Goal: Task Accomplishment & Management: Manage account settings

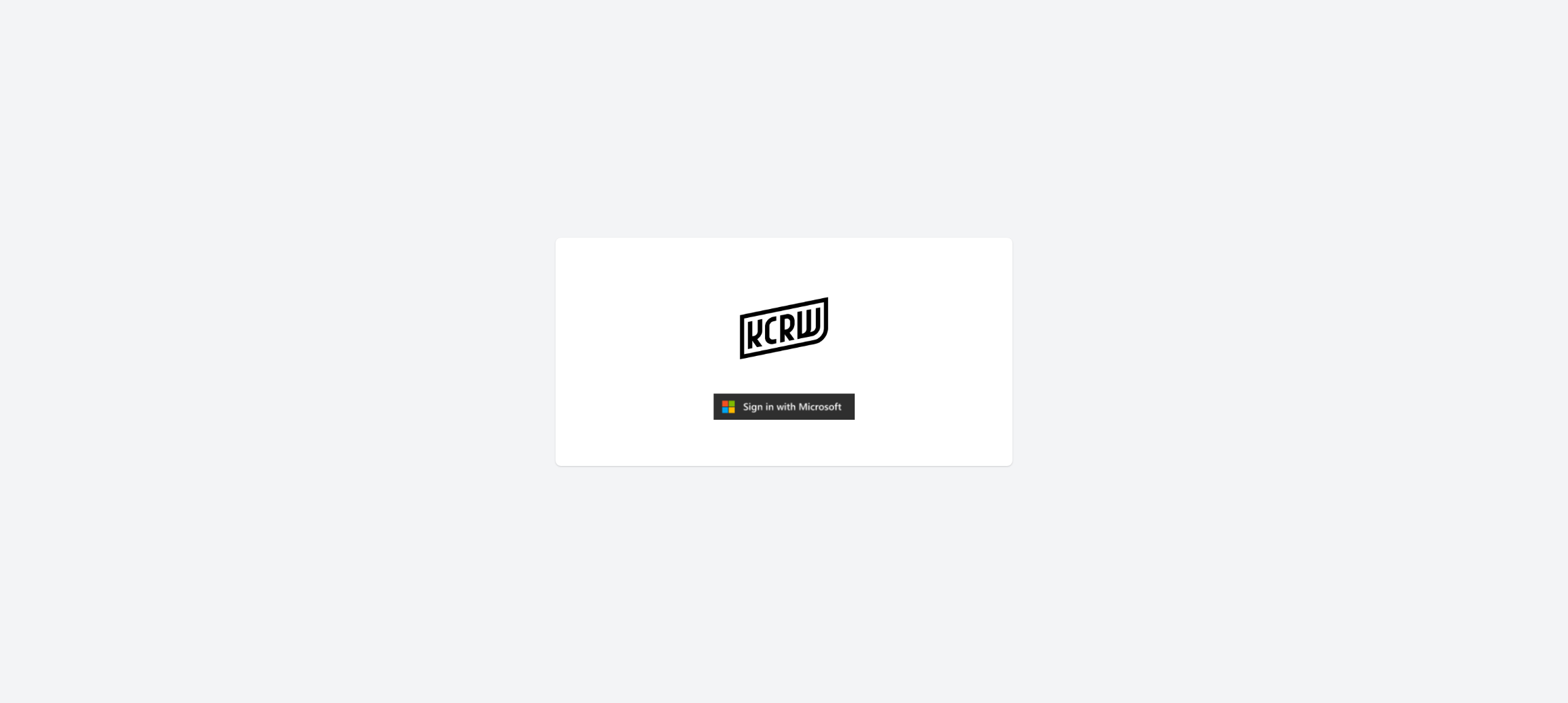
click at [790, 404] on img "submit" at bounding box center [784, 407] width 142 height 27
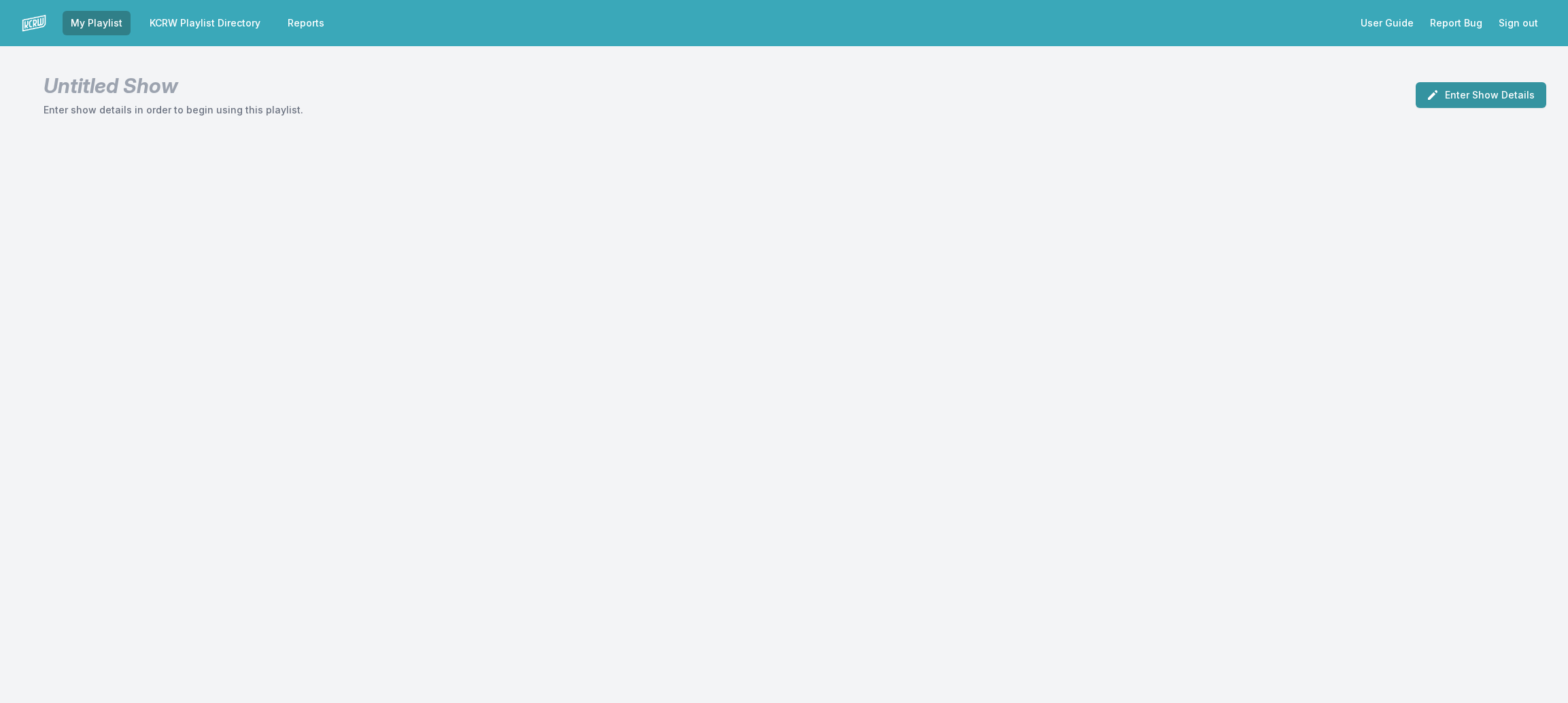
click at [1456, 103] on button "Enter Show Details" at bounding box center [1481, 95] width 130 height 26
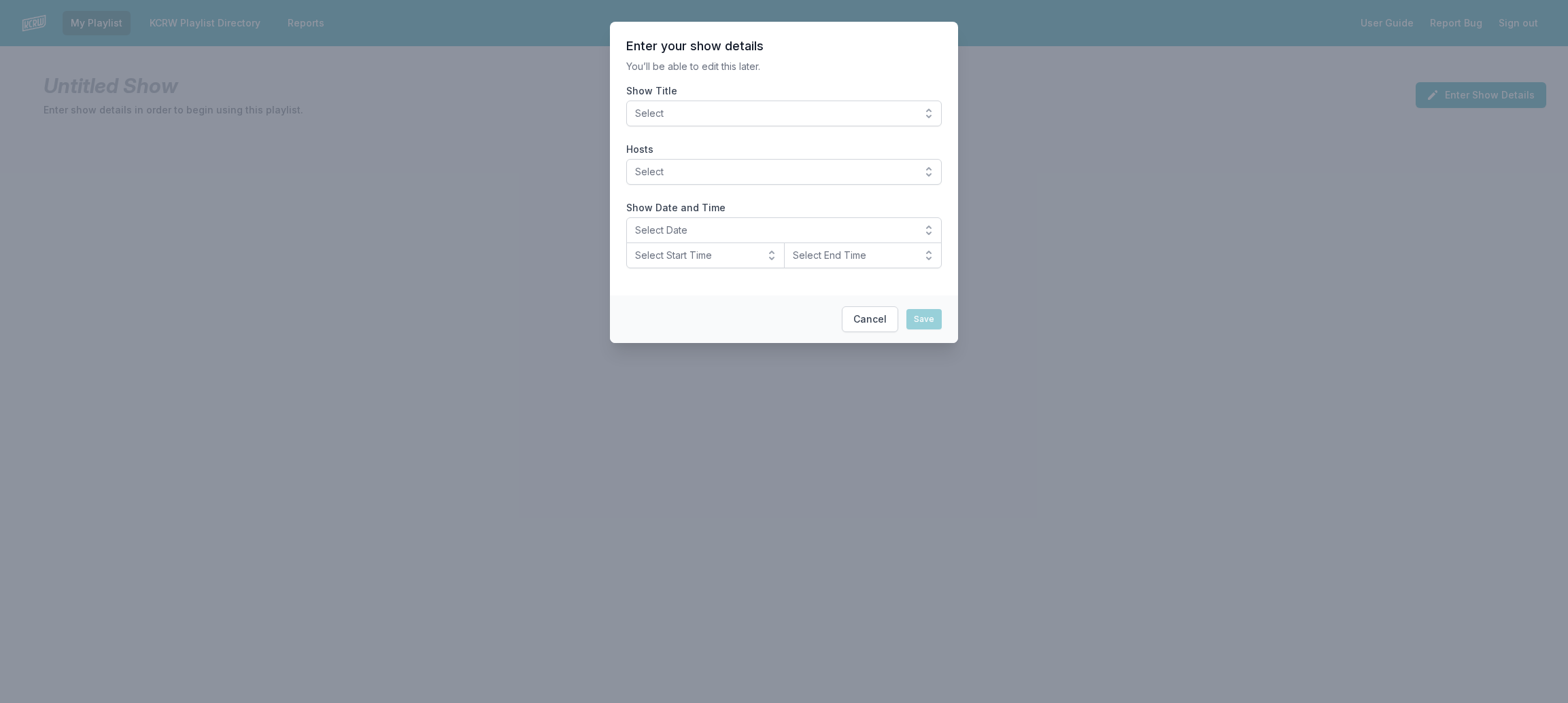
click at [933, 107] on button "Select" at bounding box center [783, 113] width 315 height 26
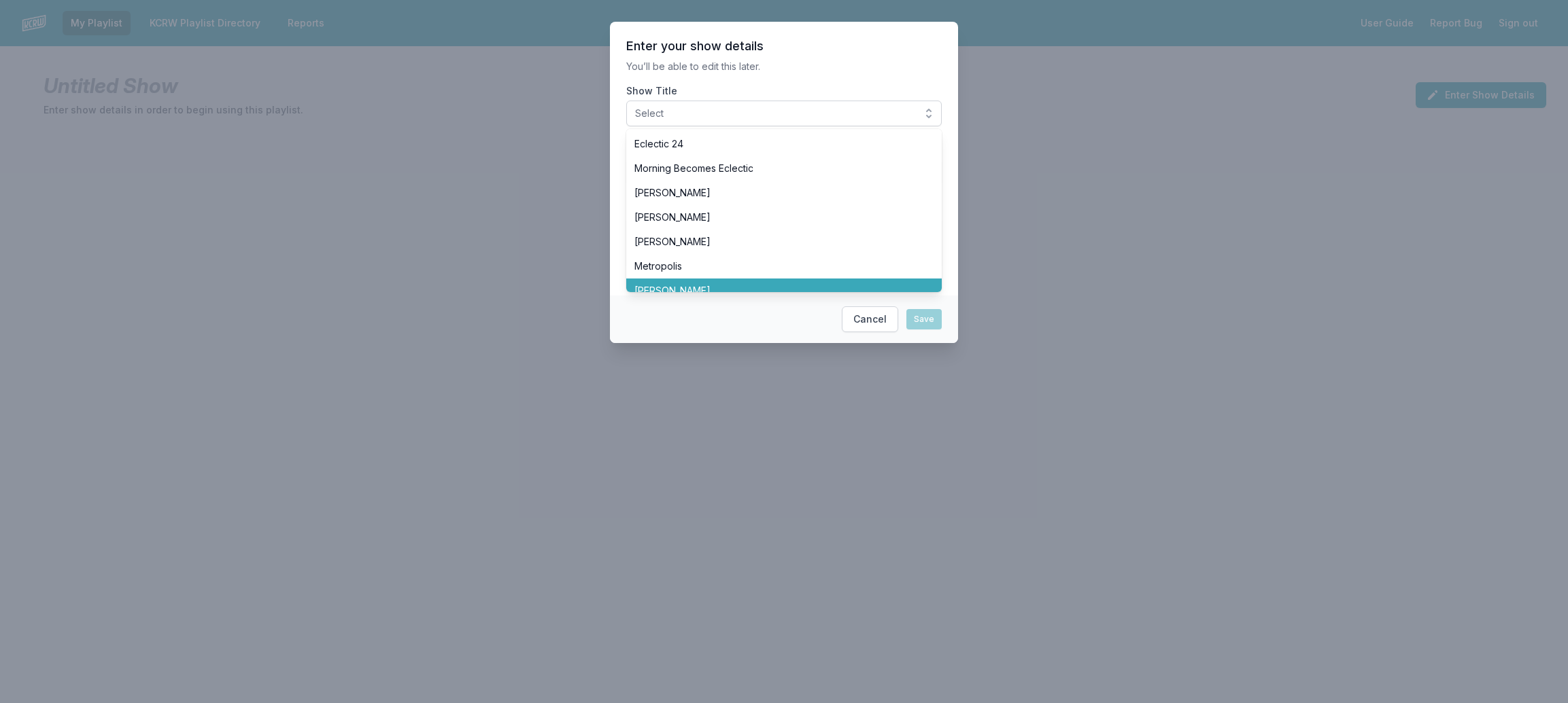
click at [720, 288] on span "[PERSON_NAME]" at bounding box center [775, 291] width 283 height 13
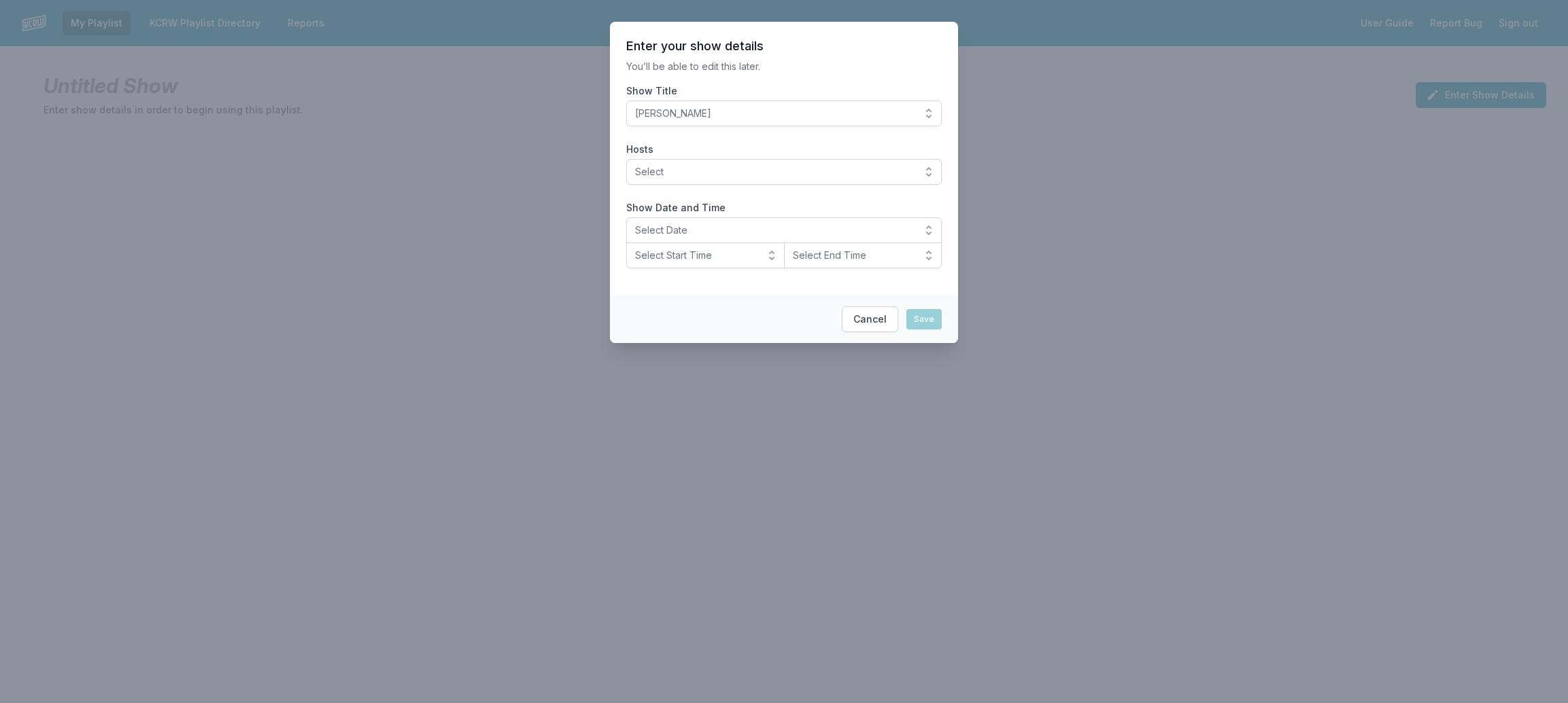
click at [927, 169] on button "Select" at bounding box center [783, 171] width 315 height 26
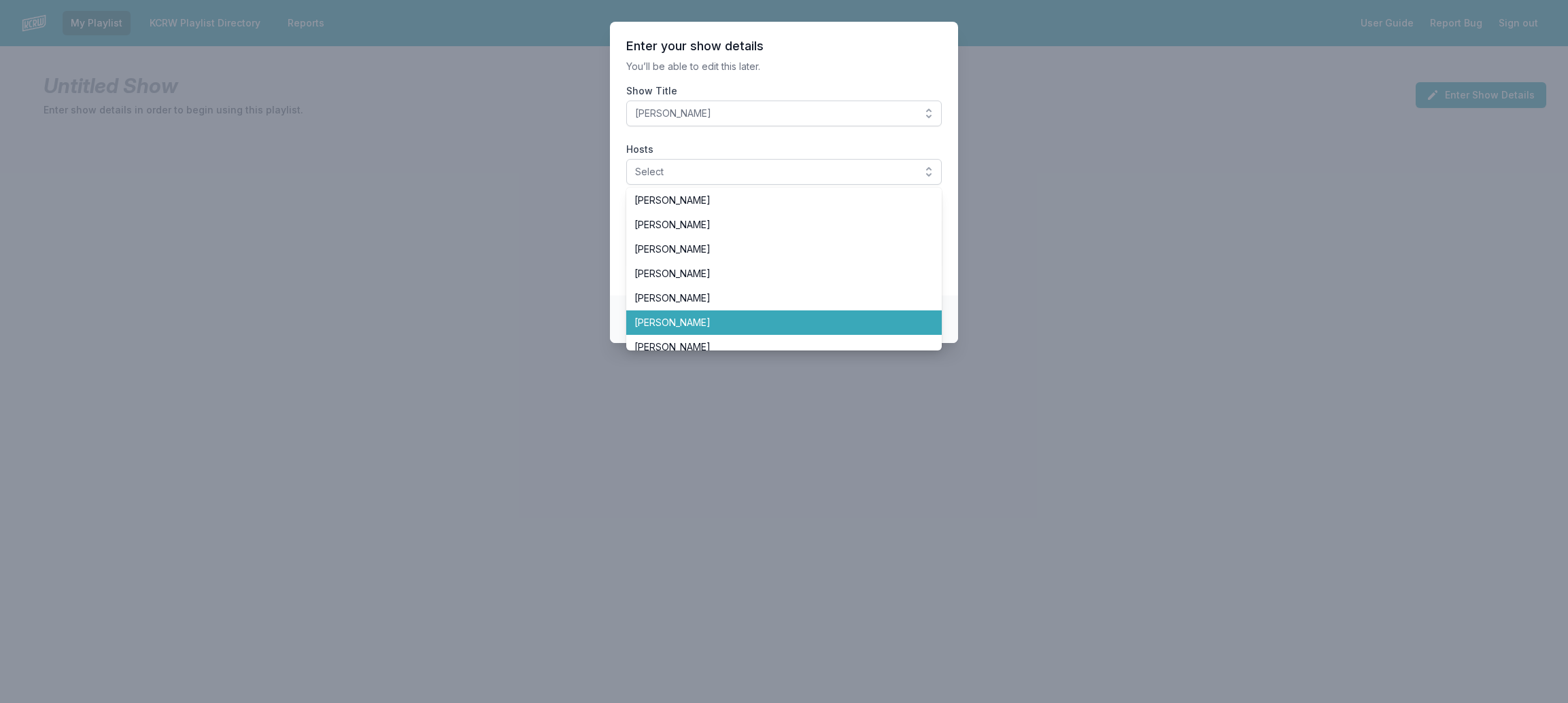
scroll to position [122, 0]
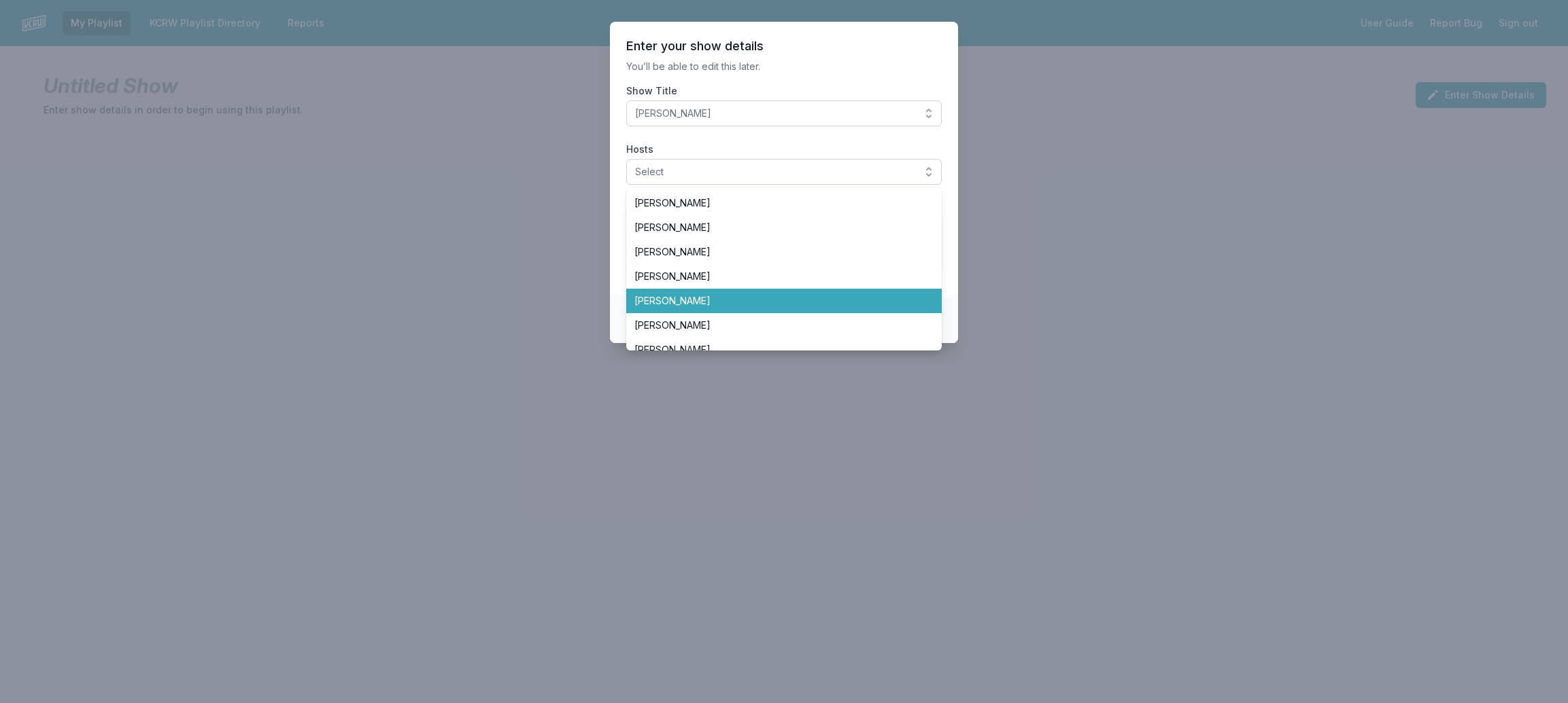
click at [706, 297] on span "[PERSON_NAME]" at bounding box center [775, 301] width 283 height 13
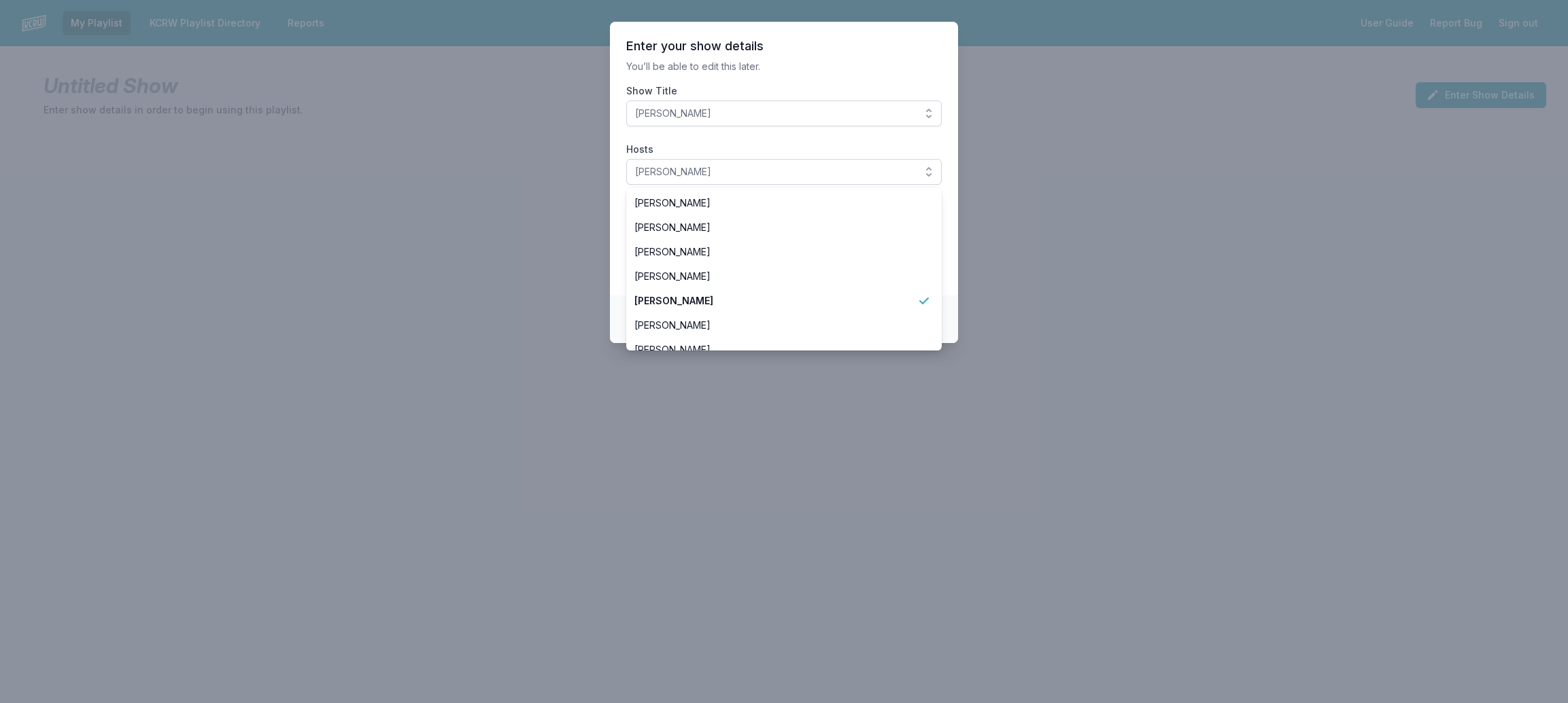
click at [617, 265] on section "Enter your show details You’ll be able to edit this later. Show Title Jason Kra…" at bounding box center [783, 159] width 348 height 274
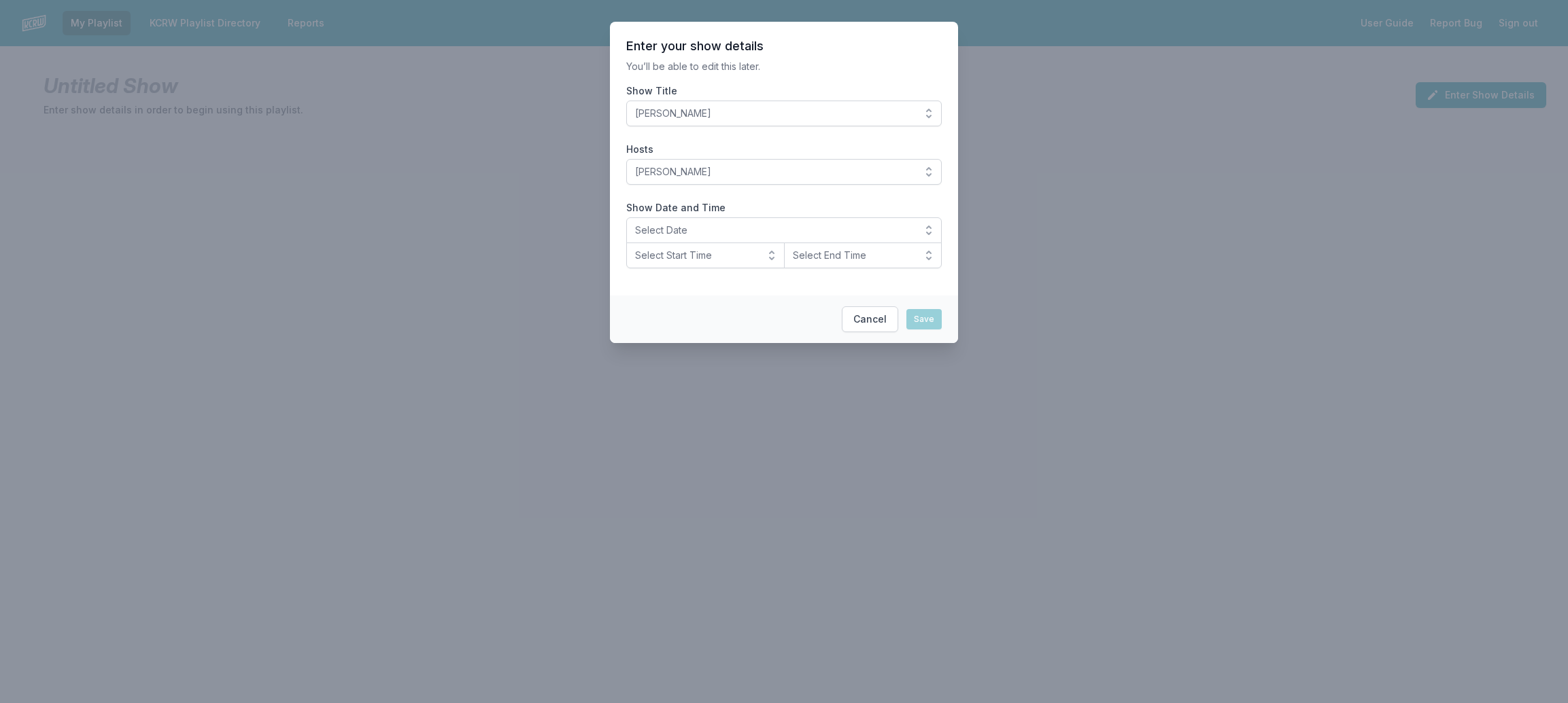
click at [931, 226] on button "Select Date" at bounding box center [783, 230] width 315 height 26
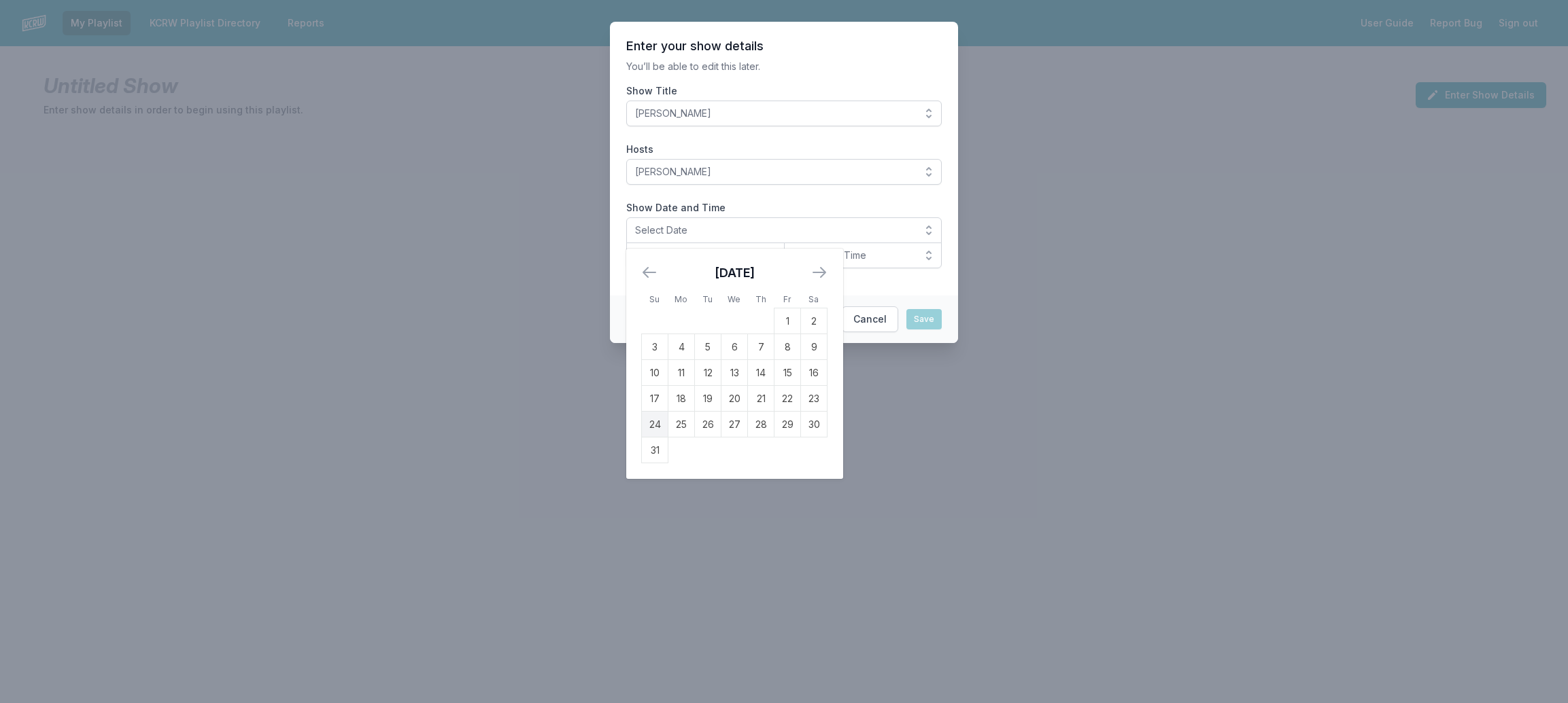
click at [650, 420] on td "24" at bounding box center [656, 424] width 27 height 26
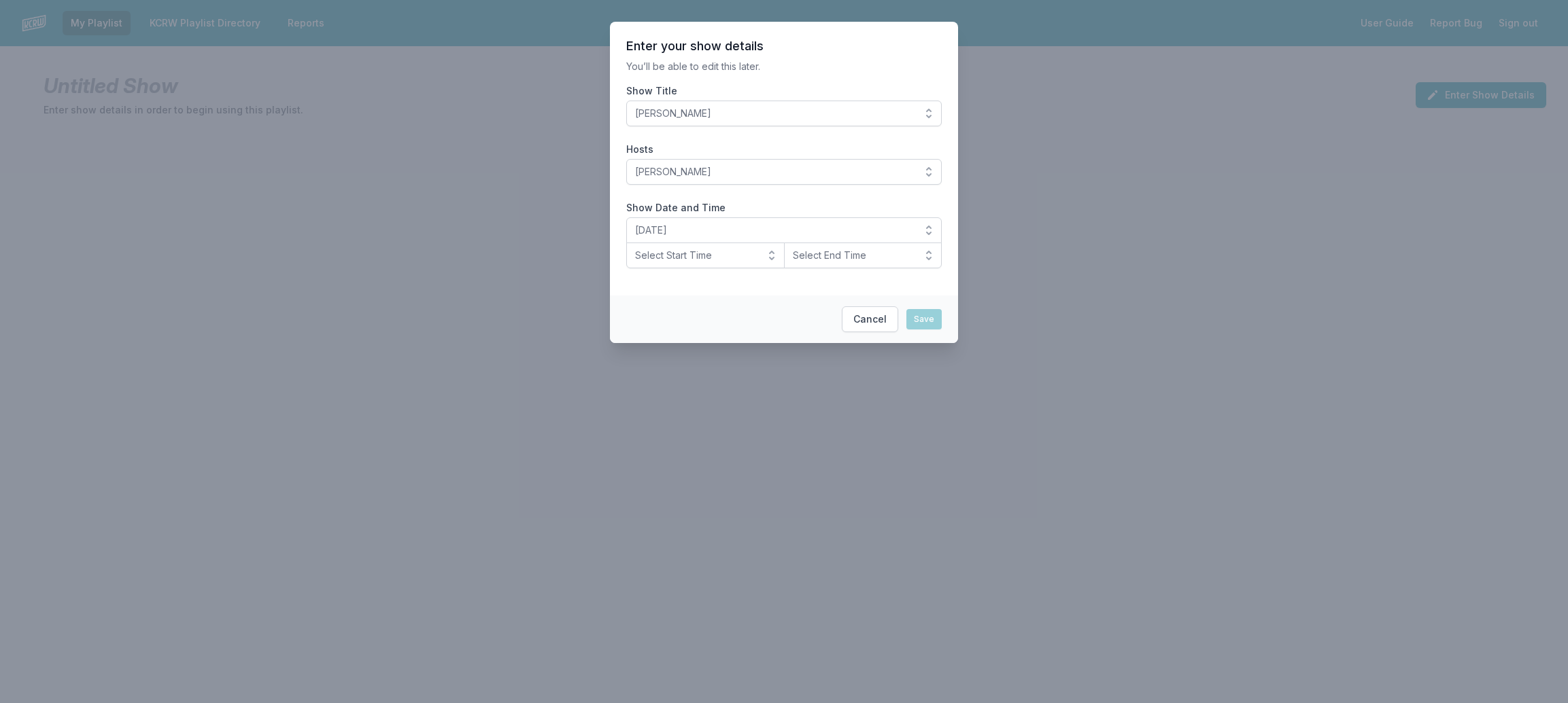
click at [772, 255] on button "Select Start Time" at bounding box center [704, 255] width 158 height 26
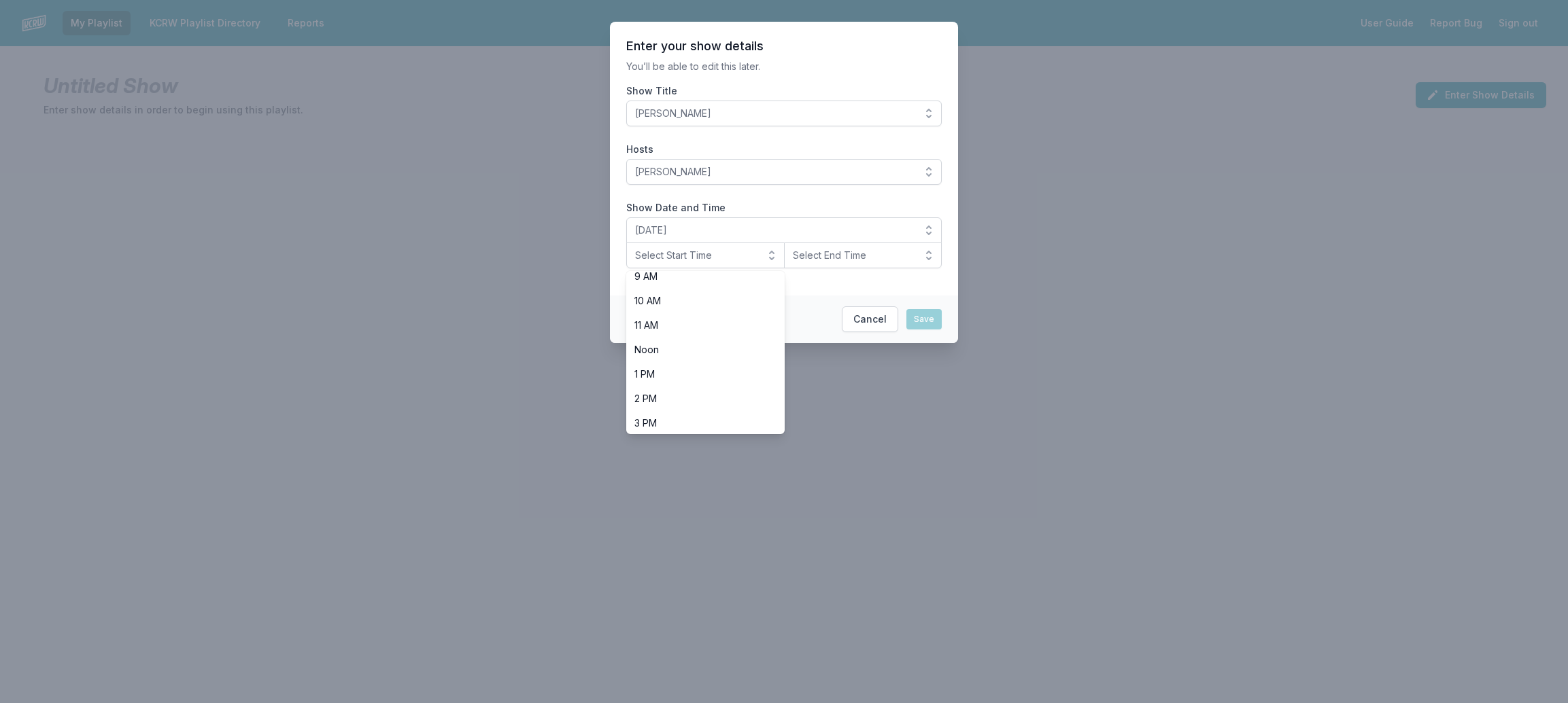
scroll to position [429, 0]
click at [681, 345] on span "8 PM" at bounding box center [697, 346] width 126 height 13
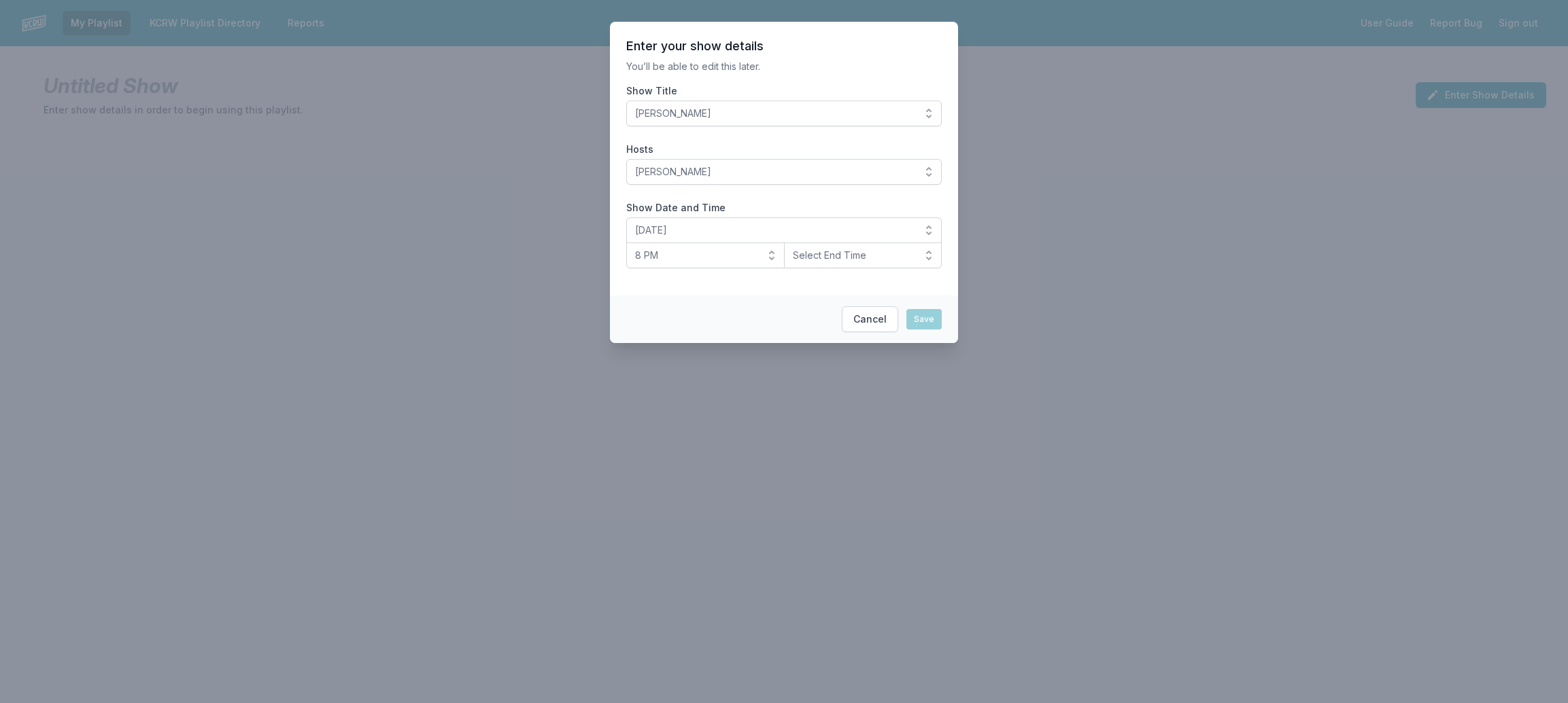
click at [930, 250] on button "Select End Time" at bounding box center [863, 255] width 158 height 26
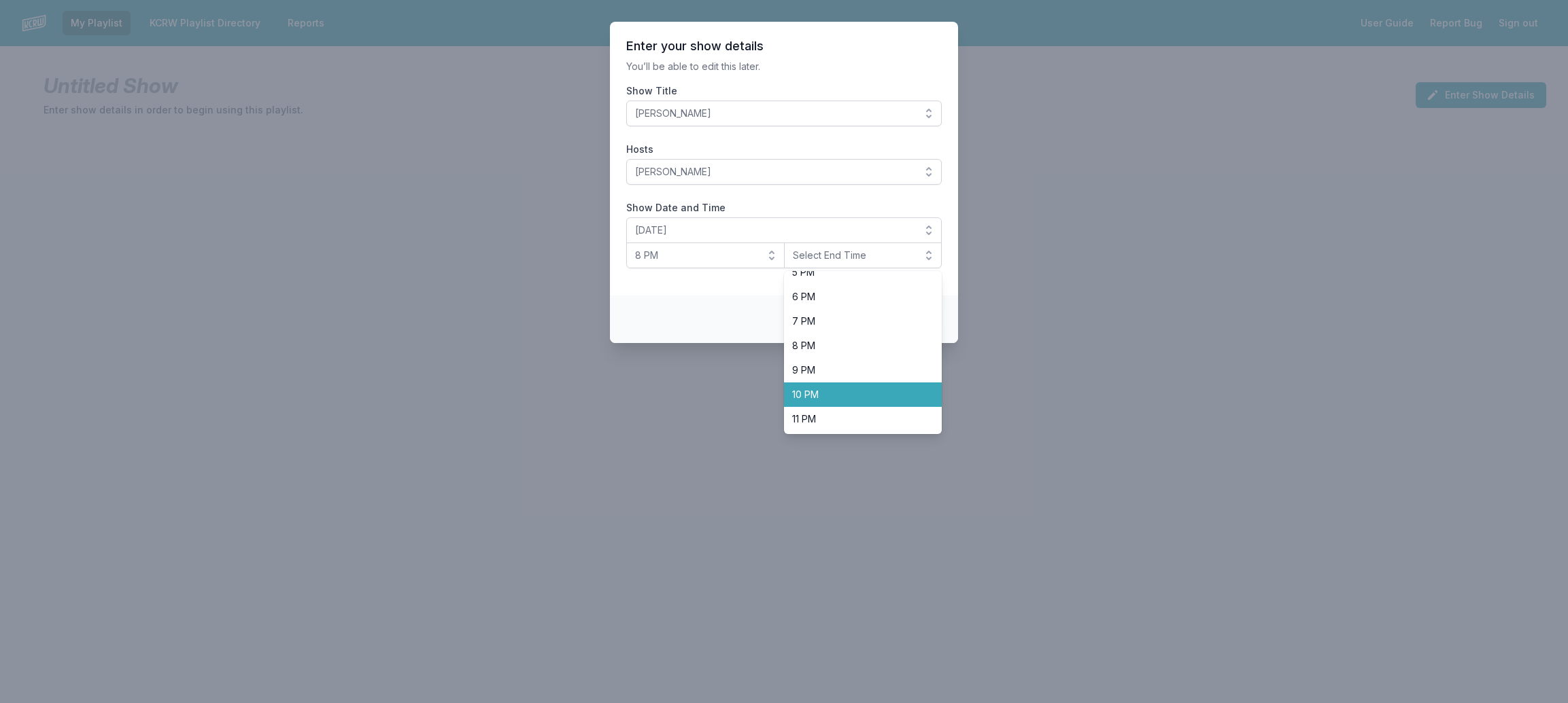
click at [810, 395] on span "10 PM" at bounding box center [855, 395] width 126 height 13
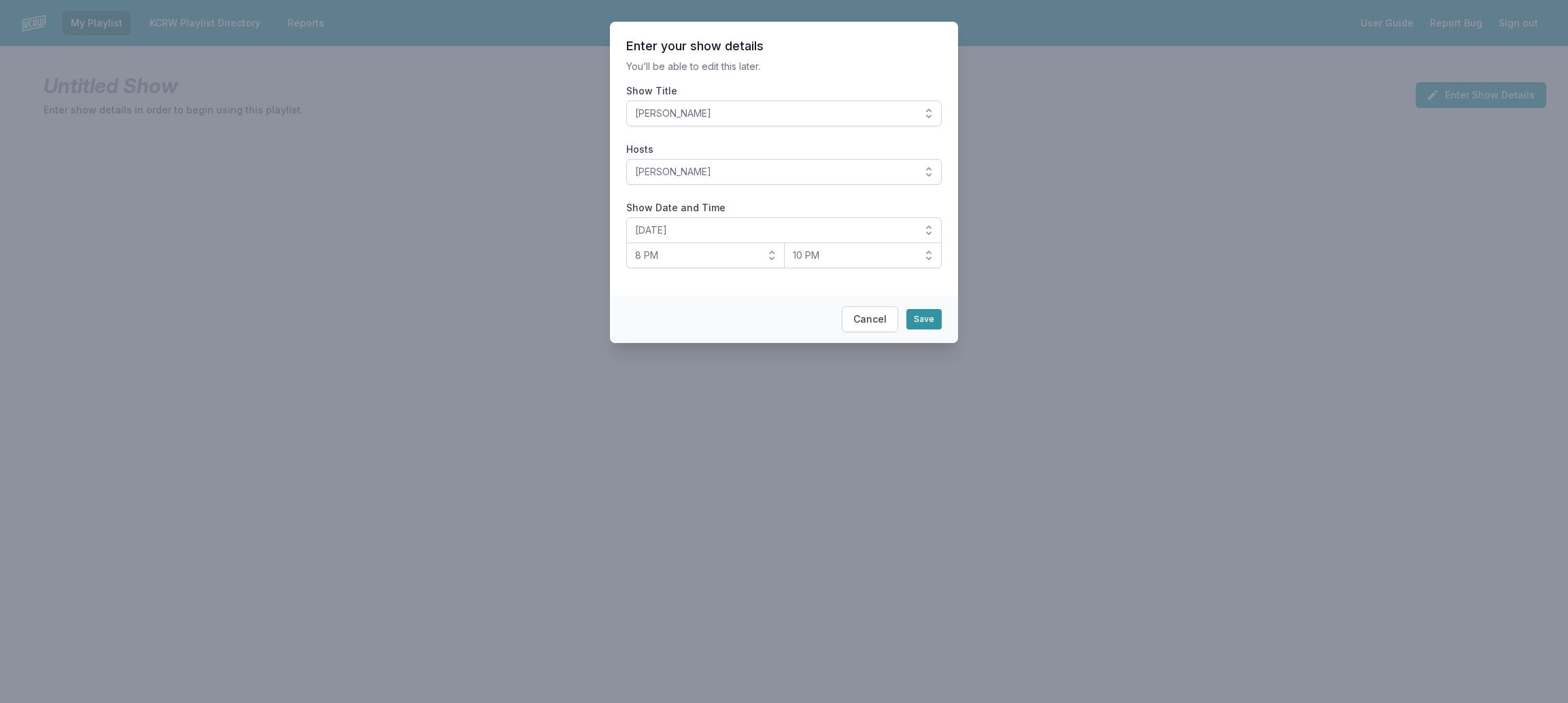
click at [920, 316] on button "Save" at bounding box center [924, 319] width 35 height 20
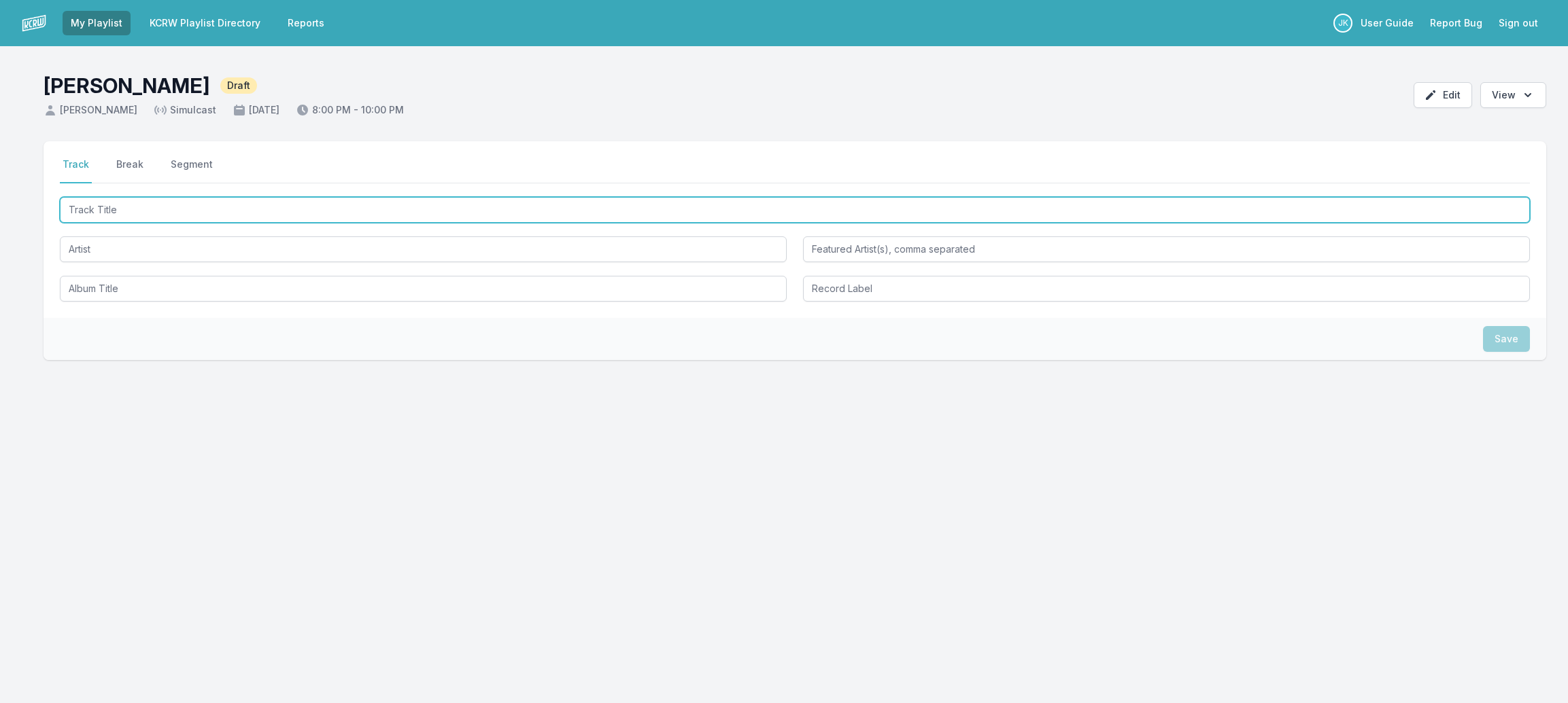
click at [80, 208] on input "Track Title" at bounding box center [795, 210] width 1470 height 26
paste input "She Got The Funk"
type input "She Got The Funk"
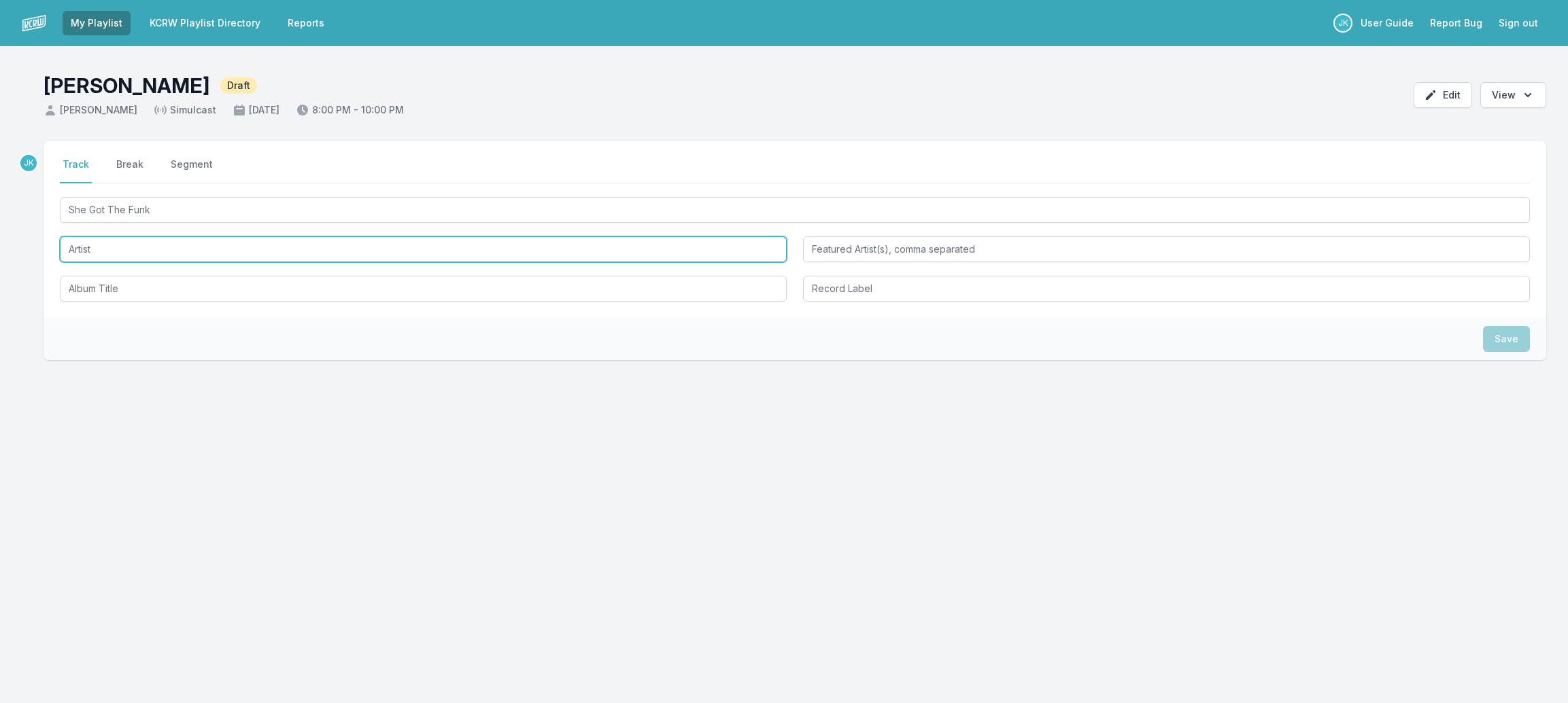
click at [81, 249] on input "Artist" at bounding box center [423, 249] width 726 height 26
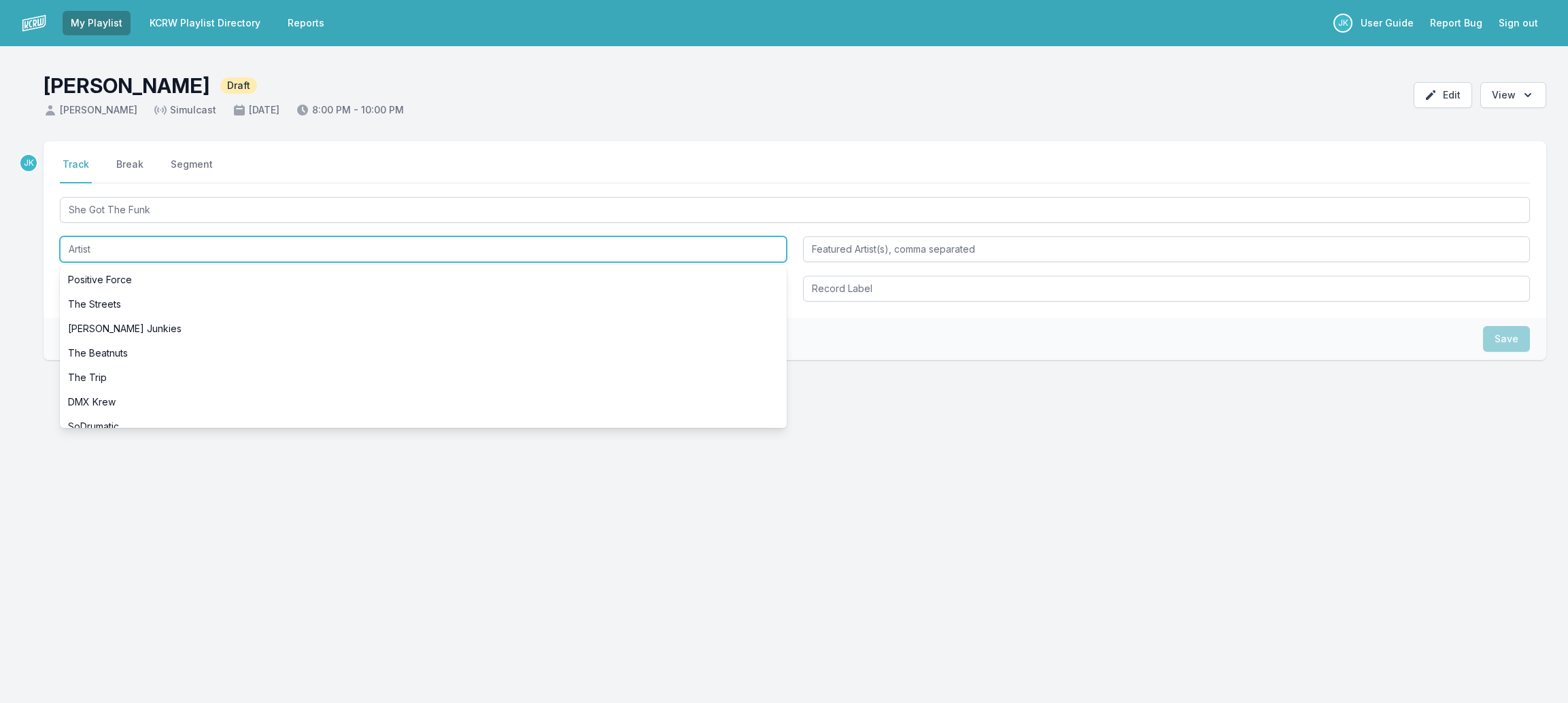
paste input "Loose Goose"
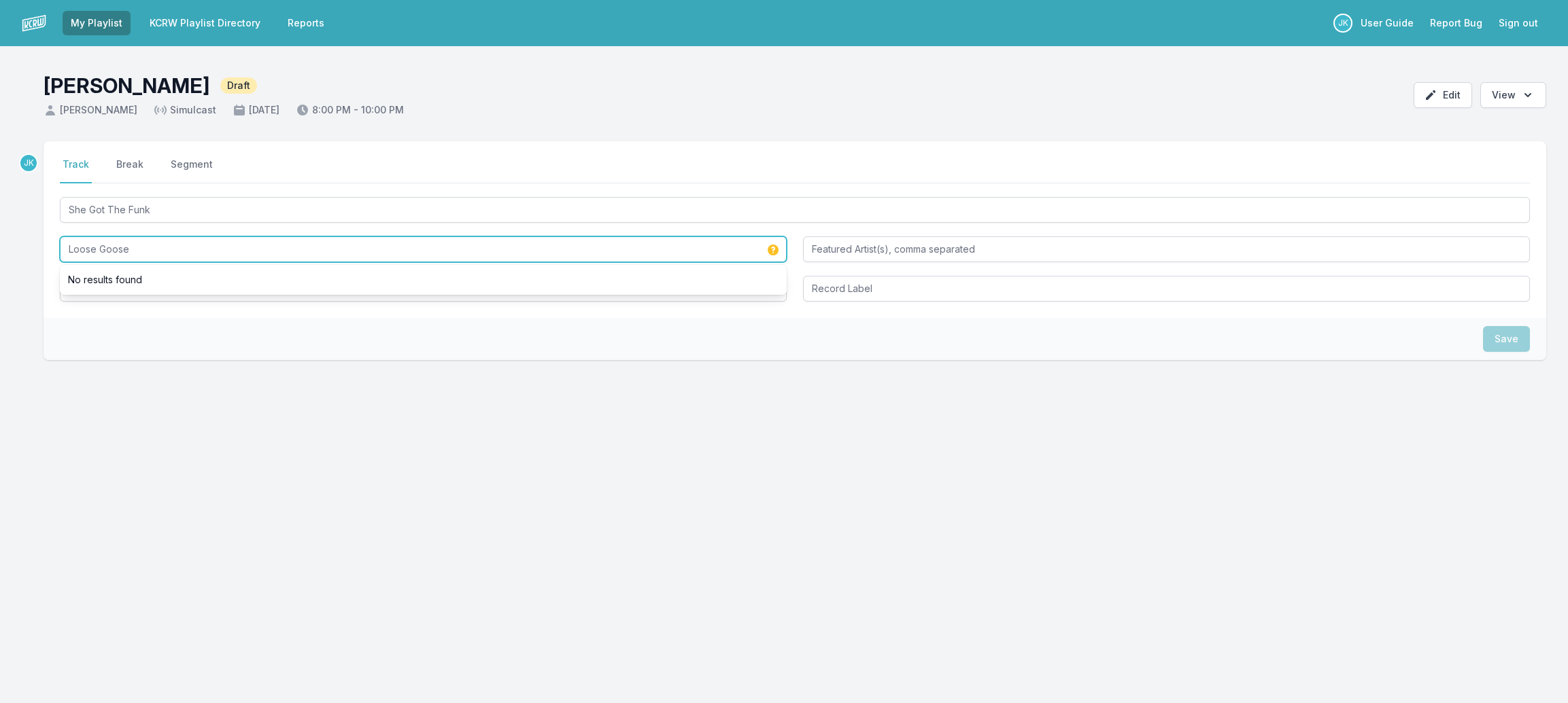
type input "Loose Goose"
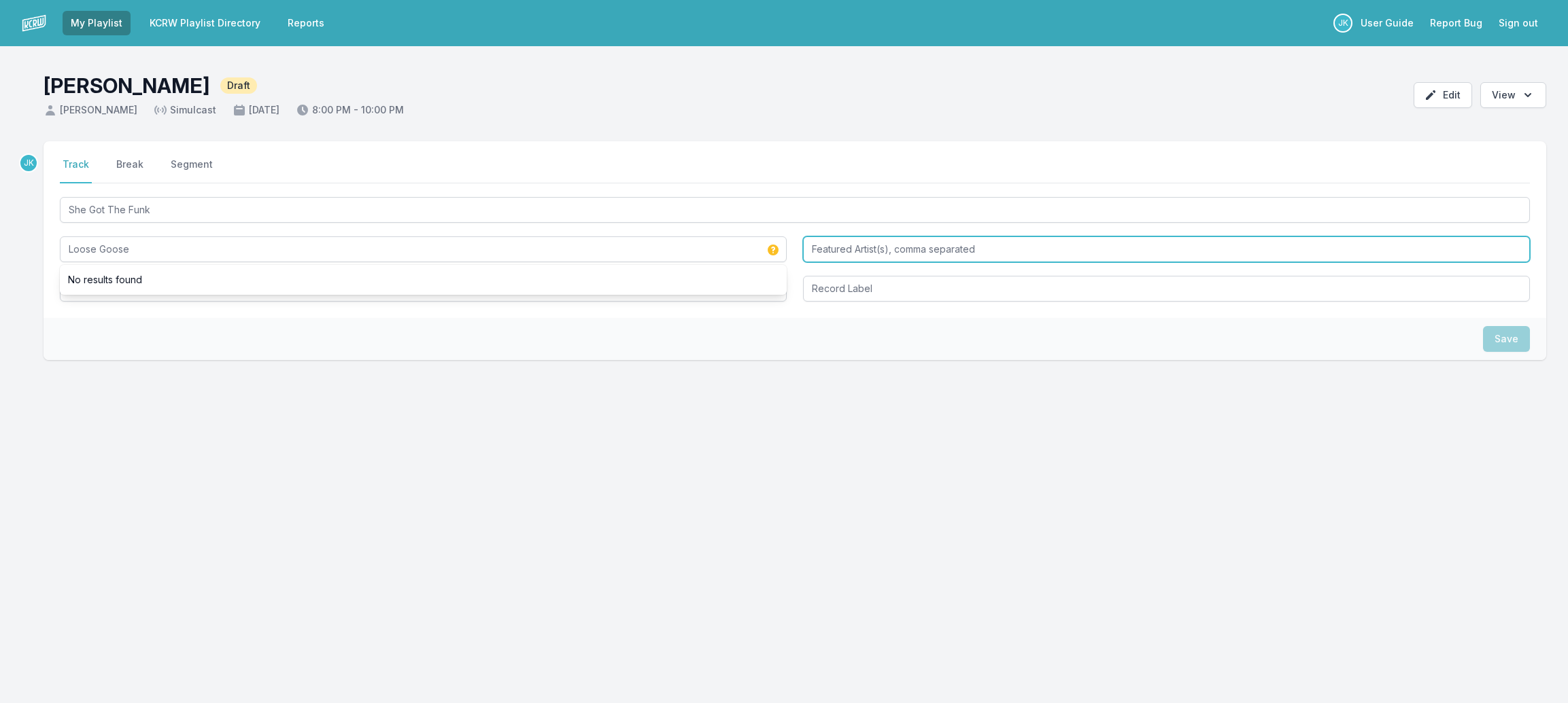
click at [827, 249] on input "Featured Artist(s), comma separated" at bounding box center [1166, 249] width 726 height 26
paste input "[PERSON_NAME], hard life"
type input "[PERSON_NAME], hard life"
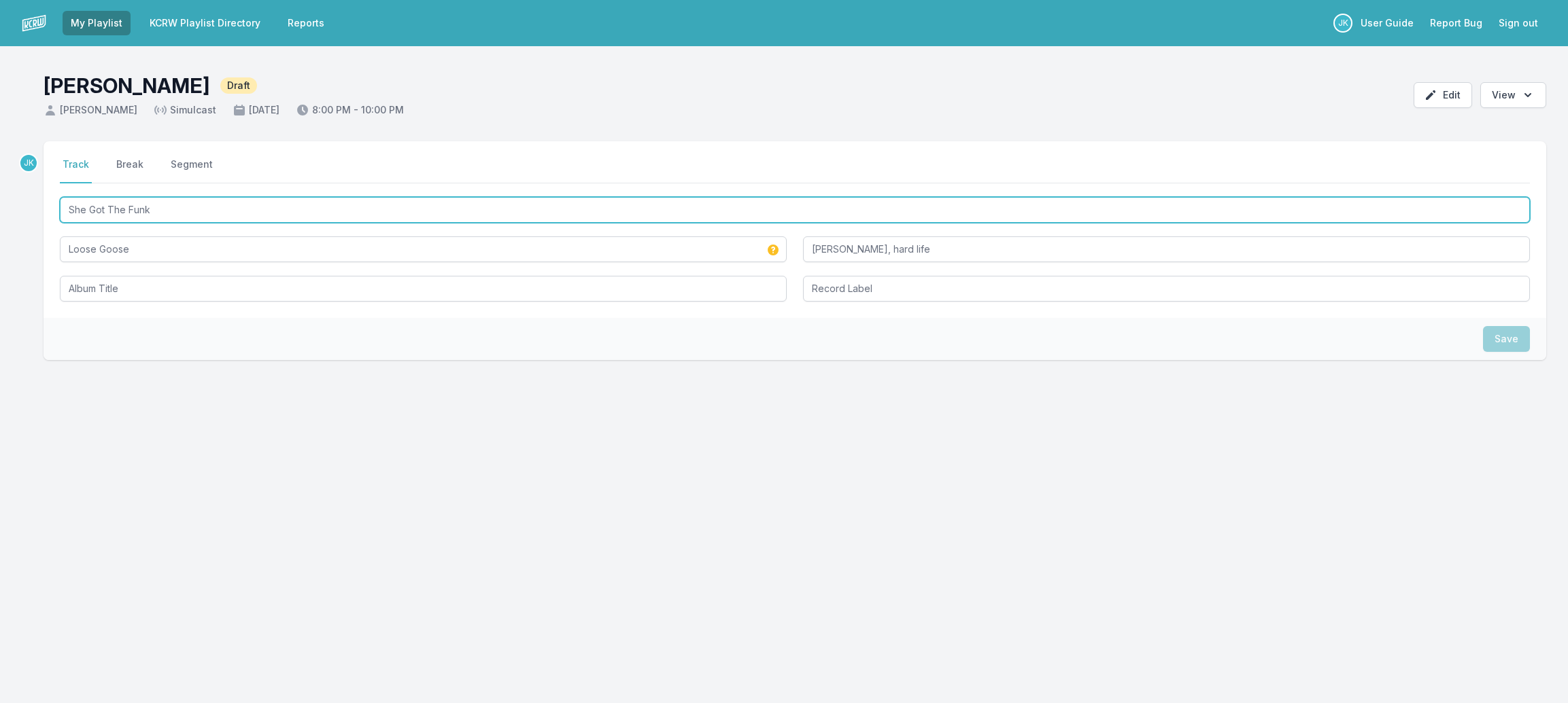
click at [101, 210] on input "She Got The Funk" at bounding box center [795, 210] width 1470 height 26
drag, startPoint x: 101, startPoint y: 210, endPoint x: 100, endPoint y: 288, distance: 78.0
click at [100, 288] on div "She Got The Funk Loose Goose [PERSON_NAME], hard life" at bounding box center [795, 248] width 1470 height 107
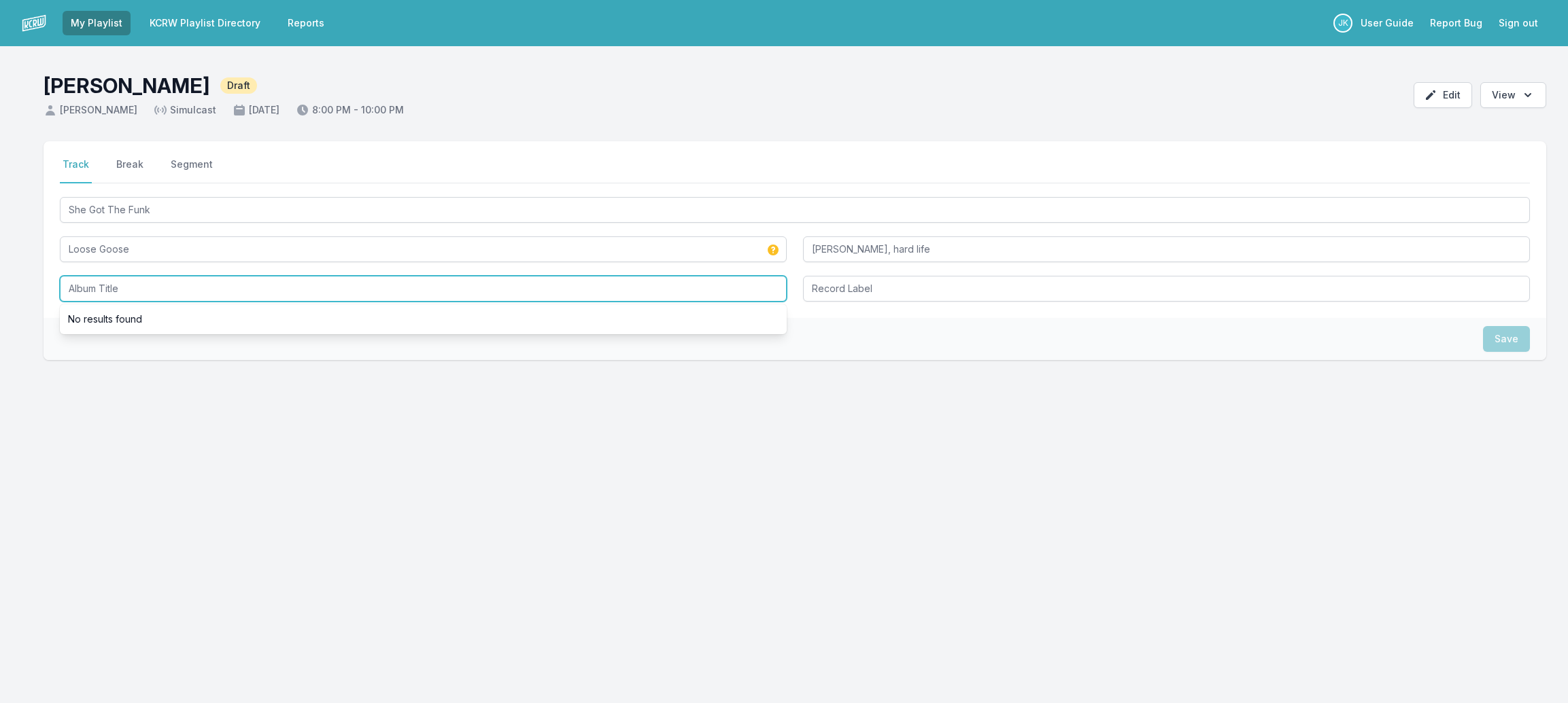
click at [100, 287] on input "Album Title" at bounding box center [423, 288] width 726 height 26
paste input "She Got The Funk"
type input "She Got The Funk"
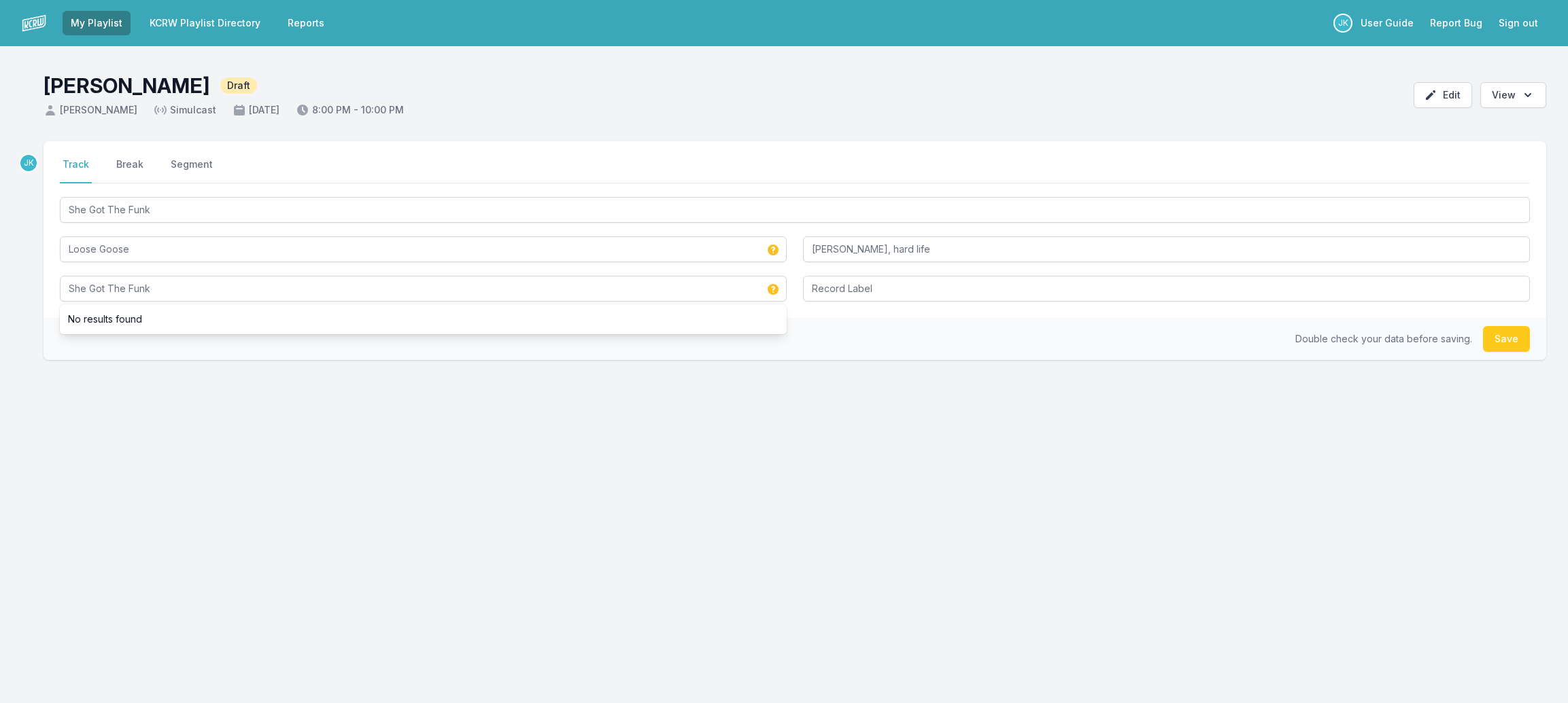
click at [1509, 335] on button "Save" at bounding box center [1506, 339] width 47 height 26
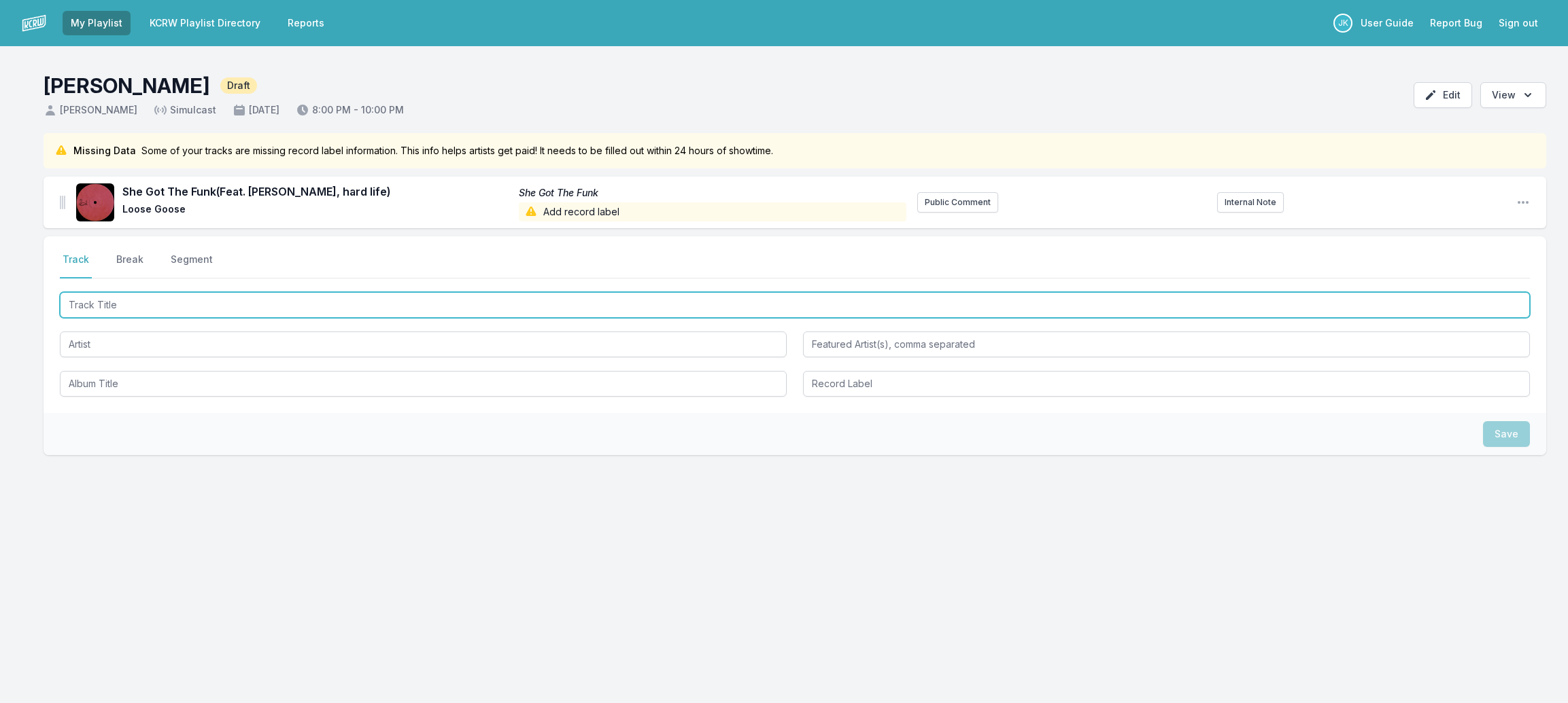
click at [103, 297] on input "Track Title" at bounding box center [795, 305] width 1470 height 26
paste input "Gather Around (Good Times)"
type input "Gather Around (Good Times)"
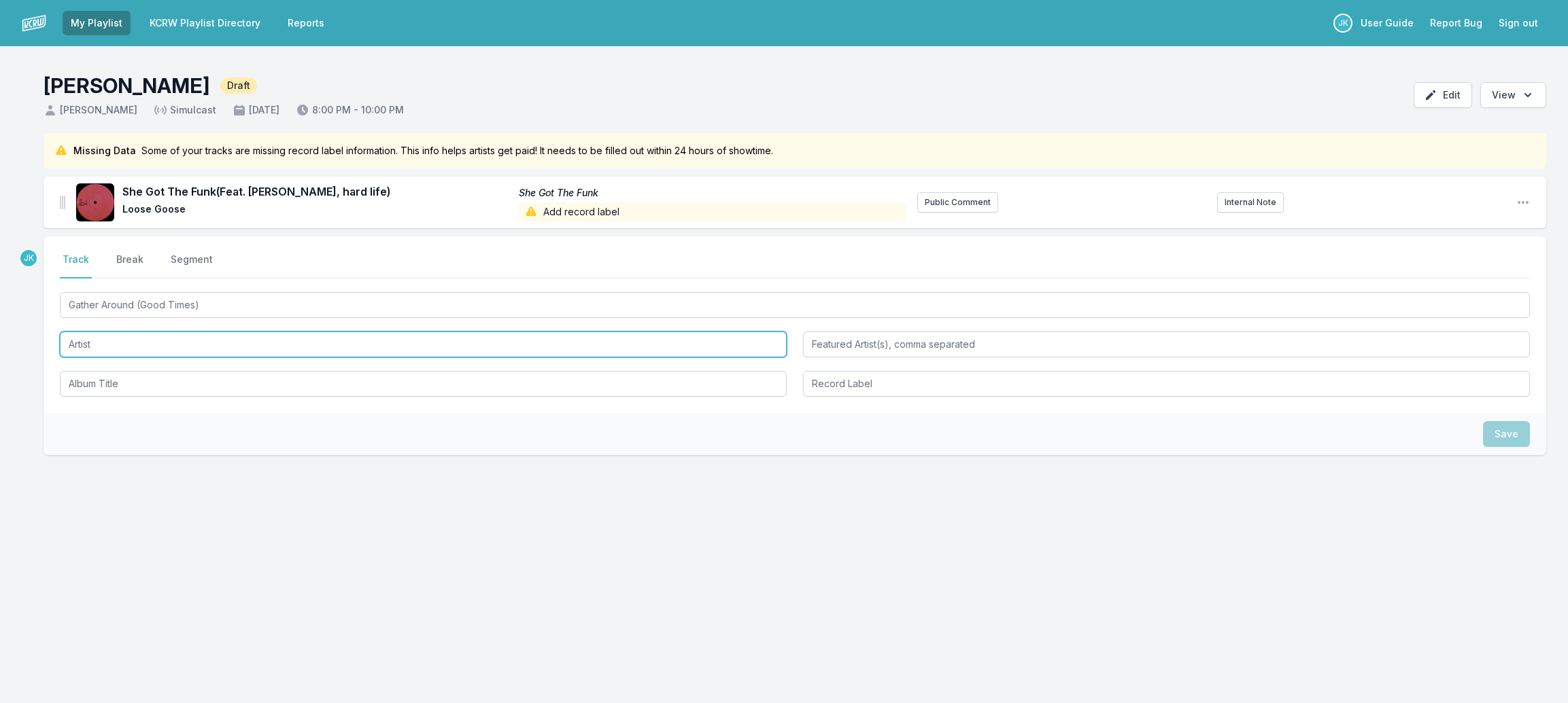
click at [99, 338] on input "Artist" at bounding box center [423, 344] width 726 height 26
paste input "[PERSON_NAME]"
type input "[PERSON_NAME]"
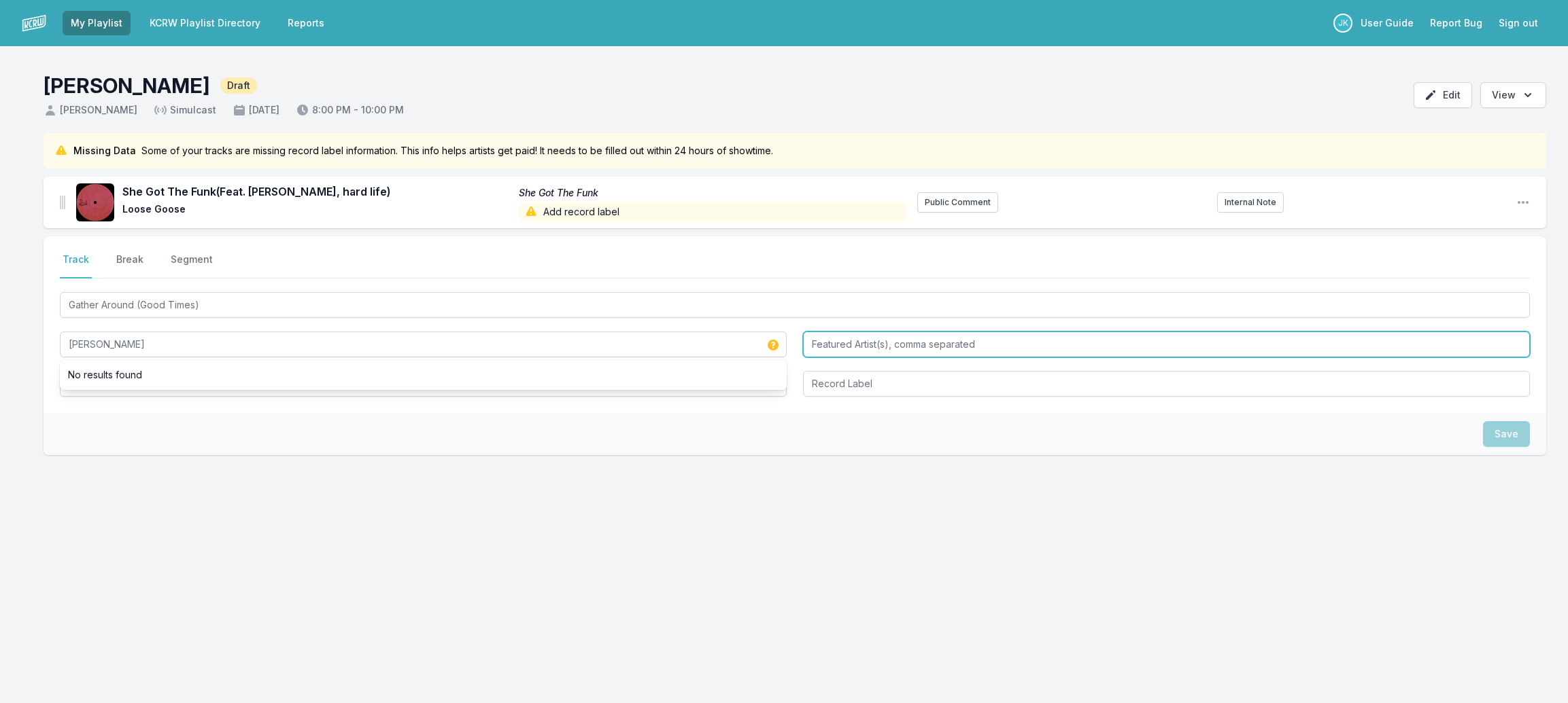
click at [816, 343] on input "Featured Artist(s), comma separated" at bounding box center [1166, 344] width 726 height 26
paste input "Bou, [PERSON_NAME], Shapes"
type input "Bou, [PERSON_NAME], Shapes"
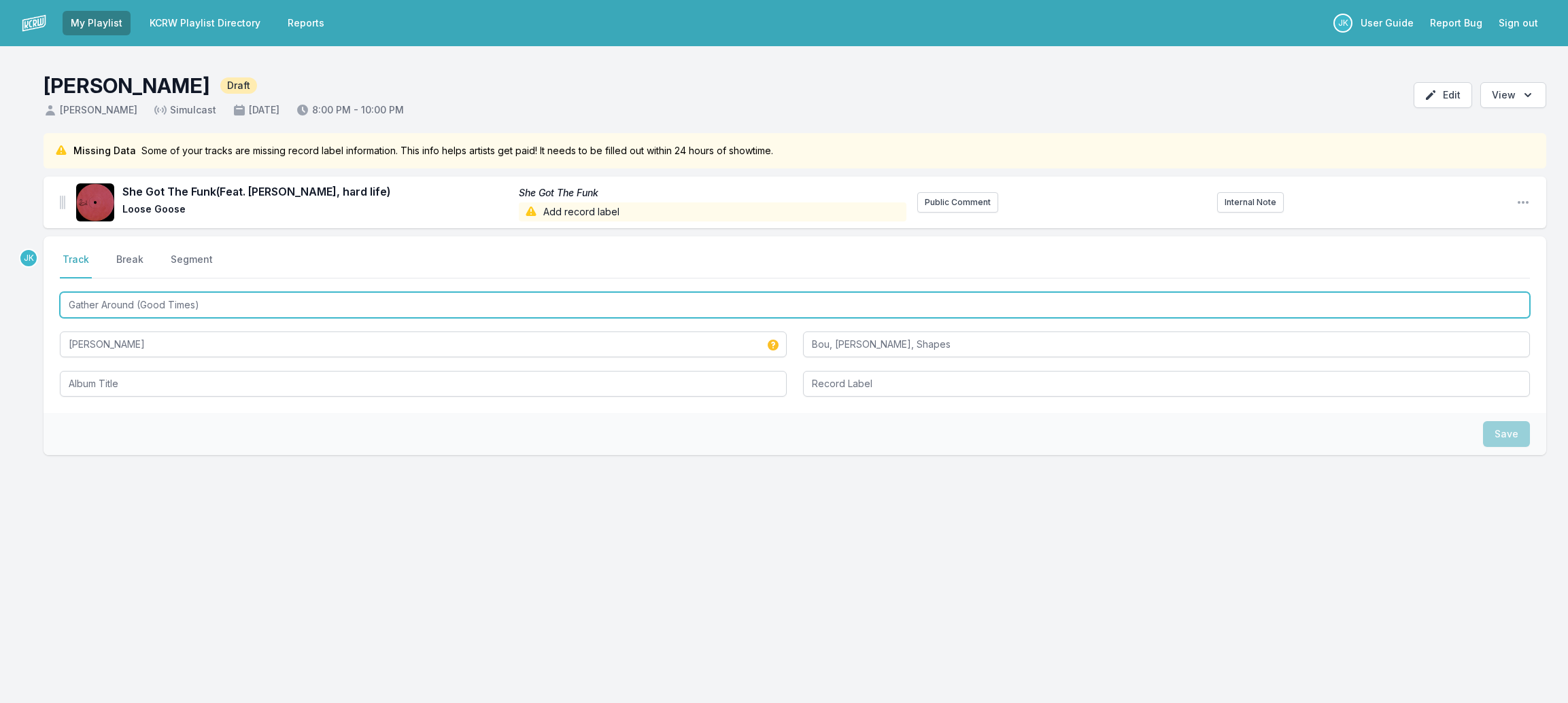
click at [125, 305] on input "Gather Around (Good Times)" at bounding box center [795, 305] width 1470 height 26
drag, startPoint x: 125, startPoint y: 305, endPoint x: 111, endPoint y: 382, distance: 78.3
click at [110, 384] on div "Gather Around (Good Times) [PERSON_NAME] Bou, [PERSON_NAME], Shapes" at bounding box center [795, 343] width 1470 height 107
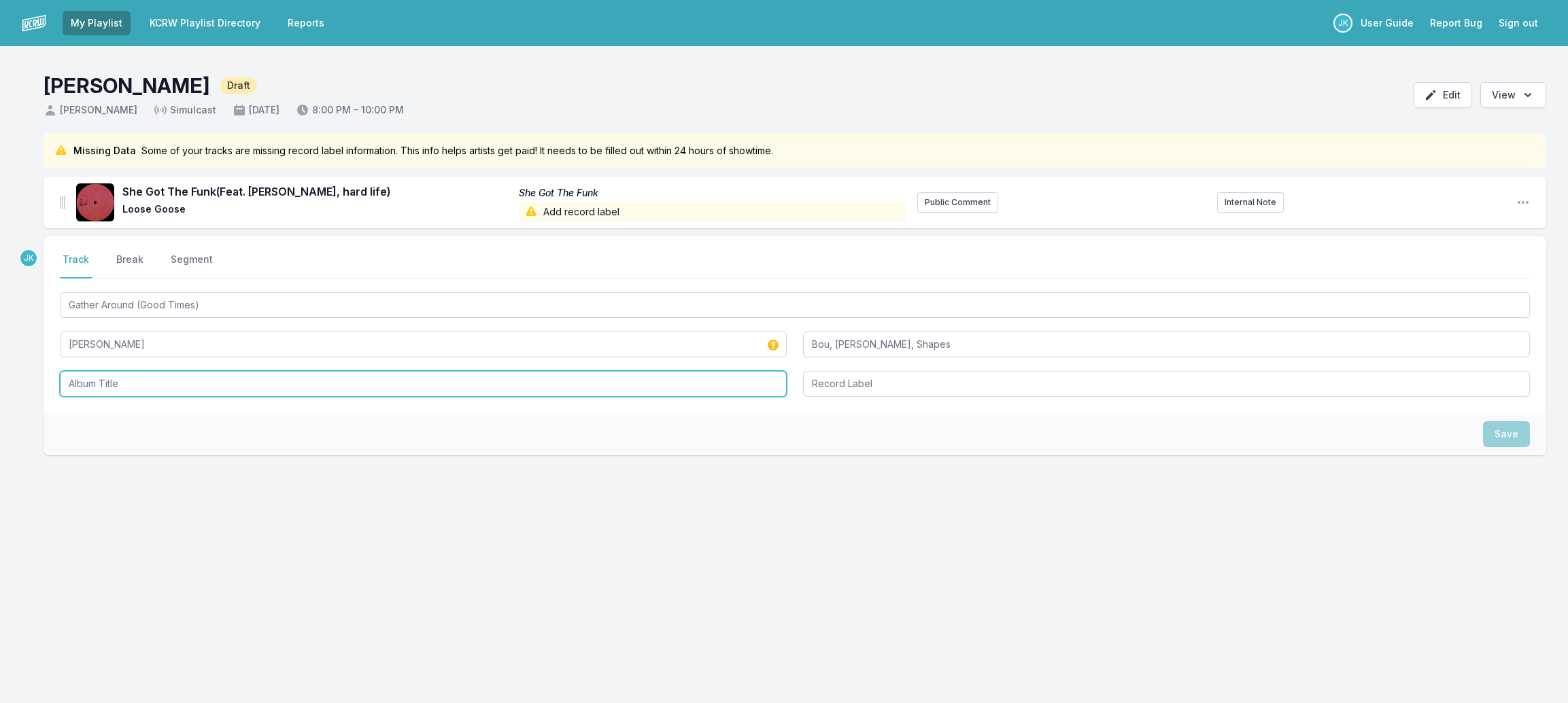
click at [111, 382] on input "Album Title" at bounding box center [423, 383] width 726 height 26
paste input "Gather Around (Good Times)"
type input "Gather Around (Good Times)"
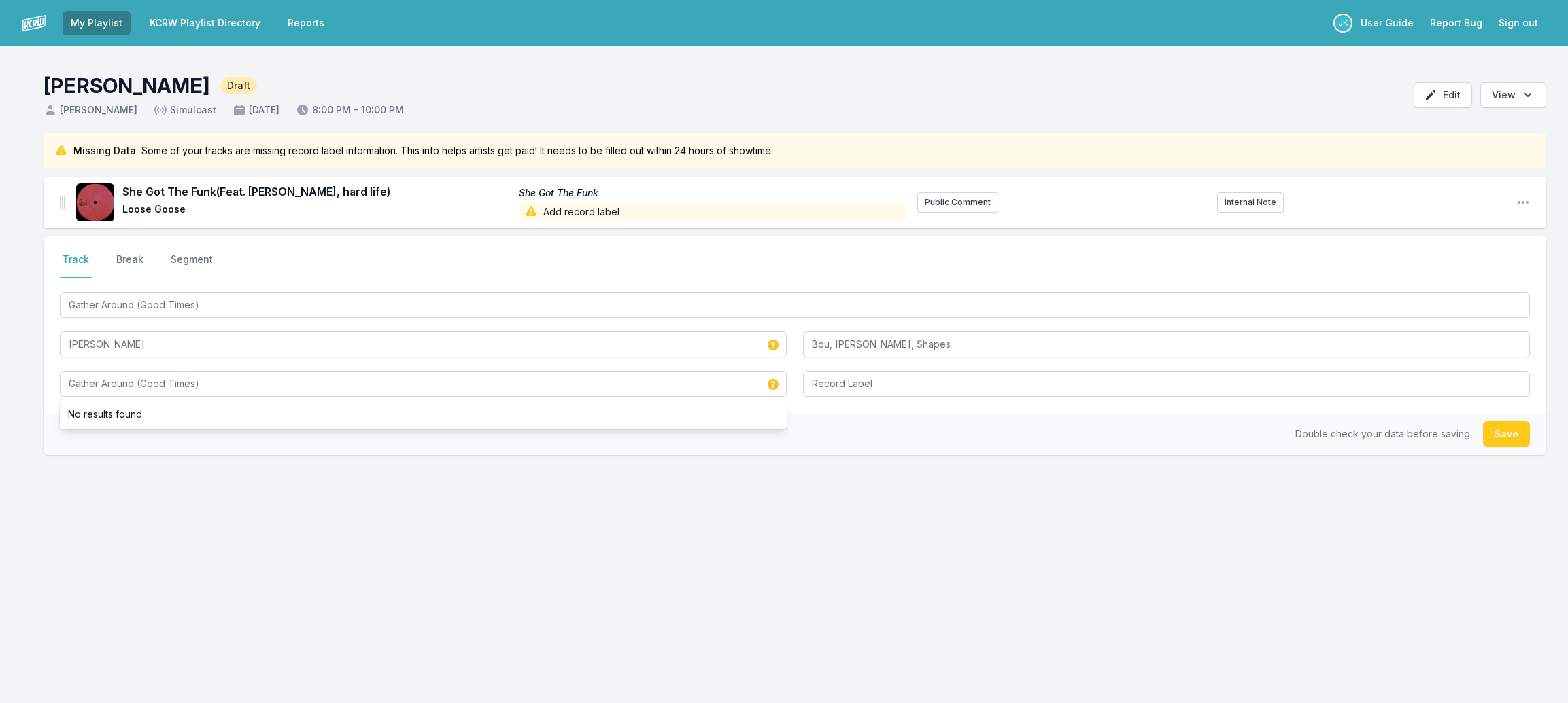
click at [1500, 428] on button "Save" at bounding box center [1506, 434] width 47 height 26
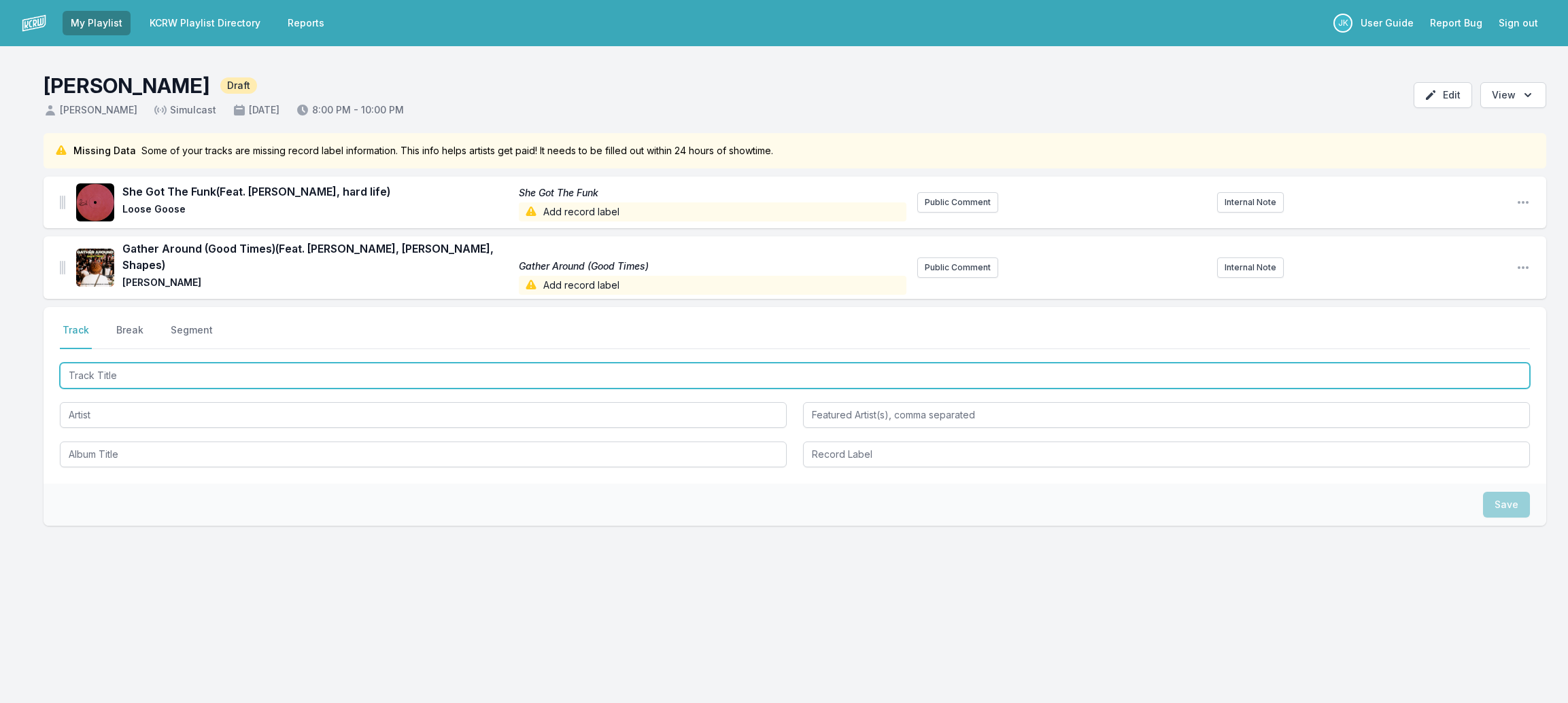
click at [97, 369] on input "Track Title" at bounding box center [795, 375] width 1470 height 26
paste input "London Burning"
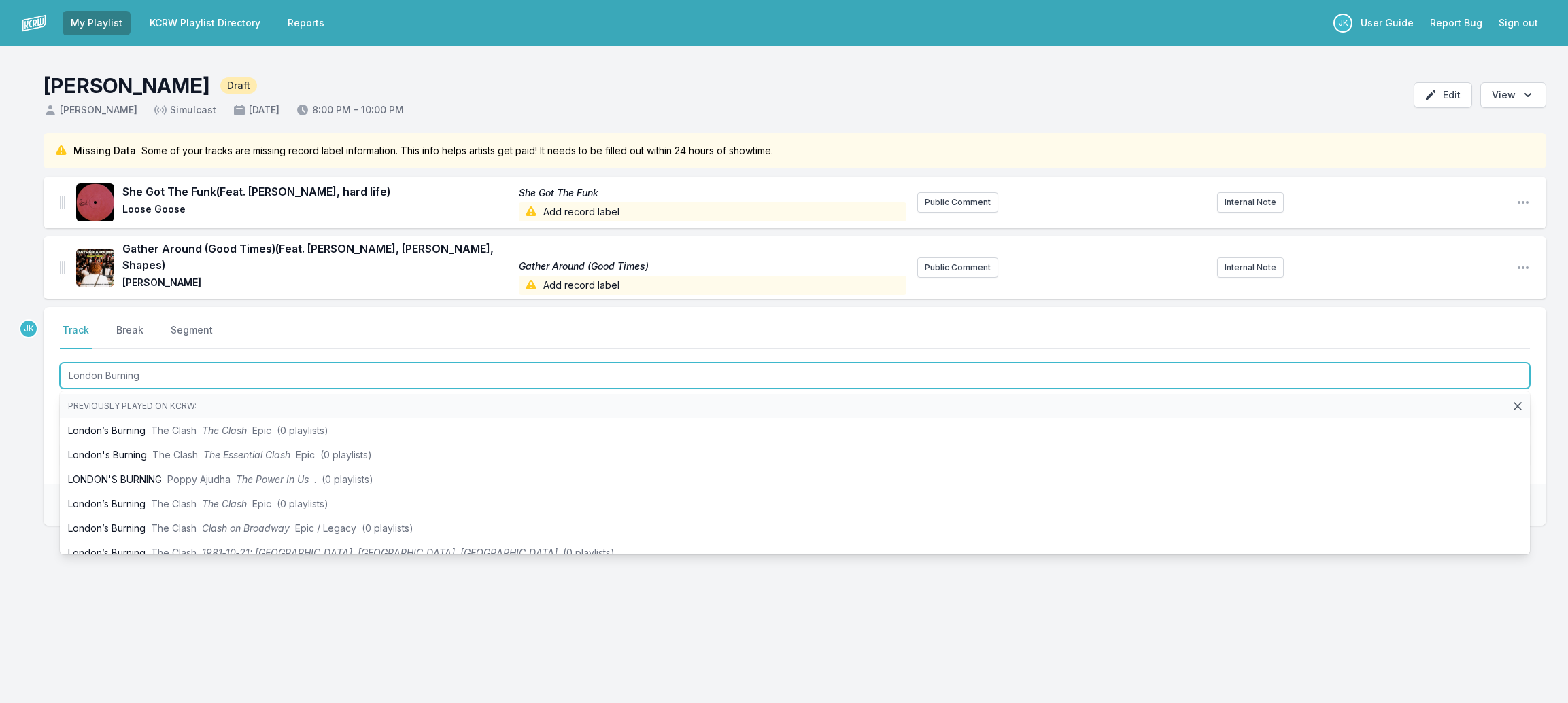
type input "London Burning"
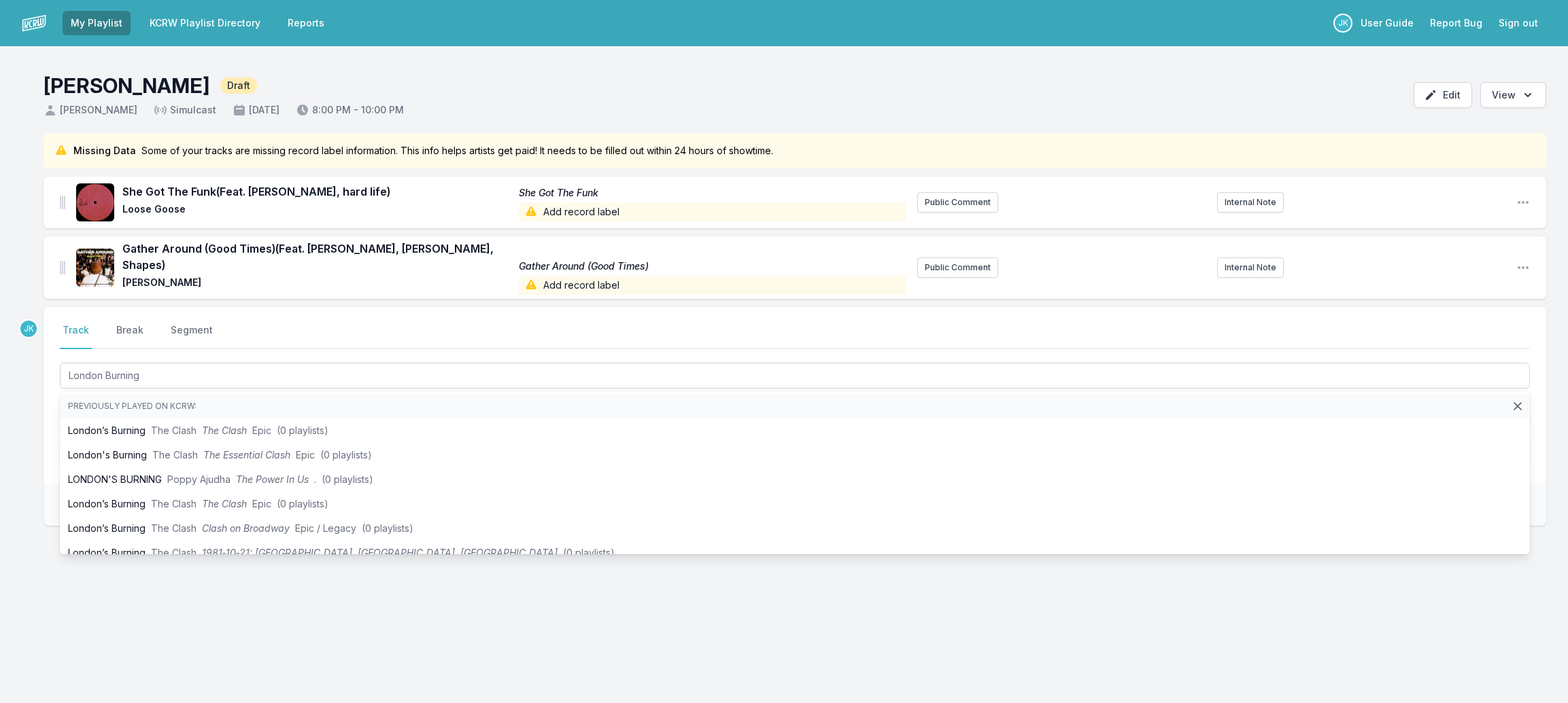
click at [34, 411] on div "Missing Data Some of your tracks are missing record label information. This inf…" at bounding box center [784, 395] width 1568 height 523
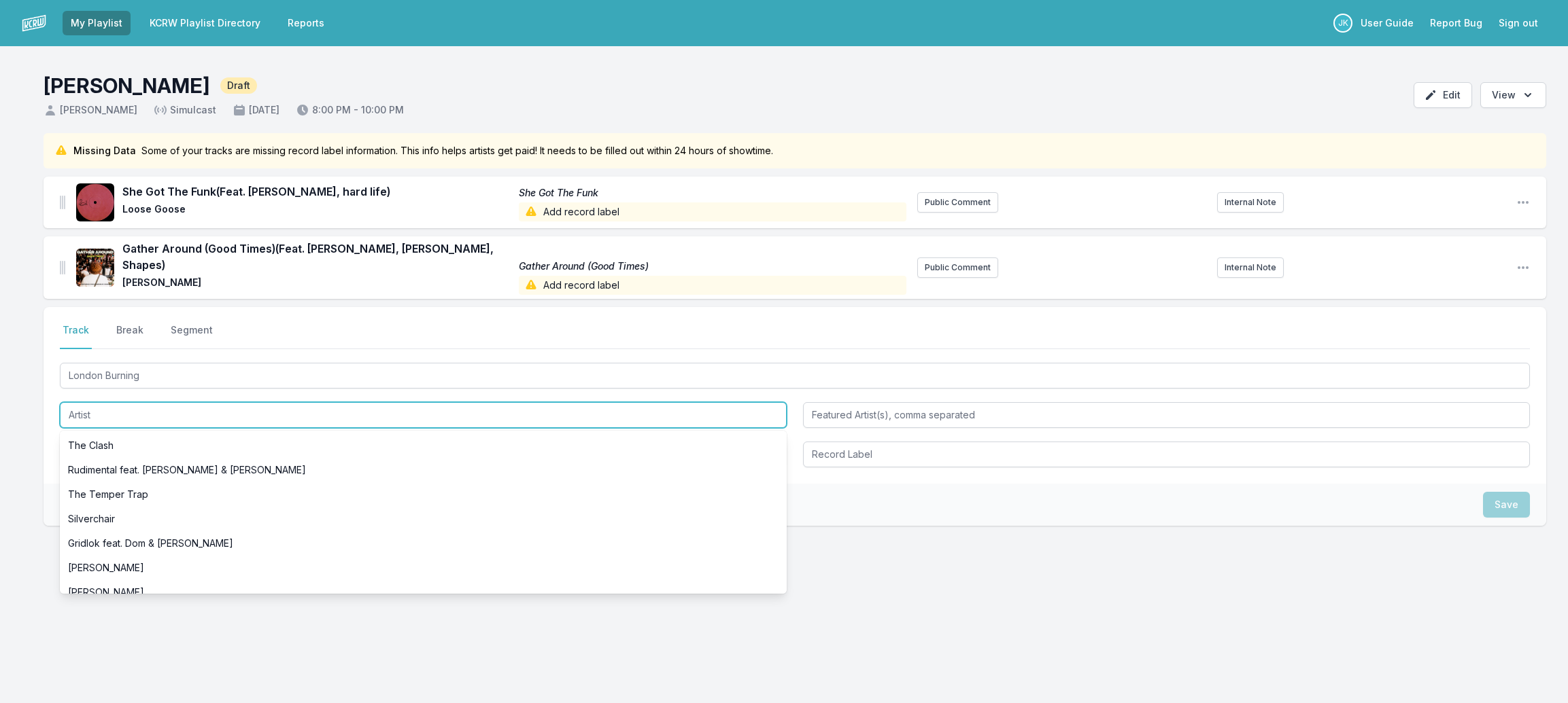
click at [81, 402] on input "Artist" at bounding box center [423, 415] width 726 height 26
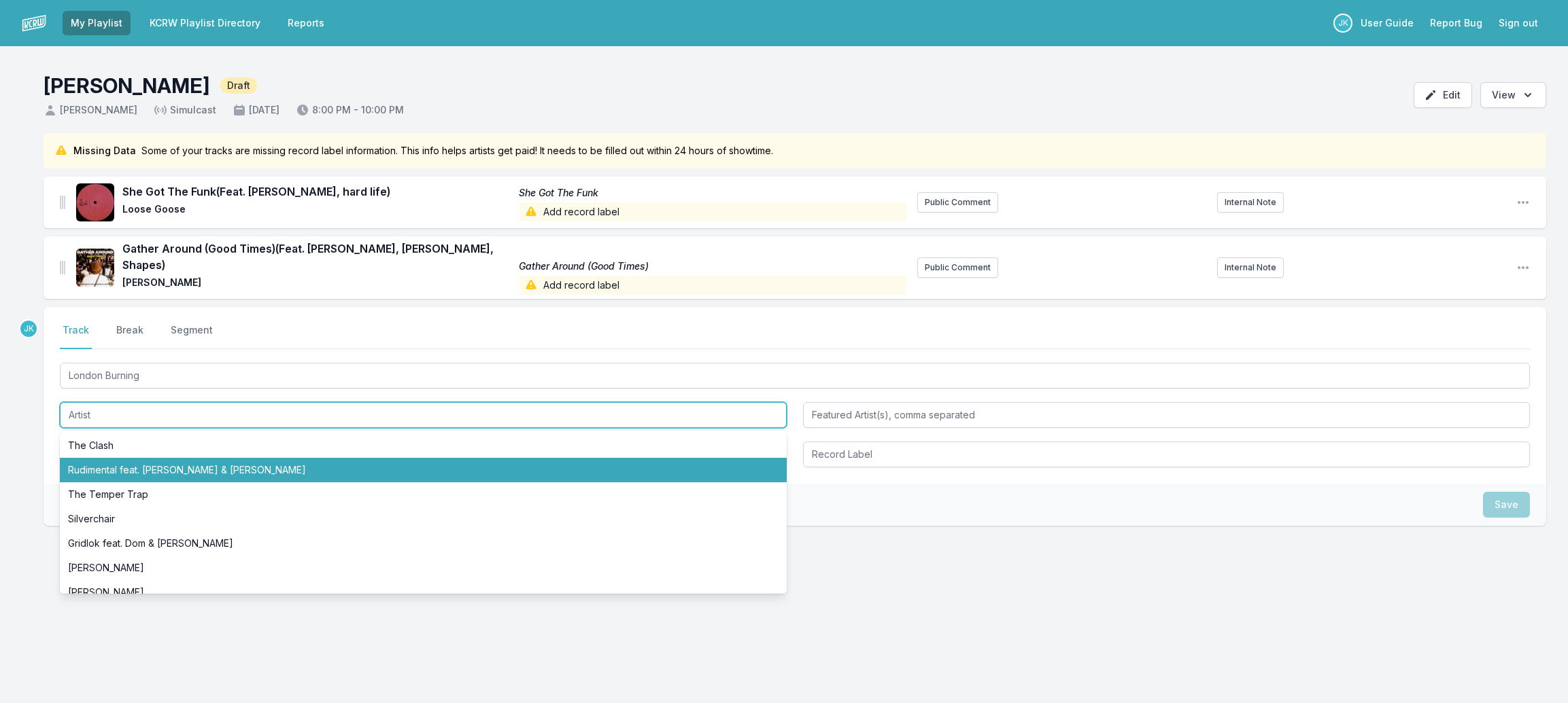
click at [114, 458] on li "Rudimental feat. [PERSON_NAME] & [PERSON_NAME]" at bounding box center [423, 470] width 726 height 25
type input "Rudimental"
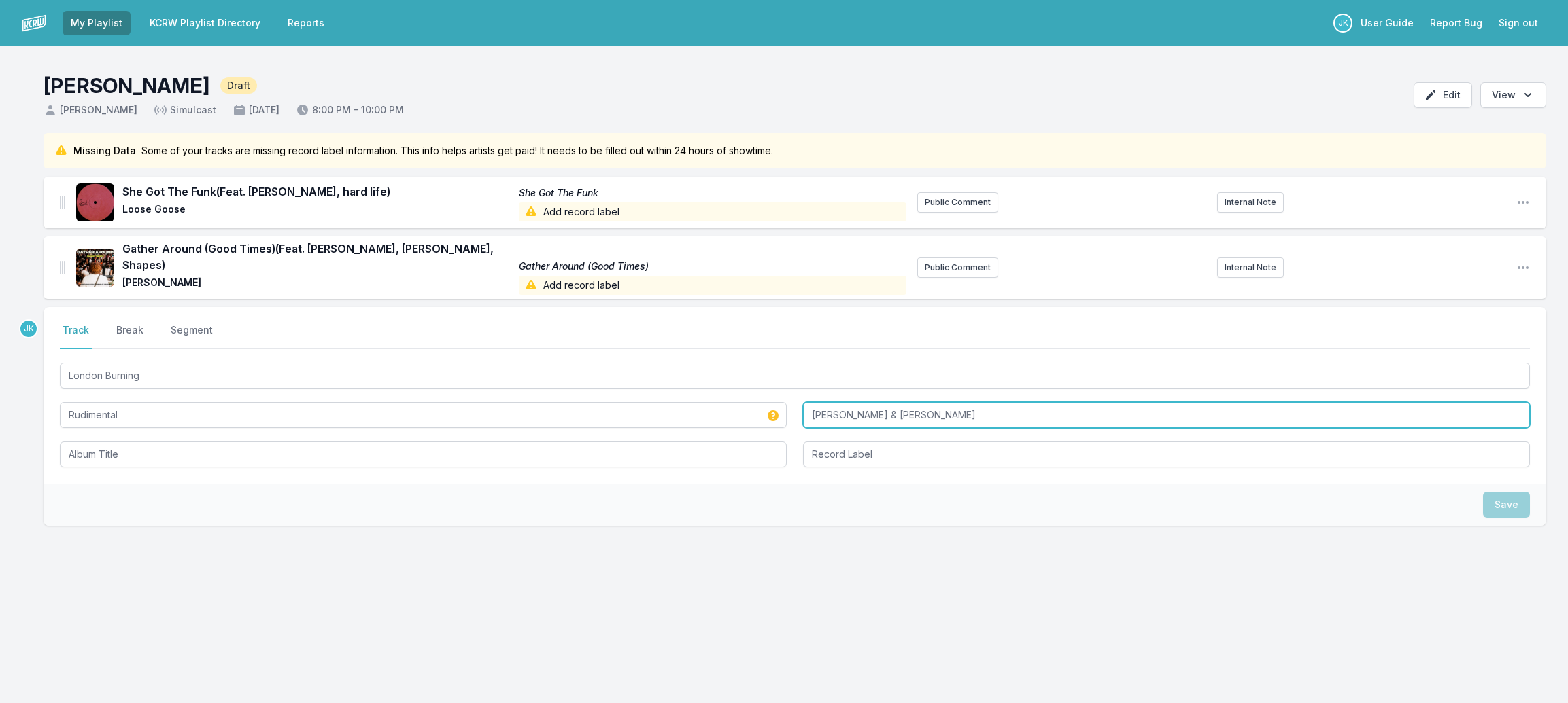
drag, startPoint x: 866, startPoint y: 403, endPoint x: 884, endPoint y: 392, distance: 21.1
click at [853, 402] on input "[PERSON_NAME] & [PERSON_NAME]" at bounding box center [1166, 415] width 726 height 26
type input "[PERSON_NAME], [PERSON_NAME]"
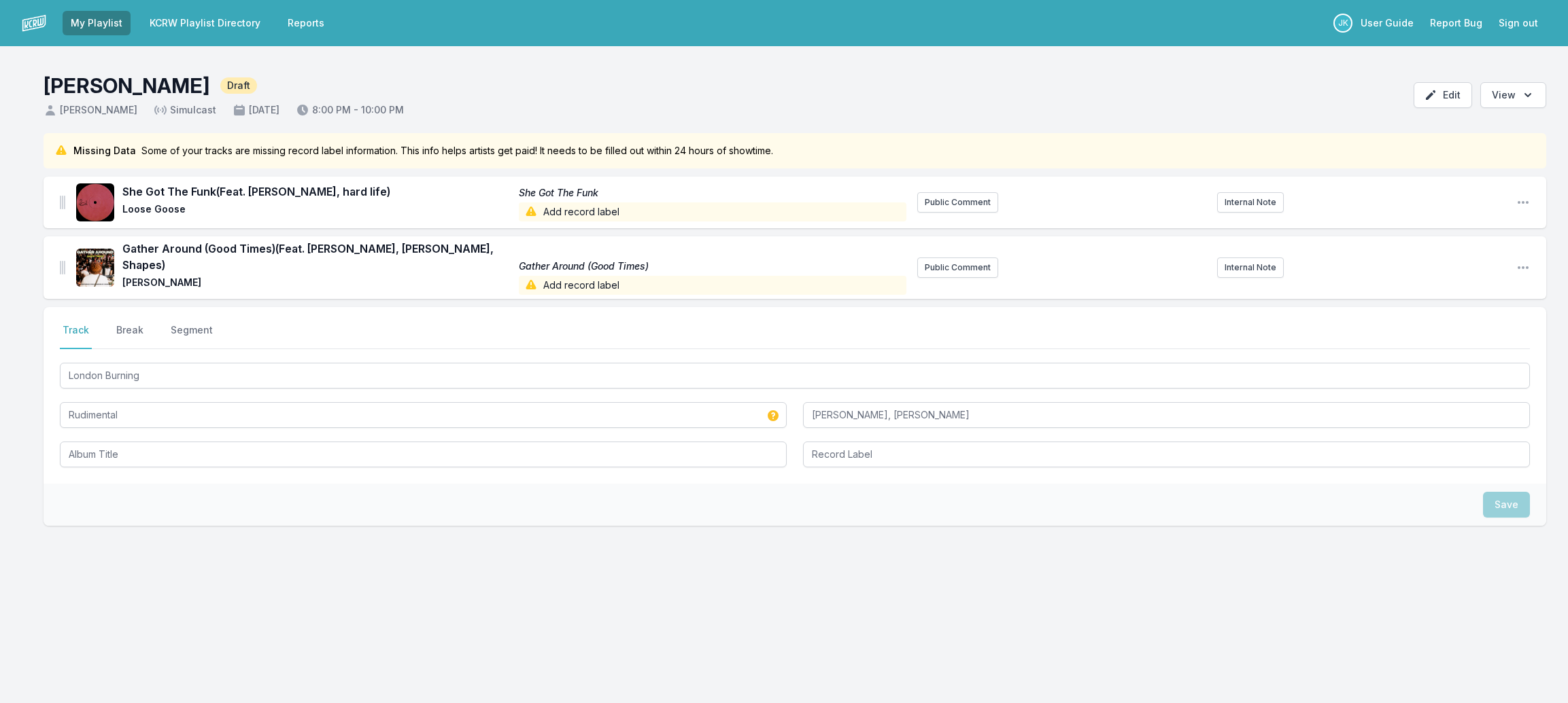
click at [140, 426] on div "London Burning Rudimental [PERSON_NAME], [PERSON_NAME]" at bounding box center [795, 414] width 1470 height 107
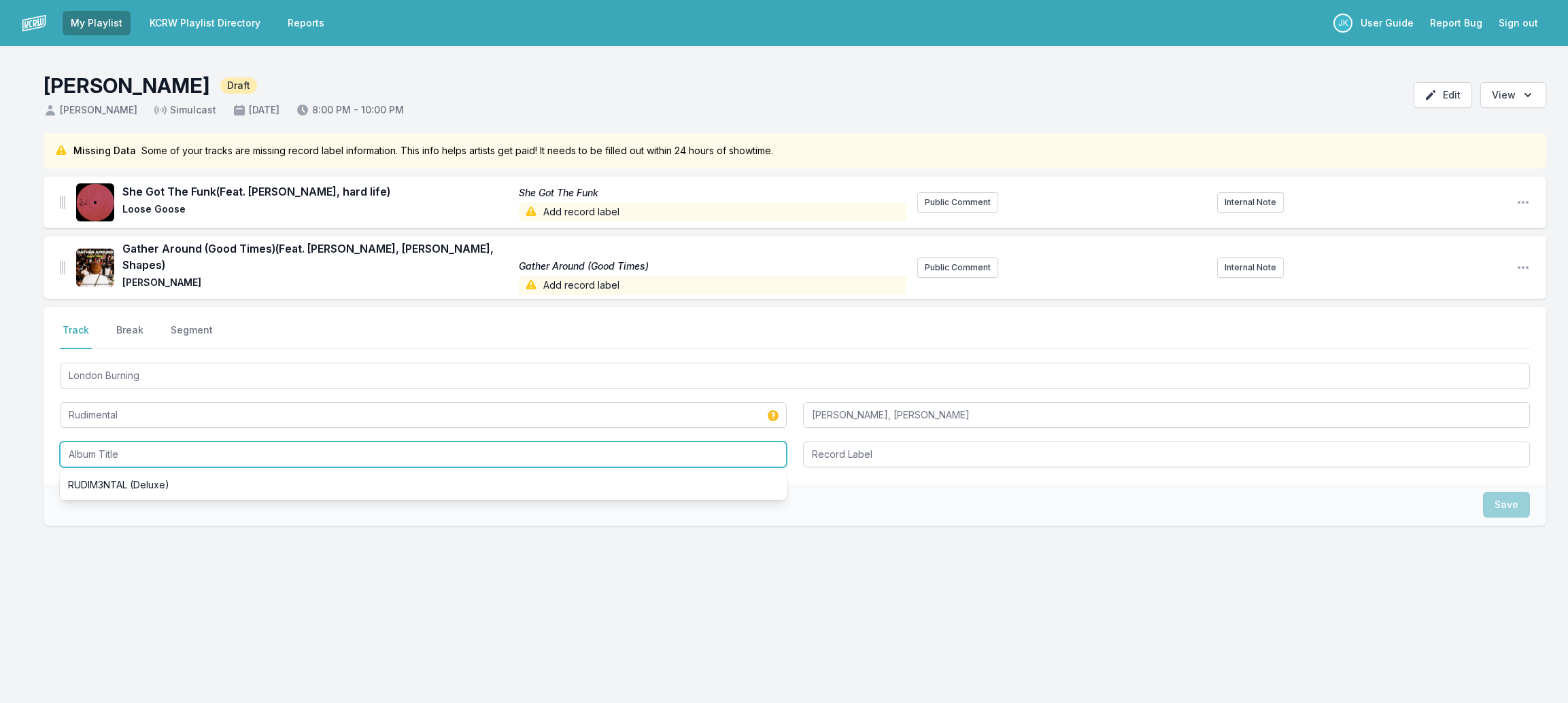
click at [142, 442] on input "Album Title" at bounding box center [423, 454] width 726 height 26
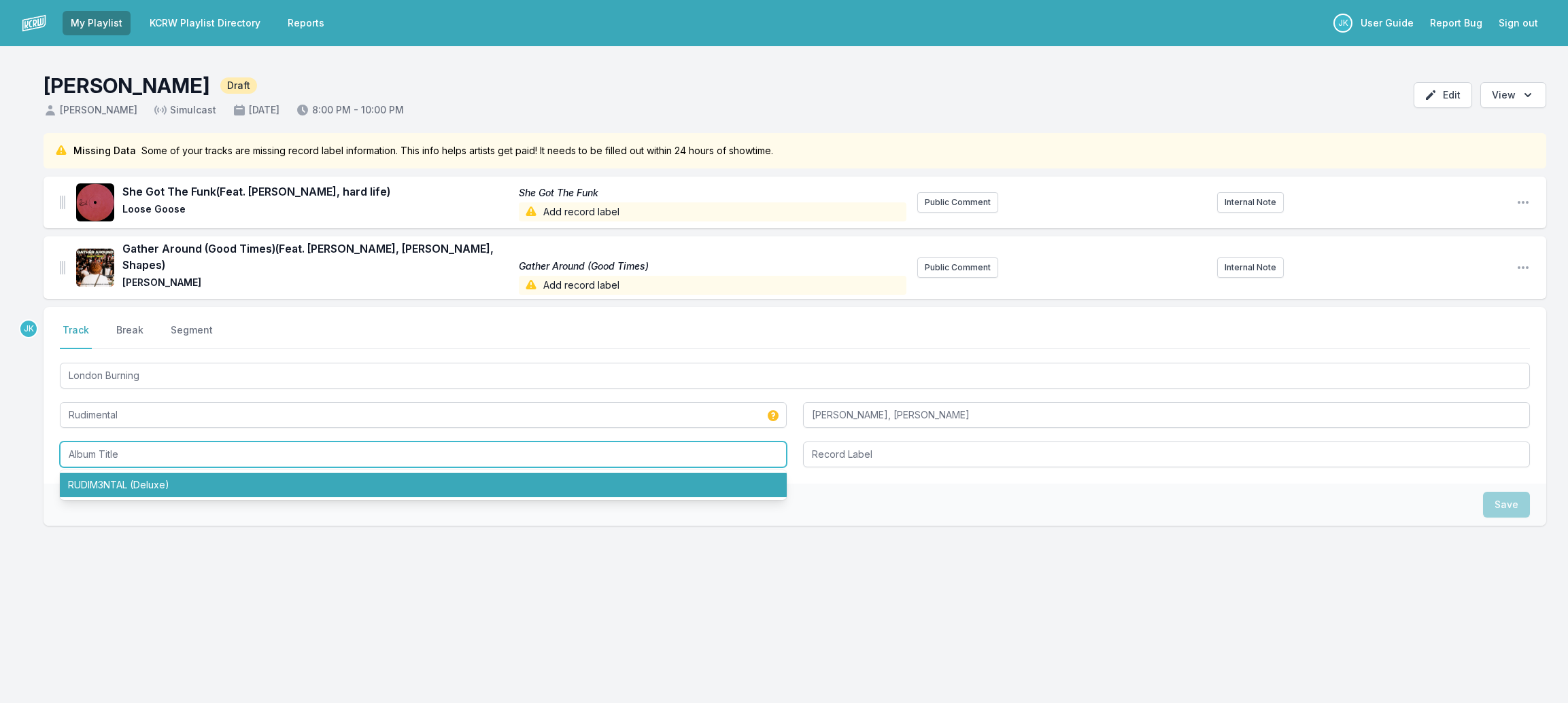
click at [144, 473] on li "RUDIM3NTAL (Deluxe)" at bounding box center [423, 486] width 726 height 25
type input "RUDIM3NTAL (Deluxe)"
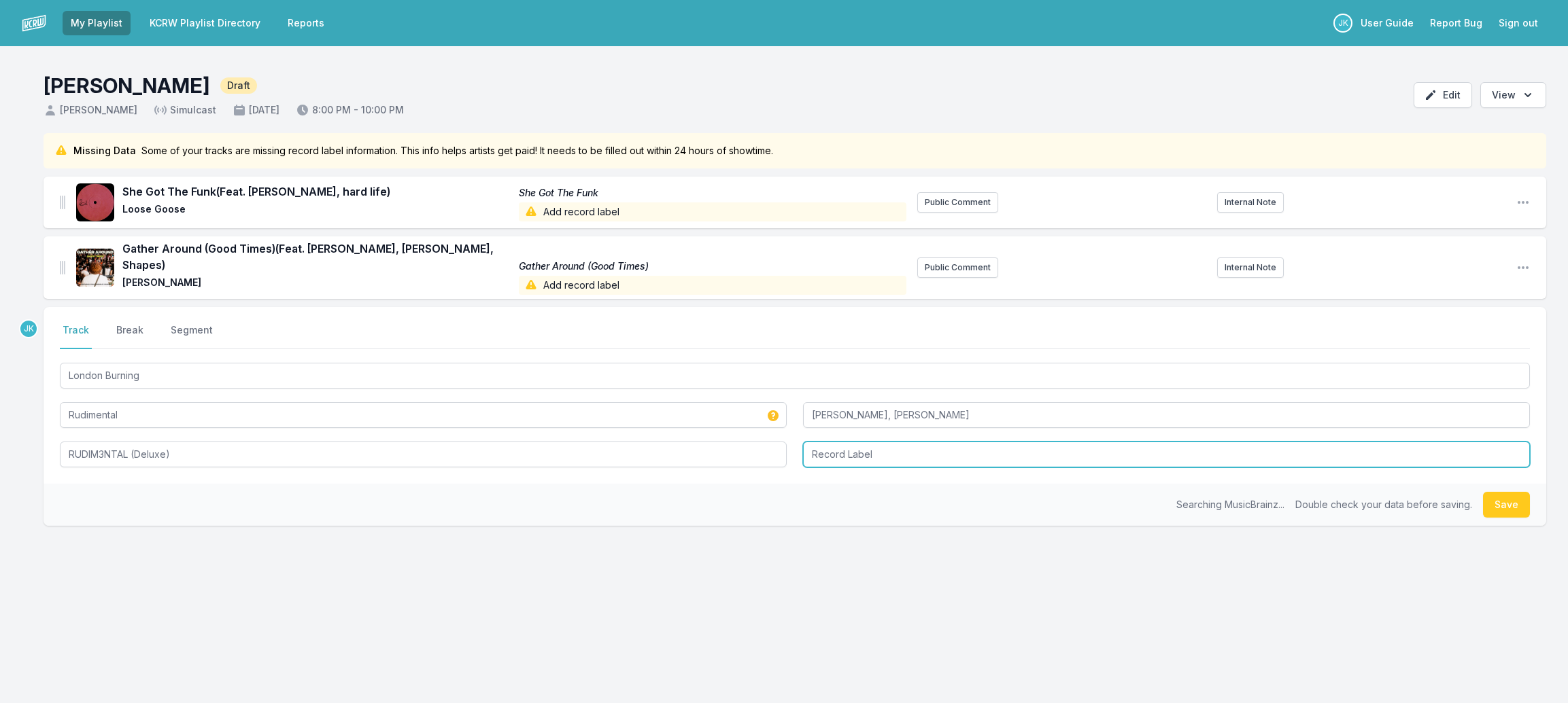
click at [842, 442] on input "Record Label" at bounding box center [1166, 454] width 726 height 26
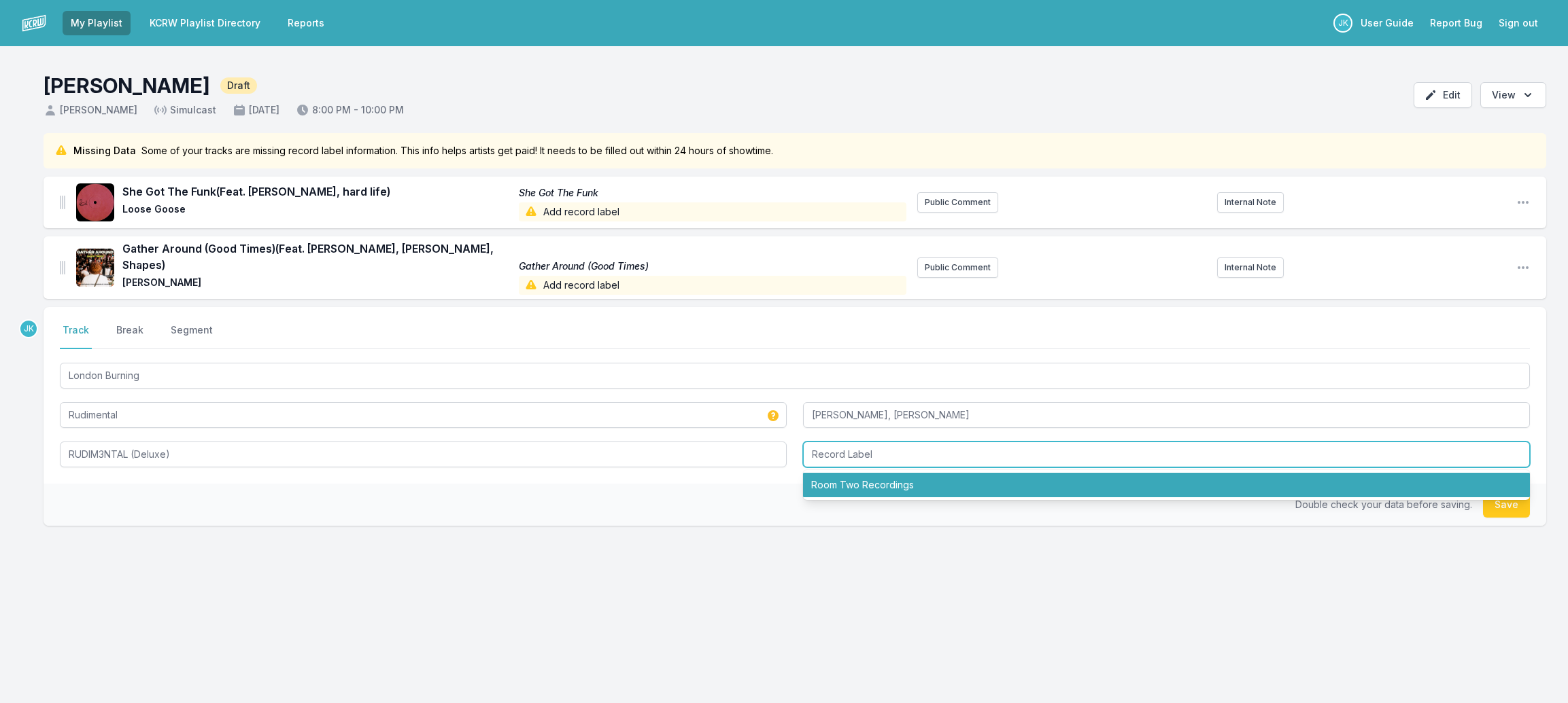
drag, startPoint x: 849, startPoint y: 471, endPoint x: 965, endPoint y: 484, distance: 116.7
click at [849, 473] on li "Room Two Recordings" at bounding box center [1166, 486] width 726 height 25
type input "Room Two Recordings"
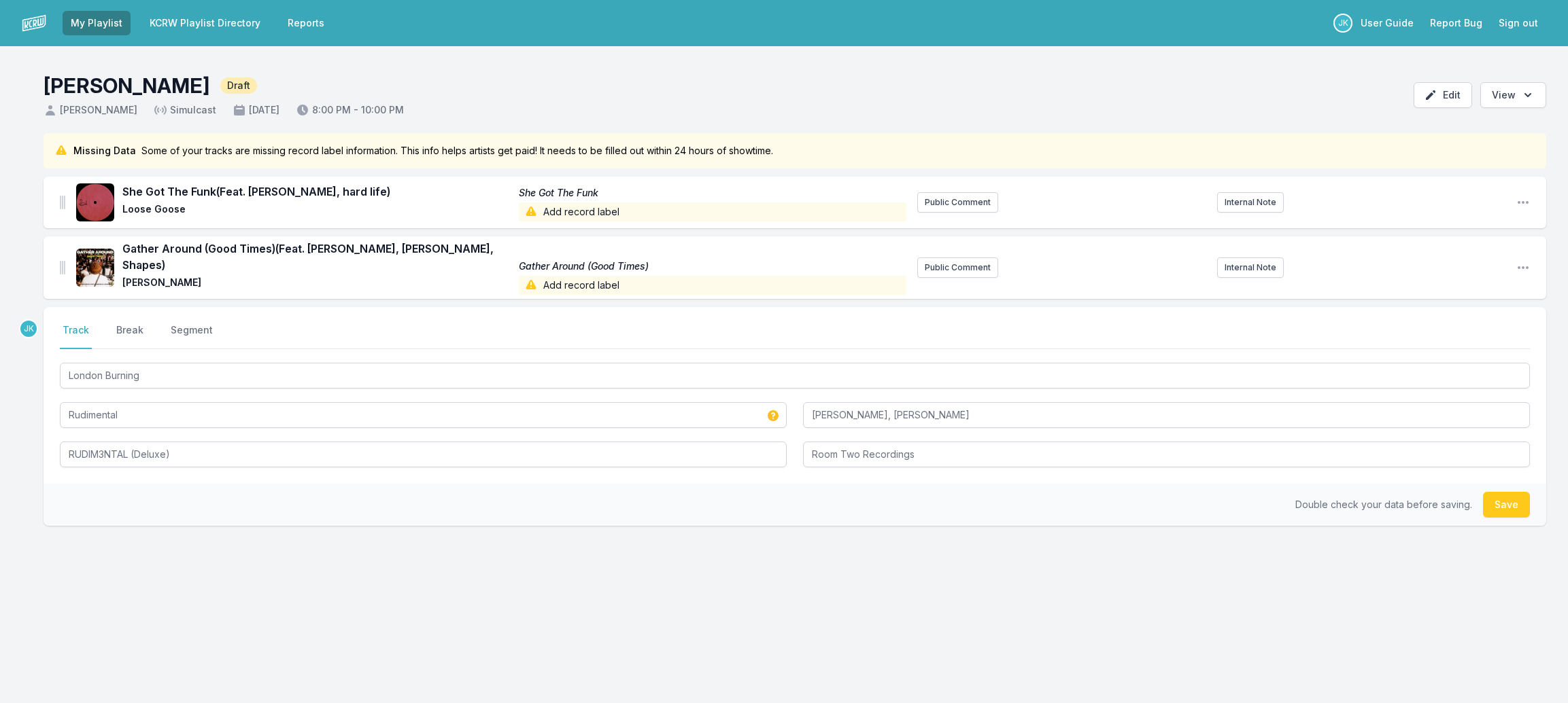
click at [1502, 503] on button "Save" at bounding box center [1506, 505] width 47 height 26
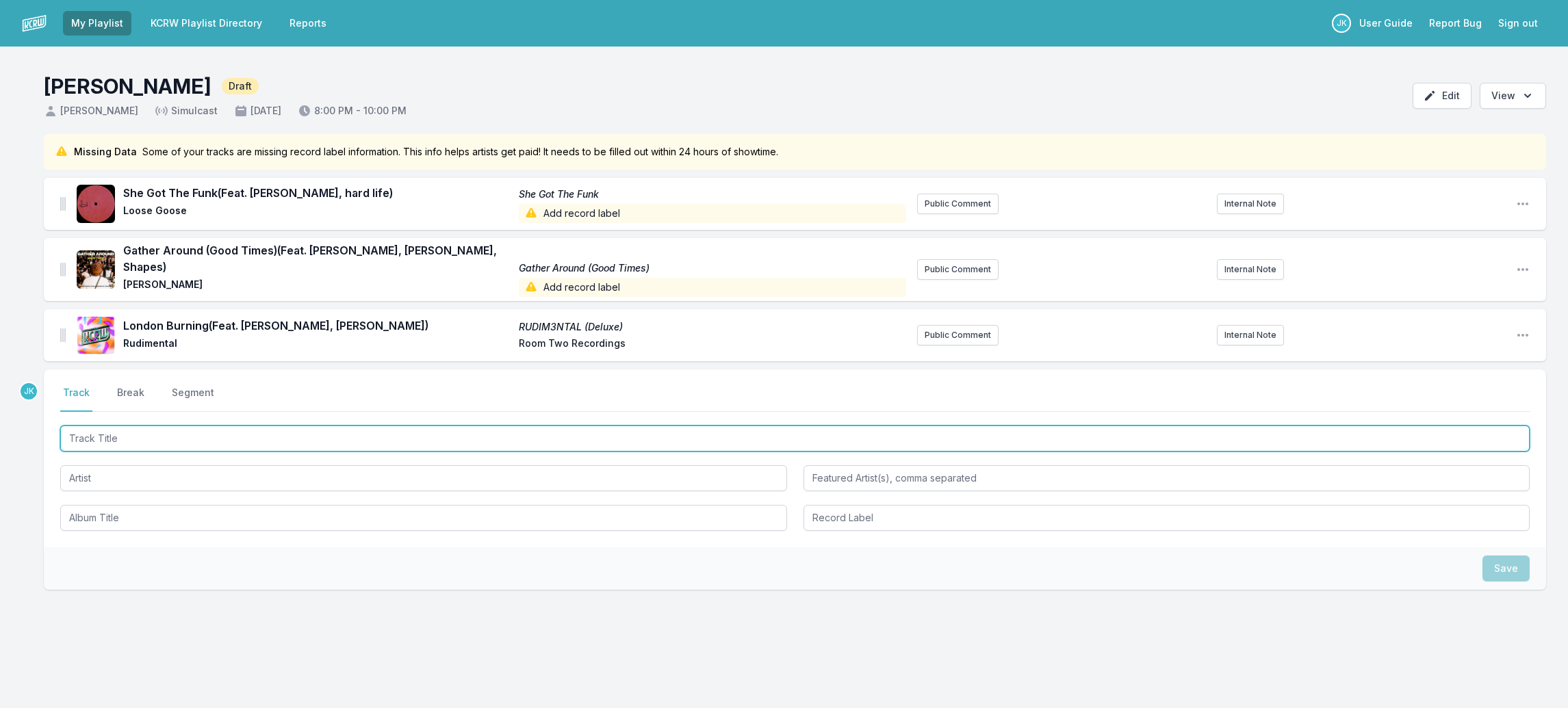
paste input "Match My Speed"
type input "Match My Speed"
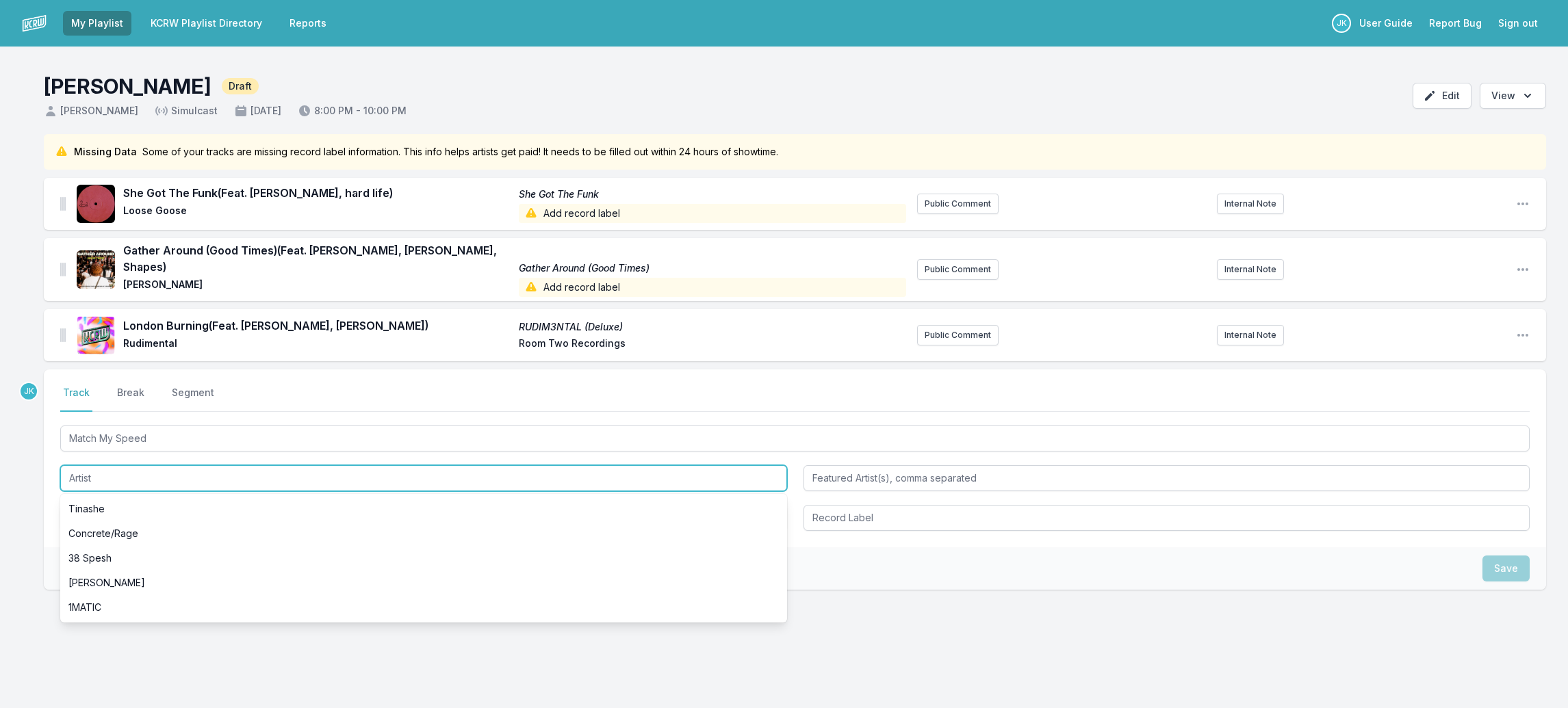
paste input "ZULAN Kidwild"
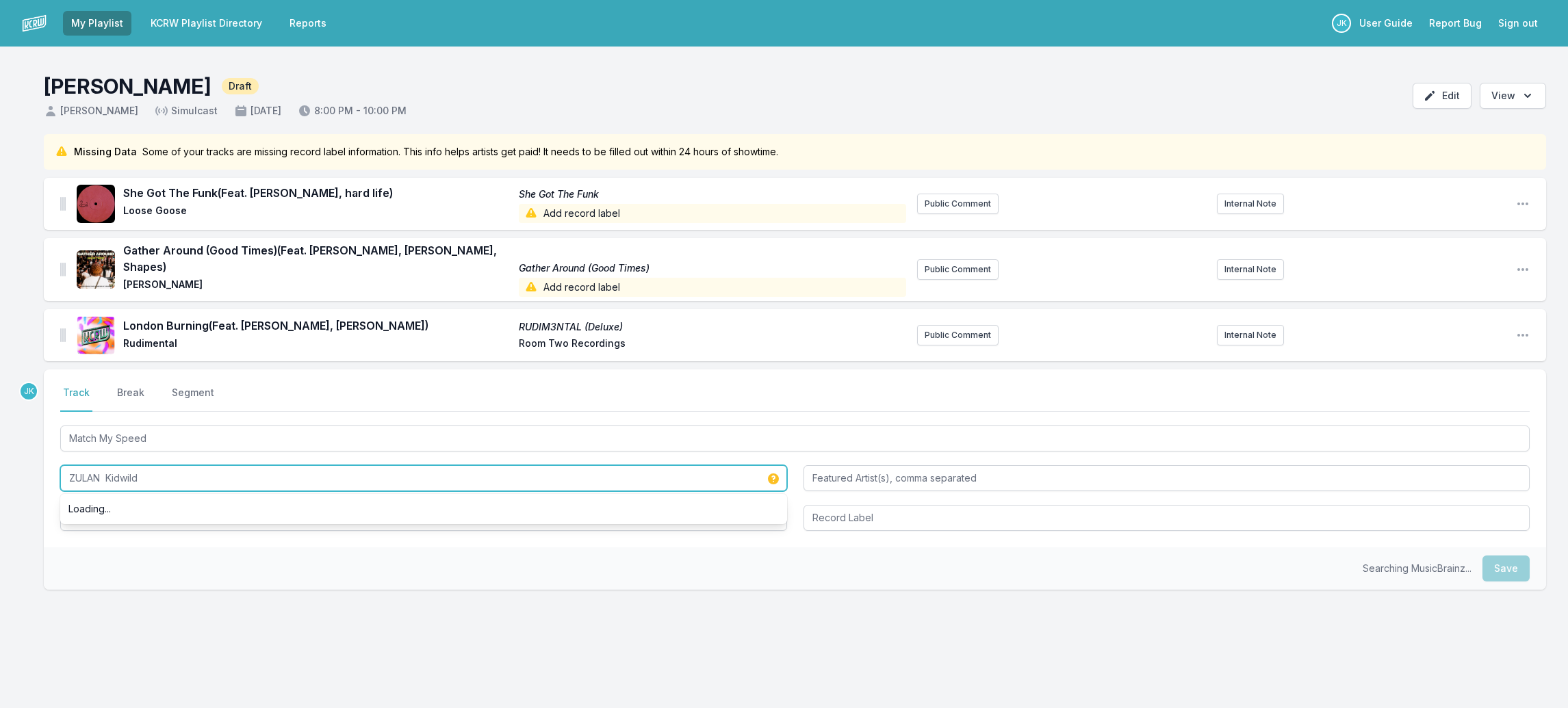
drag, startPoint x: 107, startPoint y: 464, endPoint x: 145, endPoint y: 464, distance: 38.0
click at [147, 465] on input "ZULAN Kidwild" at bounding box center [423, 477] width 727 height 26
type input "ZULAN"
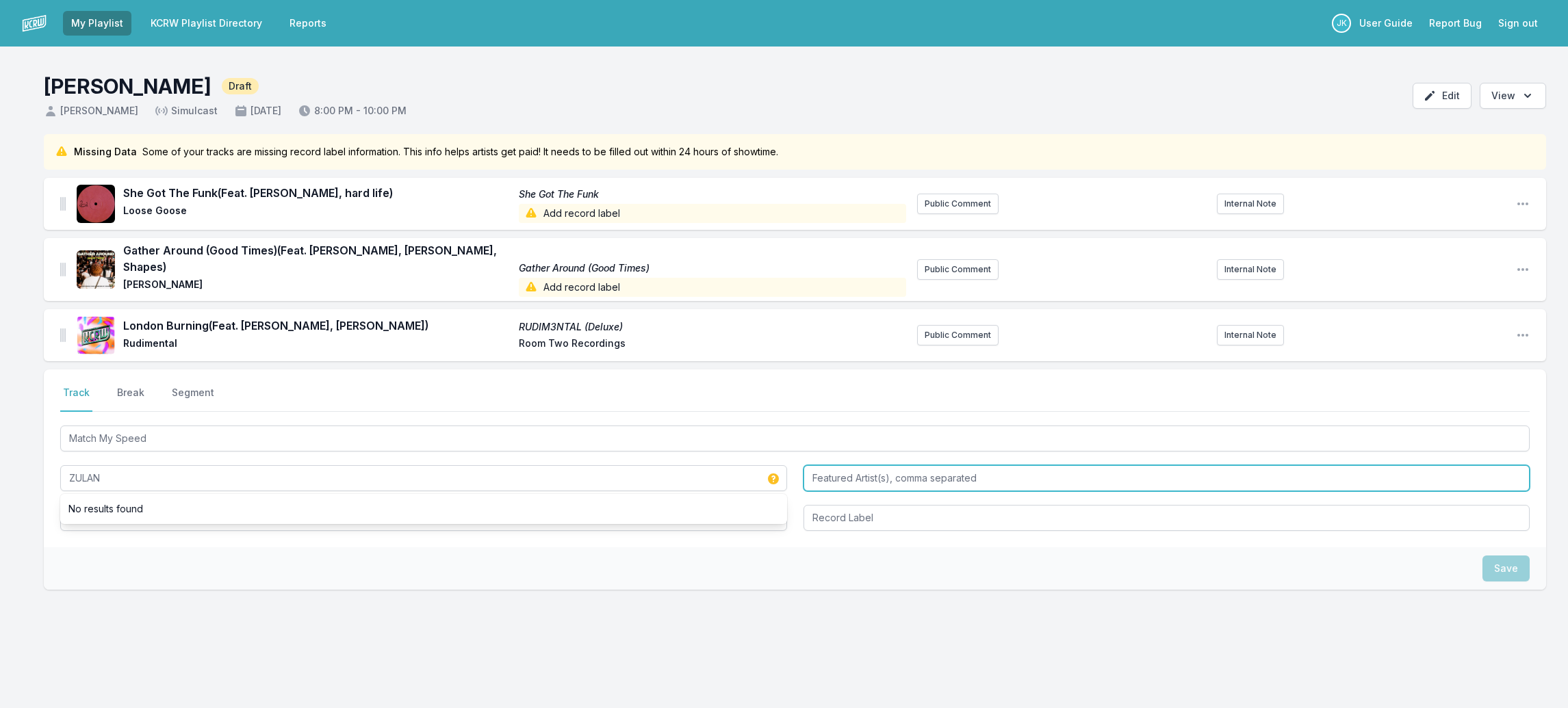
click at [821, 468] on input "Featured Artist(s), comma separated" at bounding box center [1167, 477] width 727 height 26
paste input "Kidwild"
type input "Kidwild"
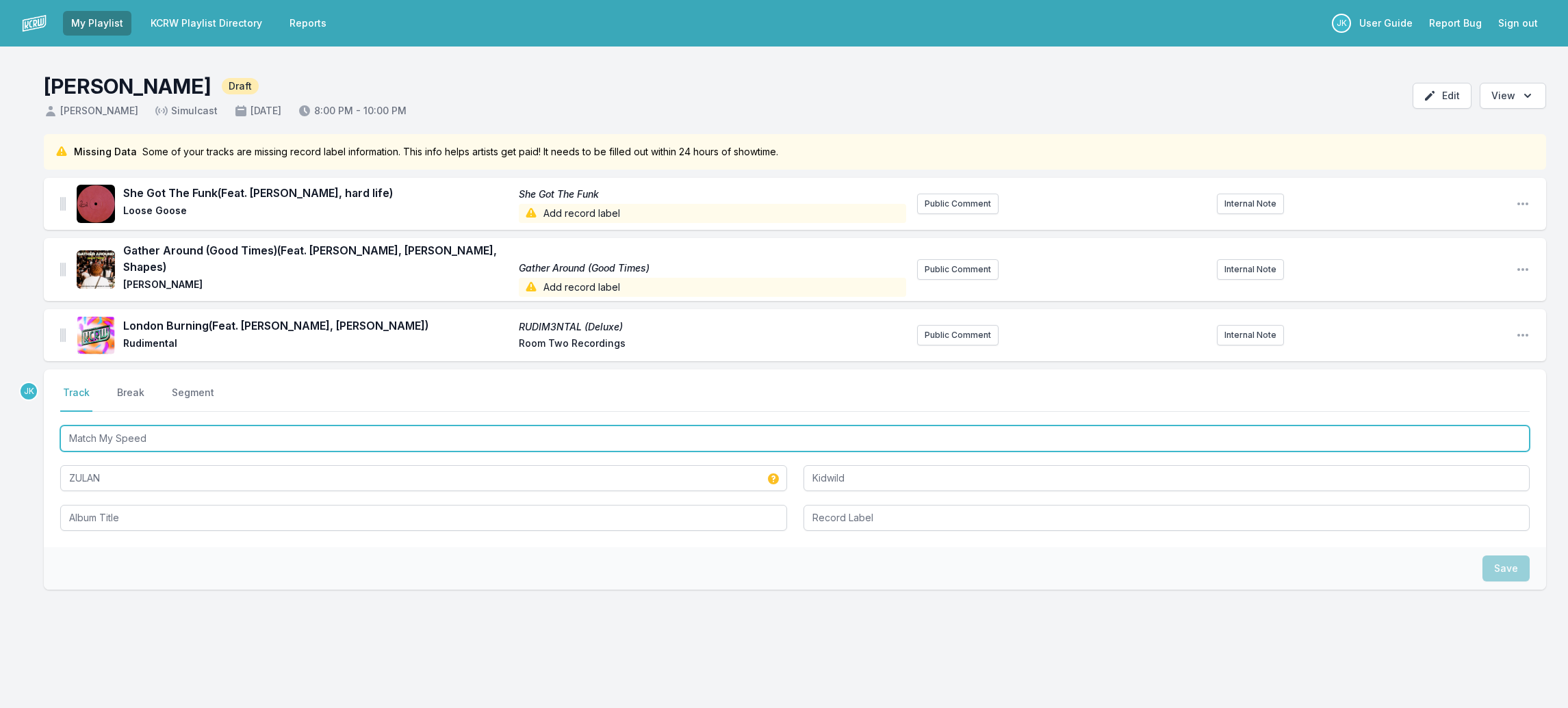
click at [164, 430] on input "Match My Speed" at bounding box center [794, 438] width 1470 height 26
drag, startPoint x: 164, startPoint y: 430, endPoint x: 142, endPoint y: 507, distance: 80.1
click at [143, 507] on div "Match My Speed ZULAN Kidwild" at bounding box center [794, 477] width 1470 height 108
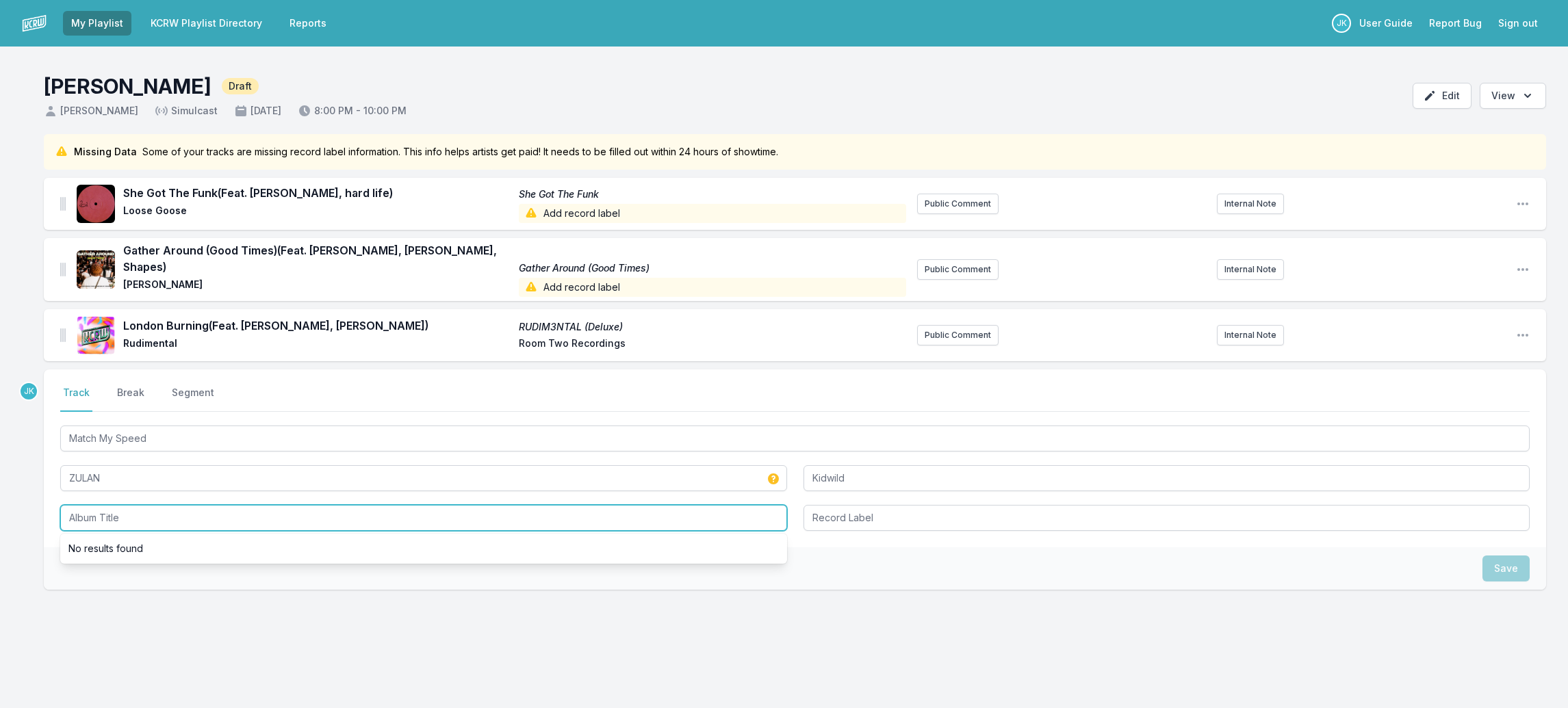
click at [142, 507] on input "Album Title" at bounding box center [423, 518] width 727 height 26
paste input "Match My Speed"
type input "Match My Speed"
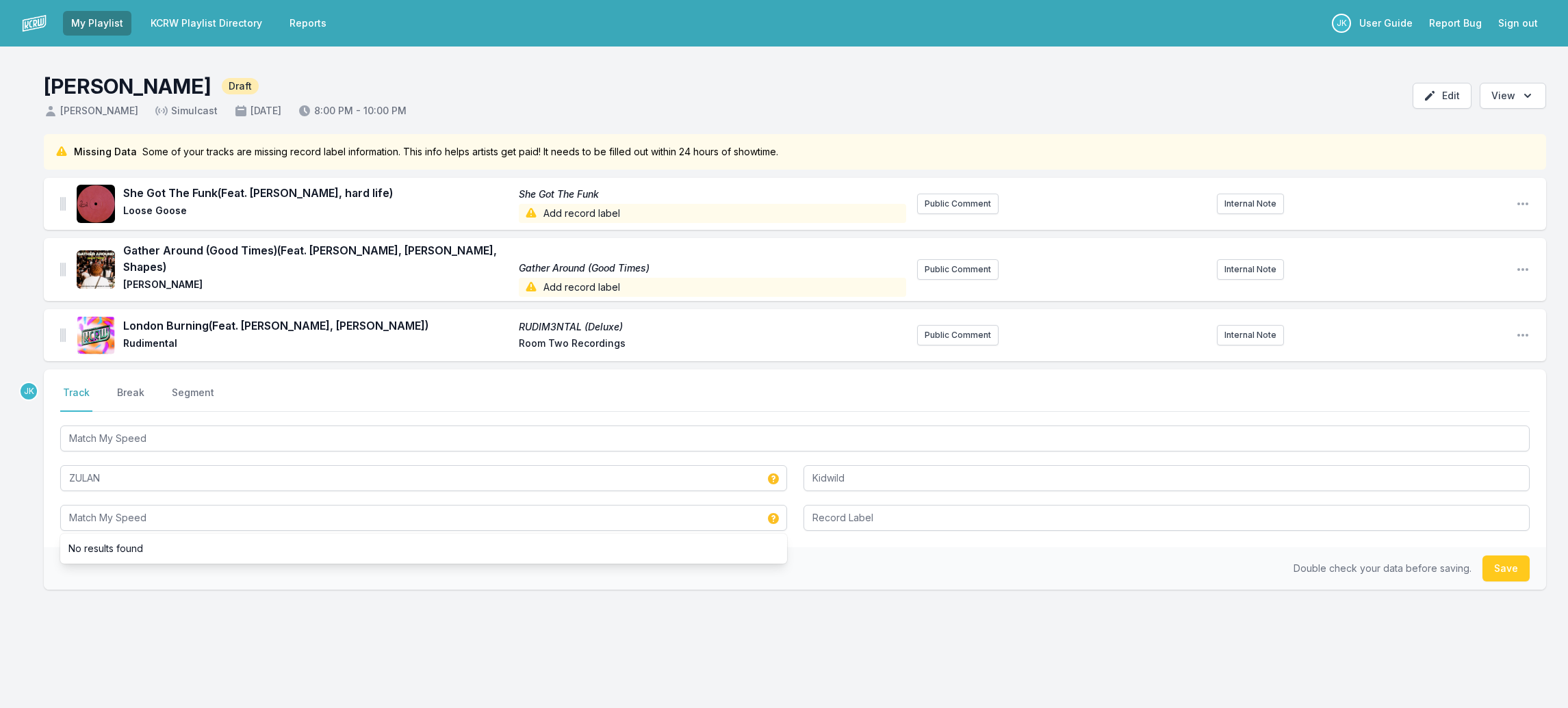
click at [1492, 558] on button "Save" at bounding box center [1506, 568] width 47 height 26
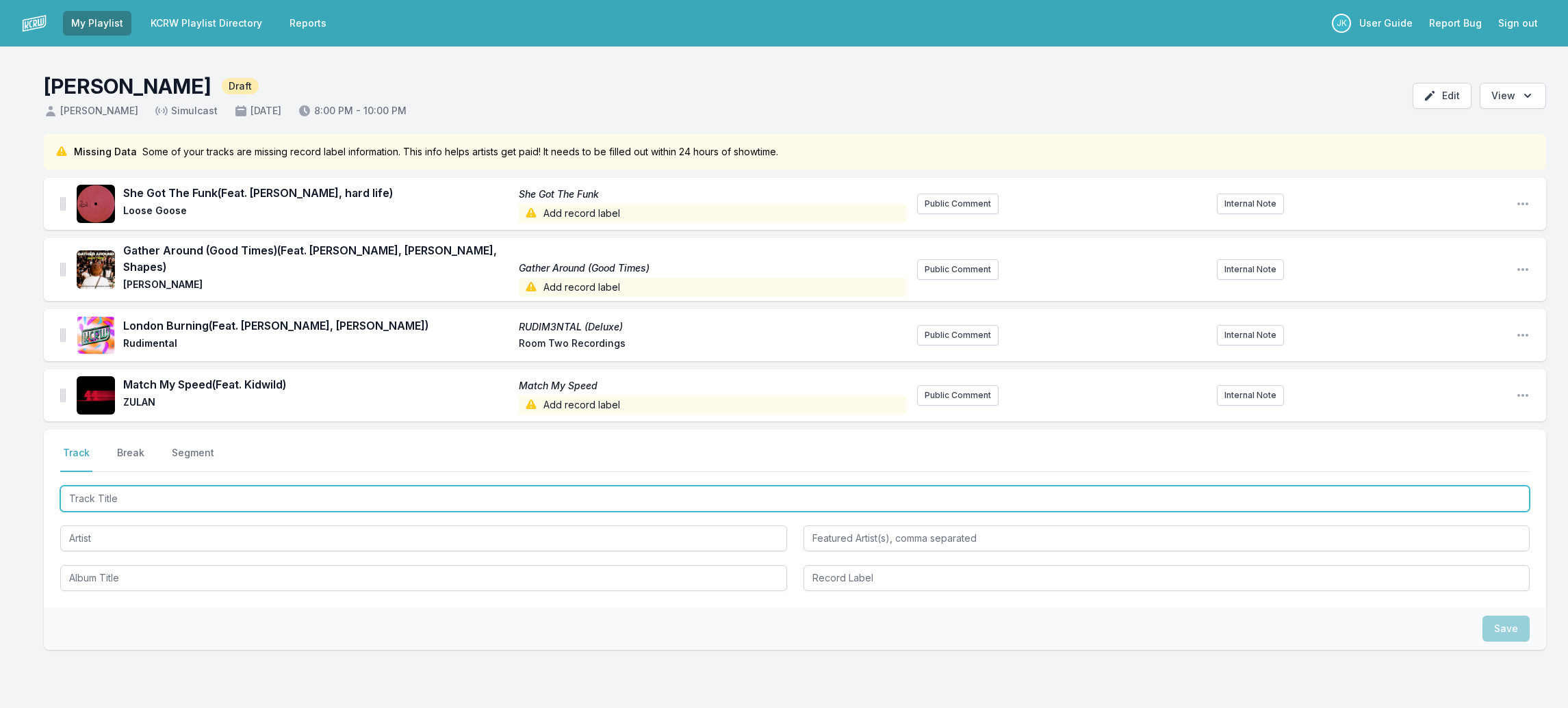
click at [102, 486] on input "Track Title" at bounding box center [794, 499] width 1470 height 26
paste input "Exhilaration"
type input "Exhilaration"
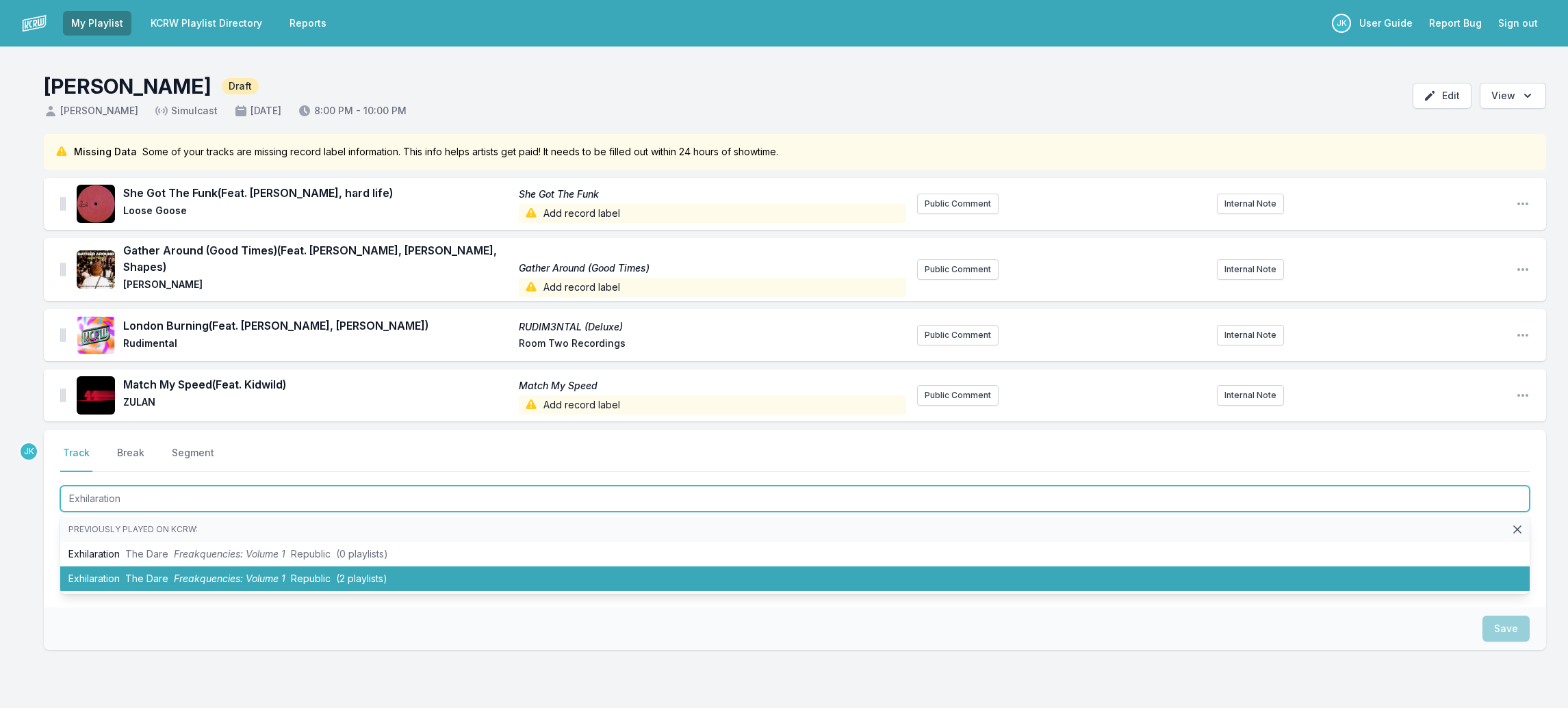
click at [120, 570] on li "Exhilaration The Dare Freakquencies: Volume 1 Republic (2 playlists)" at bounding box center [794, 579] width 1470 height 25
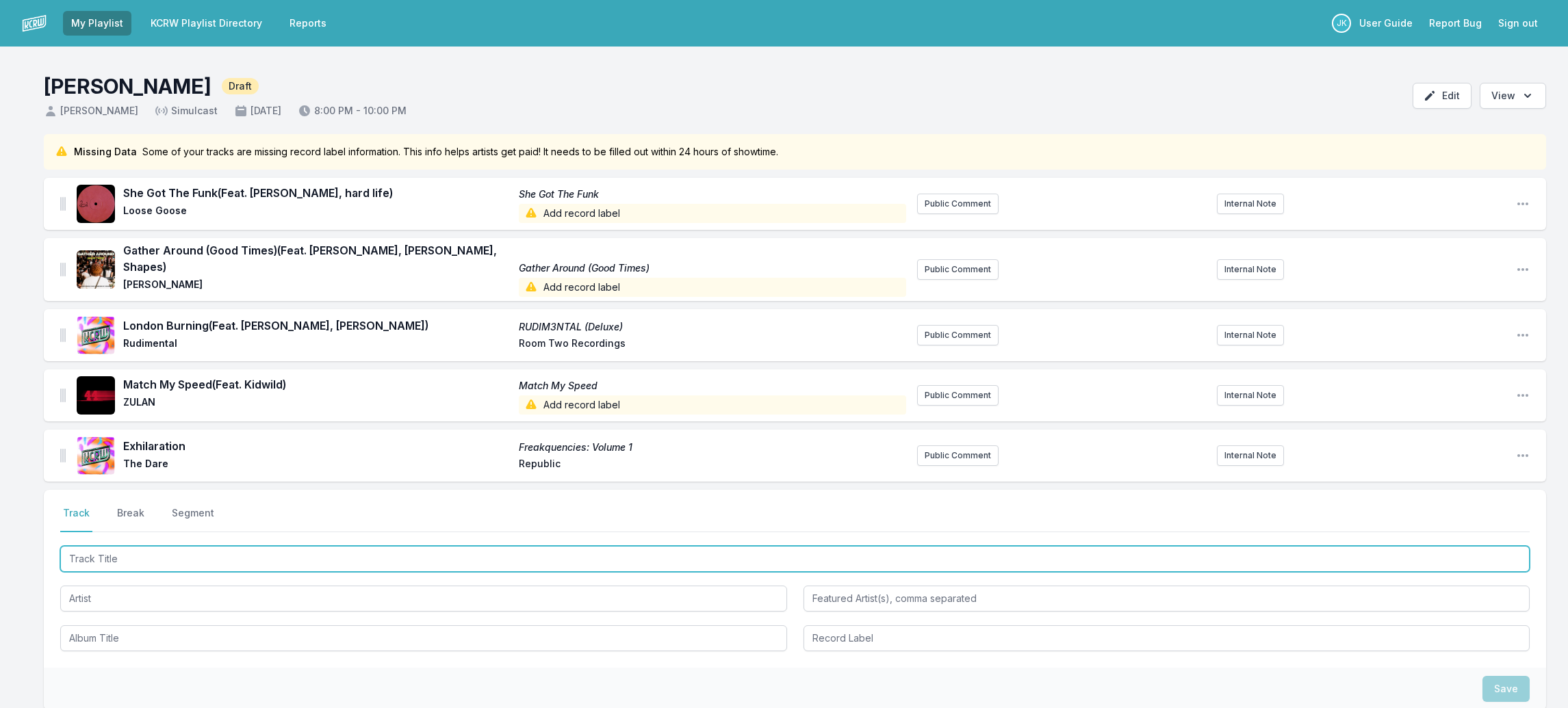
paste input "I Wish I Knew How To Quit You"
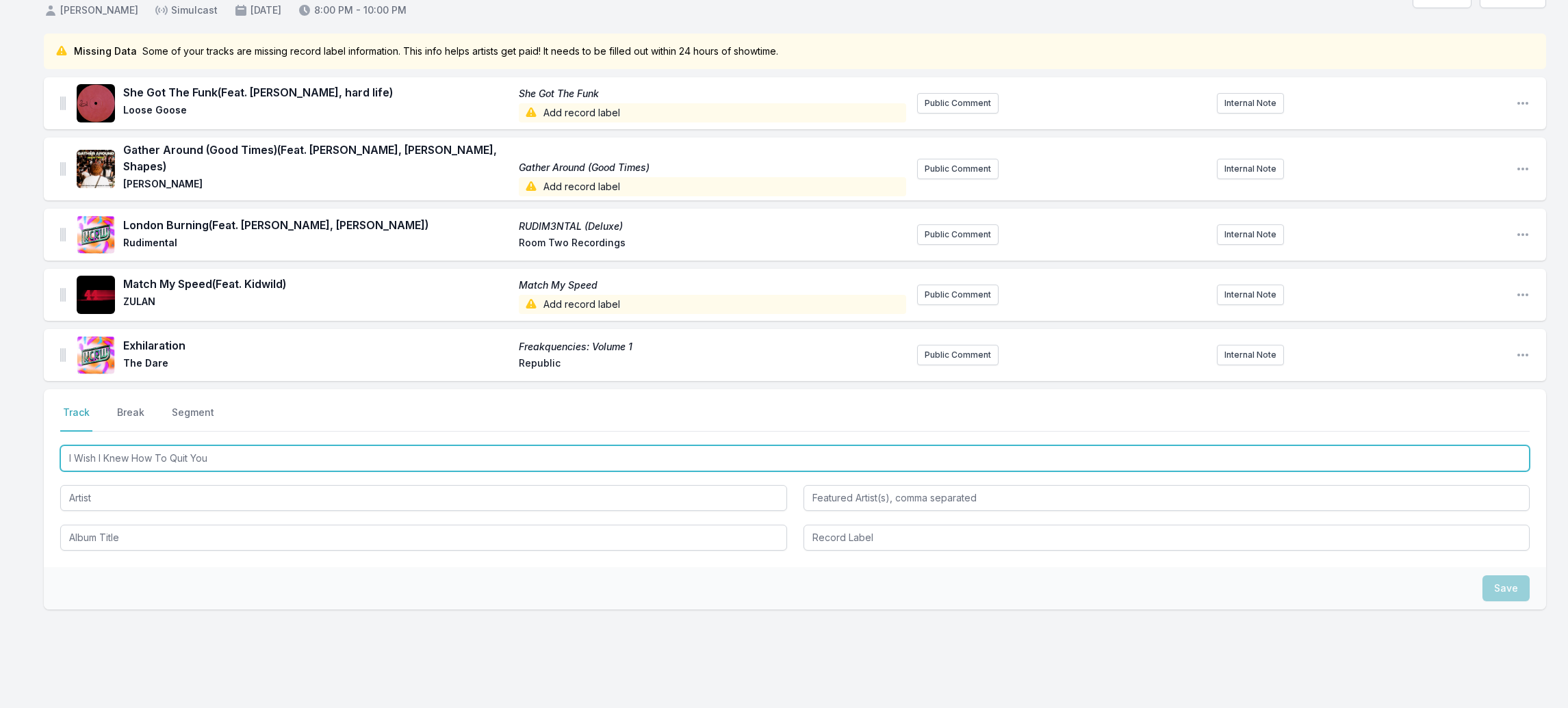
scroll to position [123, 0]
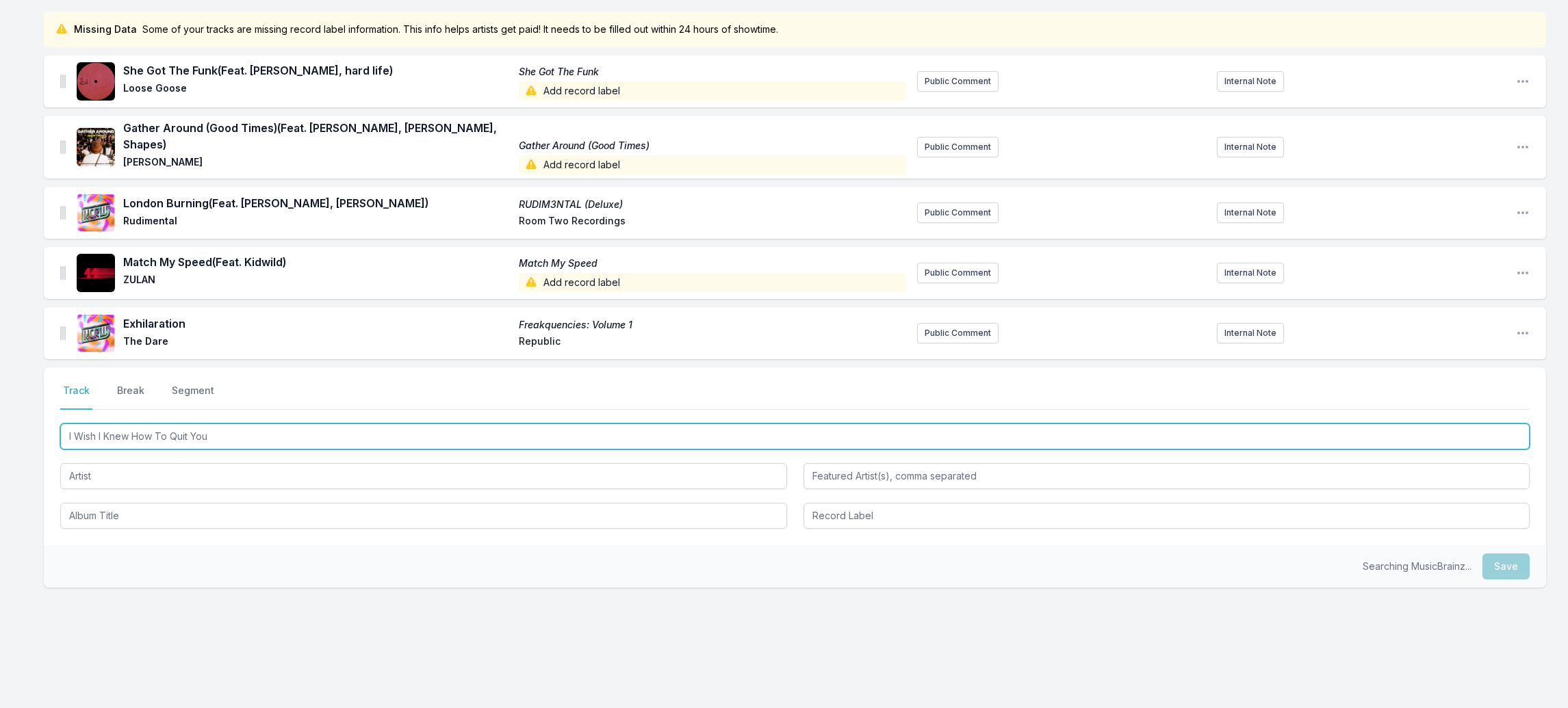
type input "I Wish I Knew How To Quit You"
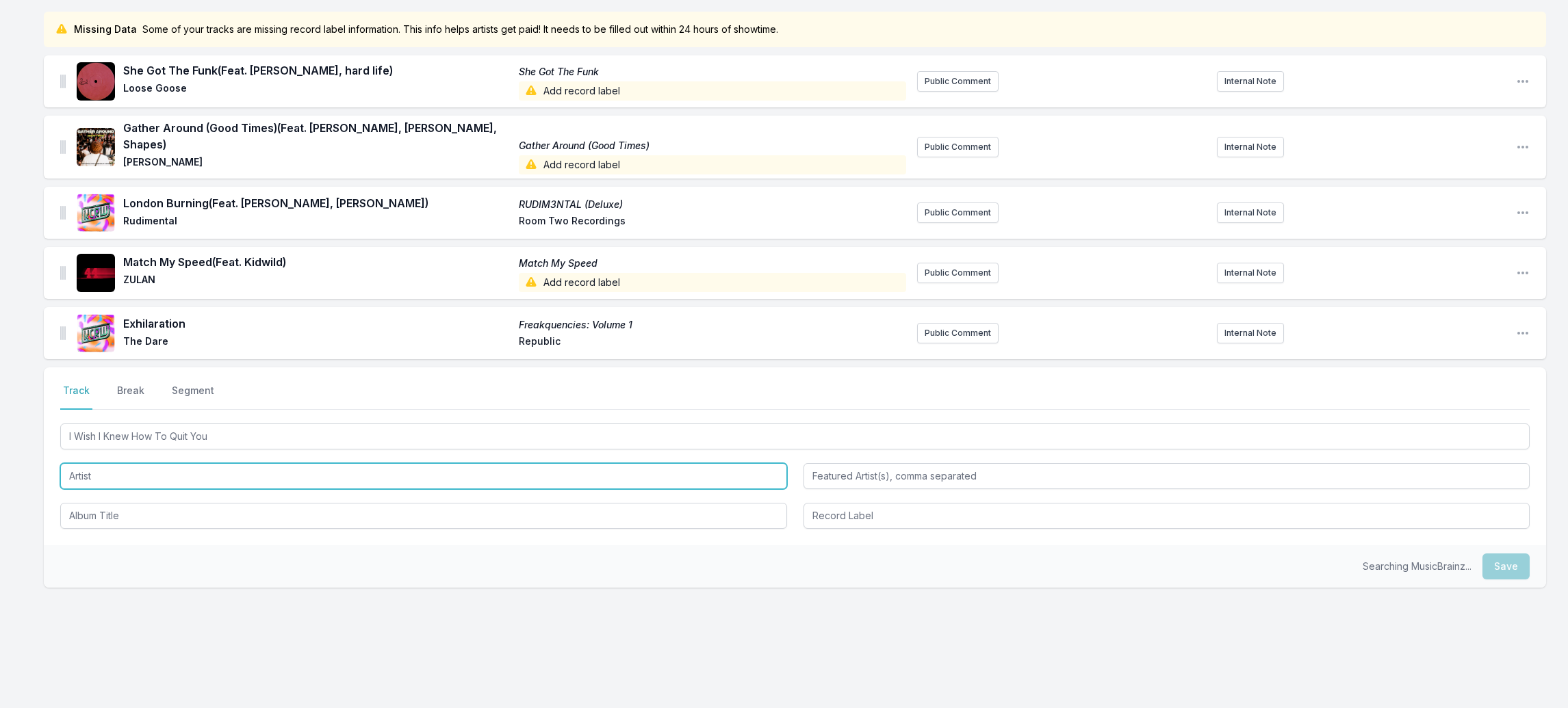
click at [85, 465] on input "Artist" at bounding box center [423, 476] width 727 height 26
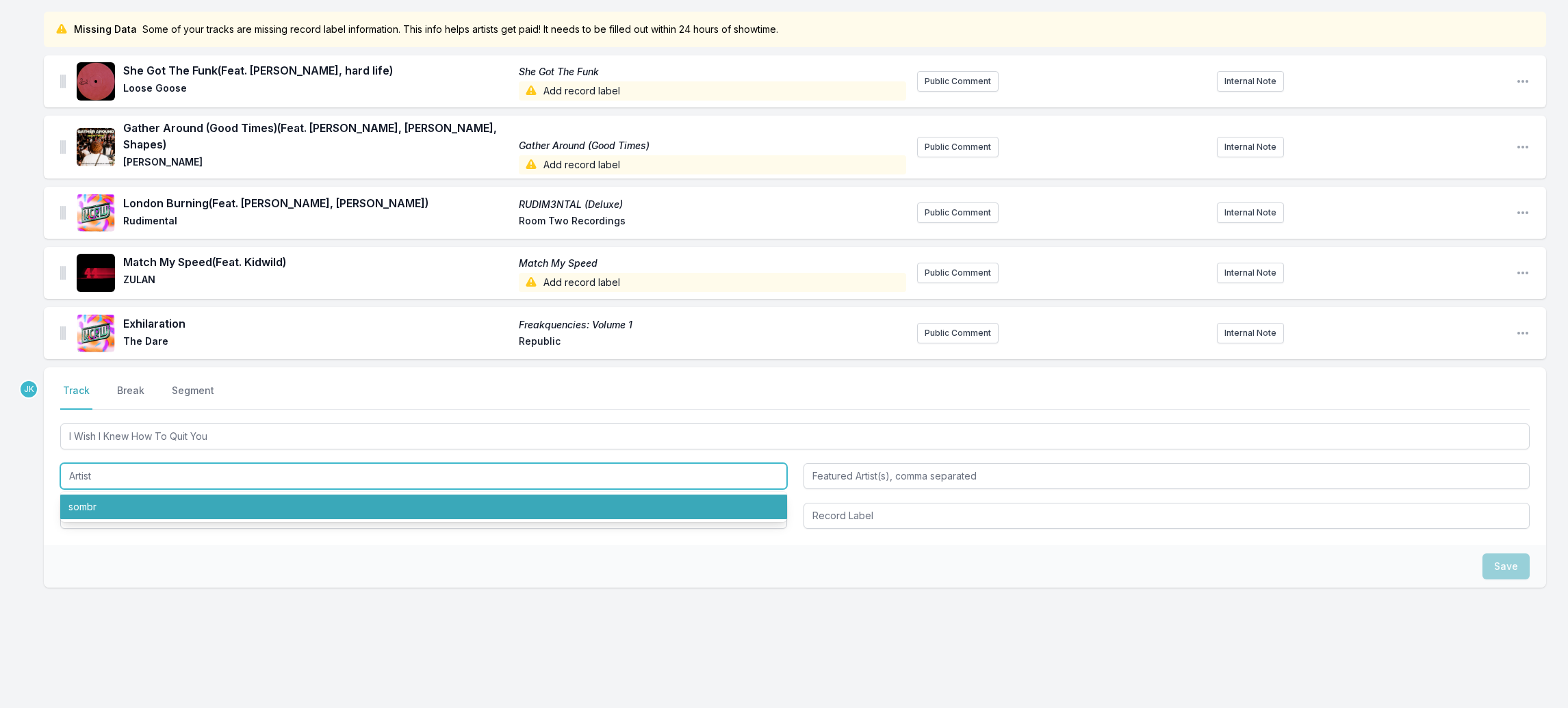
click at [113, 495] on li "sombr" at bounding box center [423, 507] width 727 height 25
type input "sombr"
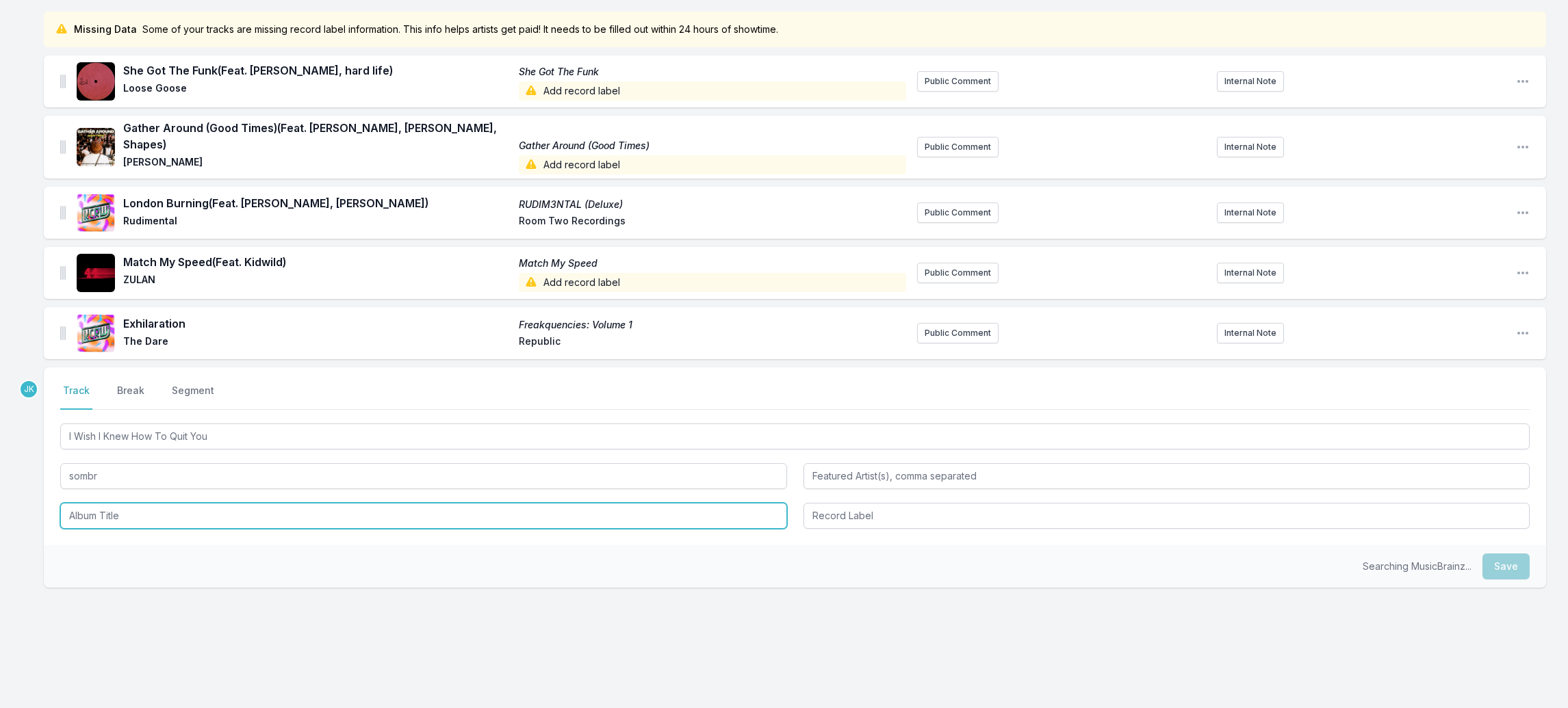
click at [114, 503] on input "Album Title" at bounding box center [423, 515] width 727 height 26
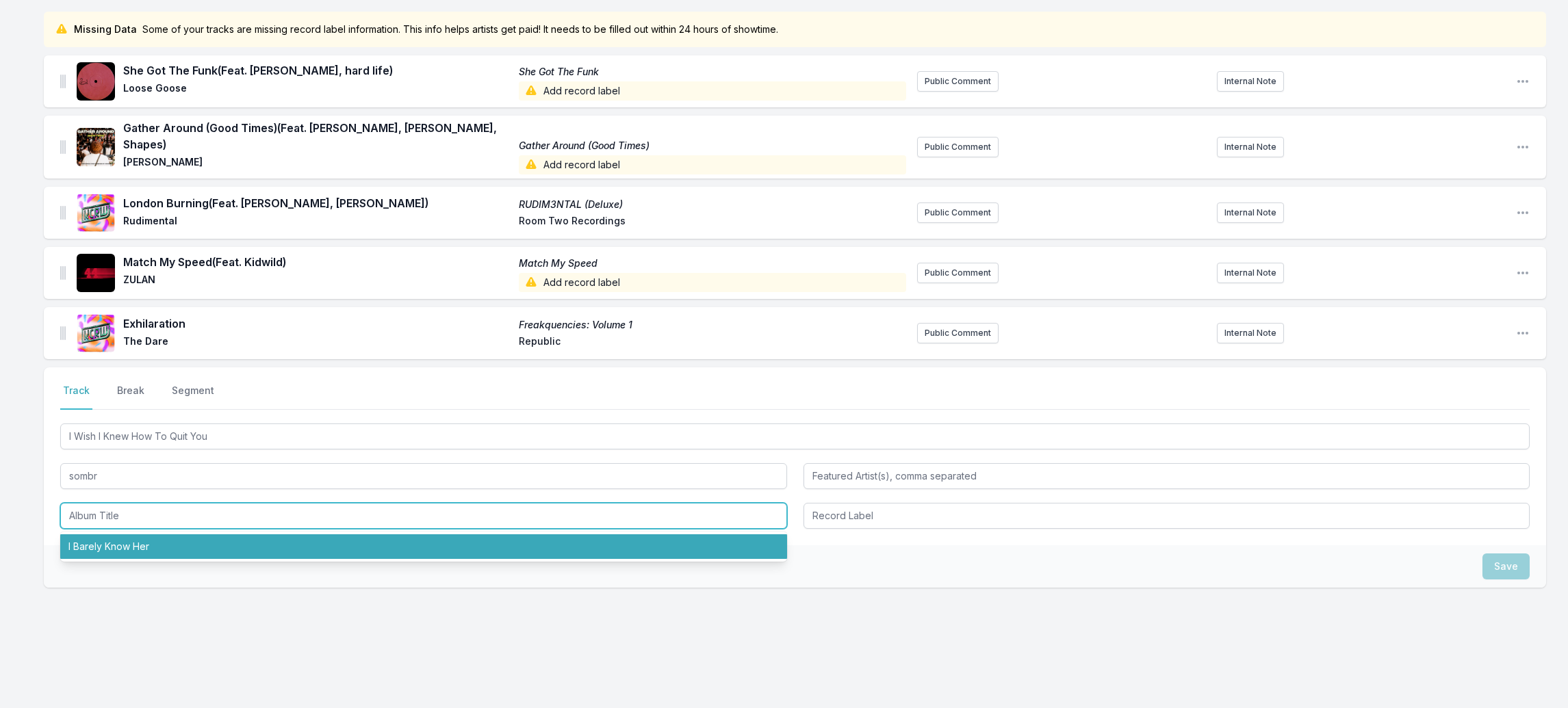
click at [123, 534] on li "I Barely Know Her" at bounding box center [423, 547] width 727 height 25
type input "I Barely Know Her"
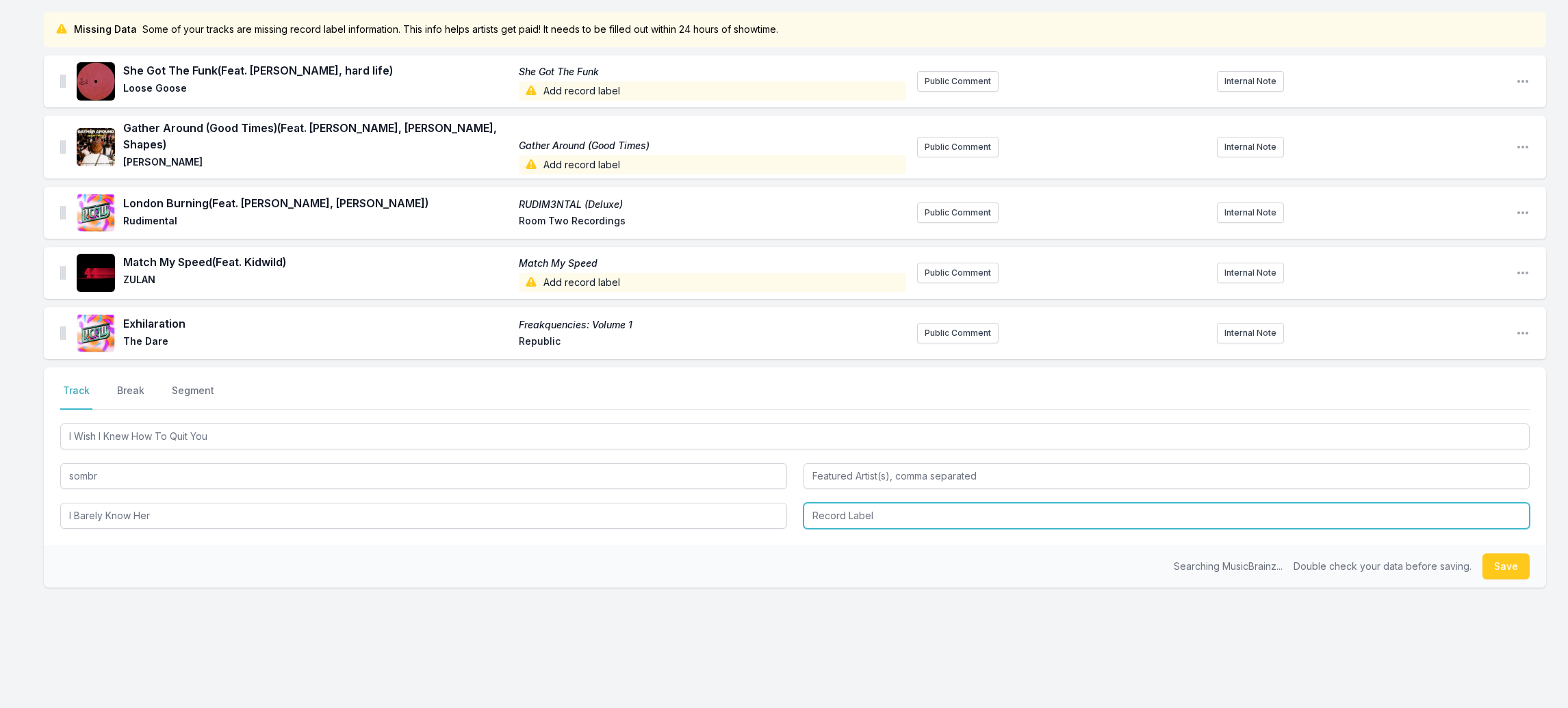
click at [892, 513] on input "Record Label" at bounding box center [1167, 515] width 727 height 26
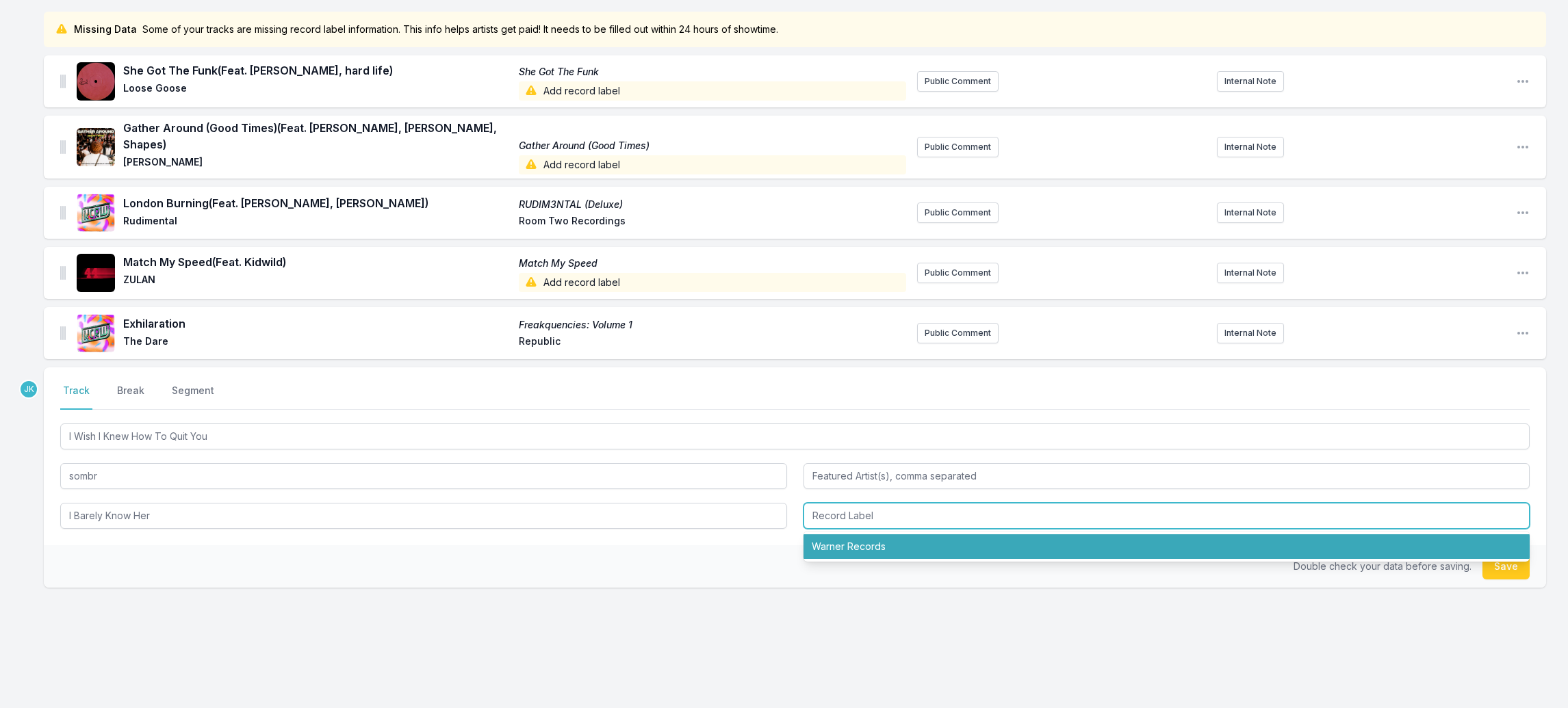
click at [853, 536] on li "Warner Records" at bounding box center [1167, 547] width 727 height 25
type input "Warner Records"
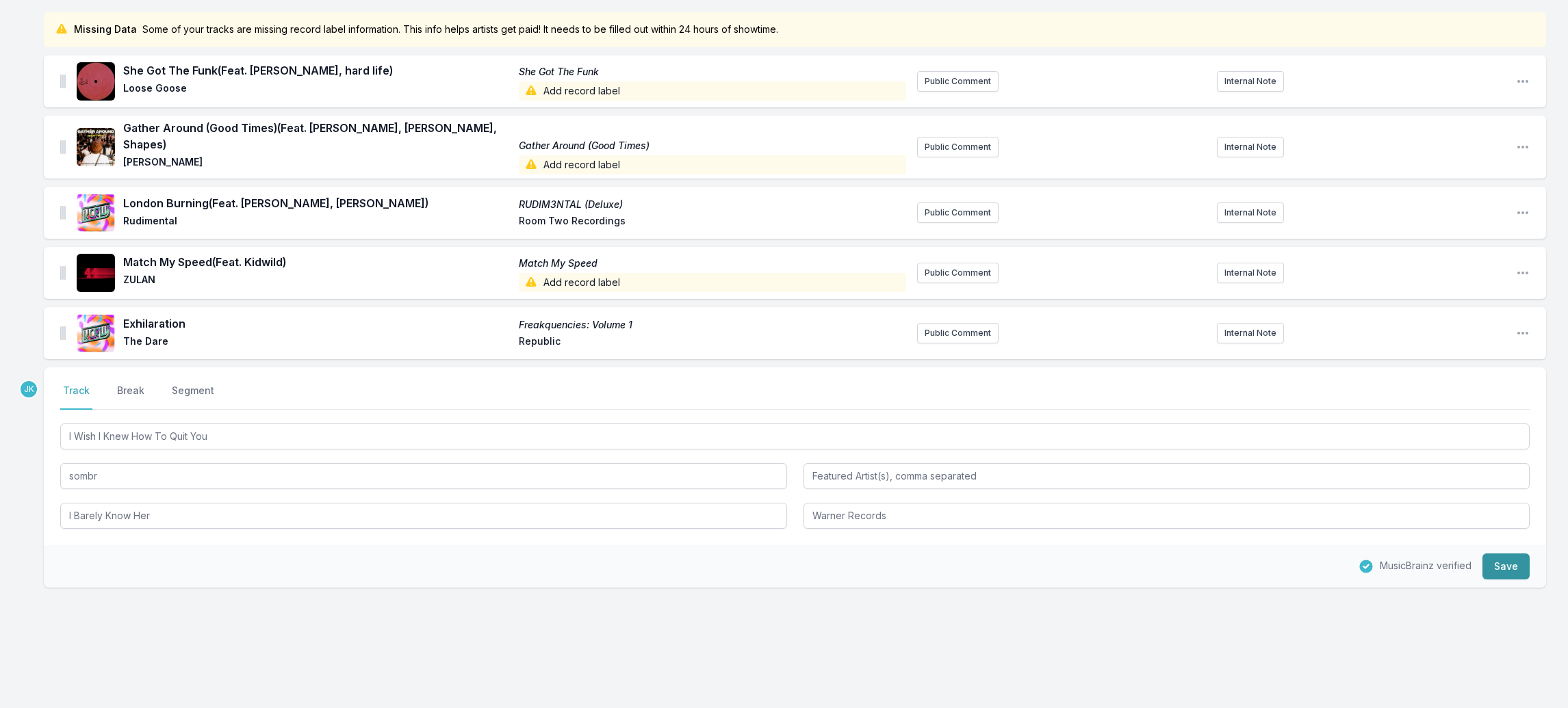
click at [1510, 561] on button "Save" at bounding box center [1506, 566] width 47 height 26
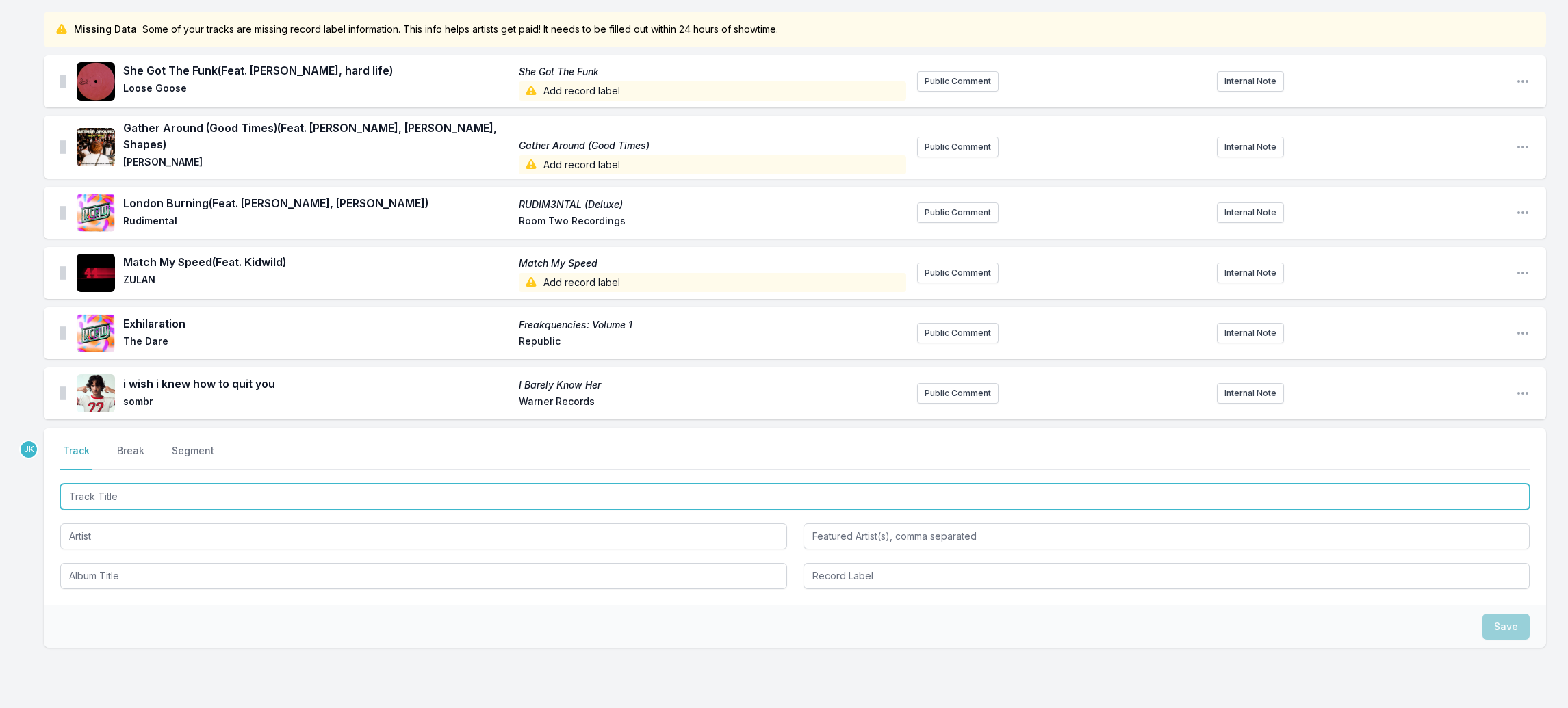
paste input "who’s your boyfriend"
type input "who’s your boyfriend"
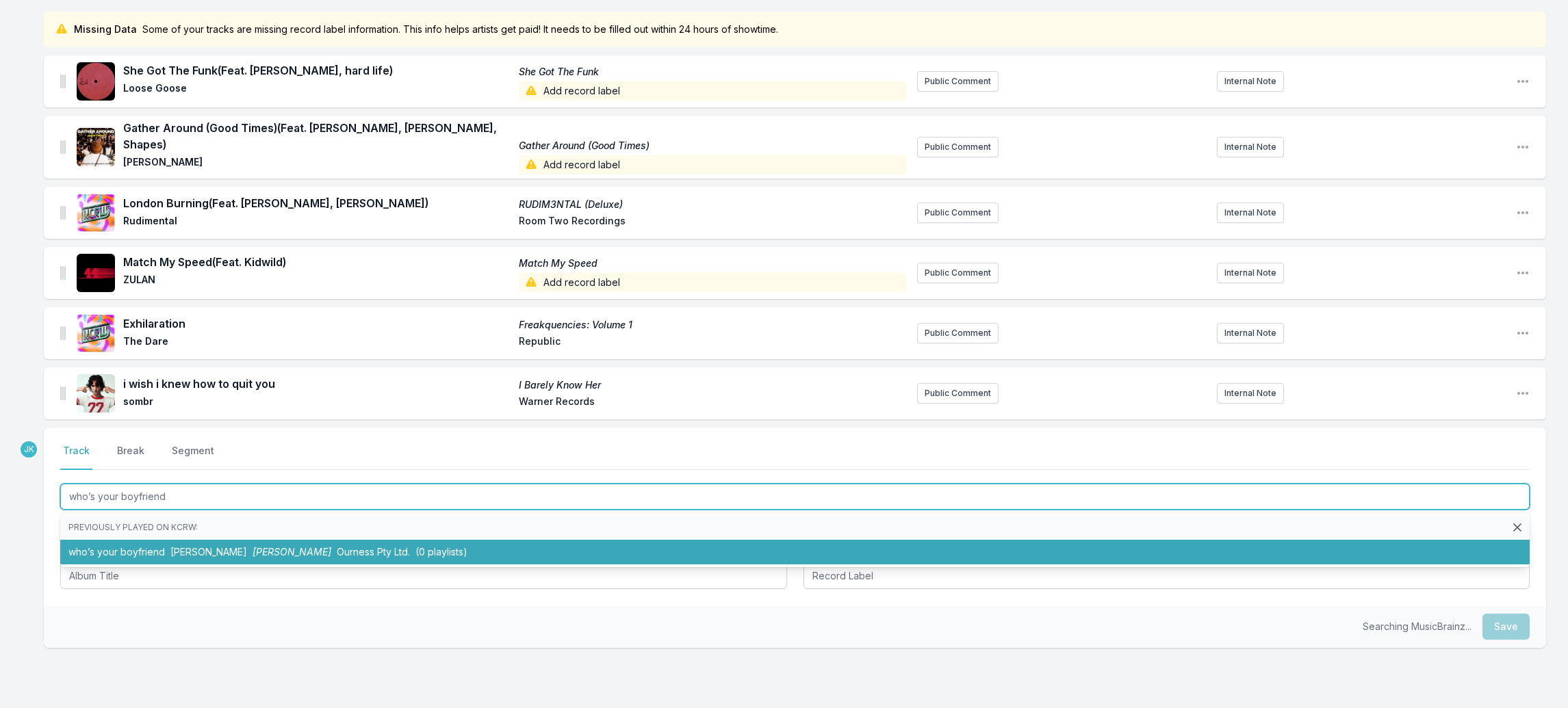
click at [107, 540] on li "who’s your boyfriend [PERSON_NAME] Ourness Pty Ltd. (0 playlists)" at bounding box center [794, 553] width 1470 height 25
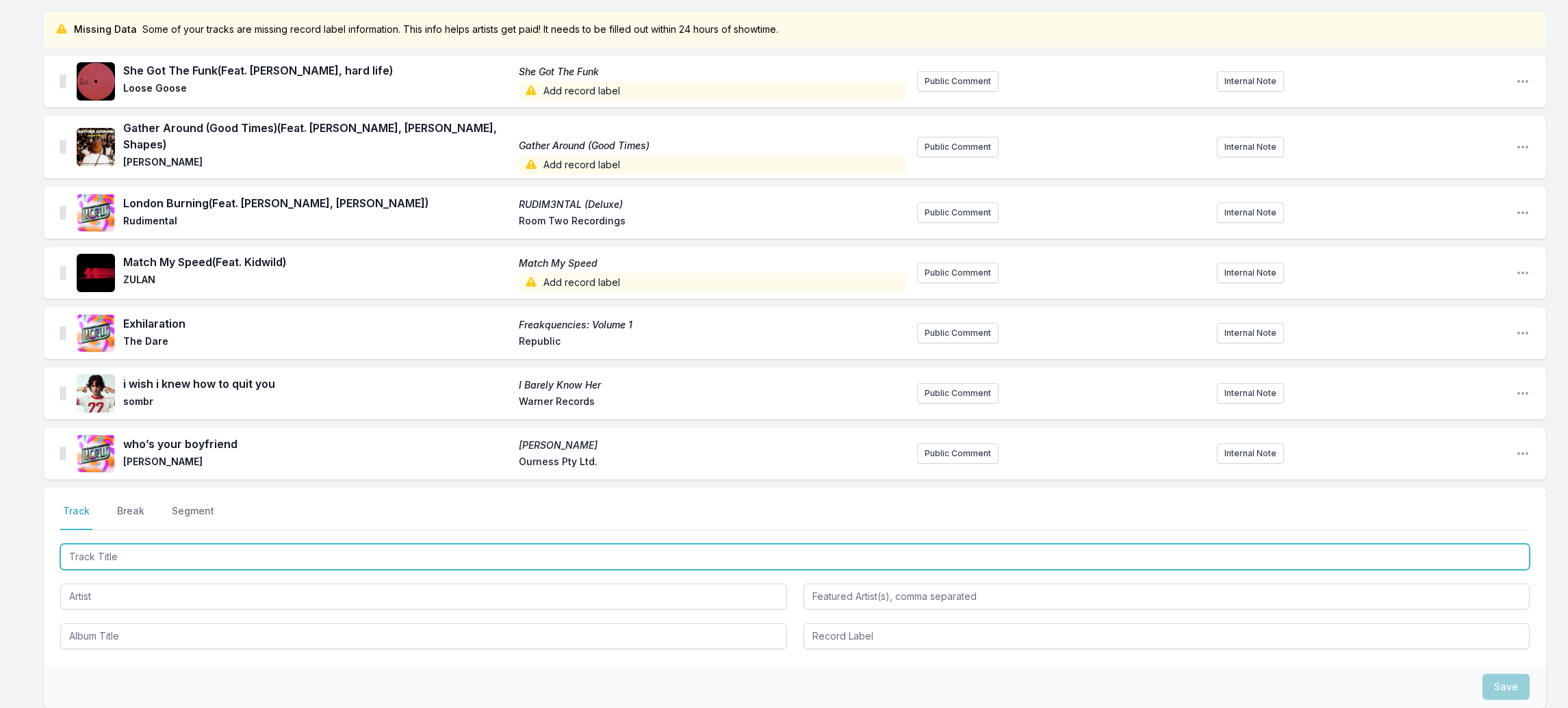
paste input "Pretender"
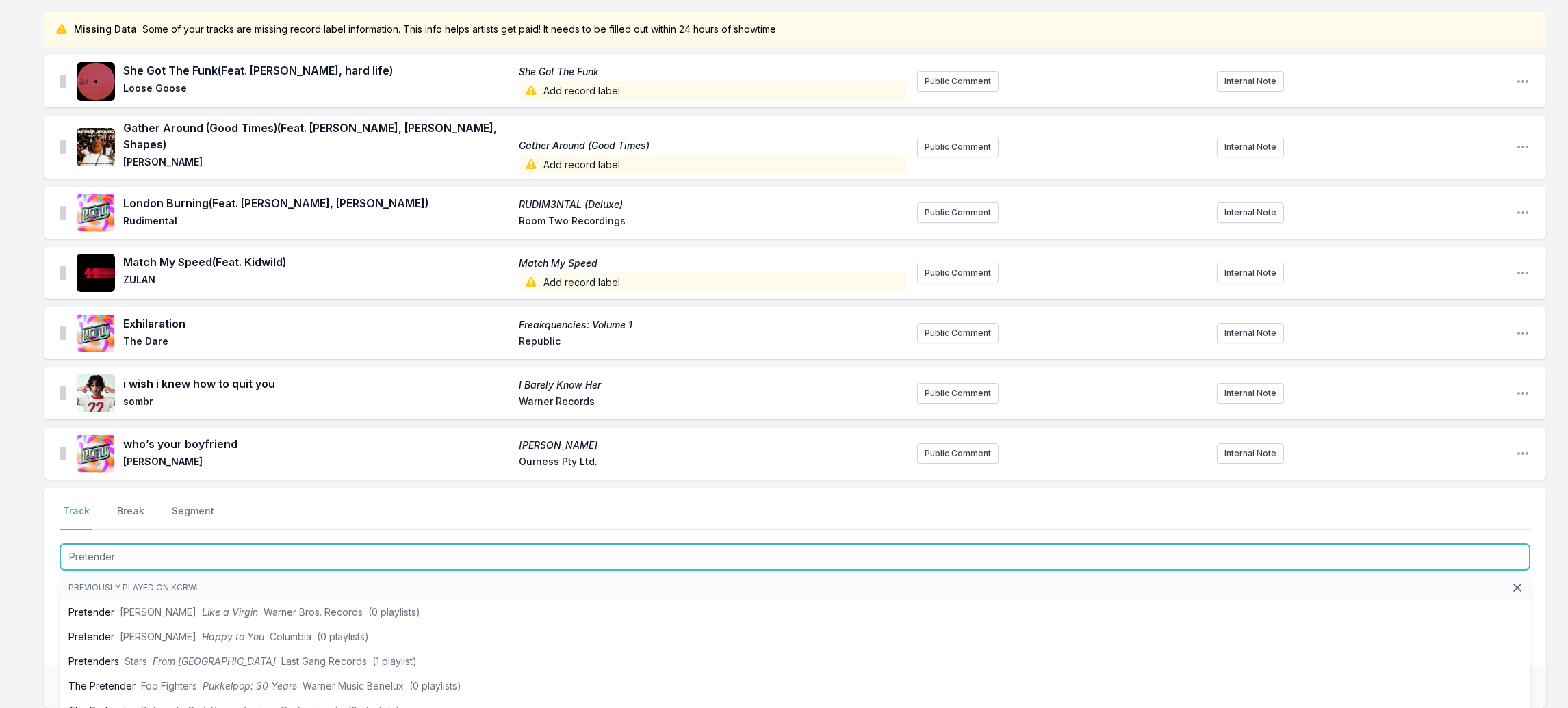
click at [68, 544] on input "Pretender" at bounding box center [794, 557] width 1470 height 26
type input "Great Pretender"
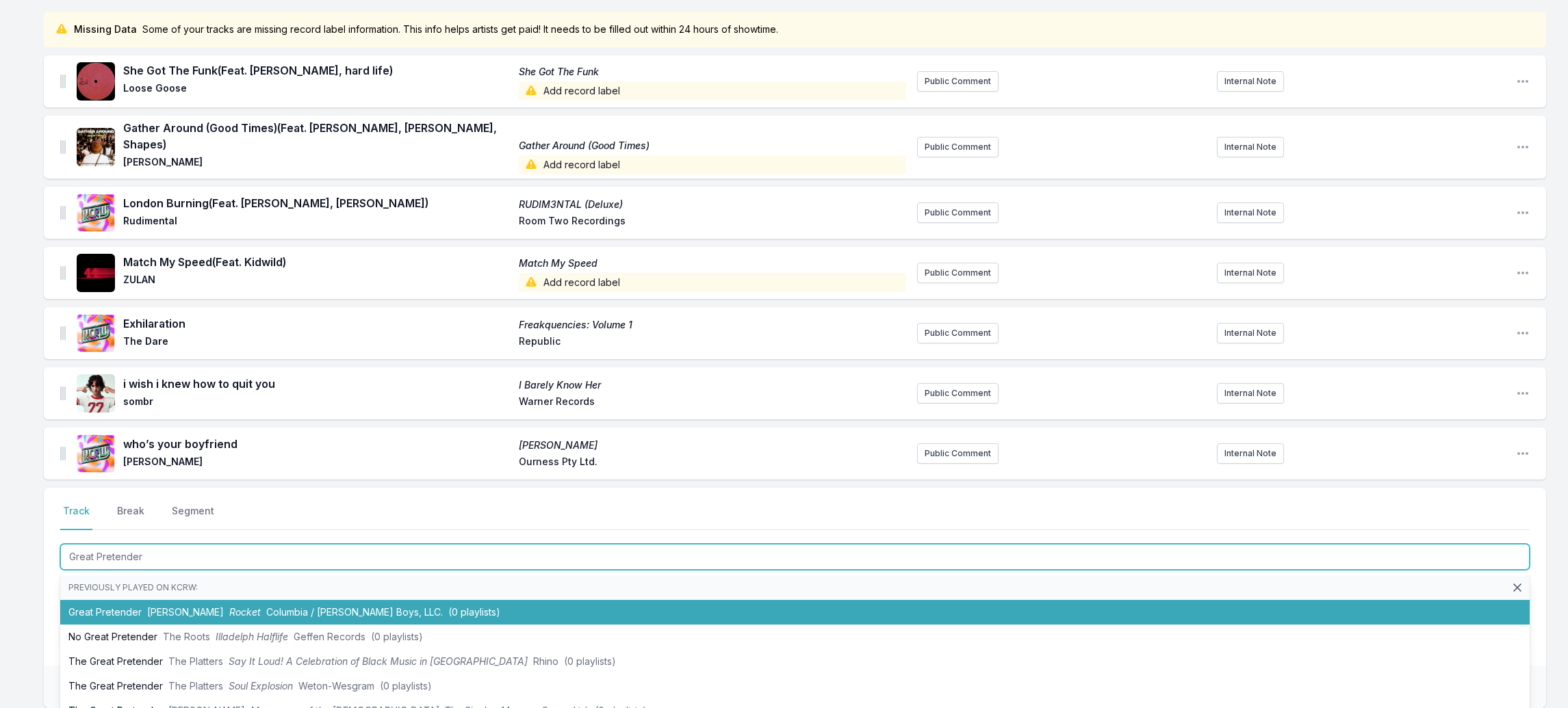
click at [128, 600] on li "Great Pretender [PERSON_NAME] Rocket Columbia / [PERSON_NAME] Boys, LLC. (0 pla…" at bounding box center [794, 613] width 1470 height 25
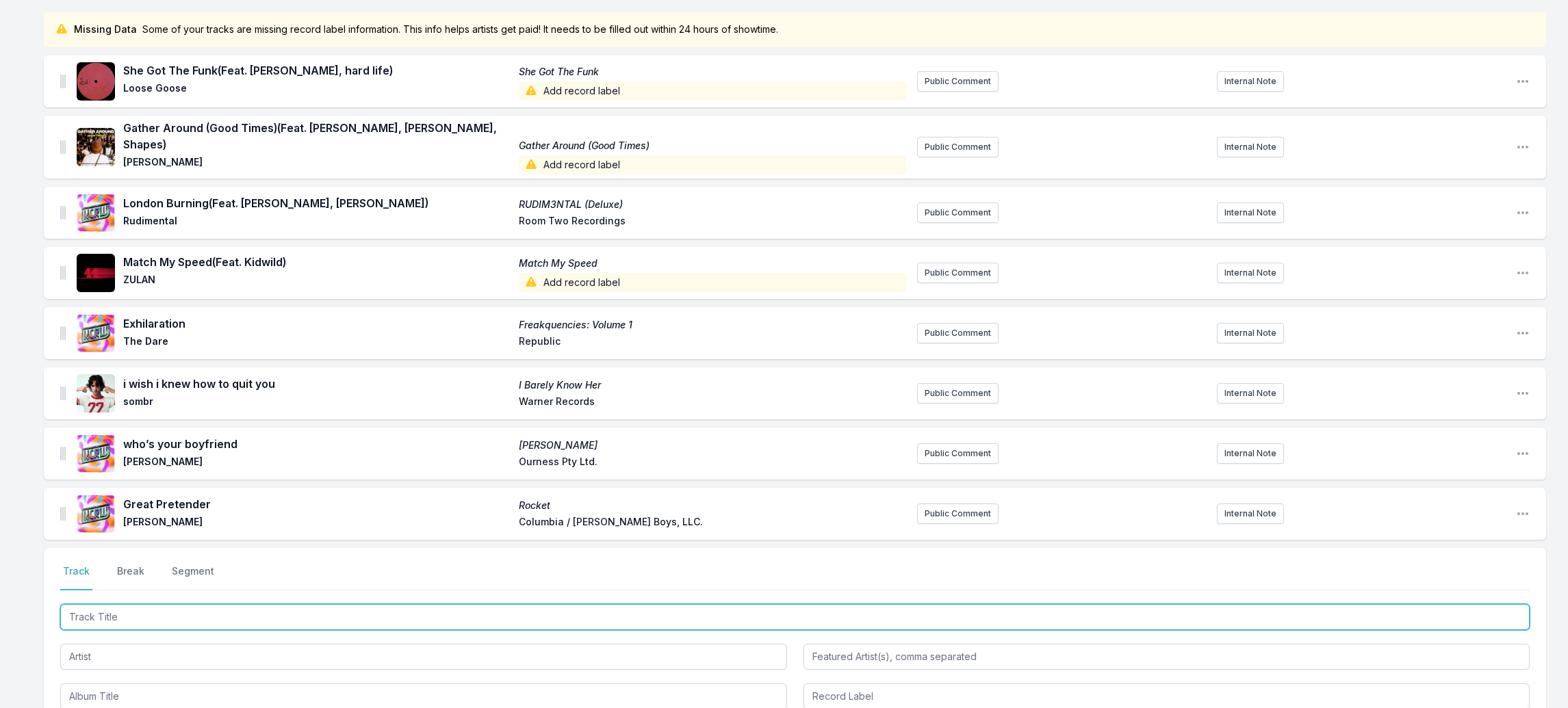
paste input "Call On Me"
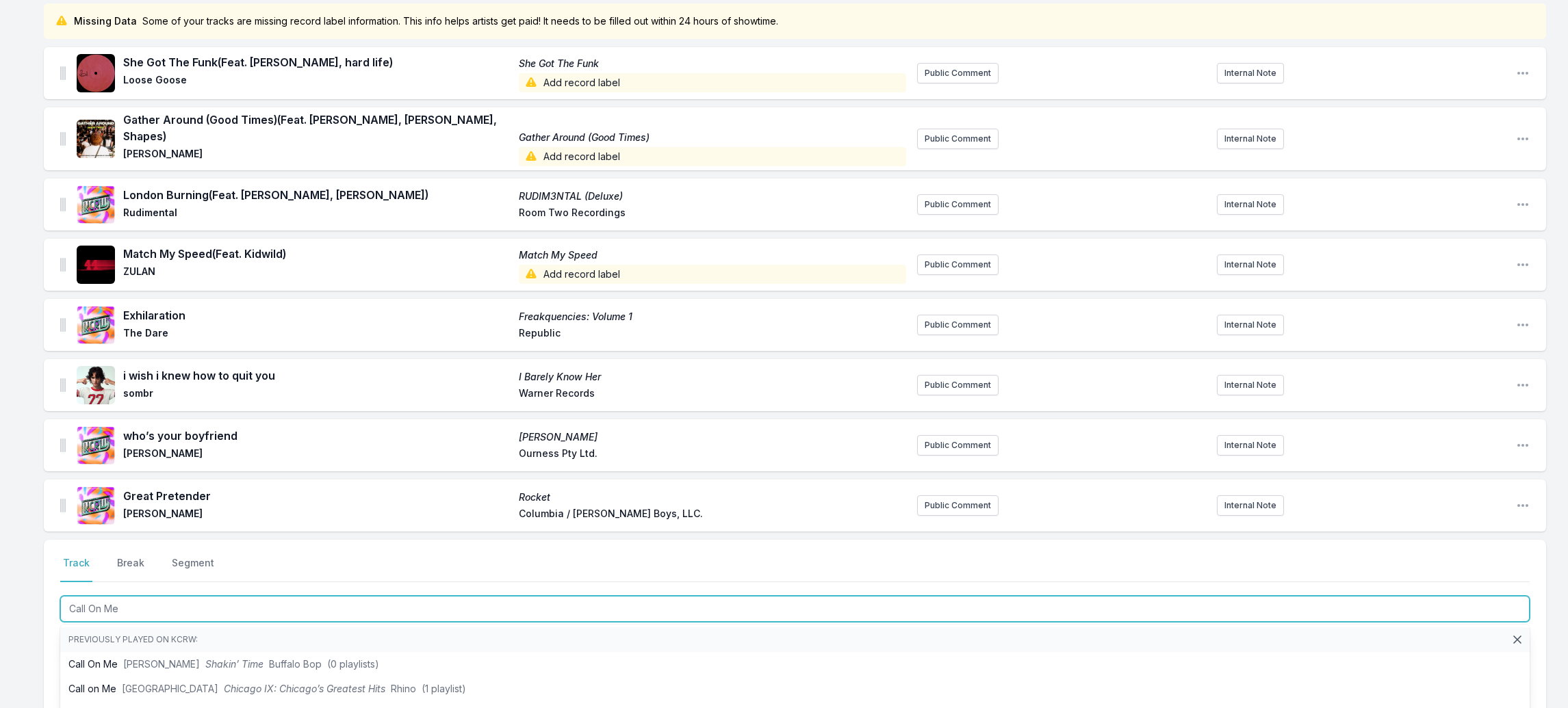
scroll to position [246, 0]
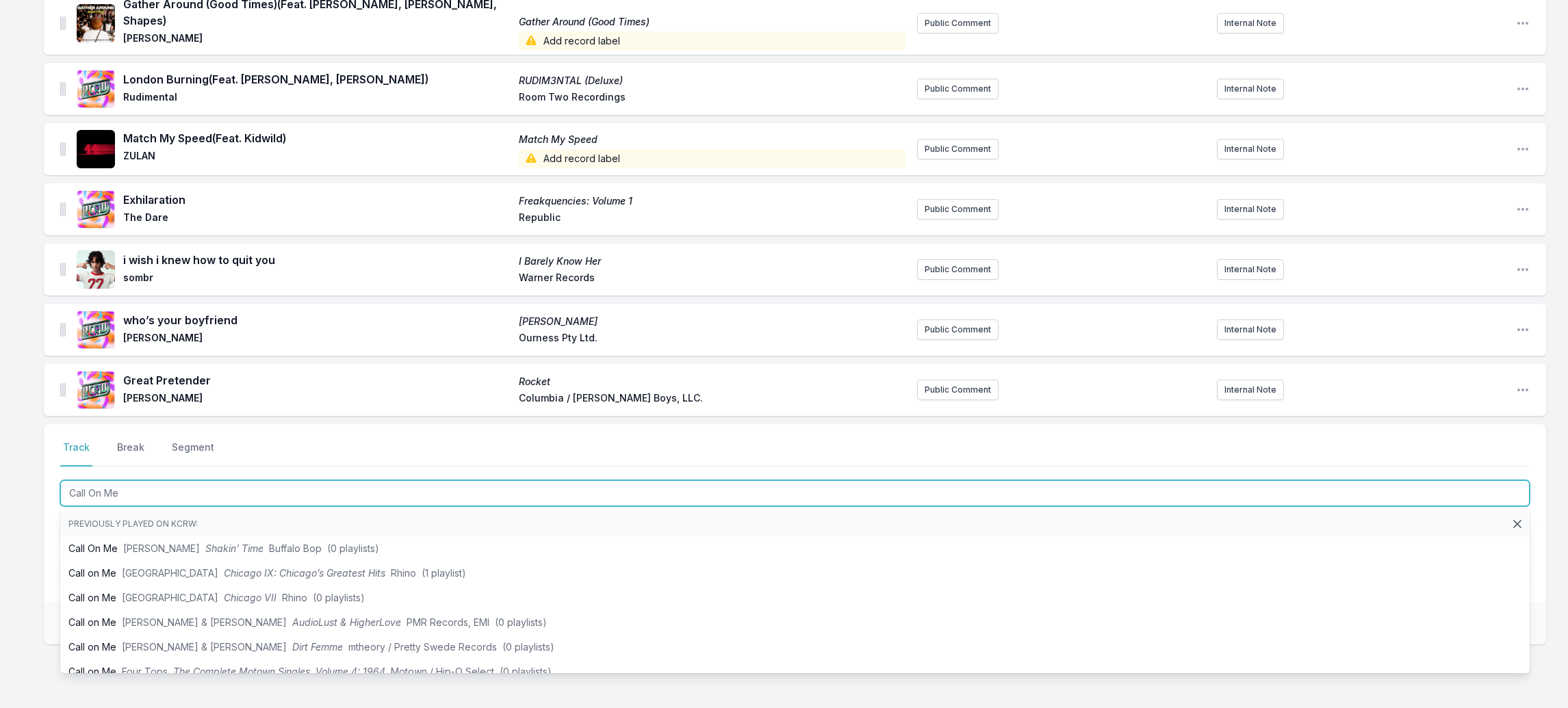
type input "Call On Me"
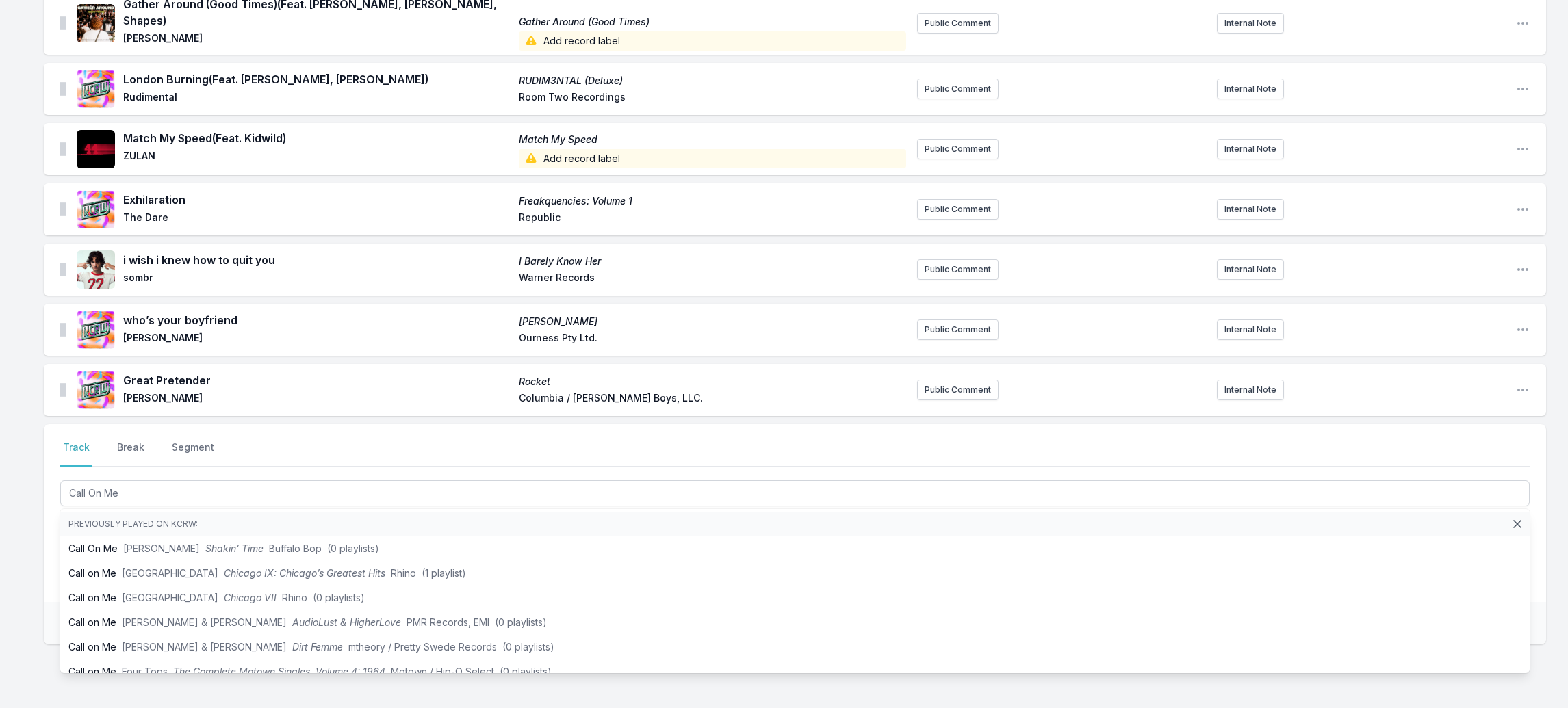
drag, startPoint x: 24, startPoint y: 645, endPoint x: 48, endPoint y: 576, distance: 73.1
click at [25, 643] on div "Missing Data Some of your tracks are missing record label information. This inf…" at bounding box center [784, 332] width 1568 height 888
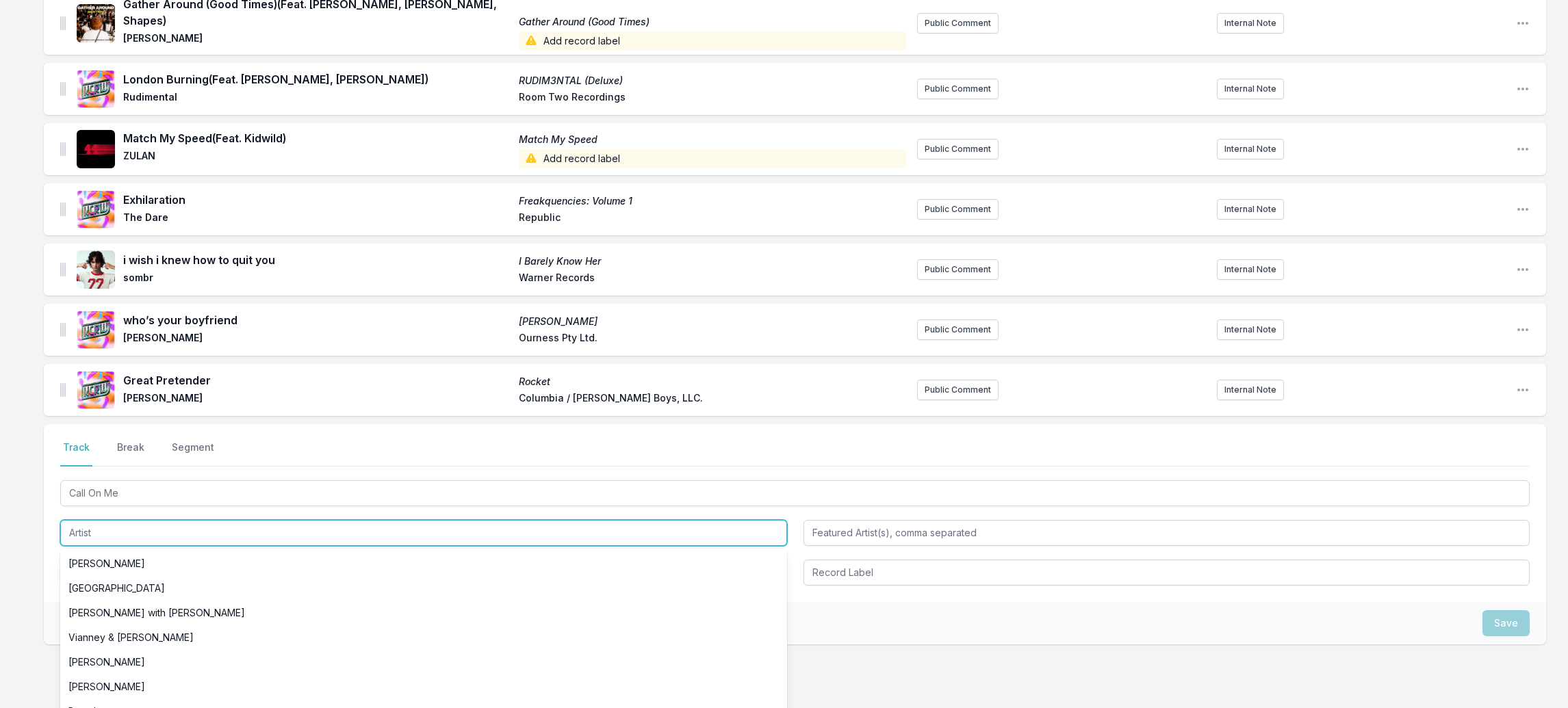
click at [89, 520] on input "Artist" at bounding box center [423, 532] width 727 height 26
paste input "[PERSON_NAME]"
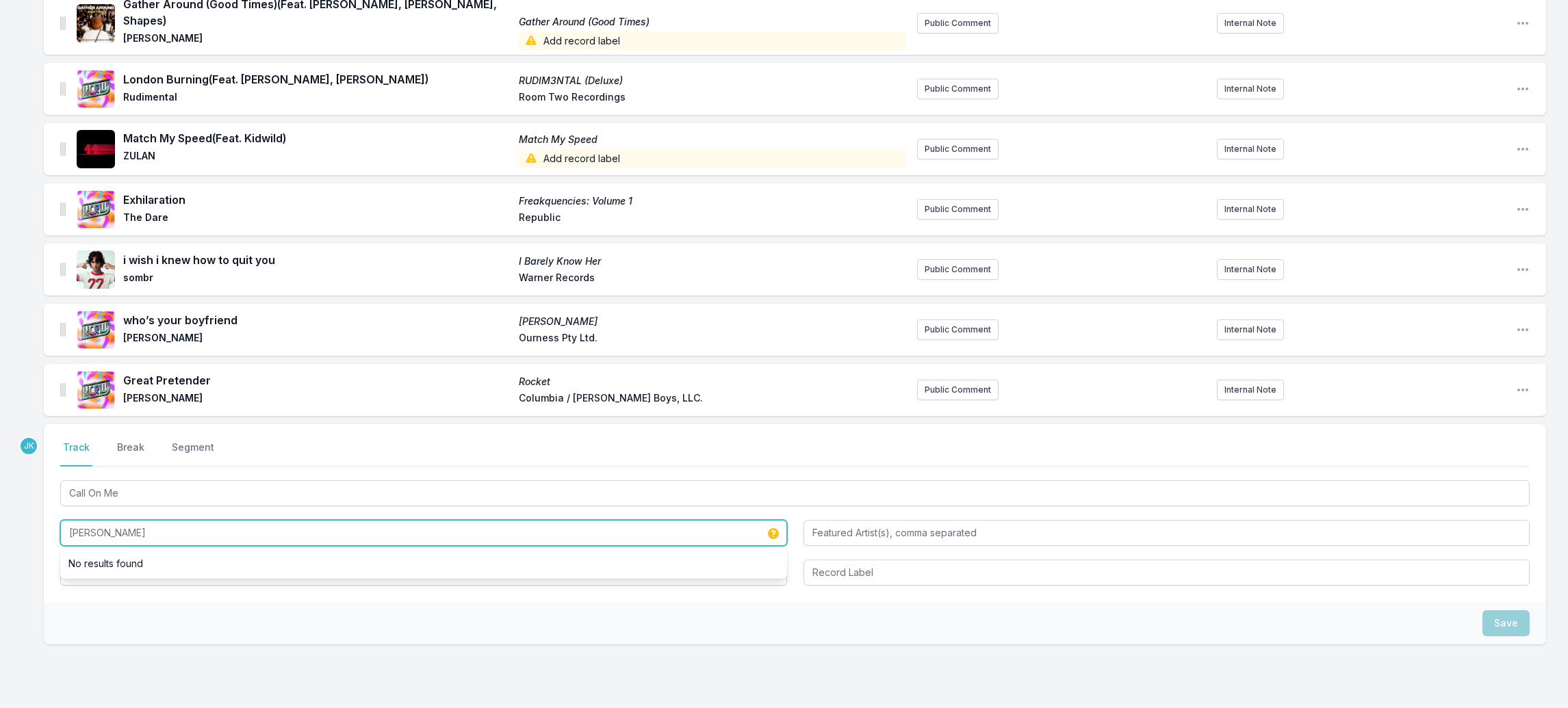
type input "[PERSON_NAME]"
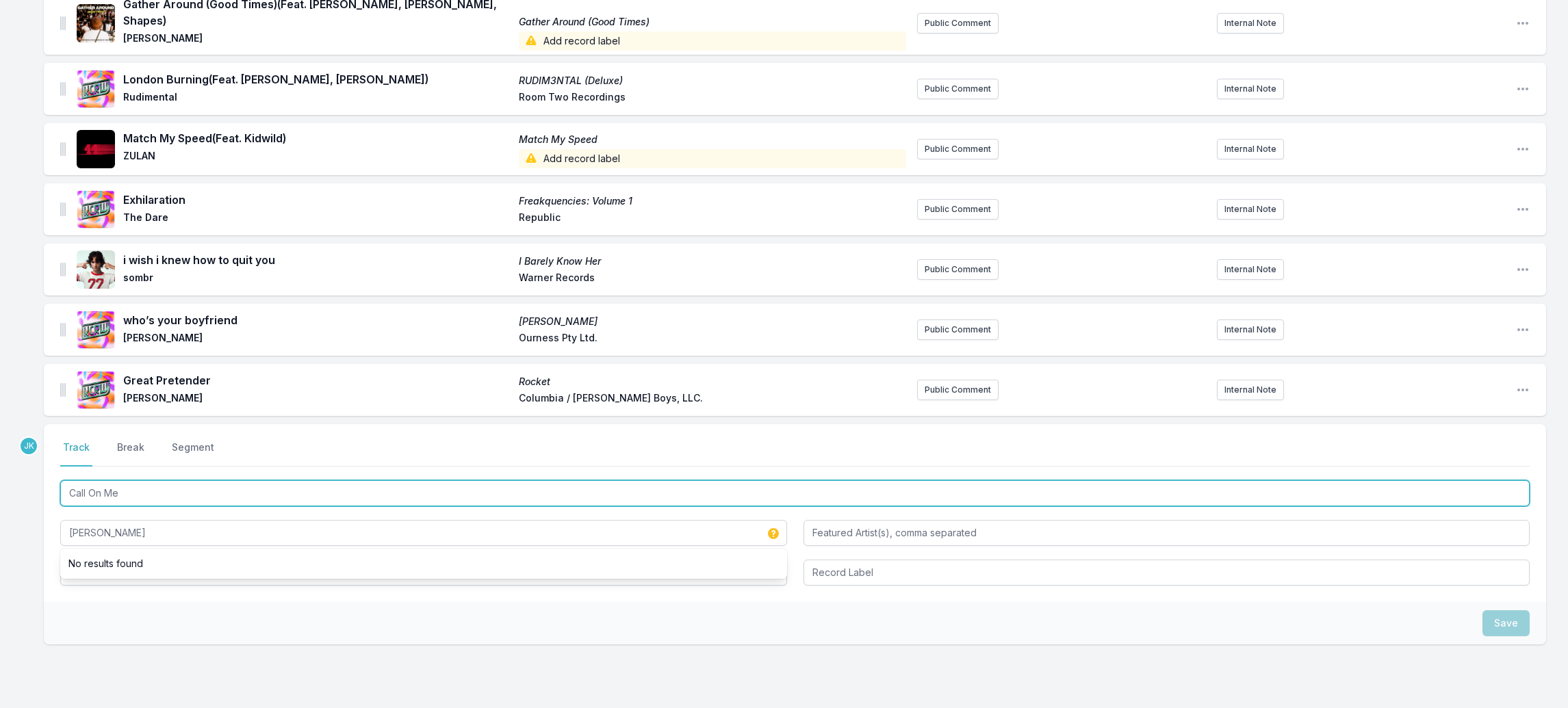
click at [116, 480] on input "Call On Me" at bounding box center [794, 493] width 1470 height 26
drag, startPoint x: 116, startPoint y: 481, endPoint x: 105, endPoint y: 560, distance: 79.8
click at [105, 567] on div "Call On Me [PERSON_NAME]" at bounding box center [794, 531] width 1470 height 108
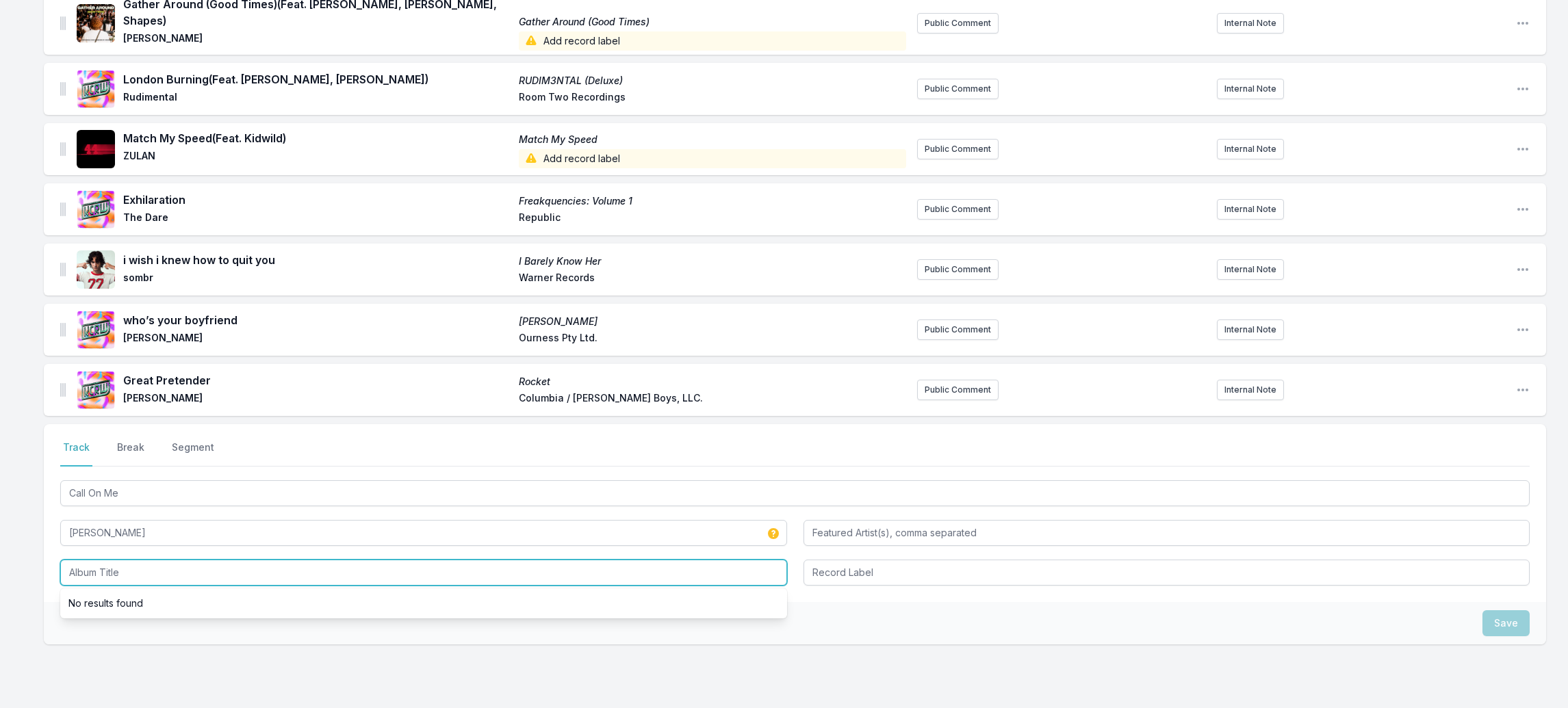
click at [105, 559] on input "Album Title" at bounding box center [423, 572] width 727 height 26
paste input "Call On Me"
type input "Call On Me"
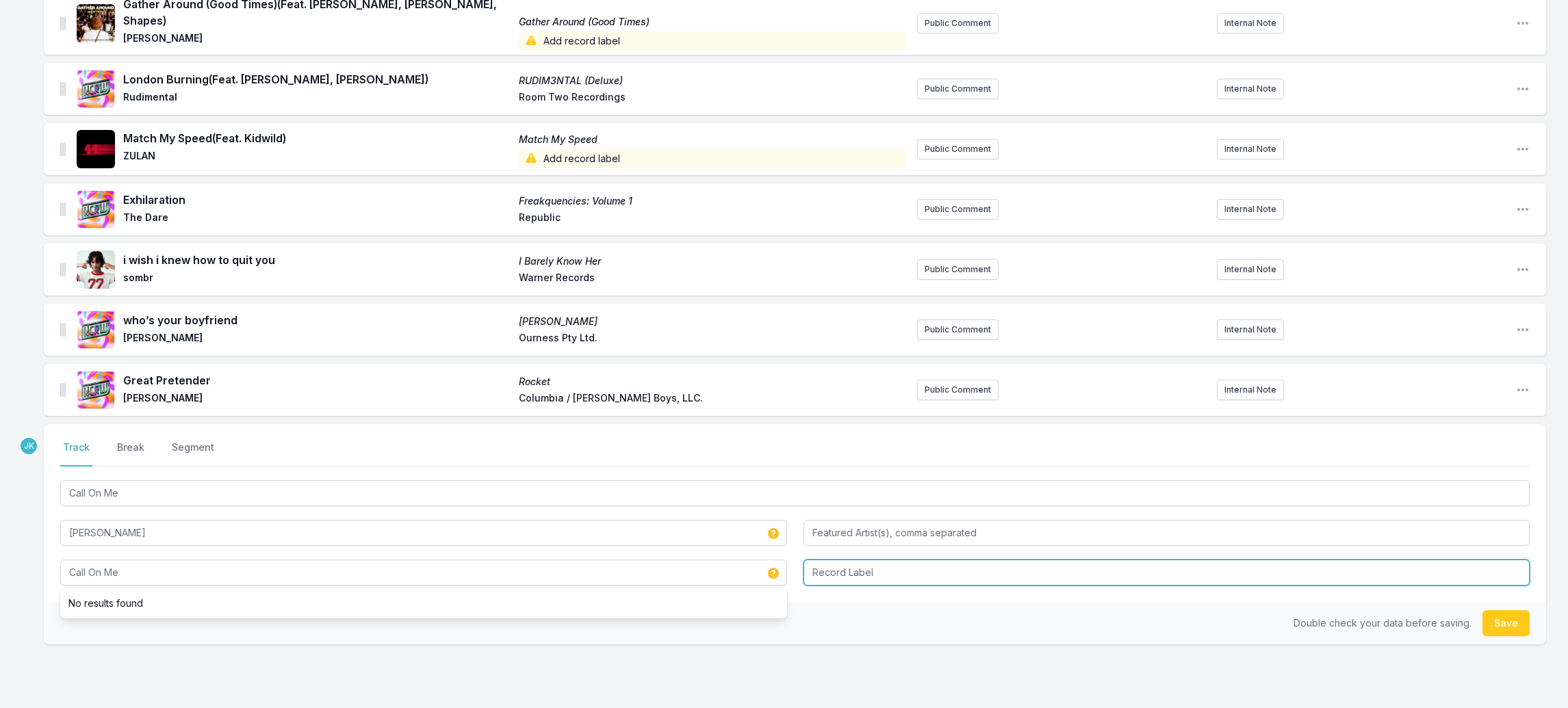
click at [846, 561] on input "Record Label" at bounding box center [1167, 572] width 727 height 26
type input "Republic Records"
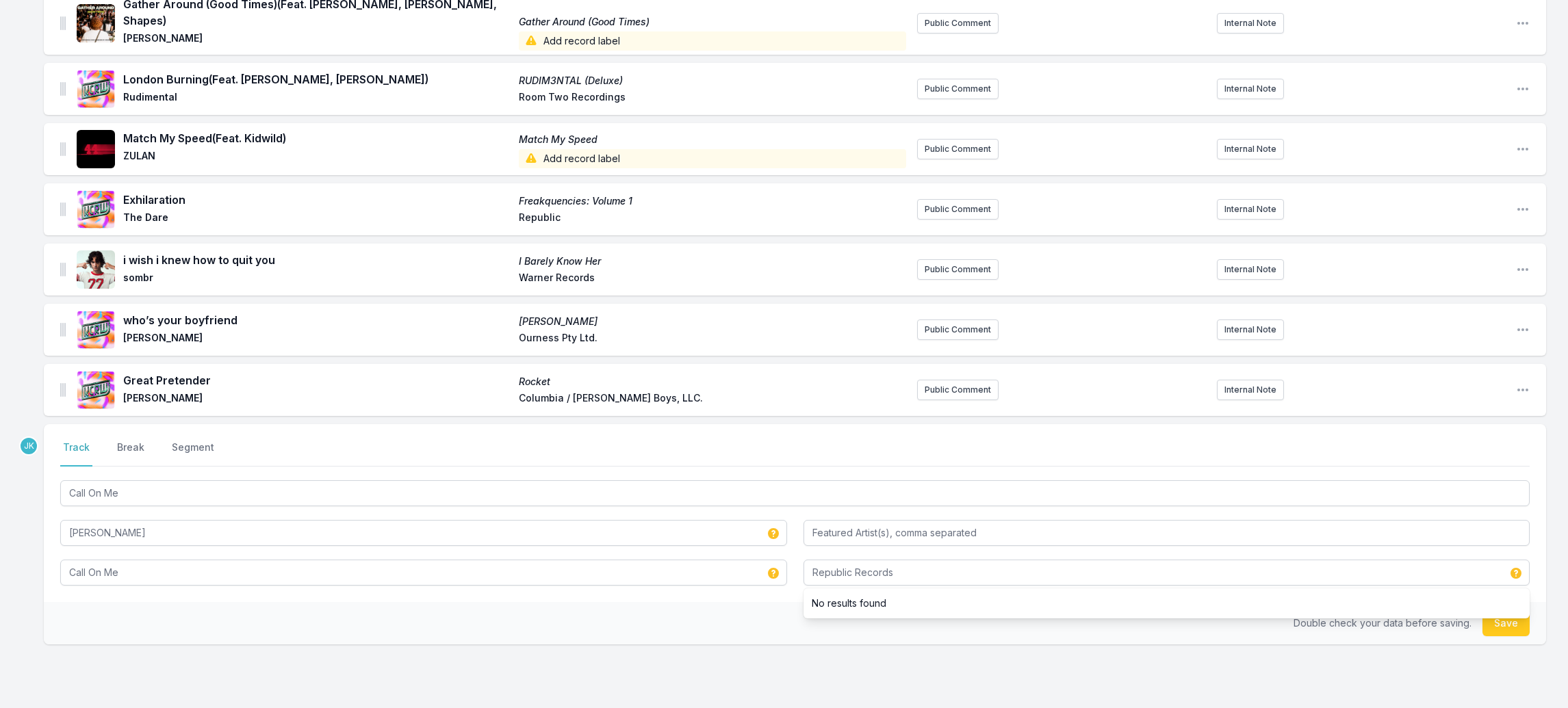
click at [1498, 612] on button "Save" at bounding box center [1506, 623] width 47 height 26
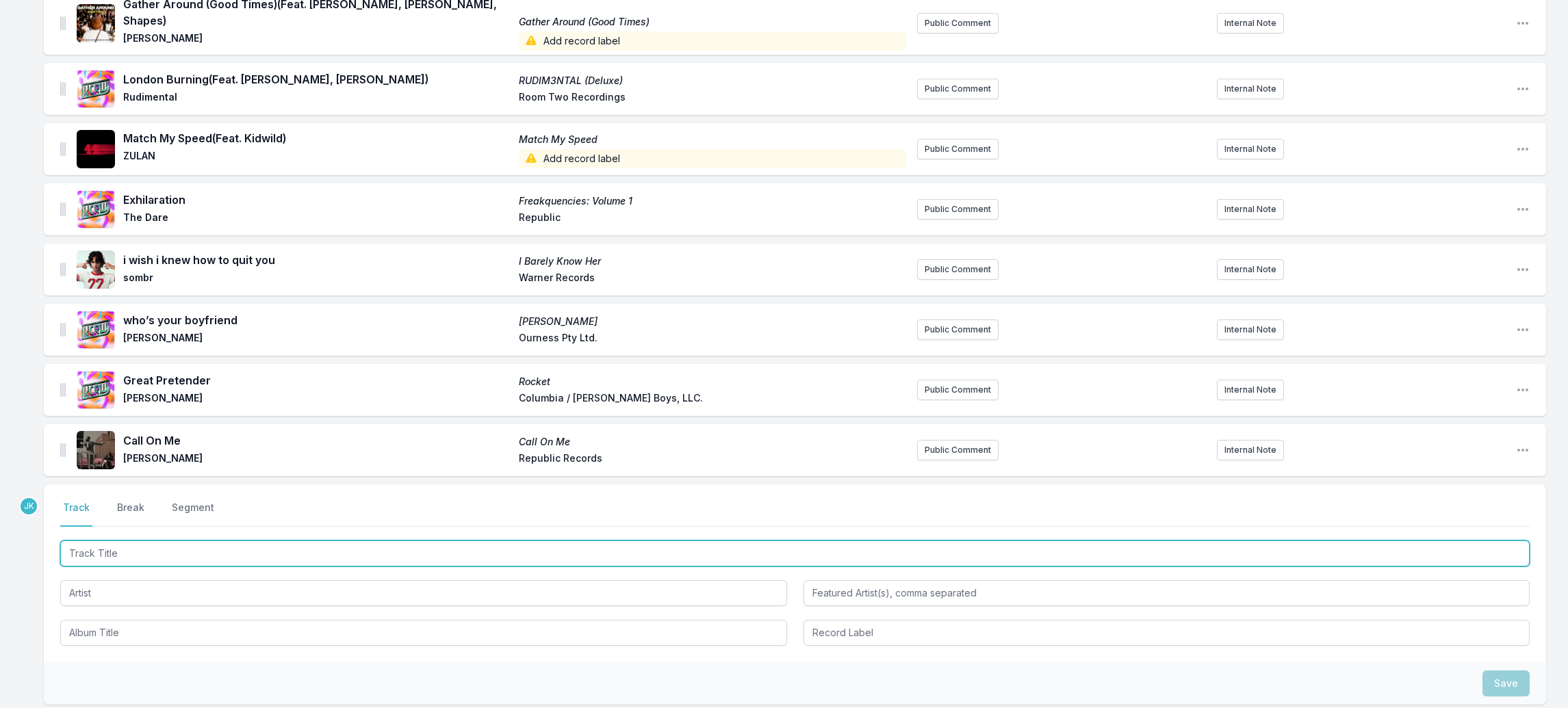
paste input "Afters"
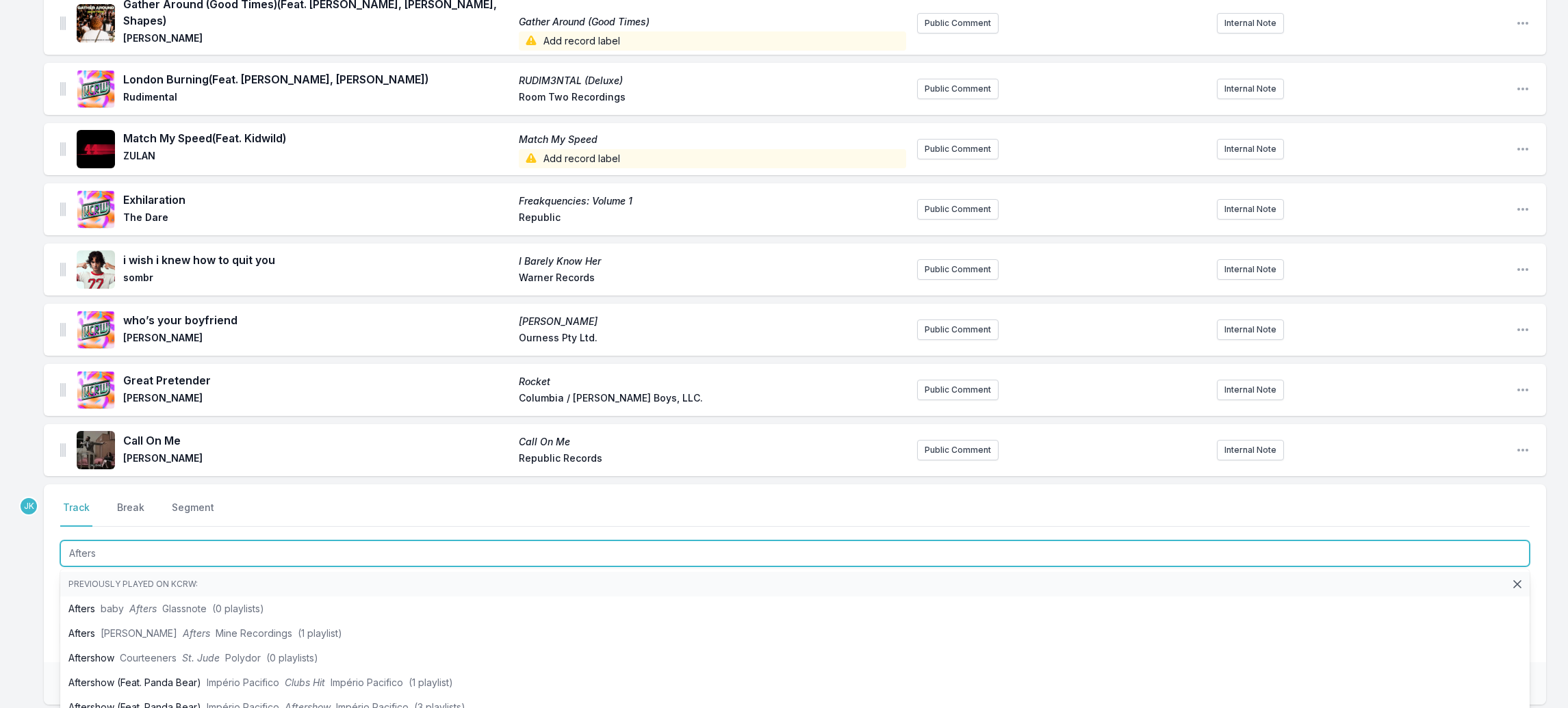
type input "Afters"
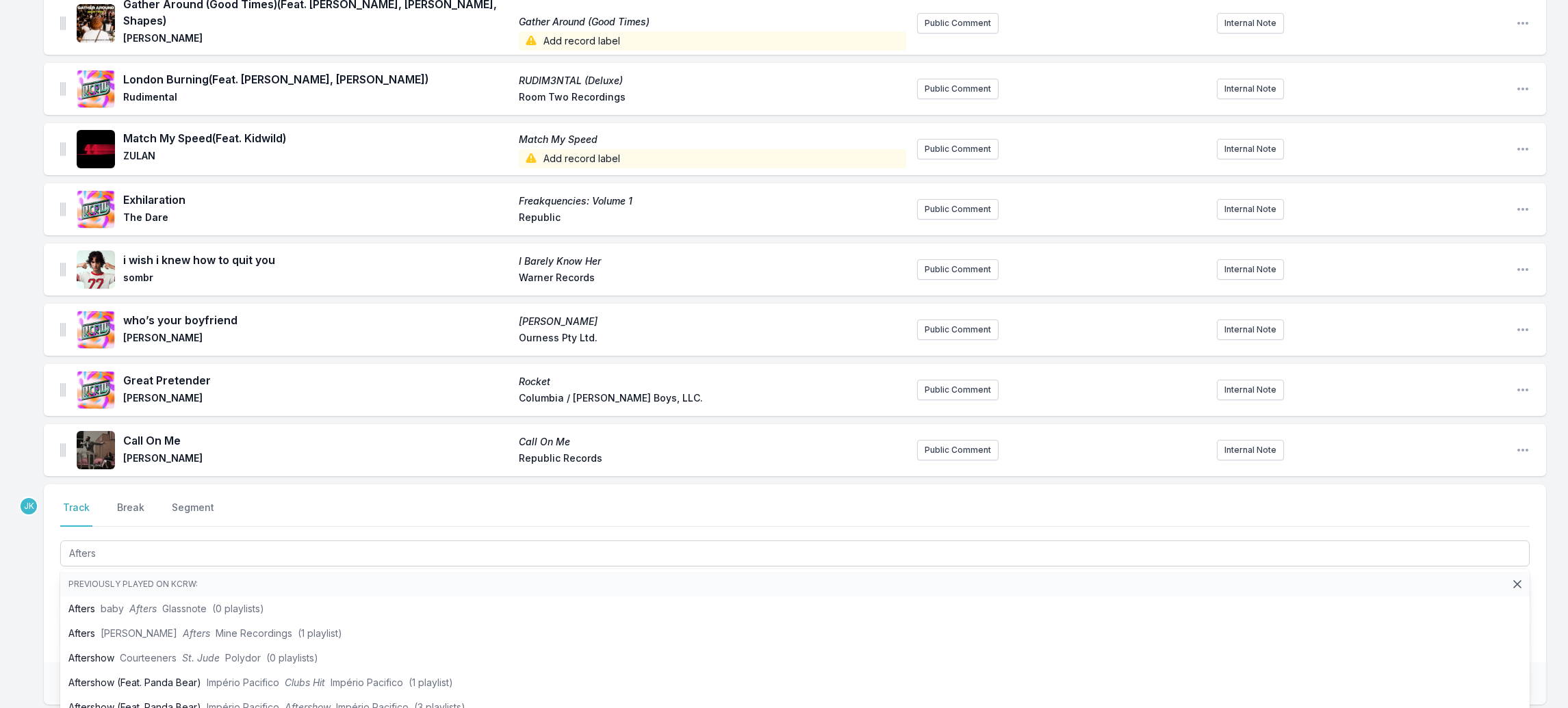
click at [40, 577] on div "Missing Data Some of your tracks are missing record label information. This inf…" at bounding box center [784, 362] width 1568 height 948
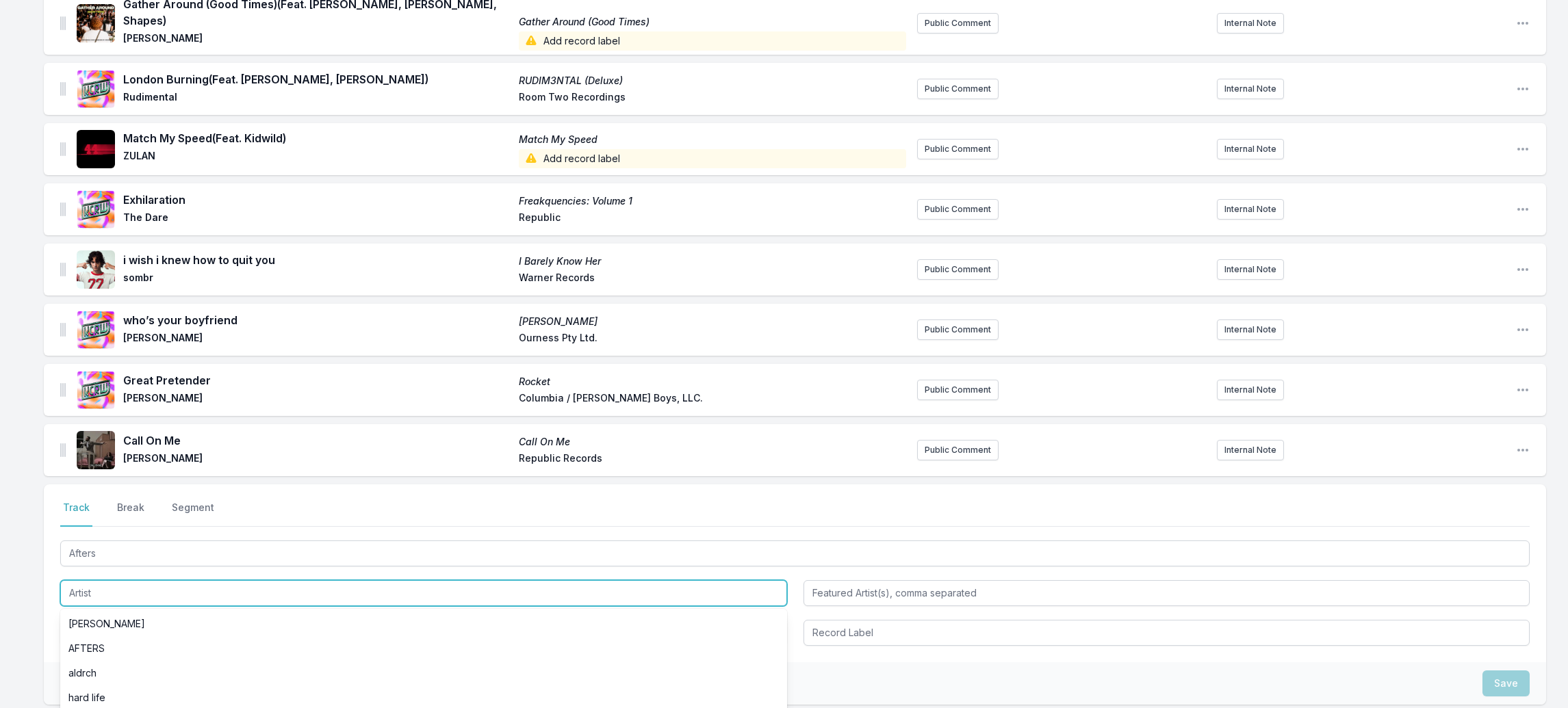
click at [79, 581] on input "Artist" at bounding box center [423, 593] width 727 height 26
drag, startPoint x: 94, startPoint y: 578, endPoint x: 48, endPoint y: 569, distance: 46.9
click at [48, 569] on div "Select a tab Track Break Segment Track Break Segment Afters BBY No results found" at bounding box center [794, 573] width 1502 height 177
type input "bby"
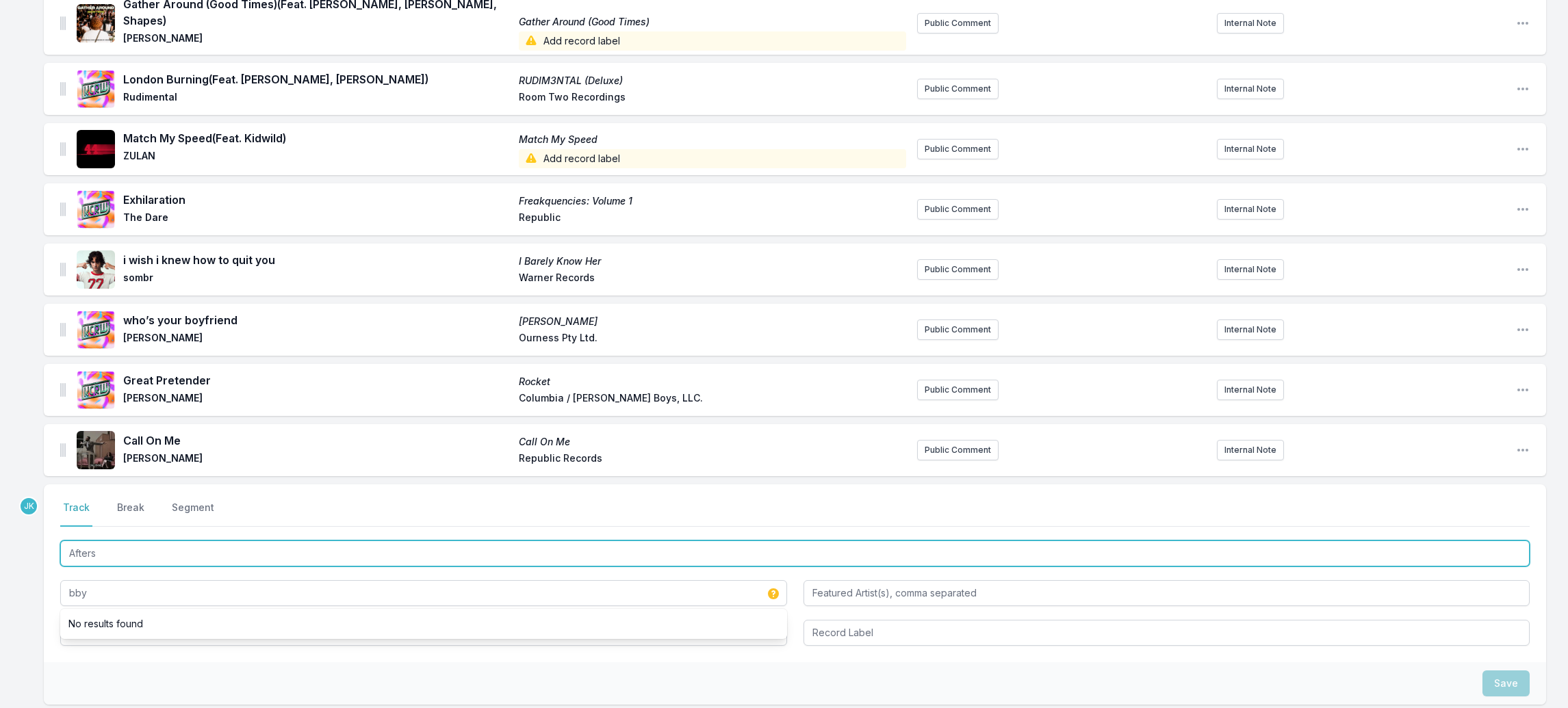
click at [103, 540] on input "Afters" at bounding box center [794, 553] width 1470 height 26
drag, startPoint x: 103, startPoint y: 540, endPoint x: 84, endPoint y: 620, distance: 82.2
click at [84, 620] on div "Afters bby" at bounding box center [794, 592] width 1470 height 108
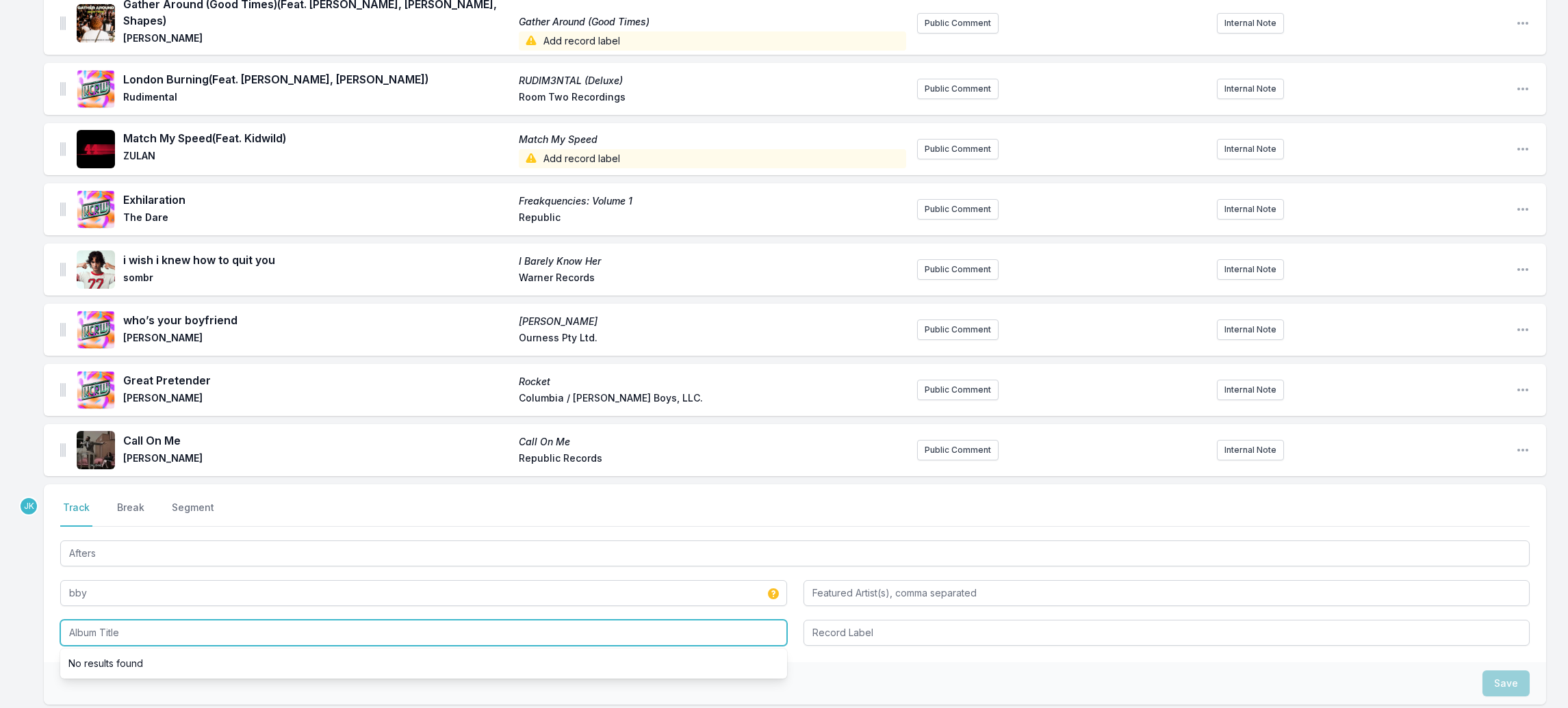
click at [84, 620] on input "Album Title" at bounding box center [423, 633] width 727 height 26
paste input "Afters"
type input "Afters"
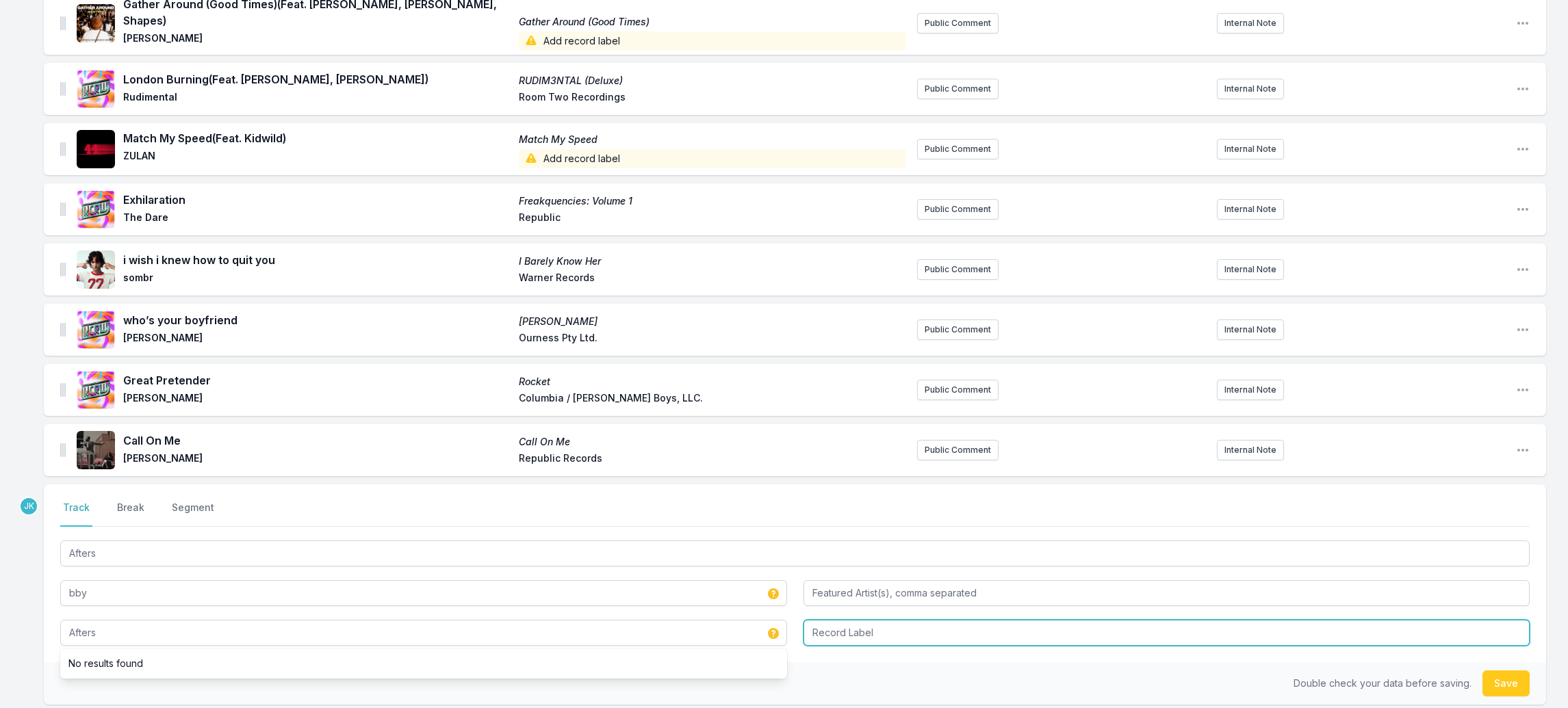
click at [863, 622] on input "Record Label" at bounding box center [1167, 633] width 727 height 26
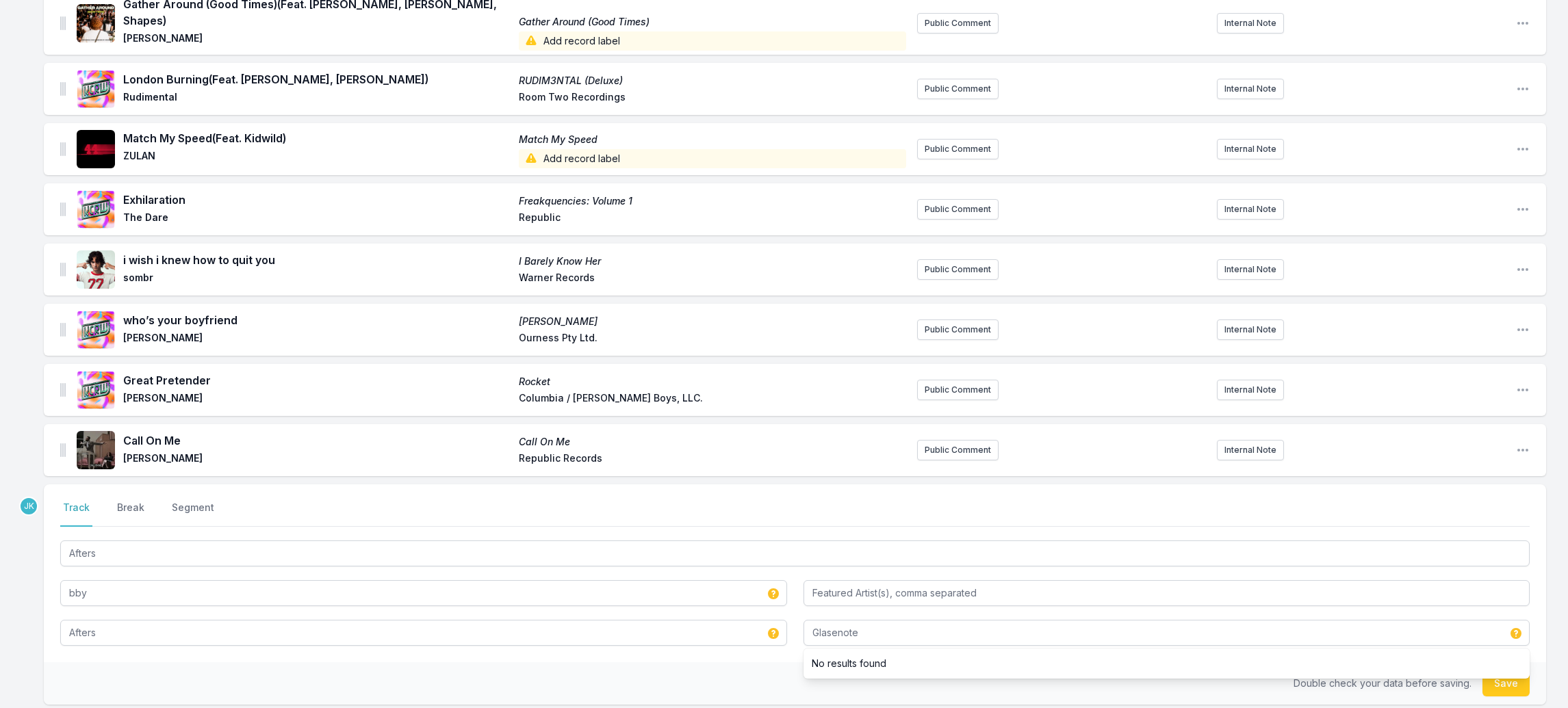
click at [715, 663] on div "Double check your data before saving. Save" at bounding box center [794, 684] width 1502 height 42
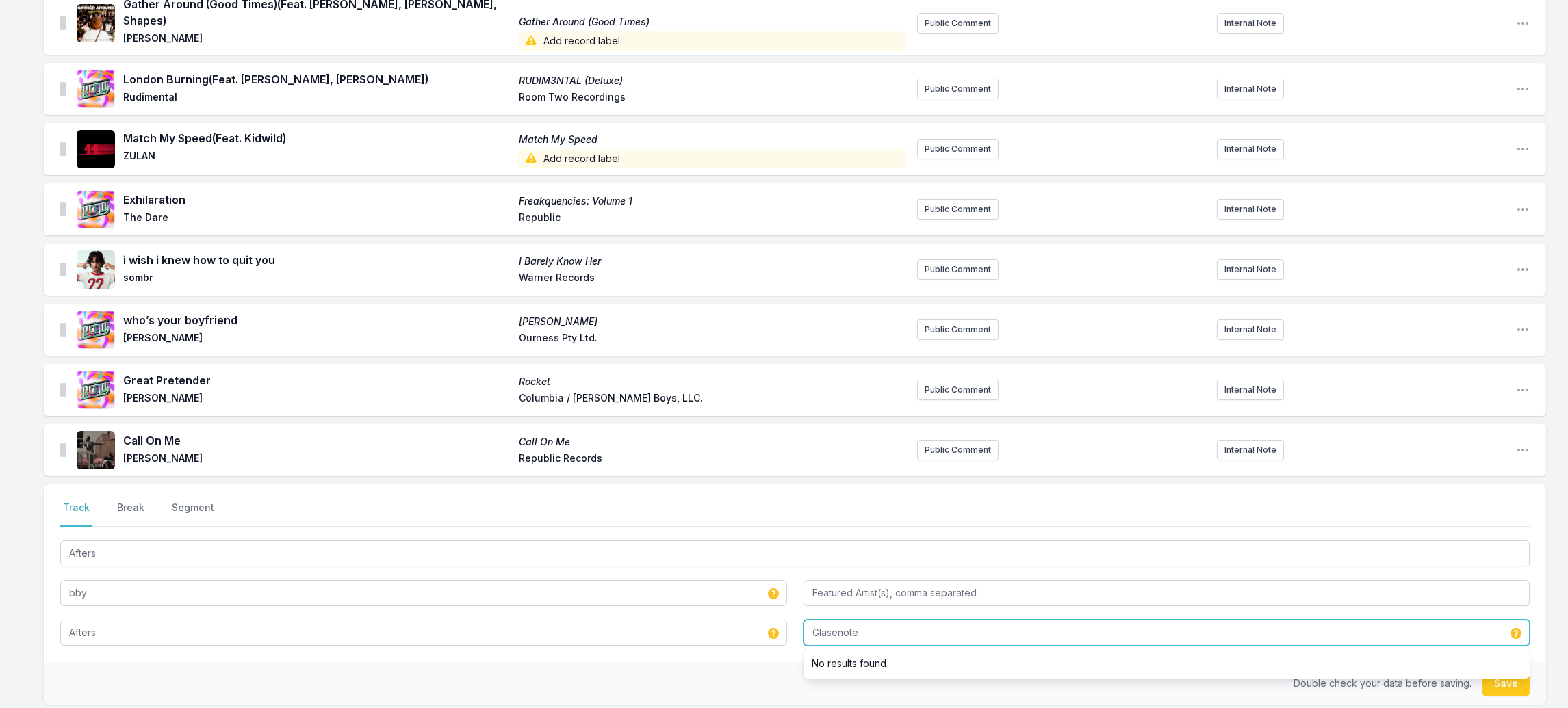
click at [832, 622] on input "Glasenote" at bounding box center [1167, 633] width 727 height 26
click at [917, 626] on input "Glassenote" at bounding box center [1167, 633] width 727 height 26
type input "Glassnote"
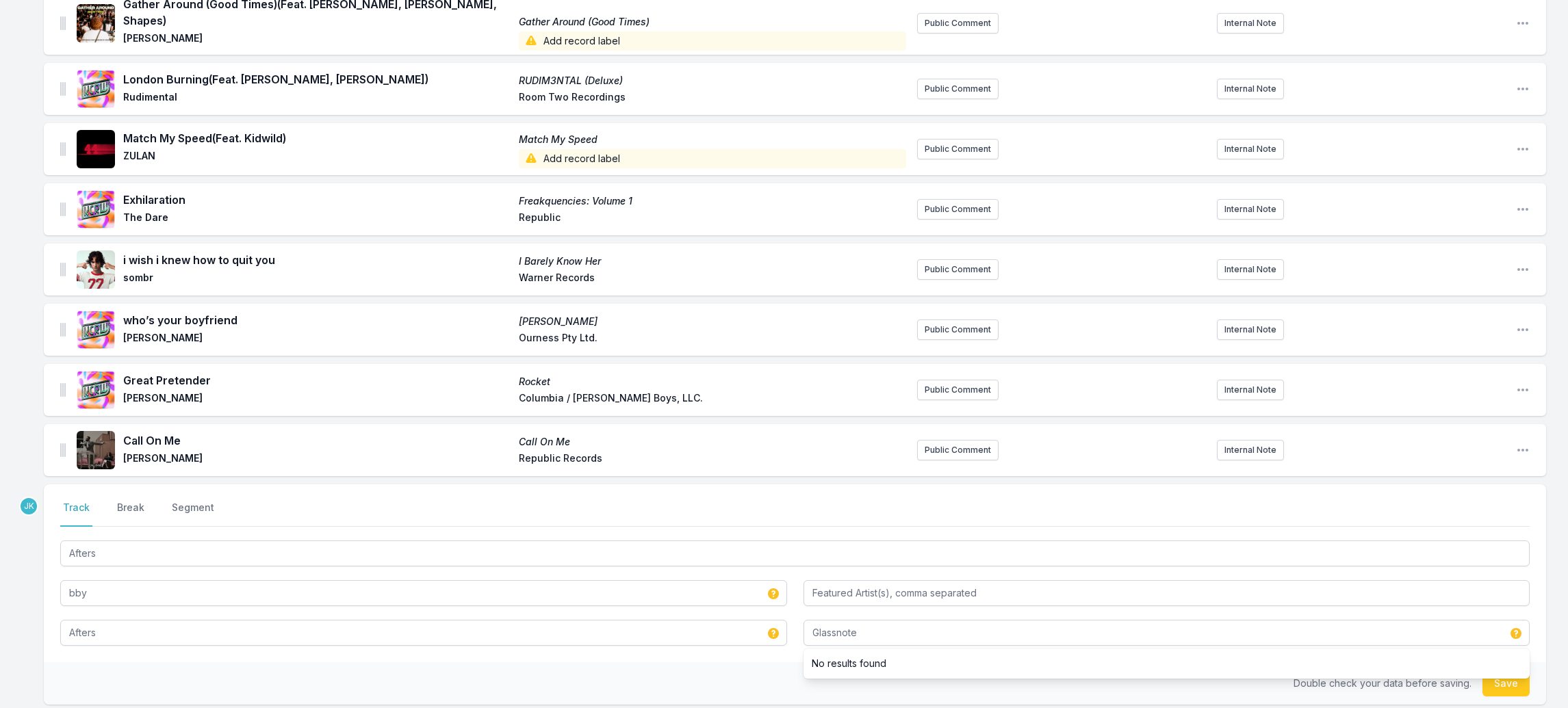
click at [1494, 672] on button "Save" at bounding box center [1506, 683] width 47 height 26
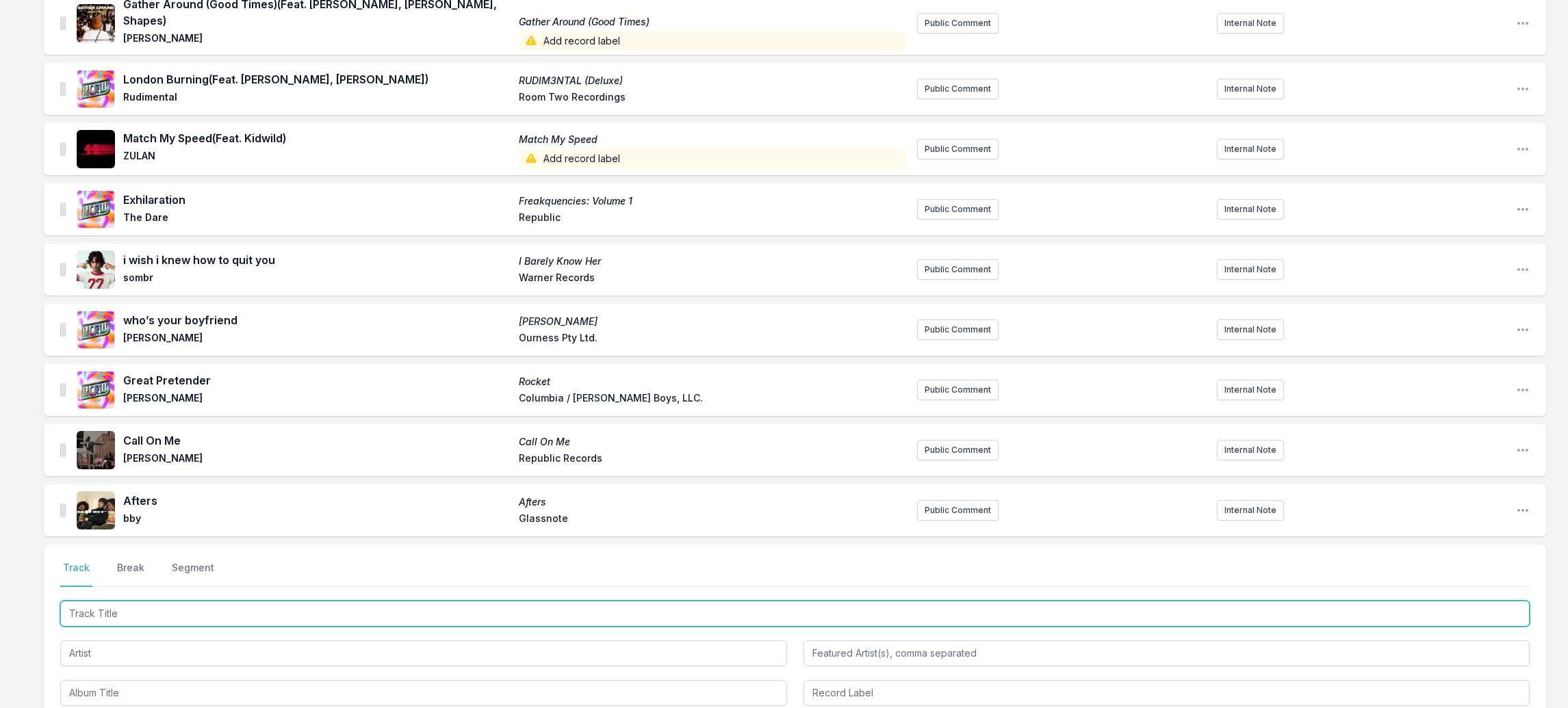
click at [83, 605] on input "Track Title" at bounding box center [794, 613] width 1470 height 26
paste input "Waited All Night ([PERSON_NAME] Remix"
type input "Waited All Night ([PERSON_NAME] Remix)"
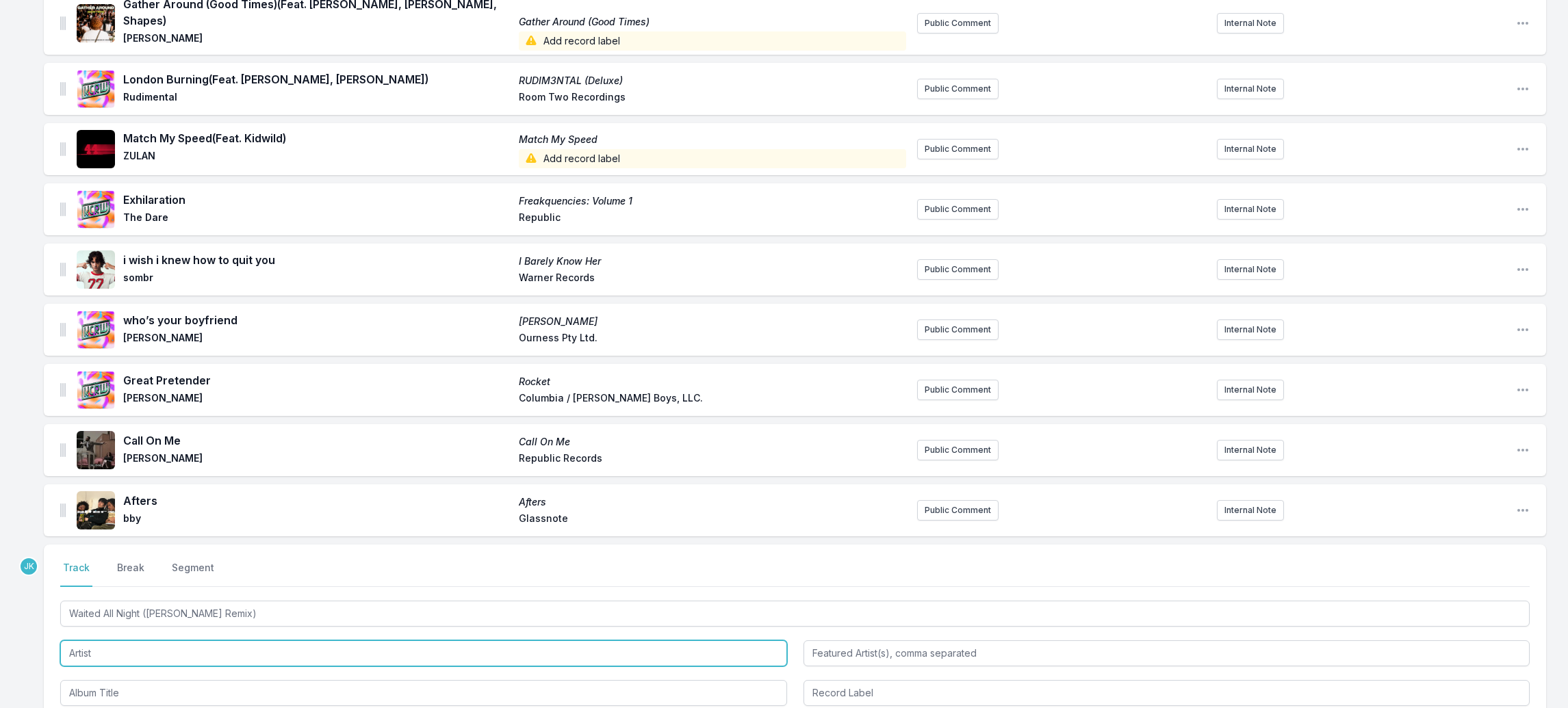
click at [93, 640] on input "Artist" at bounding box center [423, 653] width 727 height 26
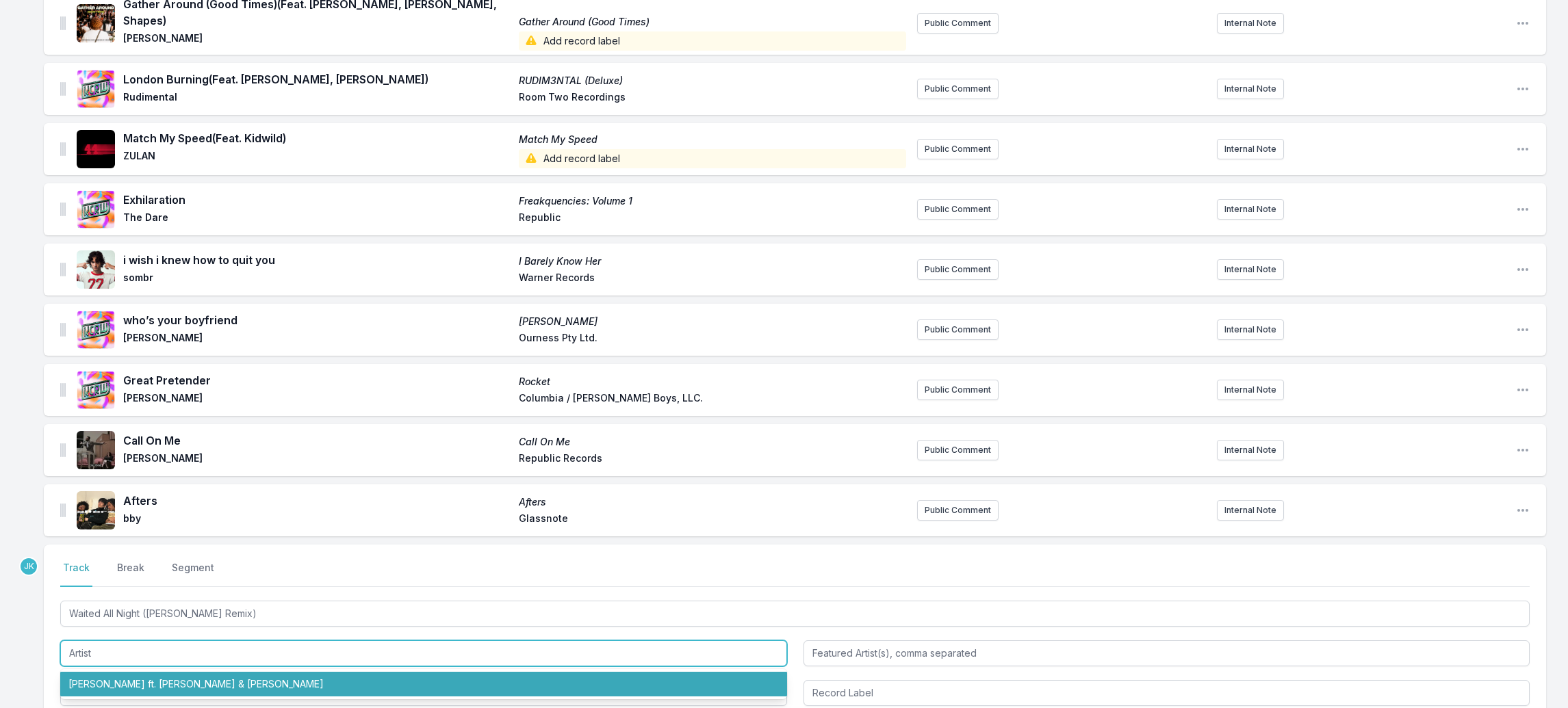
click at [107, 674] on li "[PERSON_NAME] ft. [PERSON_NAME] & [PERSON_NAME]" at bounding box center [423, 685] width 727 height 25
type input "[PERSON_NAME]"
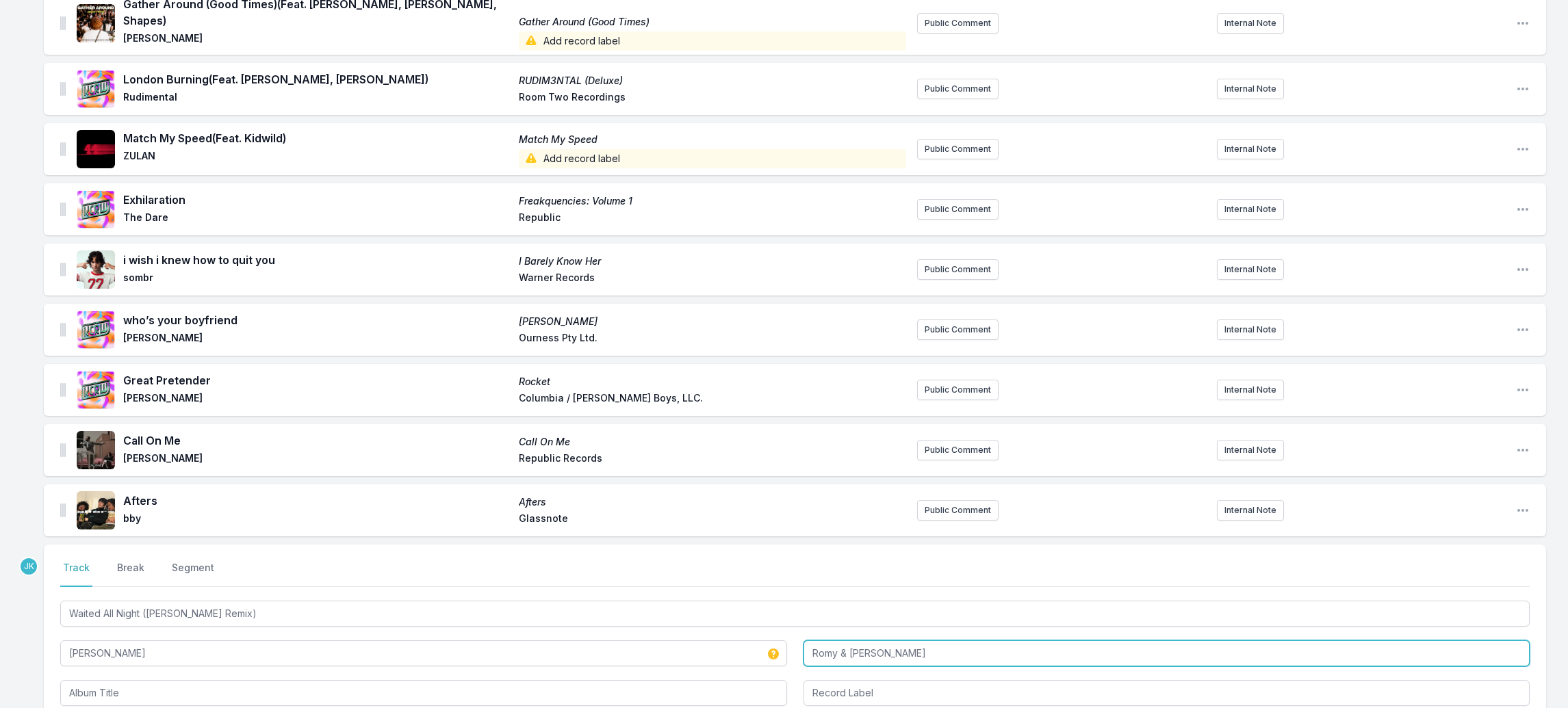
click at [851, 640] on input "Romy & [PERSON_NAME]" at bounding box center [1167, 653] width 727 height 26
type input "[PERSON_NAME], [PERSON_NAME]"
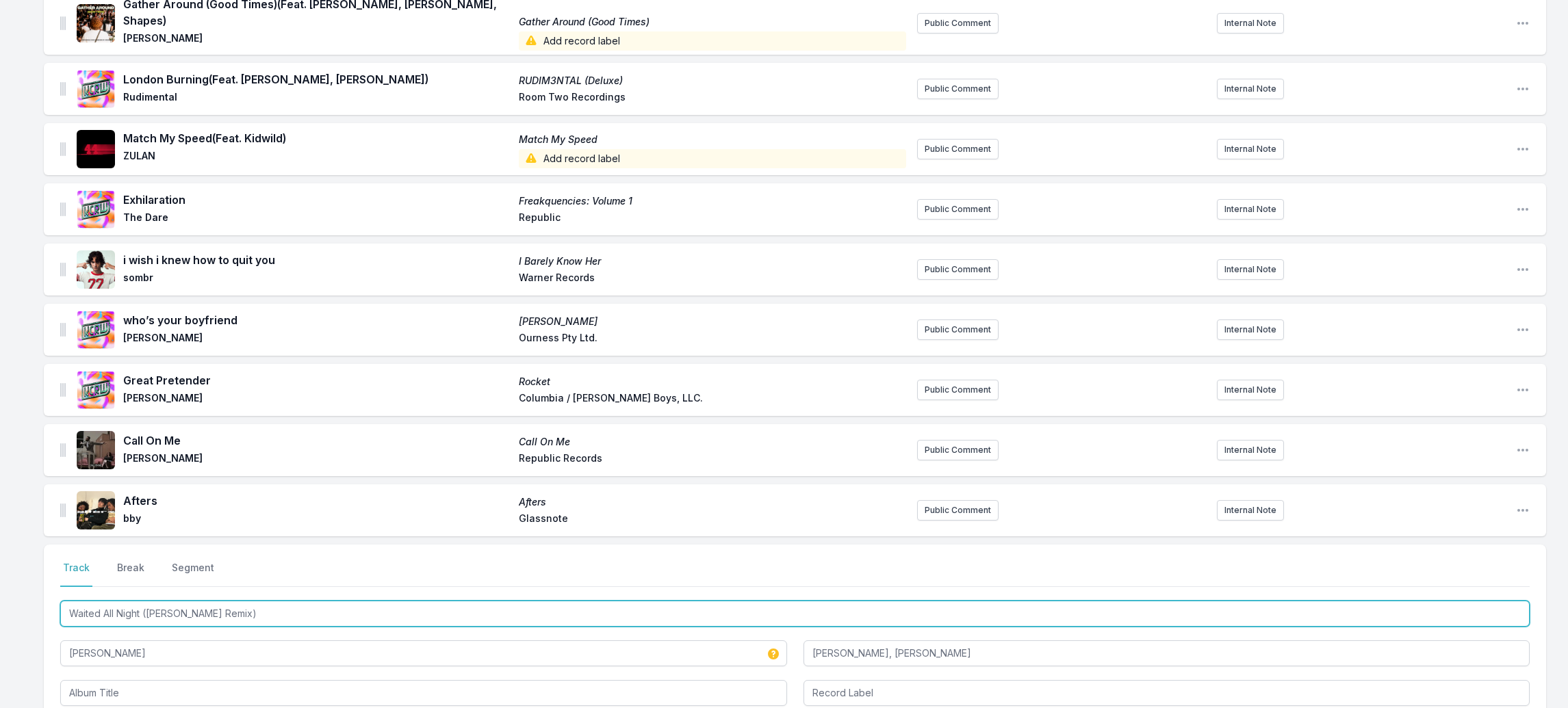
click at [108, 609] on input "Waited All Night ([PERSON_NAME] Remix)" at bounding box center [794, 613] width 1470 height 26
click at [150, 602] on input "Waited All Night ([PERSON_NAME] Remix)" at bounding box center [794, 613] width 1470 height 26
drag, startPoint x: 150, startPoint y: 602, endPoint x: 123, endPoint y: 681, distance: 83.5
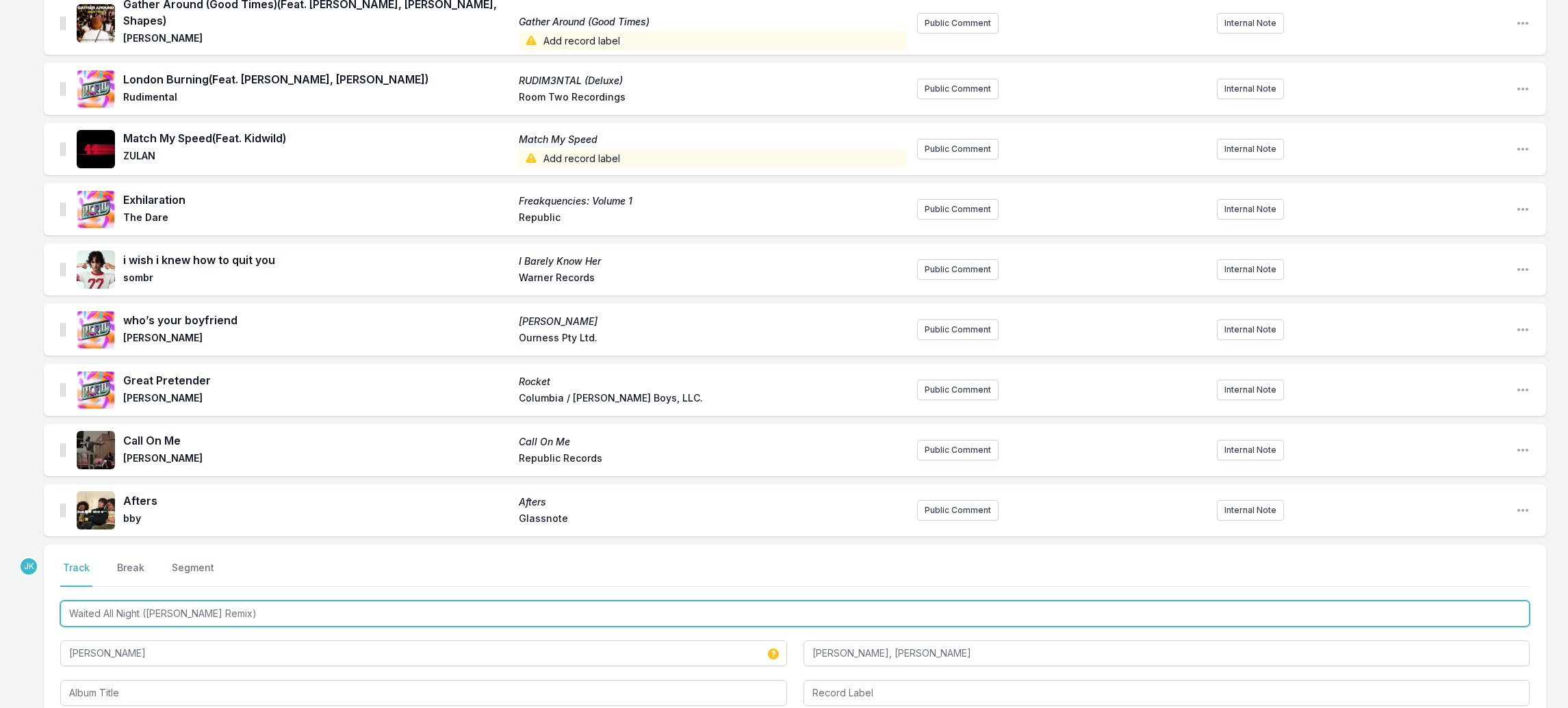
click at [124, 683] on div "Waited All Night ([PERSON_NAME] Remix) [PERSON_NAME] xx [PERSON_NAME], [PERSON_…" at bounding box center [794, 652] width 1470 height 108
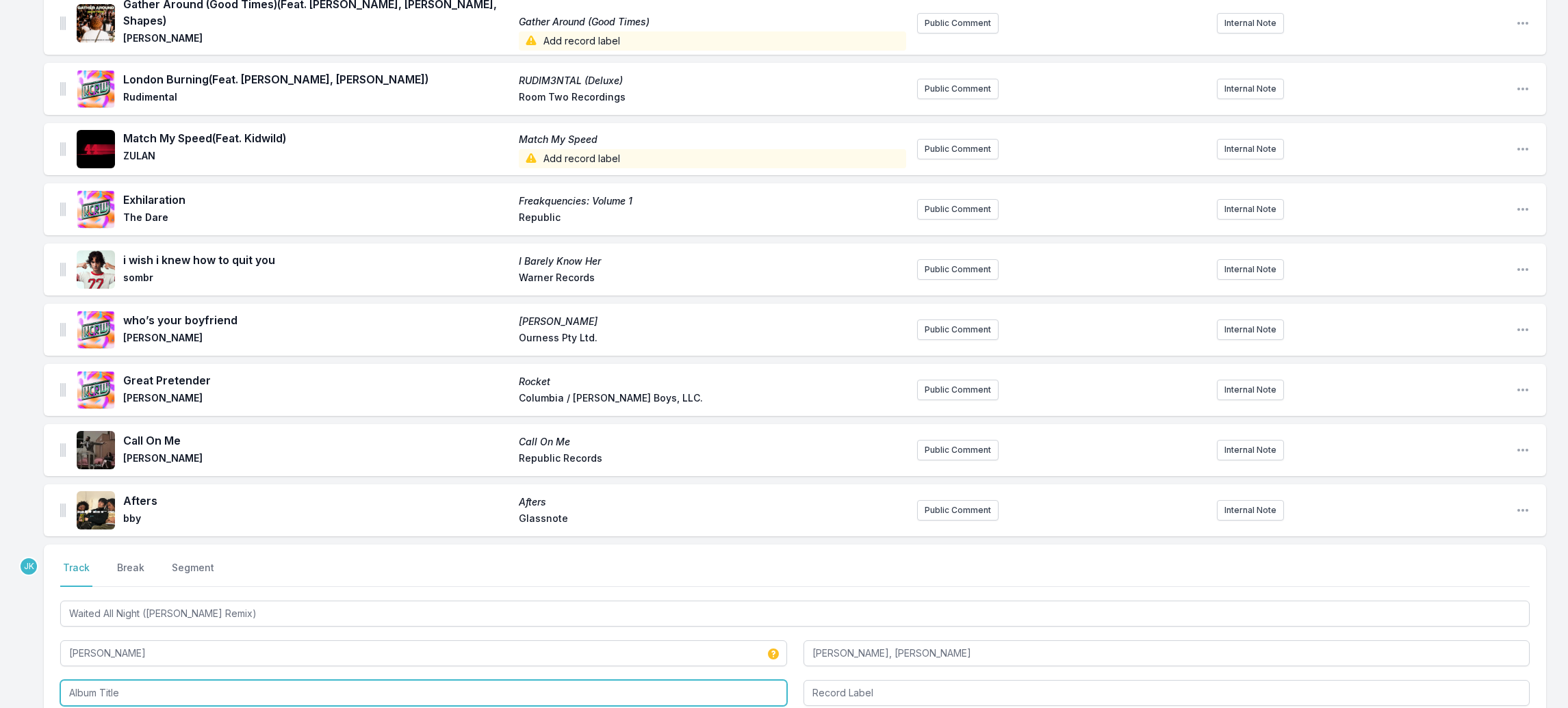
click at [123, 680] on input "Album Title" at bounding box center [423, 693] width 727 height 26
paste input "Waited All Night ([PERSON_NAME] Remix)"
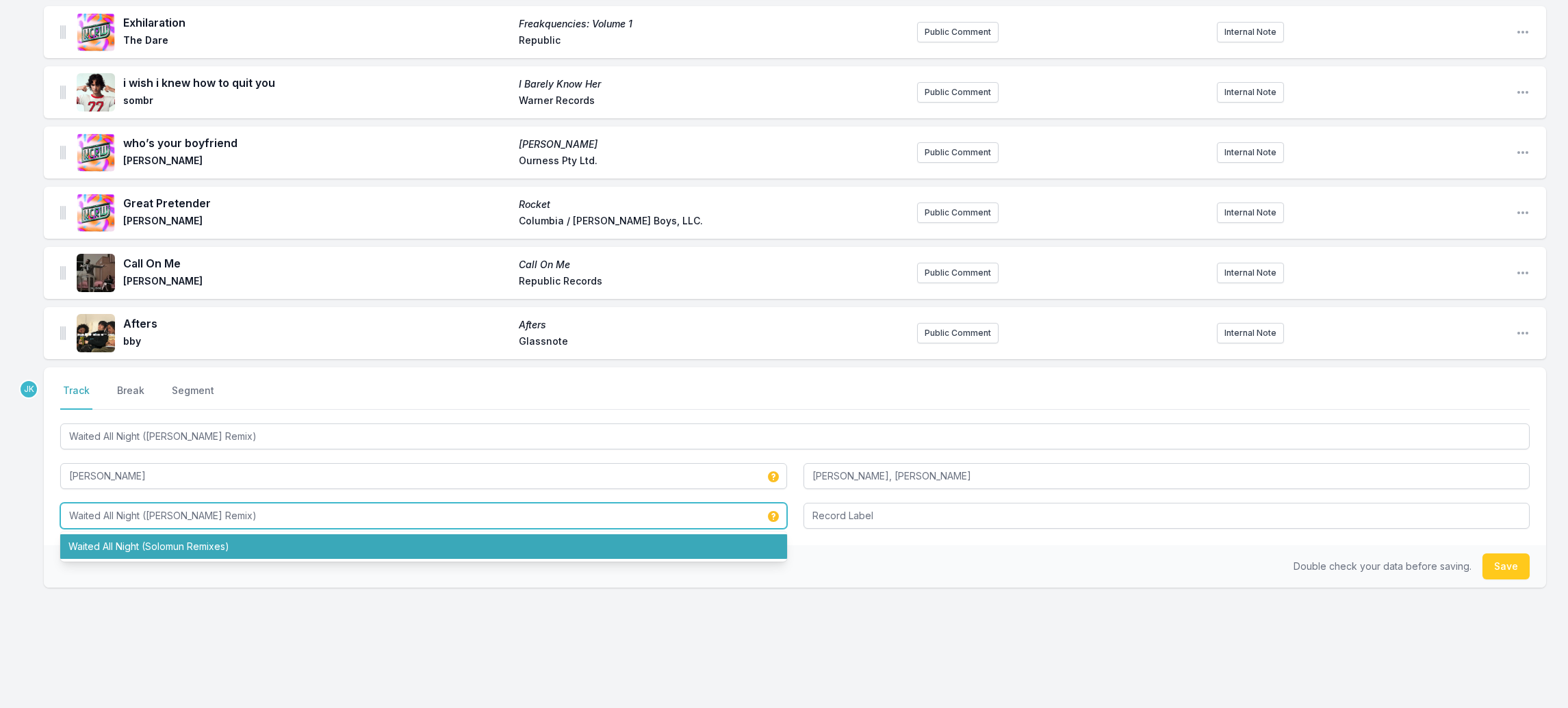
click at [211, 534] on li "Waited All Night (Solomun Remixes)" at bounding box center [423, 547] width 727 height 25
type input "Waited All Night (Solomun Remixes)"
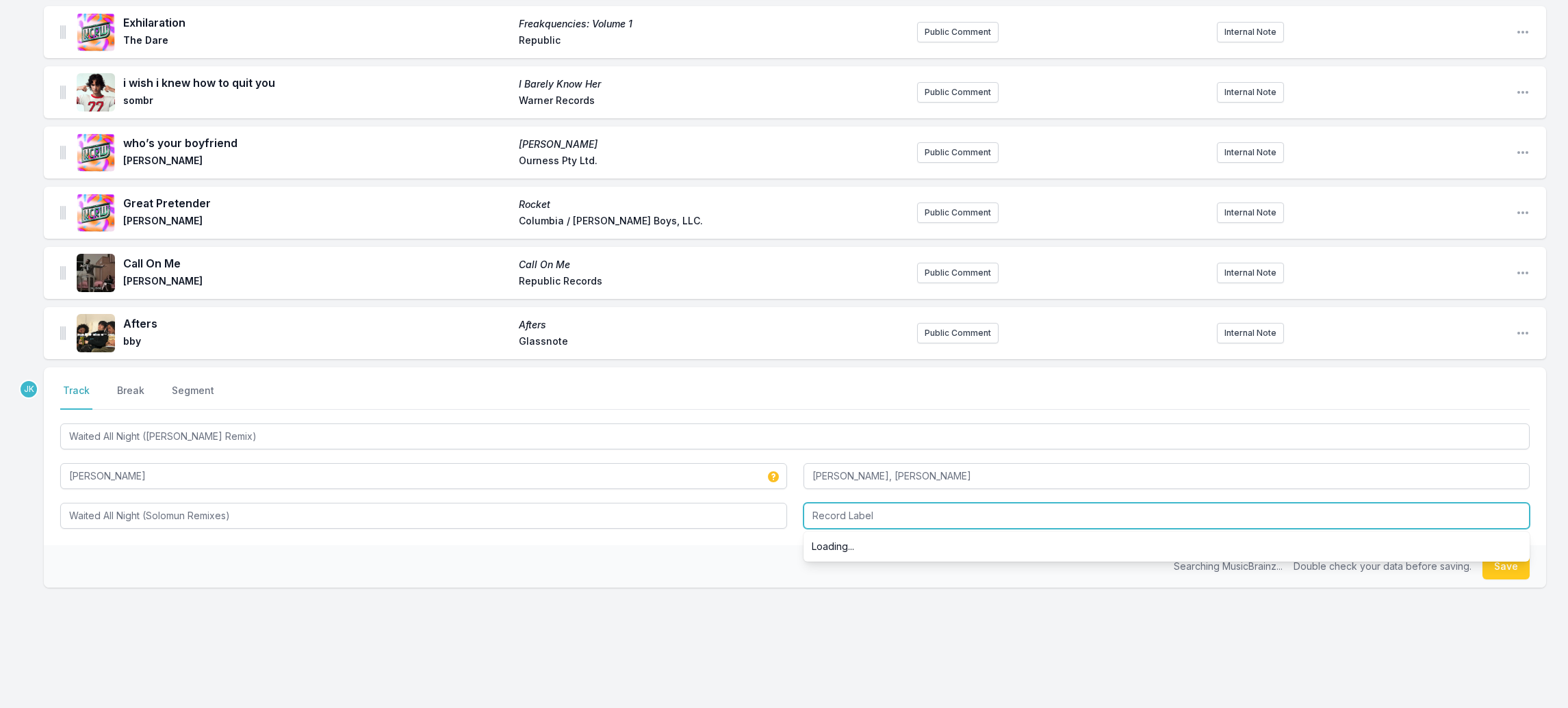
click at [911, 506] on input "Record Label" at bounding box center [1167, 515] width 727 height 26
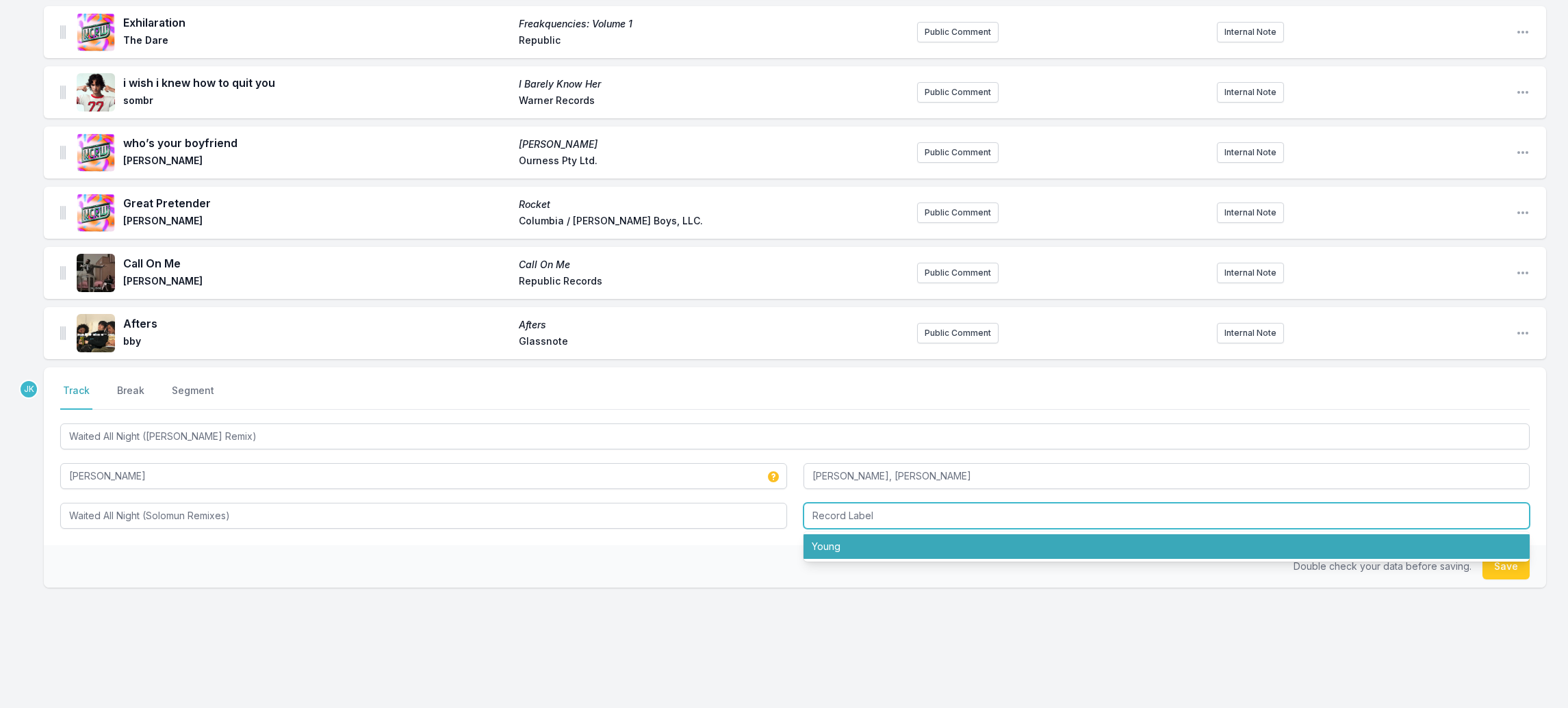
drag, startPoint x: 866, startPoint y: 539, endPoint x: 873, endPoint y: 538, distance: 7.1
click at [867, 539] on li "Young" at bounding box center [1167, 547] width 727 height 25
type input "Young"
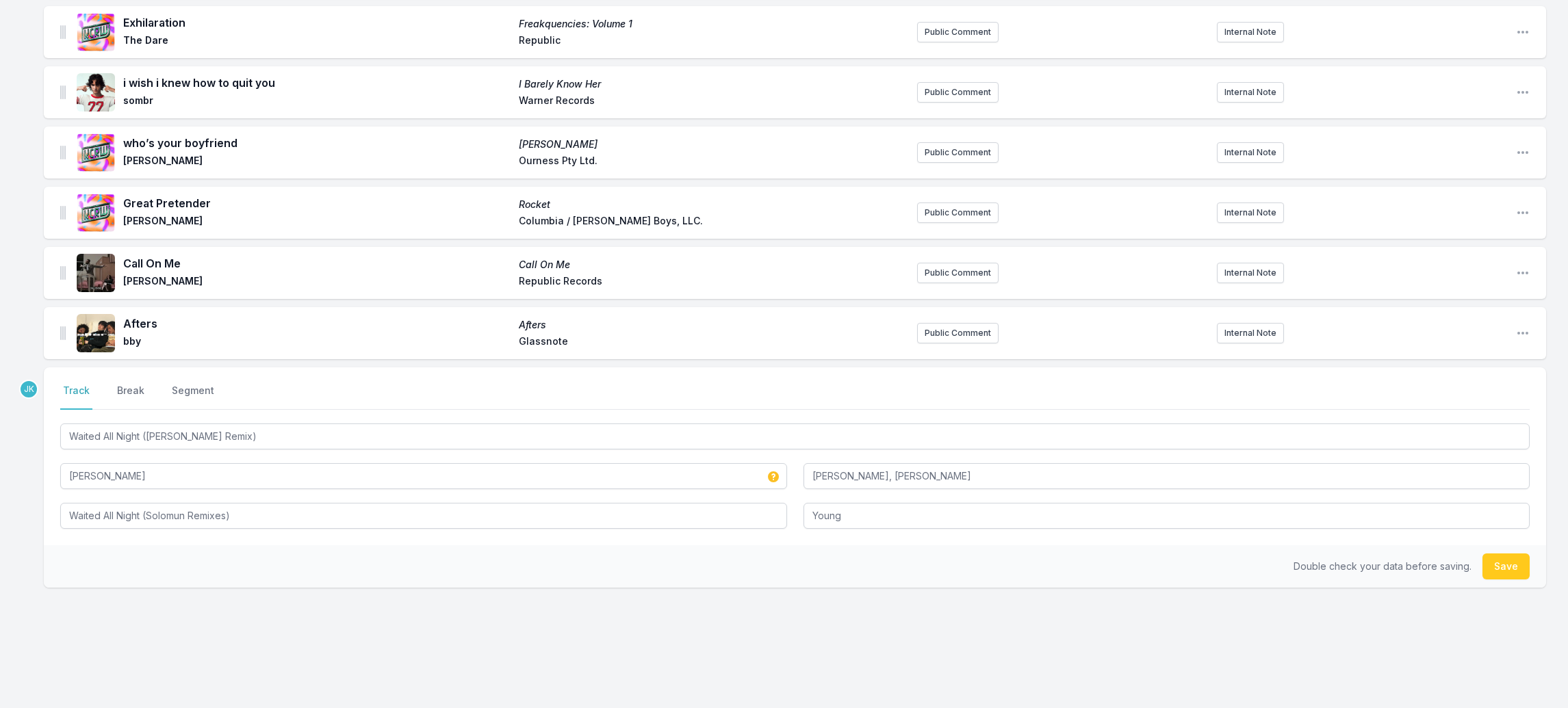
click at [1518, 554] on button "Save" at bounding box center [1506, 566] width 47 height 26
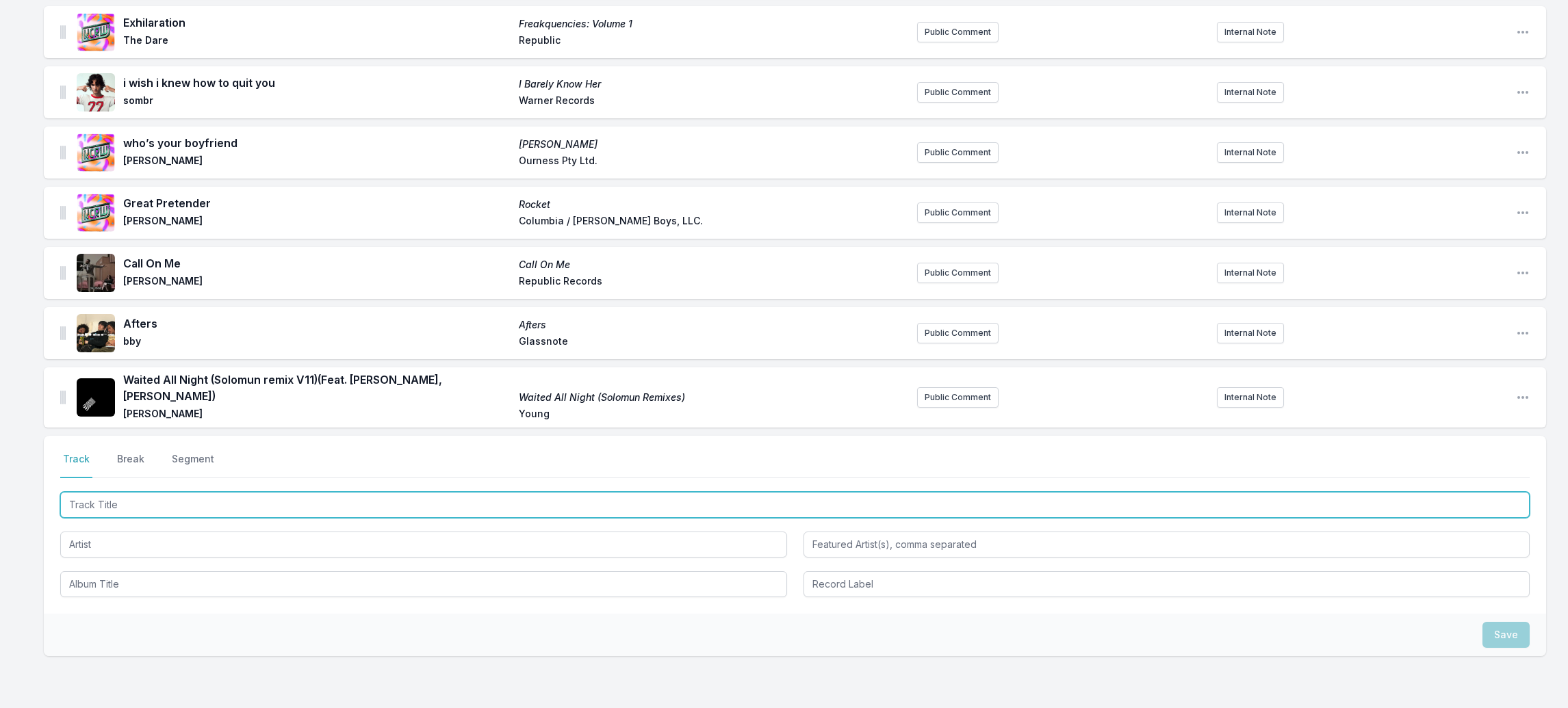
click at [120, 492] on input "Track Title" at bounding box center [794, 504] width 1470 height 26
paste input "Take Your Aim"
type input "Take Your Aim"
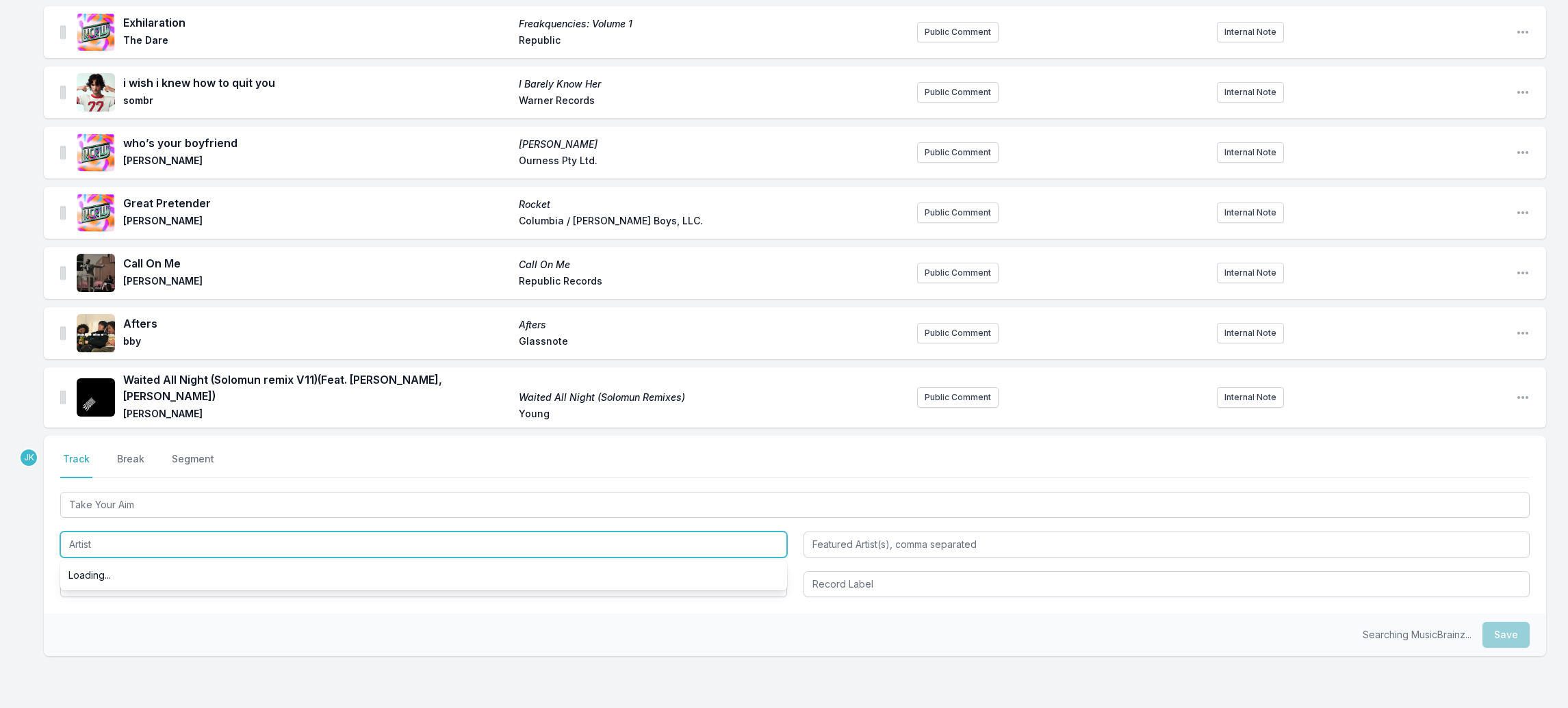
click at [75, 531] on input "Artist" at bounding box center [423, 544] width 727 height 26
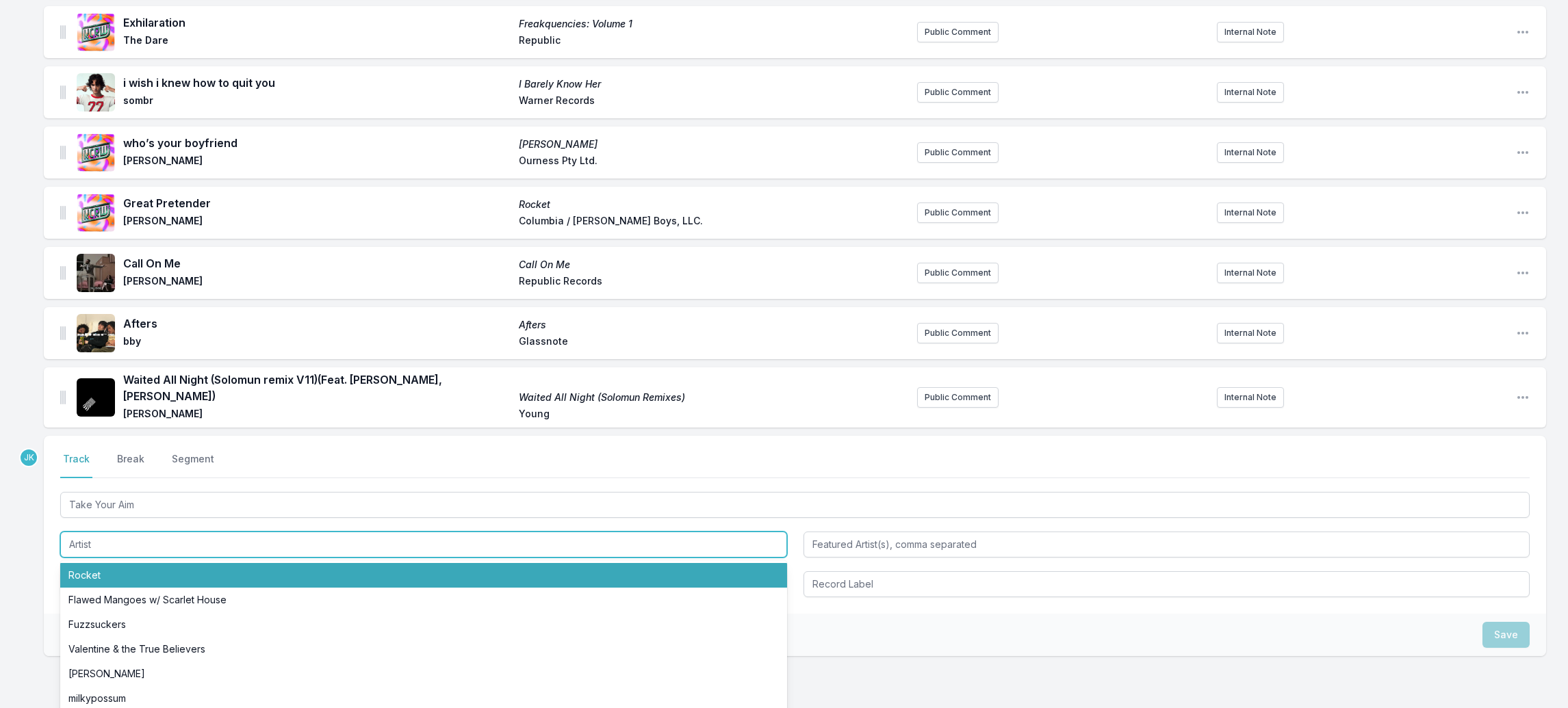
click at [93, 563] on li "Rocket" at bounding box center [423, 576] width 727 height 25
type input "Rocket"
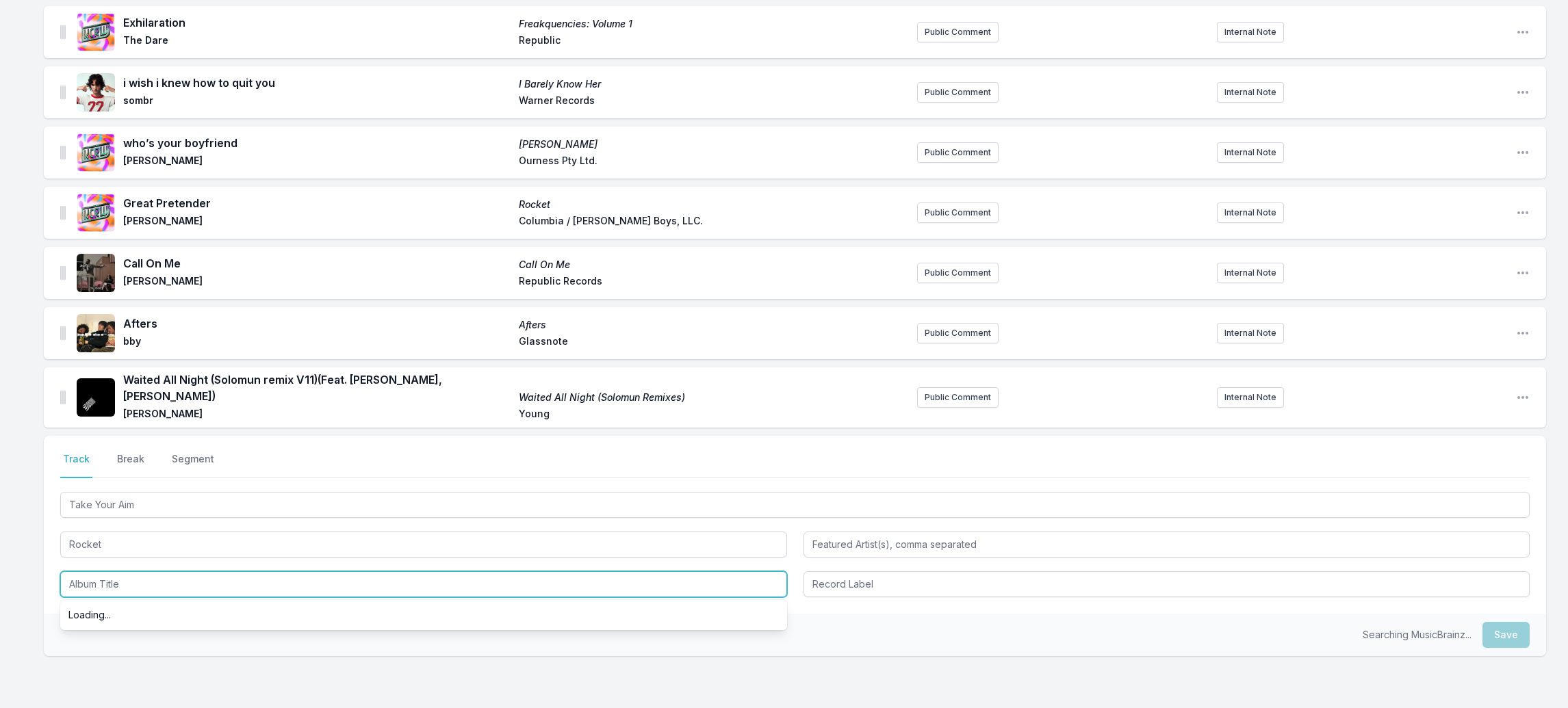
click at [100, 571] on input "Album Title" at bounding box center [423, 584] width 727 height 26
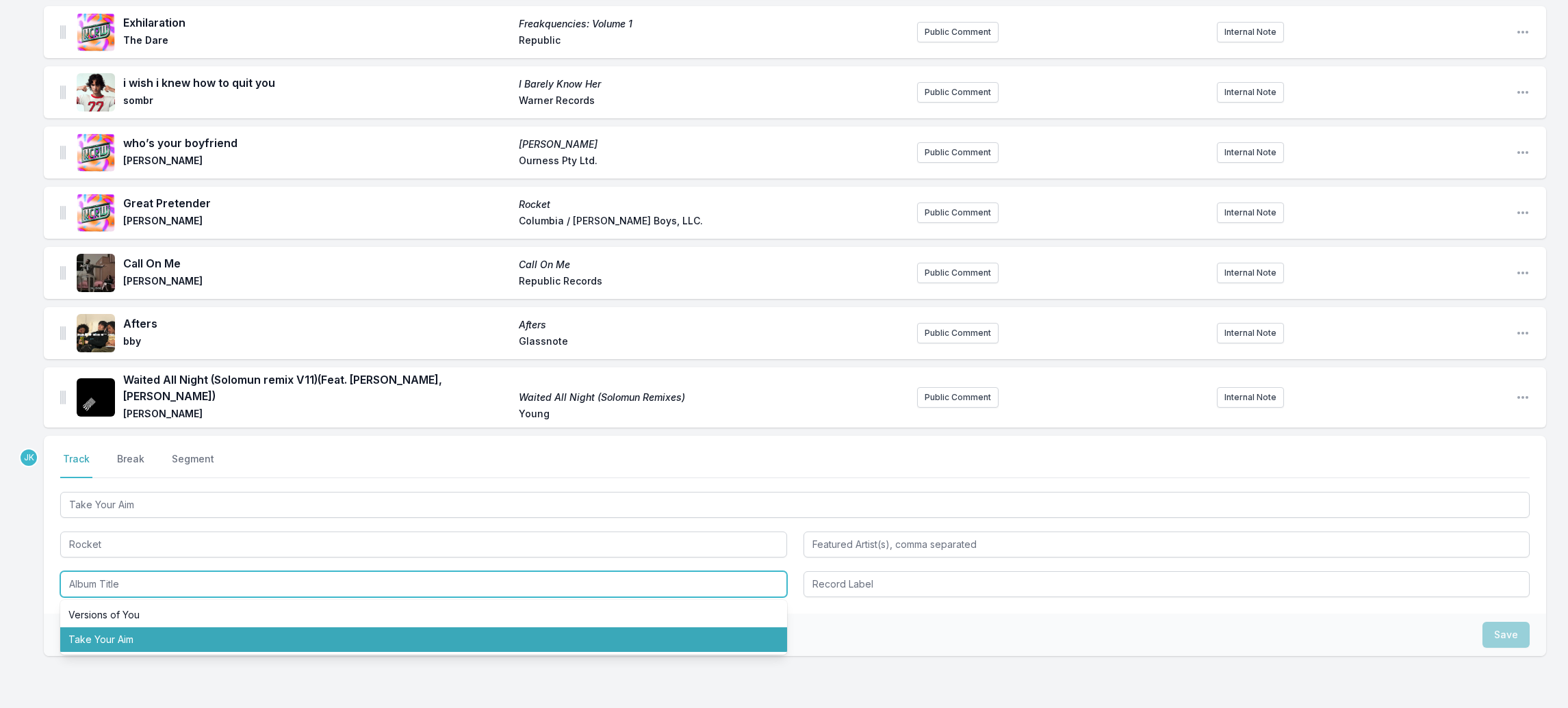
click at [112, 628] on li "Take Your Aim" at bounding box center [423, 640] width 727 height 25
type input "Take Your Aim"
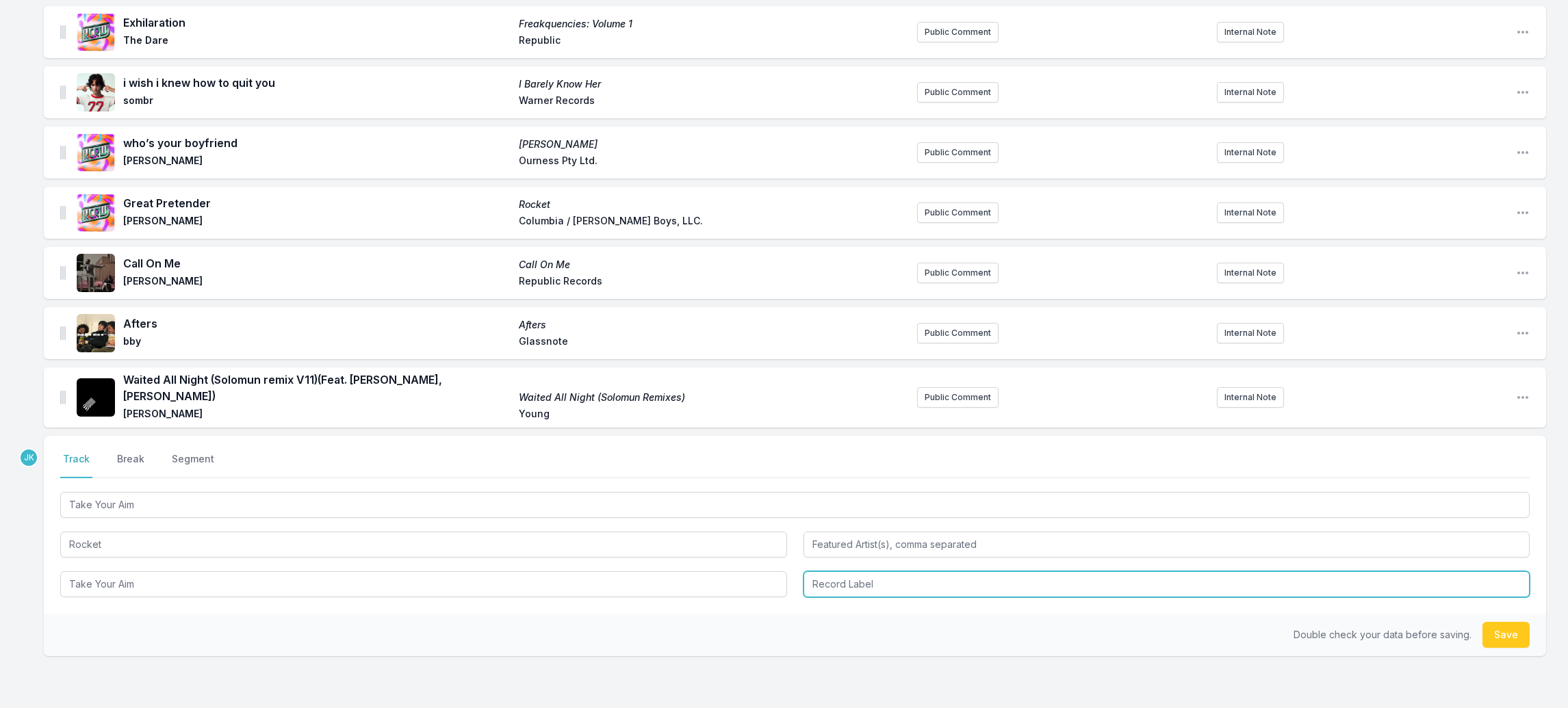
click at [853, 571] on input "Record Label" at bounding box center [1167, 584] width 727 height 26
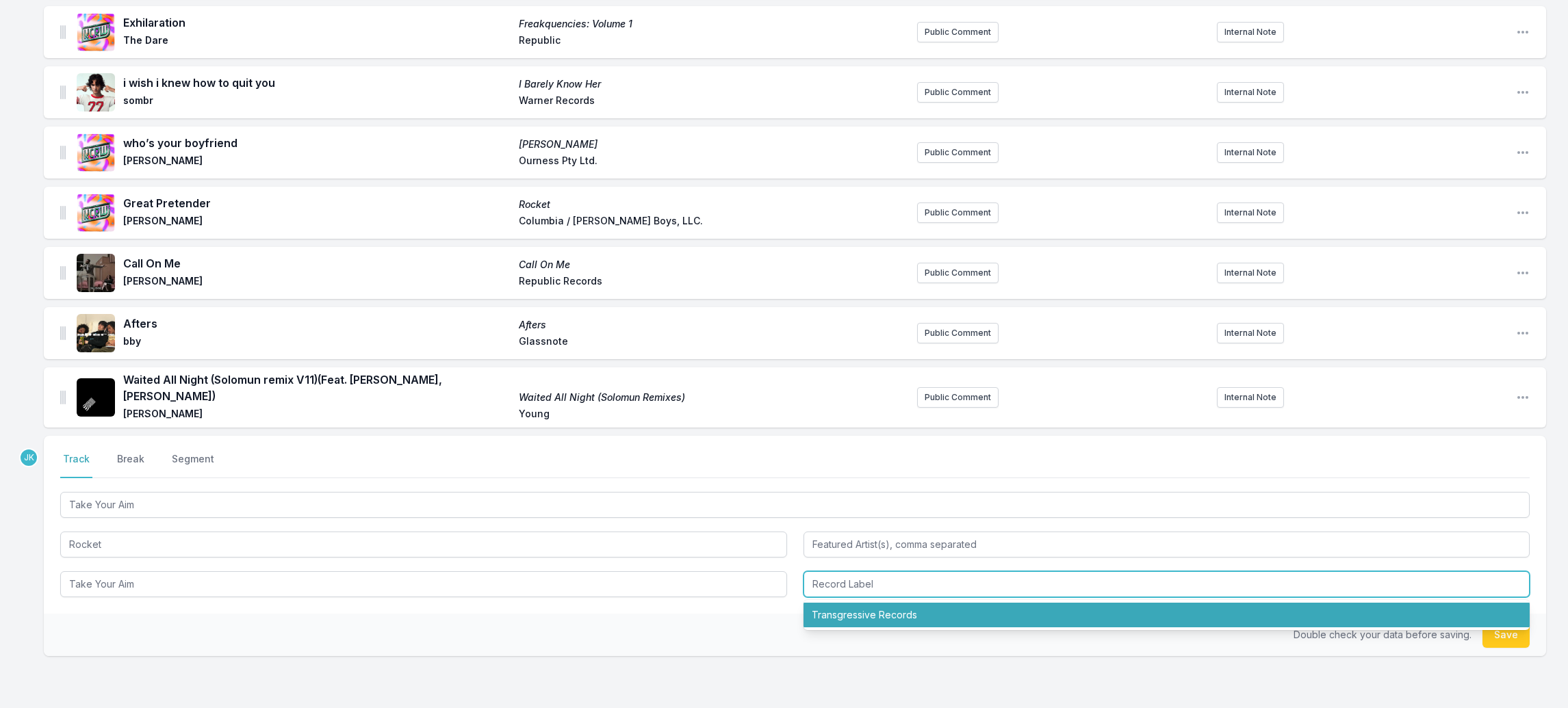
drag, startPoint x: 873, startPoint y: 596, endPoint x: 1236, endPoint y: 604, distance: 363.1
click at [887, 603] on li "Transgressive Records" at bounding box center [1167, 615] width 727 height 25
type input "Transgressive Records"
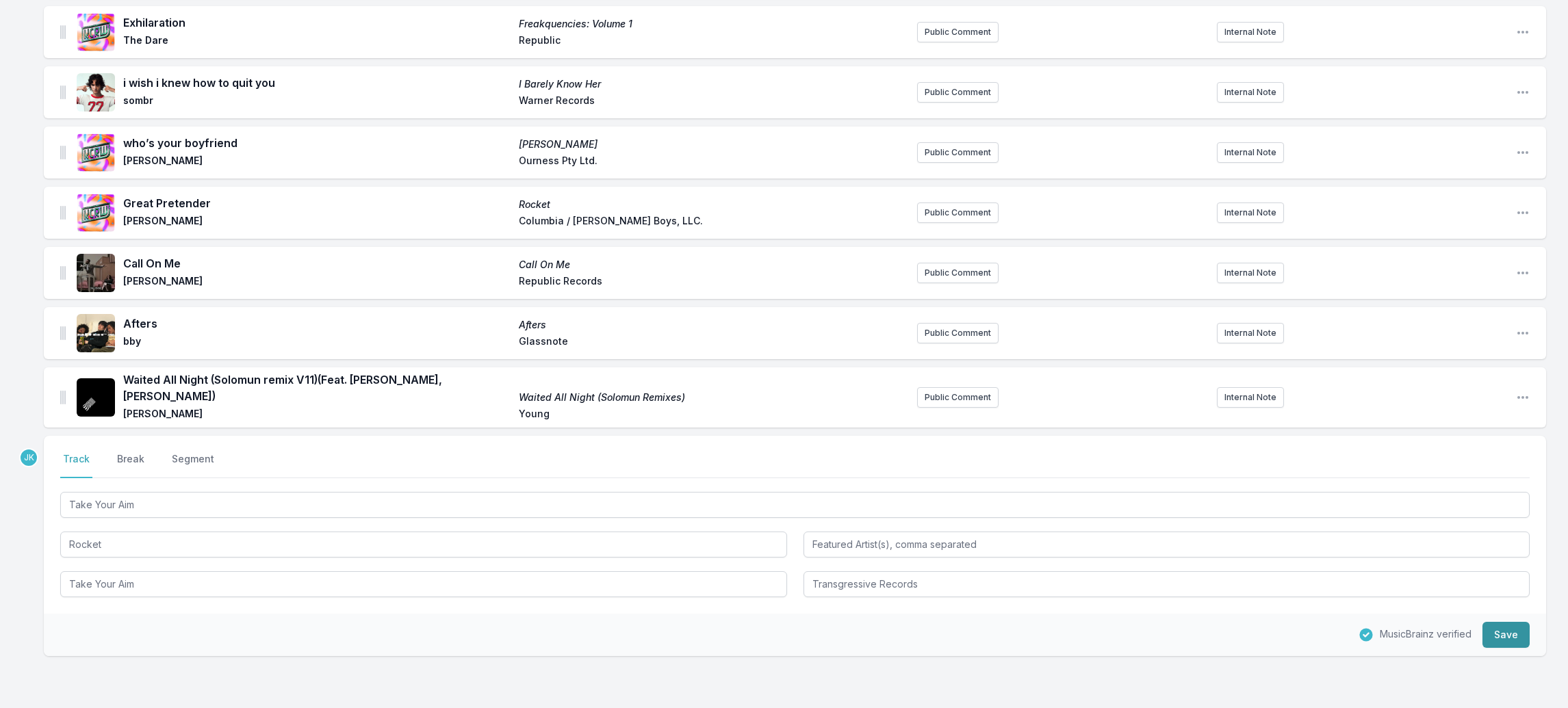
click at [1507, 622] on button "Save" at bounding box center [1506, 635] width 47 height 26
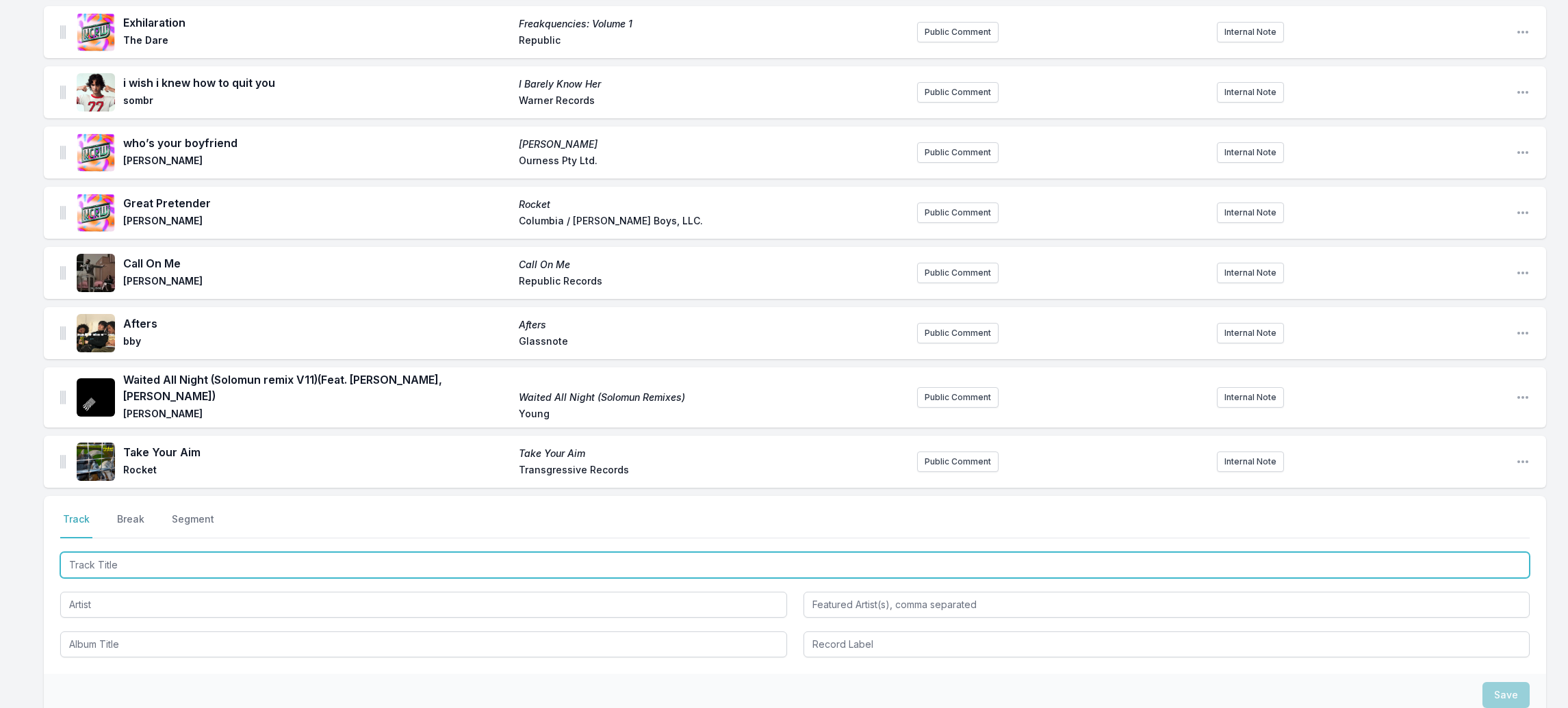
click at [107, 553] on input "Track Title" at bounding box center [794, 565] width 1470 height 26
paste input "infinite source"
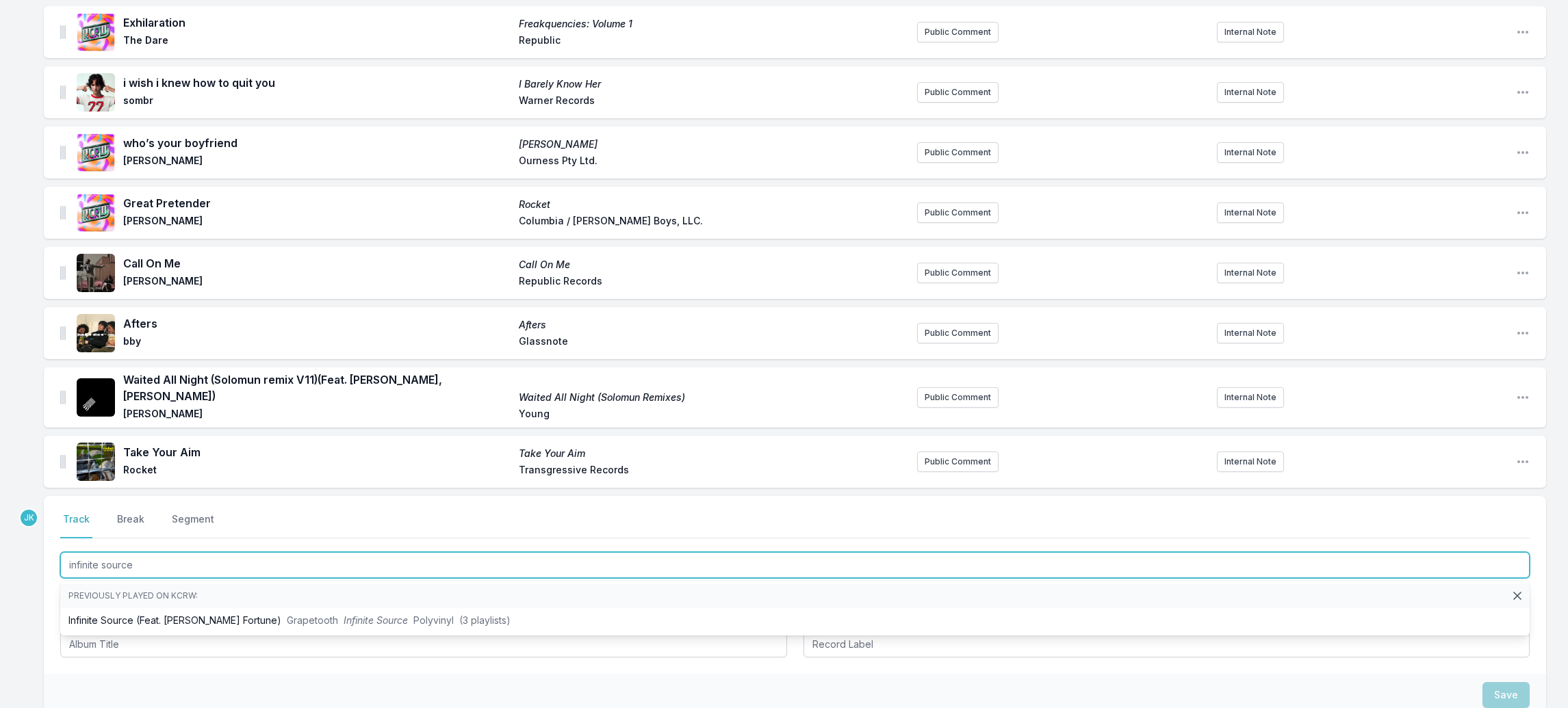
type input "infinite source"
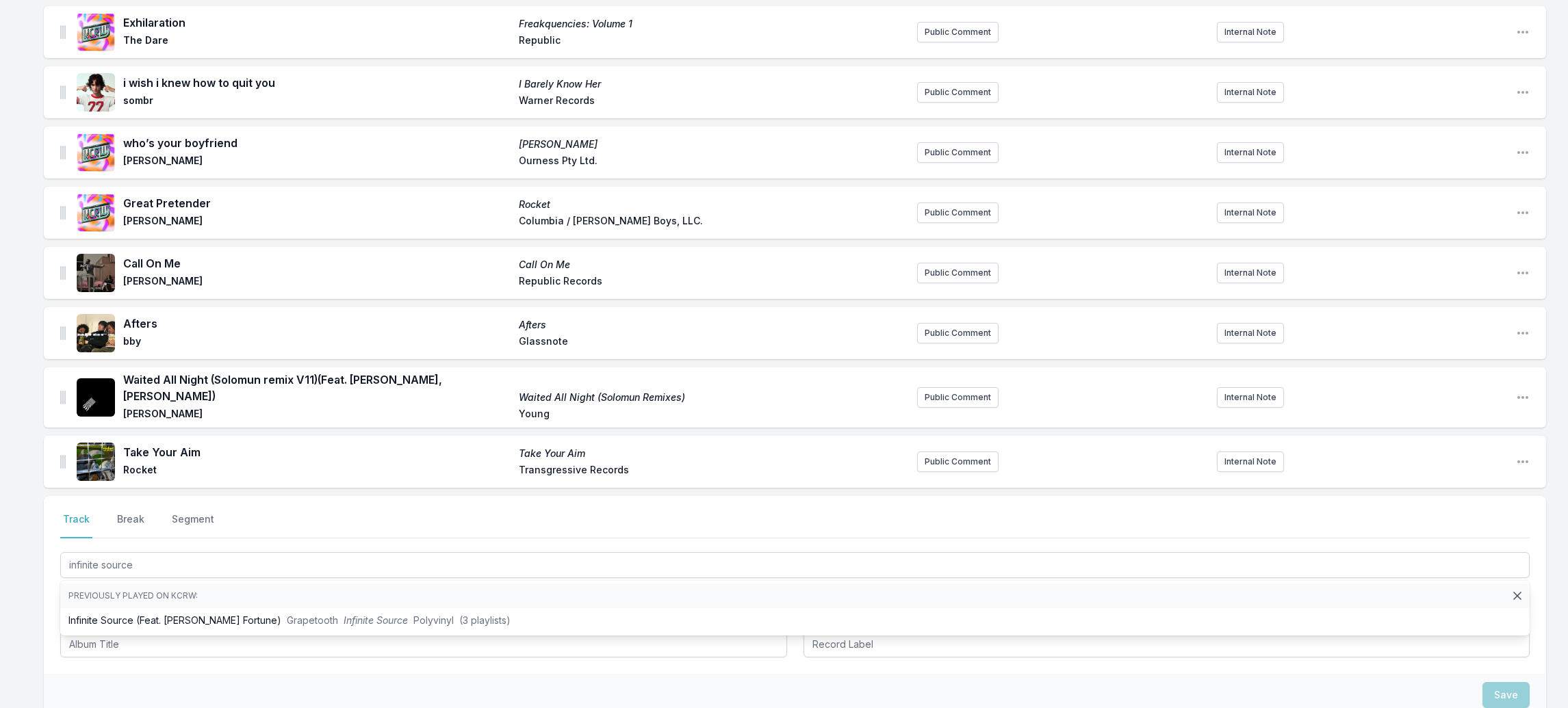
click at [48, 651] on div "Select a tab Track Break Segment Track Break Segment infinite source Previously…" at bounding box center [794, 585] width 1502 height 177
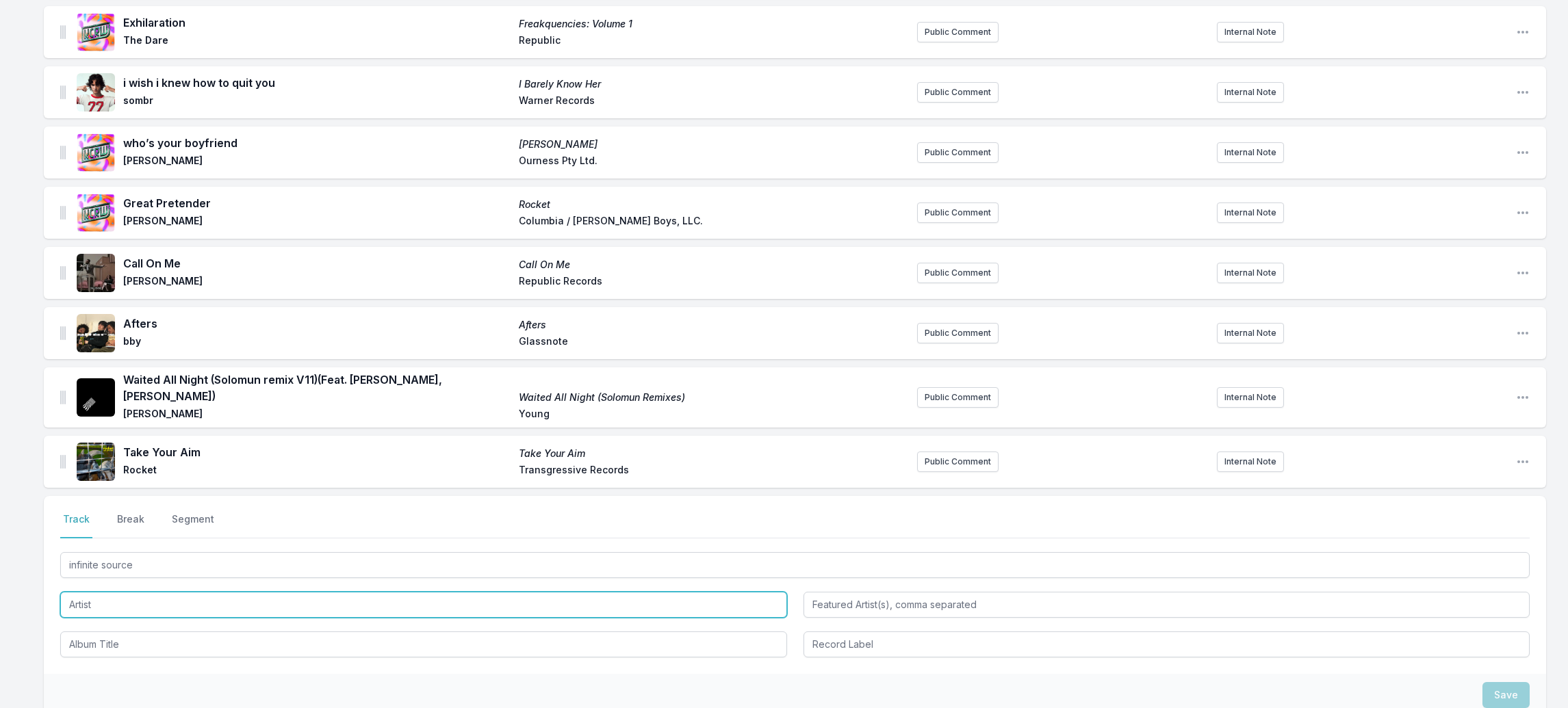
click at [81, 592] on input "Artist" at bounding box center [423, 605] width 727 height 26
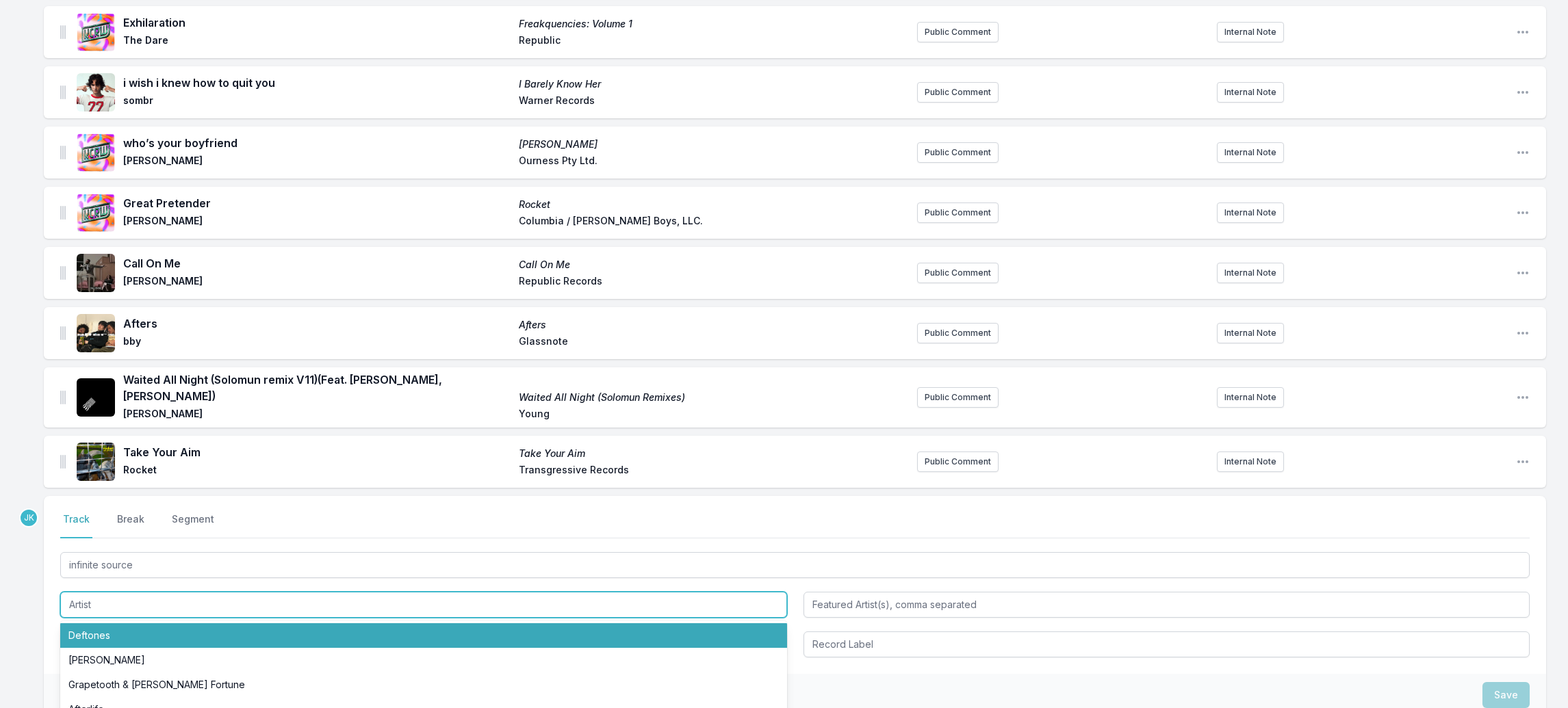
click at [85, 623] on li "Deftones" at bounding box center [423, 636] width 727 height 25
type input "Deftones"
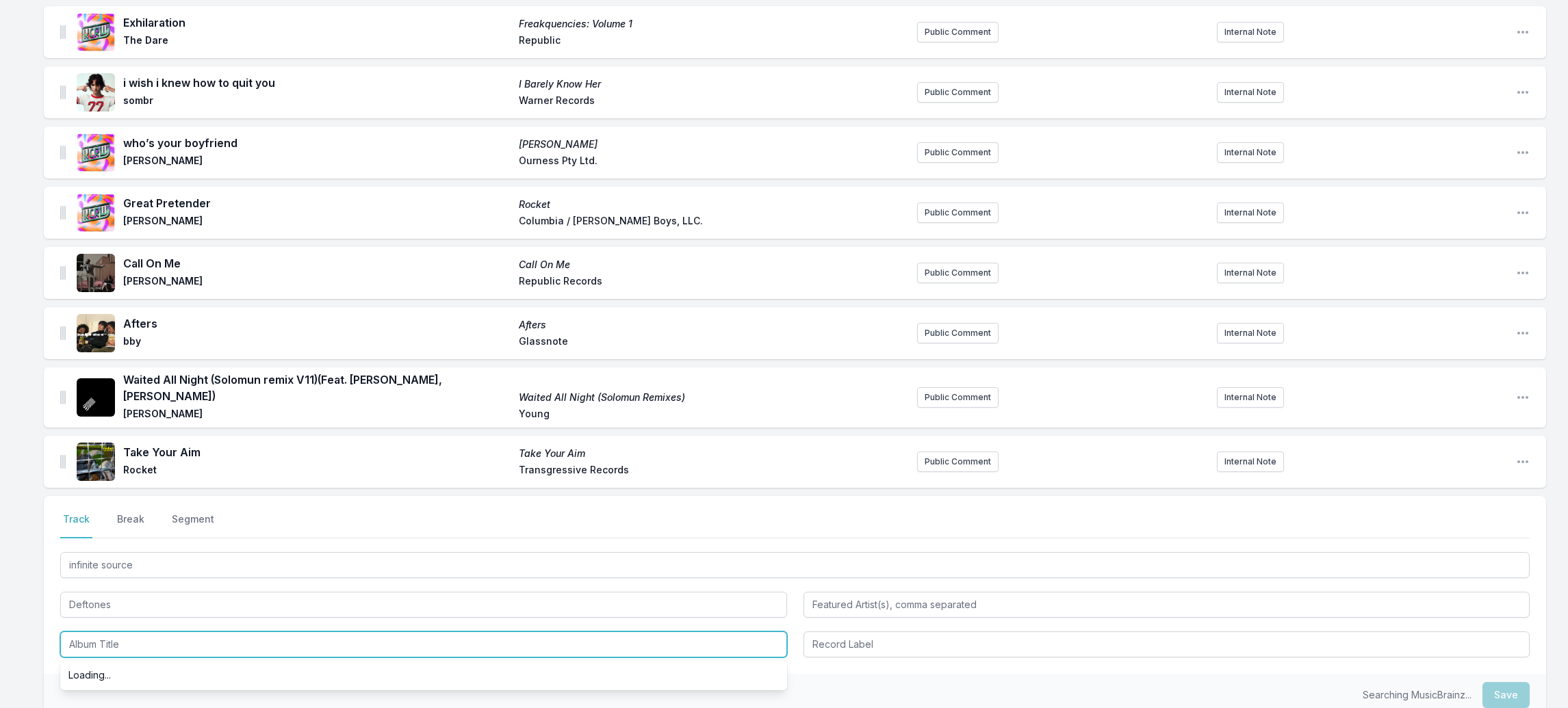
click at [88, 632] on input "Album Title" at bounding box center [423, 644] width 727 height 26
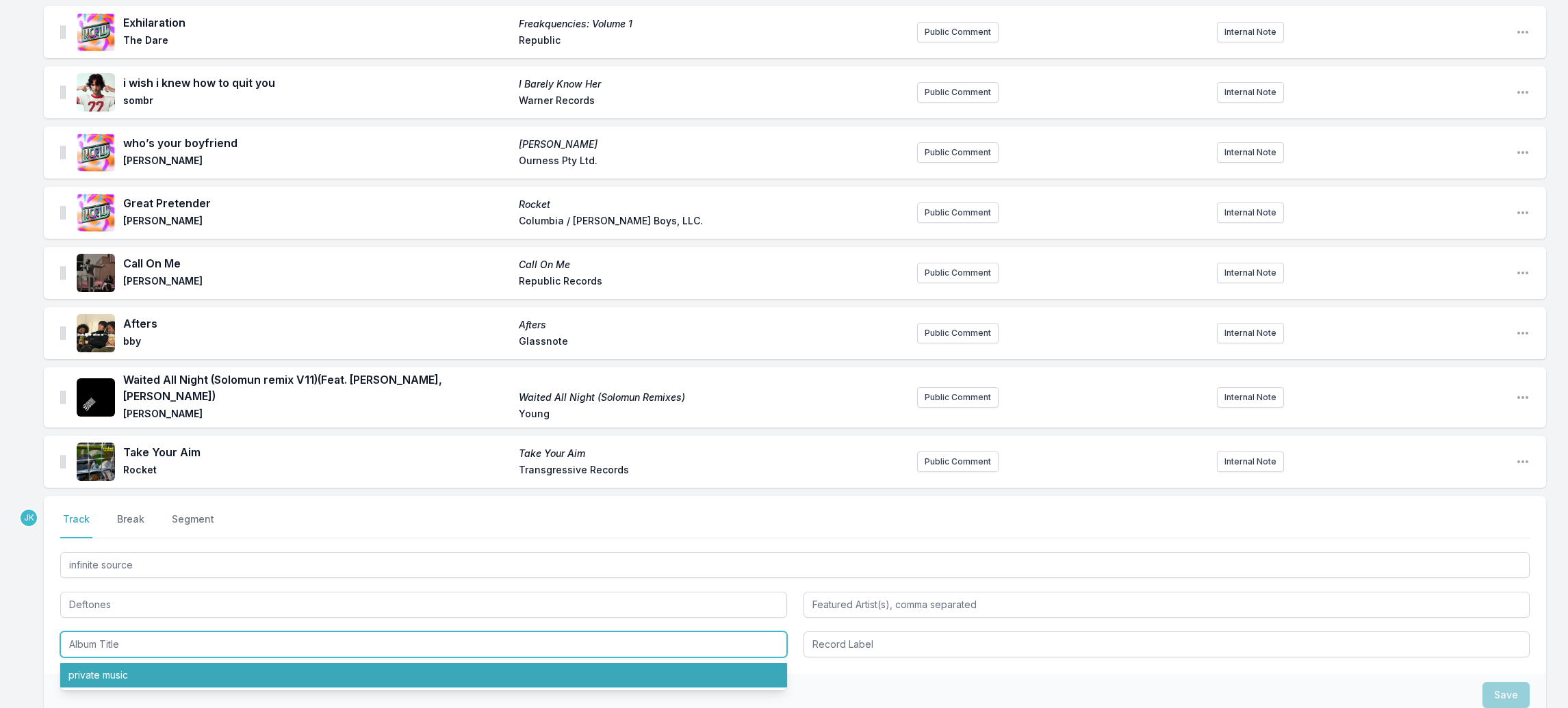
click at [96, 663] on li "private music" at bounding box center [423, 675] width 727 height 25
type input "private music"
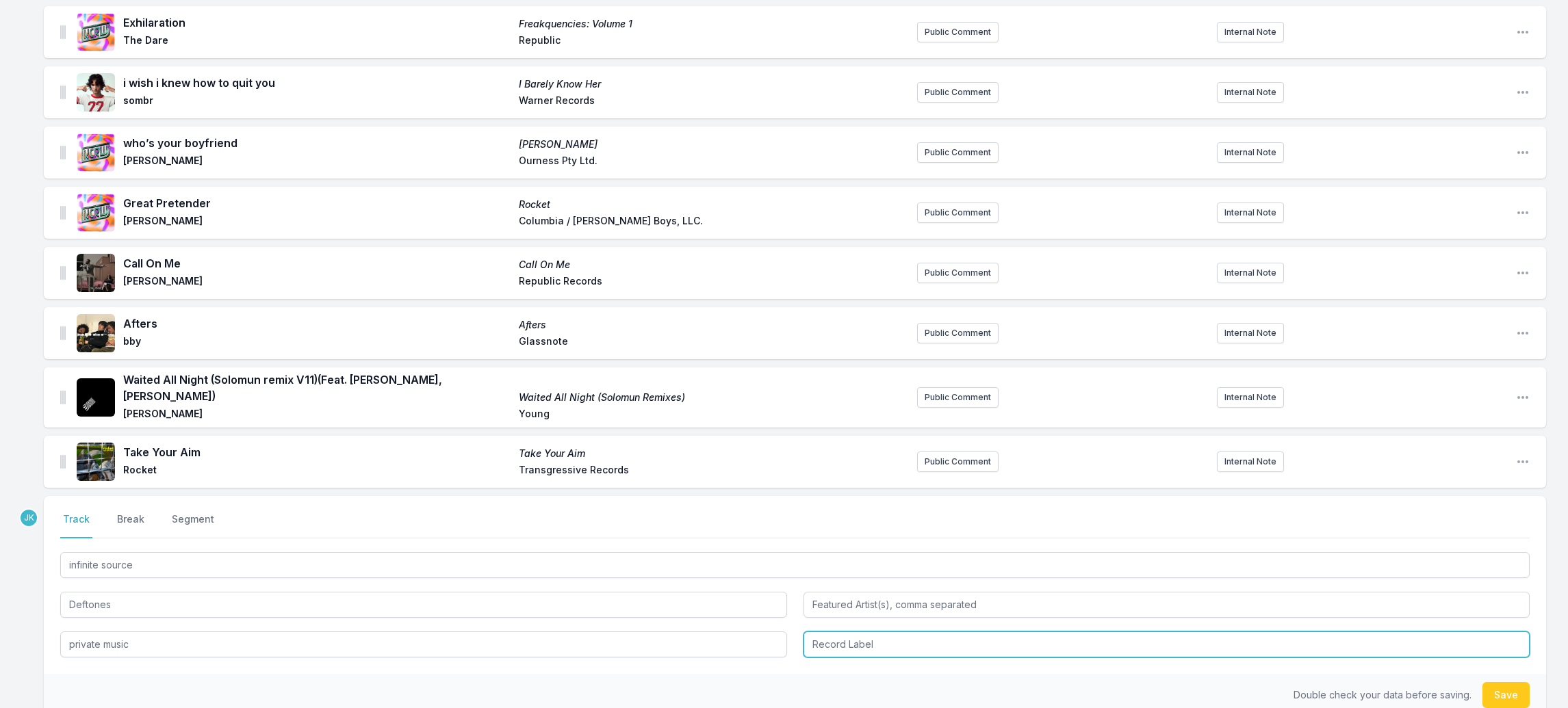
click at [822, 632] on input "Record Label" at bounding box center [1167, 644] width 727 height 26
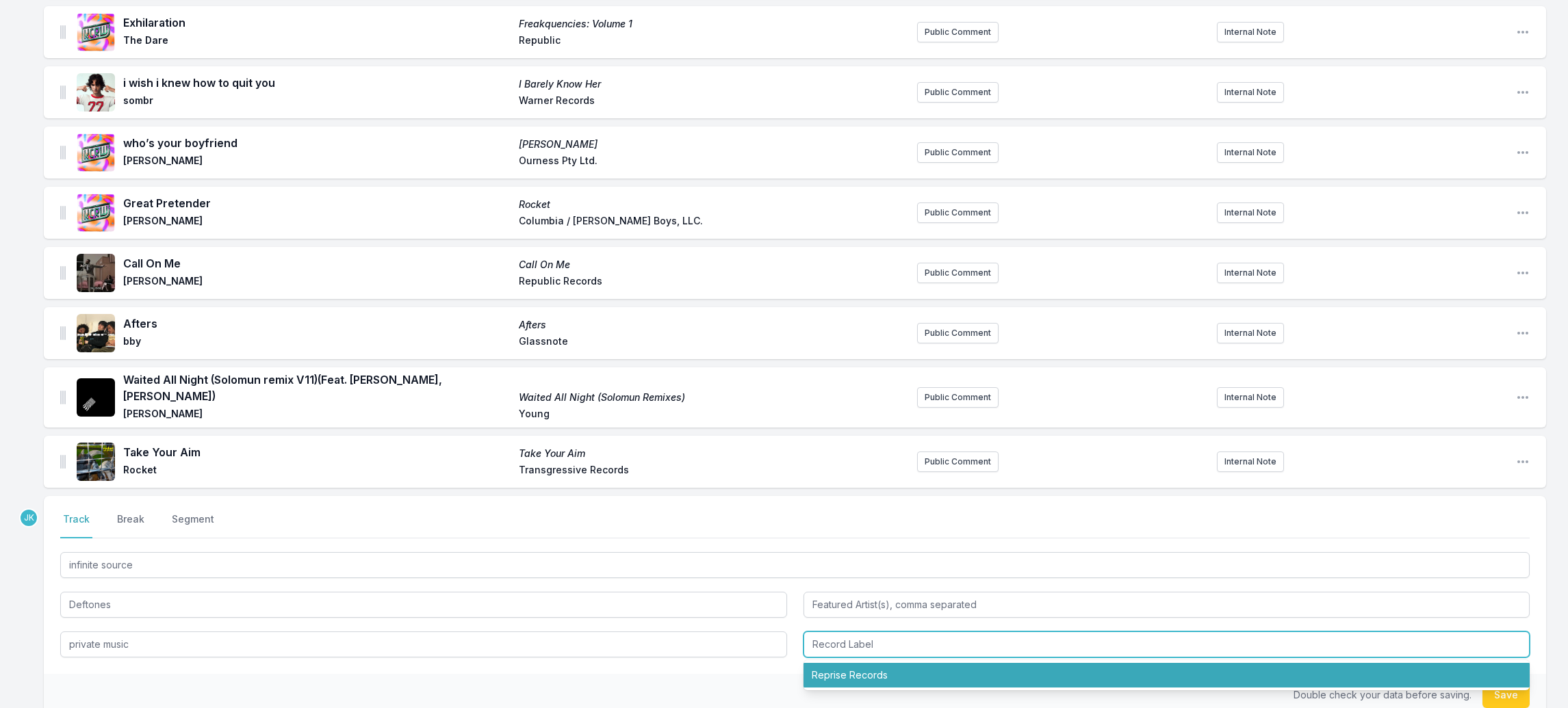
click at [826, 663] on li "Reprise Records" at bounding box center [1167, 675] width 727 height 25
type input "Reprise Records"
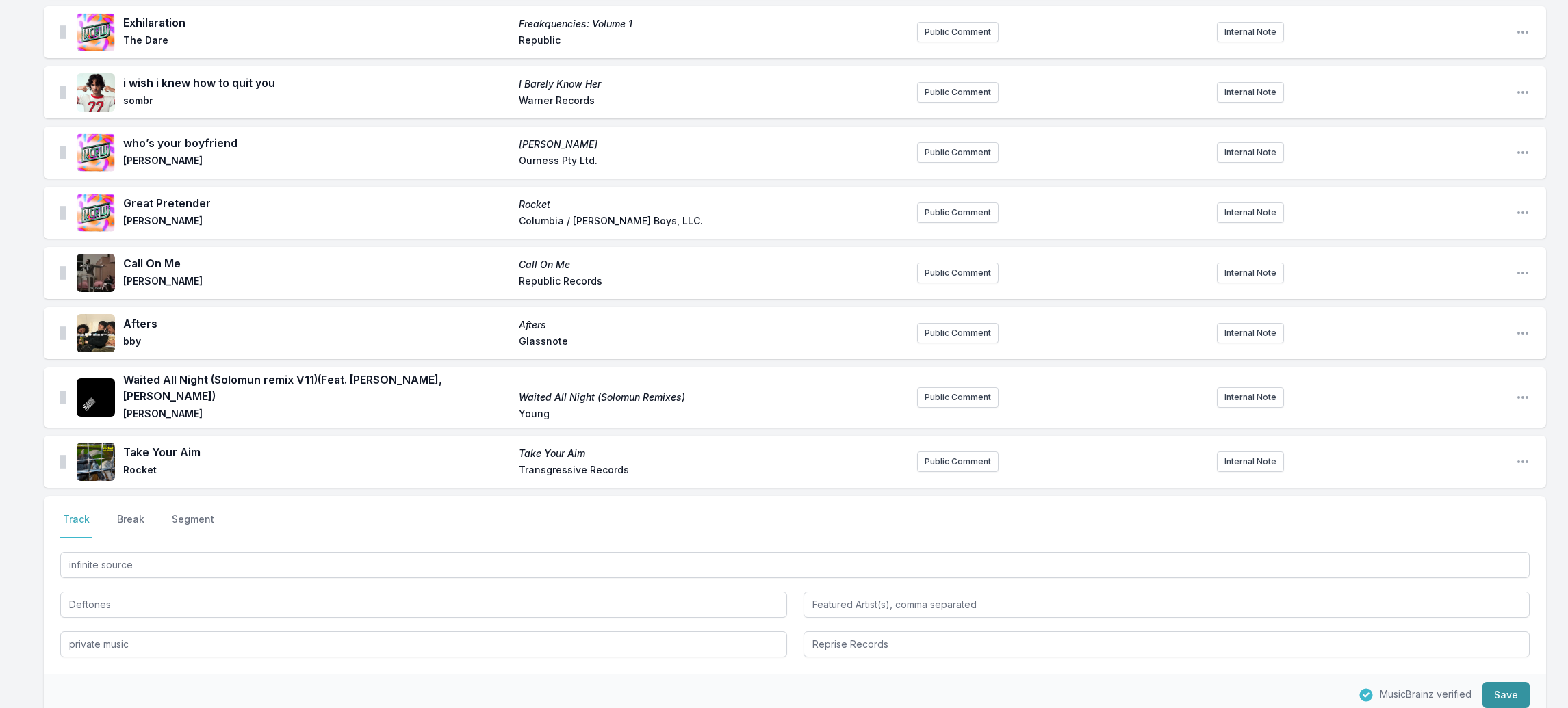
drag, startPoint x: 1518, startPoint y: 672, endPoint x: 1511, endPoint y: 675, distance: 7.6
click at [1511, 682] on button "Save" at bounding box center [1506, 694] width 47 height 26
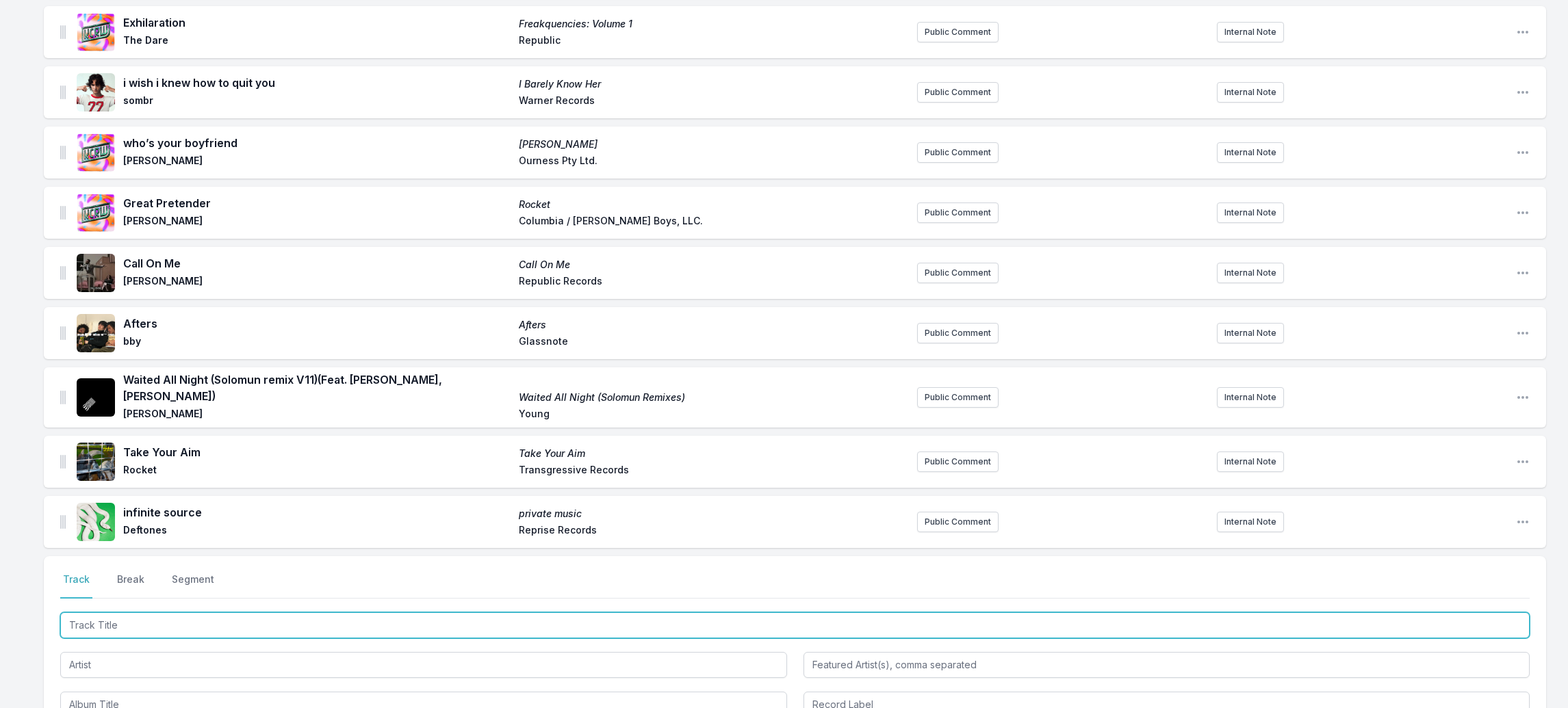
click at [96, 613] on input "Track Title" at bounding box center [794, 625] width 1470 height 26
paste input "HOSTAGE (they will not erase us)"
type input "HOSTAGE (they will not erase us)"
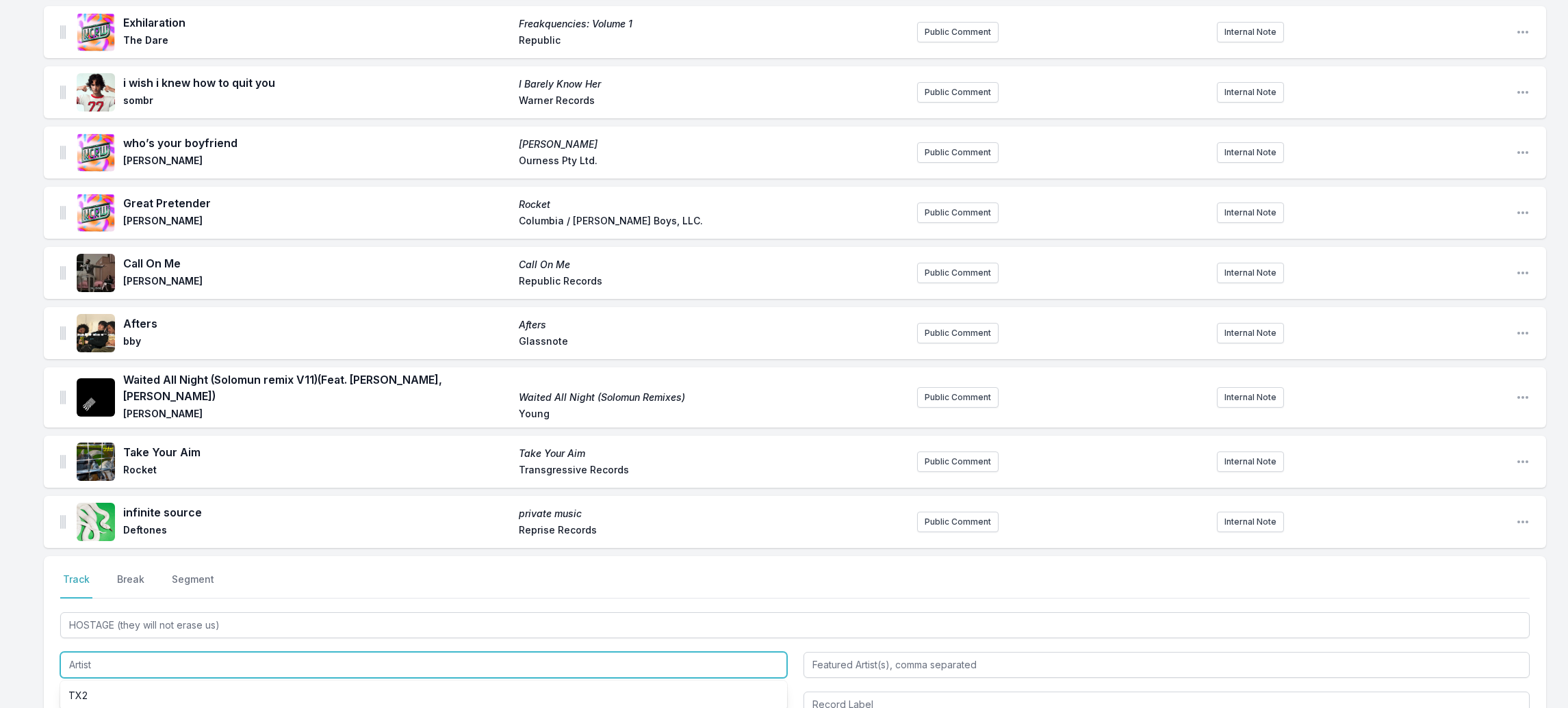
click at [69, 652] on input "Artist" at bounding box center [423, 665] width 727 height 26
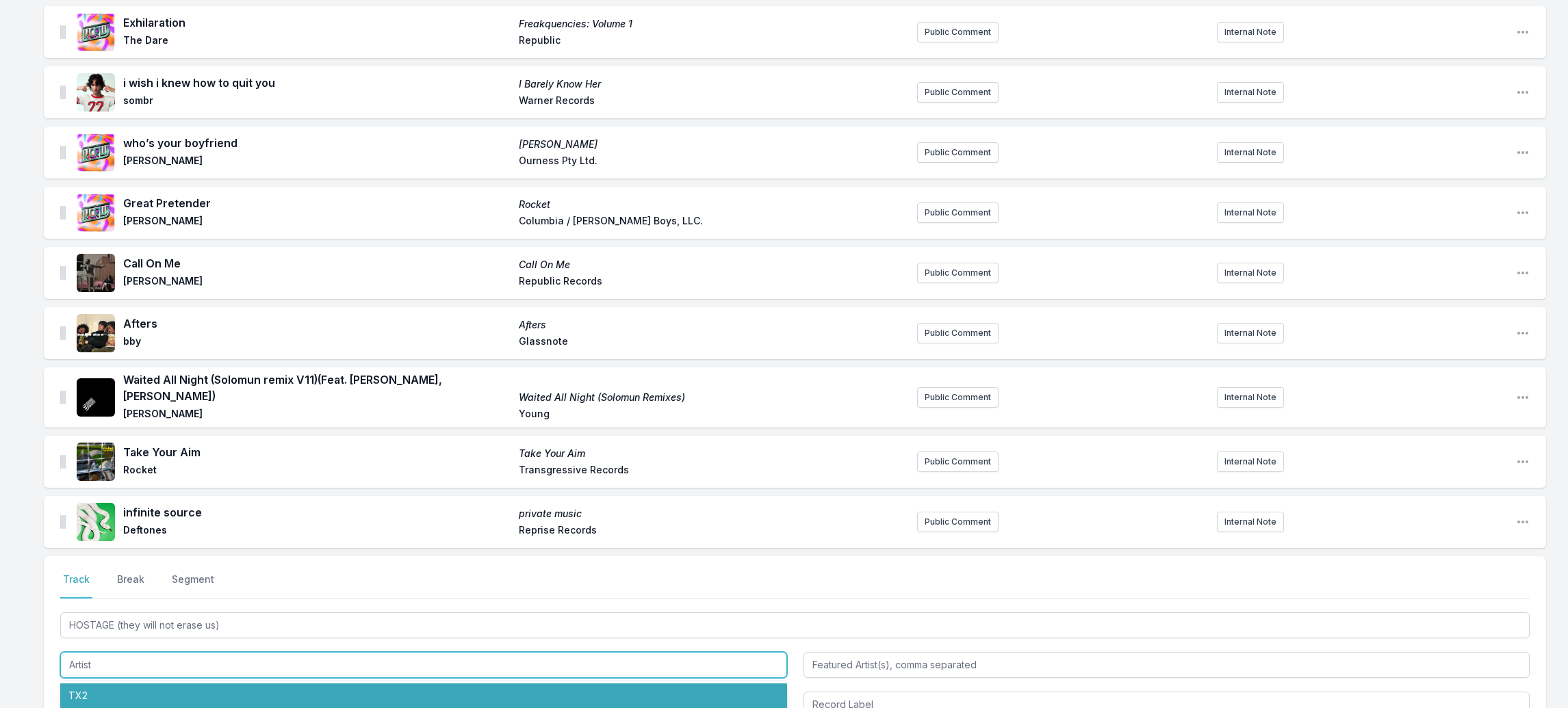
click at [79, 684] on li "TX2" at bounding box center [423, 696] width 727 height 25
type input "TX2"
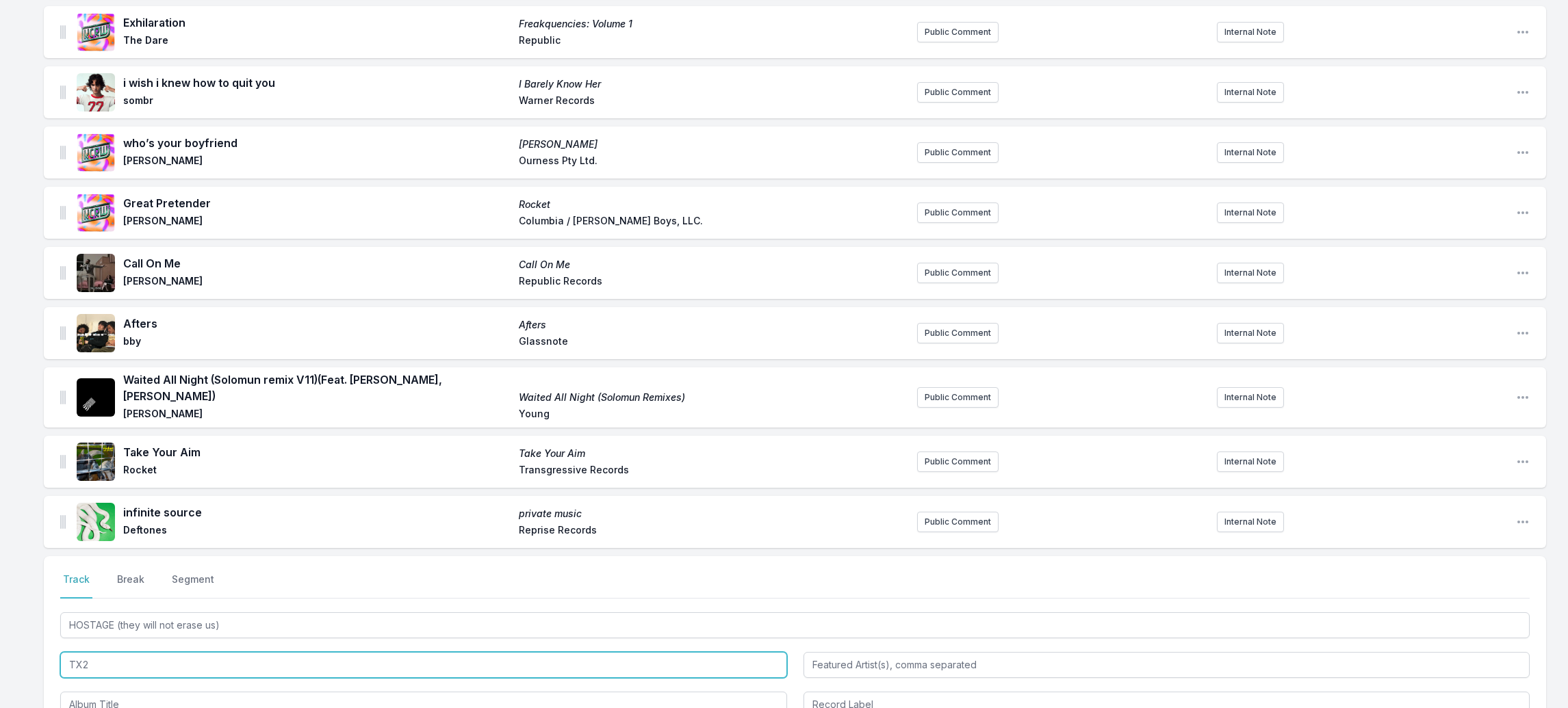
scroll to position [604, 0]
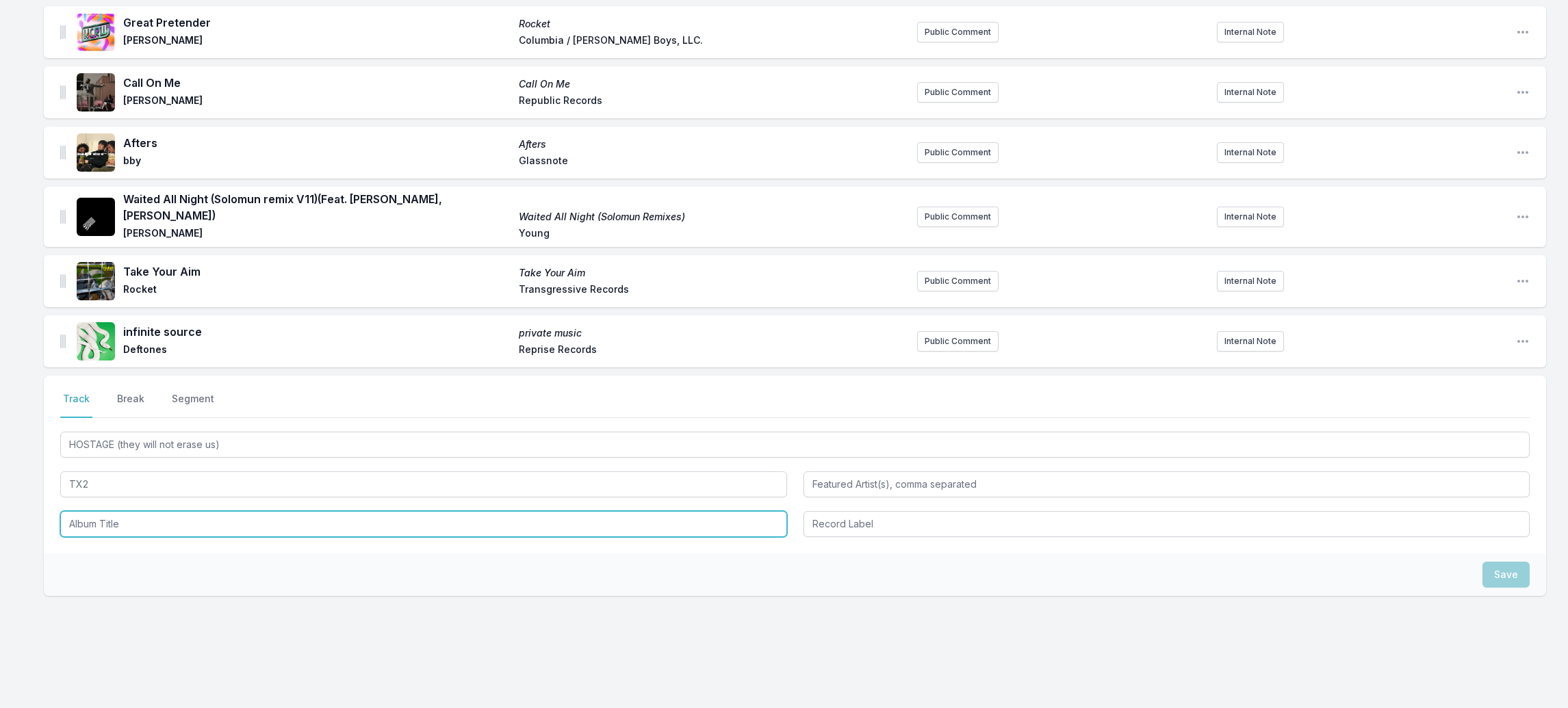
click at [92, 511] on input "Album Title" at bounding box center [423, 524] width 727 height 26
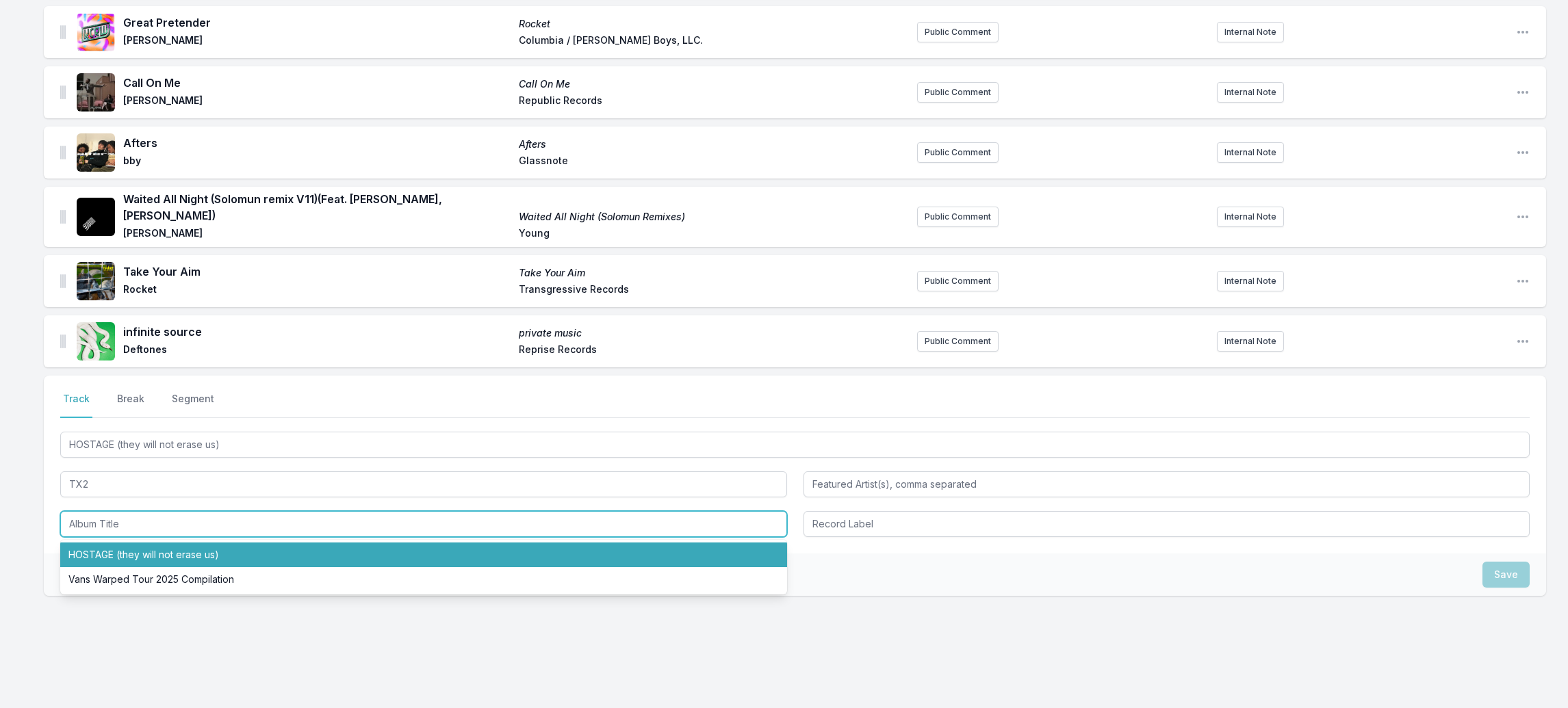
click at [103, 543] on li "HOSTAGE (they will not erase us)" at bounding box center [423, 556] width 727 height 25
type input "HOSTAGE (they will not erase us)"
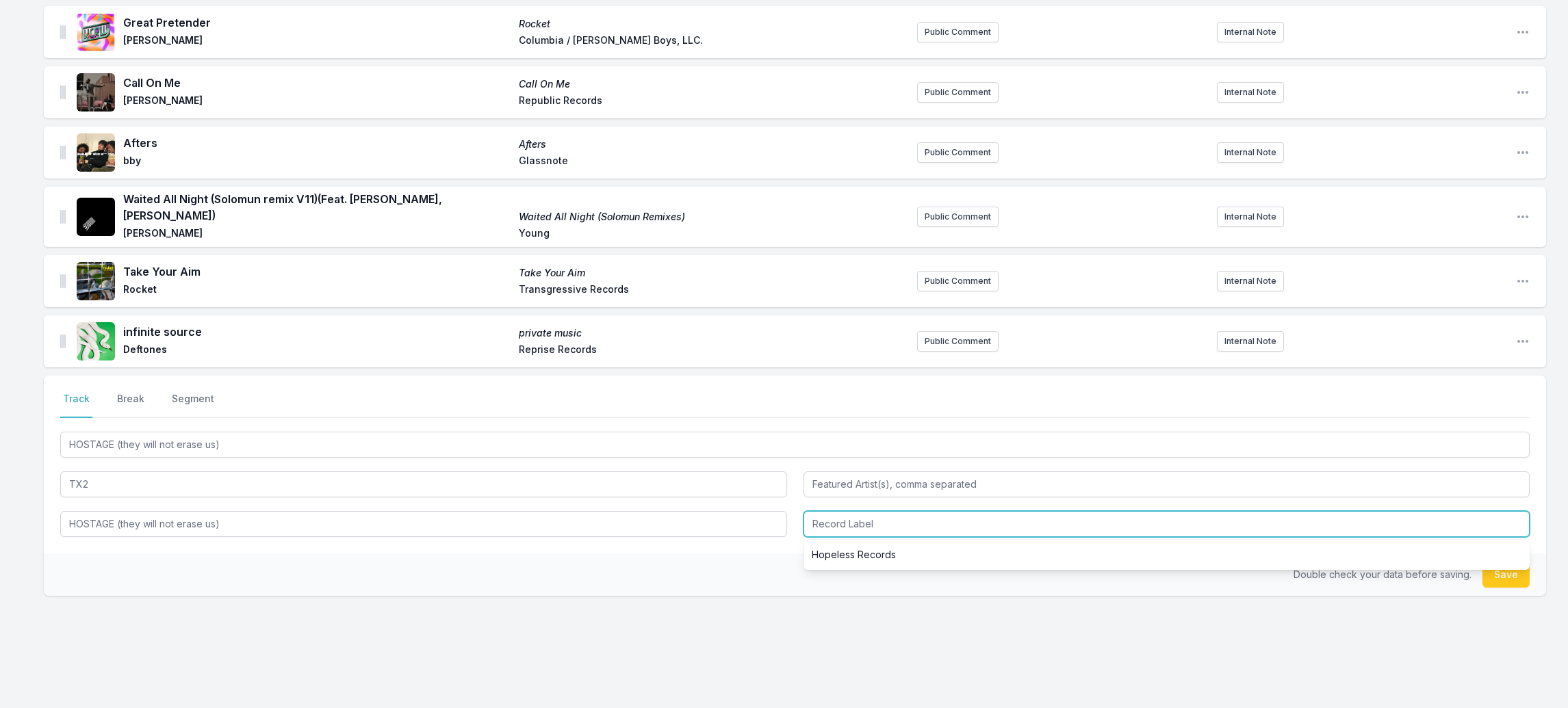
drag, startPoint x: 930, startPoint y: 496, endPoint x: 918, endPoint y: 494, distance: 12.2
click at [930, 511] on input "Record Label" at bounding box center [1167, 524] width 727 height 26
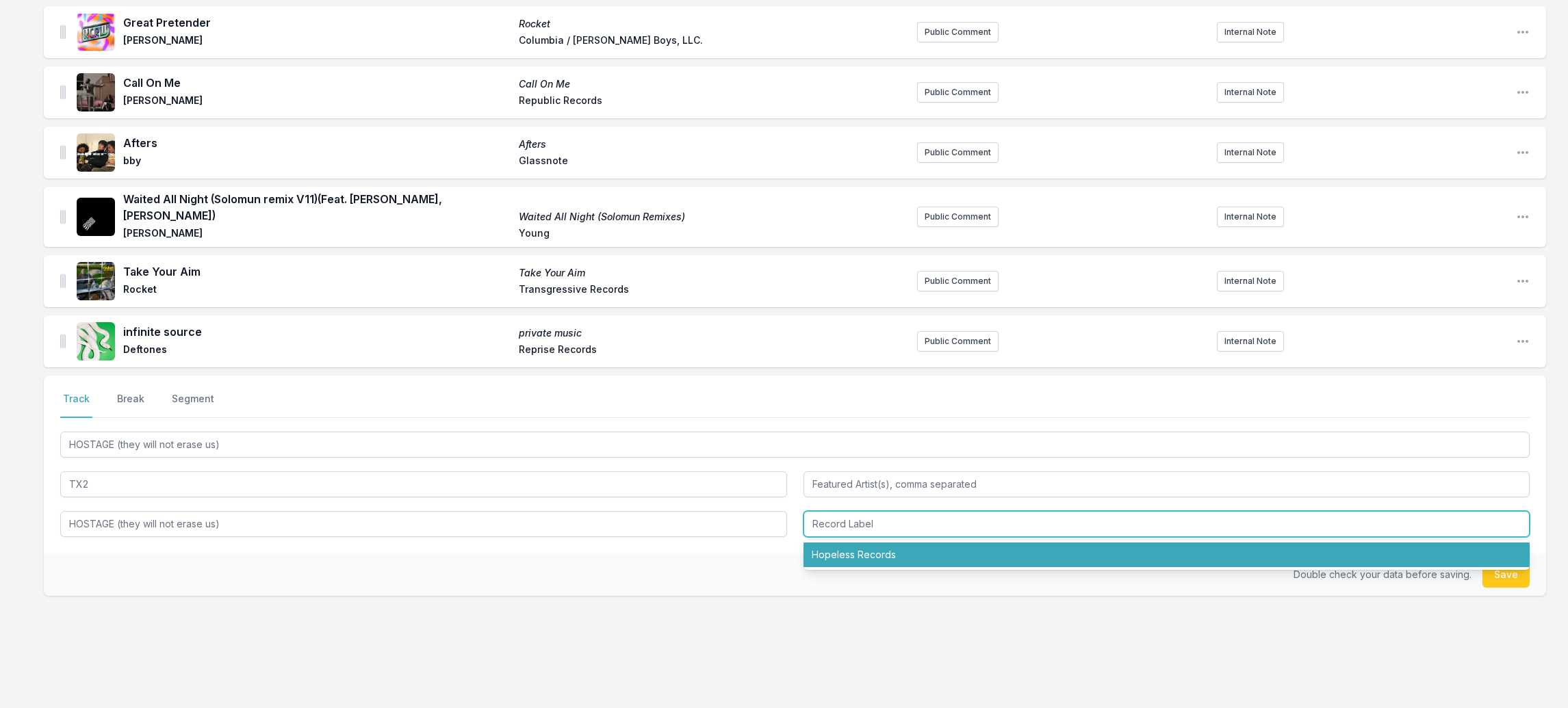
drag, startPoint x: 867, startPoint y: 541, endPoint x: 886, endPoint y: 538, distance: 19.2
click at [872, 543] on li "Hopeless Records" at bounding box center [1167, 556] width 727 height 25
type input "Hopeless Records"
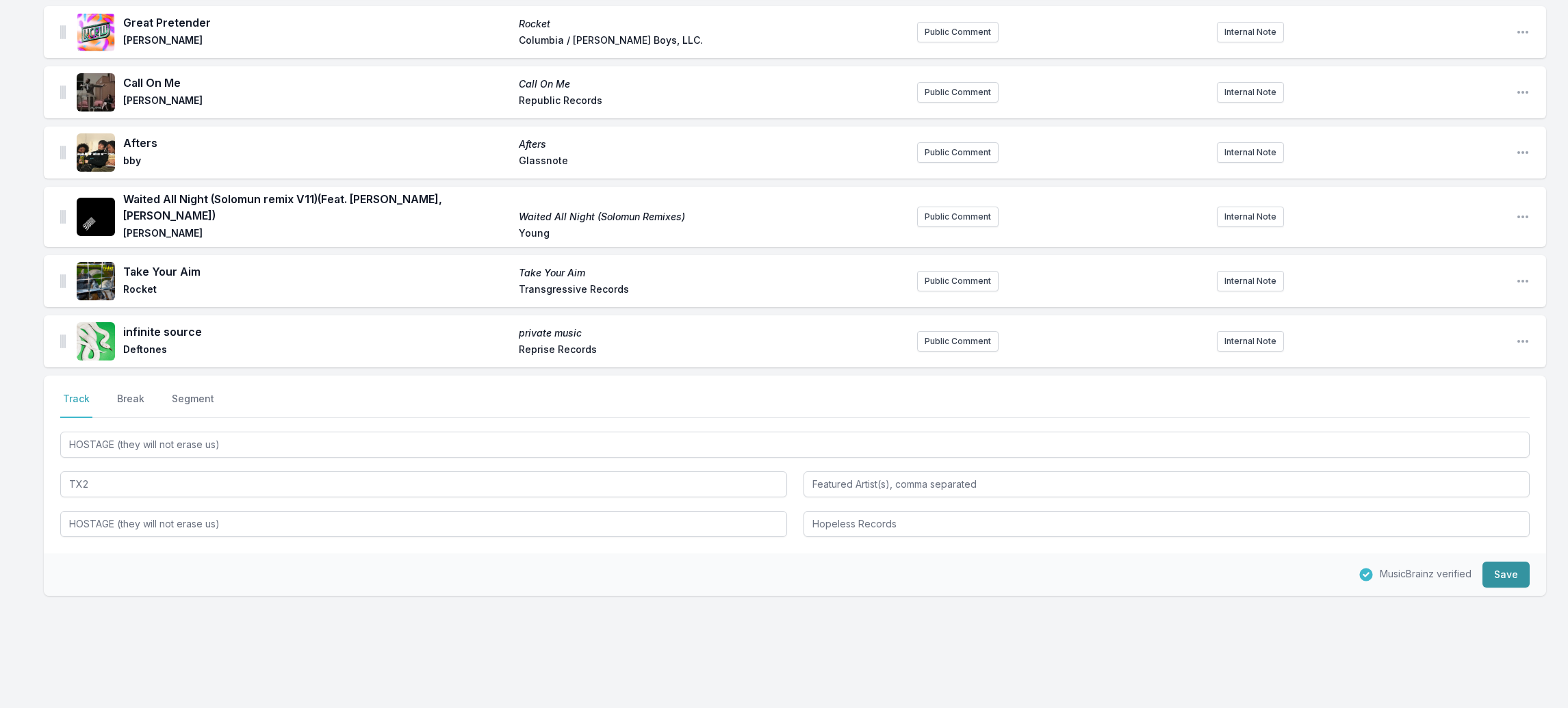
click at [1487, 561] on button "Save" at bounding box center [1506, 574] width 47 height 26
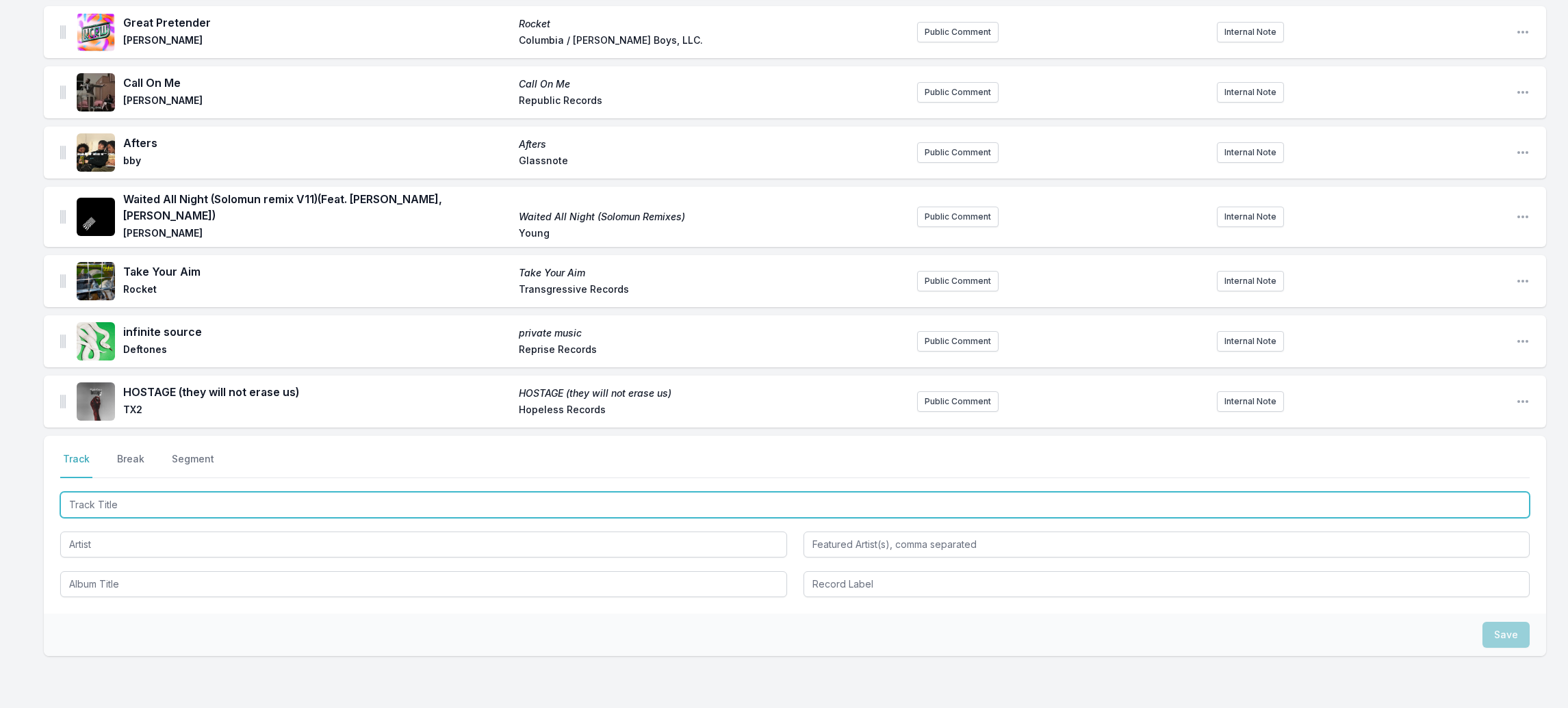
click at [103, 492] on input "Track Title" at bounding box center [794, 504] width 1470 height 26
paste input "THROWIN SHAPES"
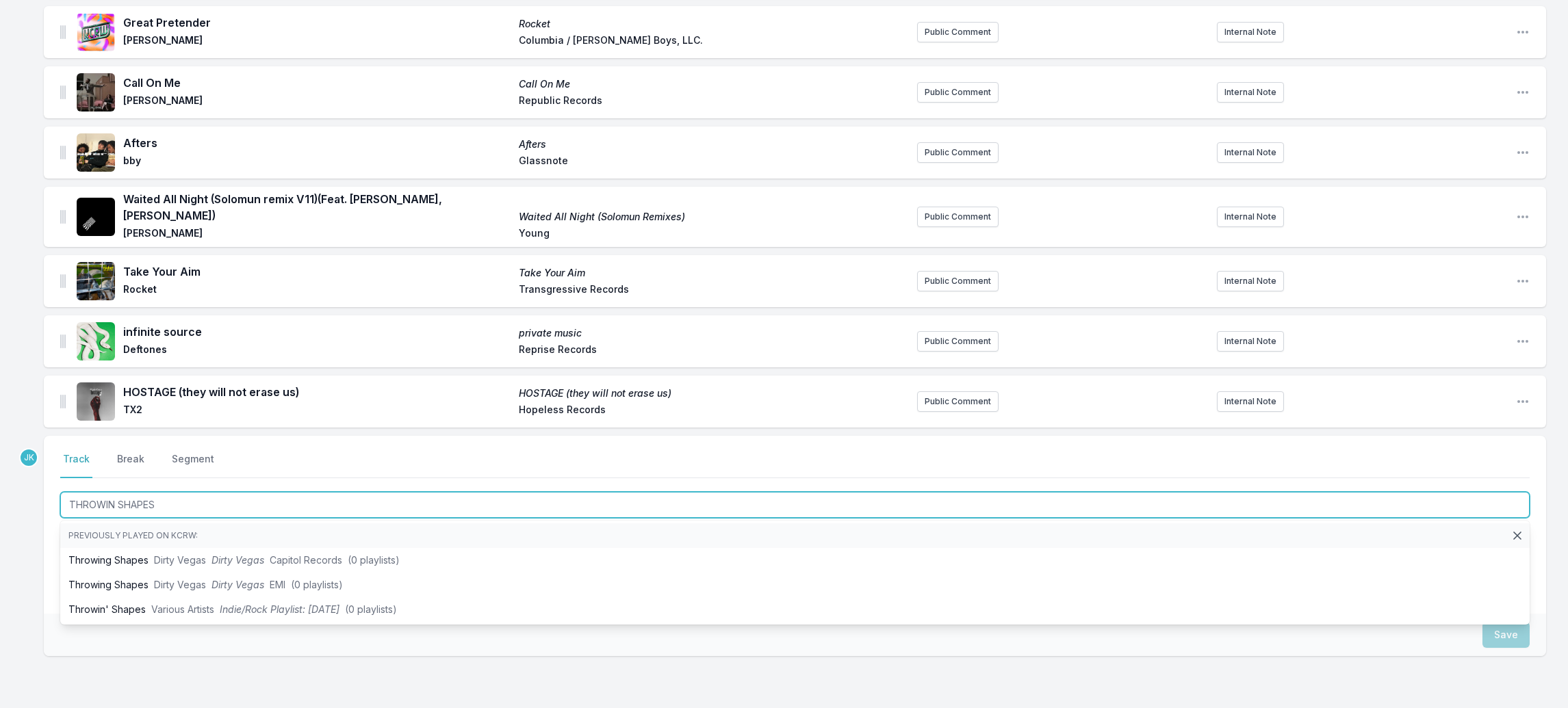
type input "THROWIN SHAPES"
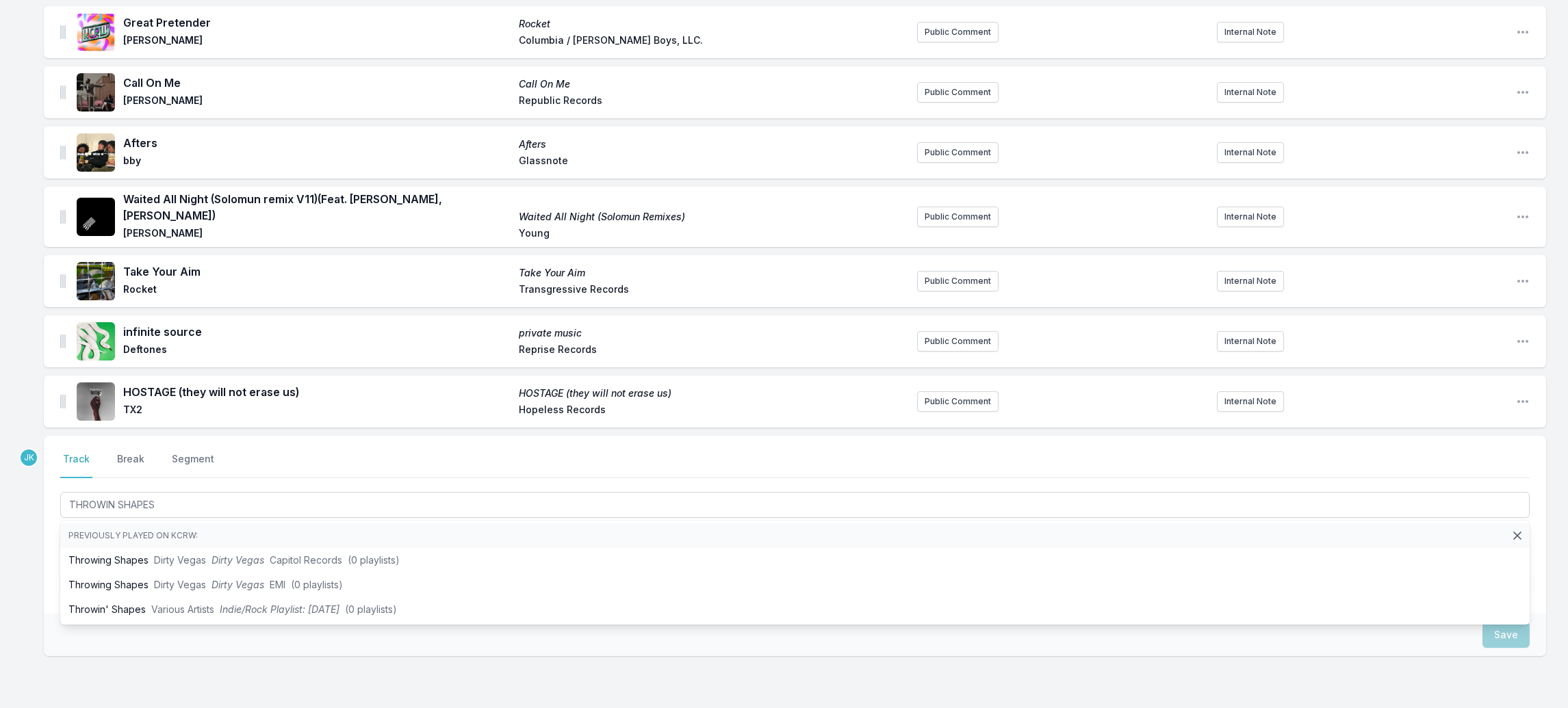
click at [34, 530] on div "Missing Data Some of your tracks are missing record label information. This inf…" at bounding box center [784, 159] width 1568 height 1258
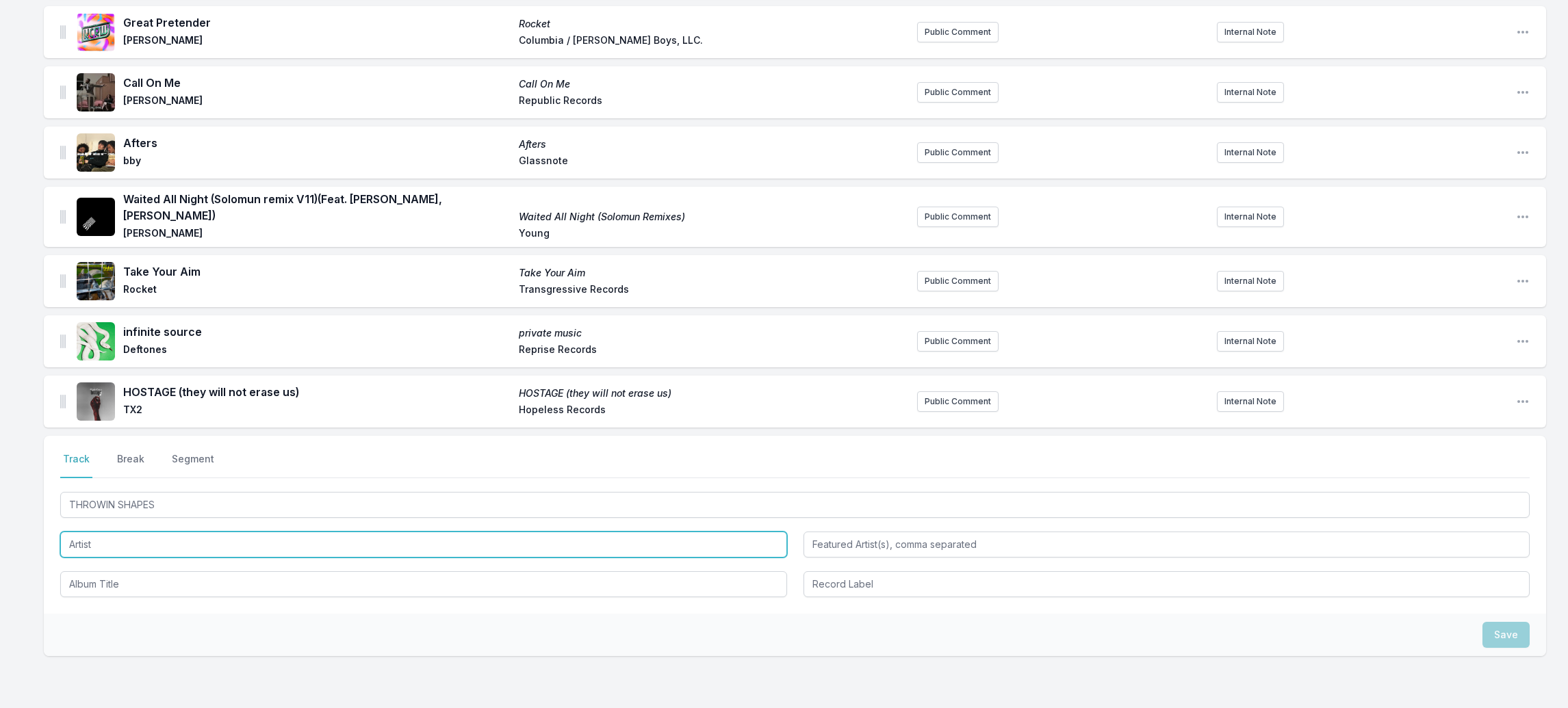
click at [85, 531] on input "Artist" at bounding box center [423, 544] width 727 height 26
paste input "teethin"
type input "teethin"
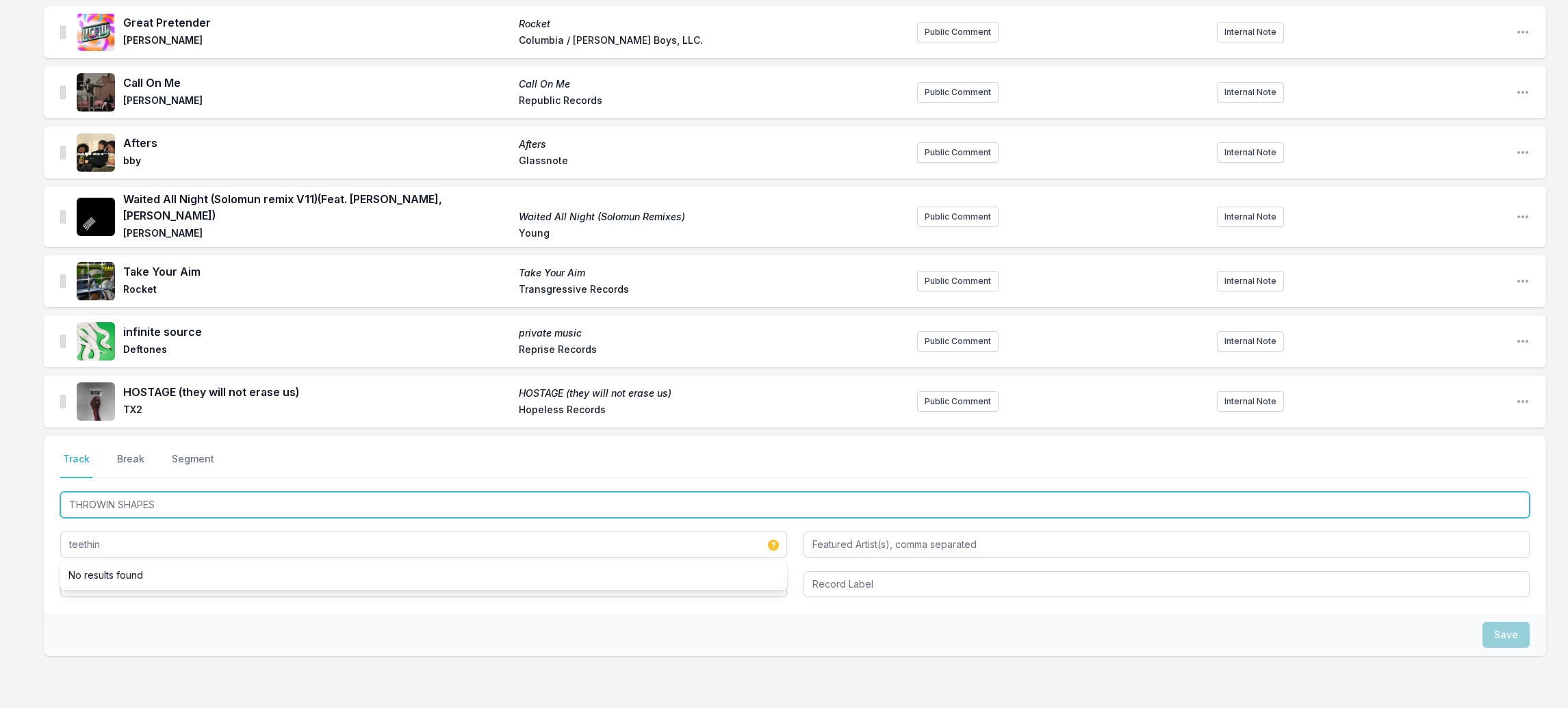
click at [137, 492] on input "THROWIN SHAPES" at bounding box center [794, 504] width 1470 height 26
drag, startPoint x: 137, startPoint y: 481, endPoint x: 99, endPoint y: 560, distance: 87.7
click at [99, 560] on div "THROWIN SHAPES teethin" at bounding box center [794, 543] width 1470 height 108
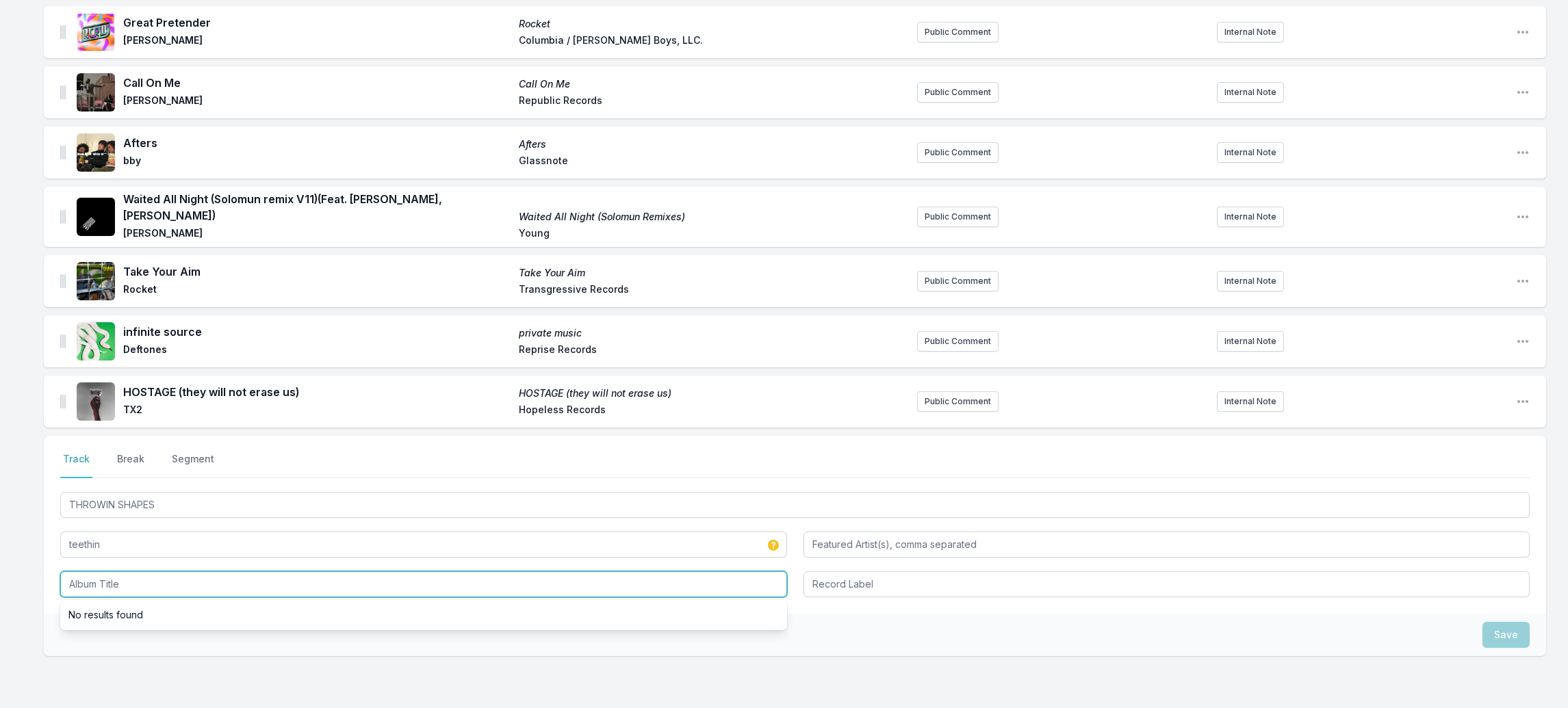
click at [99, 571] on input "Album Title" at bounding box center [423, 584] width 727 height 26
paste input "THROWIN SHAPES"
type input "THROWIN SHAPES"
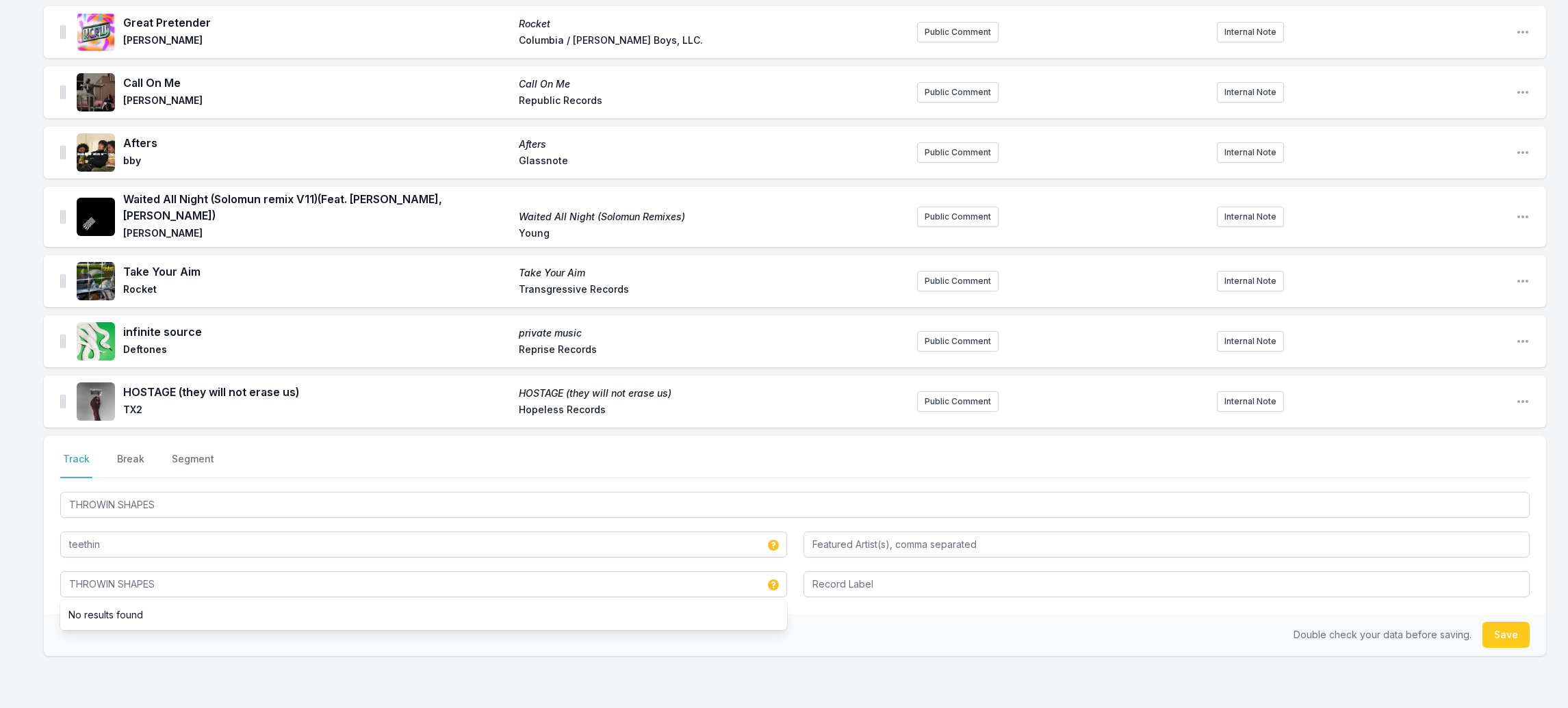
click at [1489, 622] on button "Save" at bounding box center [1506, 635] width 47 height 26
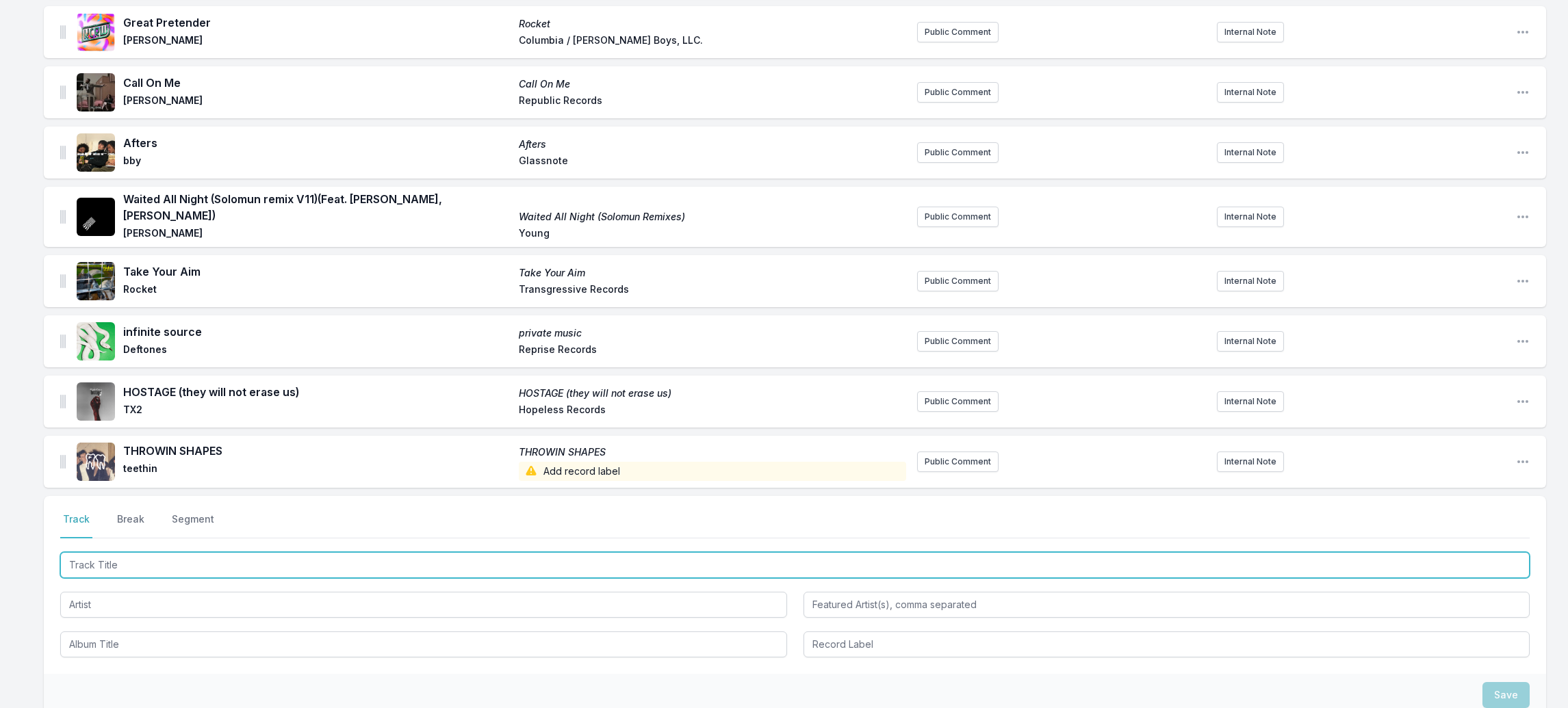
click at [96, 553] on input "Track Title" at bounding box center [794, 565] width 1470 height 26
paste input "Politix"
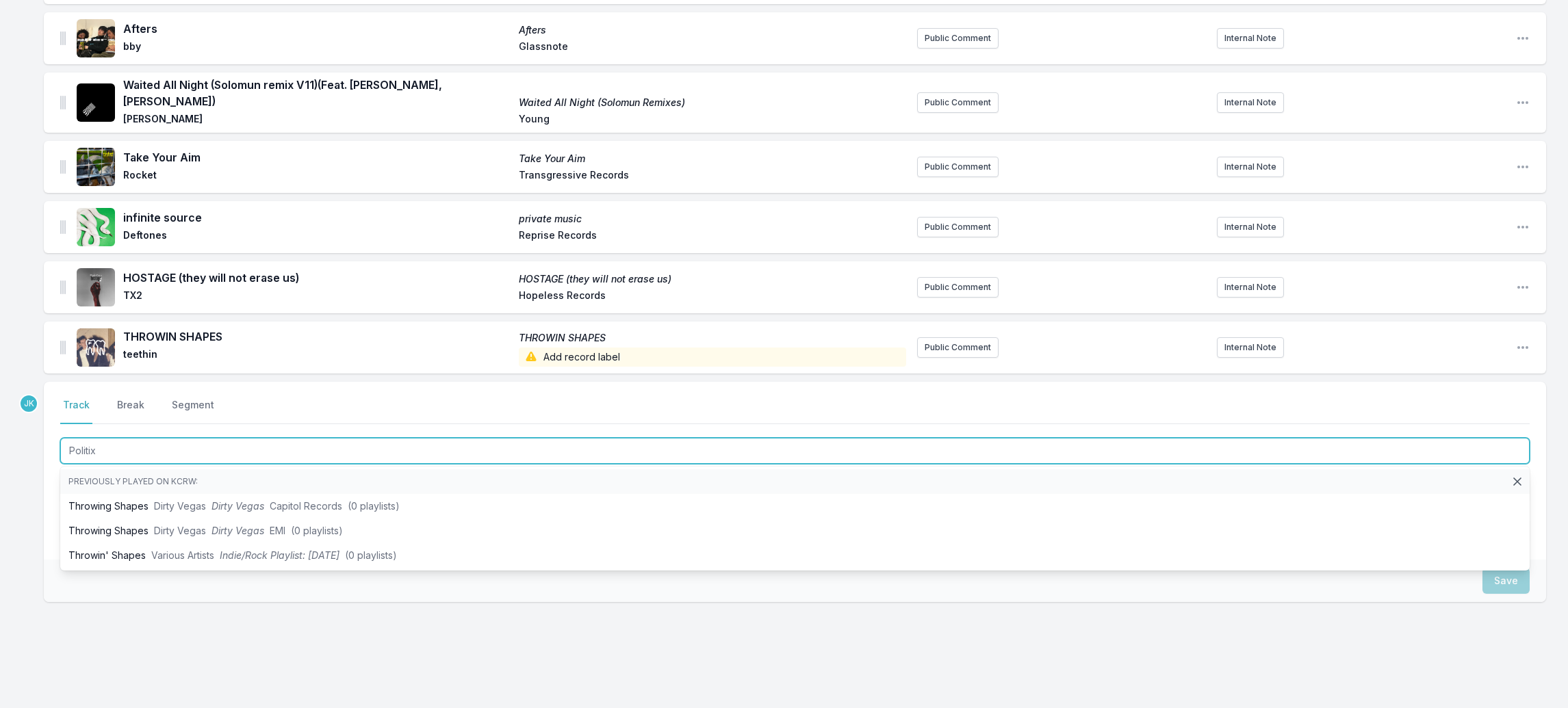
scroll to position [724, 0]
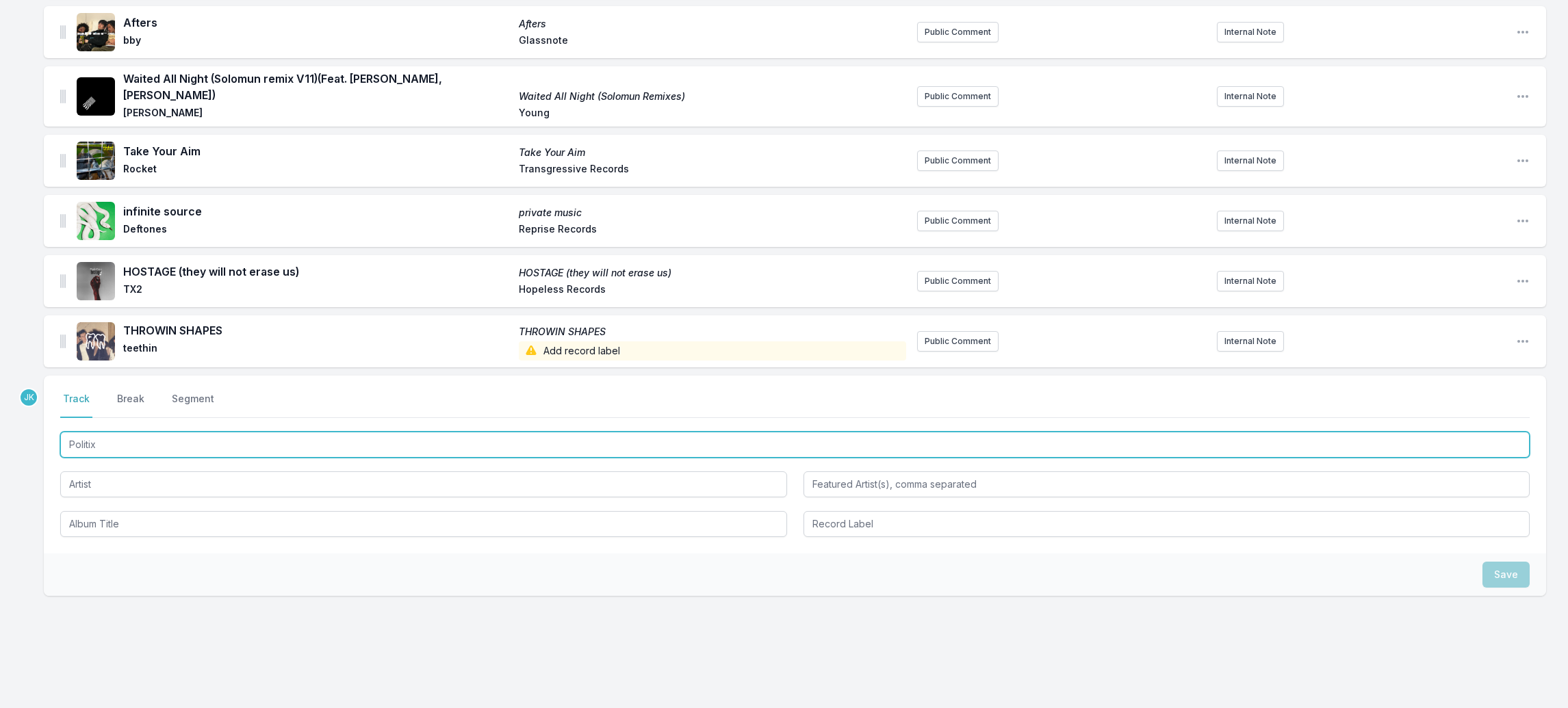
type input "Politix"
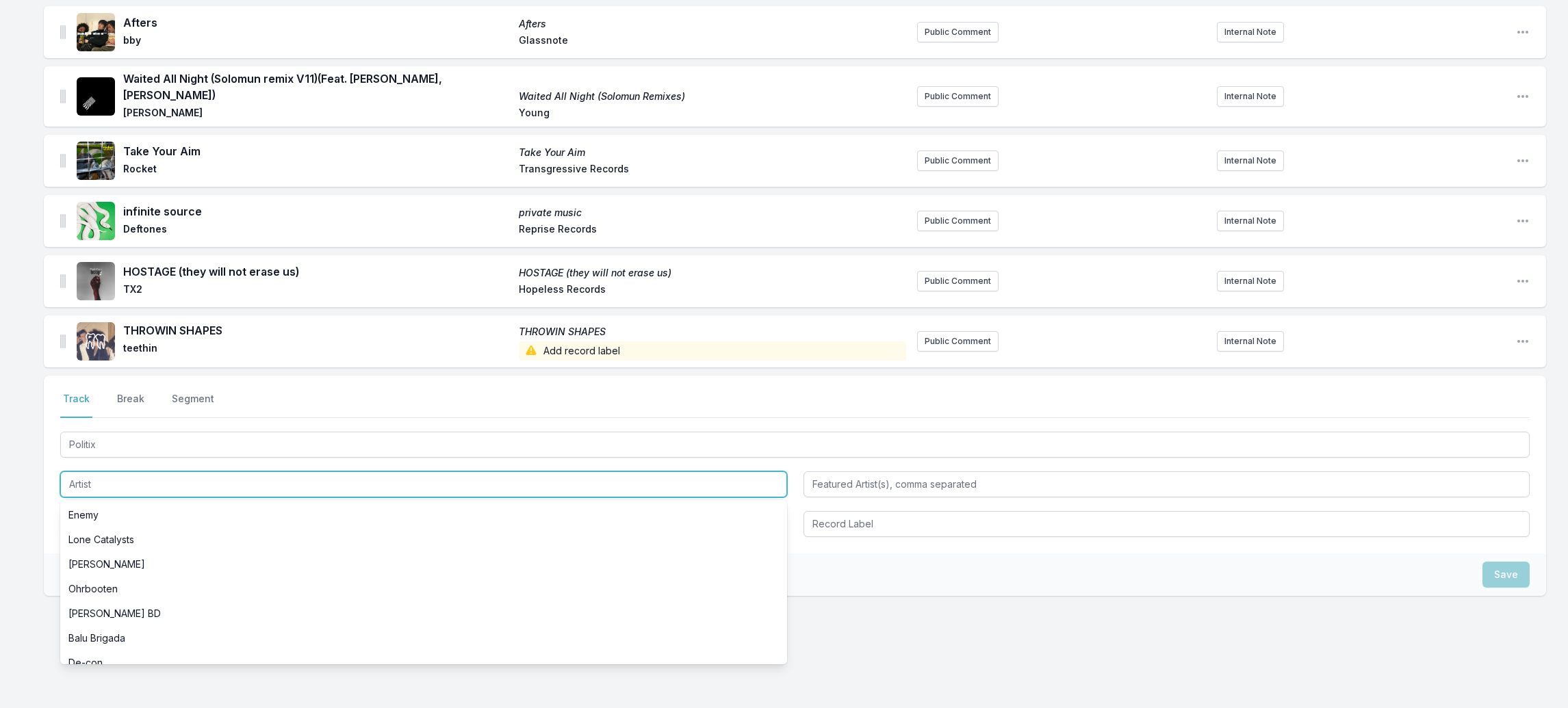
click at [91, 472] on input "Artist" at bounding box center [423, 484] width 727 height 26
paste input "Balu Brigada"
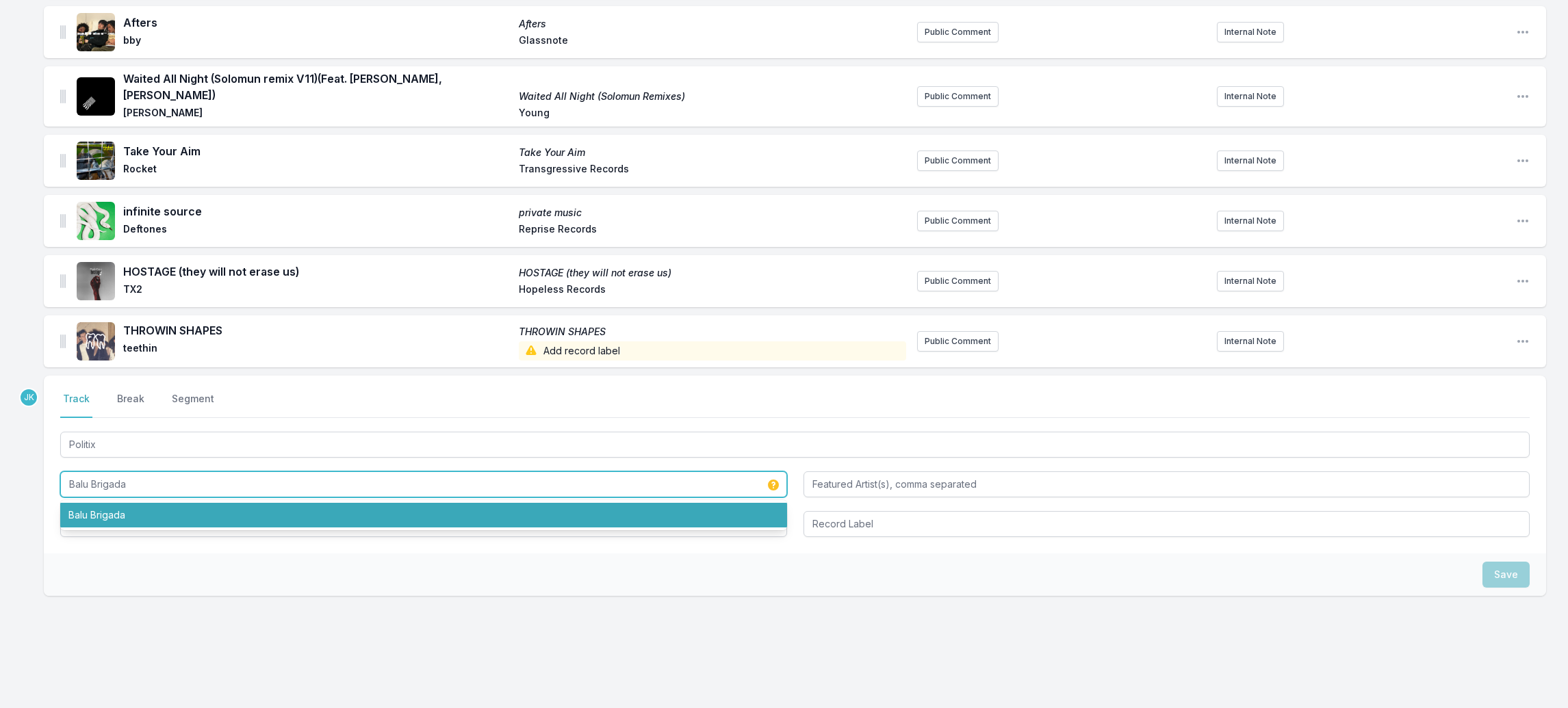
click at [107, 503] on li "Balu Brigada" at bounding box center [423, 515] width 727 height 25
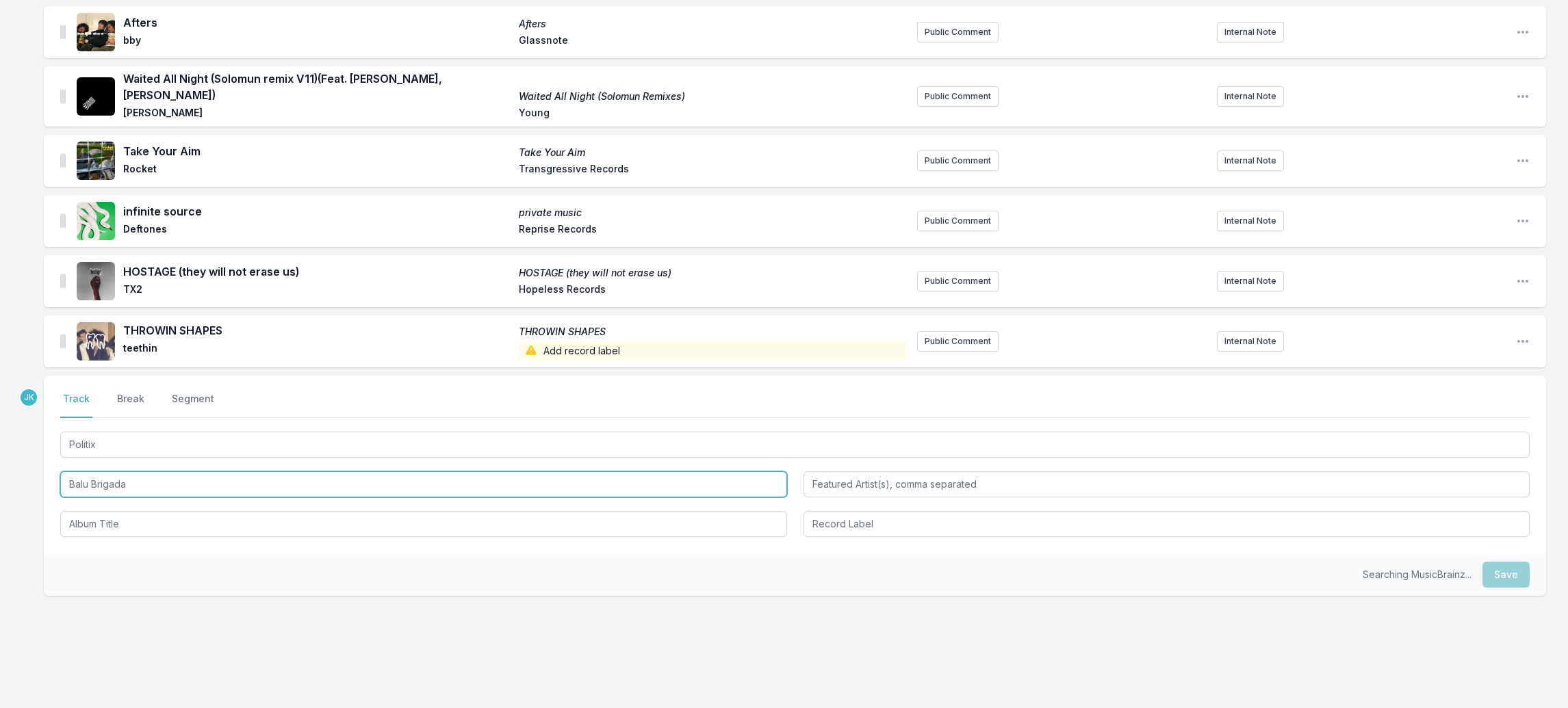
type input "Balu Brigada"
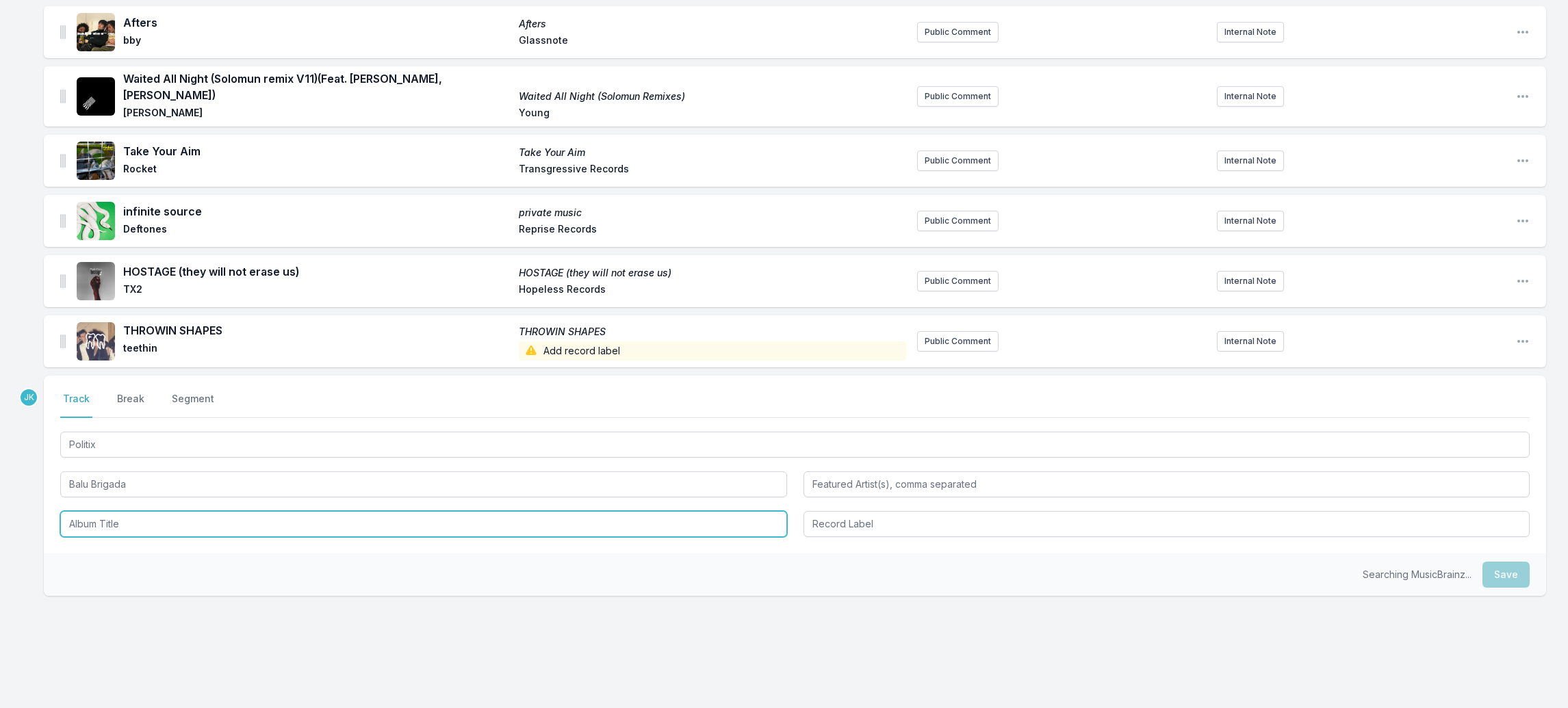
click at [108, 511] on input "Album Title" at bounding box center [423, 524] width 727 height 26
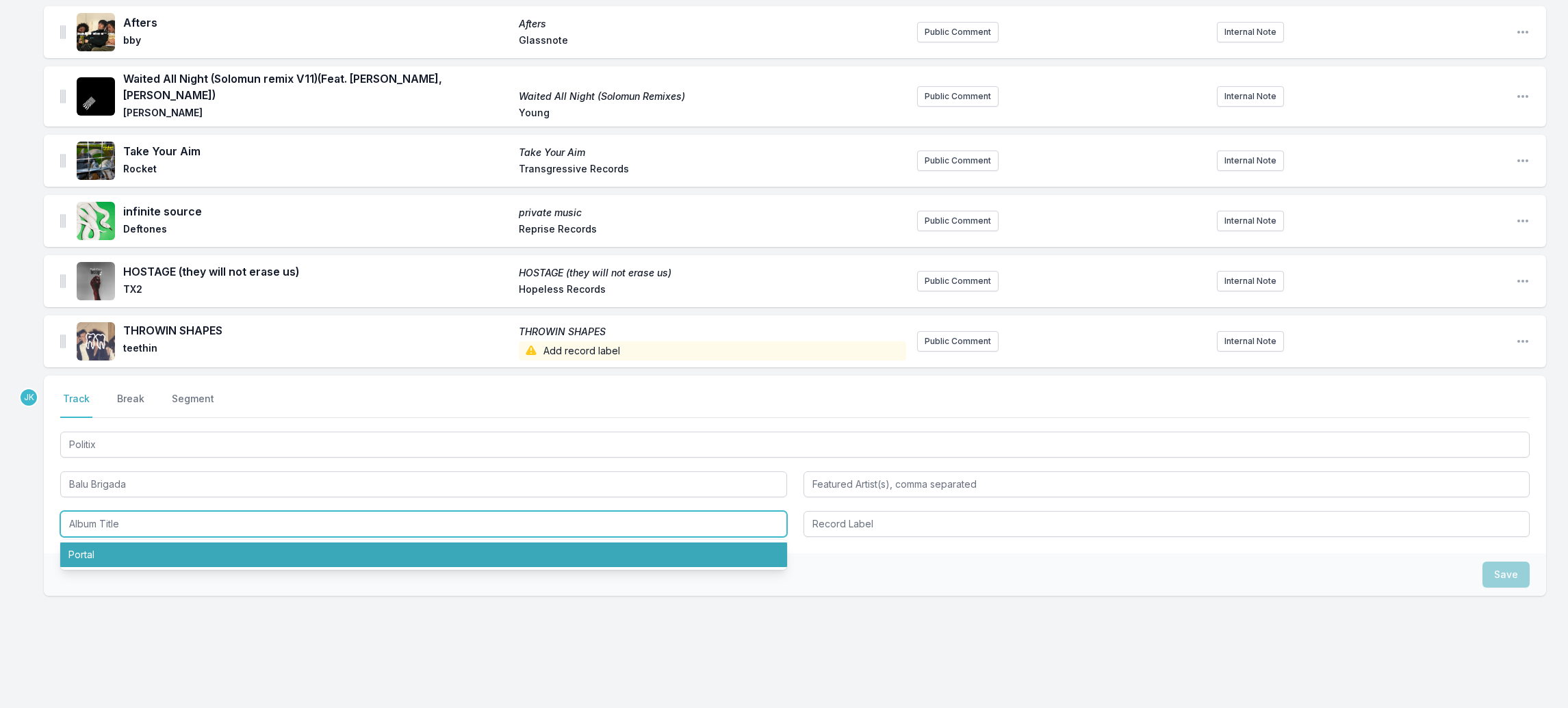
drag, startPoint x: 104, startPoint y: 527, endPoint x: 148, endPoint y: 531, distance: 44.2
click at [106, 543] on li "Portal" at bounding box center [423, 556] width 727 height 25
type input "Portal"
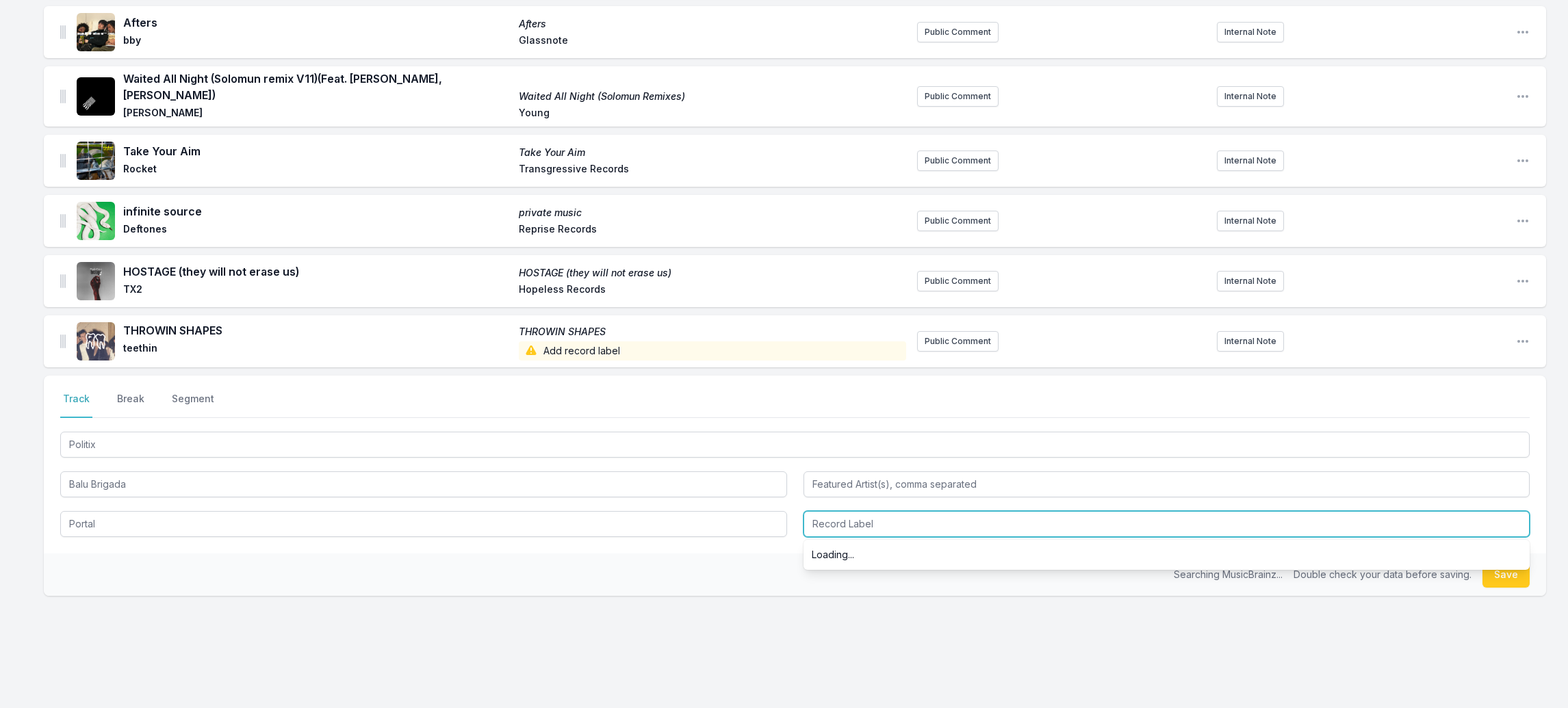
click at [857, 511] on input "Record Label" at bounding box center [1167, 524] width 727 height 26
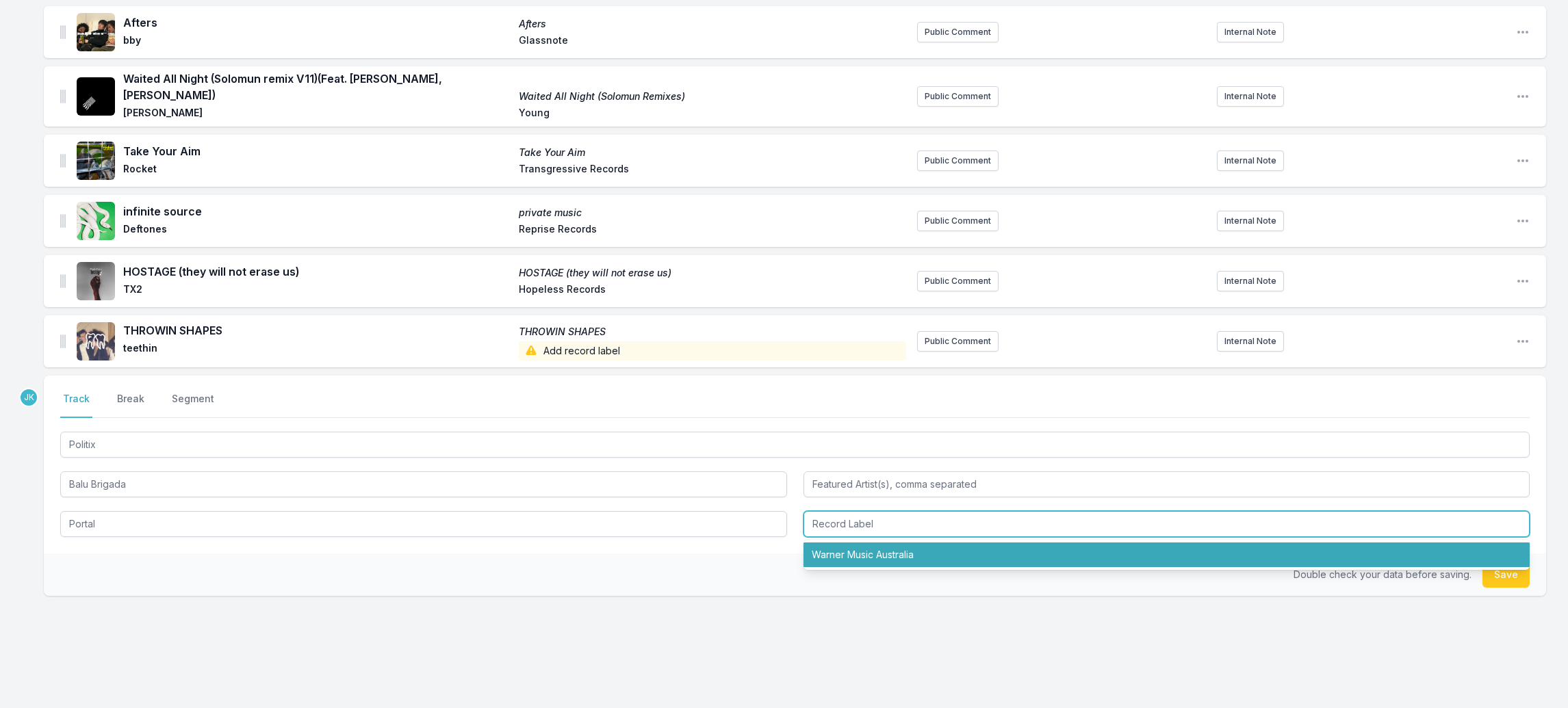
click at [860, 543] on li "Warner Music Australia" at bounding box center [1167, 556] width 727 height 25
type input "Warner Music Australia"
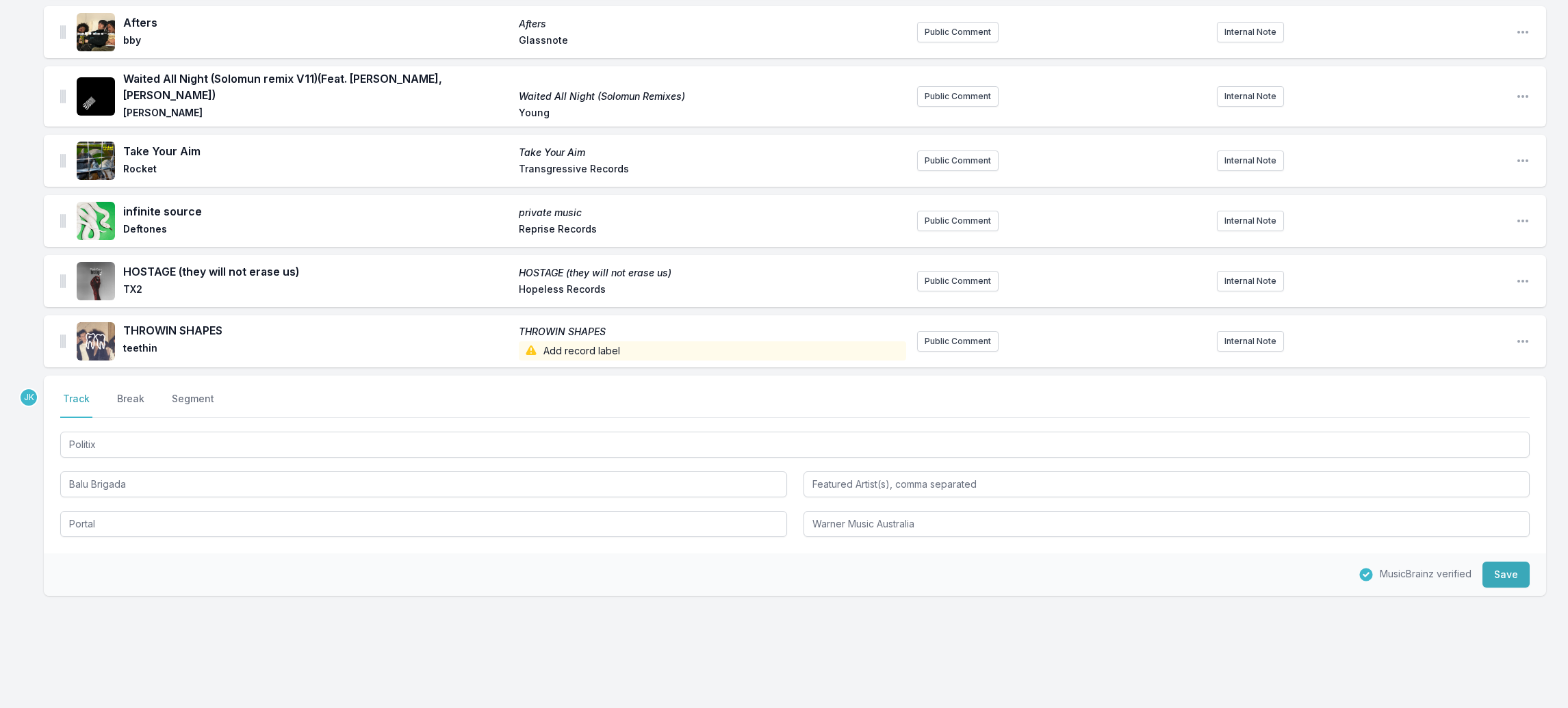
click at [1488, 561] on button "Save" at bounding box center [1506, 574] width 47 height 26
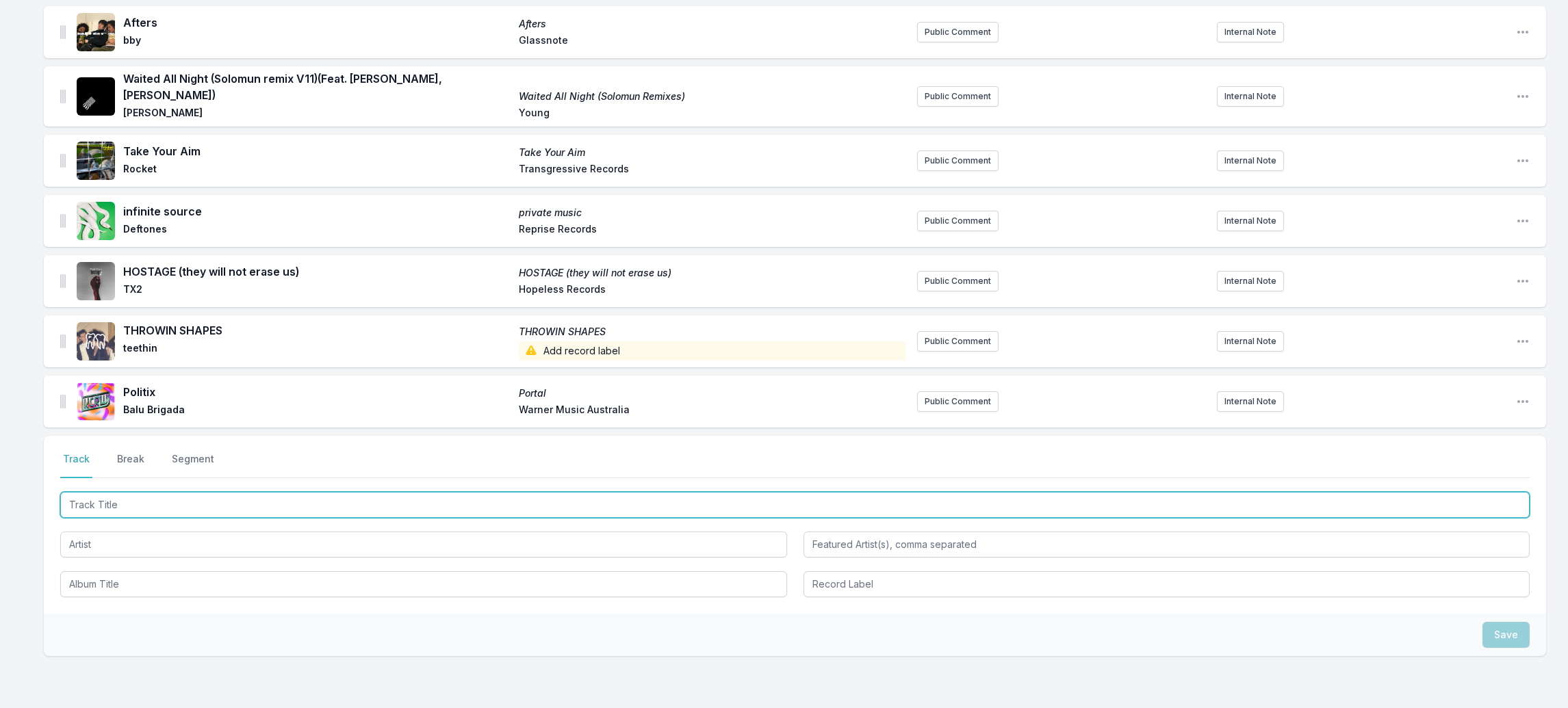
click at [102, 492] on input "Track Title" at bounding box center [794, 504] width 1470 height 26
paste input "Back 2 Back"
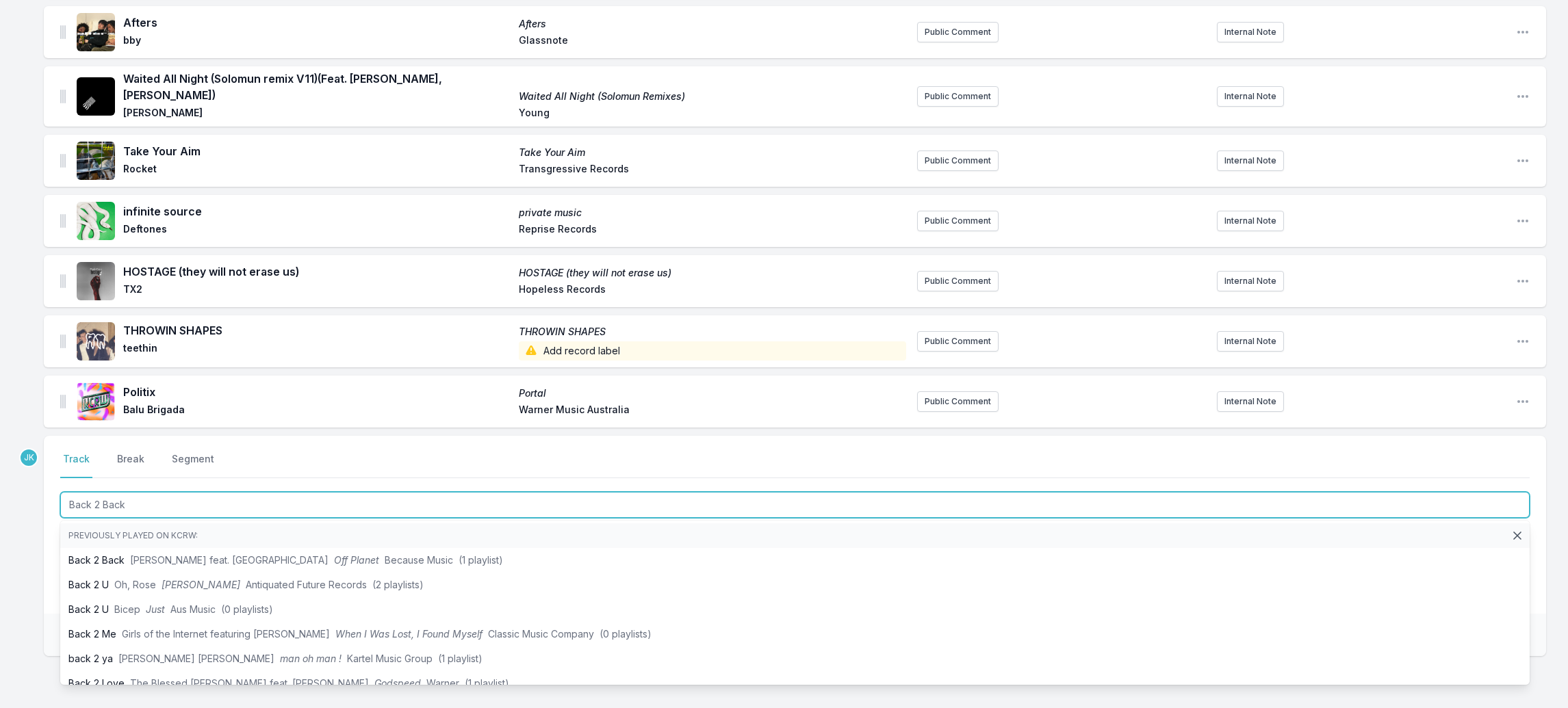
type input "Back 2 Back"
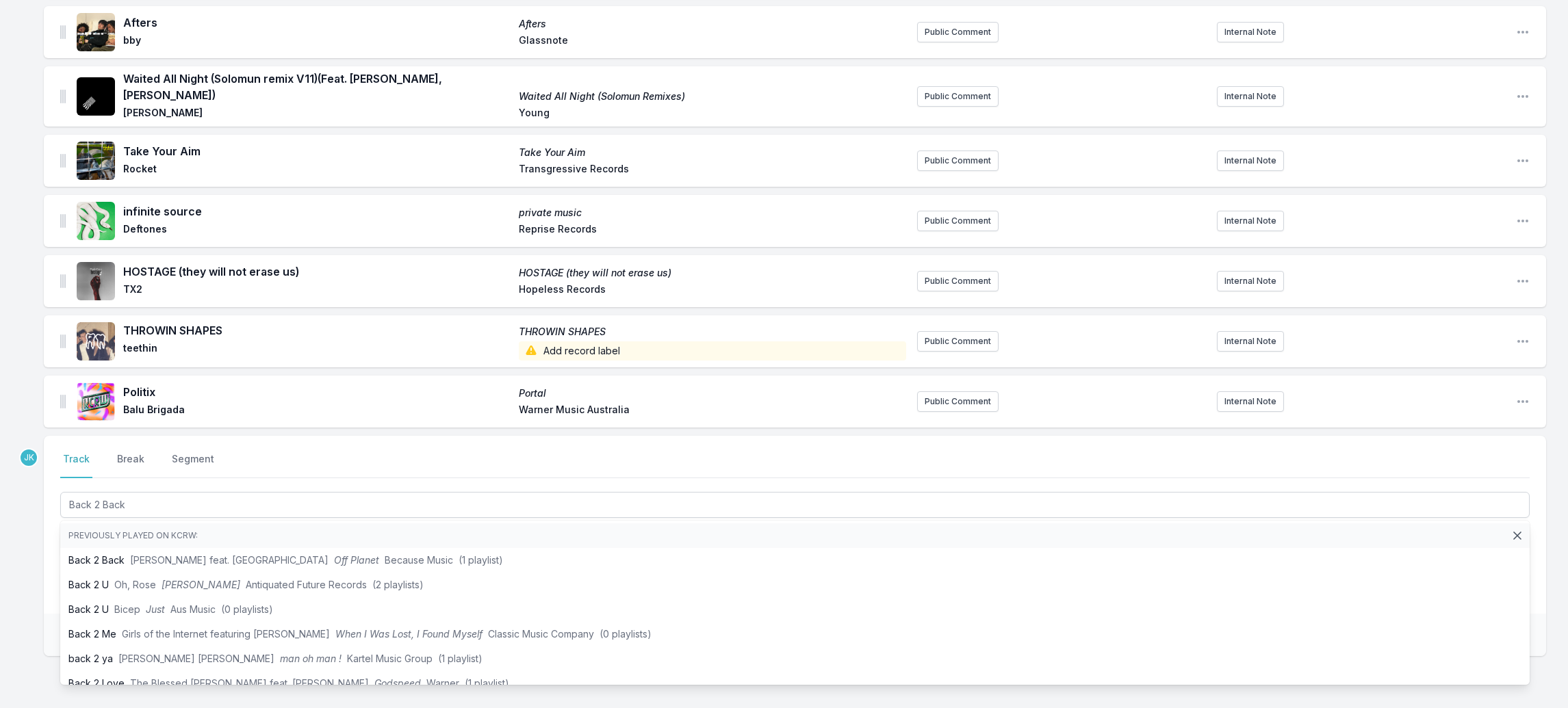
drag, startPoint x: 27, startPoint y: 633, endPoint x: 32, endPoint y: 625, distance: 9.4
click at [27, 633] on div "Missing Data Some of your tracks are missing record label information. This inf…" at bounding box center [784, 98] width 1568 height 1378
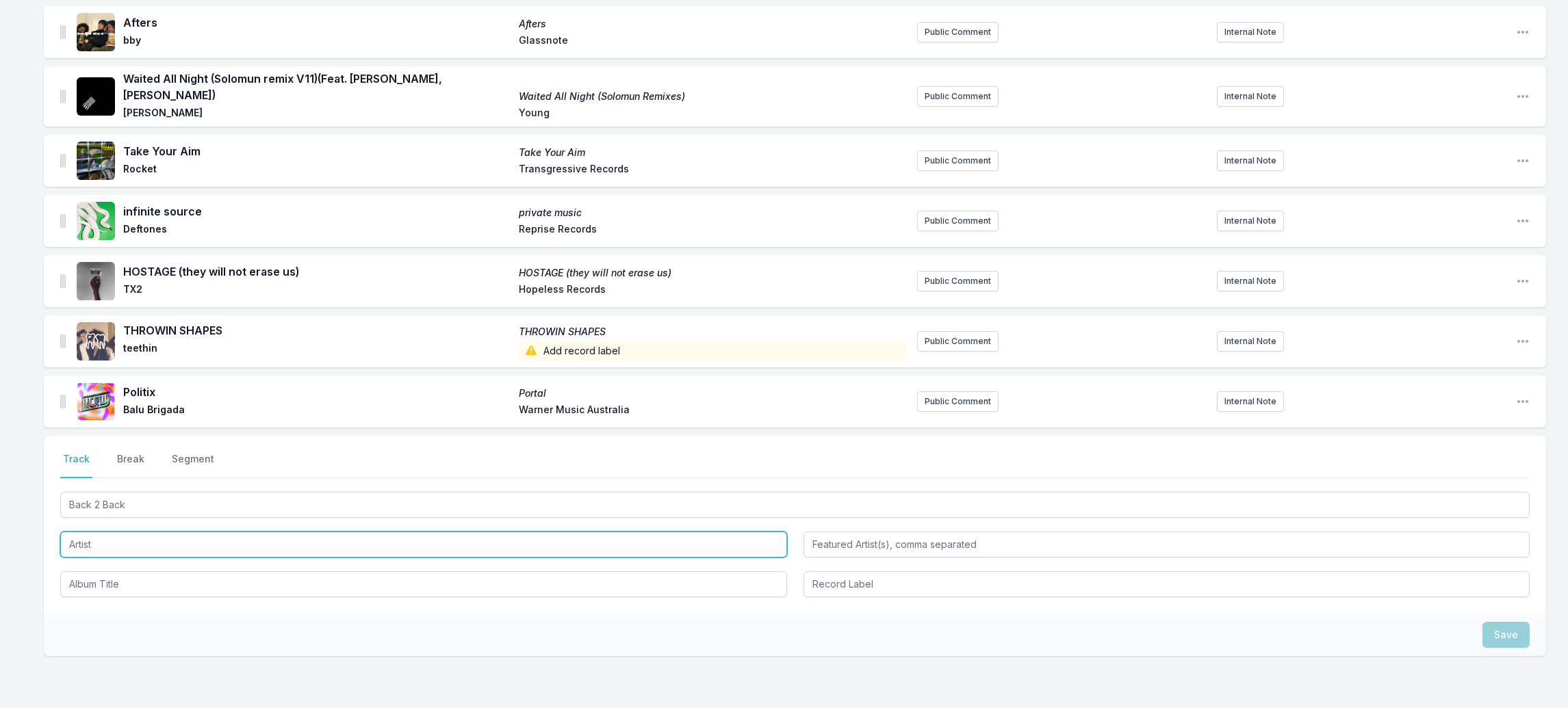
click at [106, 531] on input "Artist" at bounding box center [423, 544] width 727 height 26
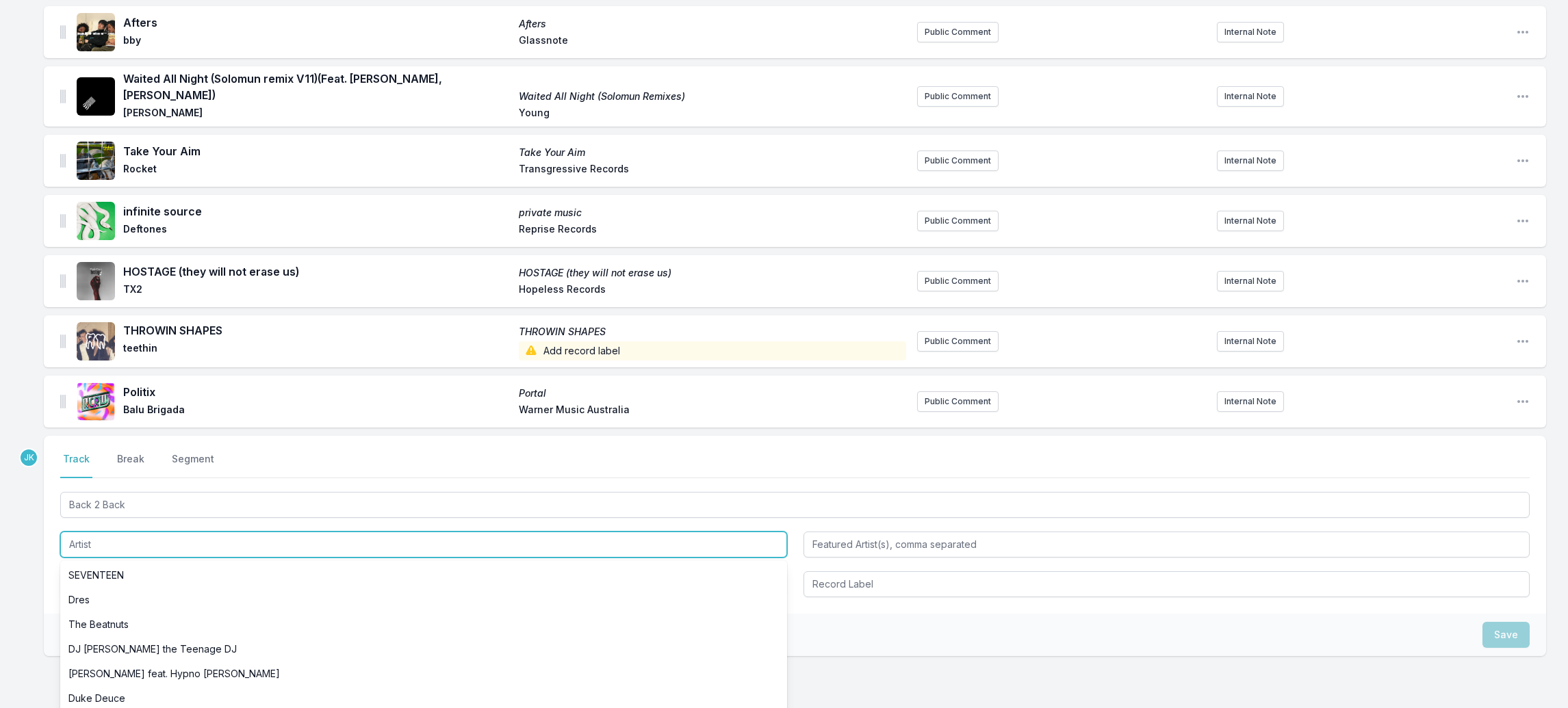
paste input "Skepta, [PERSON_NAME] again.."
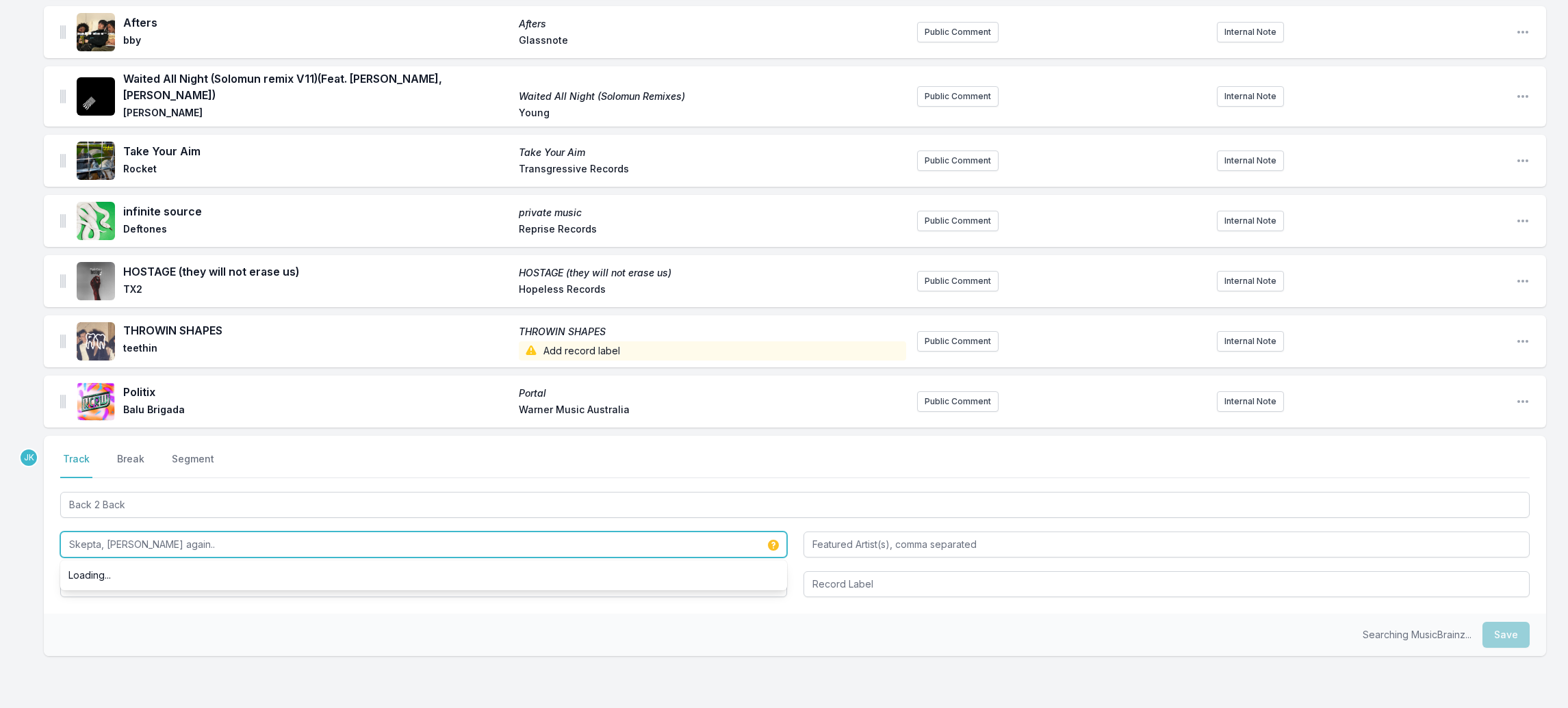
type input "Skepta, [PERSON_NAME] again.."
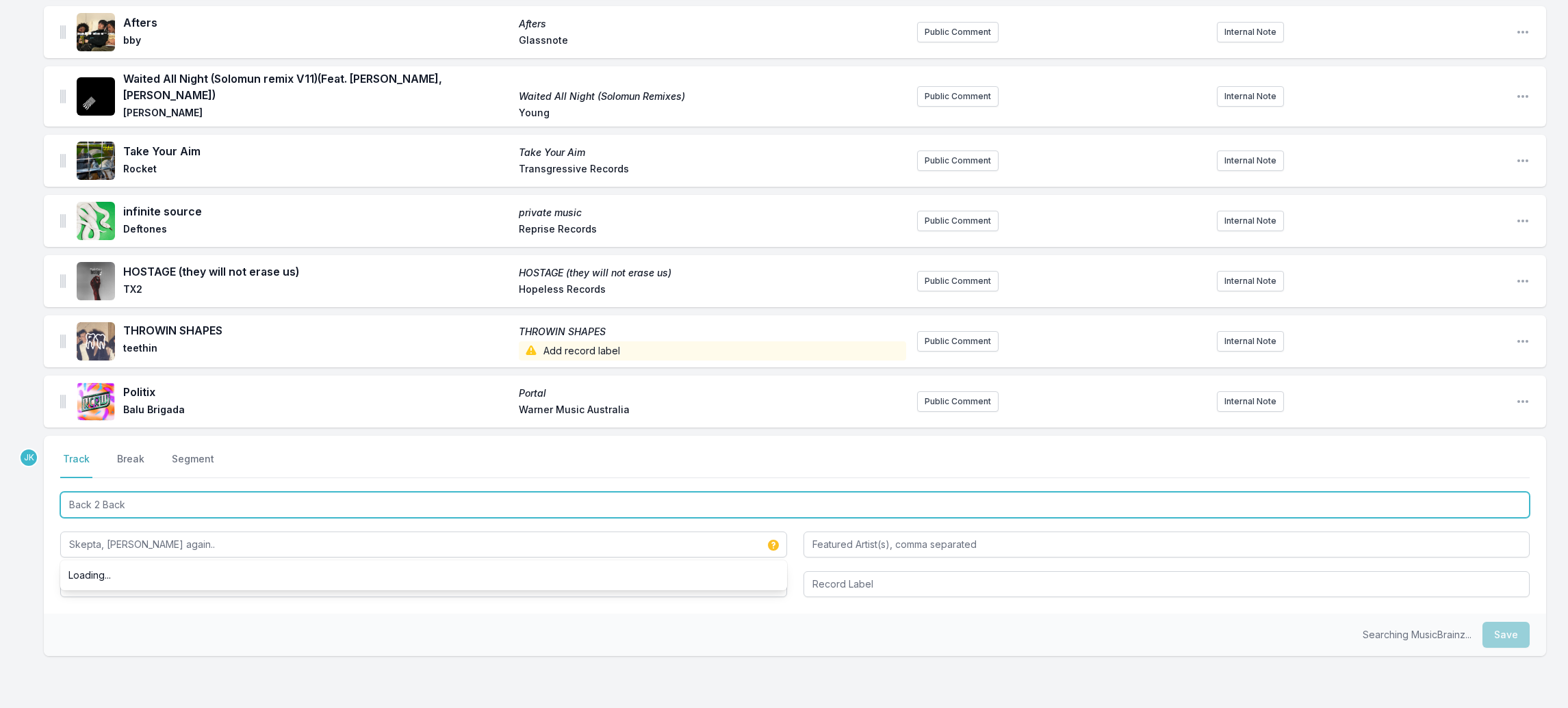
click at [128, 492] on input "Back 2 Back" at bounding box center [794, 504] width 1470 height 26
drag, startPoint x: 128, startPoint y: 485, endPoint x: 118, endPoint y: 558, distance: 73.7
click at [118, 558] on div "Back 2 Back Skepta, [PERSON_NAME] again.." at bounding box center [794, 543] width 1470 height 108
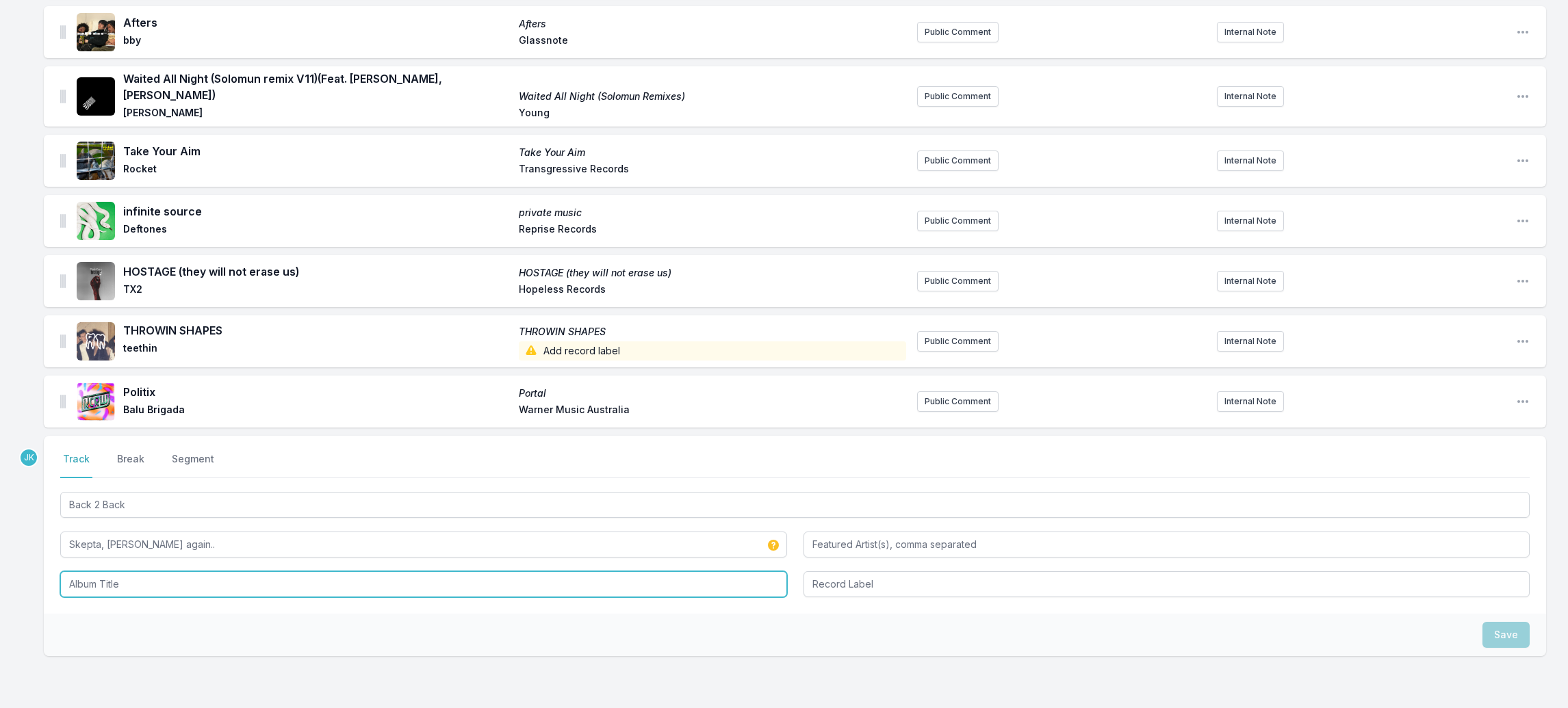
click at [118, 571] on input "Album Title" at bounding box center [423, 584] width 727 height 26
paste input "Back 2 Back"
type input "Back 2 Back"
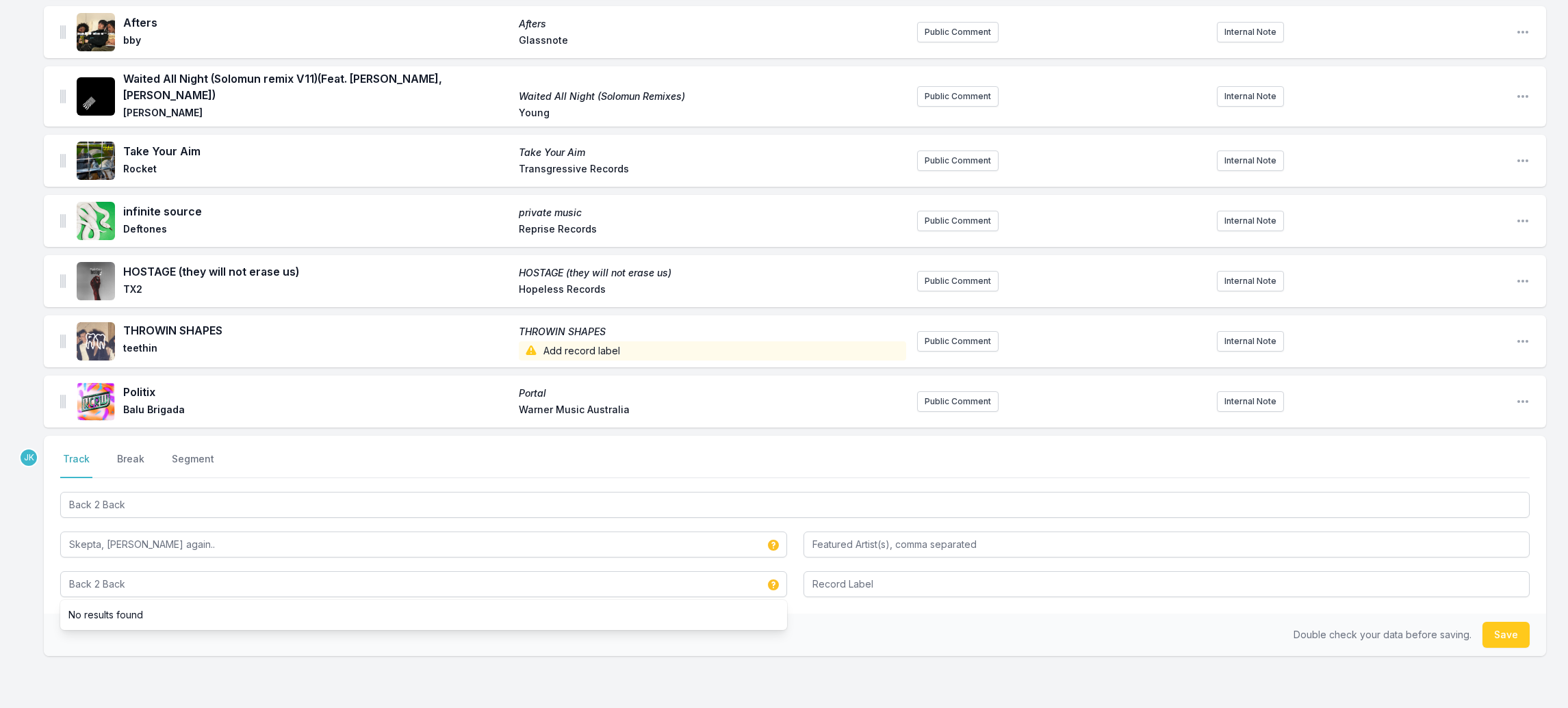
click at [1501, 622] on button "Save" at bounding box center [1506, 635] width 47 height 26
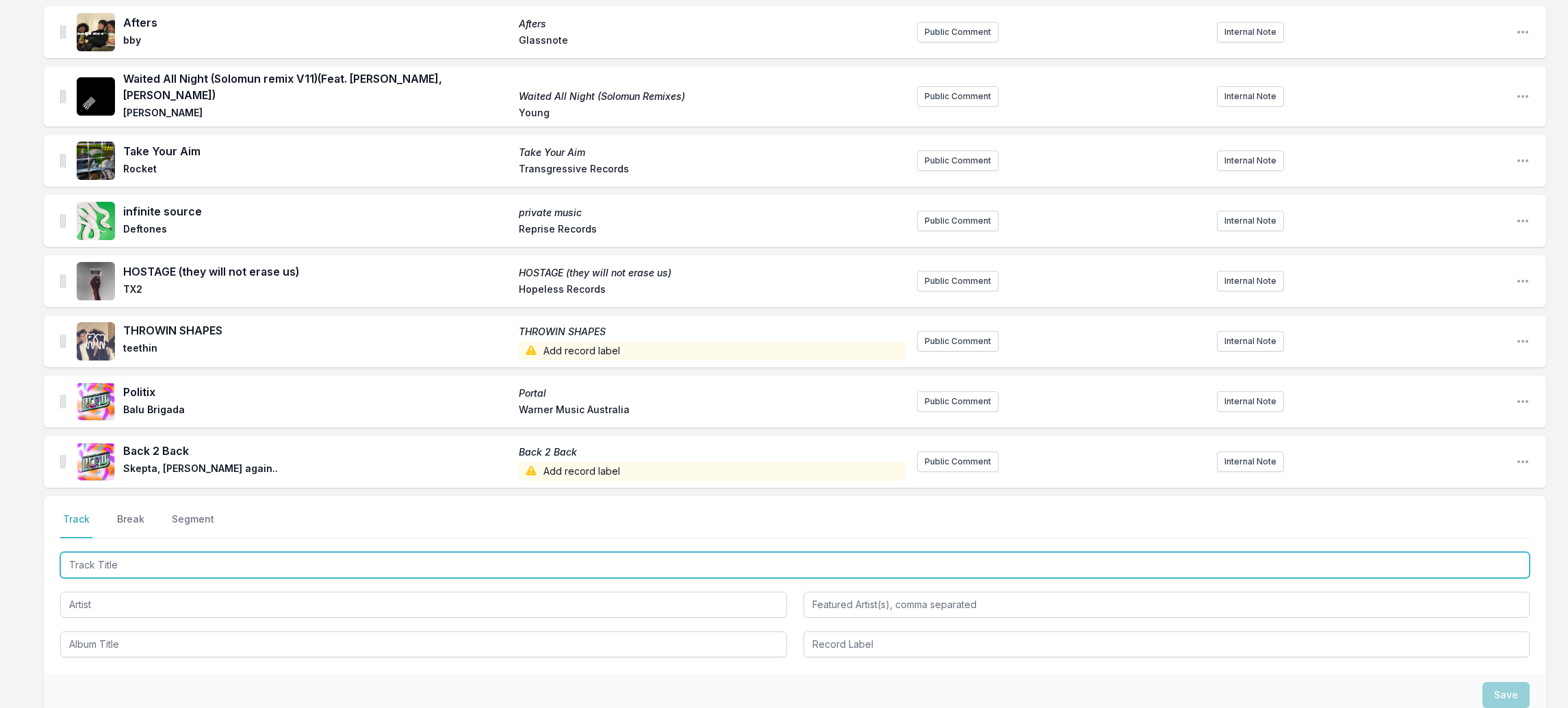
click at [88, 553] on input "Track Title" at bounding box center [794, 565] width 1470 height 26
paste input "All That and More"
type input "All That and More"
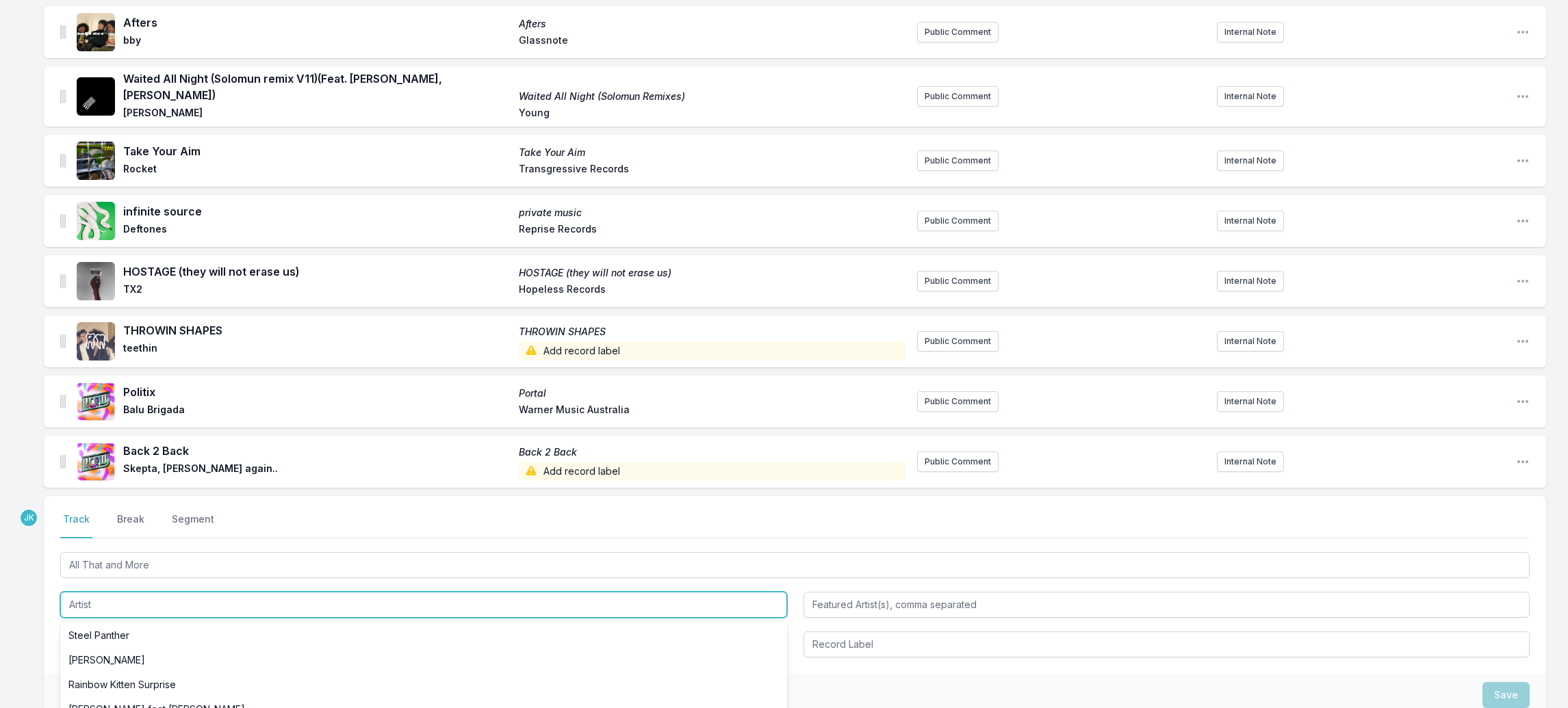
click at [81, 592] on input "Artist" at bounding box center [423, 605] width 727 height 26
paste input "[PERSON_NAME]"
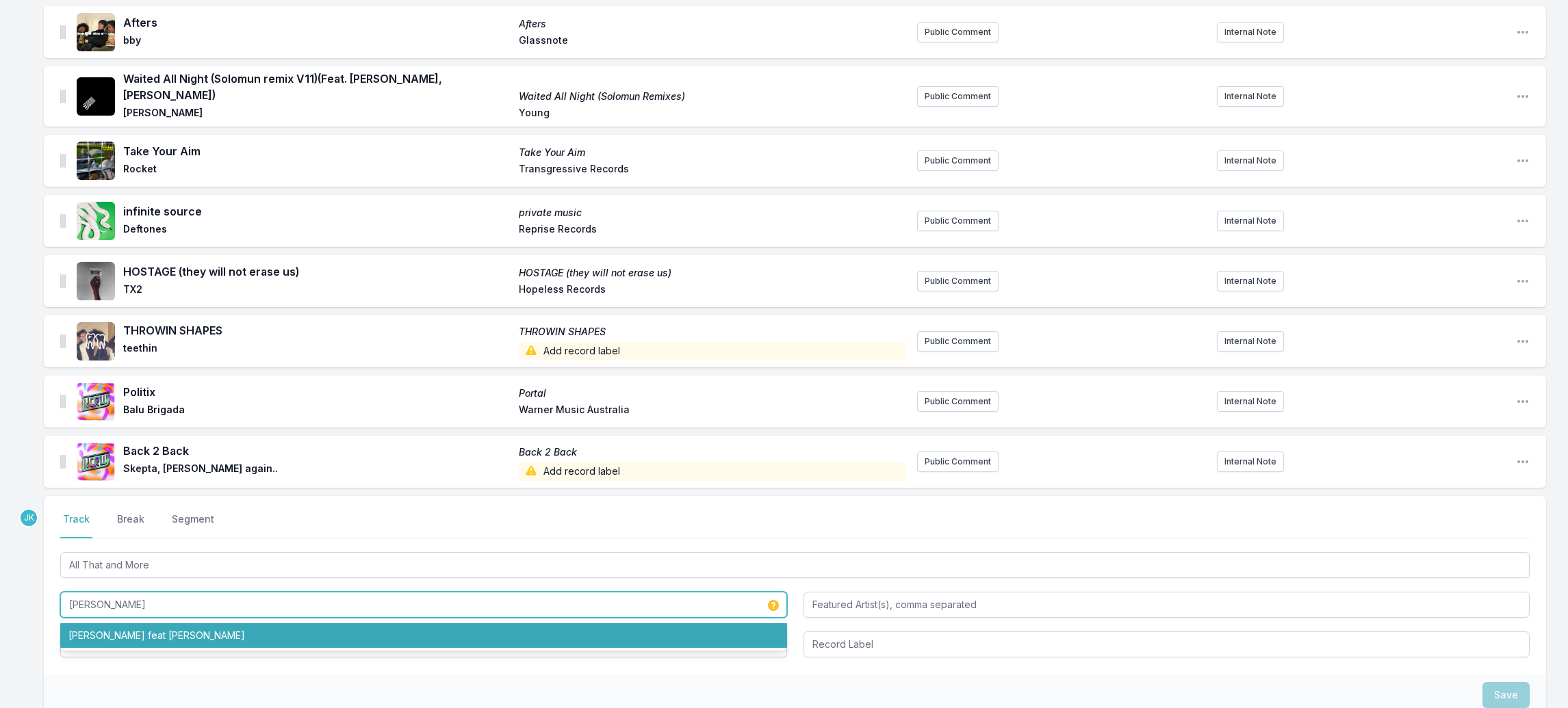
click at [106, 623] on li "[PERSON_NAME] feat [PERSON_NAME]" at bounding box center [423, 636] width 727 height 25
type input "[PERSON_NAME]"
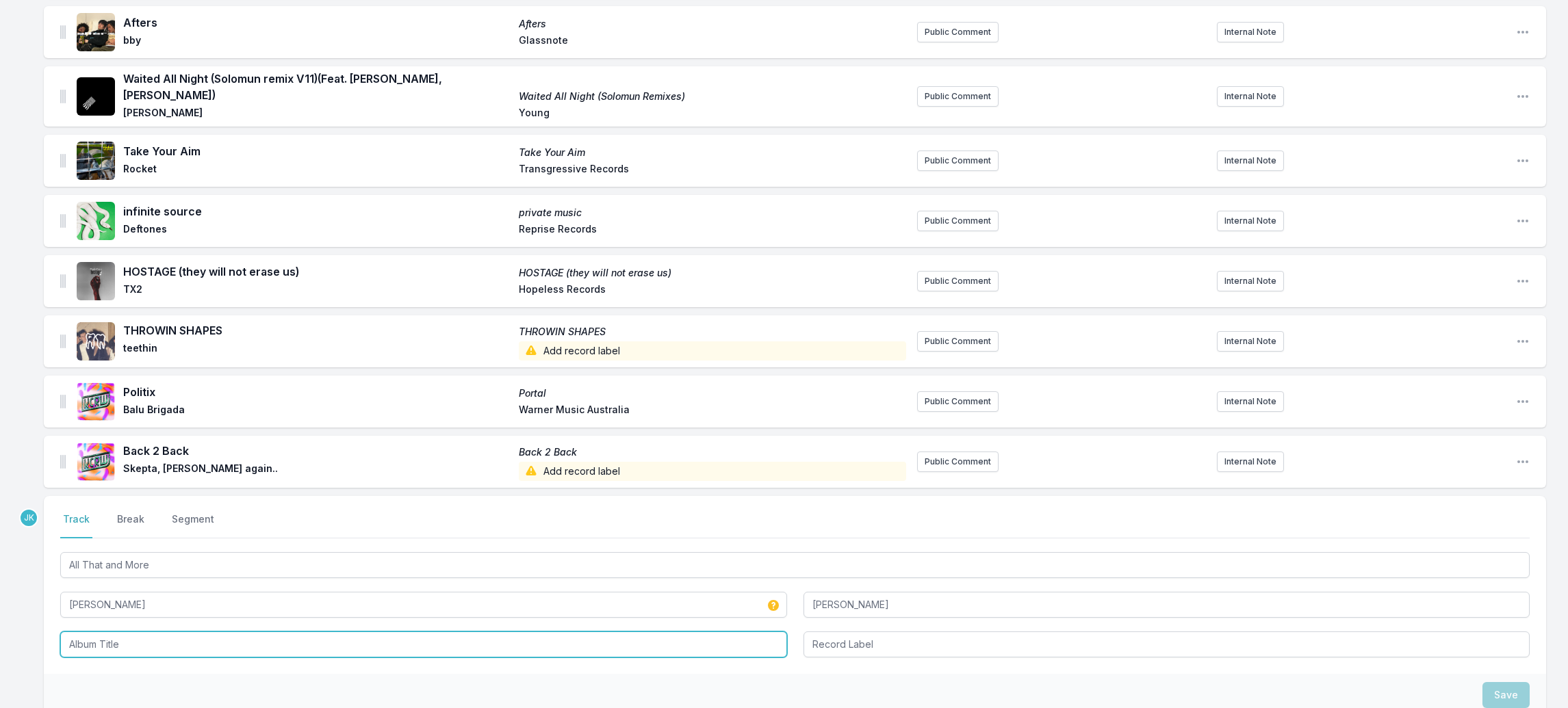
click at [85, 632] on input "Album Title" at bounding box center [423, 644] width 727 height 26
paste input "Treasure Self Love"
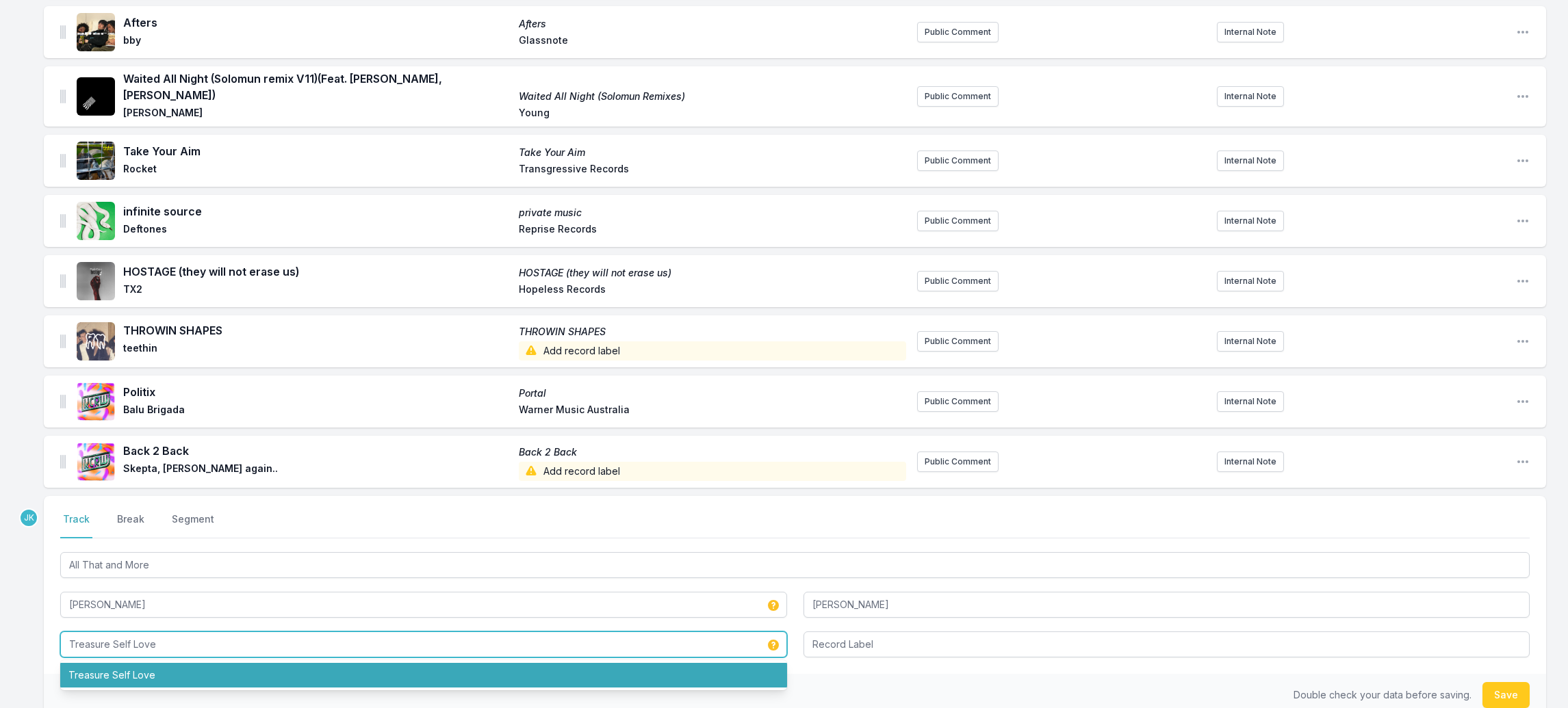
click at [124, 663] on li "Treasure Self Love" at bounding box center [423, 675] width 727 height 25
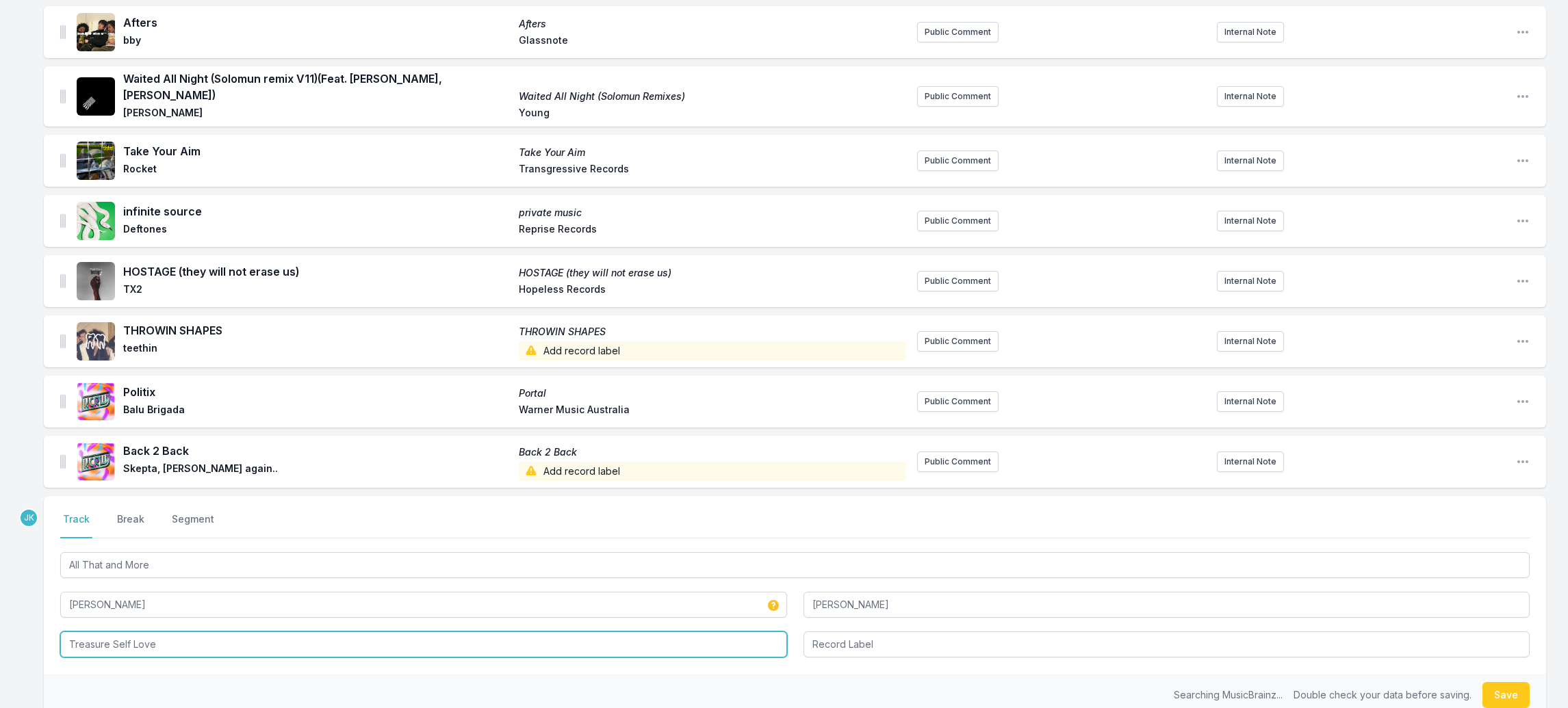
type input "Treasure Self Love"
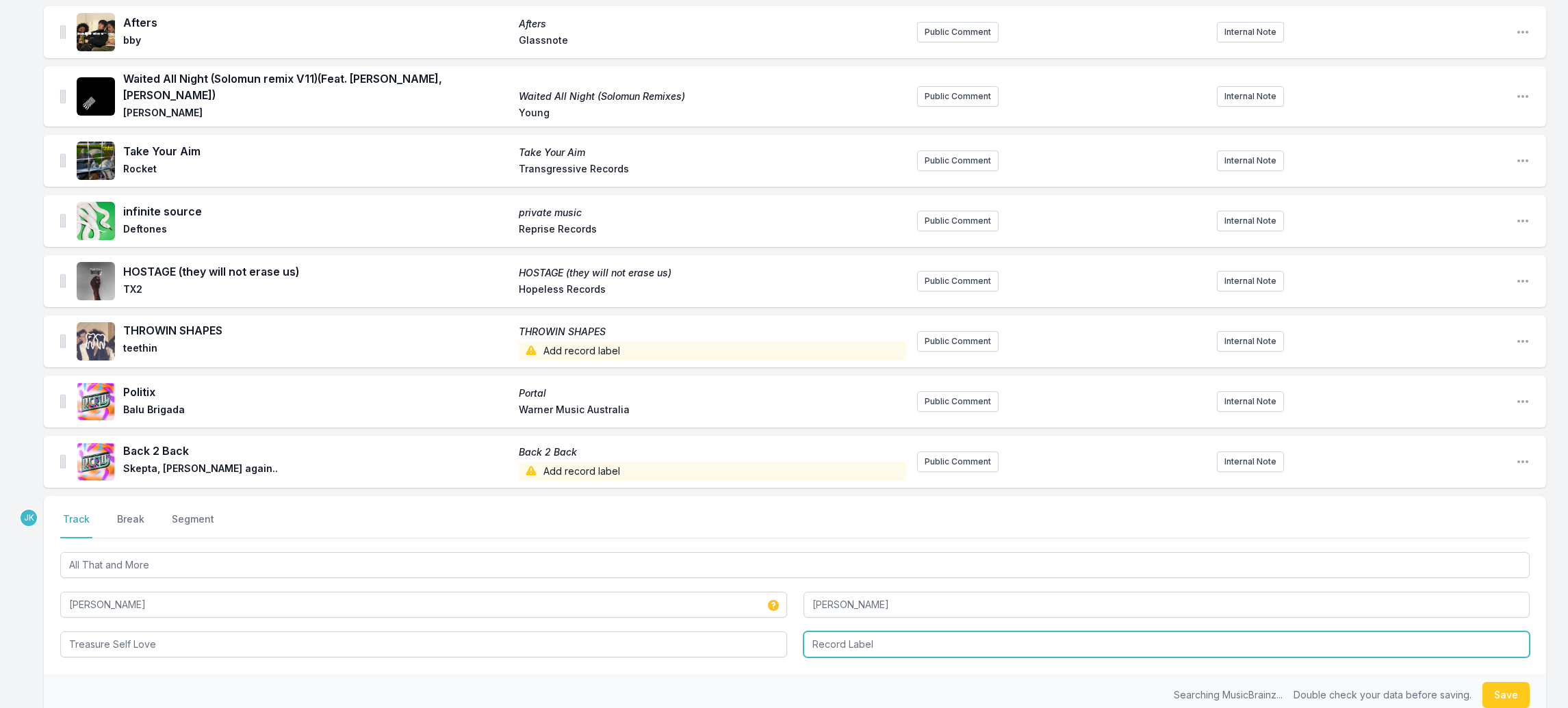
click at [862, 632] on input "Record Label" at bounding box center [1167, 644] width 727 height 26
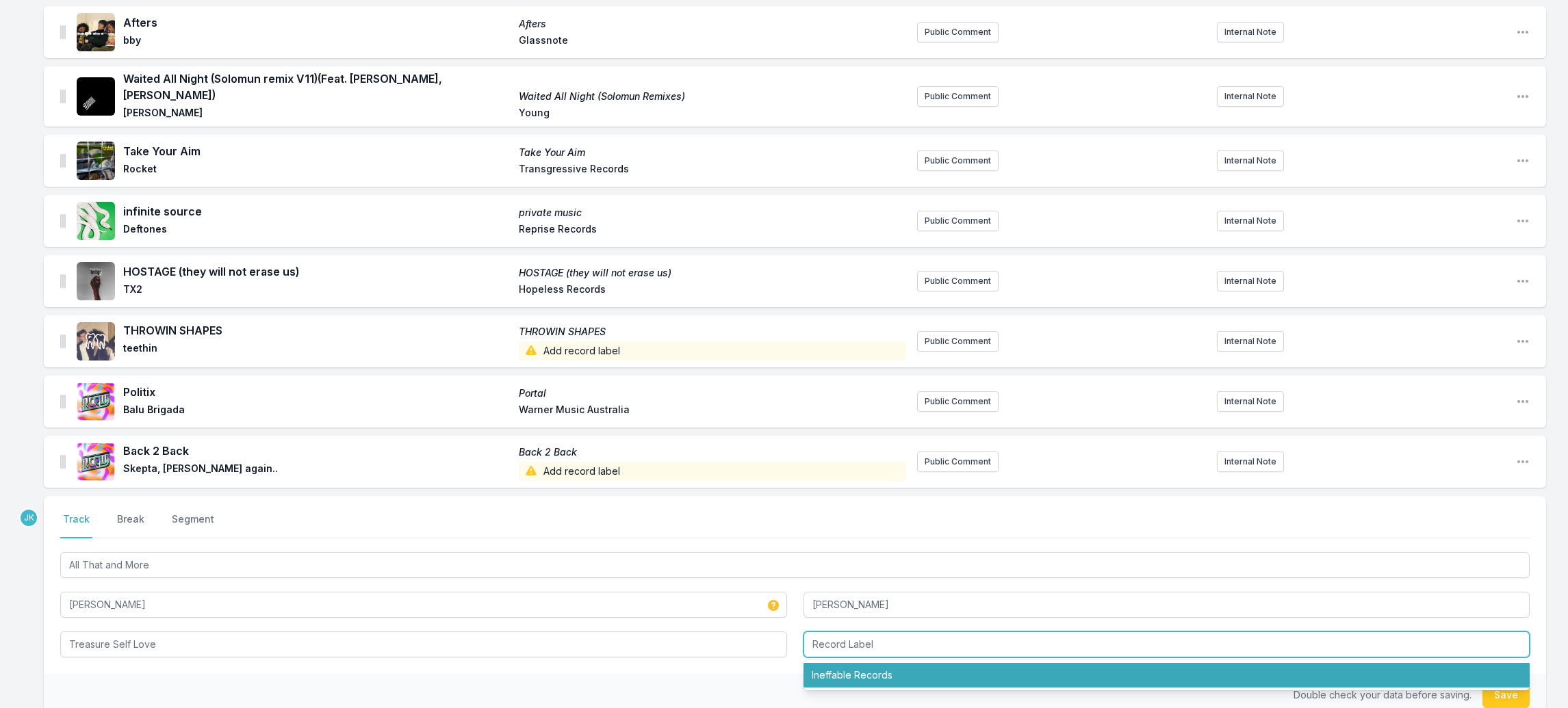
drag, startPoint x: 867, startPoint y: 653, endPoint x: 1162, endPoint y: 649, distance: 295.0
click at [873, 663] on li "Ineffable Records" at bounding box center [1167, 675] width 727 height 25
type input "Ineffable Records"
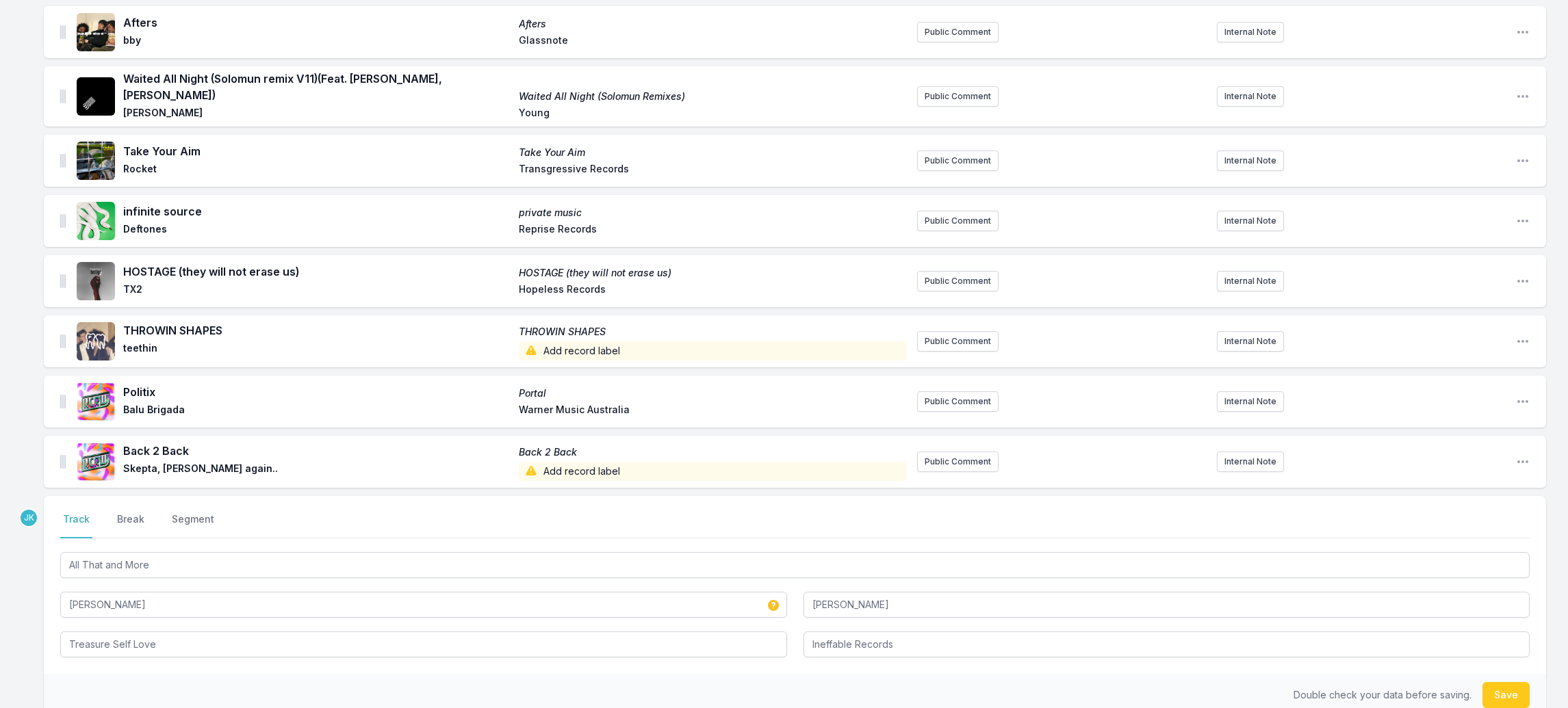
drag, startPoint x: 1503, startPoint y: 672, endPoint x: 967, endPoint y: 682, distance: 536.1
click at [1496, 682] on button "Save" at bounding box center [1506, 694] width 47 height 26
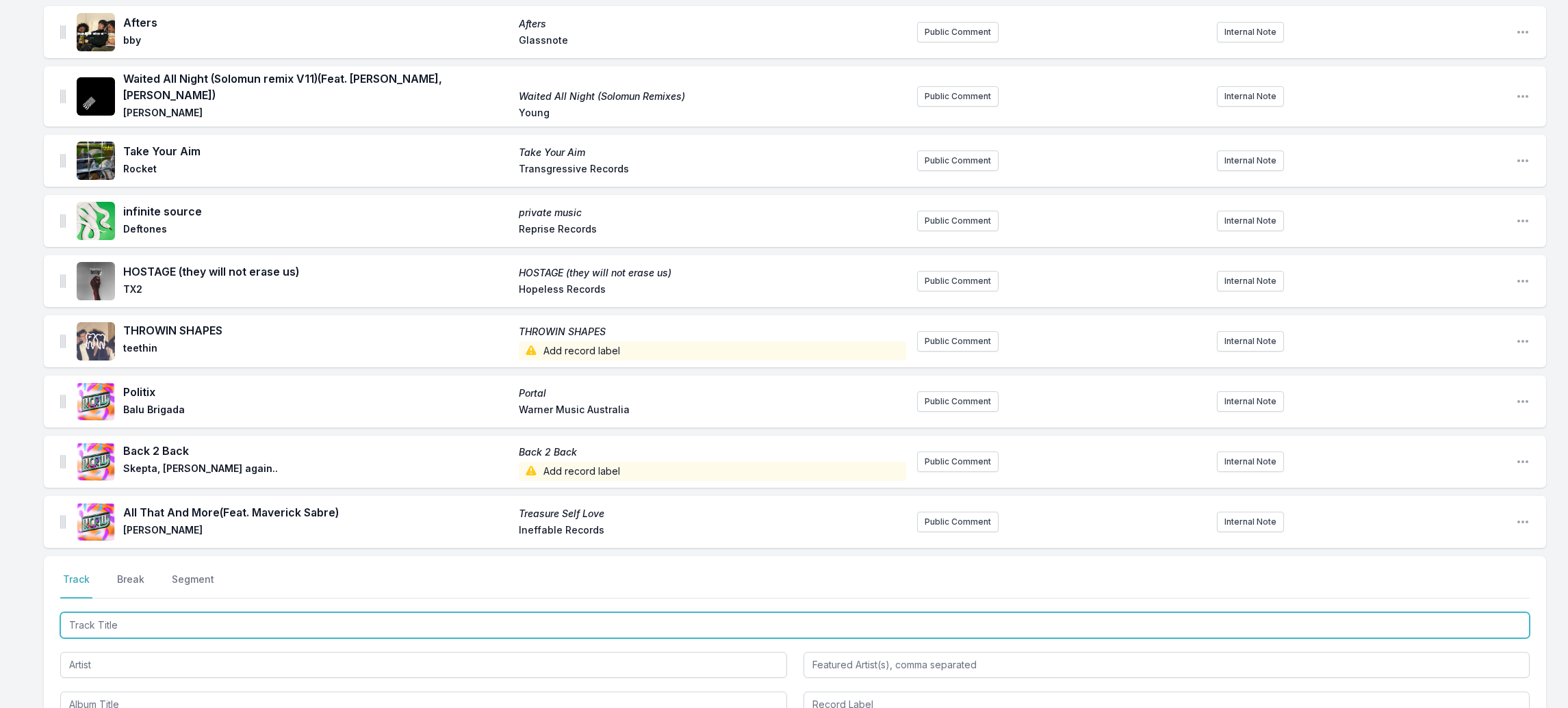
click at [83, 613] on input "Track Title" at bounding box center [794, 625] width 1470 height 26
paste input "1 Player Game"
type input "1 Player Game"
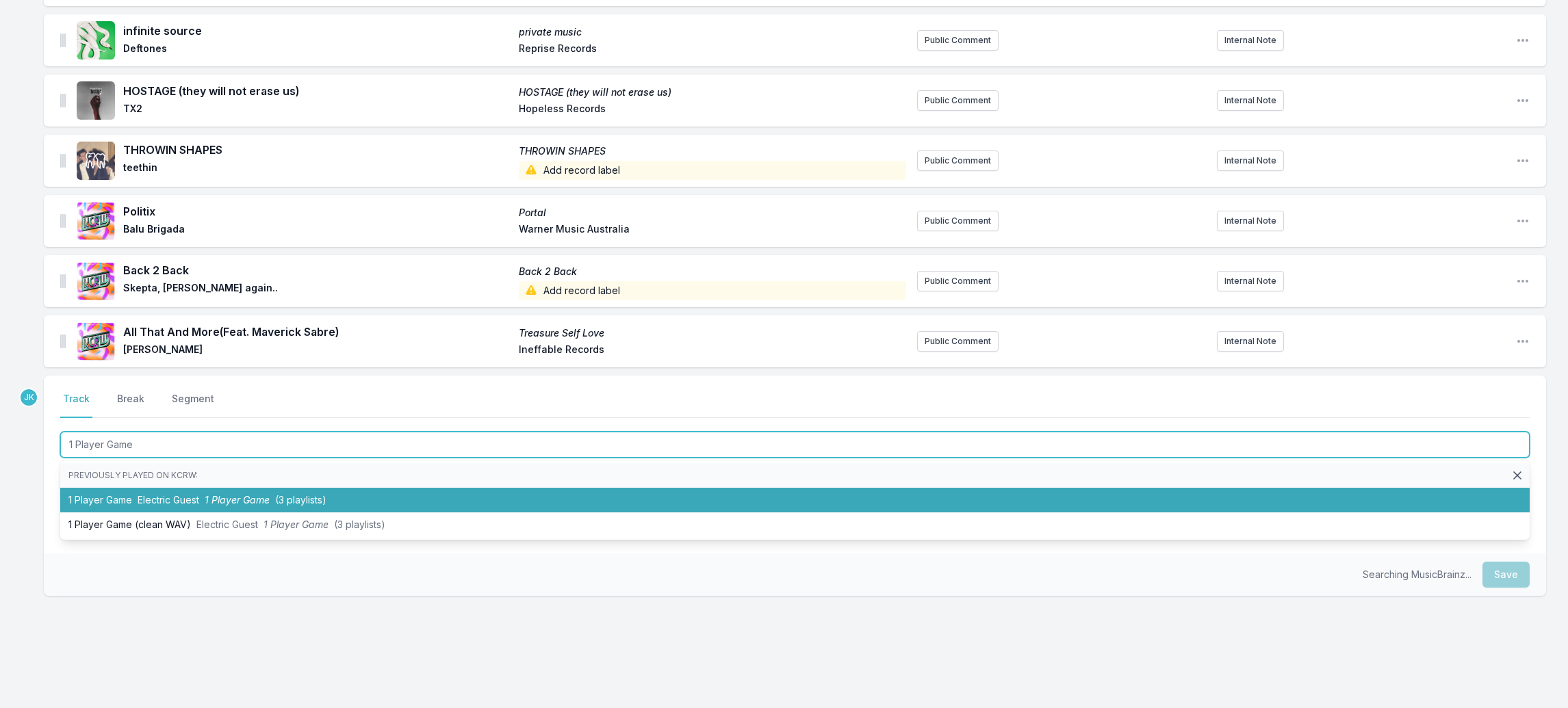
click at [133, 488] on li "1 Player Game Electric Guest 1 Player Game (3 playlists)" at bounding box center [794, 501] width 1470 height 25
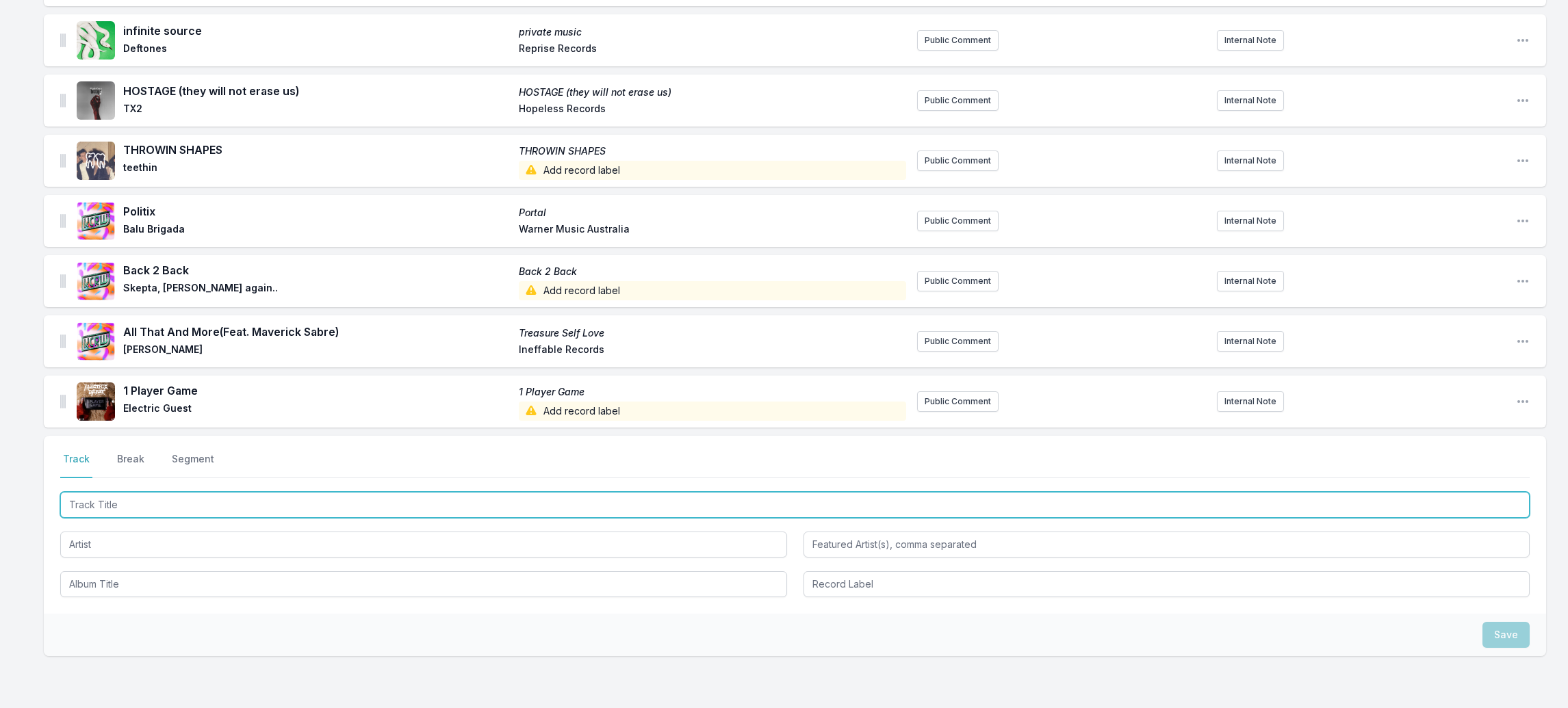
paste input "Rock & Roll"
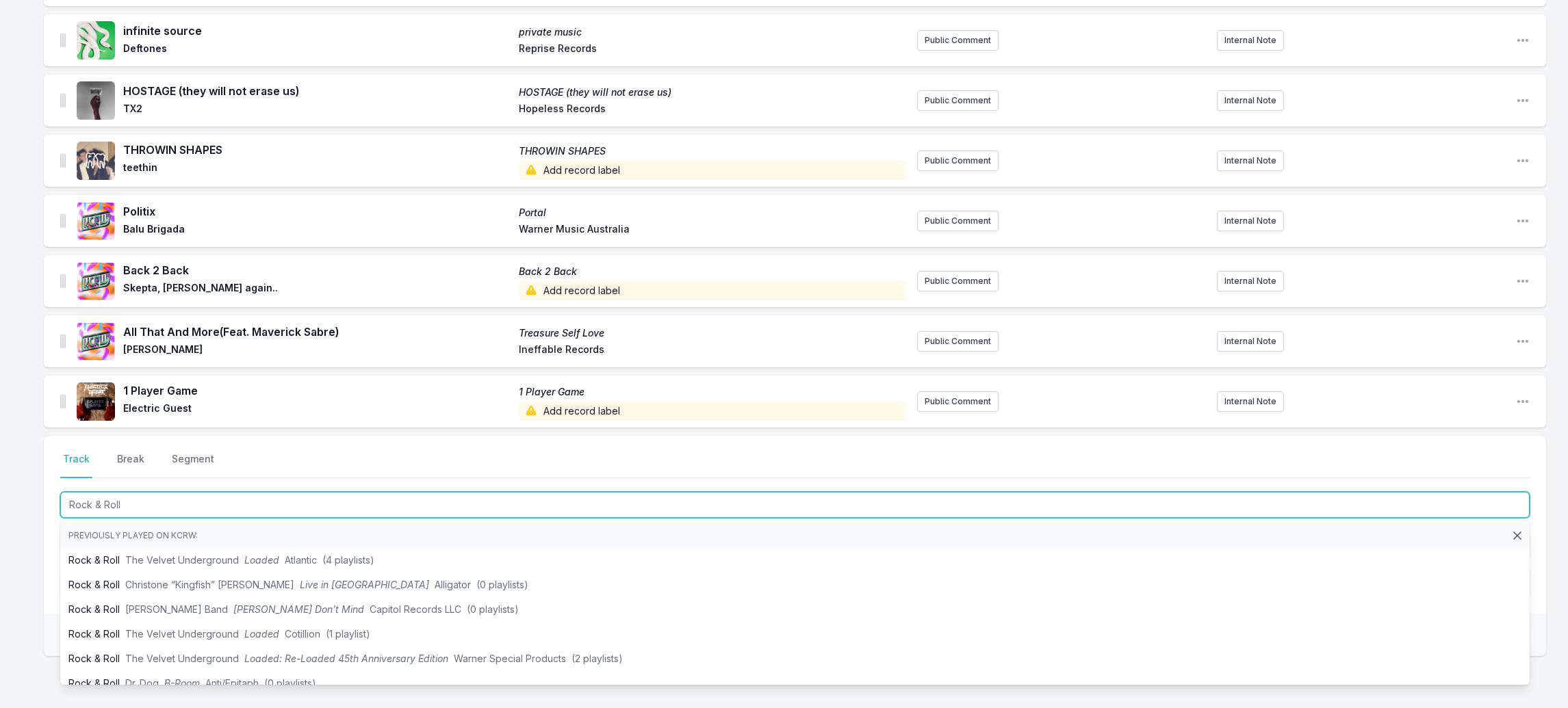
type input "Rock & Roll"
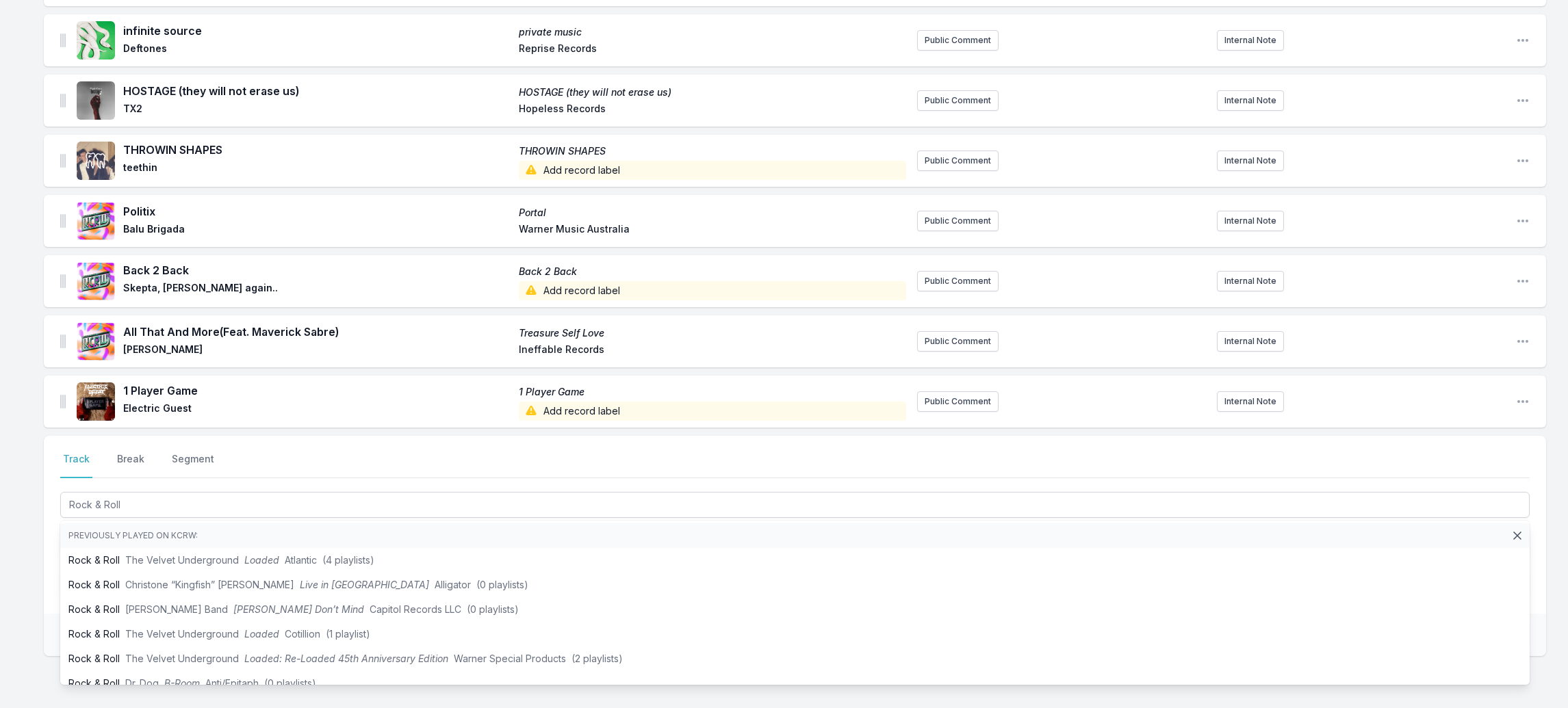
drag, startPoint x: 40, startPoint y: 558, endPoint x: 46, endPoint y: 550, distance: 10.0
click at [40, 558] on div "Missing Data Some of your tracks are missing record label information. This inf…" at bounding box center [784, 8] width 1568 height 1559
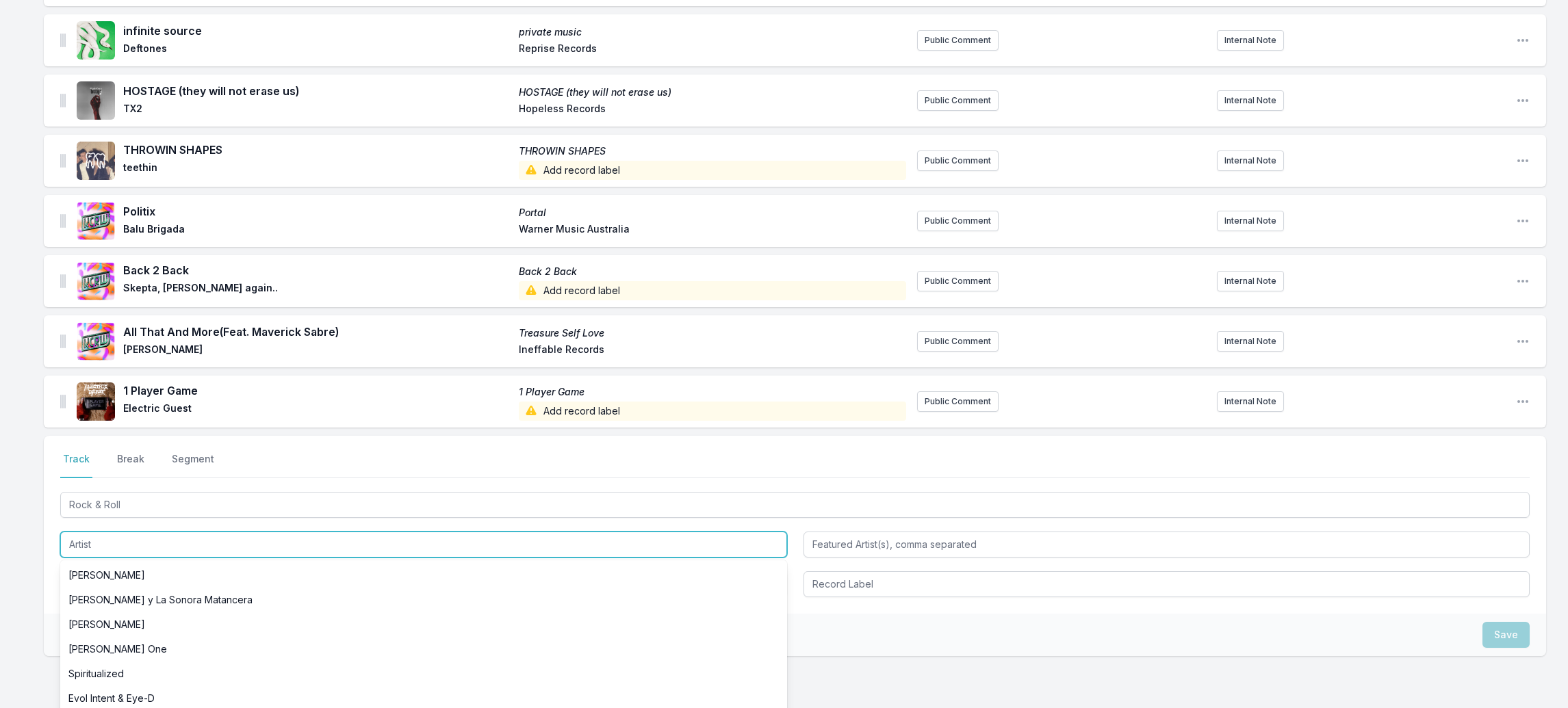
click at [84, 531] on input "Artist" at bounding box center [423, 544] width 727 height 26
paste input "[PERSON_NAME]"
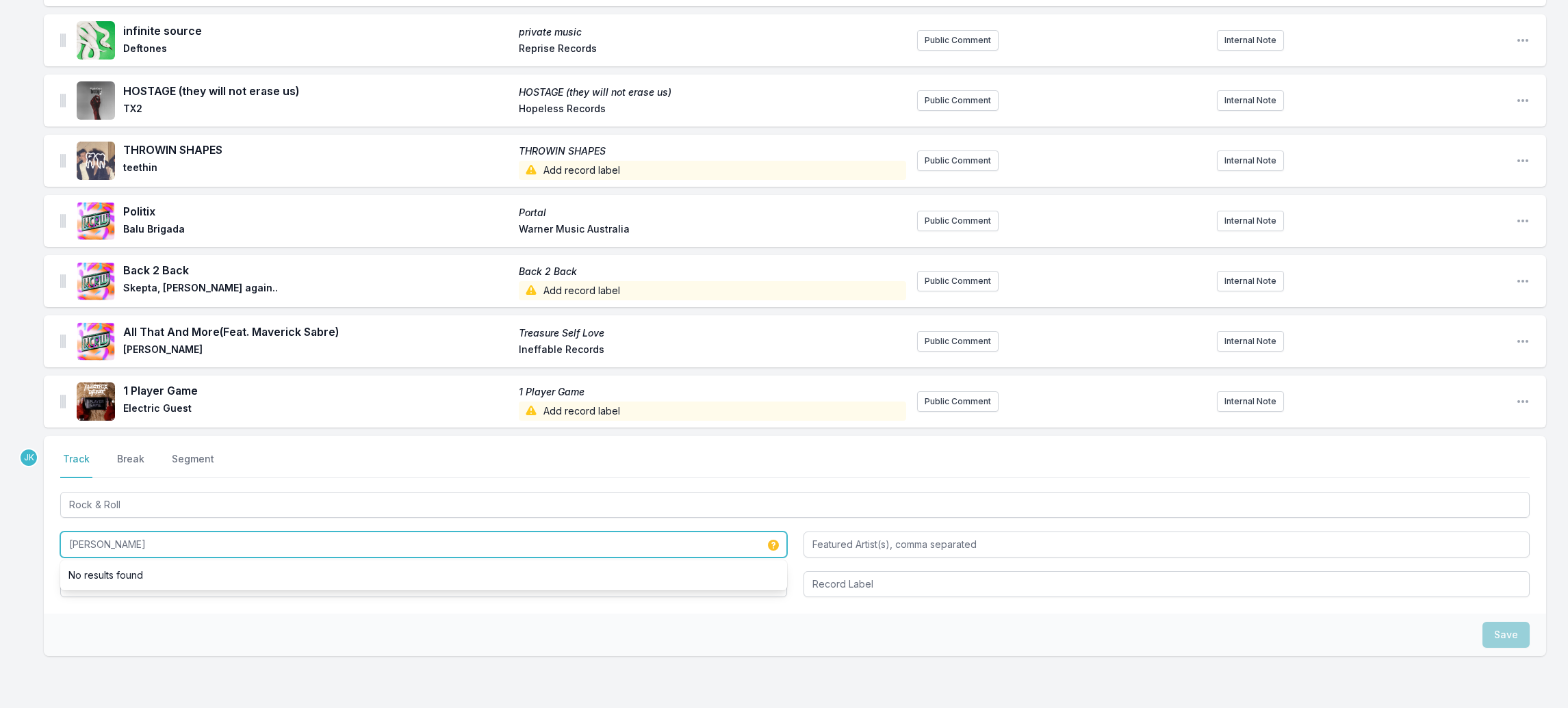
type input "[PERSON_NAME]"
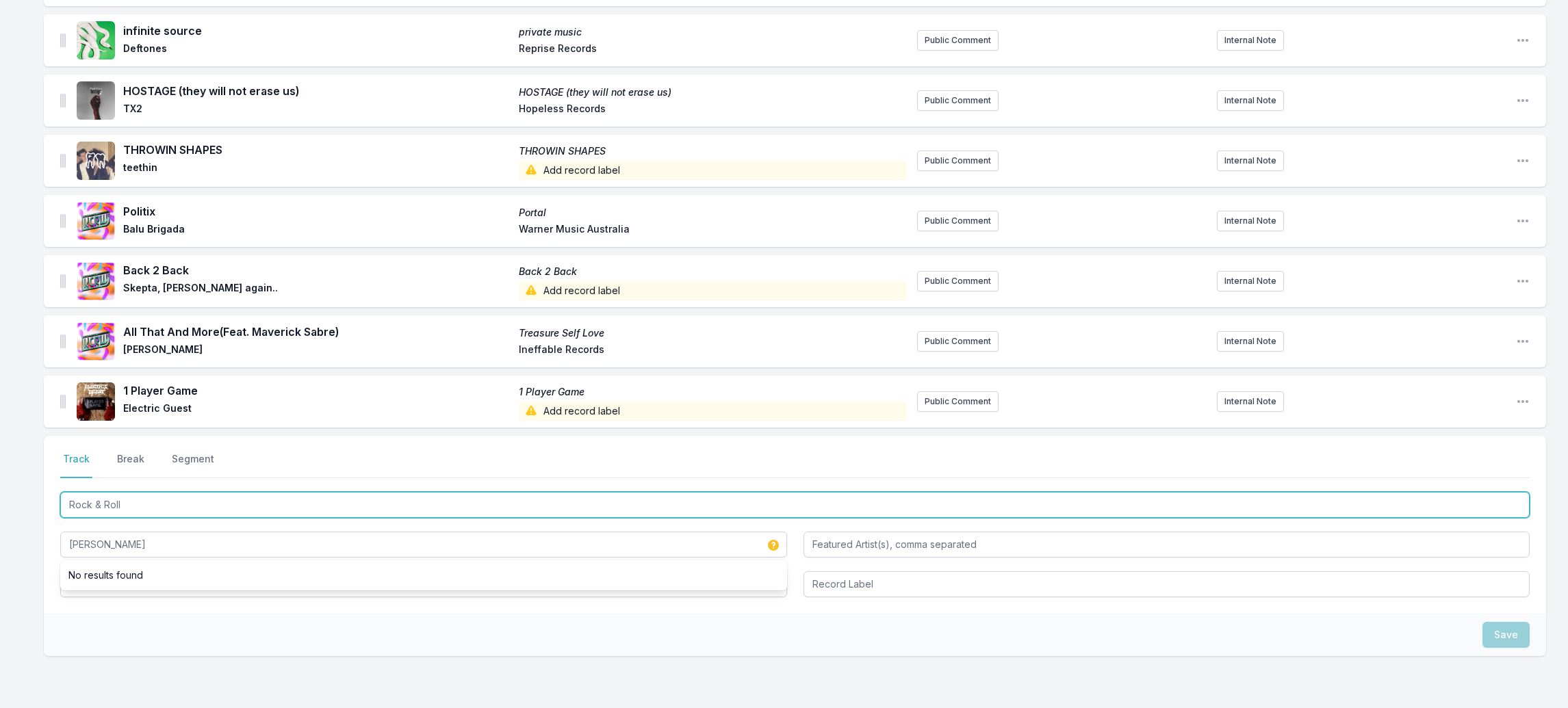
click at [135, 492] on input "Rock & Roll" at bounding box center [794, 504] width 1470 height 26
drag, startPoint x: 135, startPoint y: 486, endPoint x: 96, endPoint y: 559, distance: 82.8
click at [96, 559] on div "Rock & Roll [PERSON_NAME]" at bounding box center [794, 543] width 1470 height 108
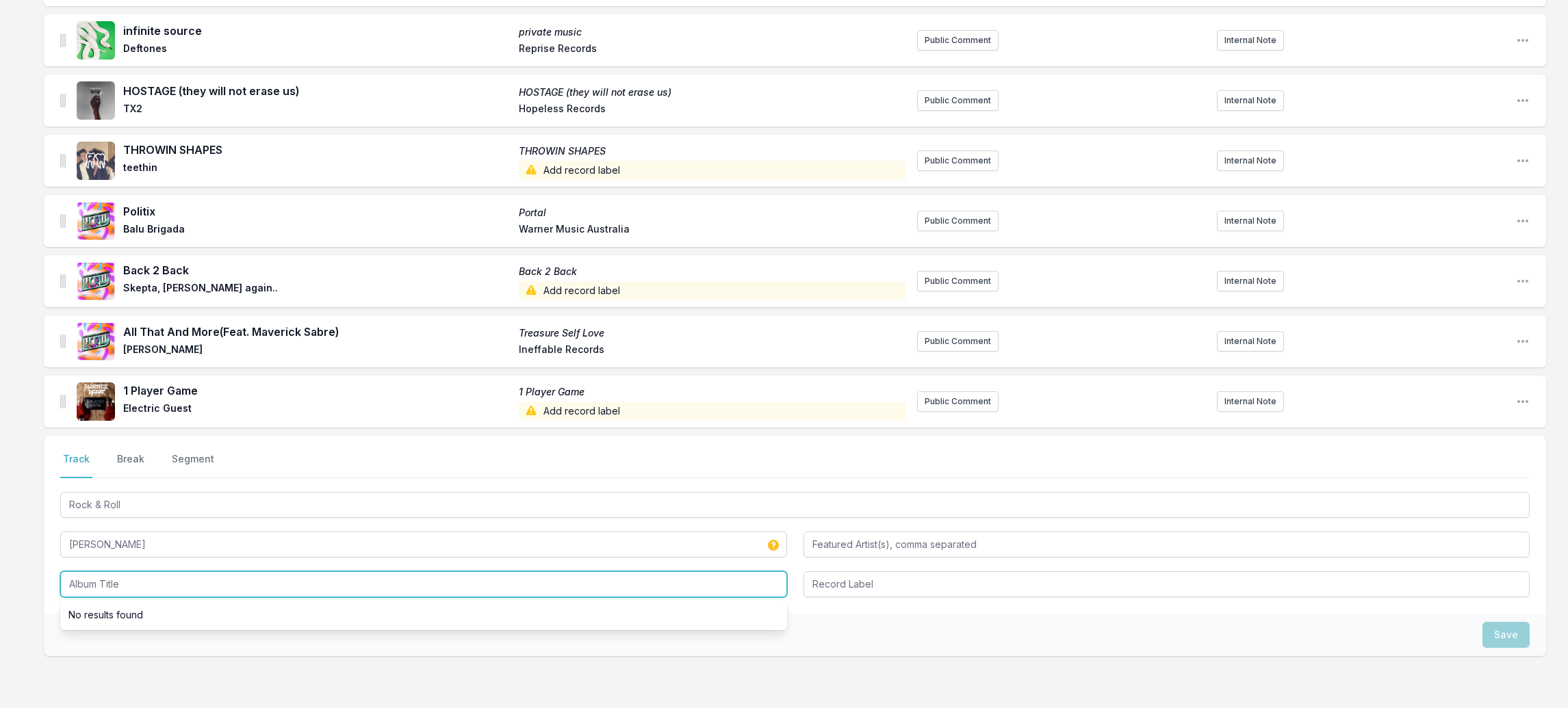
click at [96, 571] on input "Album Title" at bounding box center [423, 584] width 727 height 26
paste input "Rock & Roll"
type input "Rock & Roll"
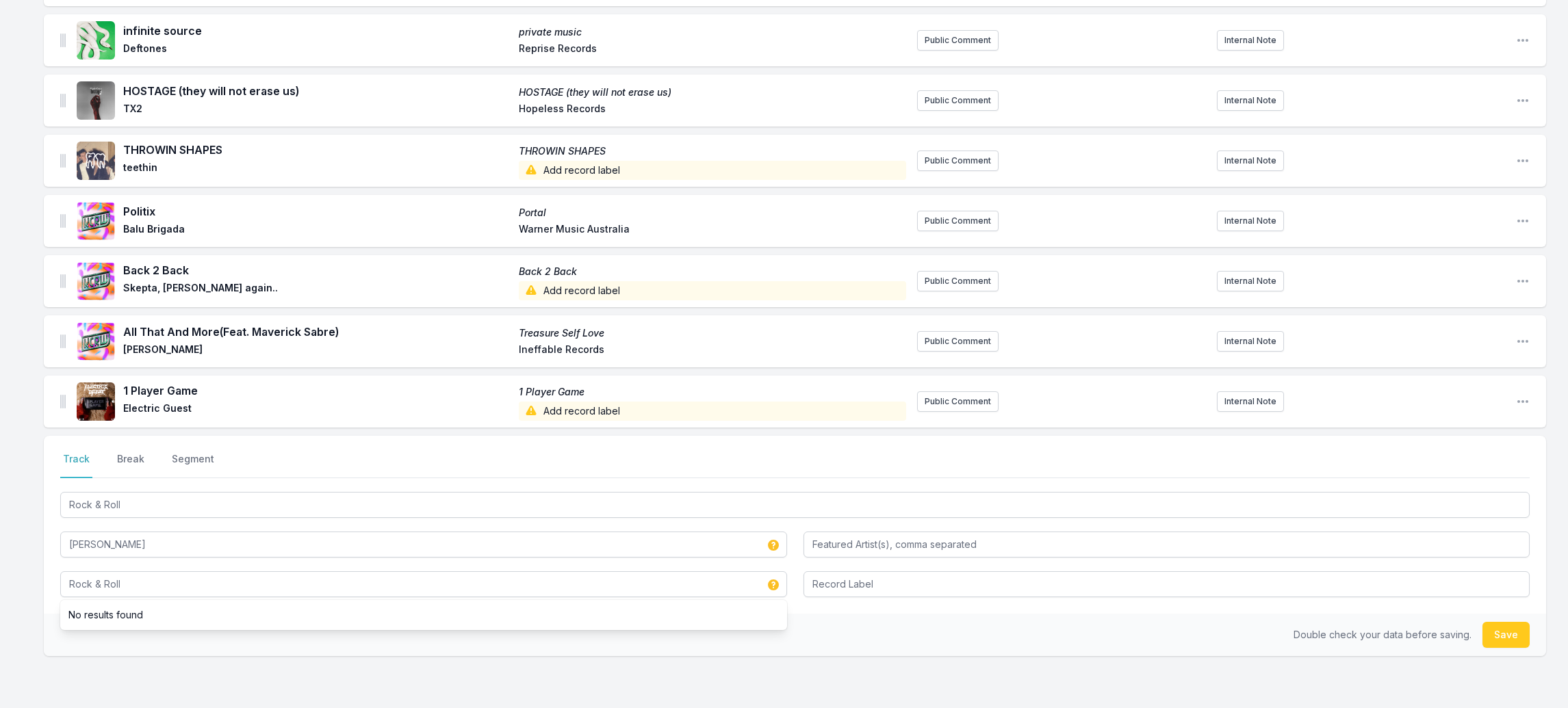
click at [1504, 622] on button "Save" at bounding box center [1506, 635] width 47 height 26
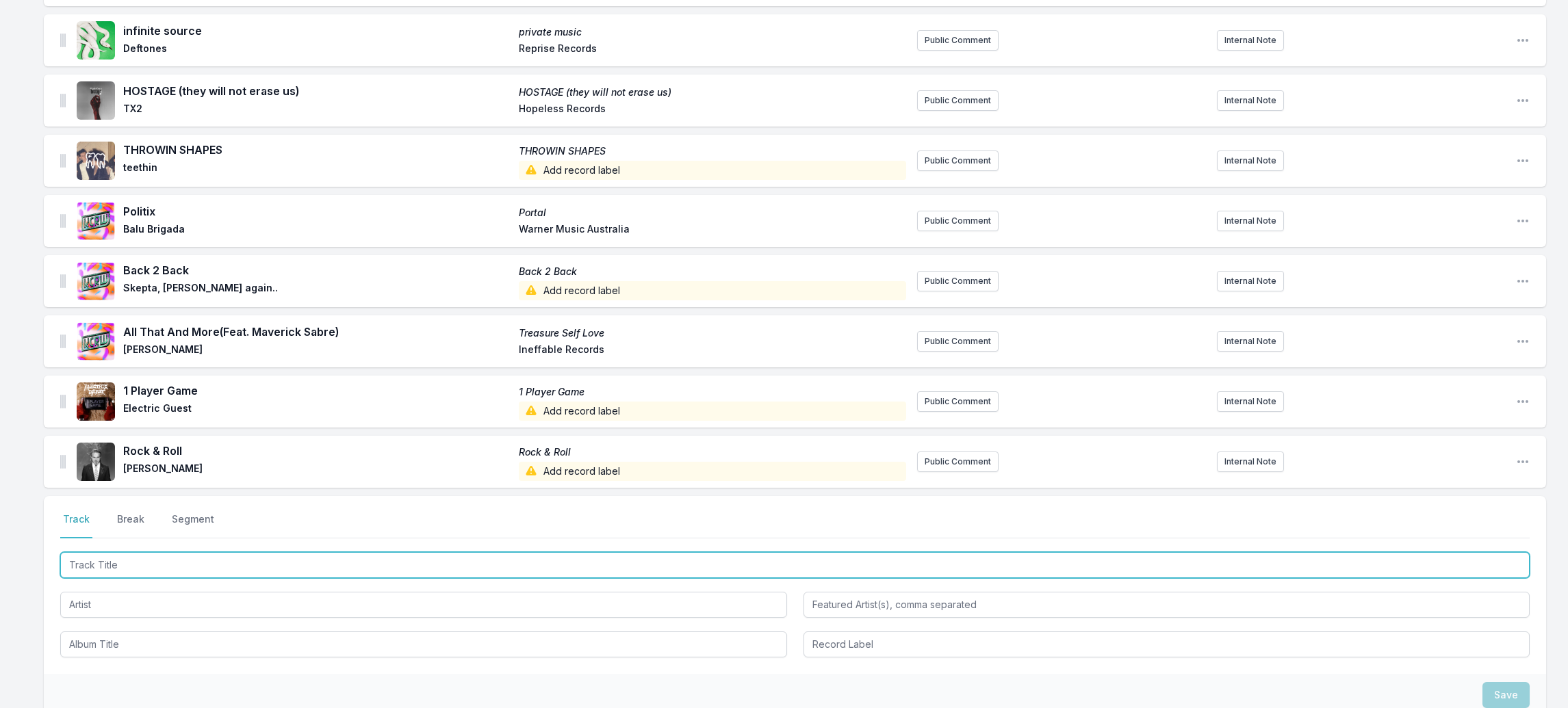
click at [117, 553] on input "Track Title" at bounding box center [794, 565] width 1470 height 26
paste input "Teal Dreams"
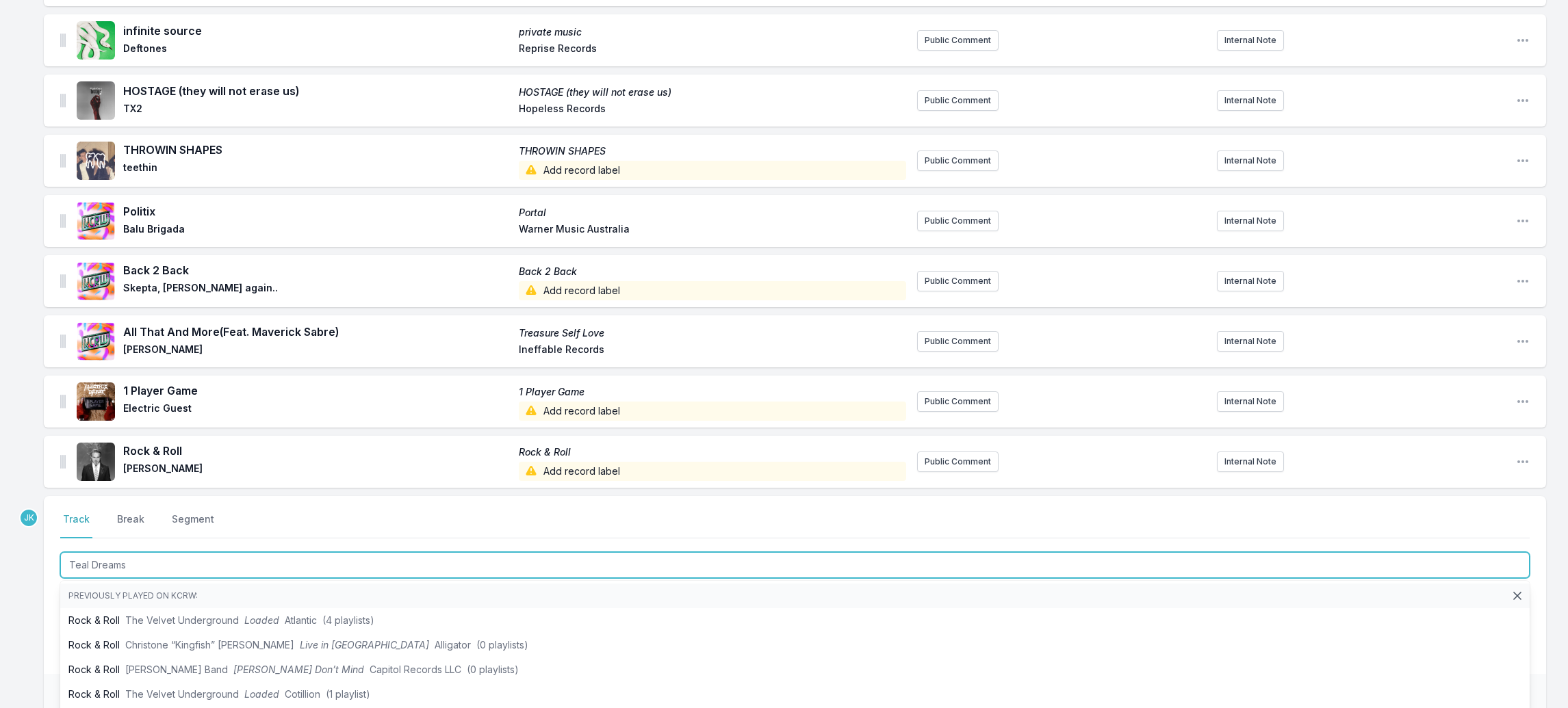
scroll to position [1026, 0]
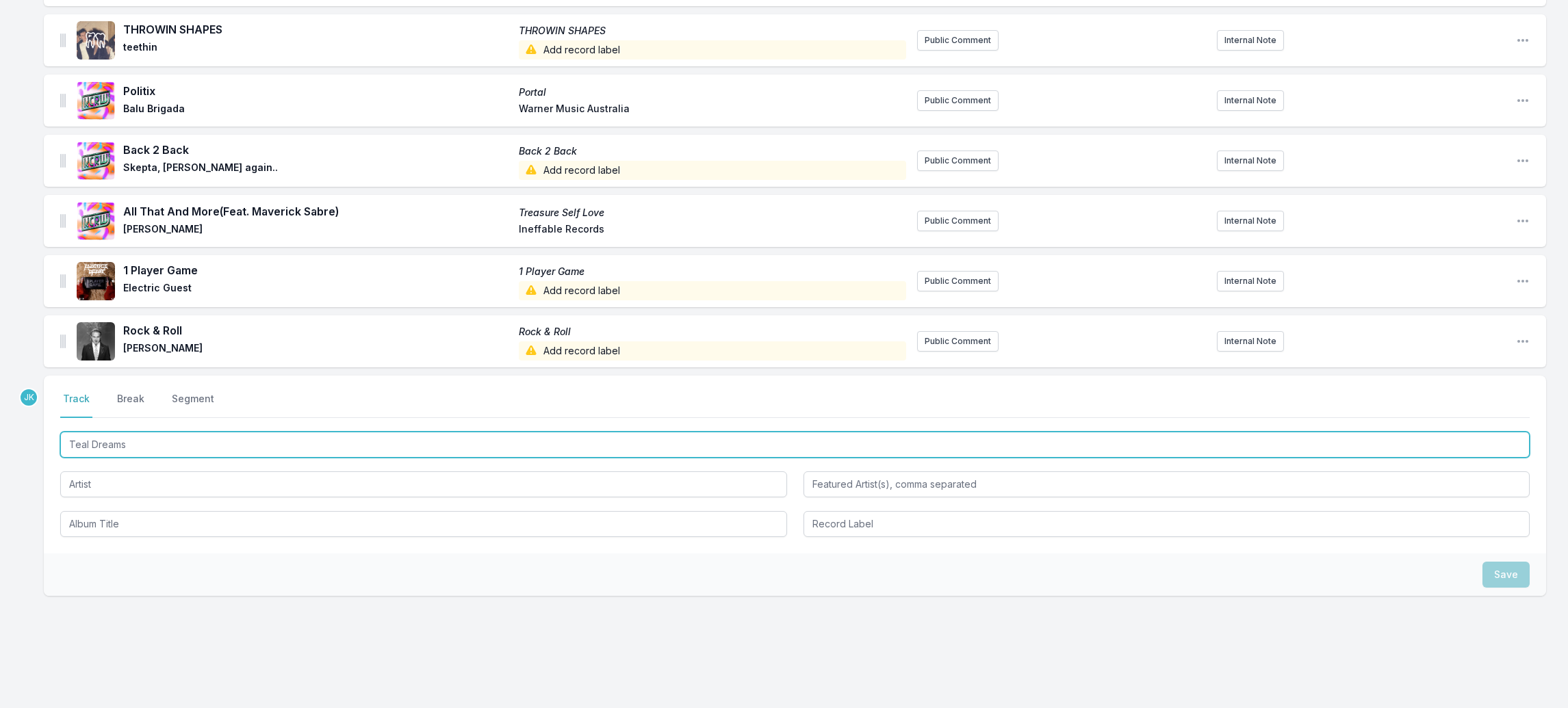
type input "Teal Dreams"
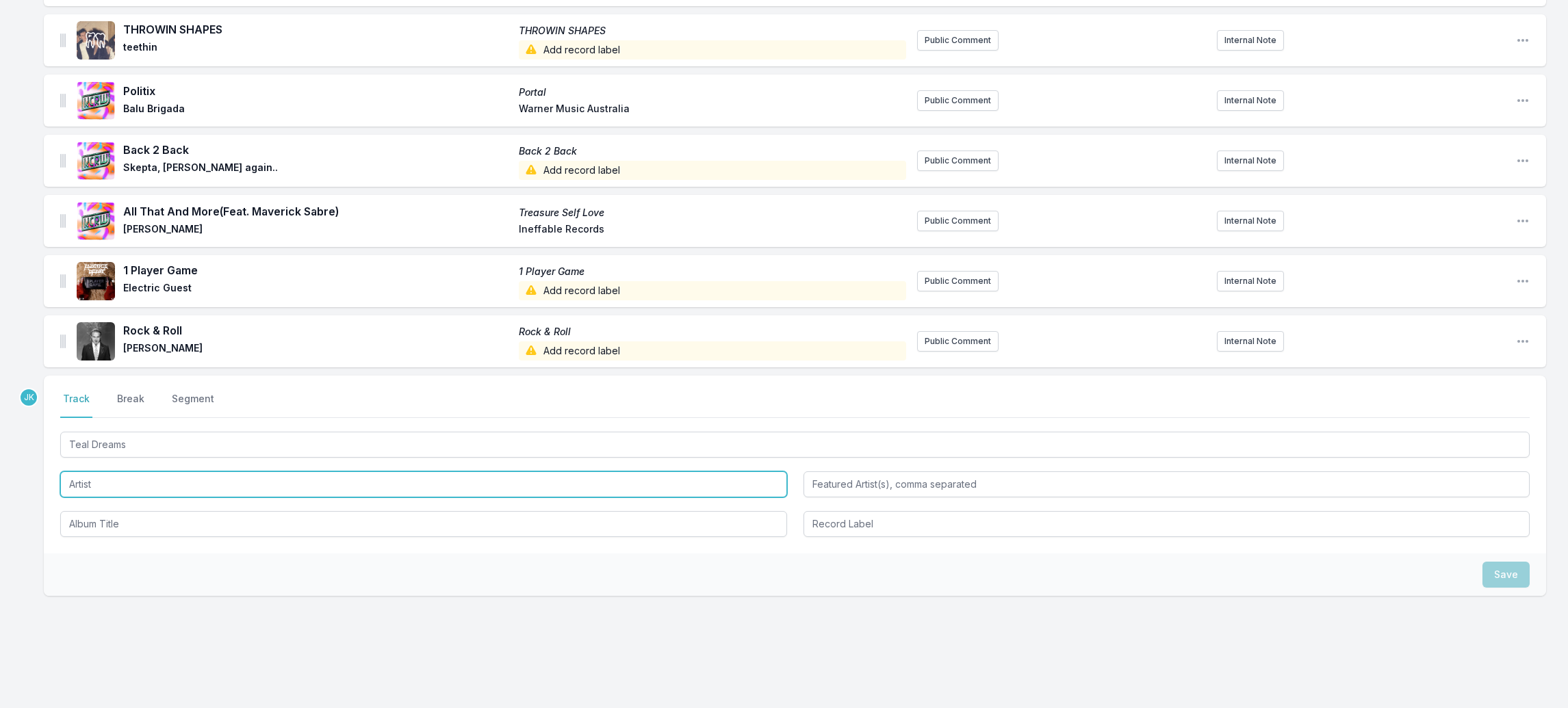
click at [104, 472] on input "Artist" at bounding box center [423, 484] width 727 height 26
paste input "[PERSON_NAME]"
type input "[PERSON_NAME]"
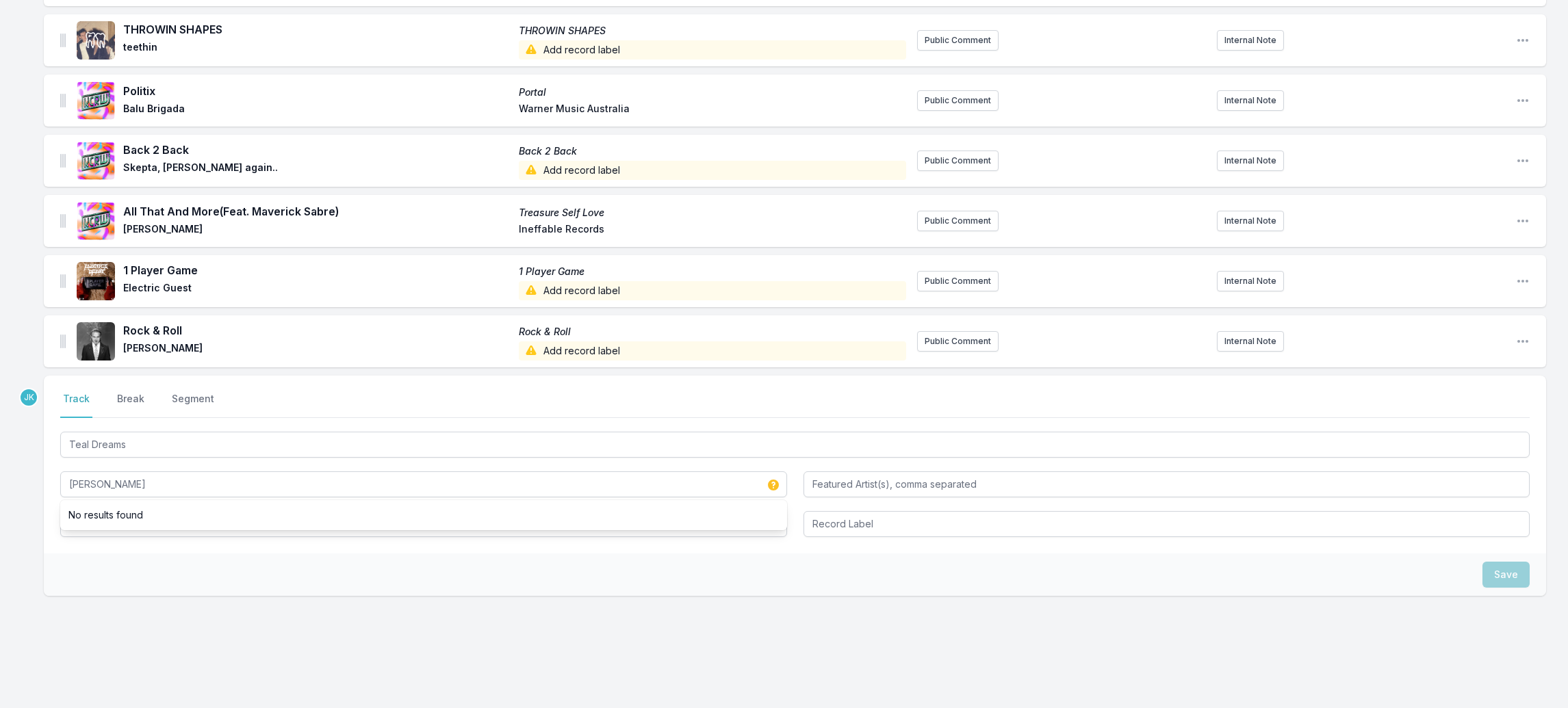
click at [76, 554] on div "Save" at bounding box center [794, 575] width 1502 height 42
click at [101, 511] on input "Album Title" at bounding box center [423, 524] width 727 height 26
paste input "Teal Dreams"
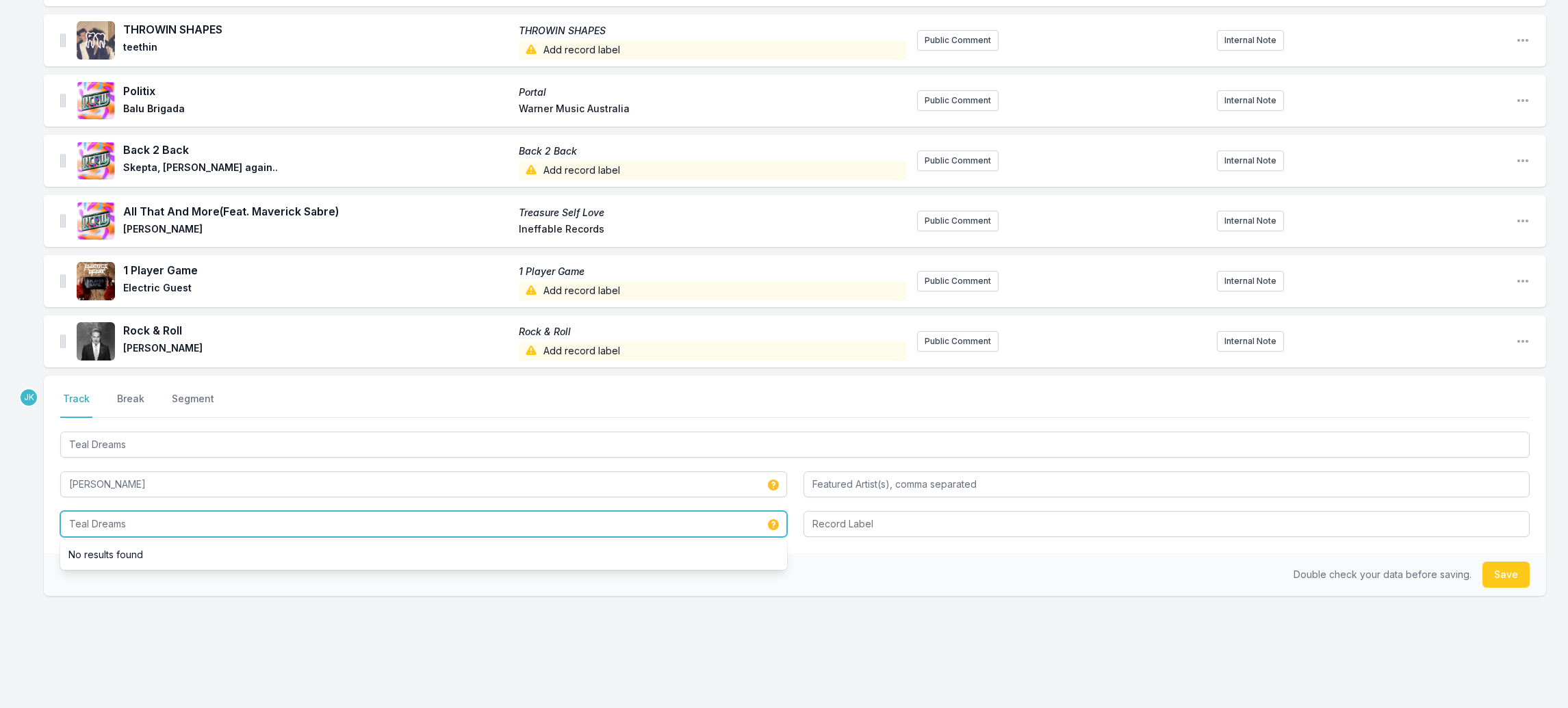
type input "Teal Dreams"
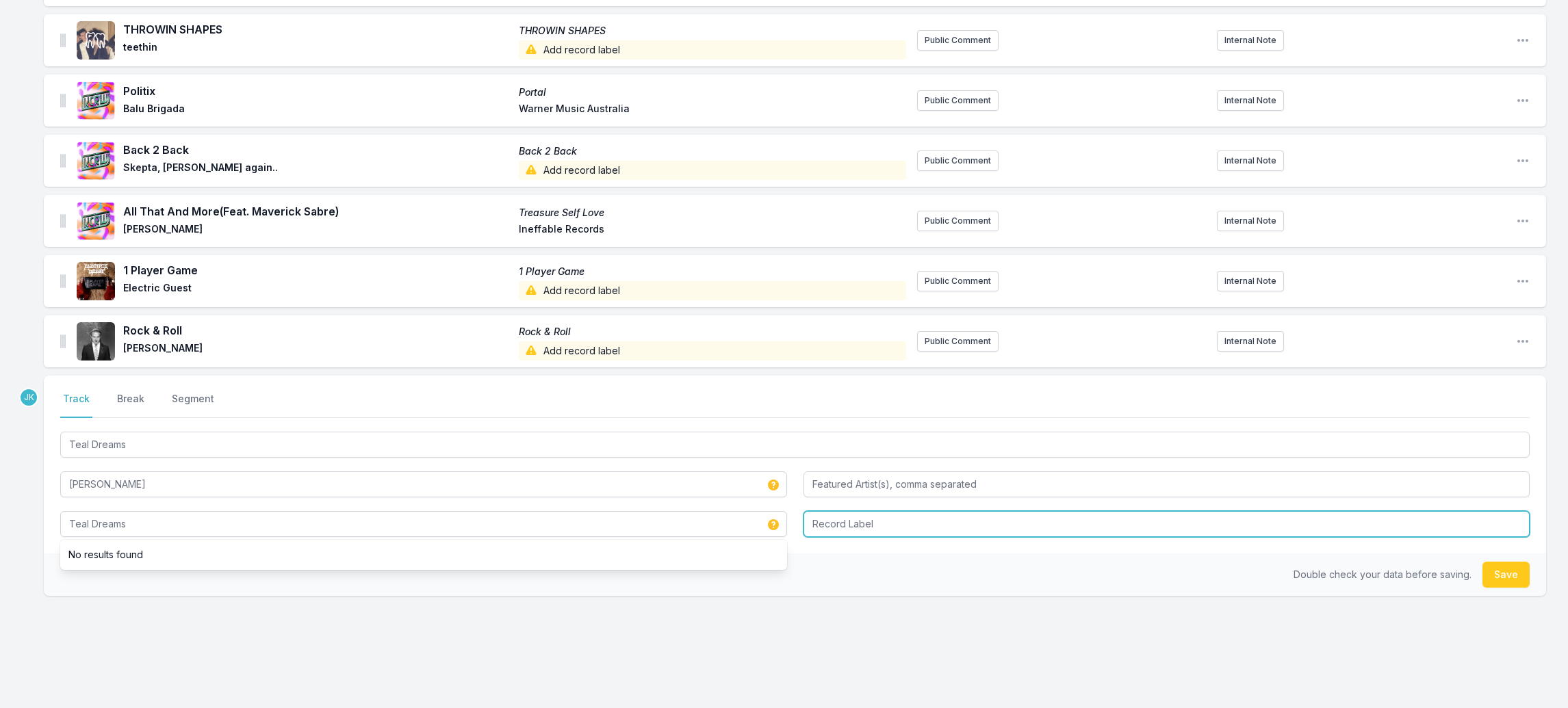
click at [928, 511] on input "Record Label" at bounding box center [1167, 524] width 727 height 26
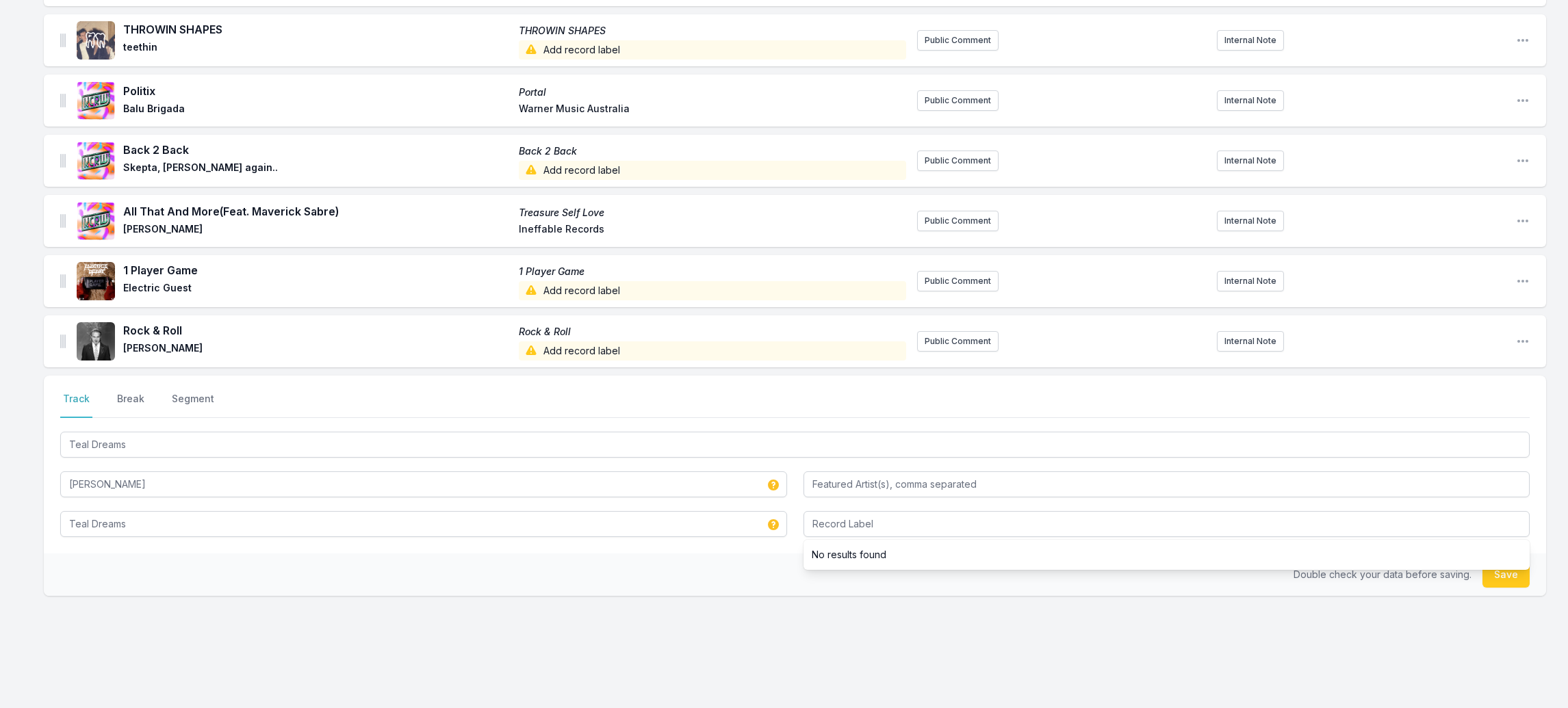
click at [1500, 561] on button "Save" at bounding box center [1506, 574] width 47 height 26
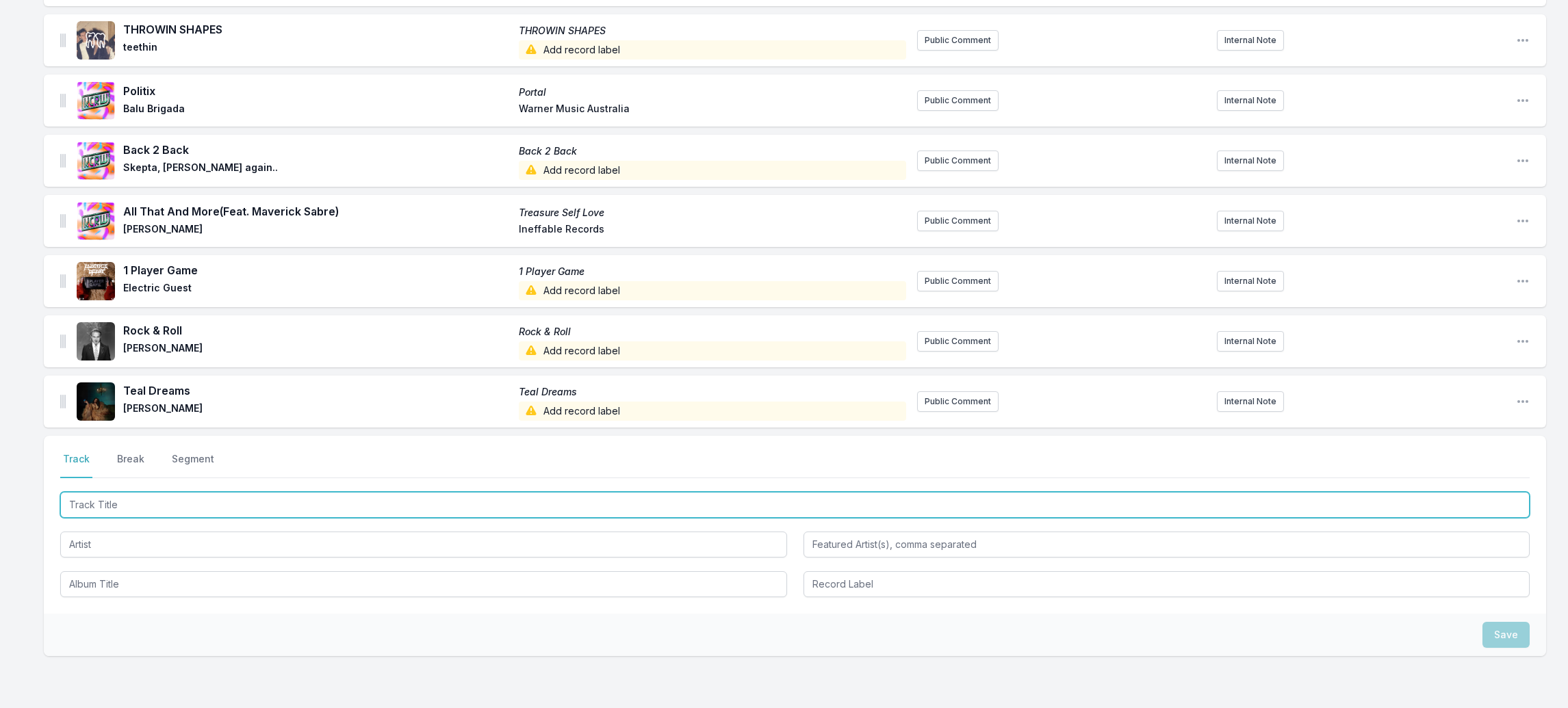
click at [119, 492] on input "Track Title" at bounding box center [794, 504] width 1470 height 26
paste input "Rock A Bye Baby"
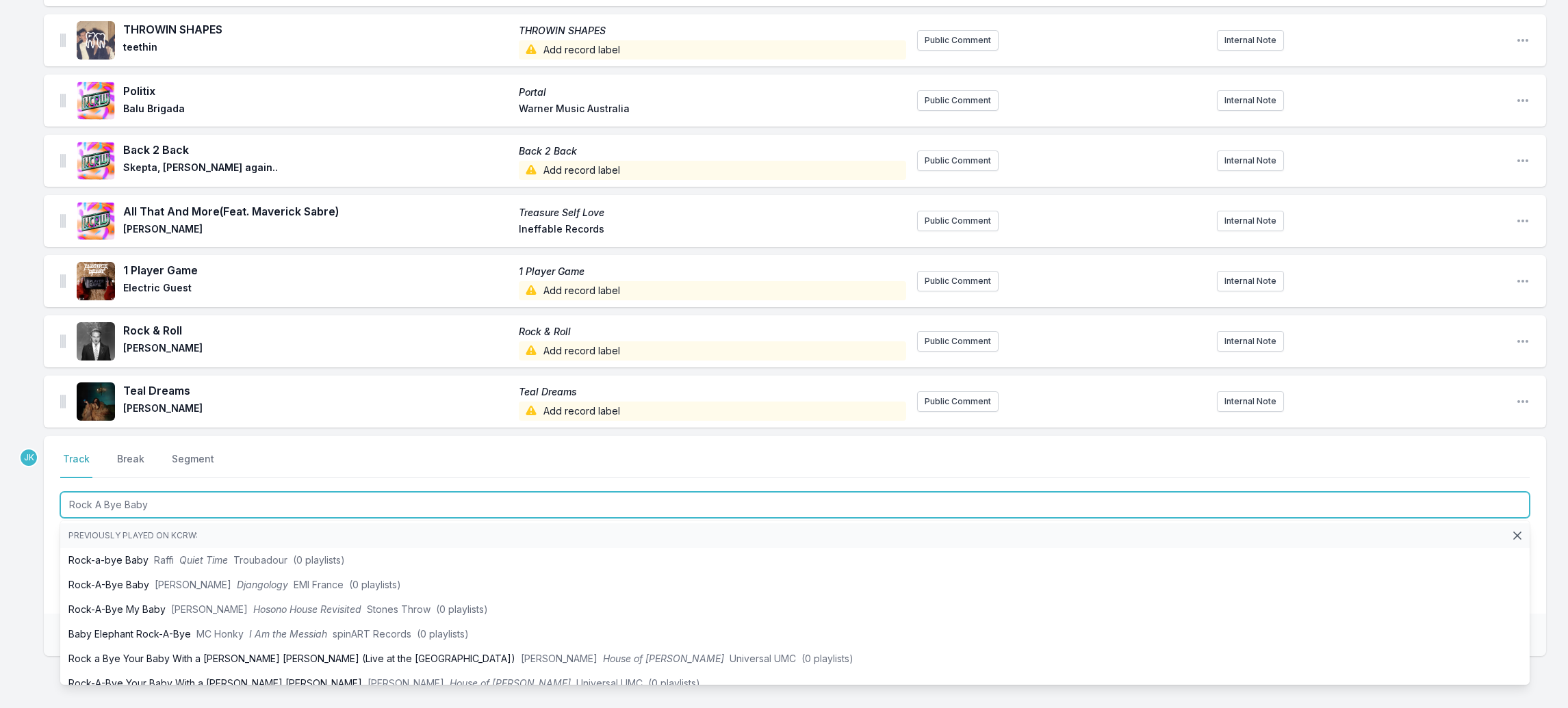
type input "Rock A Bye Baby"
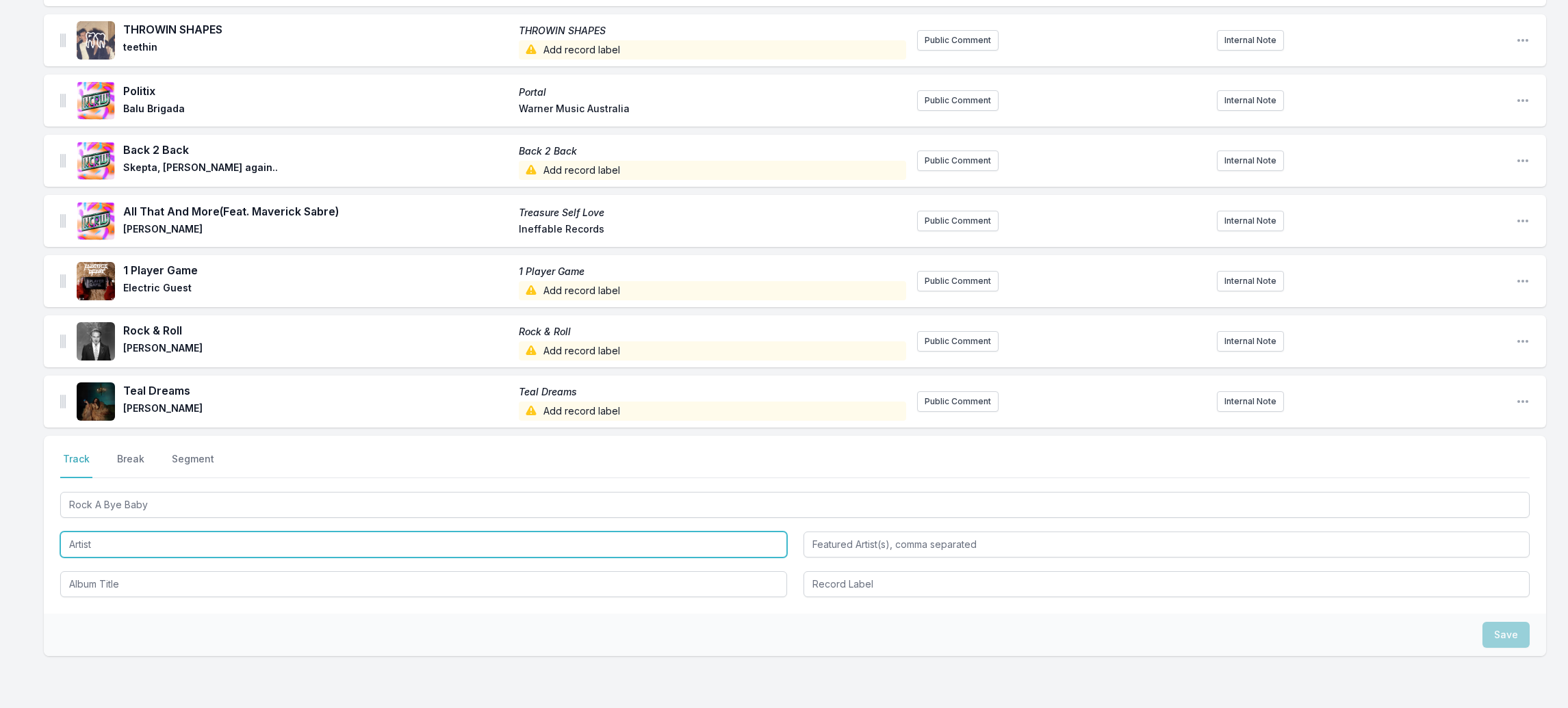
click at [88, 531] on input "Artist" at bounding box center [423, 544] width 727 height 26
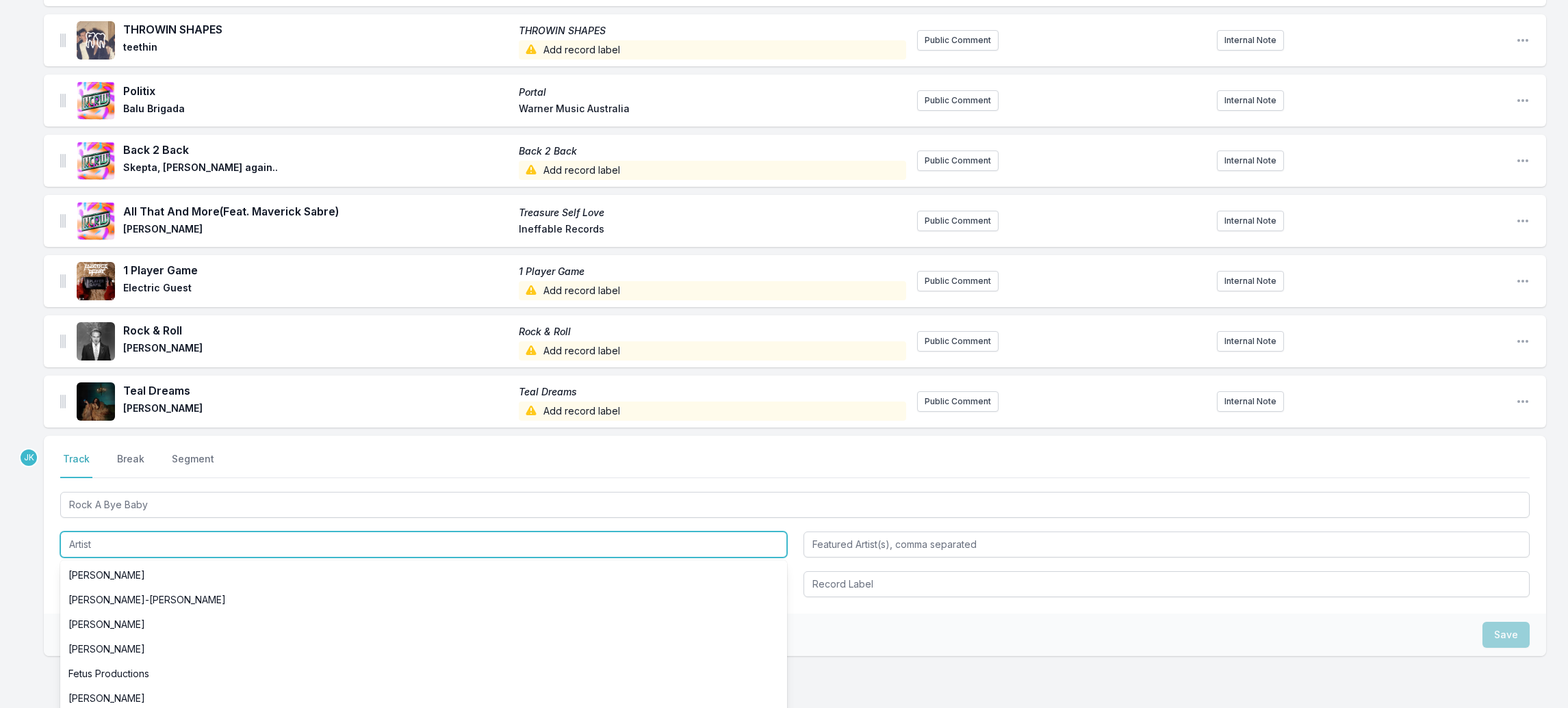
paste input "[PERSON_NAME]"
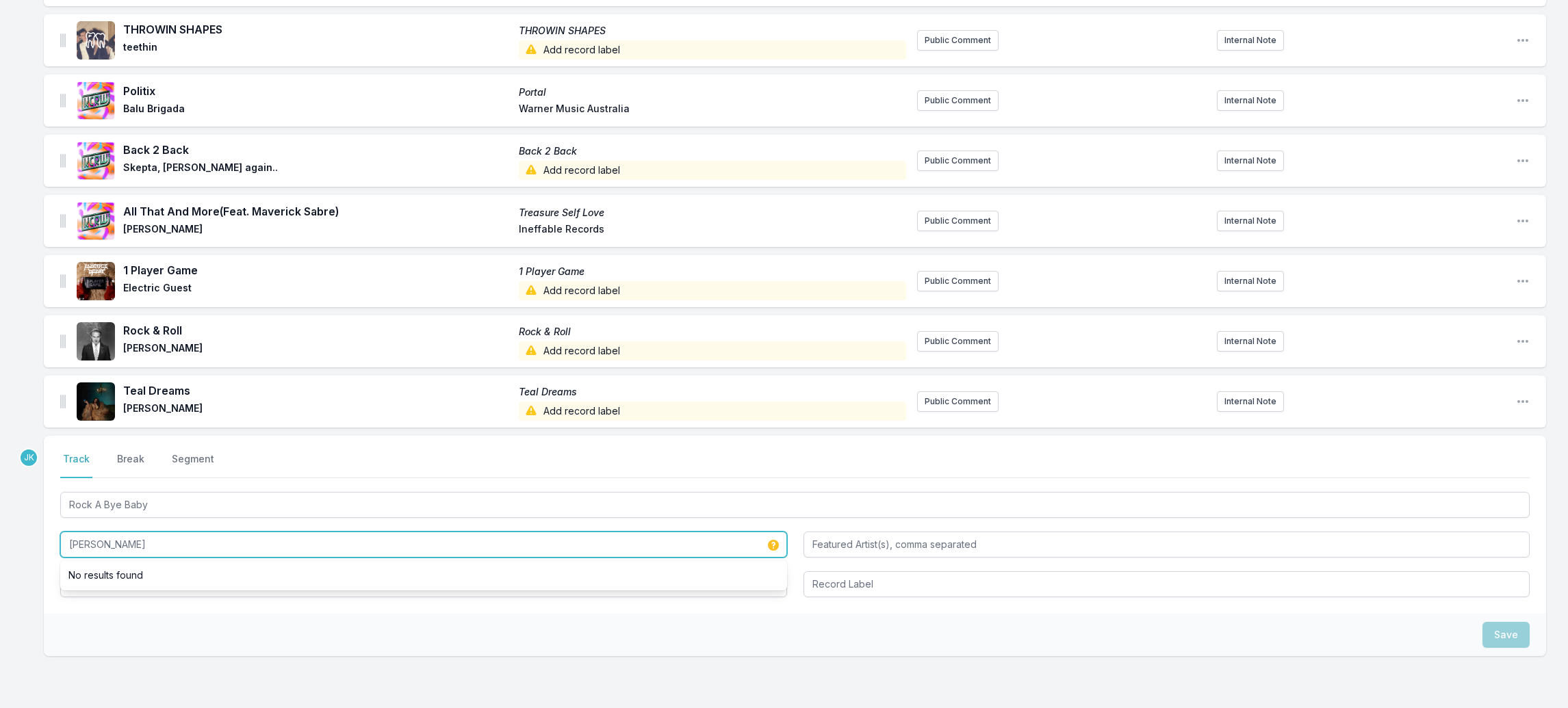
type input "[PERSON_NAME]"
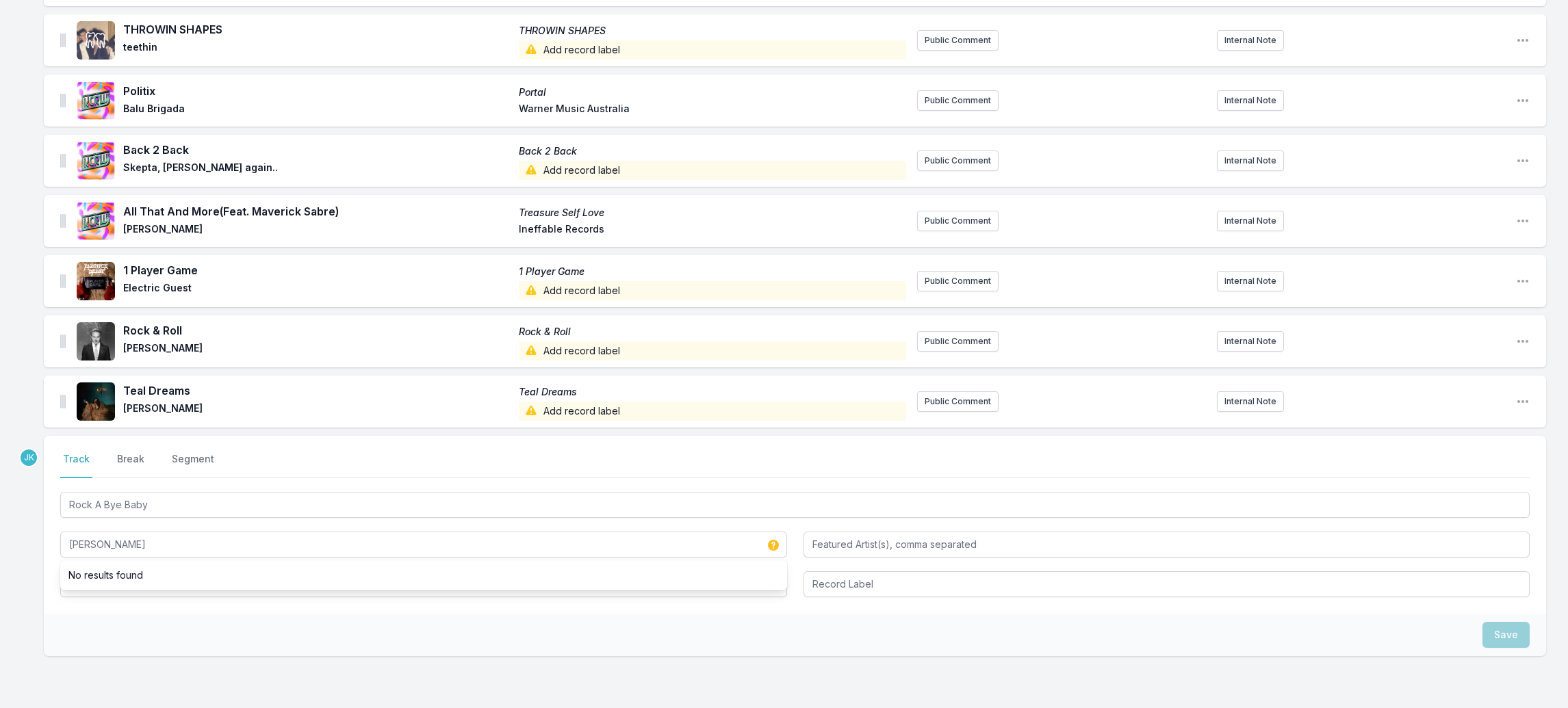
click at [93, 581] on div "Select a tab Track Break Segment Track Break Segment Rock A Bye Baby [PERSON_NA…" at bounding box center [794, 525] width 1502 height 177
click at [100, 571] on input "Album Title" at bounding box center [423, 584] width 727 height 26
paste input "Glimmer Of God - Deluxe Edition"
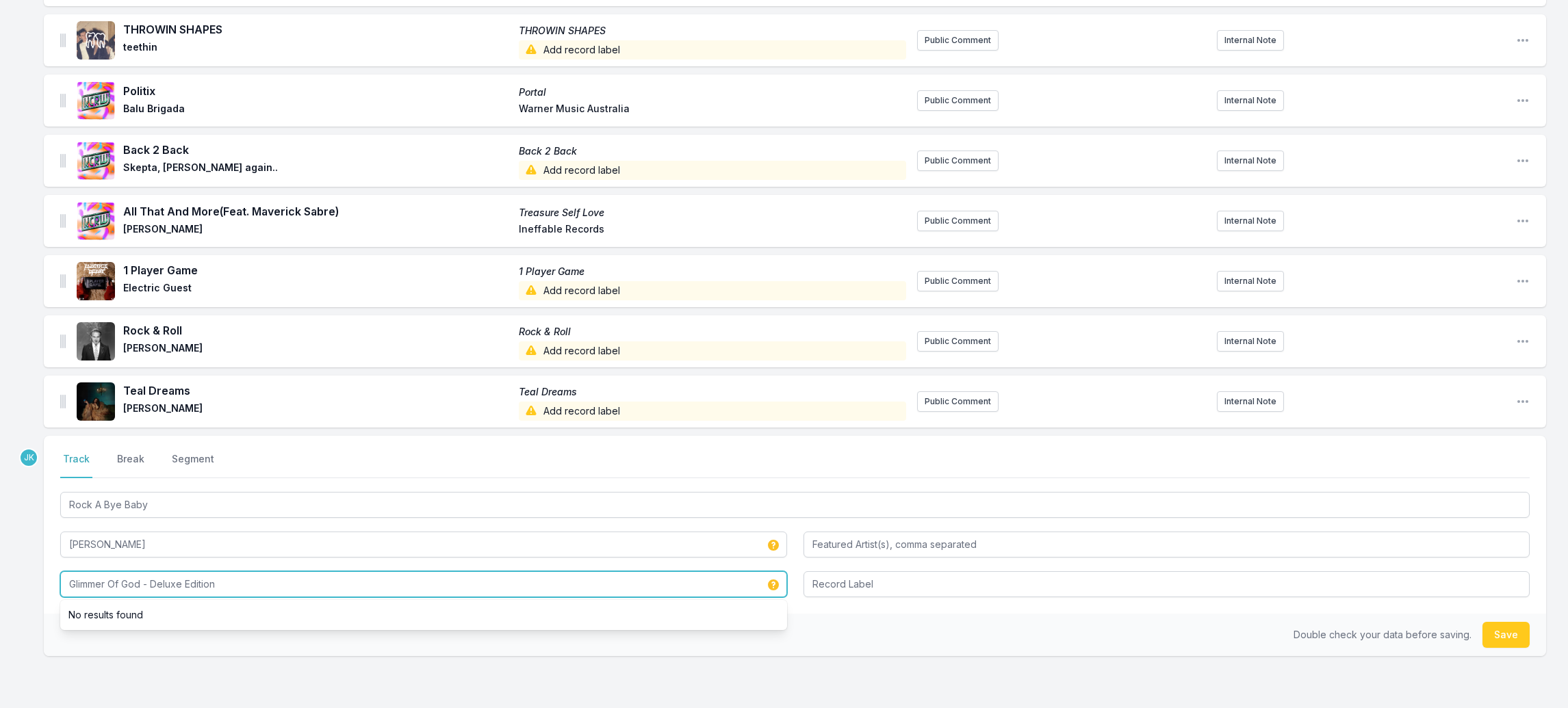
type input "Glimmer Of God - Deluxe Edition"
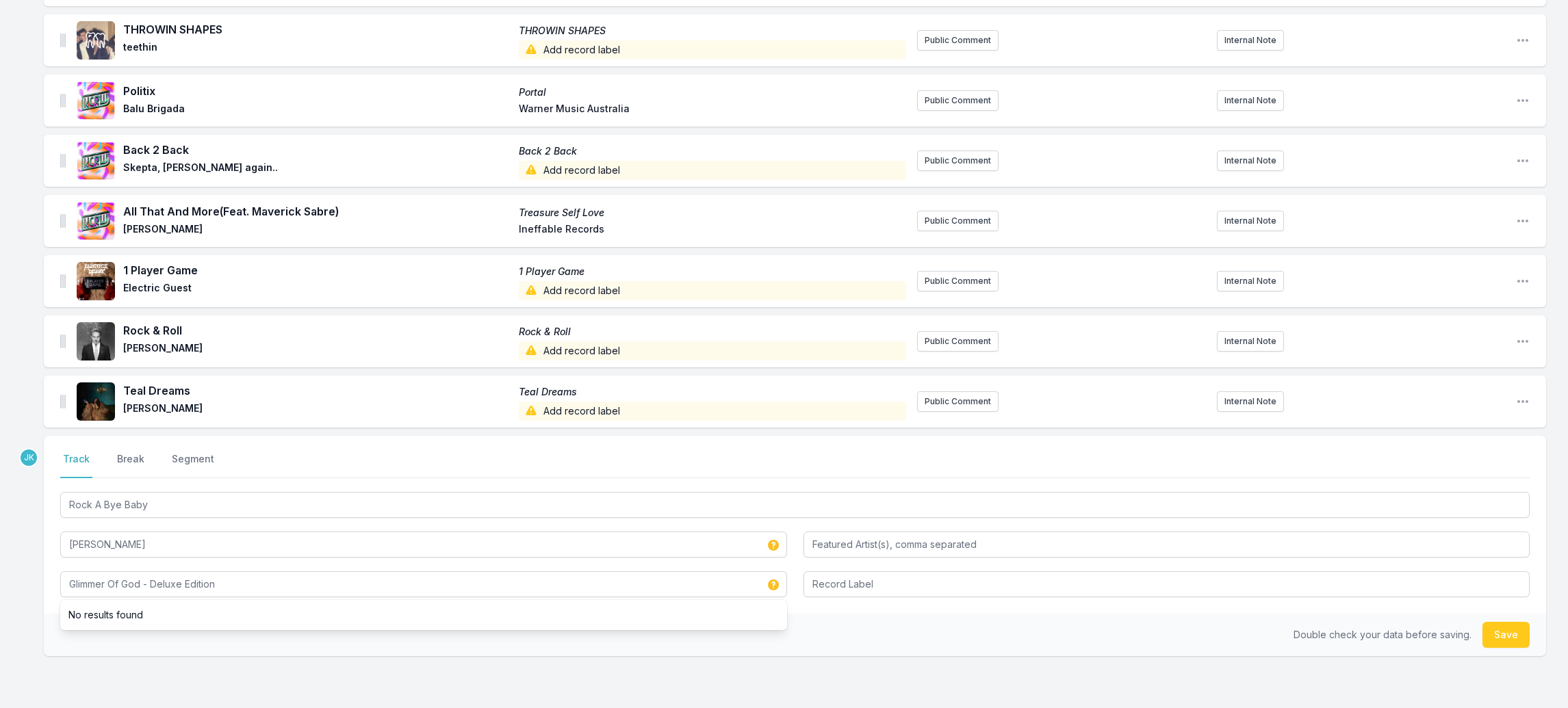
click at [1509, 622] on button "Save" at bounding box center [1506, 635] width 47 height 26
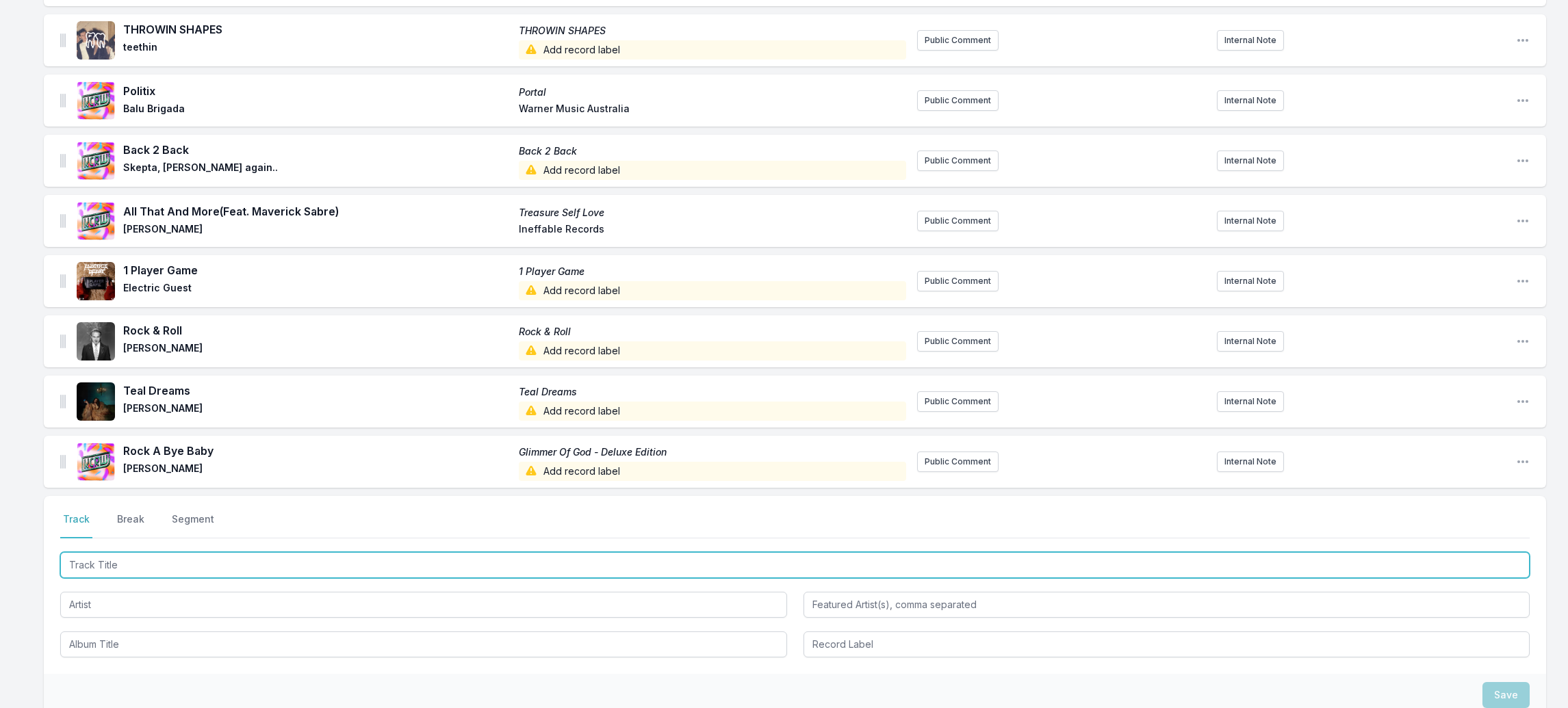
click at [128, 553] on input "Track Title" at bounding box center [794, 565] width 1470 height 26
paste input "Let Me Love You"
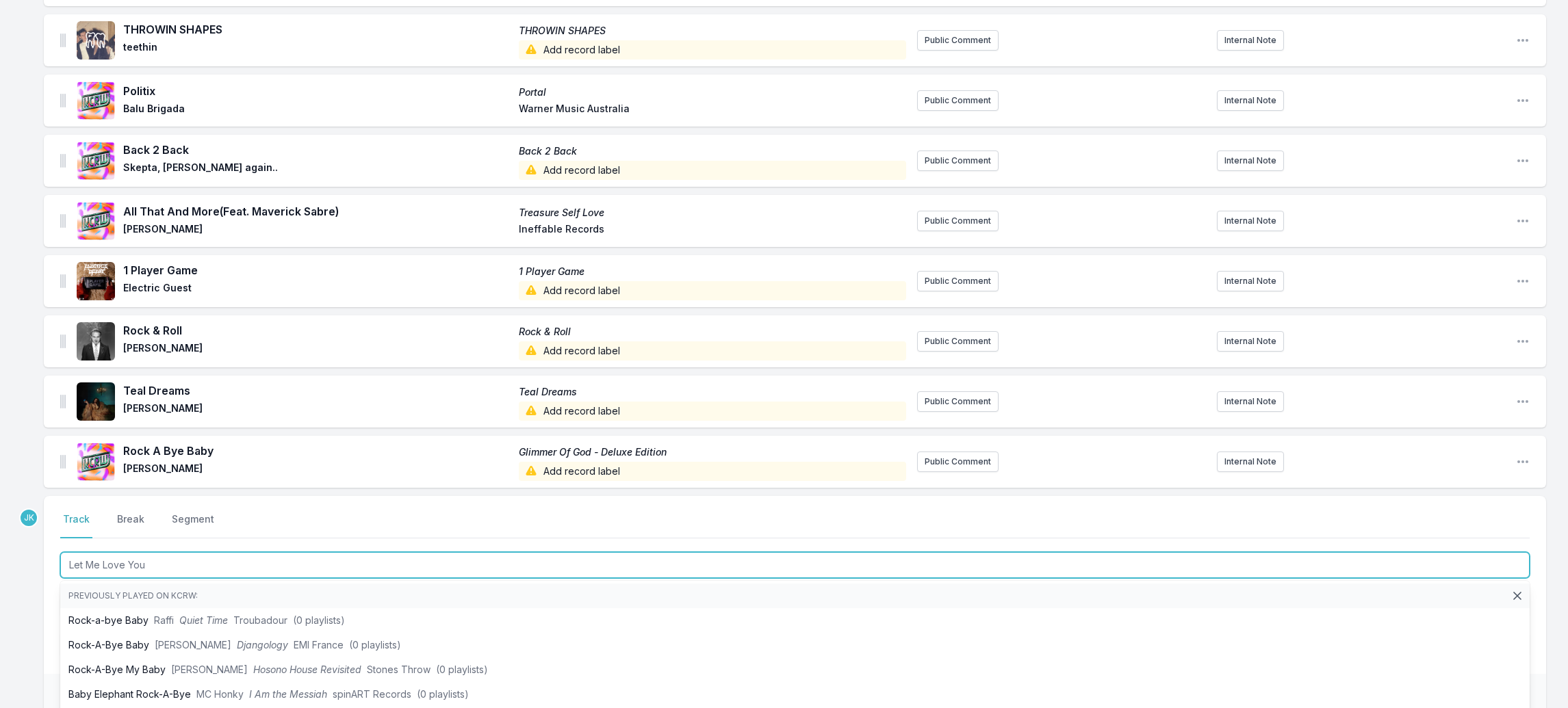
scroll to position [1146, 0]
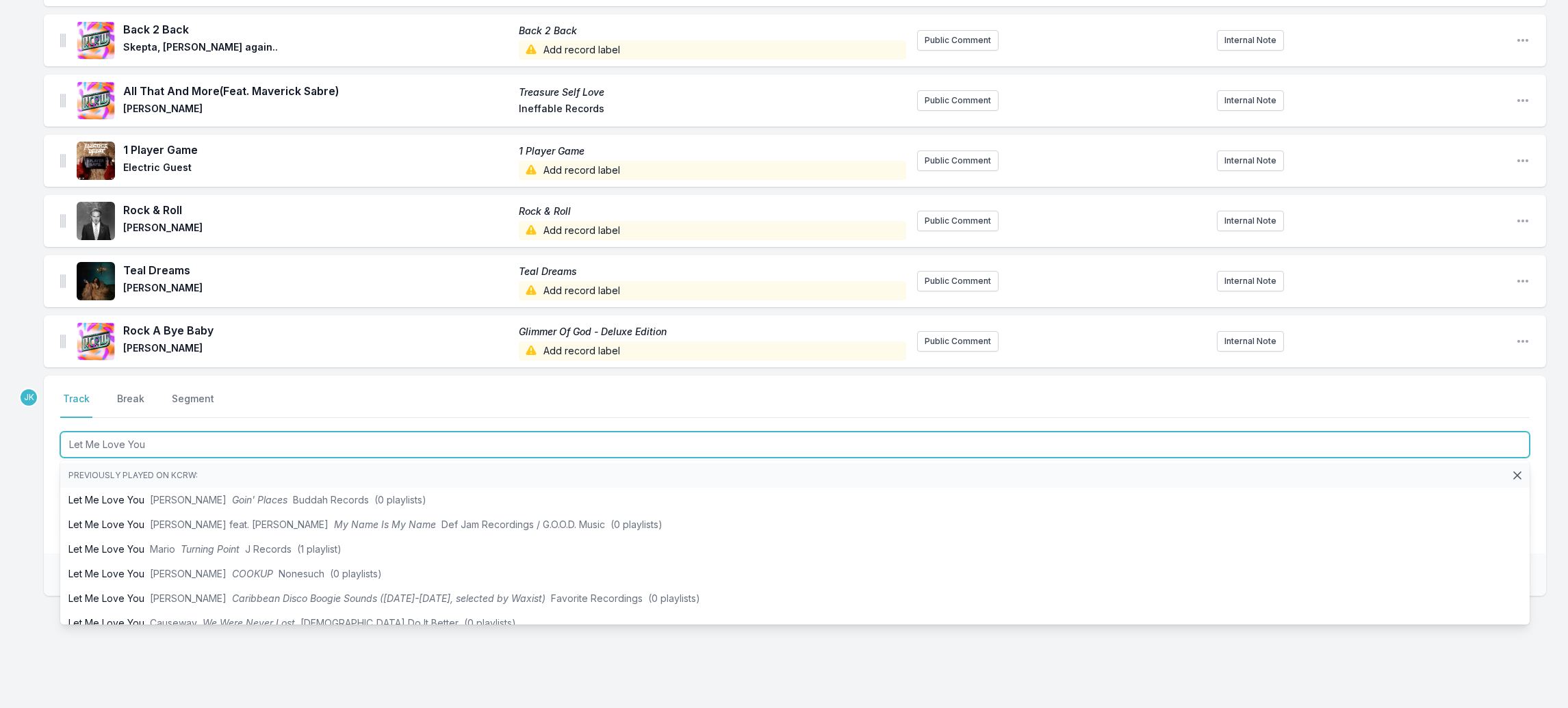
type input "Let Me Love You"
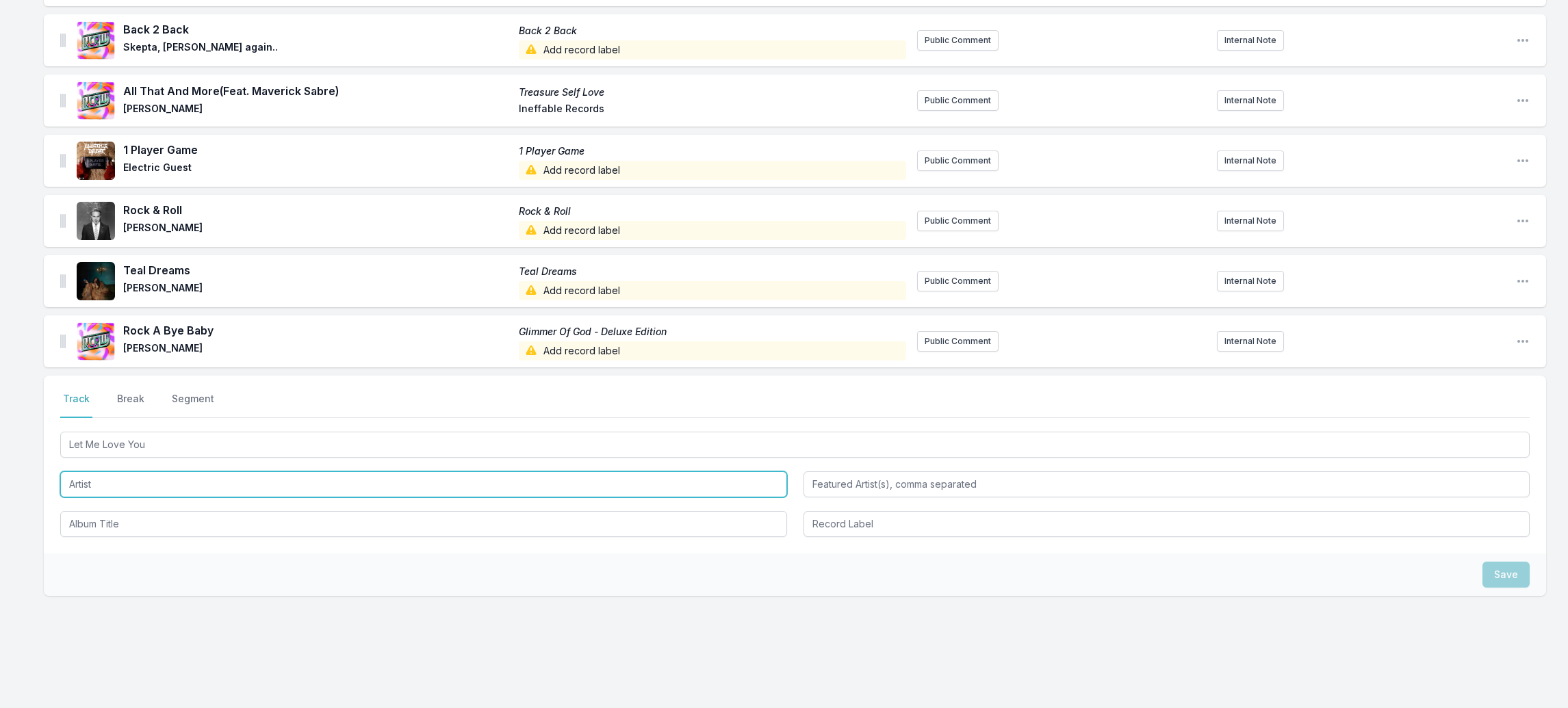
click at [83, 472] on input "Artist" at bounding box center [423, 484] width 727 height 26
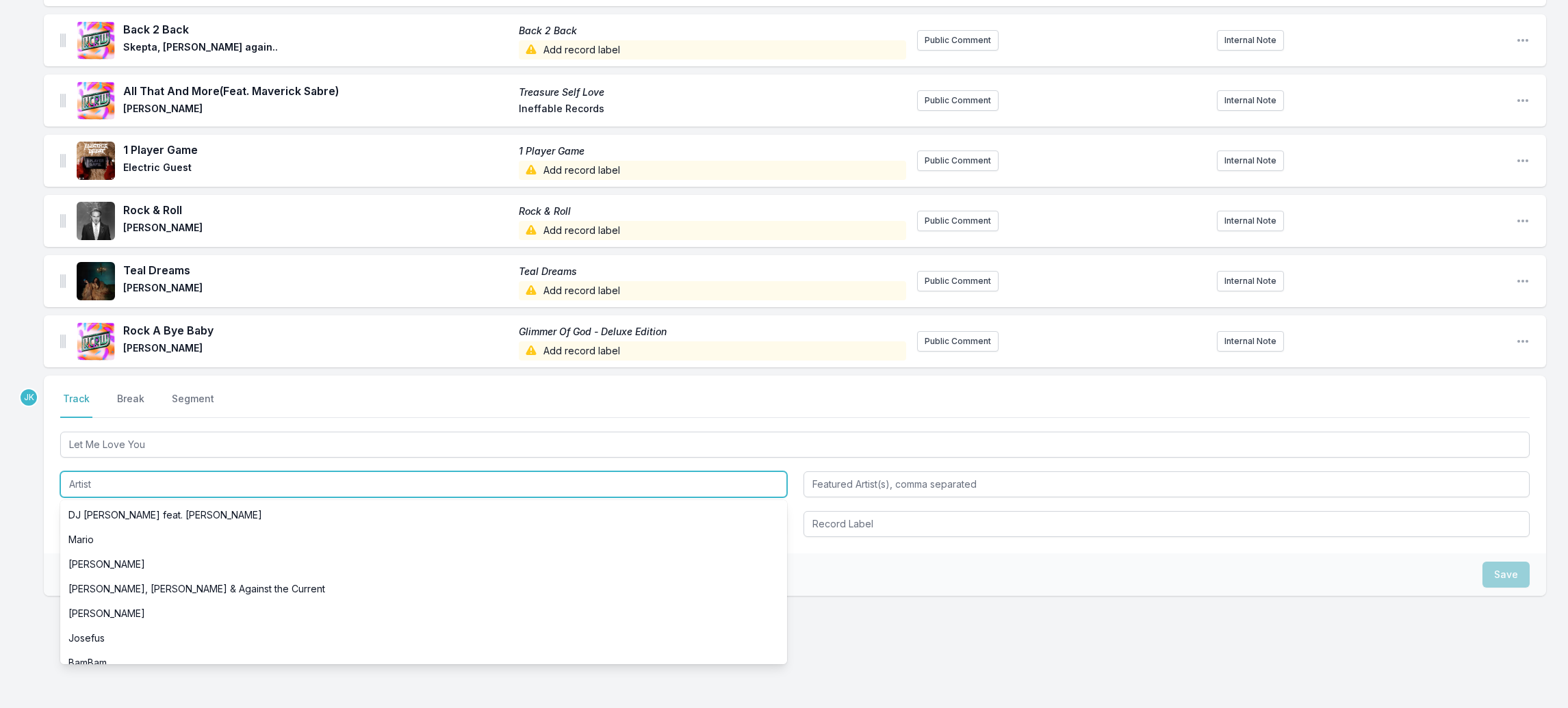
paste input "[PERSON_NAME] [PERSON_NAME]"
type input "[PERSON_NAME] [PERSON_NAME]"
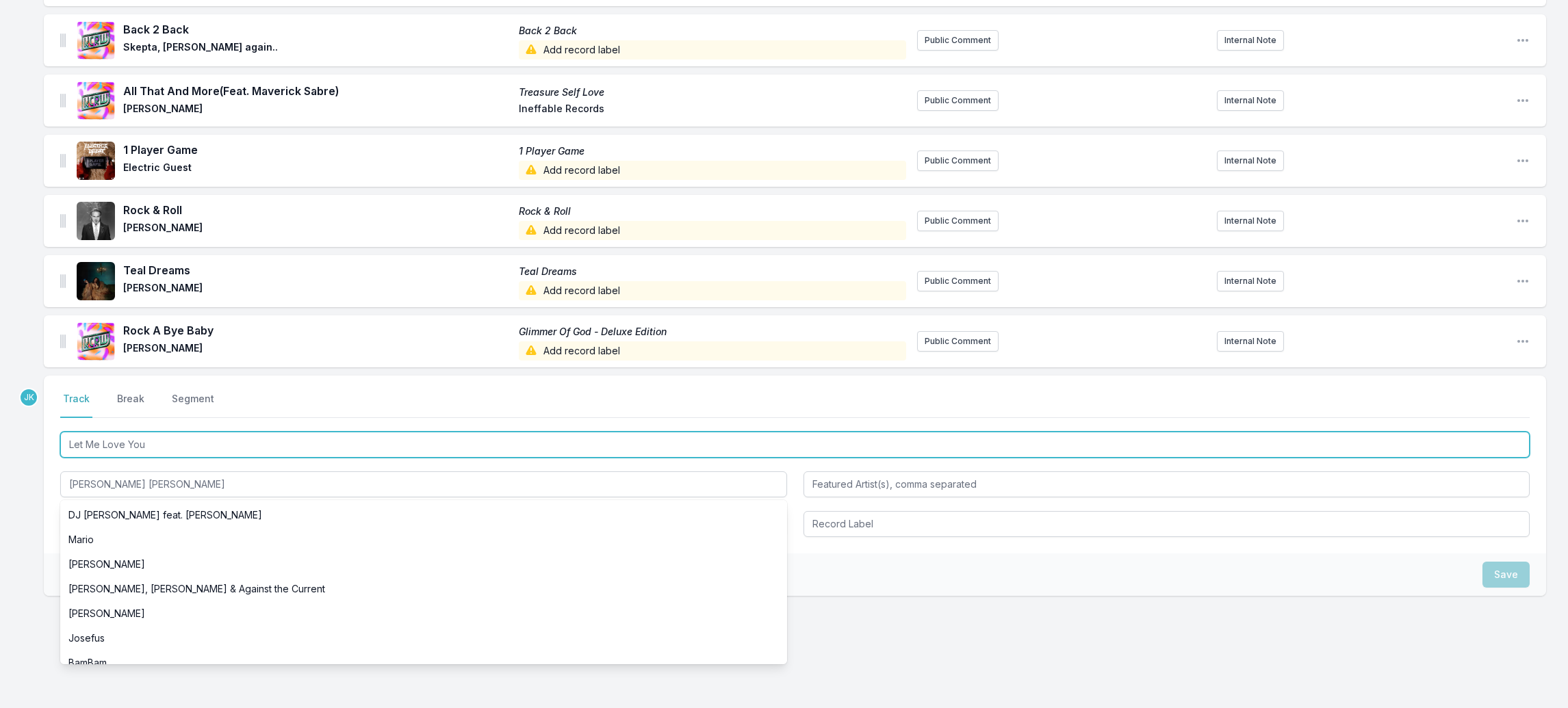
click at [136, 432] on input "Let Me Love You" at bounding box center [794, 445] width 1470 height 26
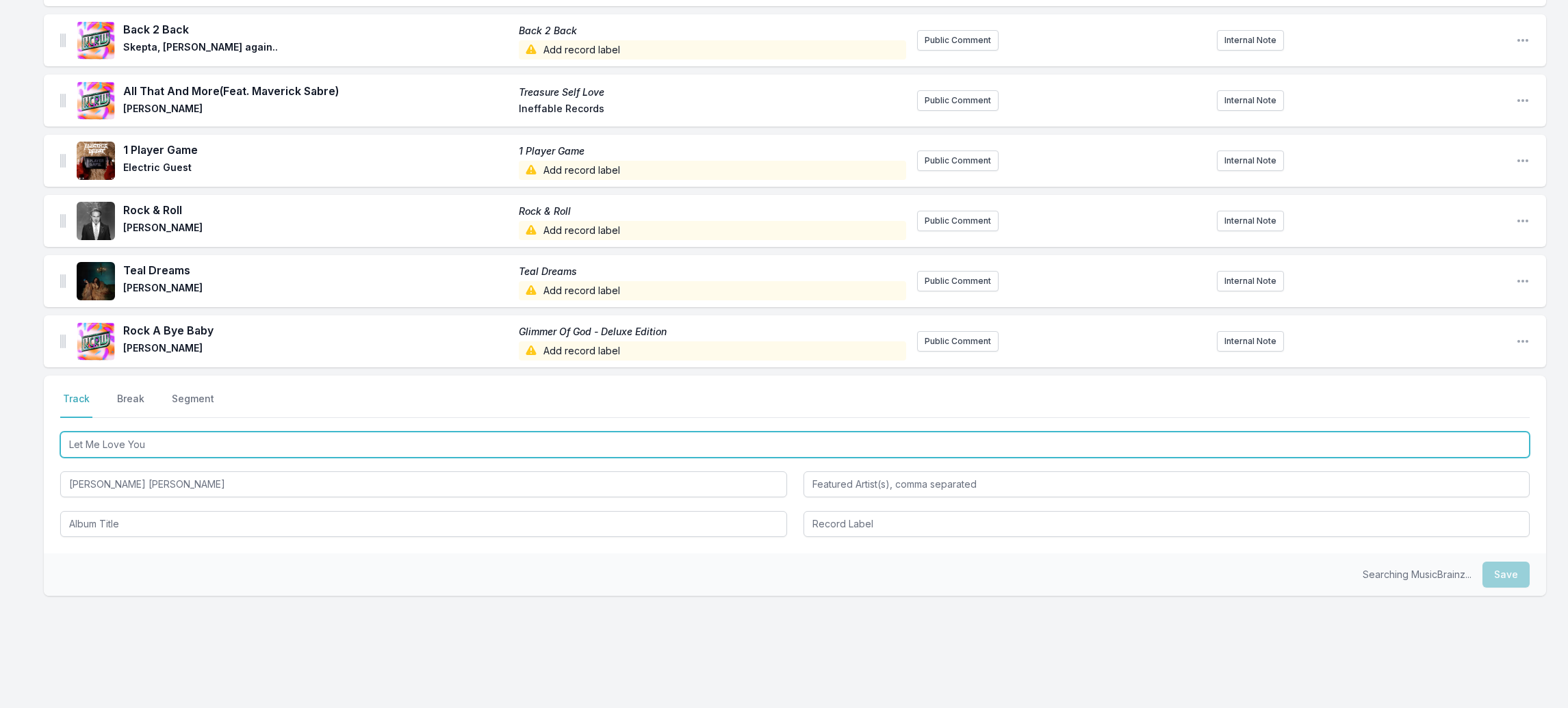
click at [136, 432] on input "Let Me Love You" at bounding box center [794, 445] width 1470 height 26
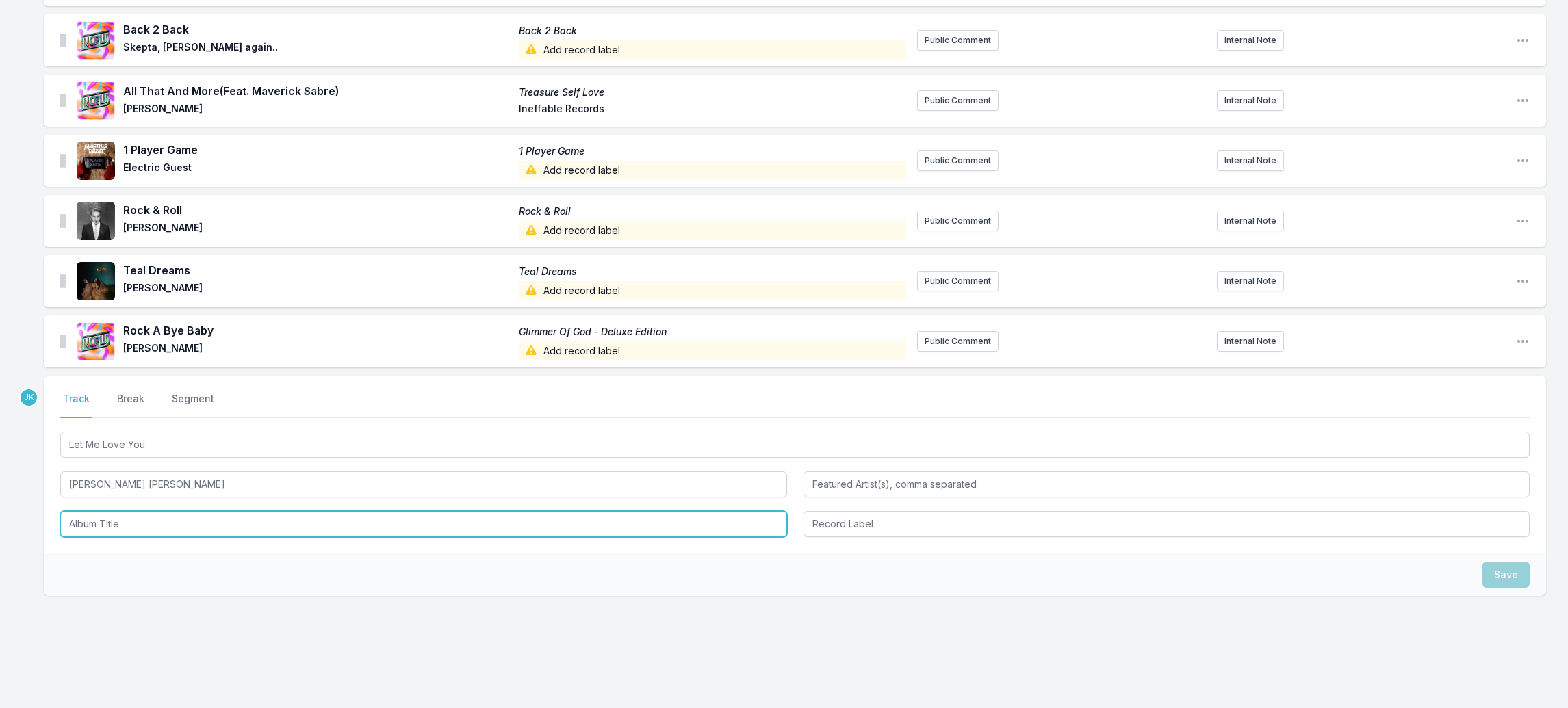
click at [105, 511] on input "Album Title" at bounding box center [423, 524] width 727 height 26
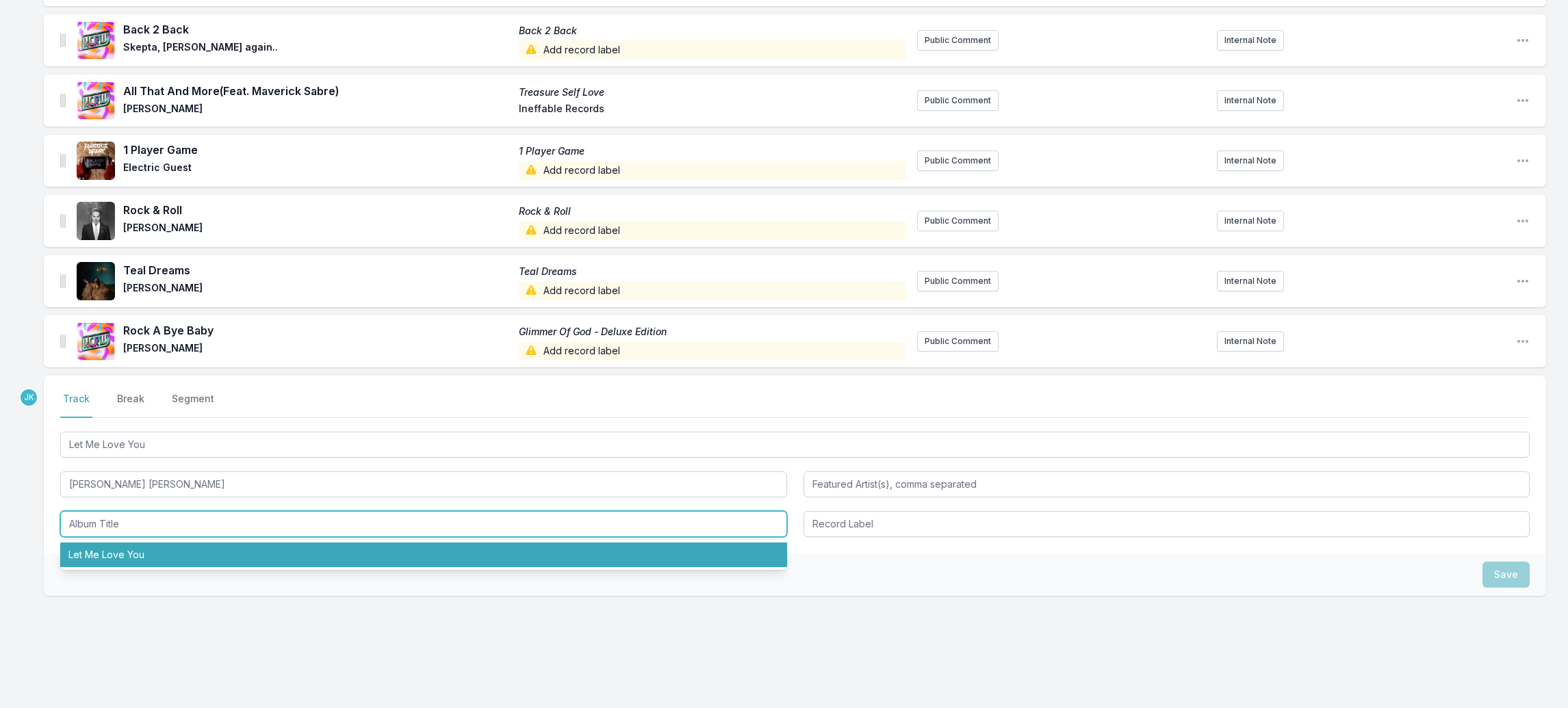
drag, startPoint x: 97, startPoint y: 533, endPoint x: 570, endPoint y: 479, distance: 476.1
click at [97, 543] on li "Let Me Love You" at bounding box center [423, 556] width 727 height 25
type input "Let Me Love You"
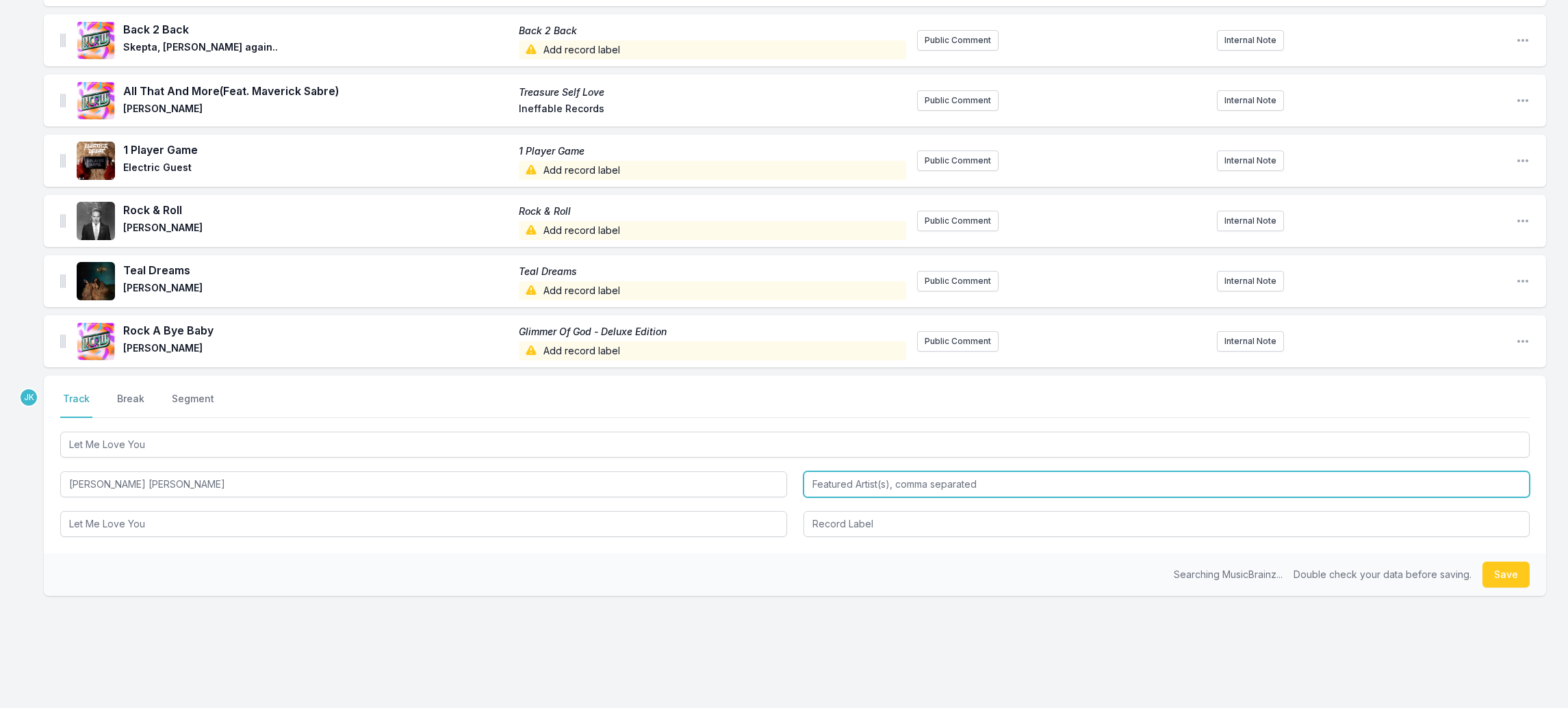
drag, startPoint x: 915, startPoint y: 464, endPoint x: 830, endPoint y: 490, distance: 88.9
click at [913, 472] on input "Featured Artist(s), comma separated" at bounding box center [1167, 484] width 727 height 26
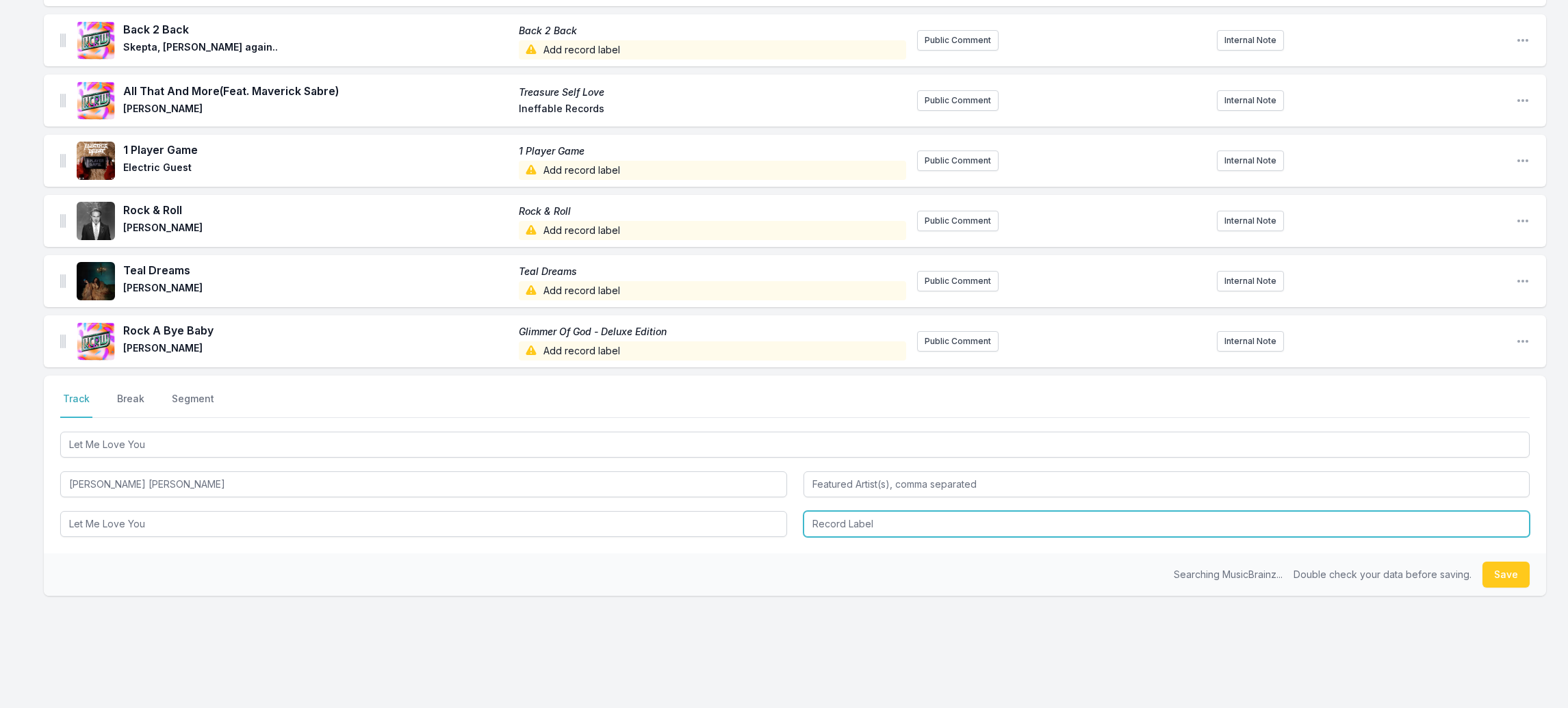
click at [834, 511] on input "Record Label" at bounding box center [1167, 524] width 727 height 26
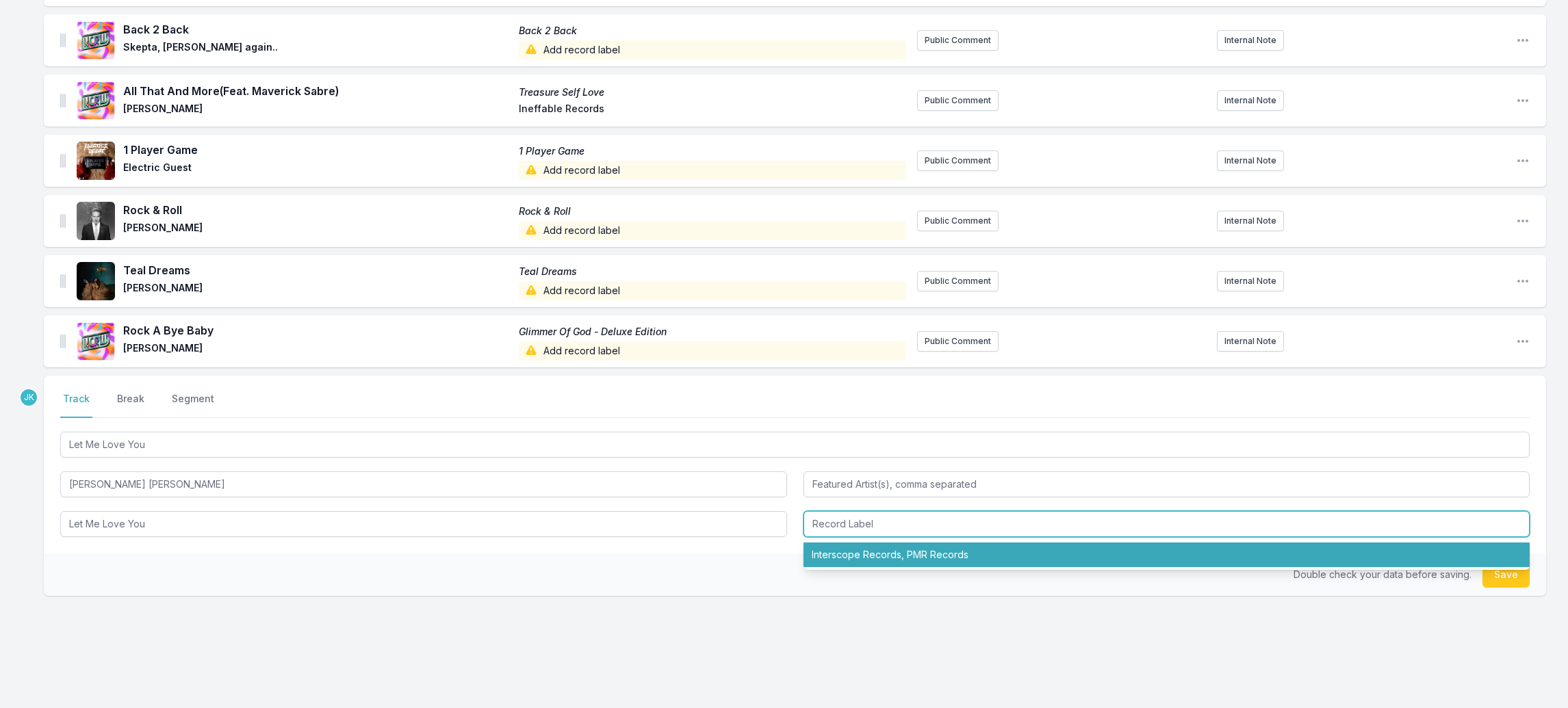
drag, startPoint x: 851, startPoint y: 543, endPoint x: 923, endPoint y: 545, distance: 72.0
click at [852, 543] on li "Interscope Records, PMR Records" at bounding box center [1167, 556] width 727 height 25
type input "Interscope Records, PMR Records"
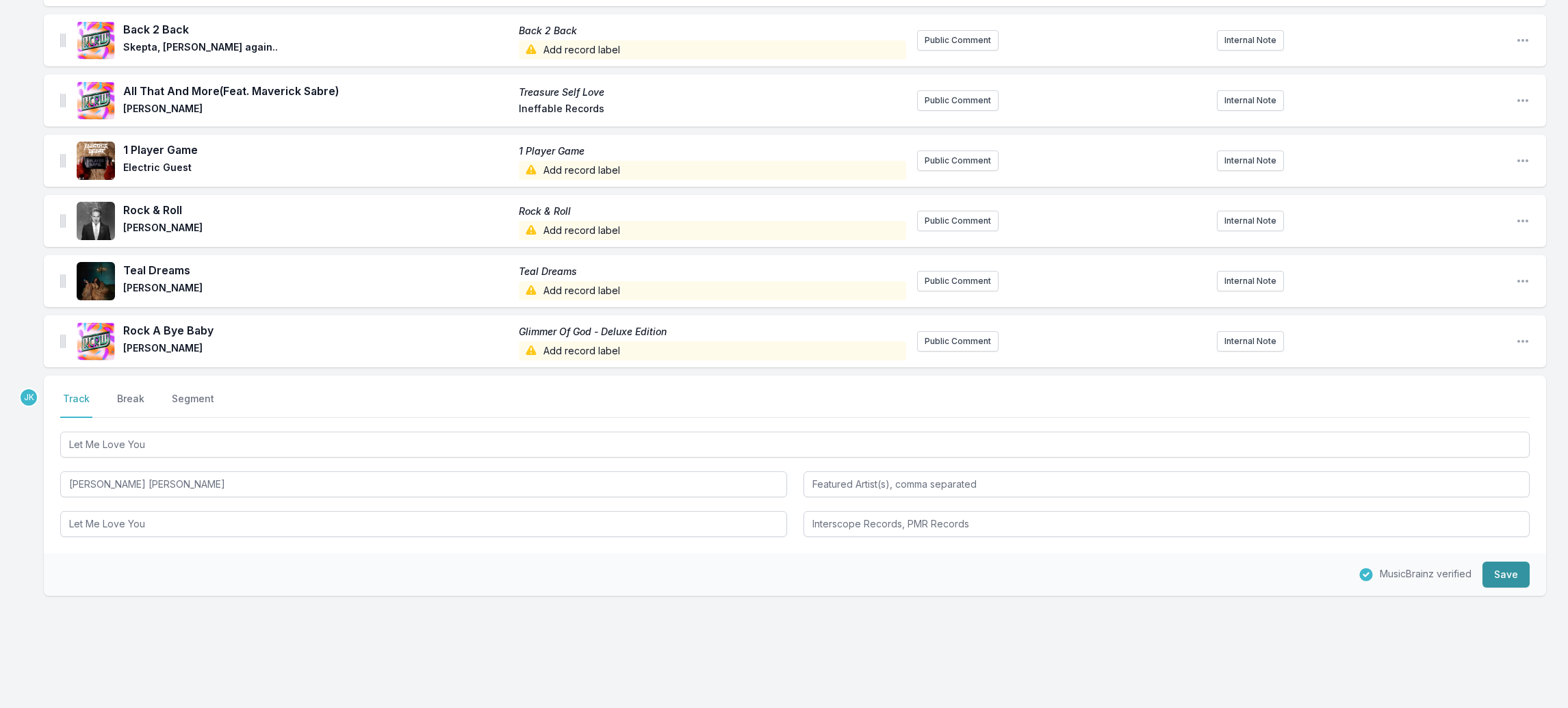
click at [1499, 561] on button "Save" at bounding box center [1506, 574] width 47 height 26
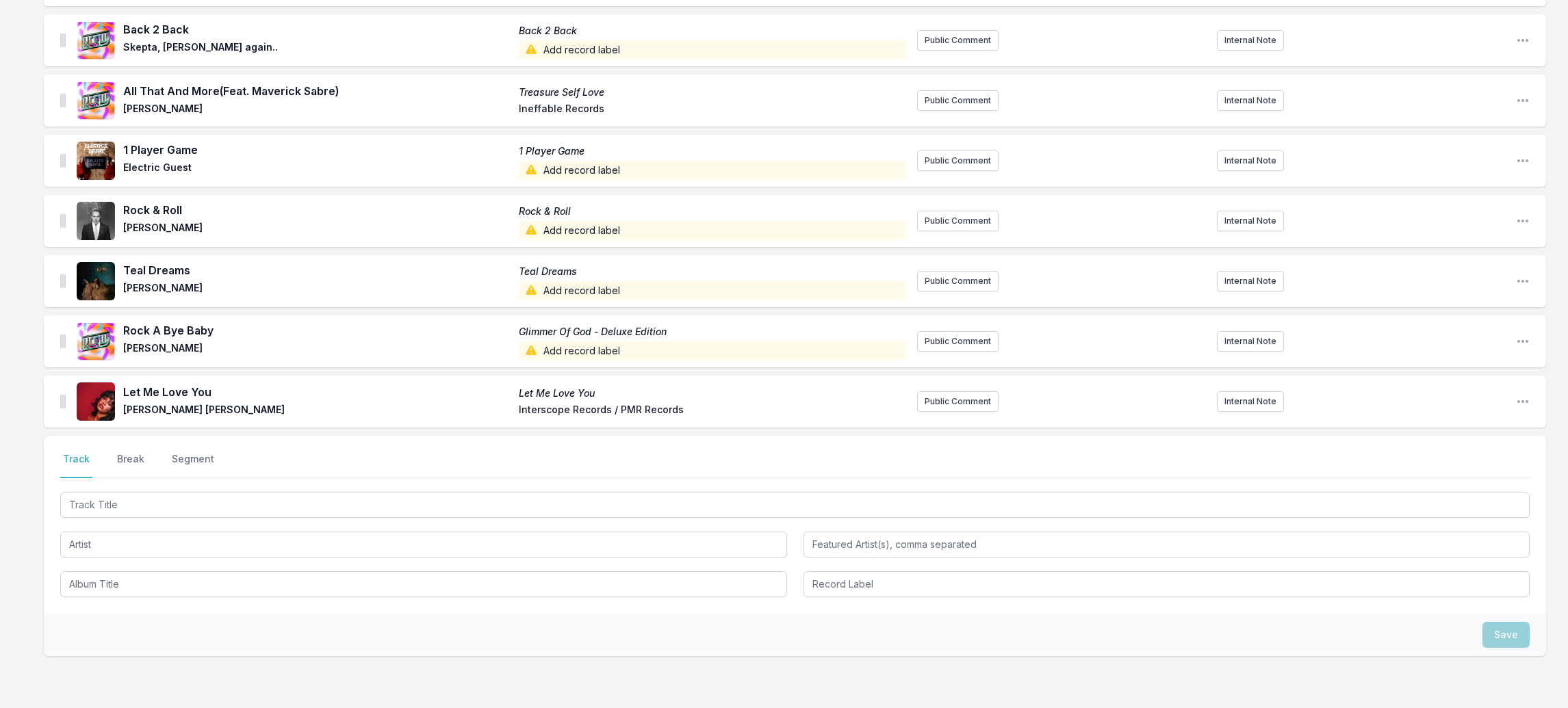
click at [111, 489] on div at bounding box center [794, 504] width 1470 height 29
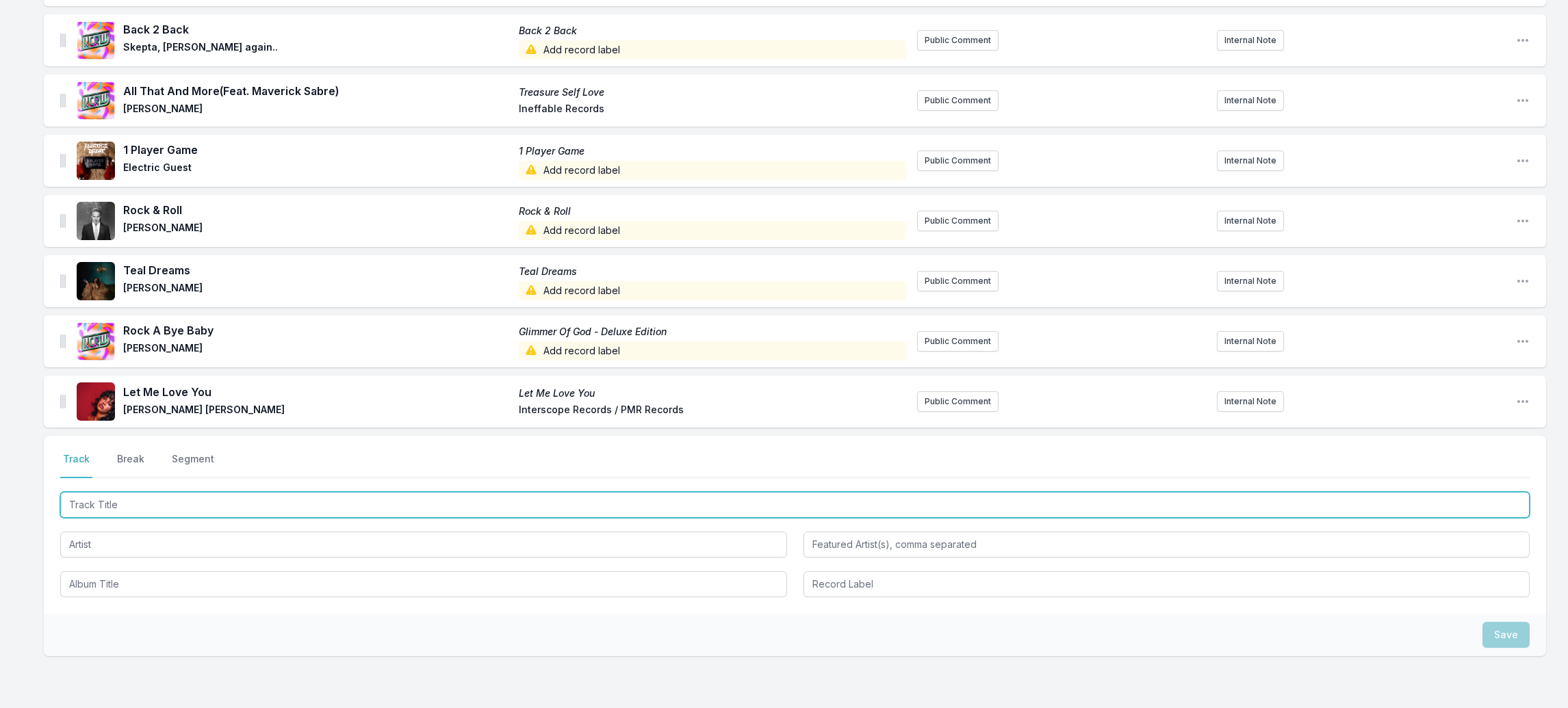
click at [112, 492] on input "Track Title" at bounding box center [794, 504] width 1470 height 26
paste input "found u/me"
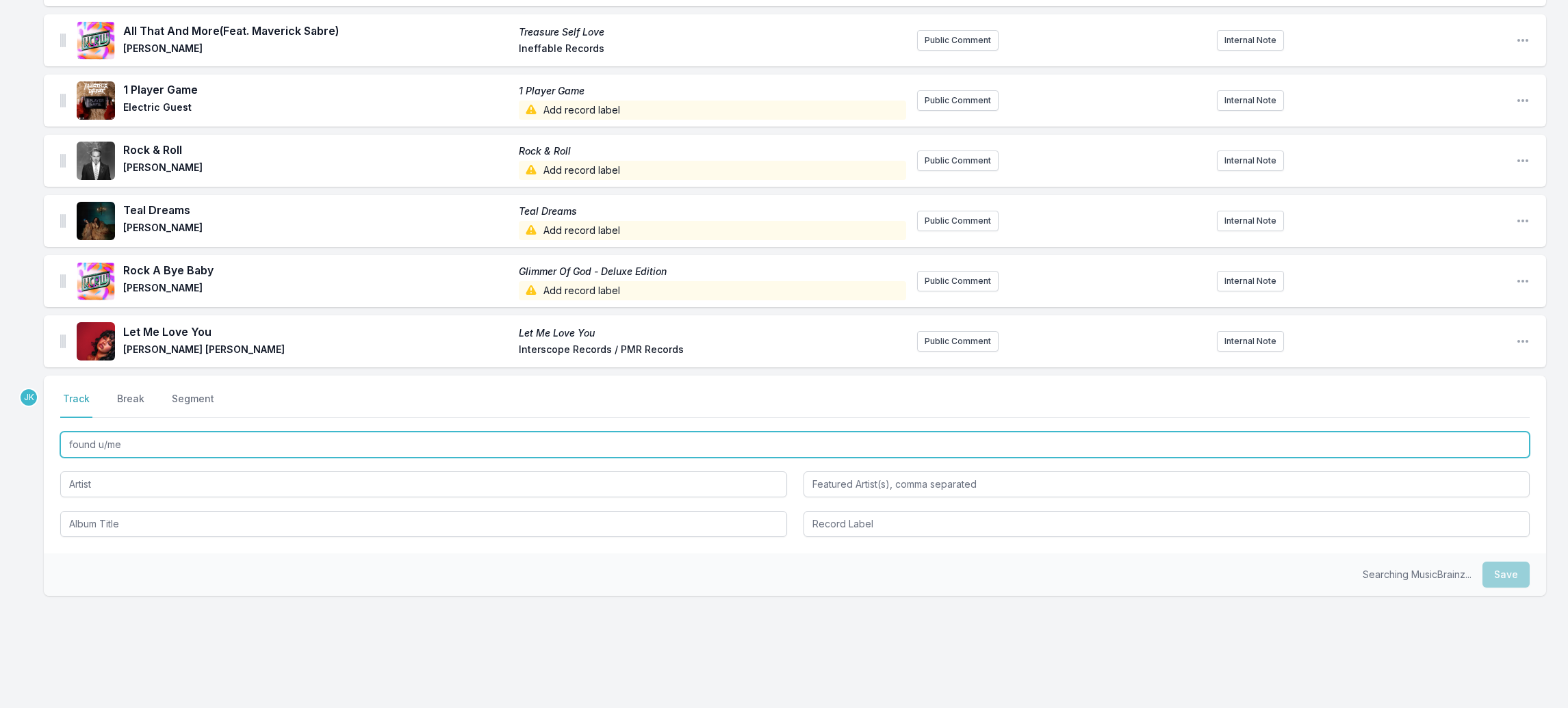
scroll to position [0, 0]
type input "found u/me"
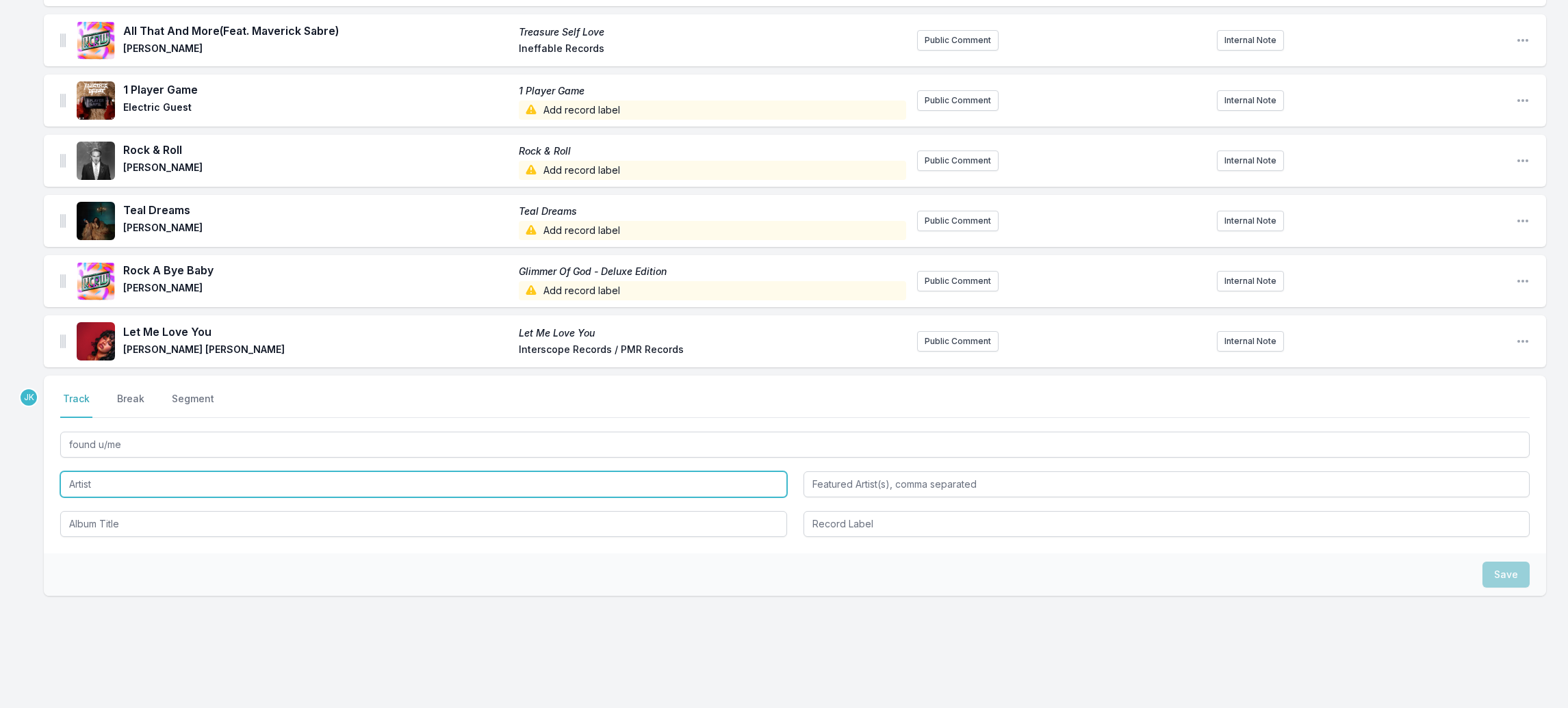
click at [102, 472] on input "Artist" at bounding box center [423, 484] width 727 height 26
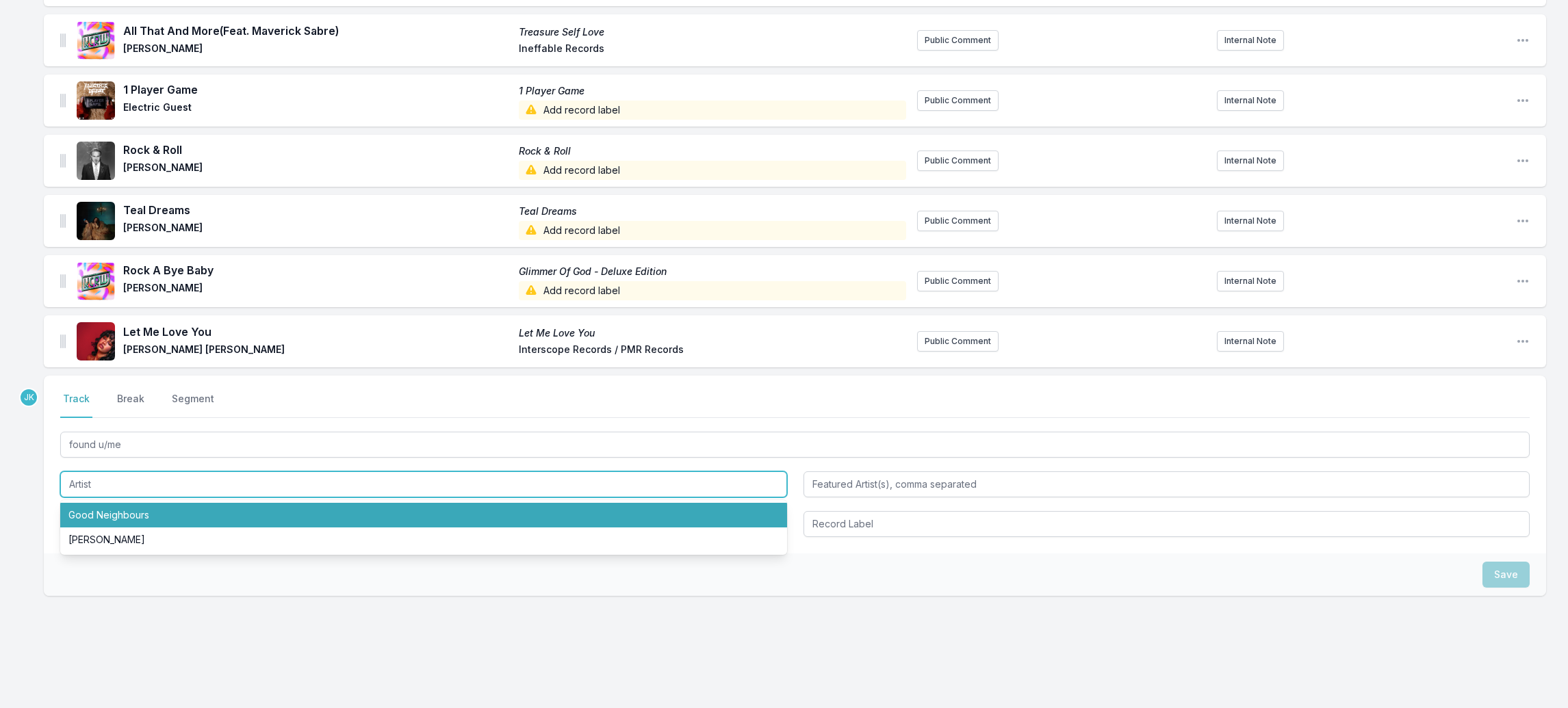
click at [109, 503] on li "Good Neighbours" at bounding box center [423, 515] width 727 height 25
type input "Good Neighbours"
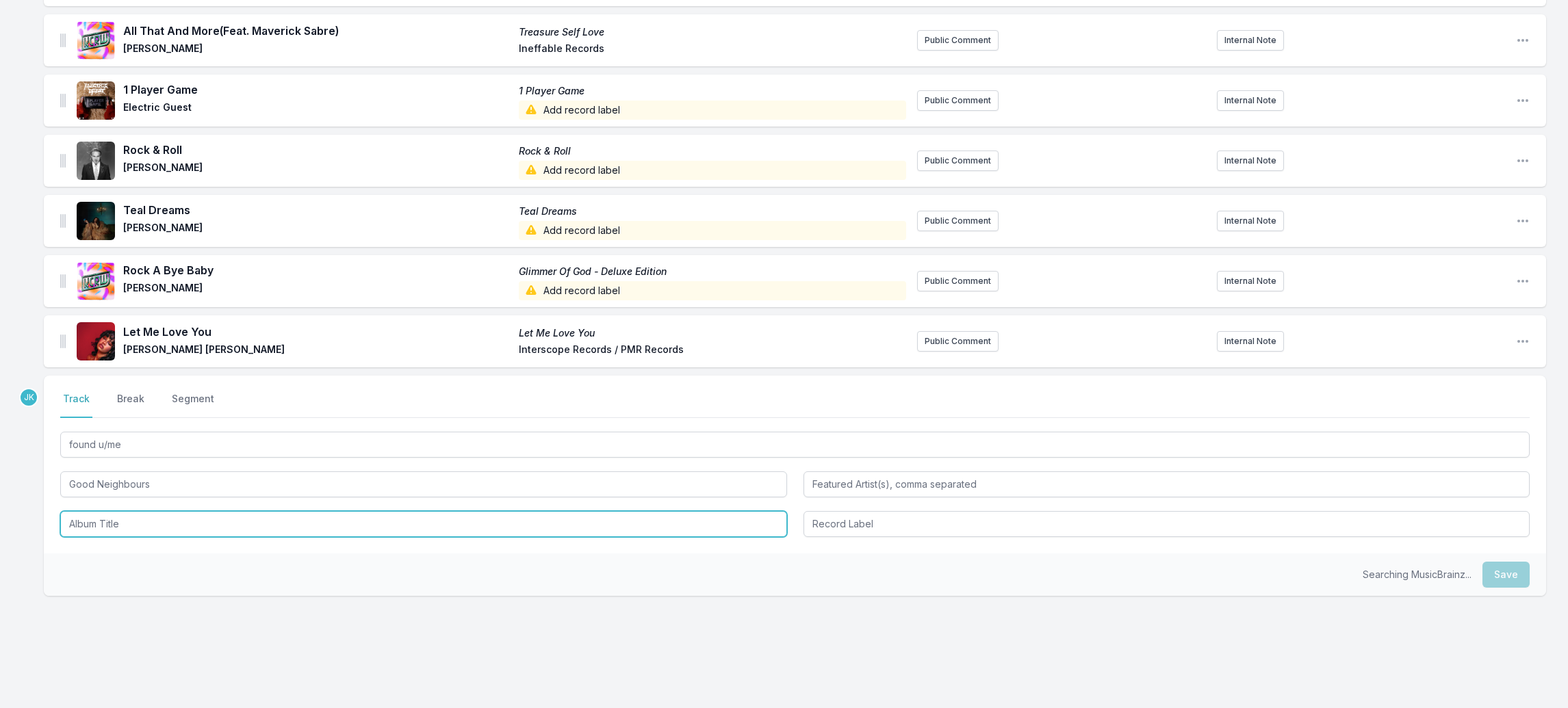
click at [104, 511] on input "Album Title" at bounding box center [423, 524] width 727 height 26
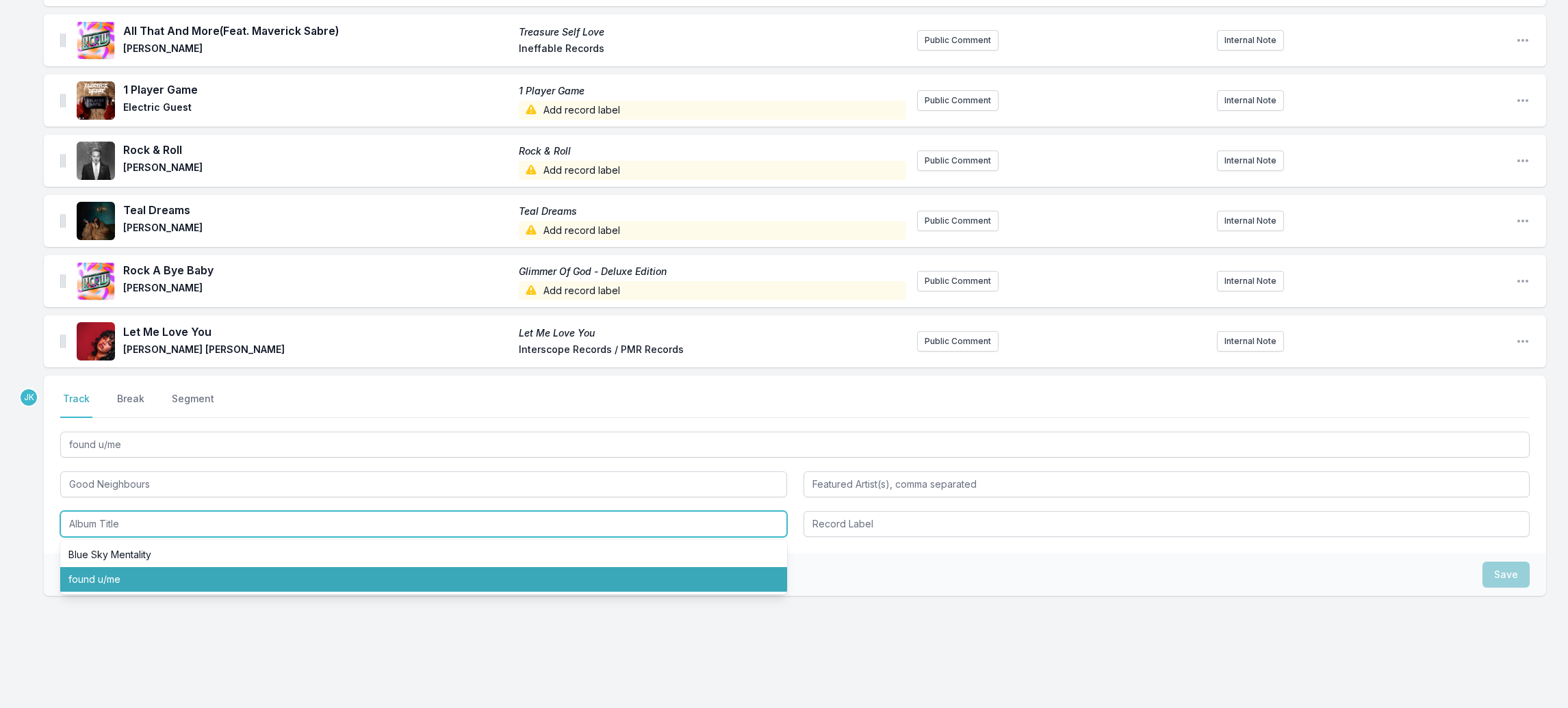
click at [110, 567] on li "found u/me" at bounding box center [423, 580] width 727 height 25
type input "found u/me"
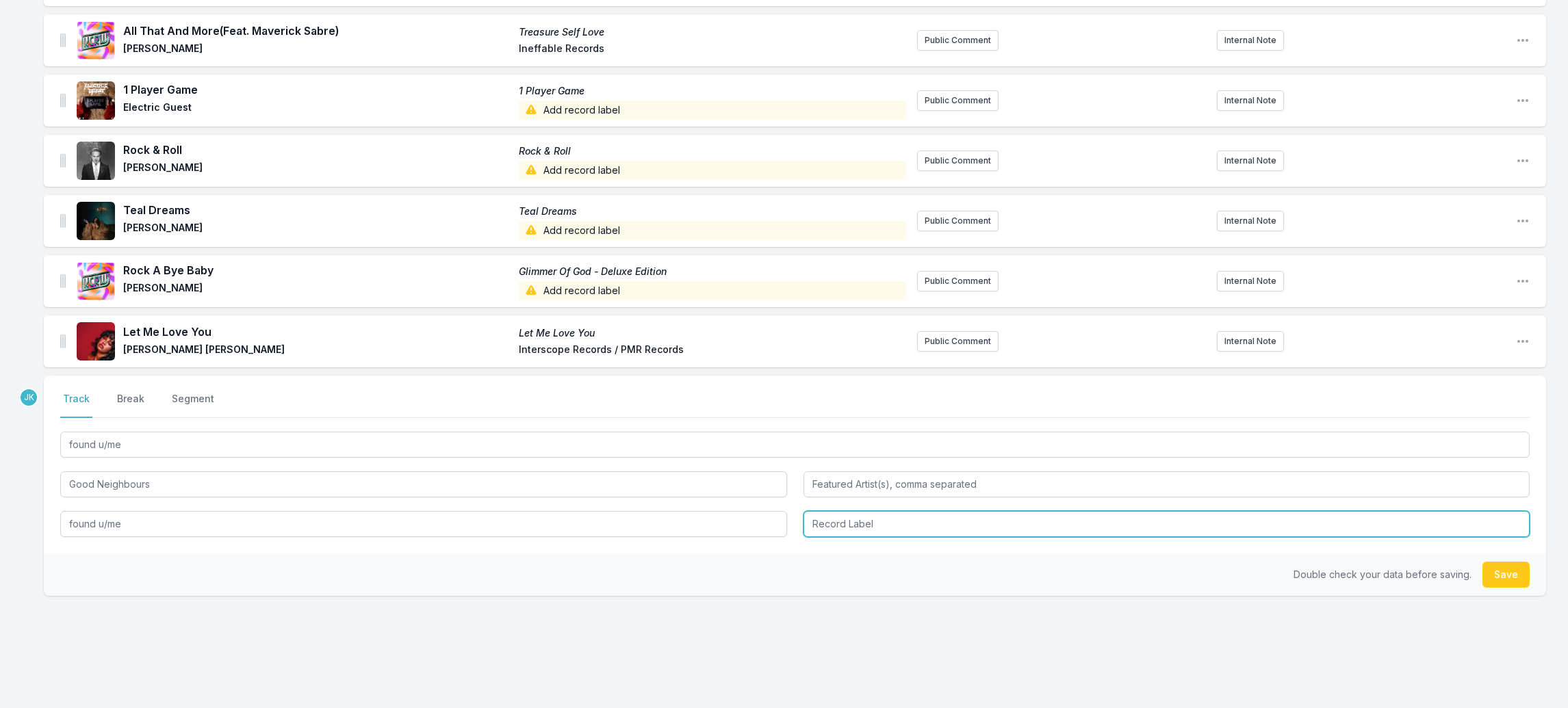
click at [894, 511] on input "Record Label" at bounding box center [1167, 524] width 727 height 26
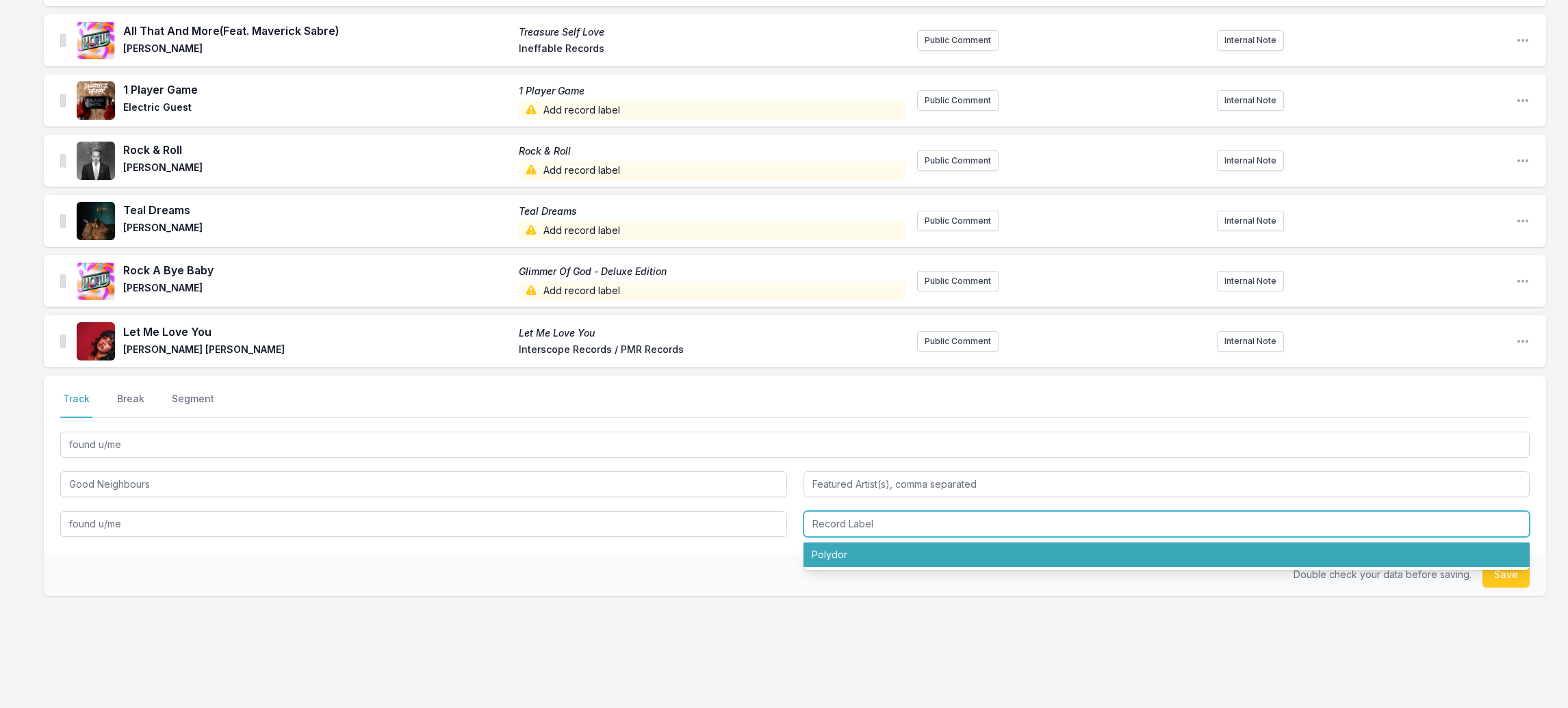
click at [894, 543] on li "Polydor" at bounding box center [1167, 556] width 727 height 25
type input "Polydor"
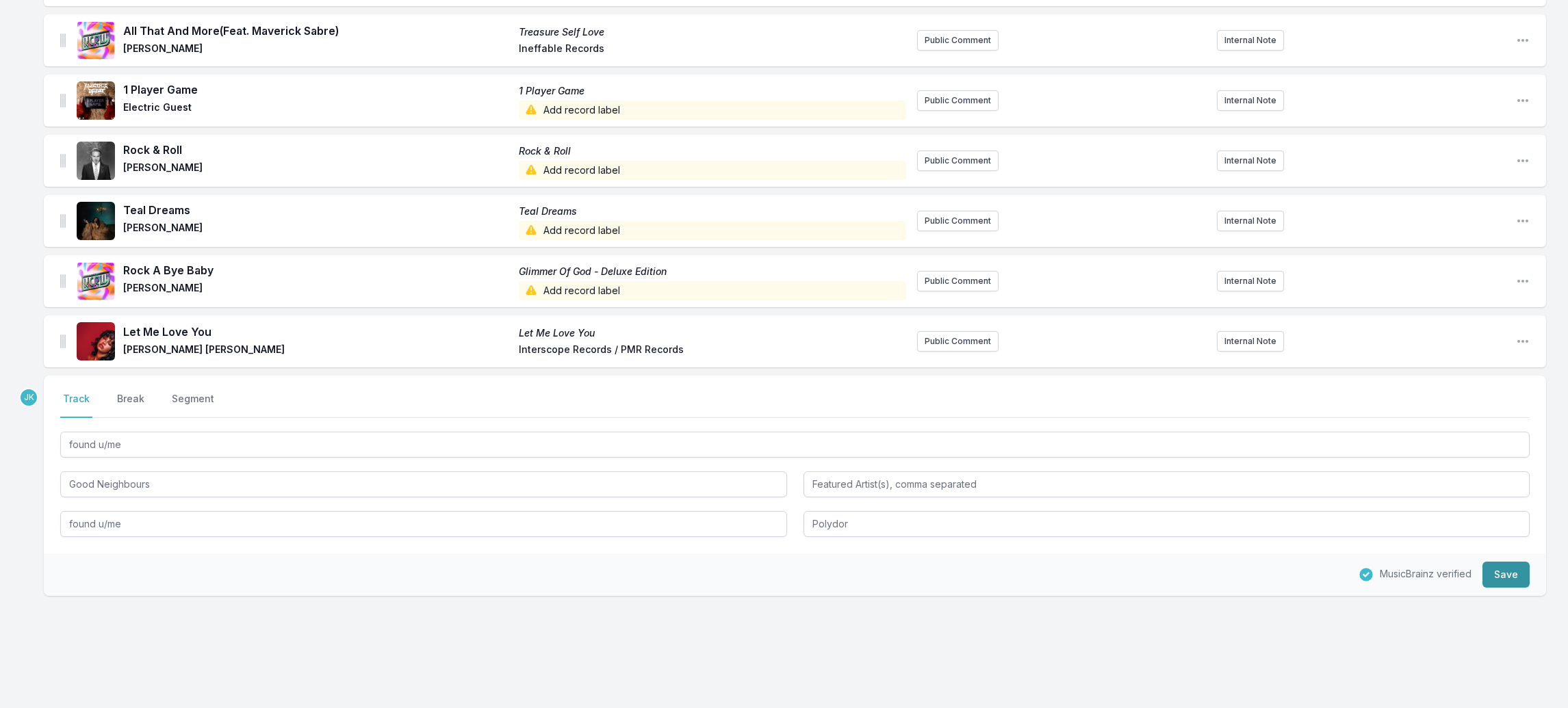
drag, startPoint x: 1507, startPoint y: 555, endPoint x: 1487, endPoint y: 555, distance: 20.0
click at [1507, 561] on button "Save" at bounding box center [1506, 574] width 47 height 26
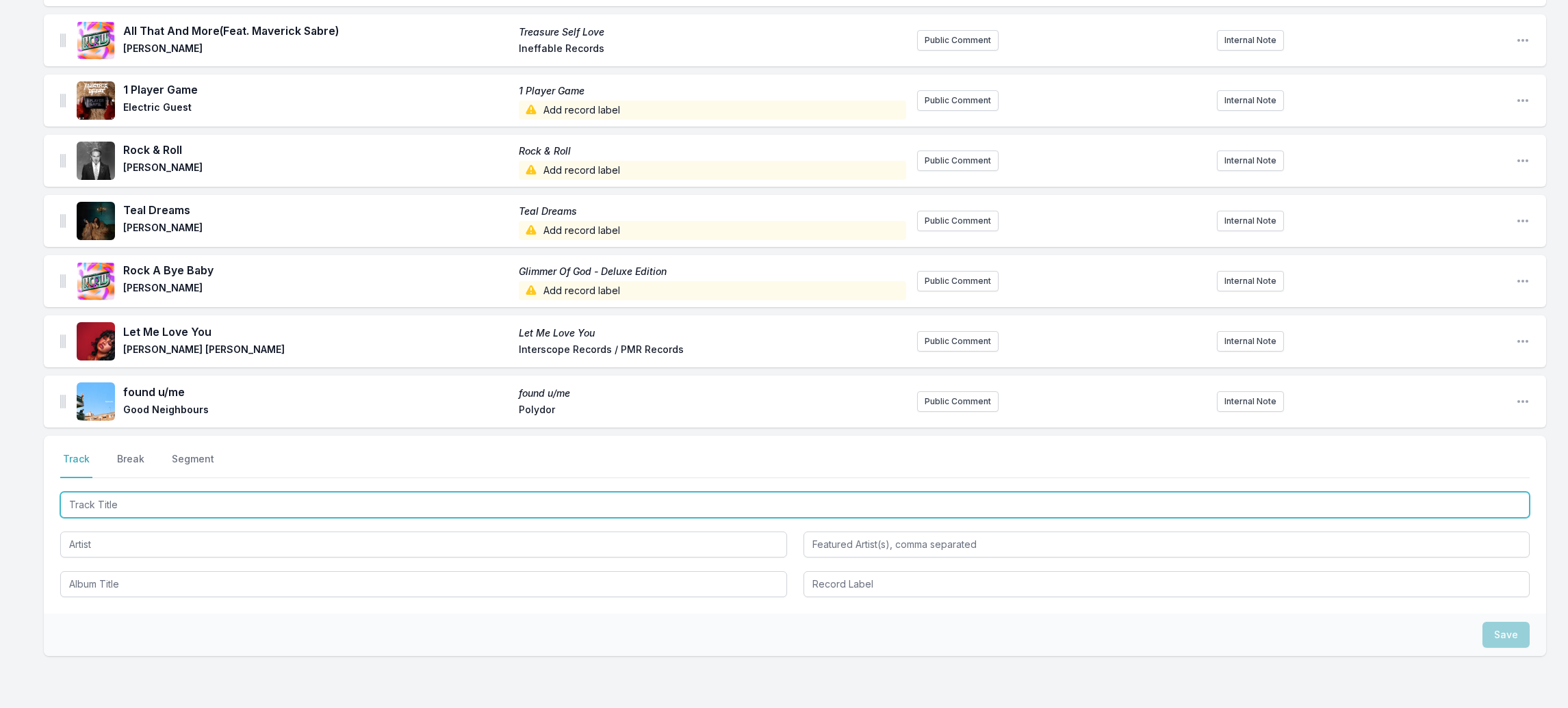
click at [100, 492] on input "Track Title" at bounding box center [794, 504] width 1470 height 26
paste input "Bread Butter Tea Sugar"
type input "Bread Butter Tea Sugar"
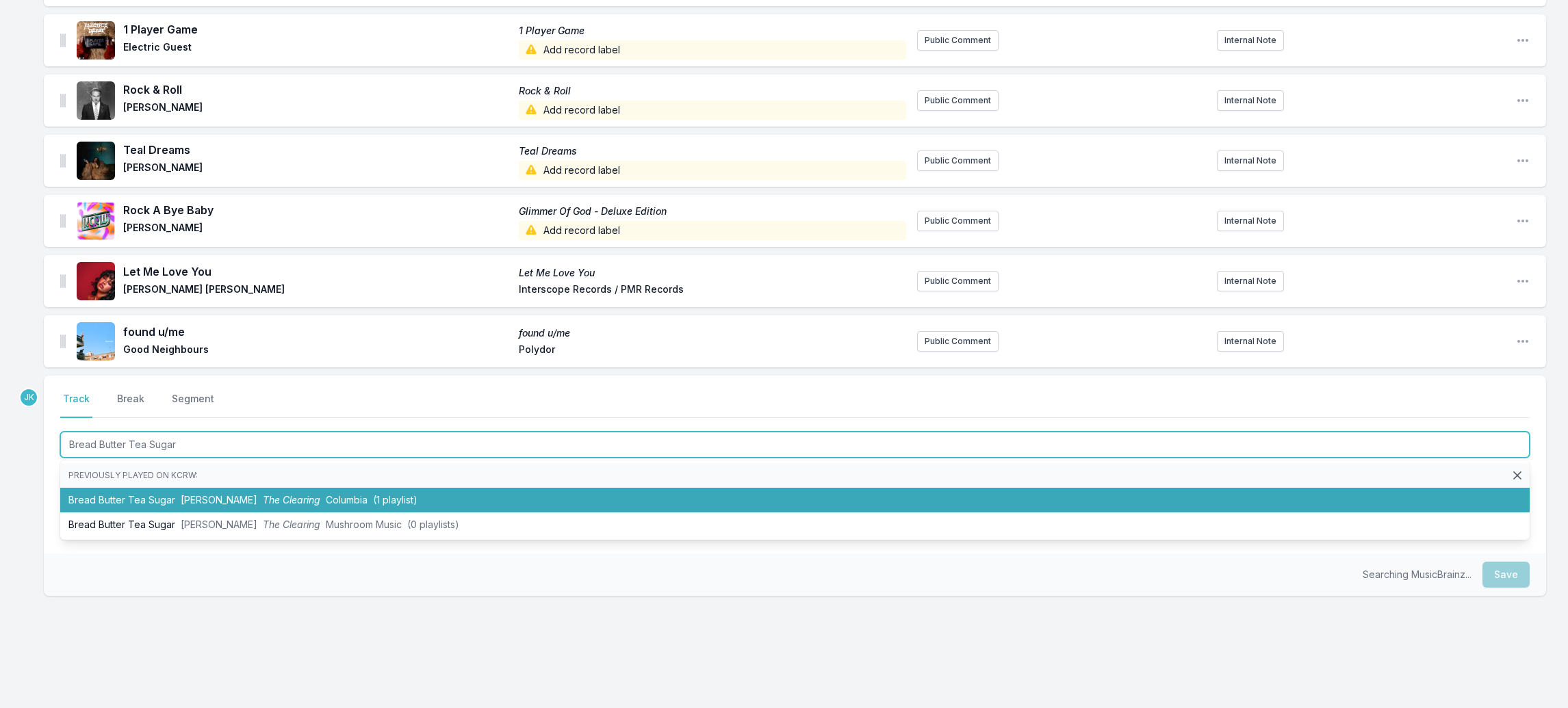
click at [126, 488] on li "Bread Butter Tea Sugar [PERSON_NAME] The Clearing Columbia (1 playlist)" at bounding box center [794, 501] width 1470 height 25
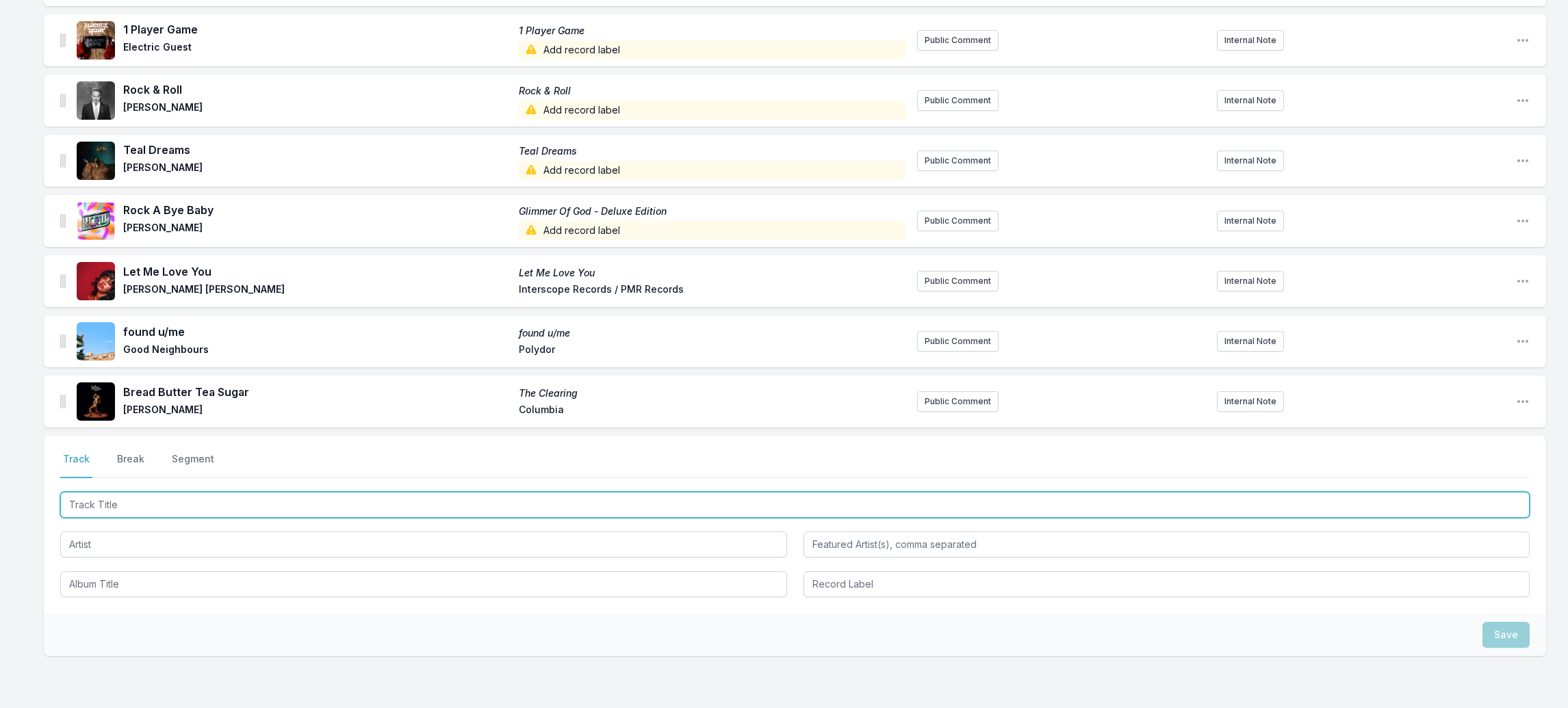
paste input "Quiet Life"
type input "Quiet Life"
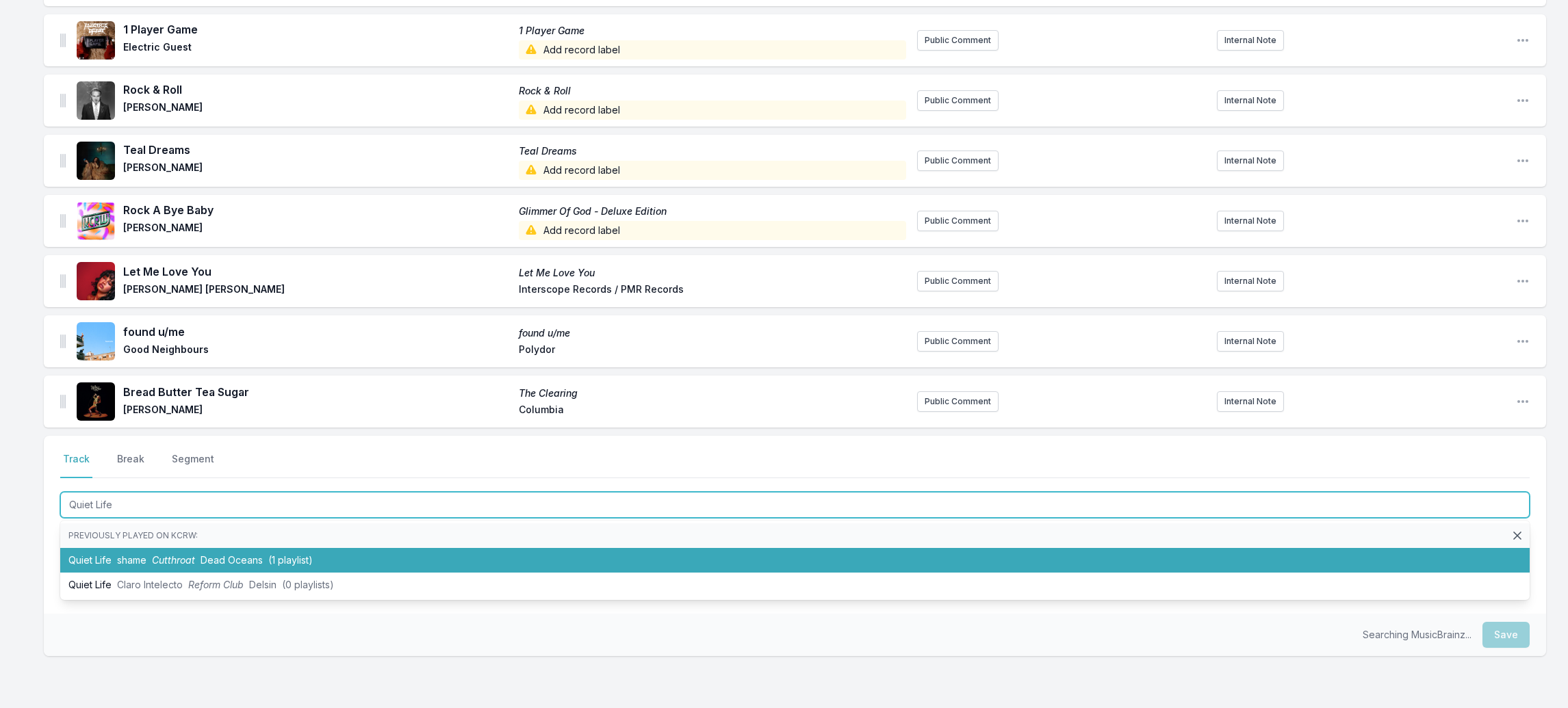
click at [98, 548] on li "Quiet Life shame Cutthroat Dead Oceans (1 playlist)" at bounding box center [794, 560] width 1470 height 25
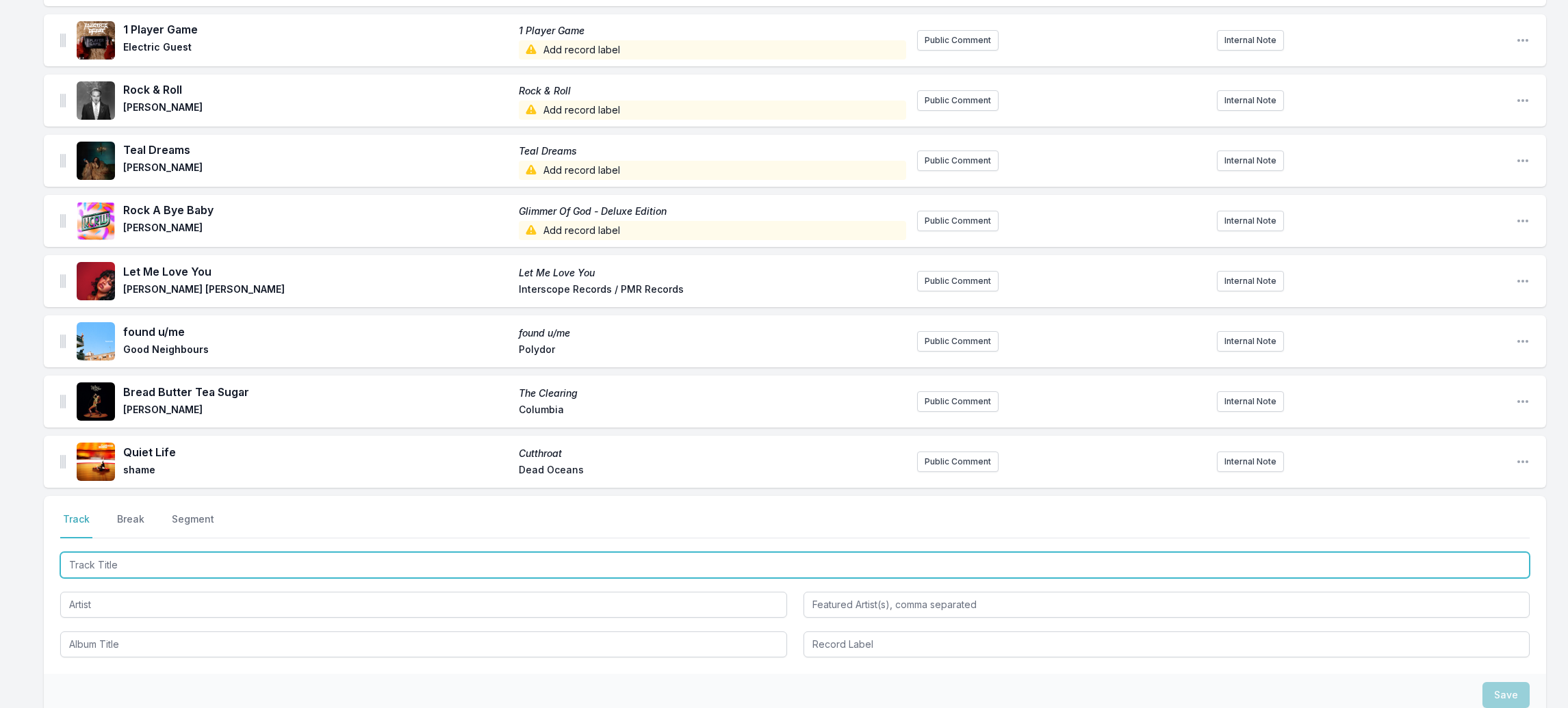
paste input "The Suburbs"
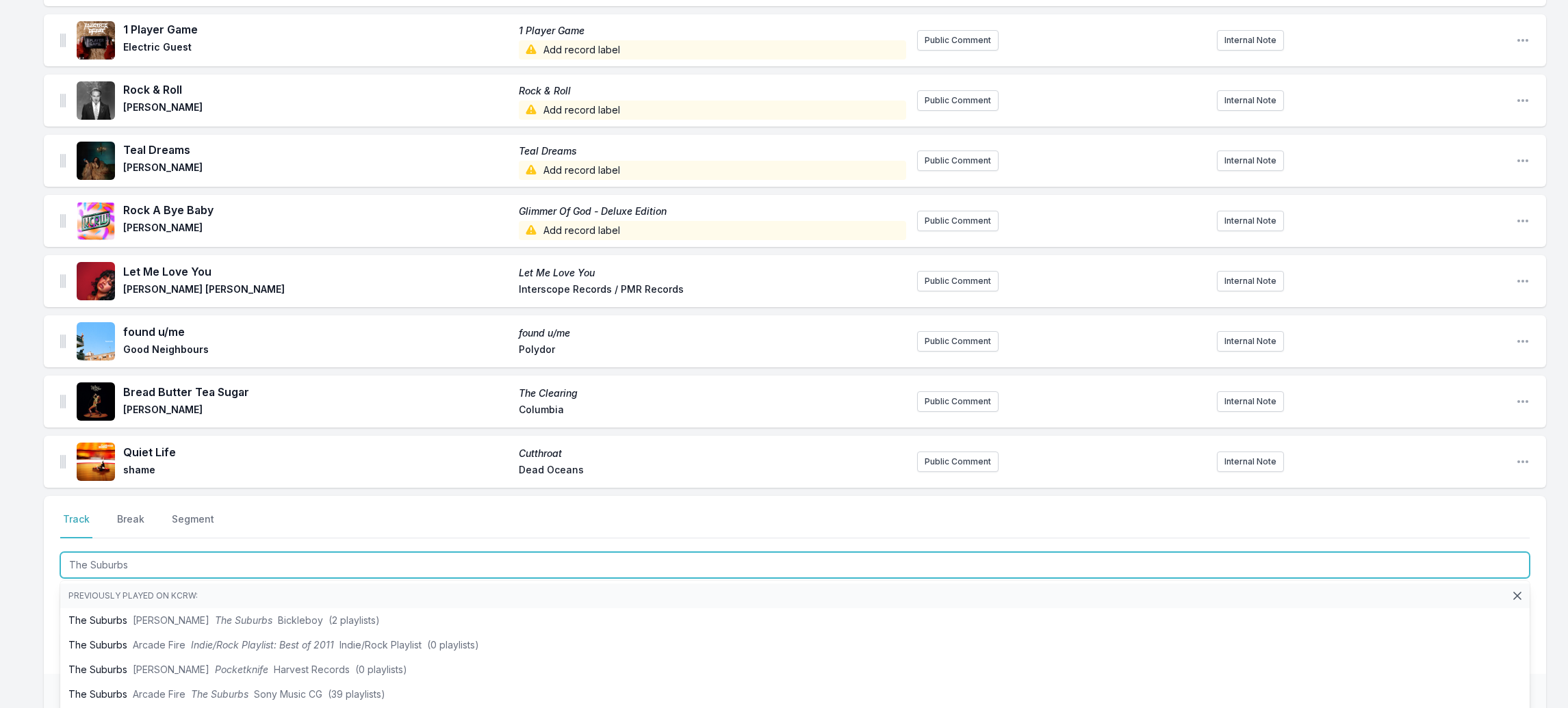
type input "The Suburbs"
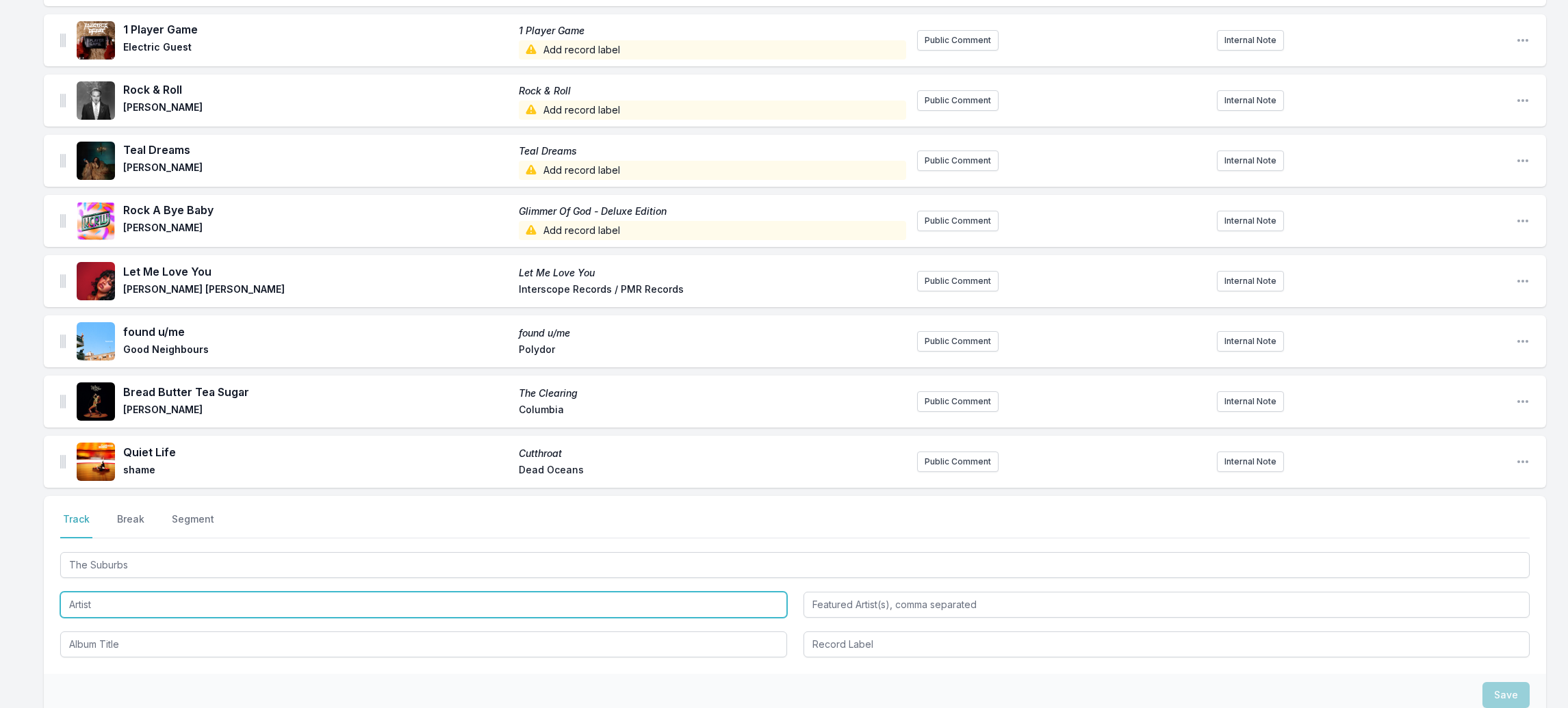
click at [73, 592] on input "Artist" at bounding box center [423, 605] width 727 height 26
type input "[PERSON_NAME]"
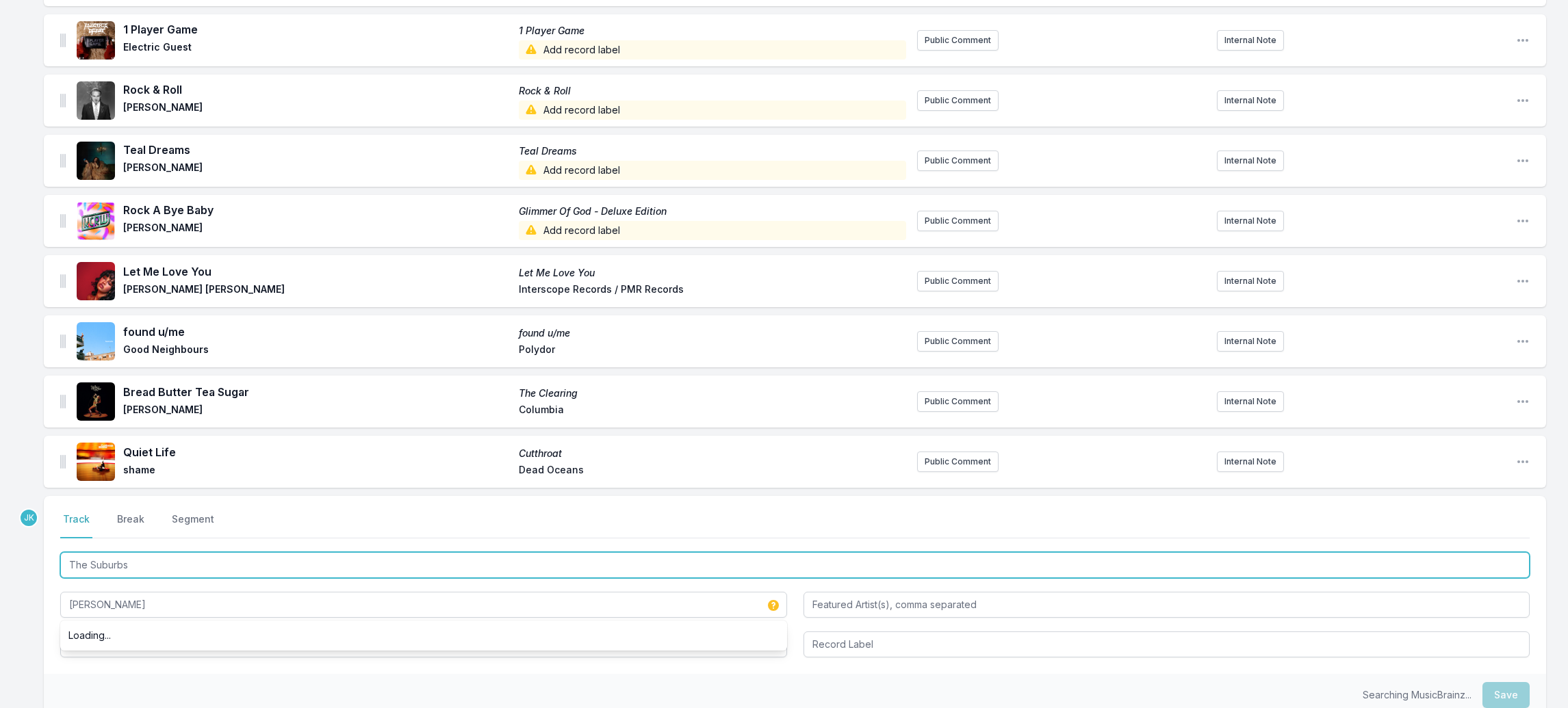
click at [114, 553] on input "The Suburbs" at bounding box center [794, 565] width 1470 height 26
drag, startPoint x: 114, startPoint y: 545, endPoint x: 107, endPoint y: 619, distance: 74.3
click at [109, 618] on div "The Suburbs [PERSON_NAME]" at bounding box center [794, 604] width 1470 height 108
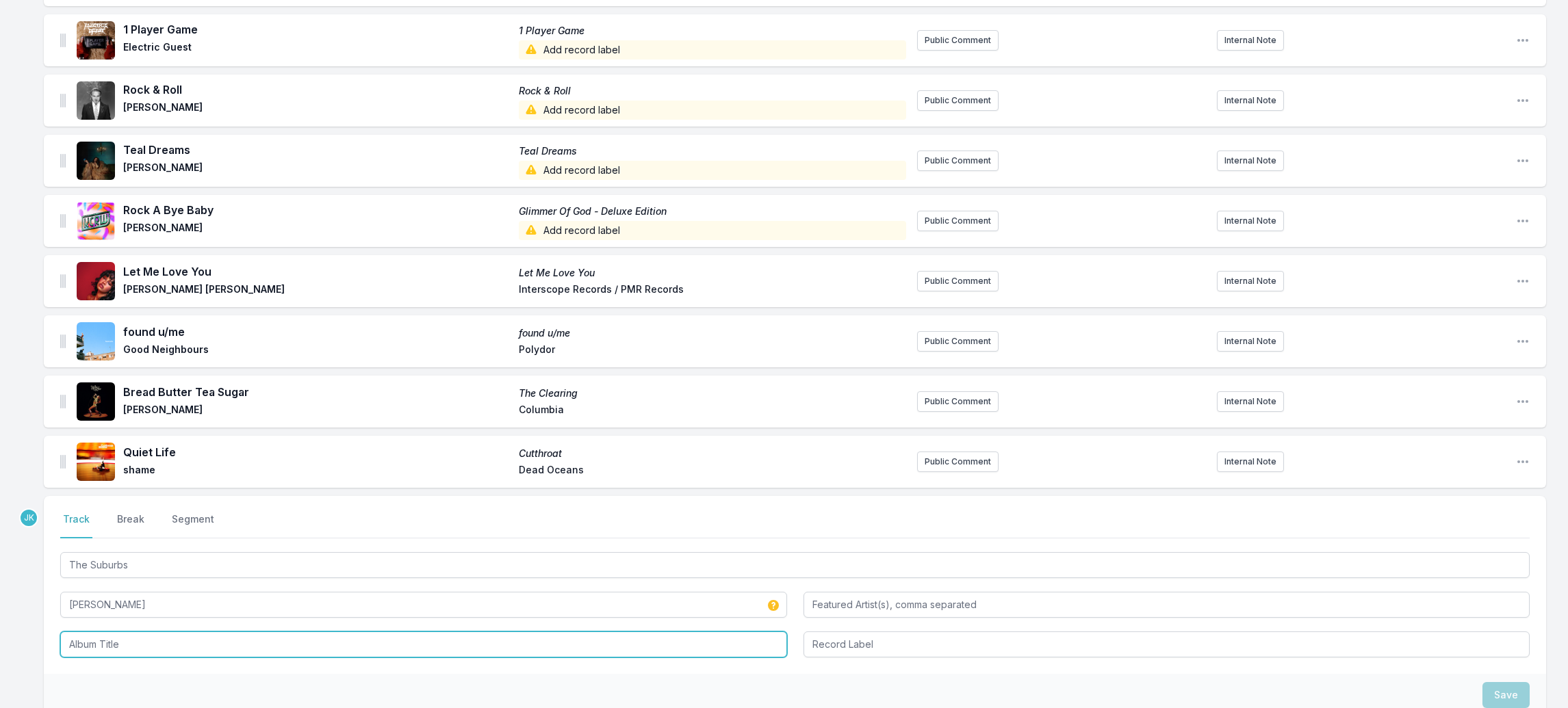
click at [105, 632] on input "Album Title" at bounding box center [423, 644] width 727 height 26
paste input "The Suburbs"
type input "The Suburbs"
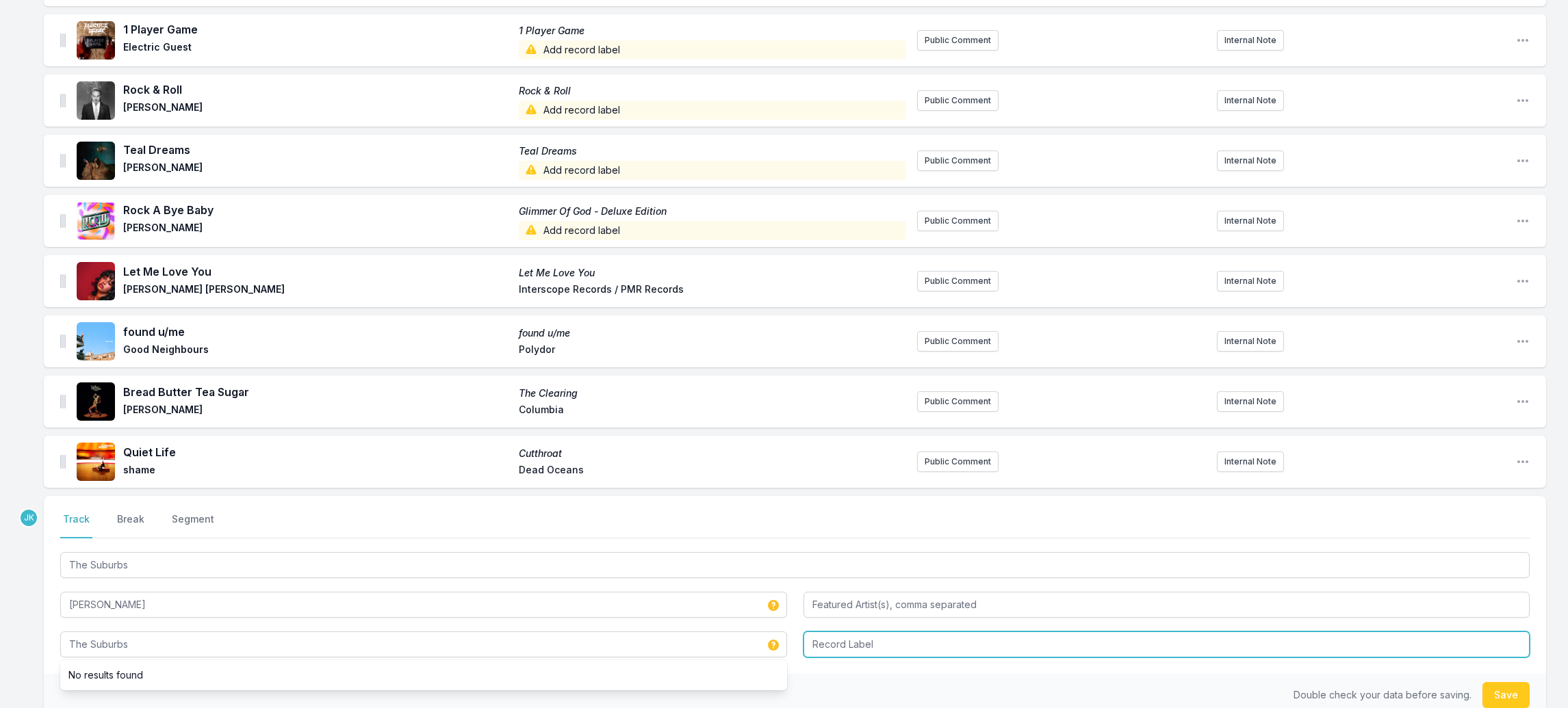
click at [831, 632] on input "Record Label" at bounding box center [1167, 644] width 727 height 26
type input "Giant"
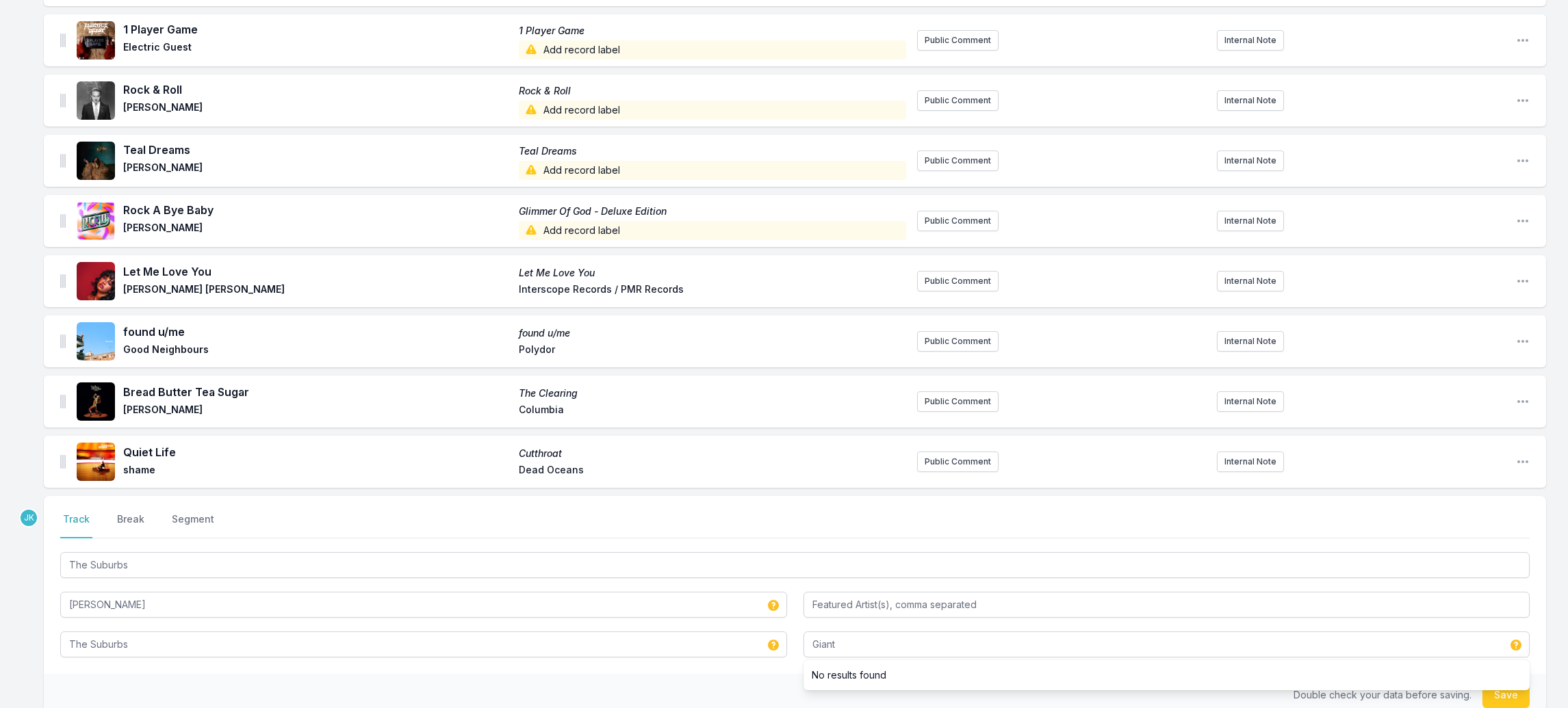
click at [1502, 682] on button "Save" at bounding box center [1506, 694] width 47 height 26
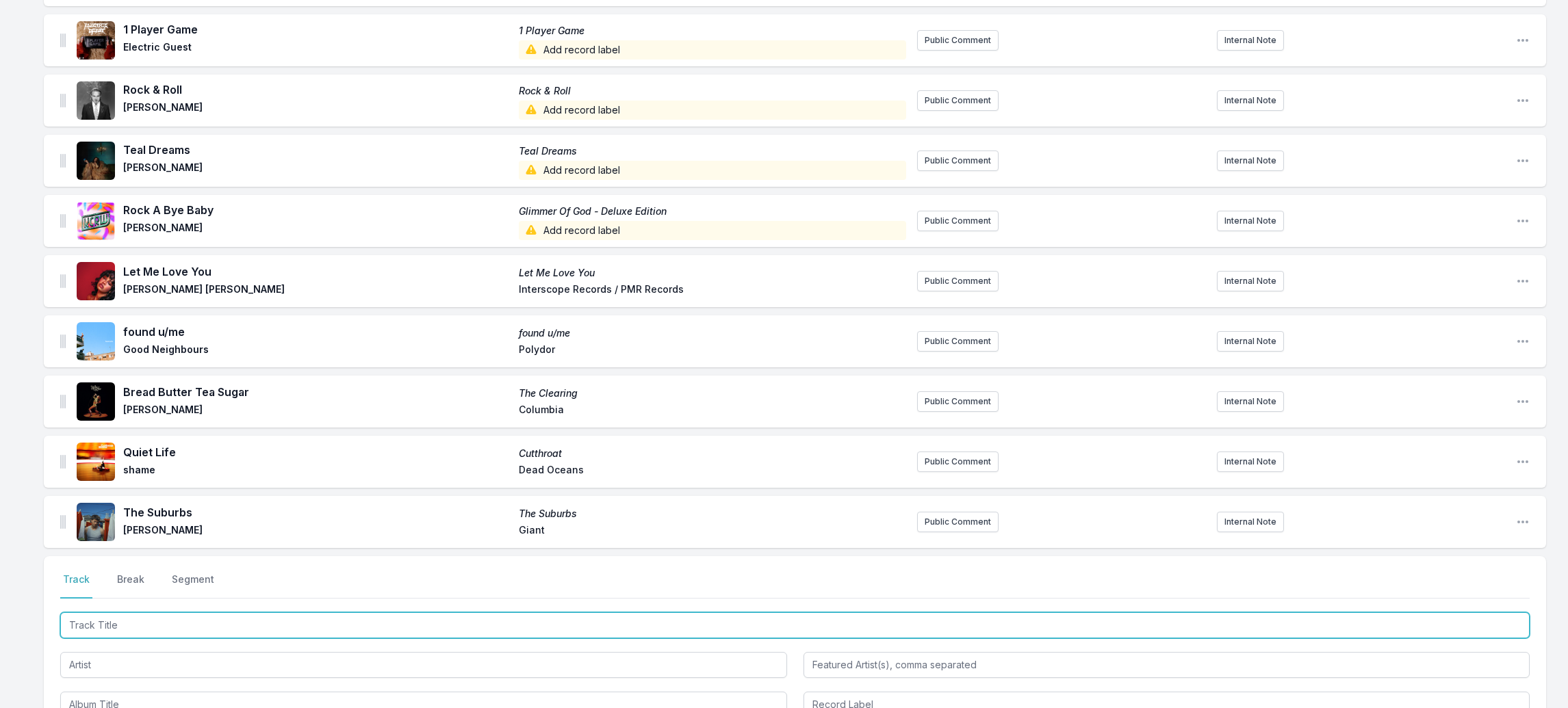
click at [107, 613] on input "Track Title" at bounding box center [794, 625] width 1470 height 26
paste input "I Was Never Yours"
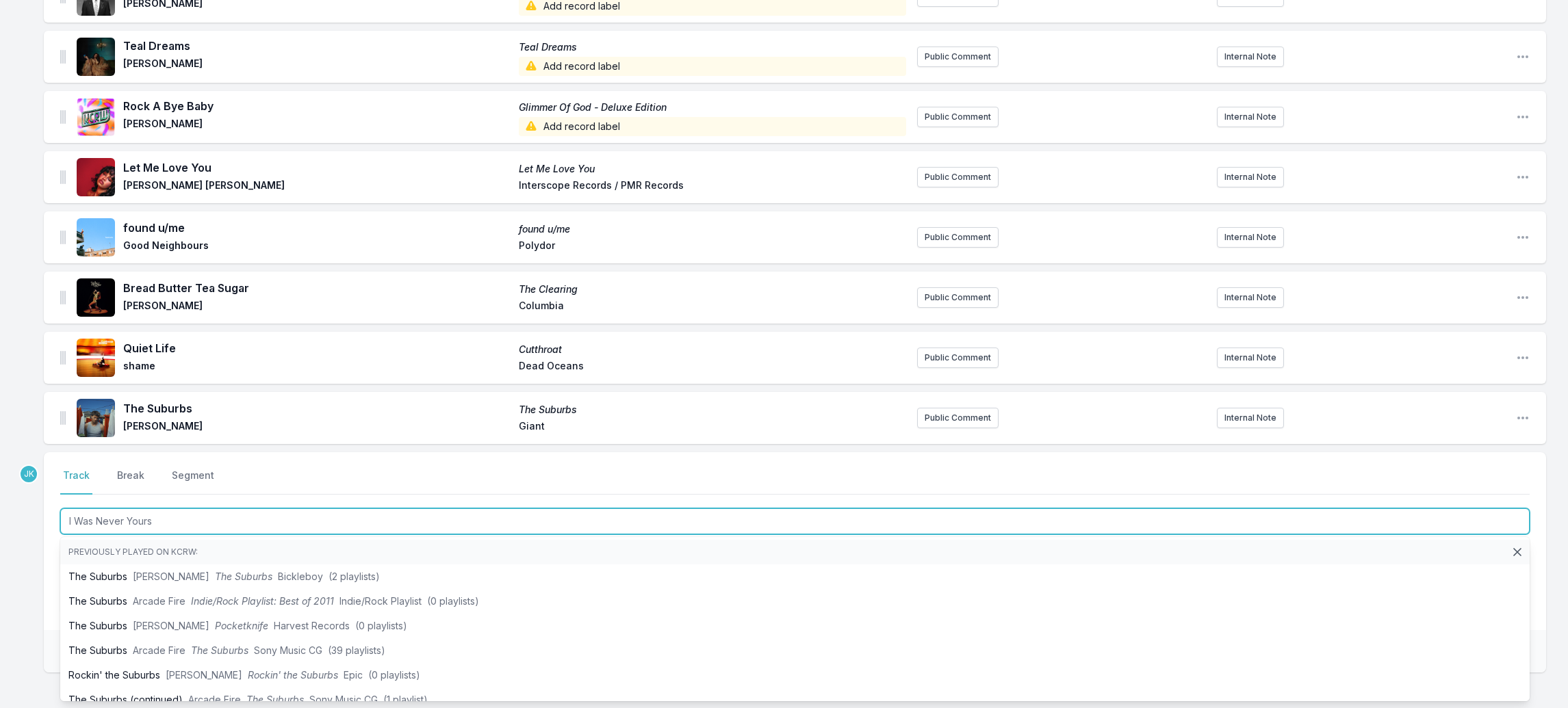
scroll to position [1448, 0]
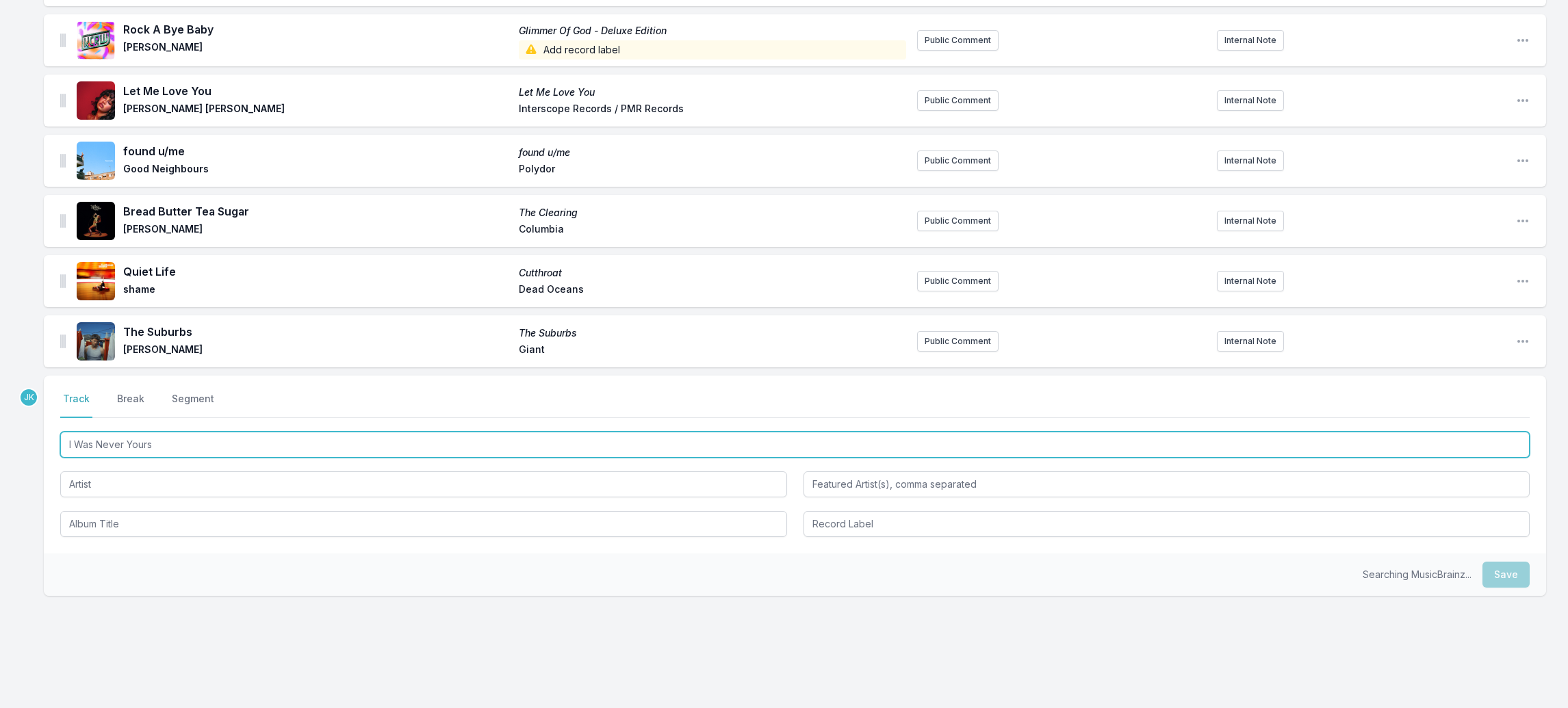
type input "I Was Never Yours"
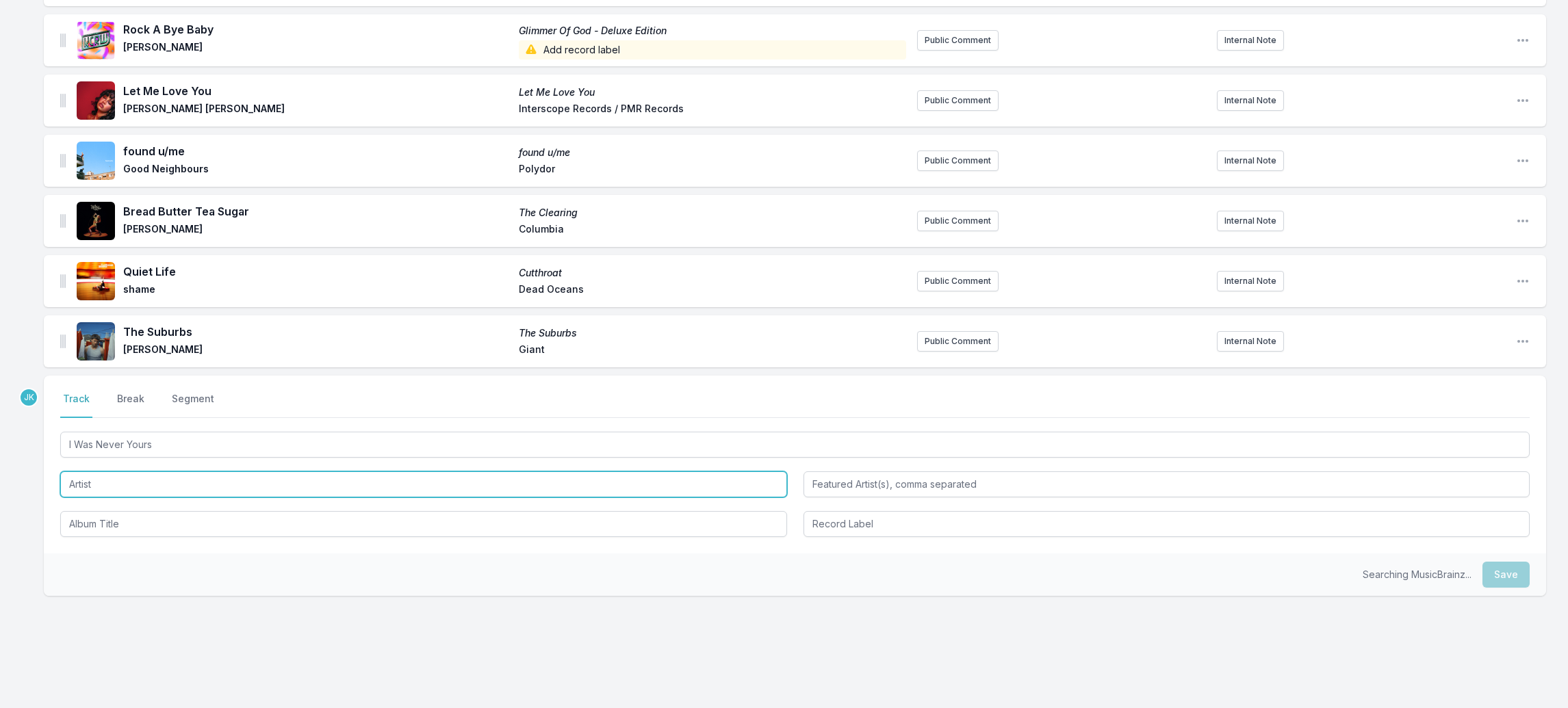
click at [116, 472] on input "Artist" at bounding box center [423, 484] width 727 height 26
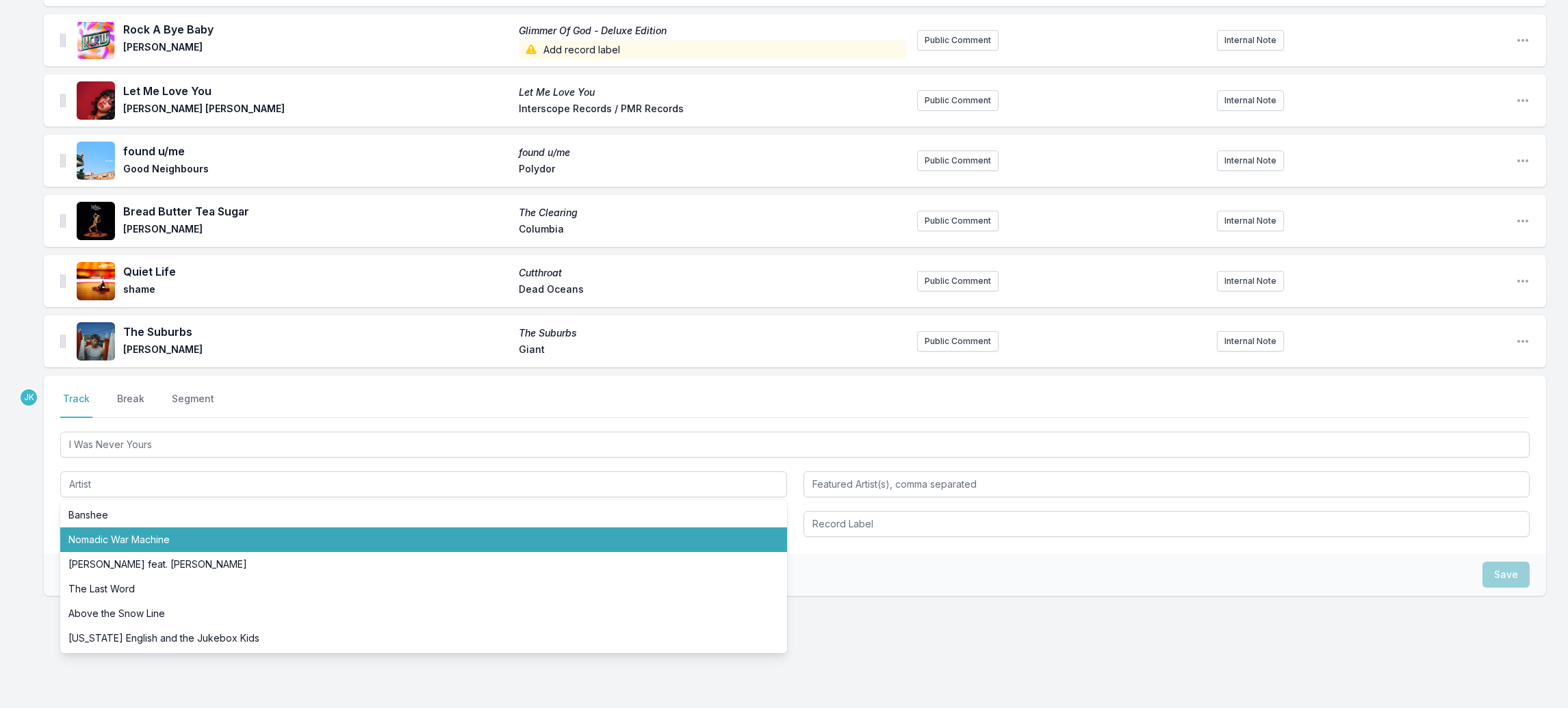
drag, startPoint x: 41, startPoint y: 506, endPoint x: 81, endPoint y: 479, distance: 48.3
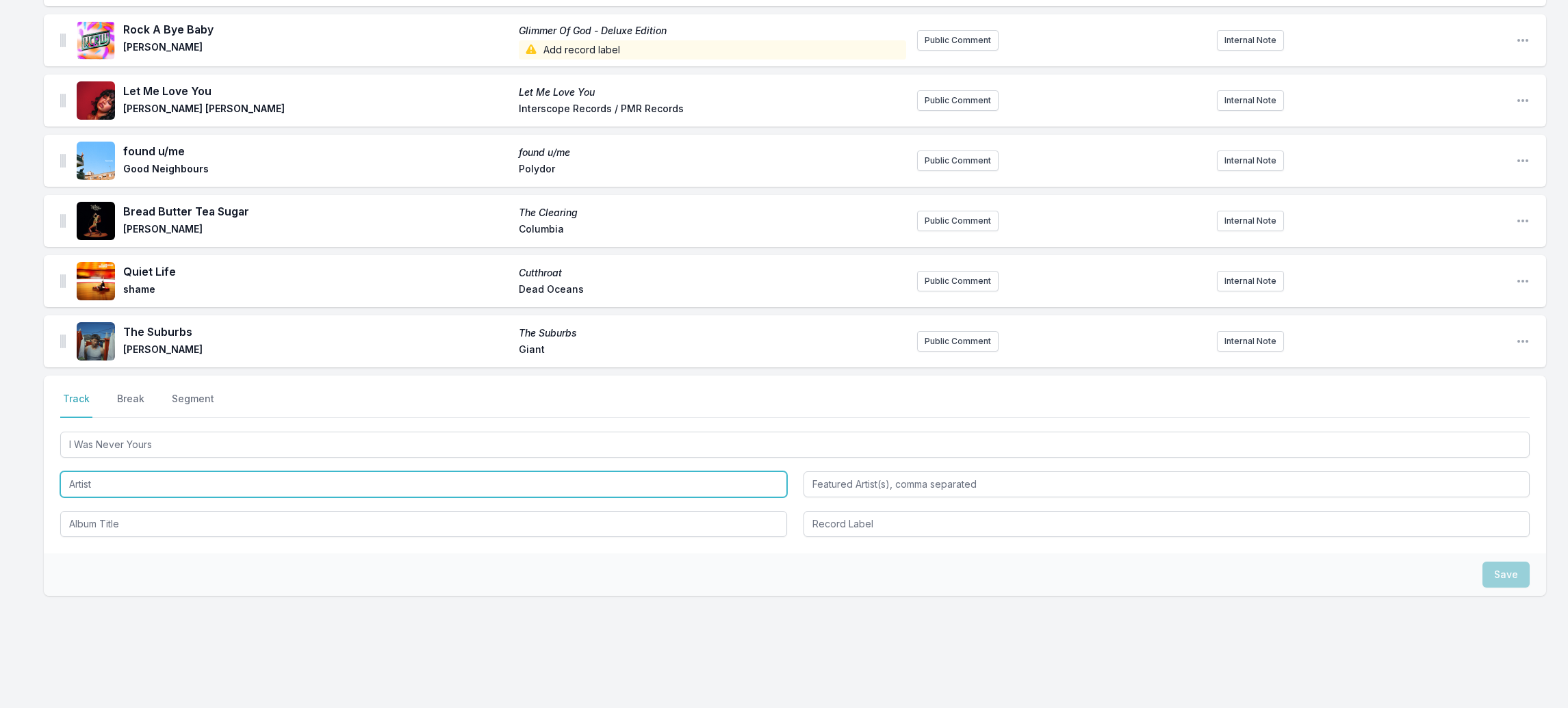
click at [92, 472] on input "Artist" at bounding box center [423, 484] width 727 height 26
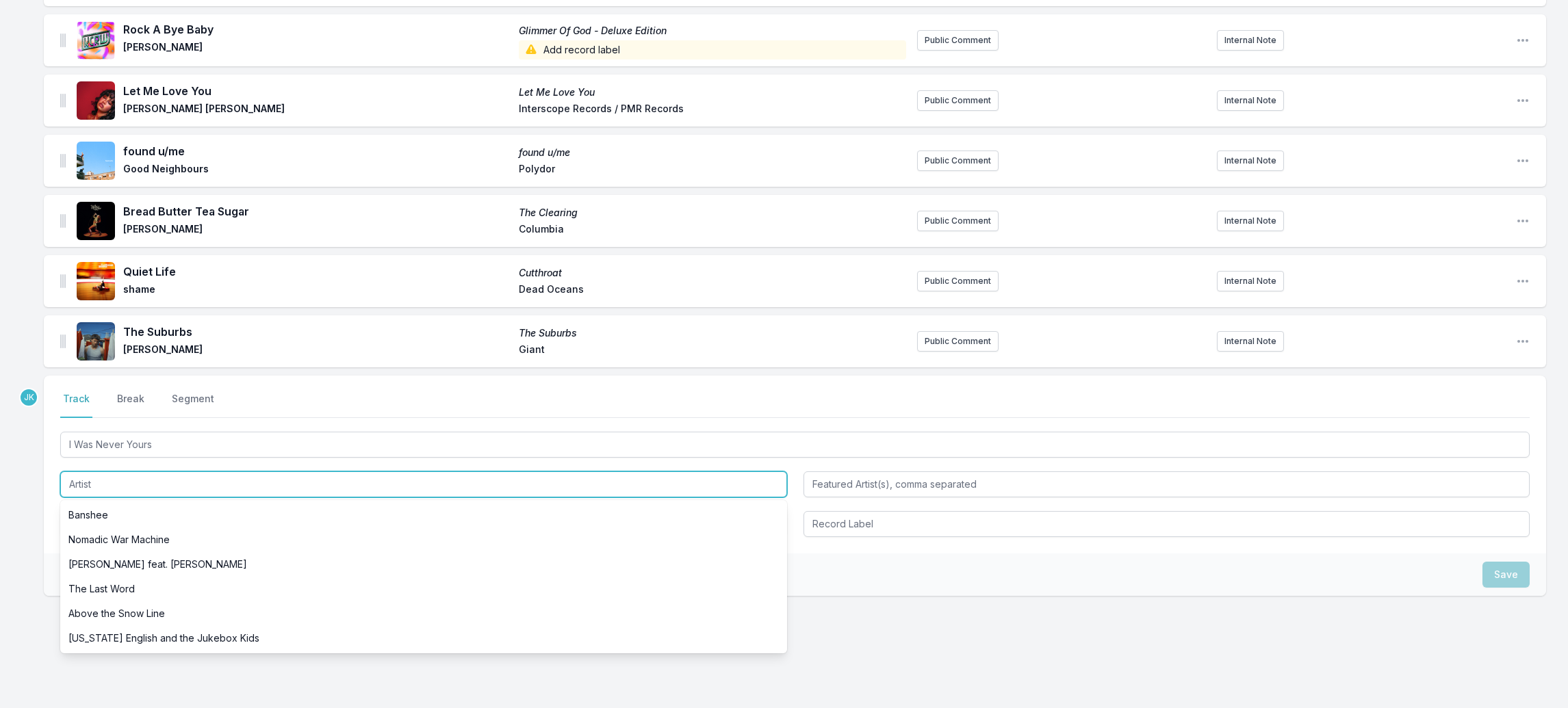
paste input "[PERSON_NAME] [PERSON_NAME]"
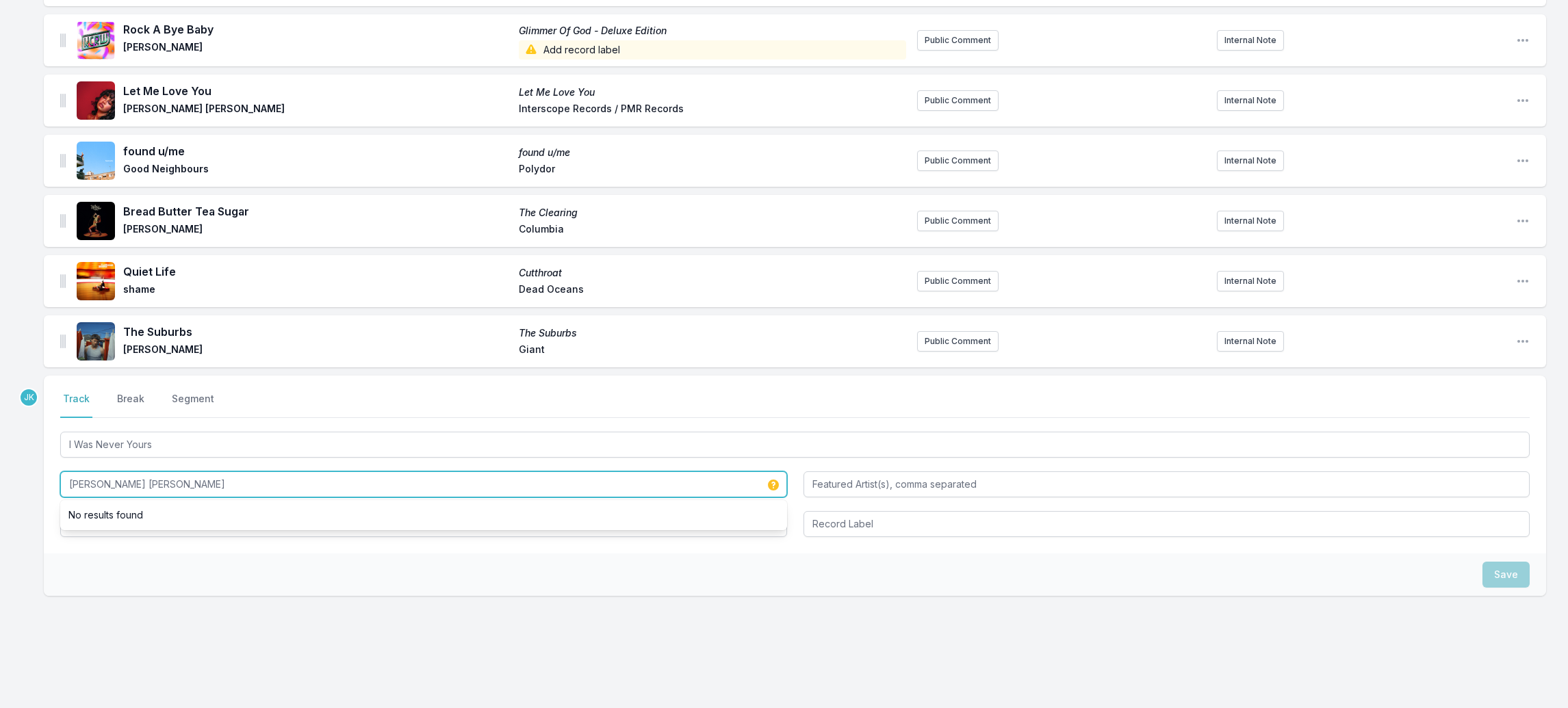
type input "[PERSON_NAME] [PERSON_NAME]"
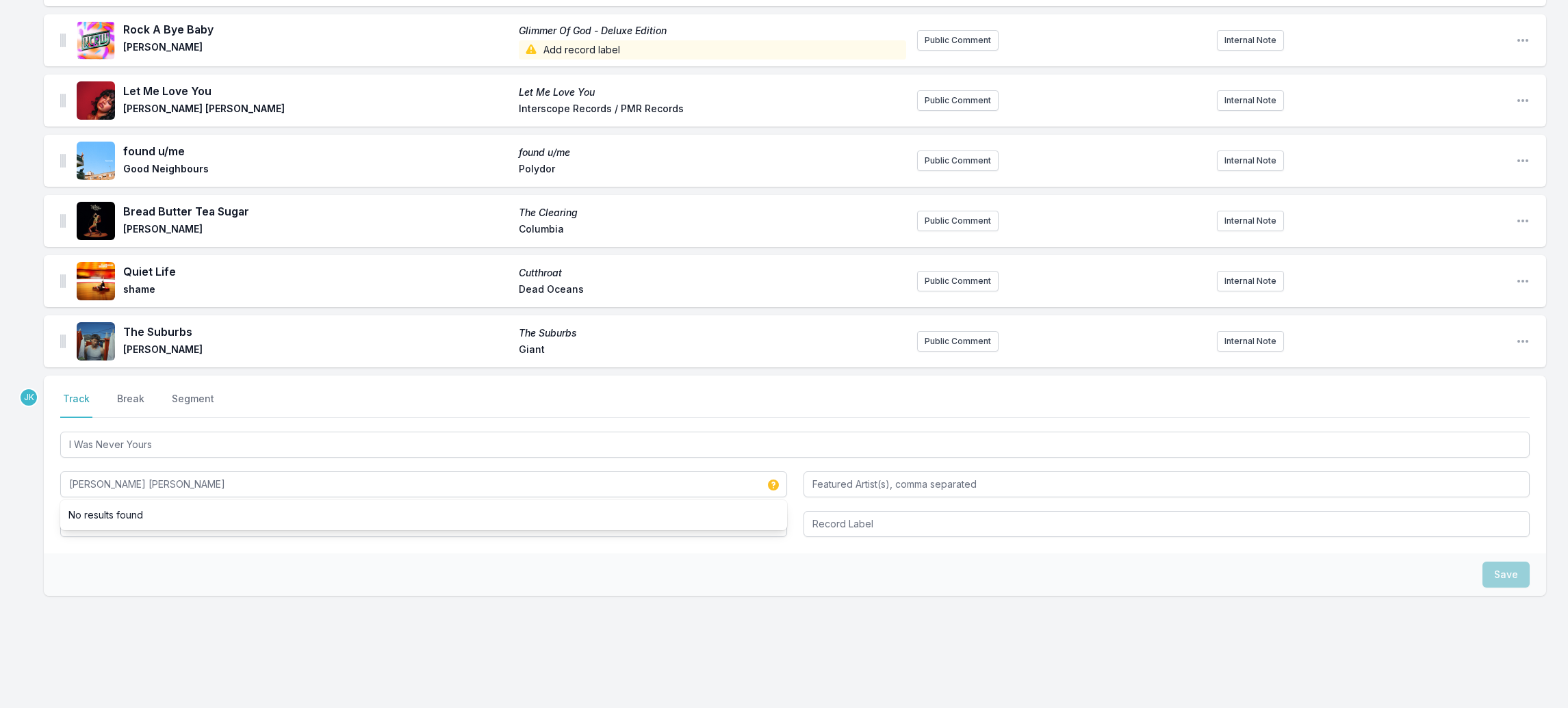
drag, startPoint x: 127, startPoint y: 536, endPoint x: 182, endPoint y: 530, distance: 55.3
click at [128, 554] on div "Save" at bounding box center [794, 575] width 1502 height 42
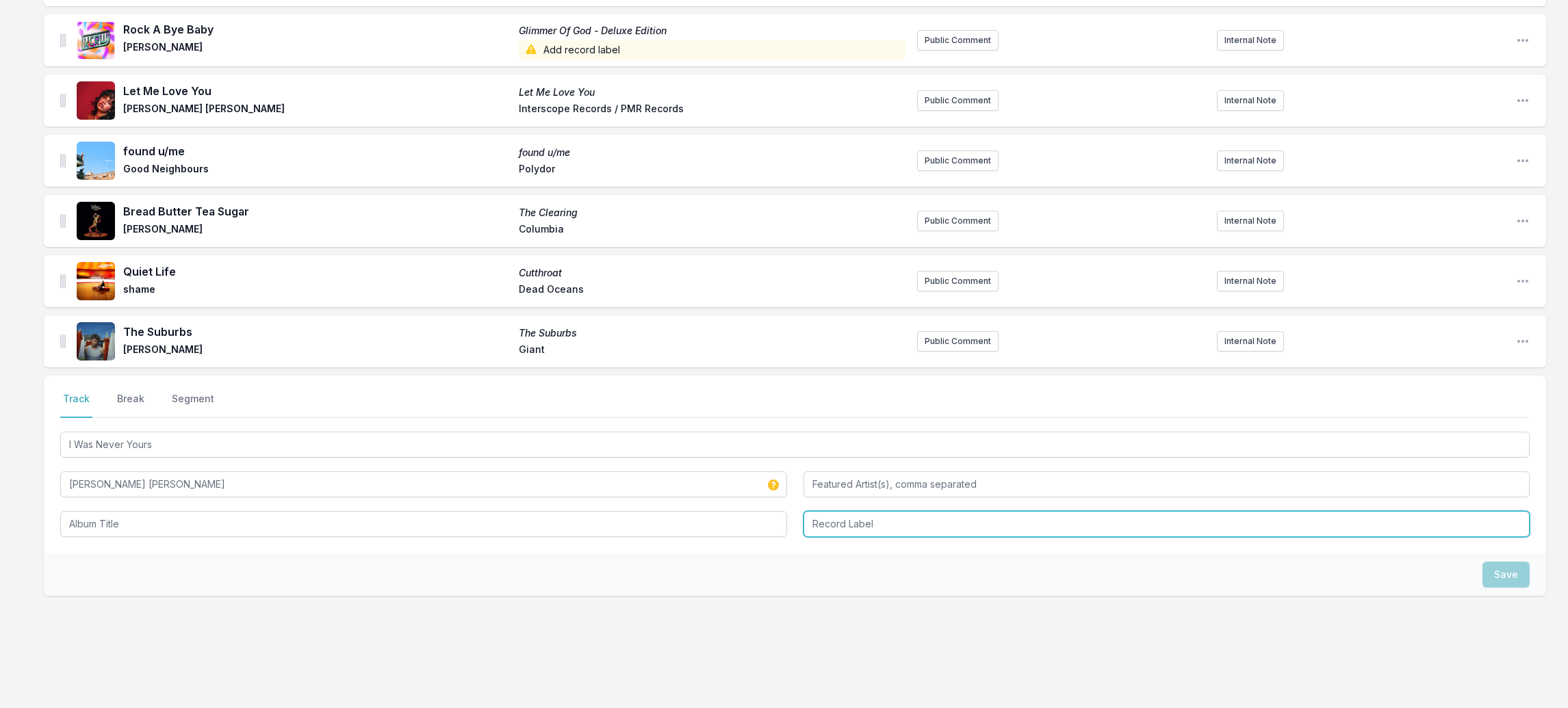
click at [837, 511] on input "Record Label" at bounding box center [1167, 524] width 727 height 26
type input "2"
type input "3amRecords"
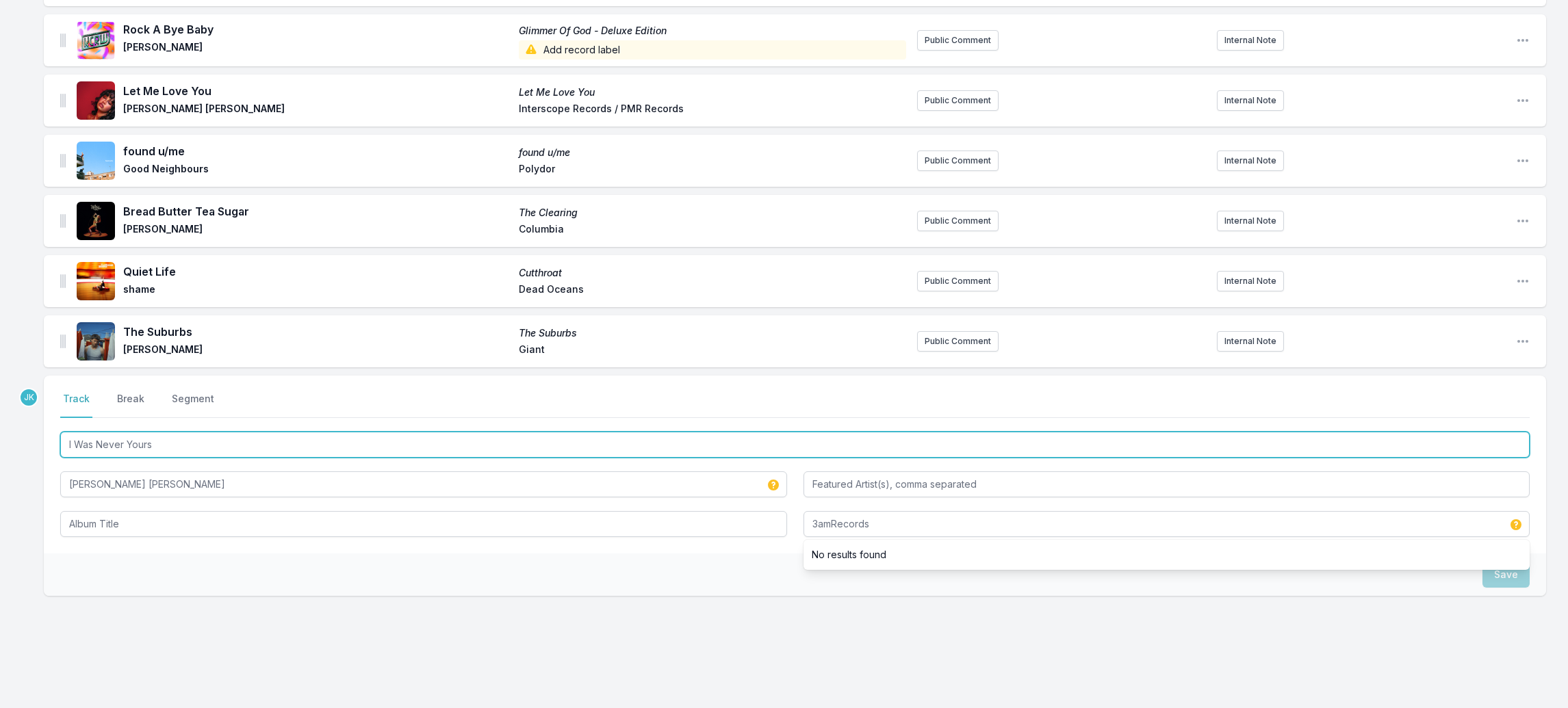
click at [136, 432] on input "I Was Never Yours" at bounding box center [794, 445] width 1470 height 26
drag, startPoint x: 826, startPoint y: 707, endPoint x: 136, endPoint y: 420, distance: 747.3
click at [136, 432] on input "I Was Never Yours" at bounding box center [794, 445] width 1470 height 26
drag, startPoint x: 136, startPoint y: 420, endPoint x: 98, endPoint y: 501, distance: 89.5
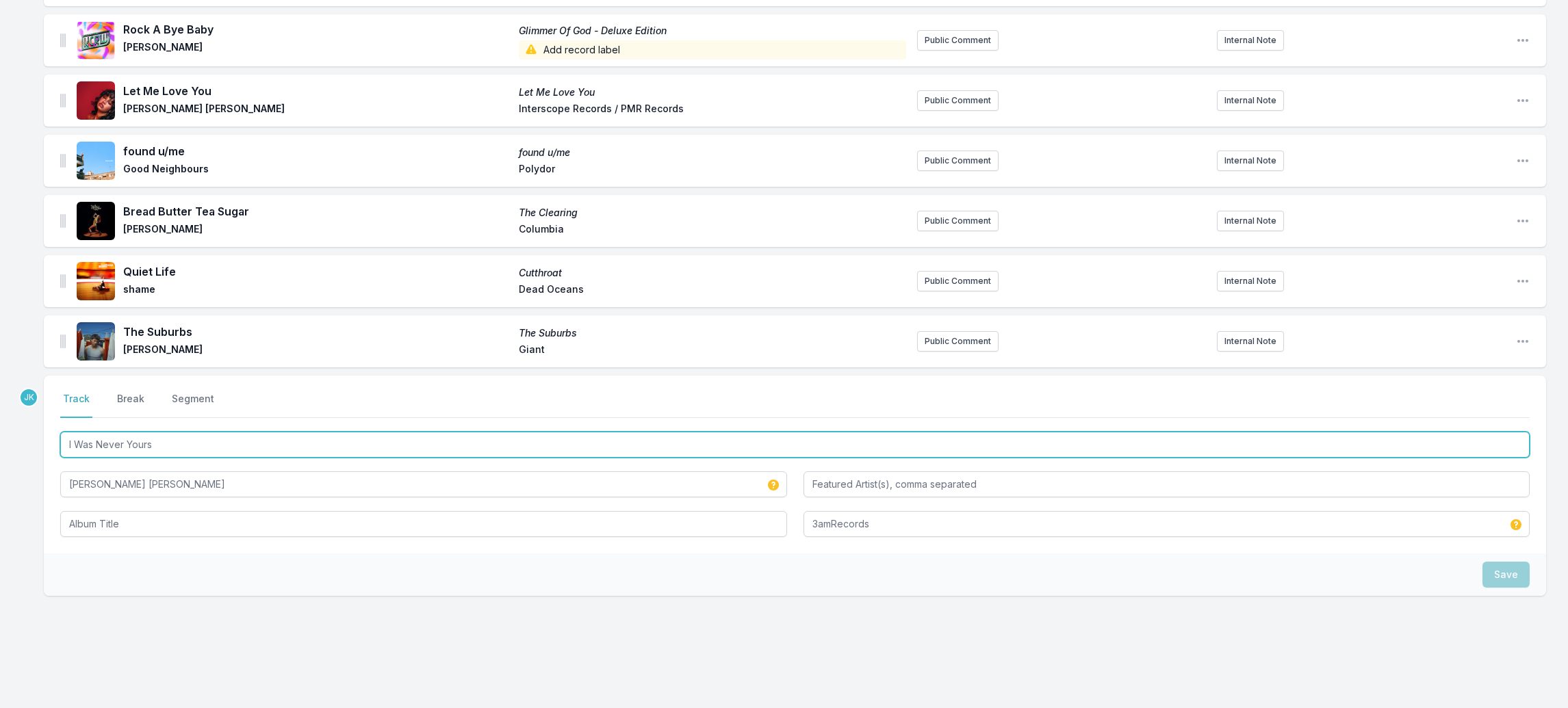
click at [98, 501] on div "I Was Never Yours [PERSON_NAME] [PERSON_NAME] 3amRecords" at bounding box center [794, 483] width 1470 height 108
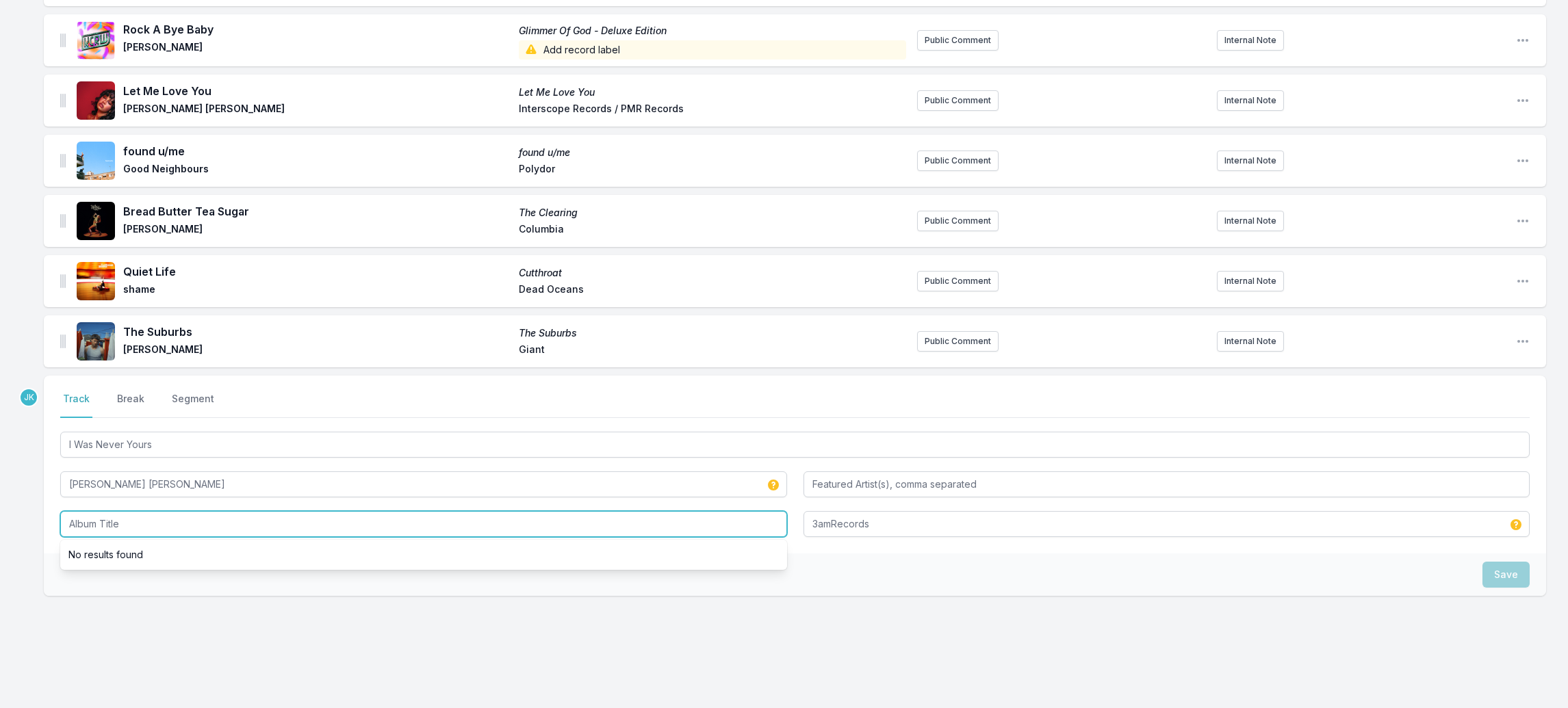
click at [98, 511] on input "Album Title" at bounding box center [423, 524] width 727 height 26
paste input "I Was Never Yours"
type input "I Was Never Yours"
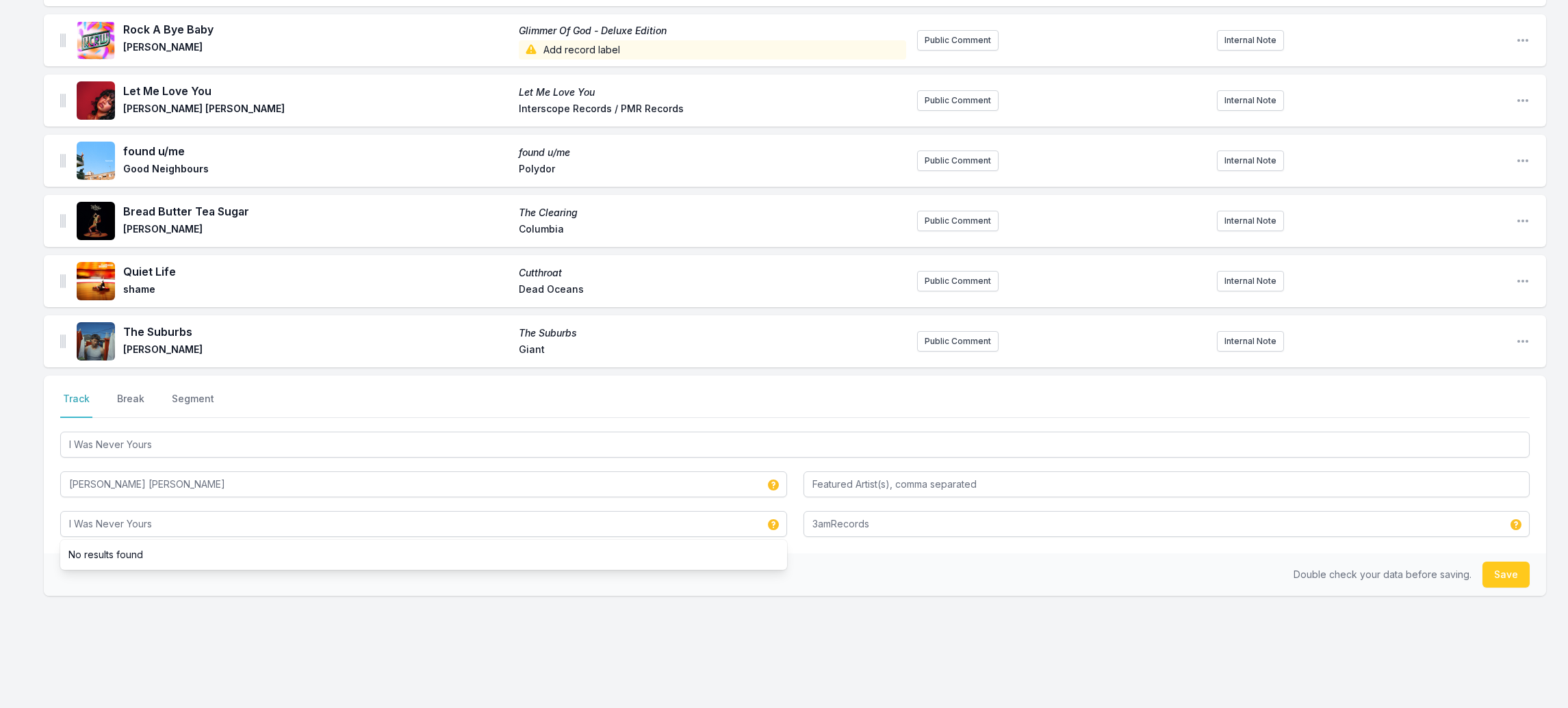
drag, startPoint x: 1499, startPoint y: 552, endPoint x: 1456, endPoint y: 529, distance: 48.8
click at [1499, 561] on button "Save" at bounding box center [1506, 574] width 47 height 26
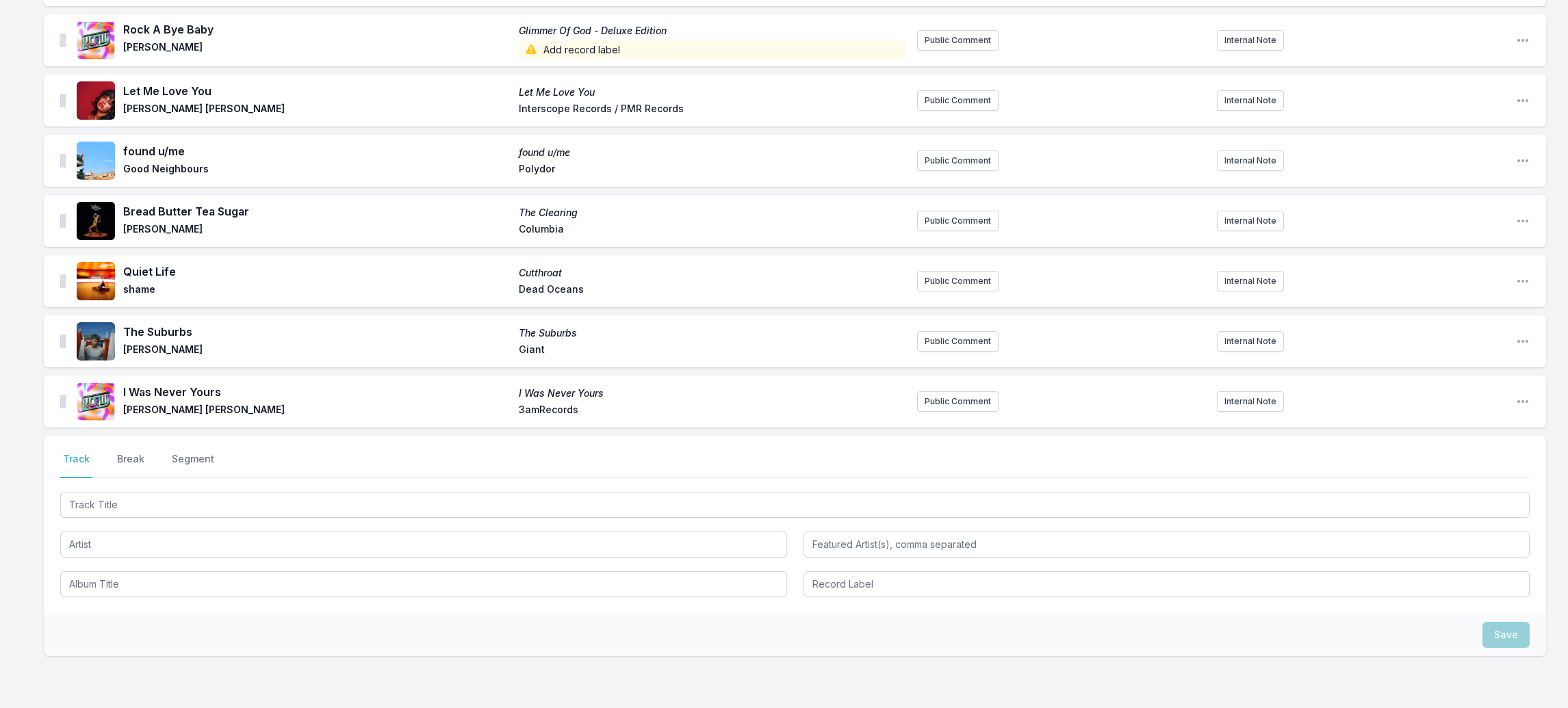
scroll to position [1508, 0]
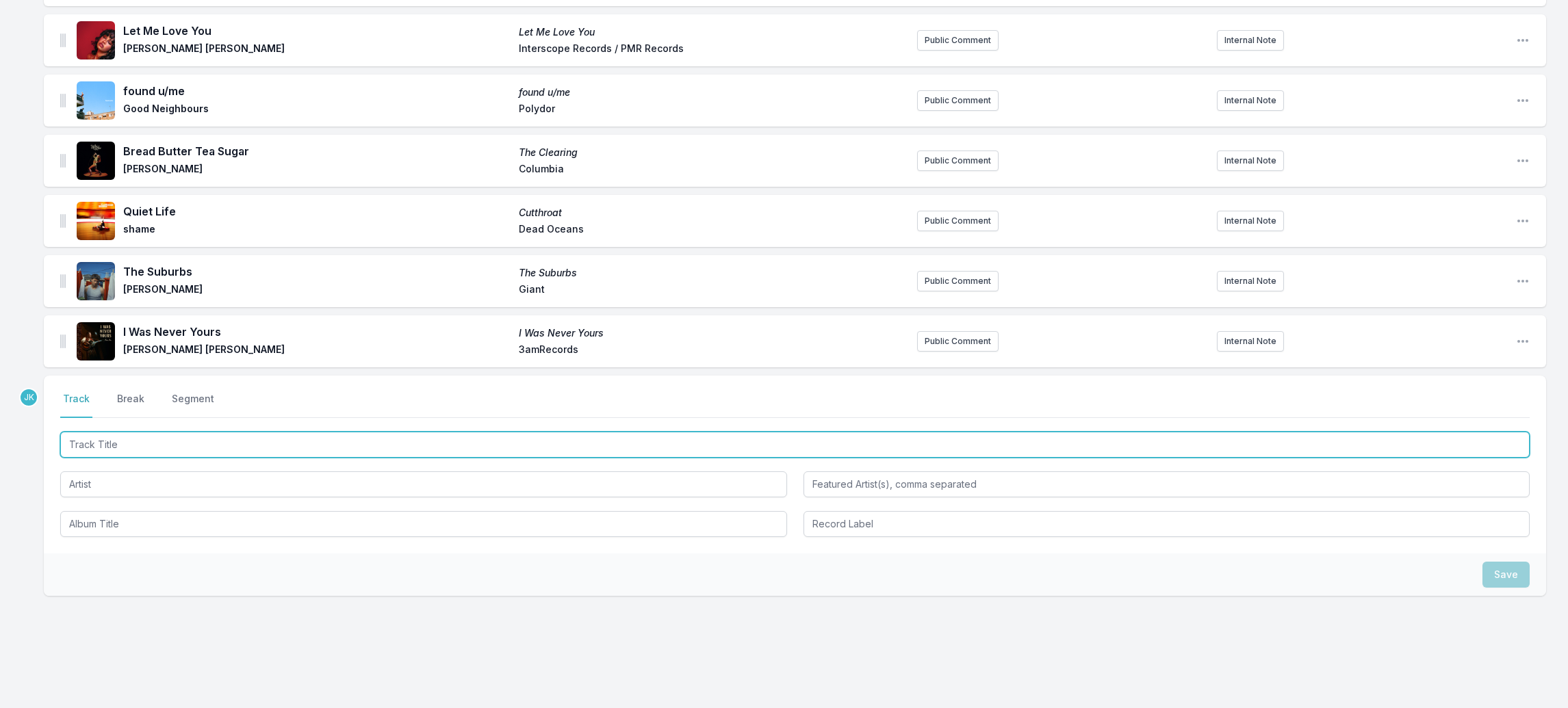
paste input "Try Again"
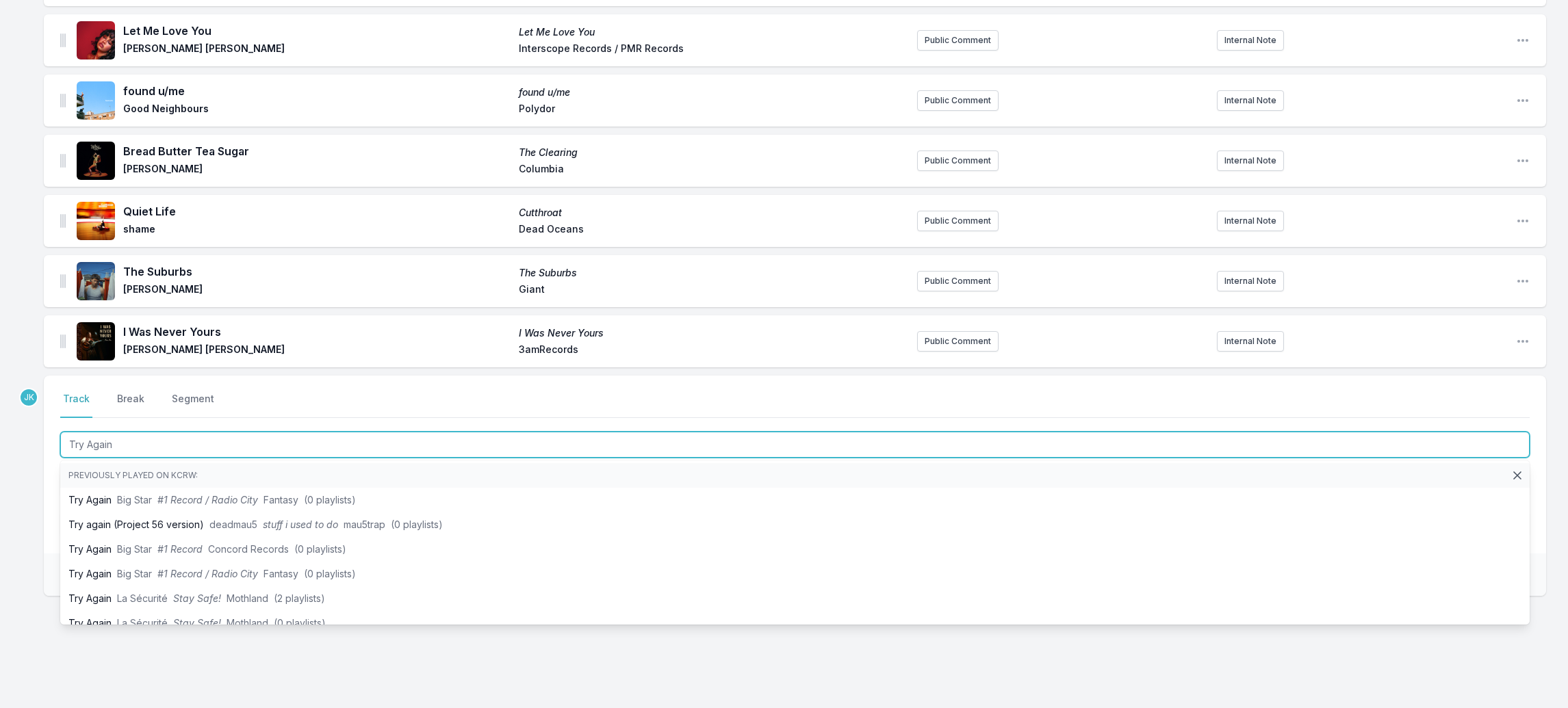
type input "Try Again"
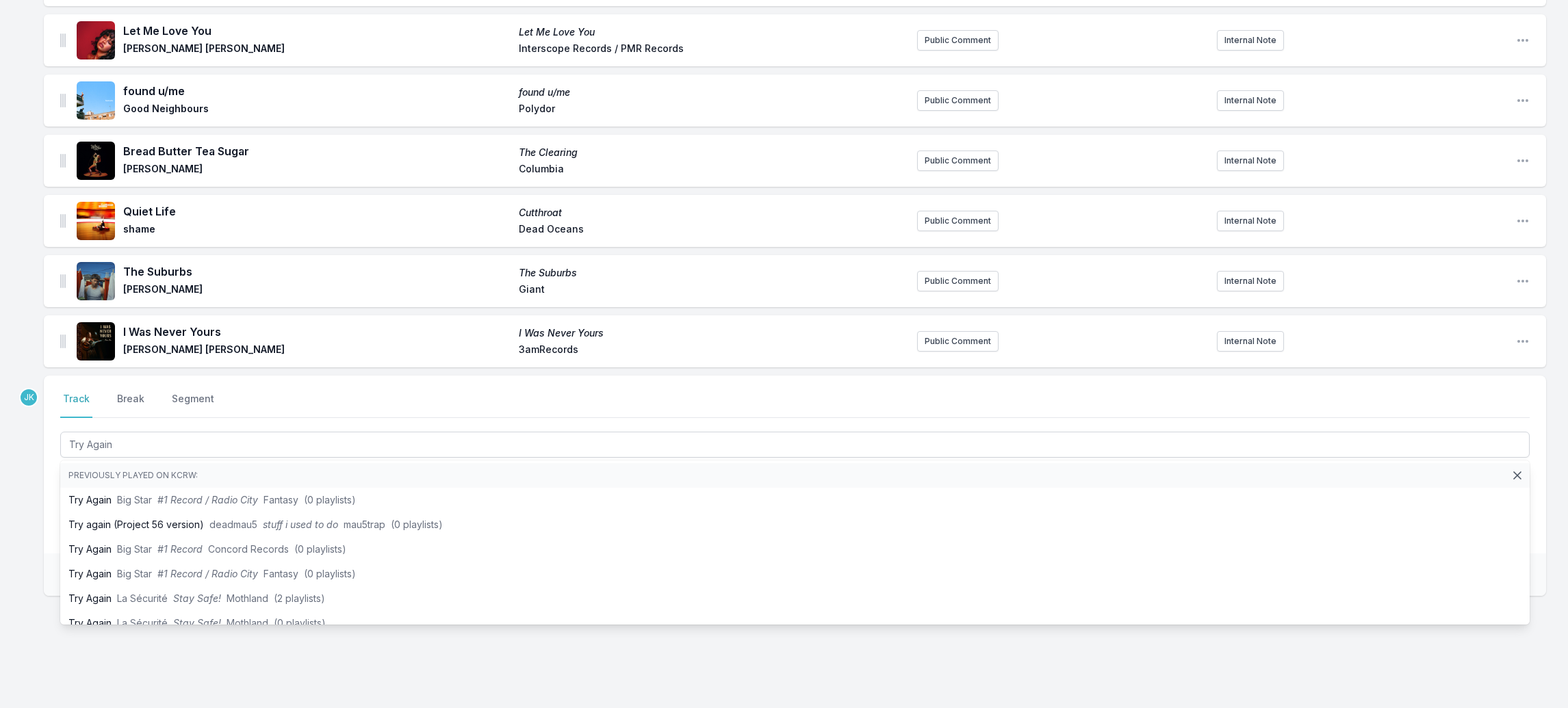
drag, startPoint x: 29, startPoint y: 453, endPoint x: 40, endPoint y: 451, distance: 11.2
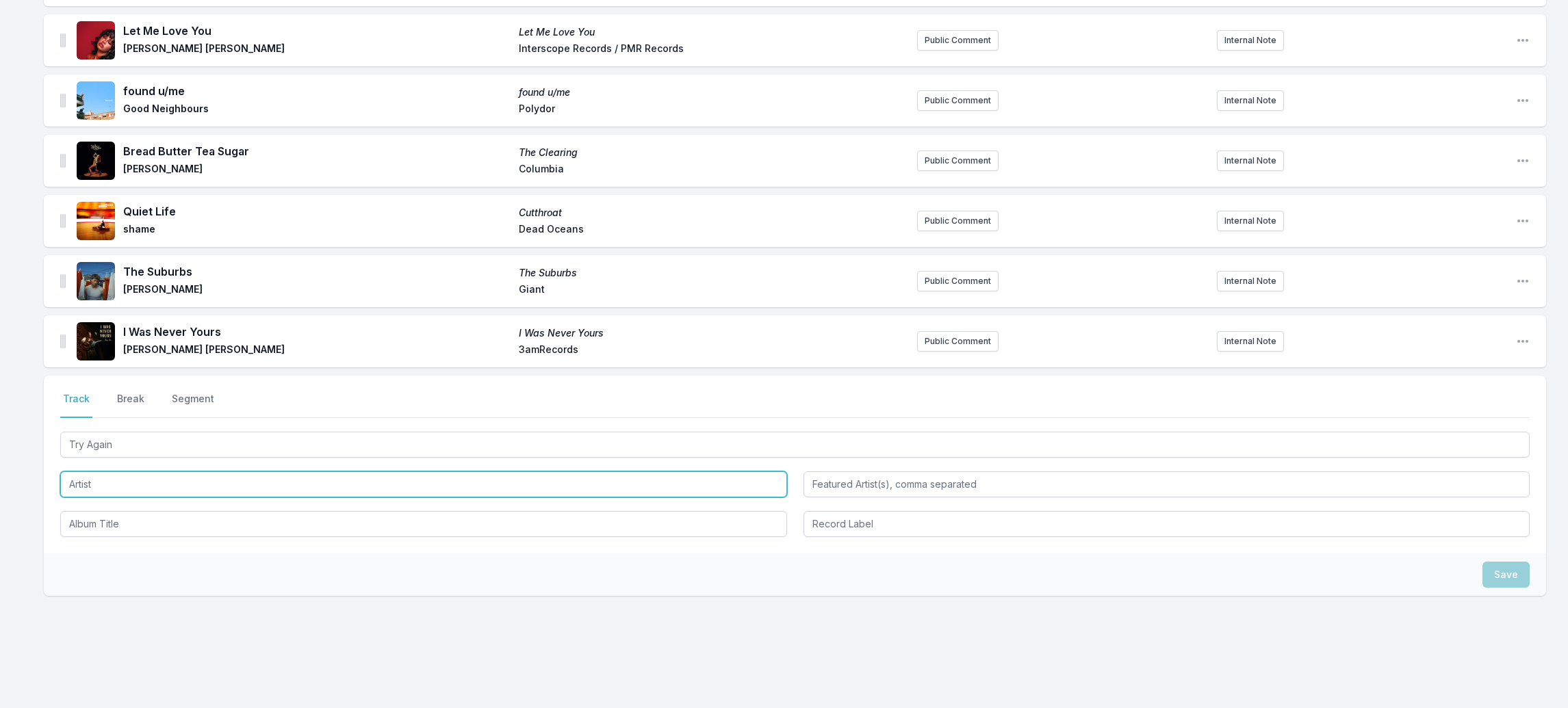
click at [84, 472] on input "Artist" at bounding box center [423, 484] width 727 height 26
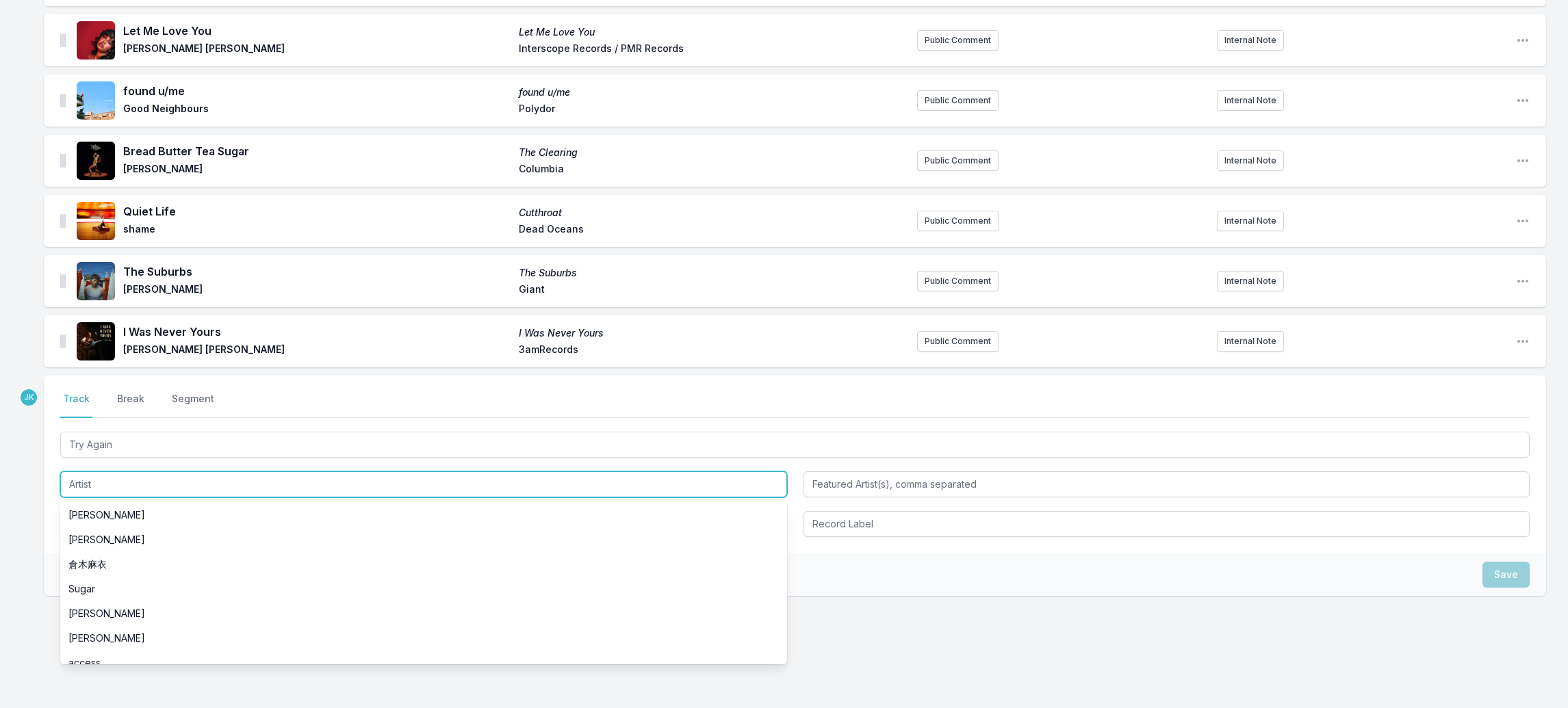
paste input "[PERSON_NAME] River"
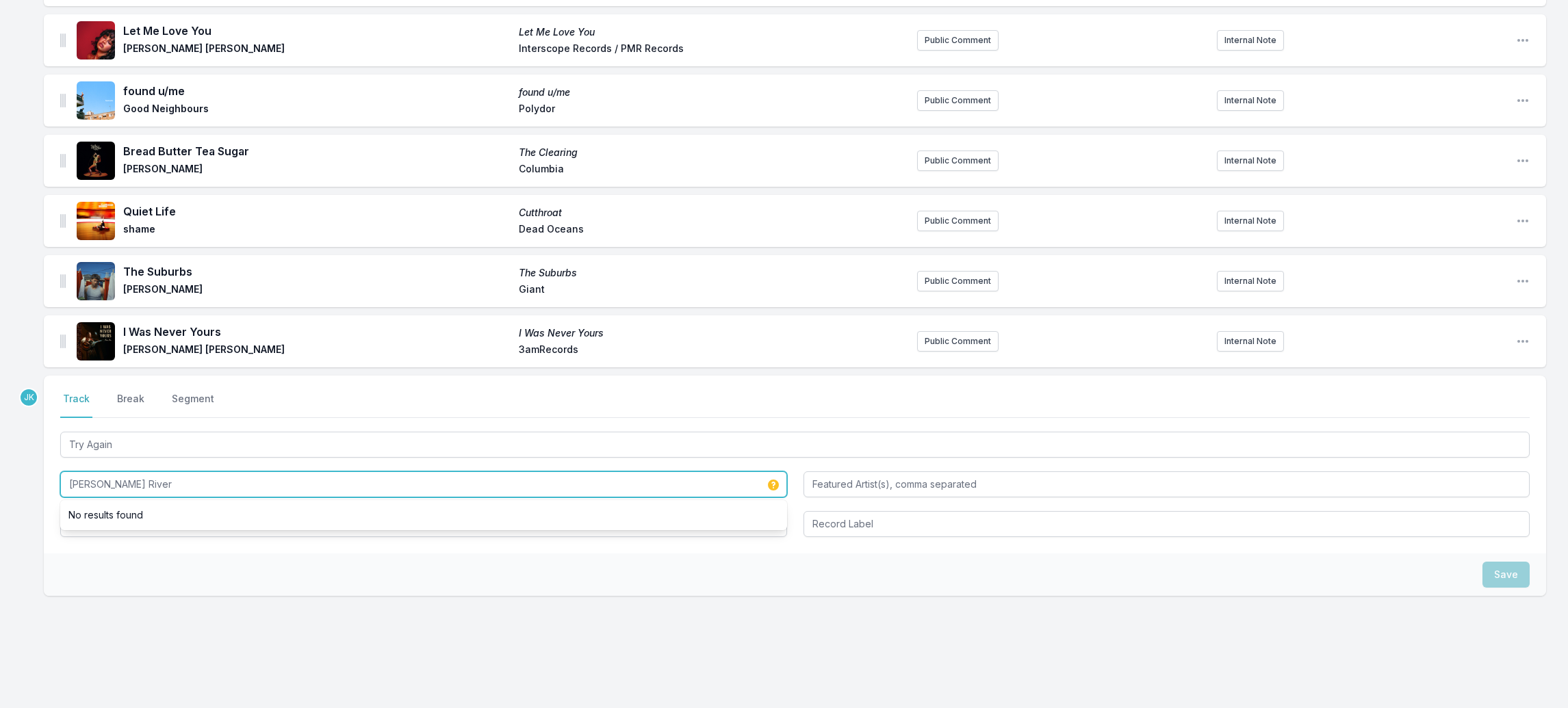
type input "[PERSON_NAME] River"
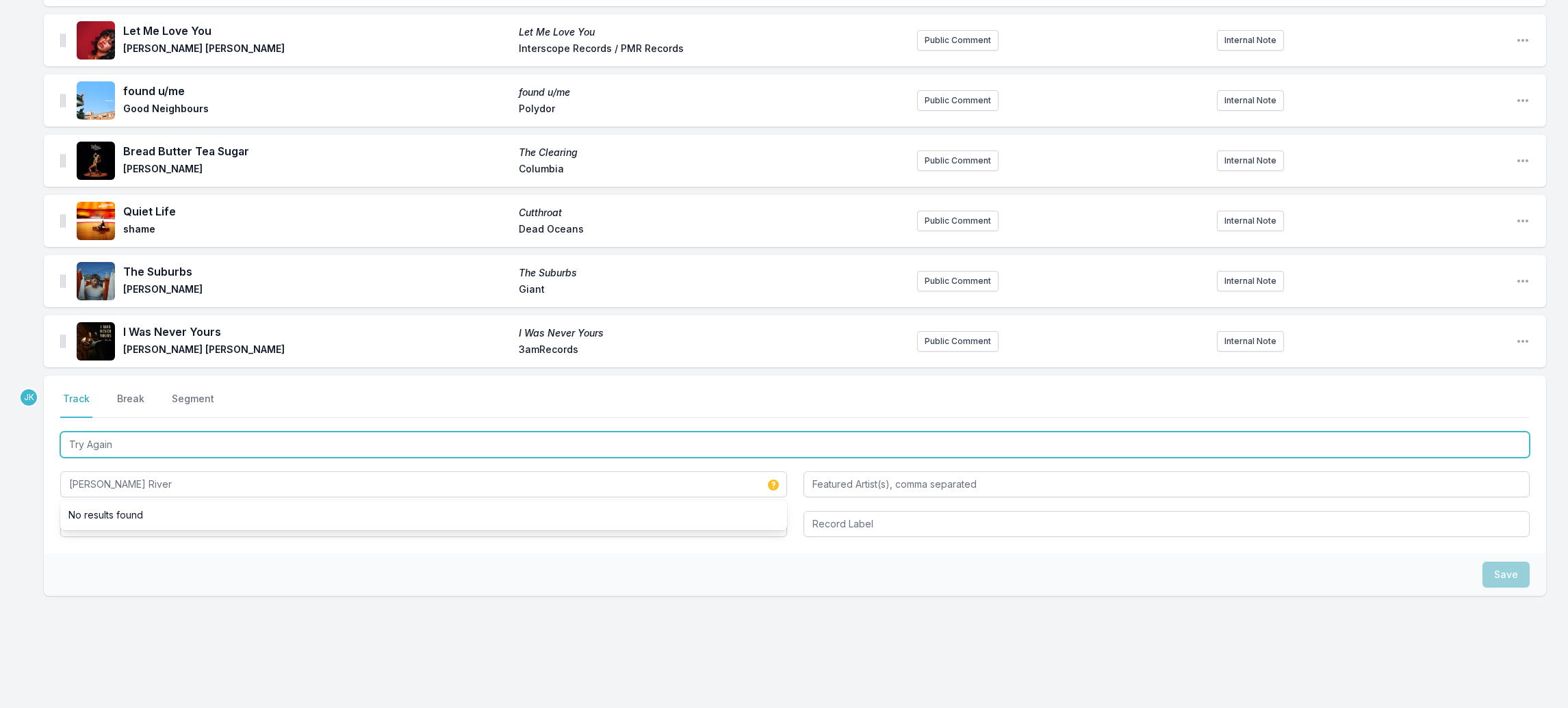
click at [119, 432] on input "Try Again" at bounding box center [794, 445] width 1470 height 26
drag, startPoint x: 119, startPoint y: 425, endPoint x: 102, endPoint y: 499, distance: 75.9
click at [102, 499] on div "Try Again [PERSON_NAME] River" at bounding box center [794, 483] width 1470 height 108
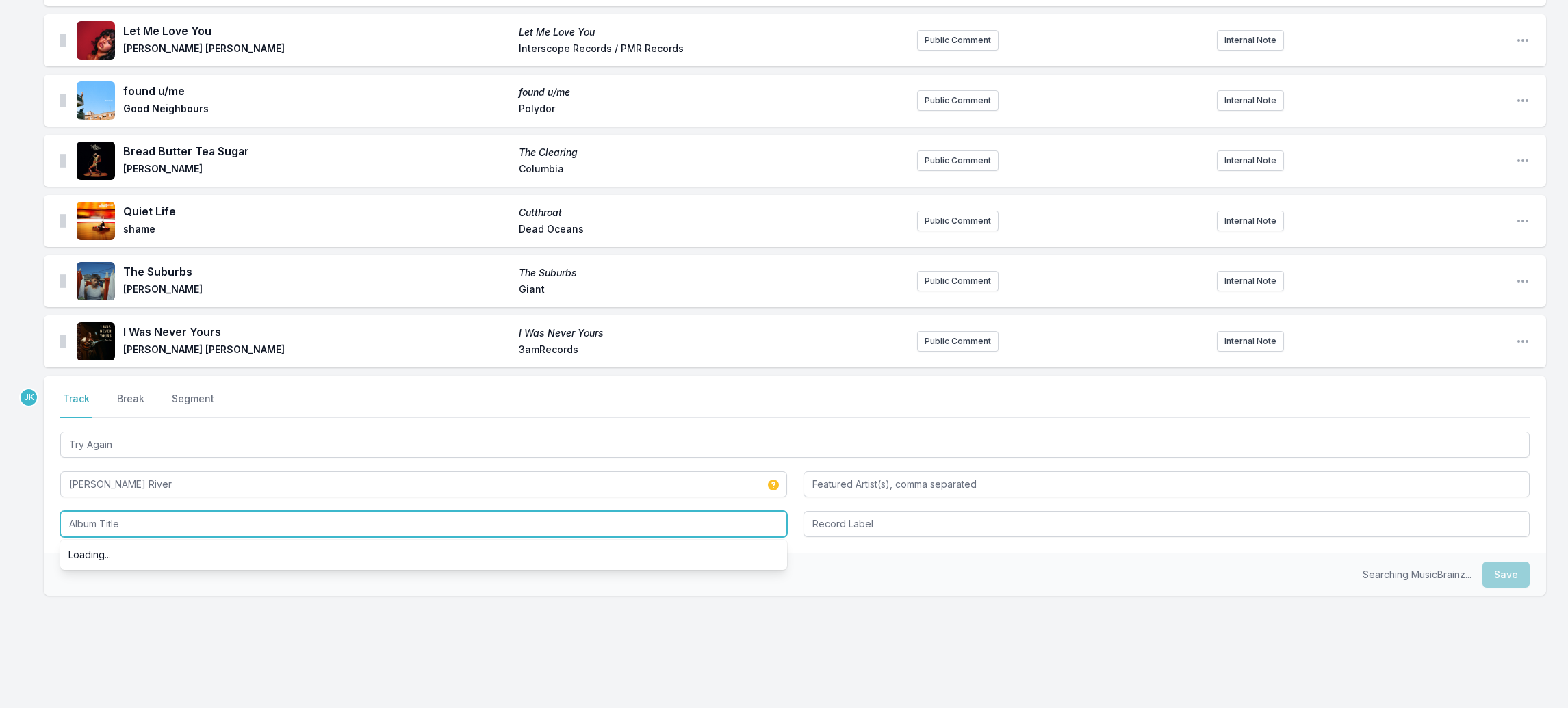
click at [102, 511] on input "Album Title" at bounding box center [423, 524] width 727 height 26
paste input "Try Again"
drag, startPoint x: 108, startPoint y: 508, endPoint x: 53, endPoint y: 499, distance: 55.7
click at [53, 499] on div "Select a tab Track Break Segment Track Break Segment Try Again [PERSON_NAME] Ri…" at bounding box center [794, 465] width 1502 height 177
type input "Losing Faith"
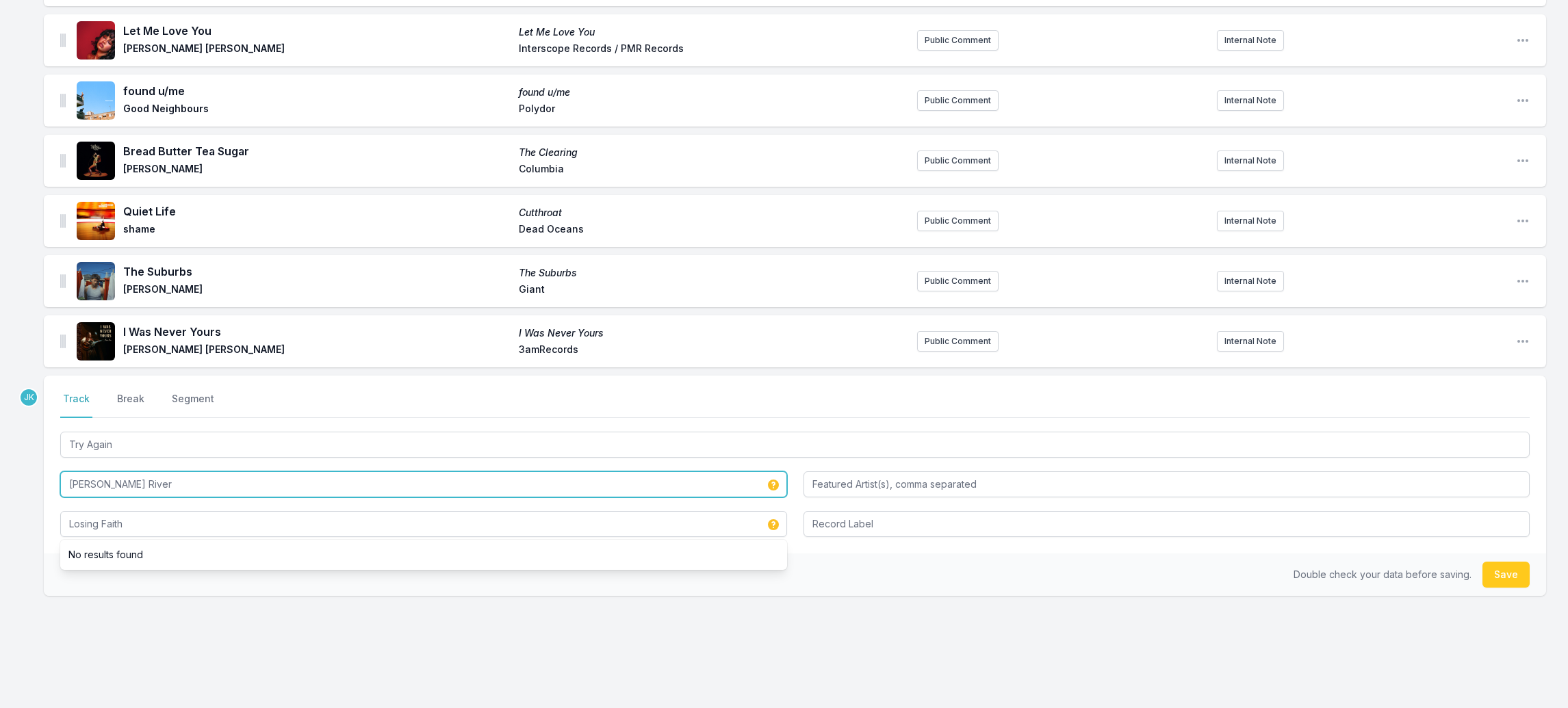
click at [96, 472] on input "[PERSON_NAME] River" at bounding box center [423, 484] width 727 height 26
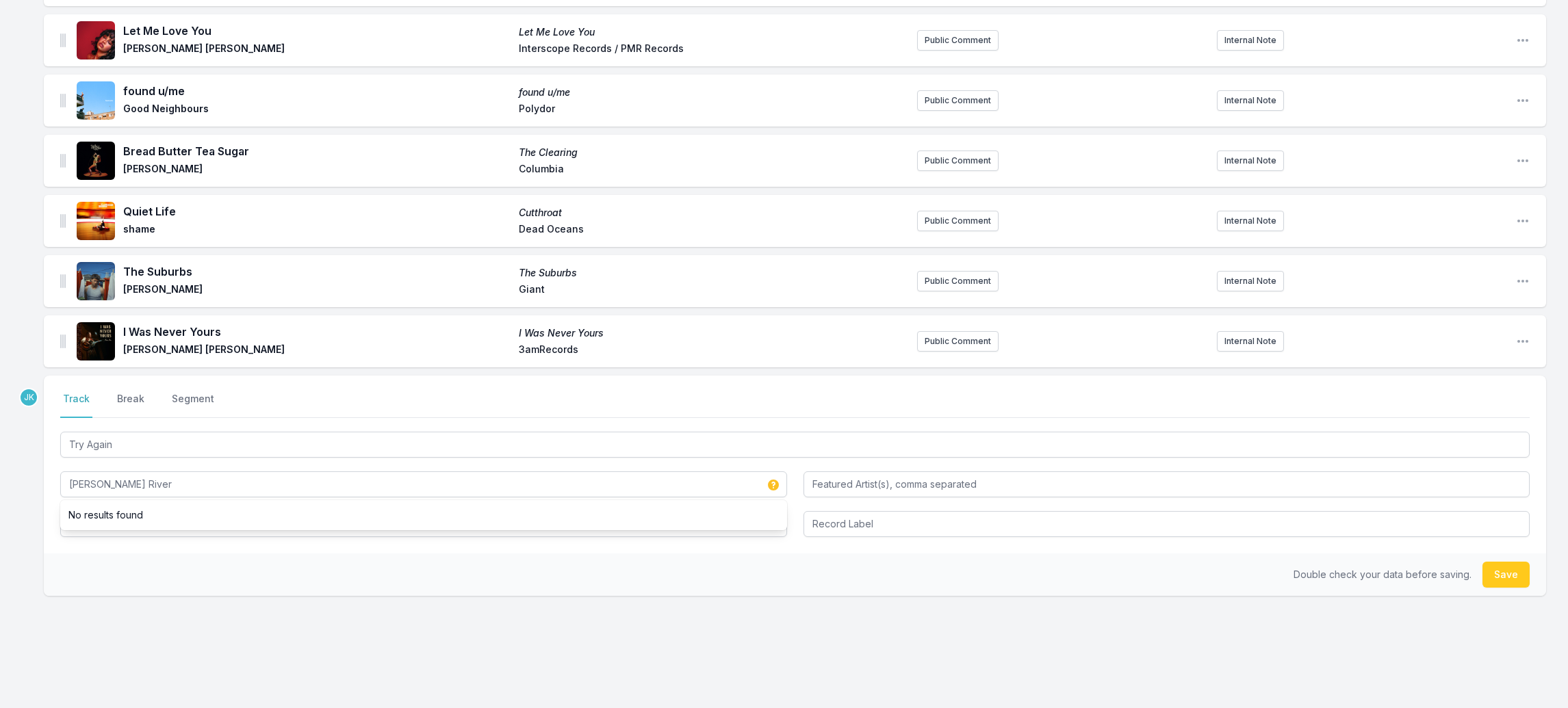
click at [58, 533] on div "Select a tab Track Break Segment Track Break Segment Try Again [PERSON_NAME] Ri…" at bounding box center [794, 465] width 1502 height 177
click at [126, 511] on input "Losing Faith" at bounding box center [423, 524] width 727 height 26
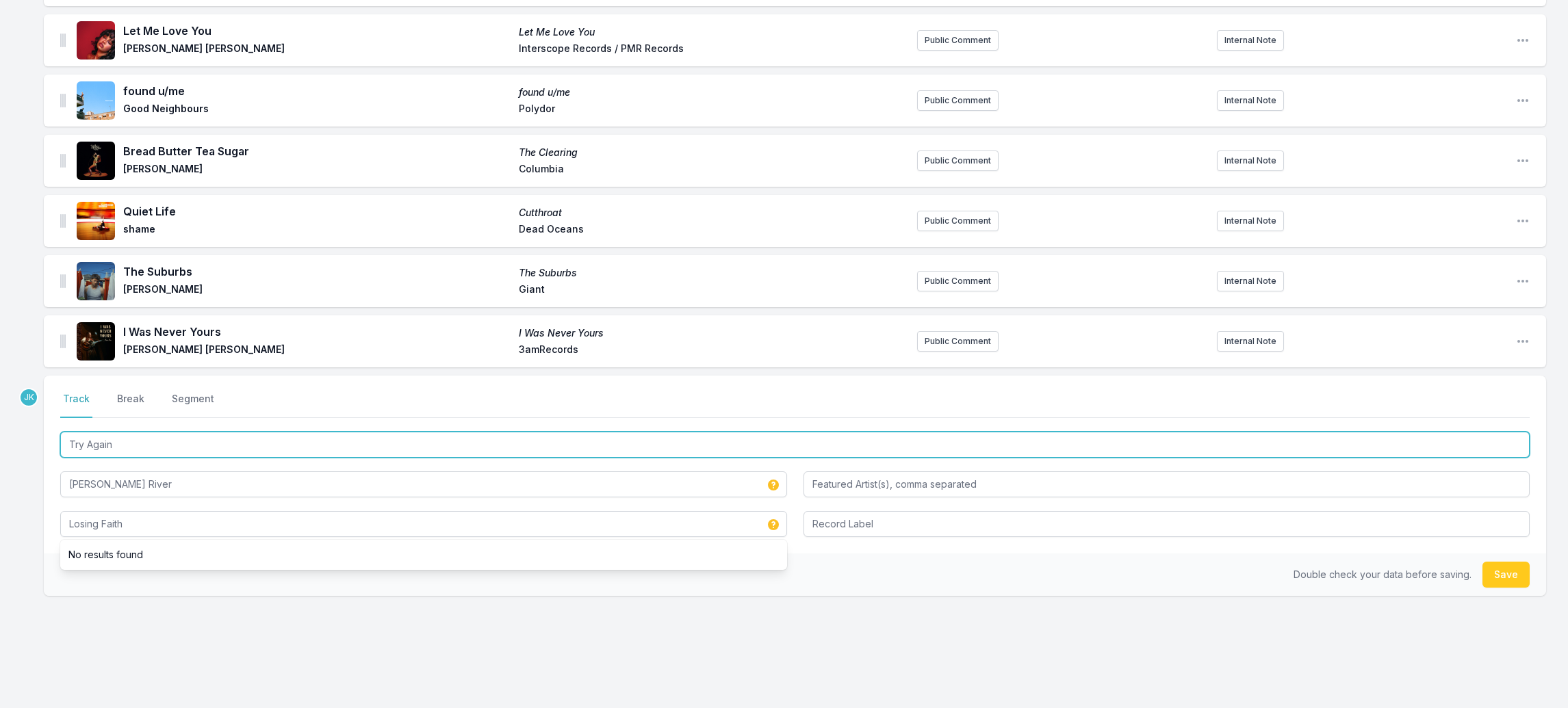
click at [94, 432] on input "Try Again" at bounding box center [794, 445] width 1470 height 26
paste input "Losing Faith"
type input "Losing Faith"
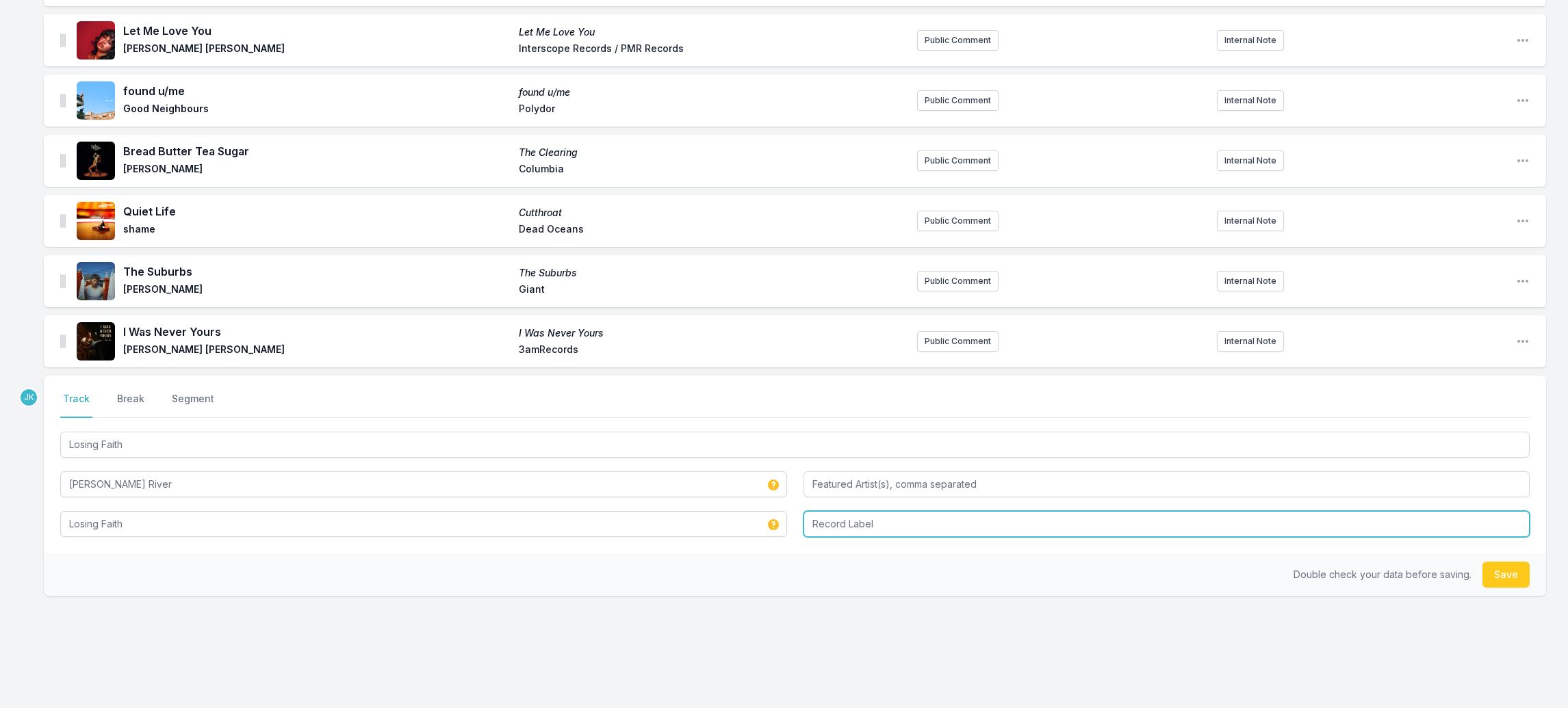
click at [920, 511] on input "Record Label" at bounding box center [1167, 524] width 727 height 26
type input "Skinny Moose LLC"
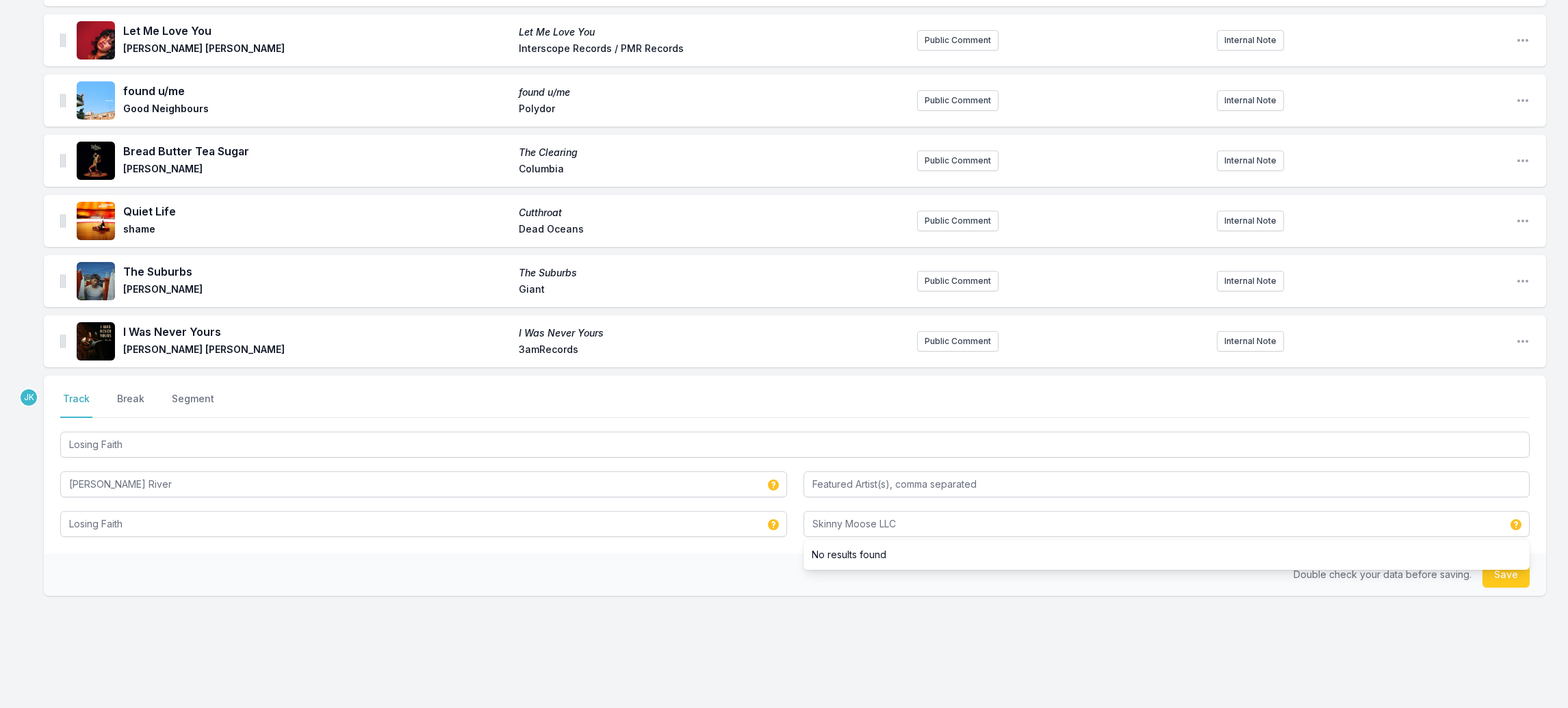
click at [1520, 561] on button "Save" at bounding box center [1506, 574] width 47 height 26
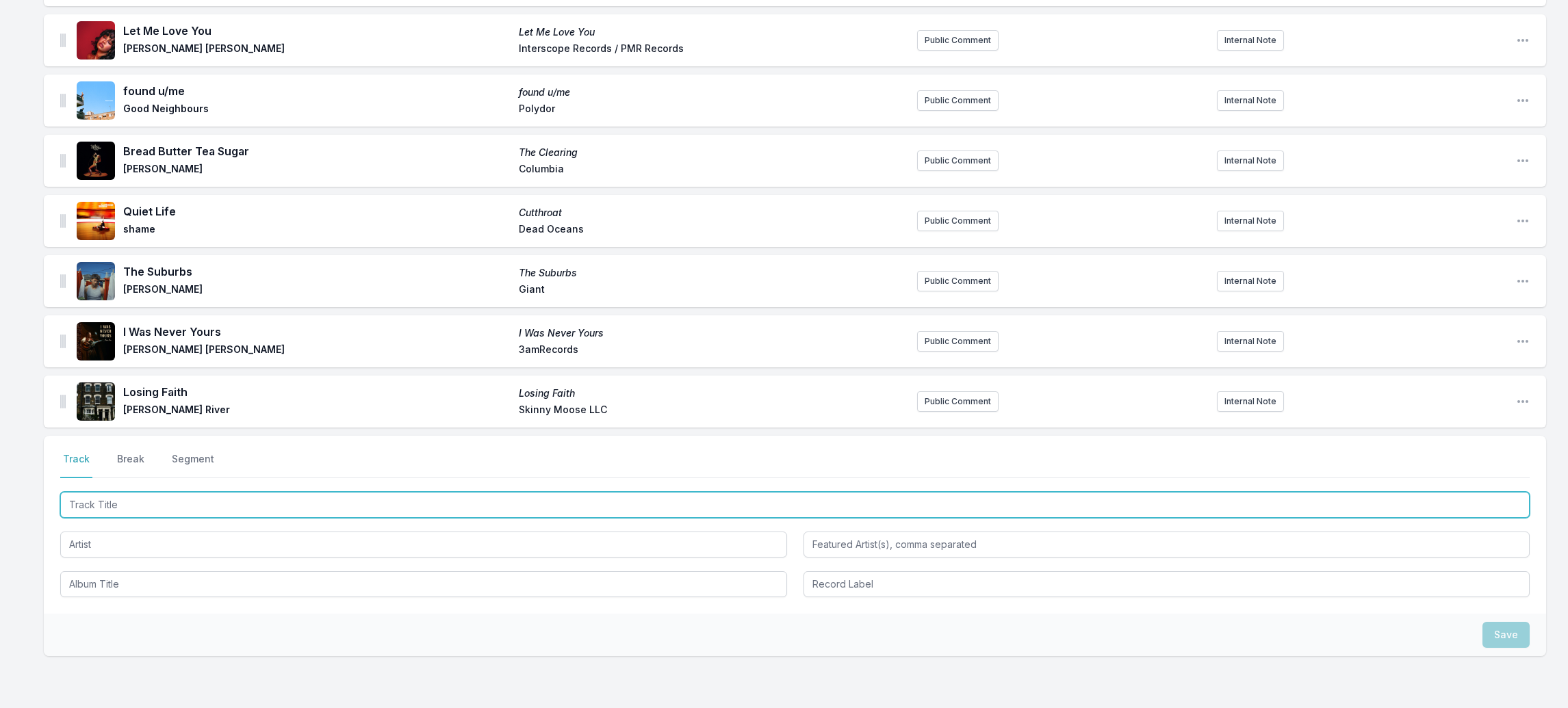
drag, startPoint x: 96, startPoint y: 490, endPoint x: 100, endPoint y: 481, distance: 9.8
click at [96, 492] on input "Track Title" at bounding box center [794, 504] width 1470 height 26
paste input "Give It Up"
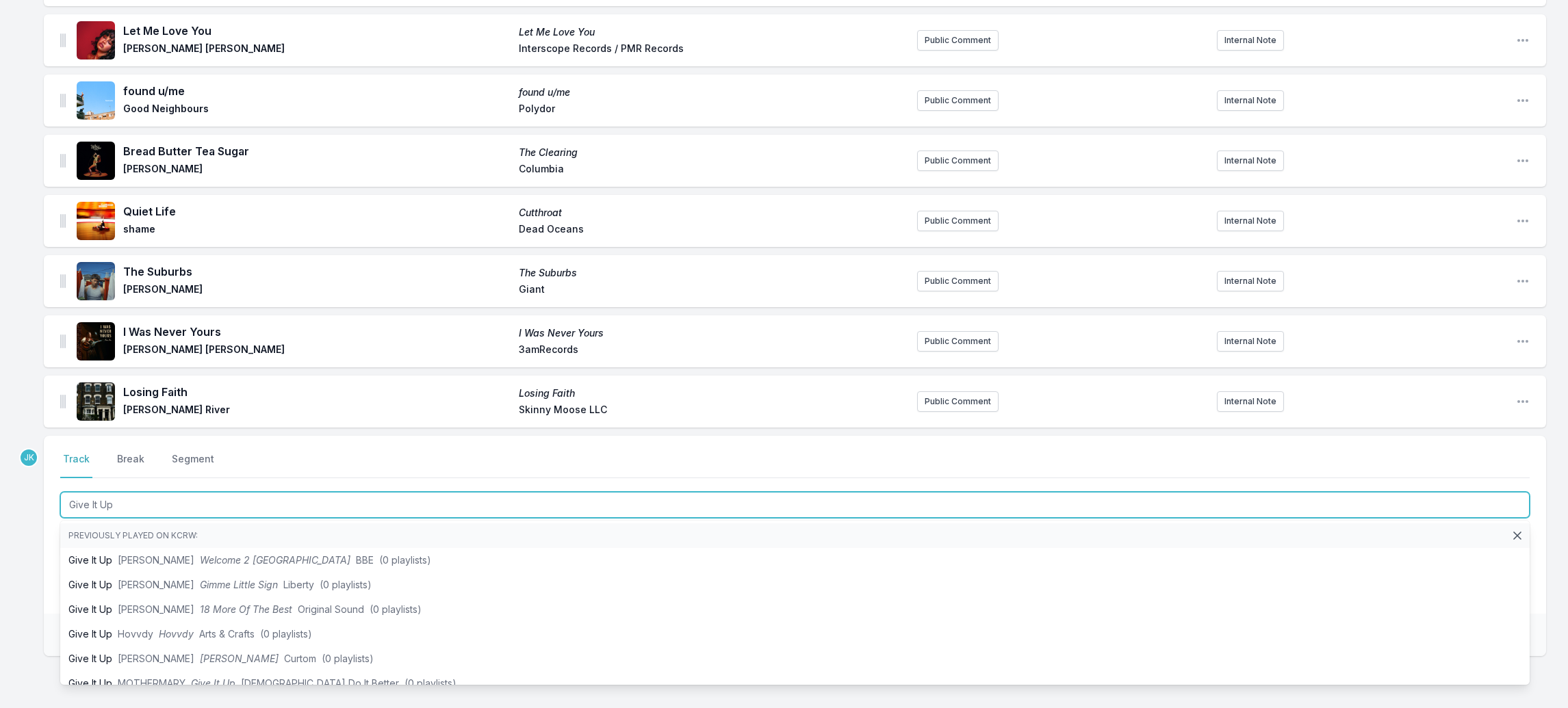
type input "Give It Up"
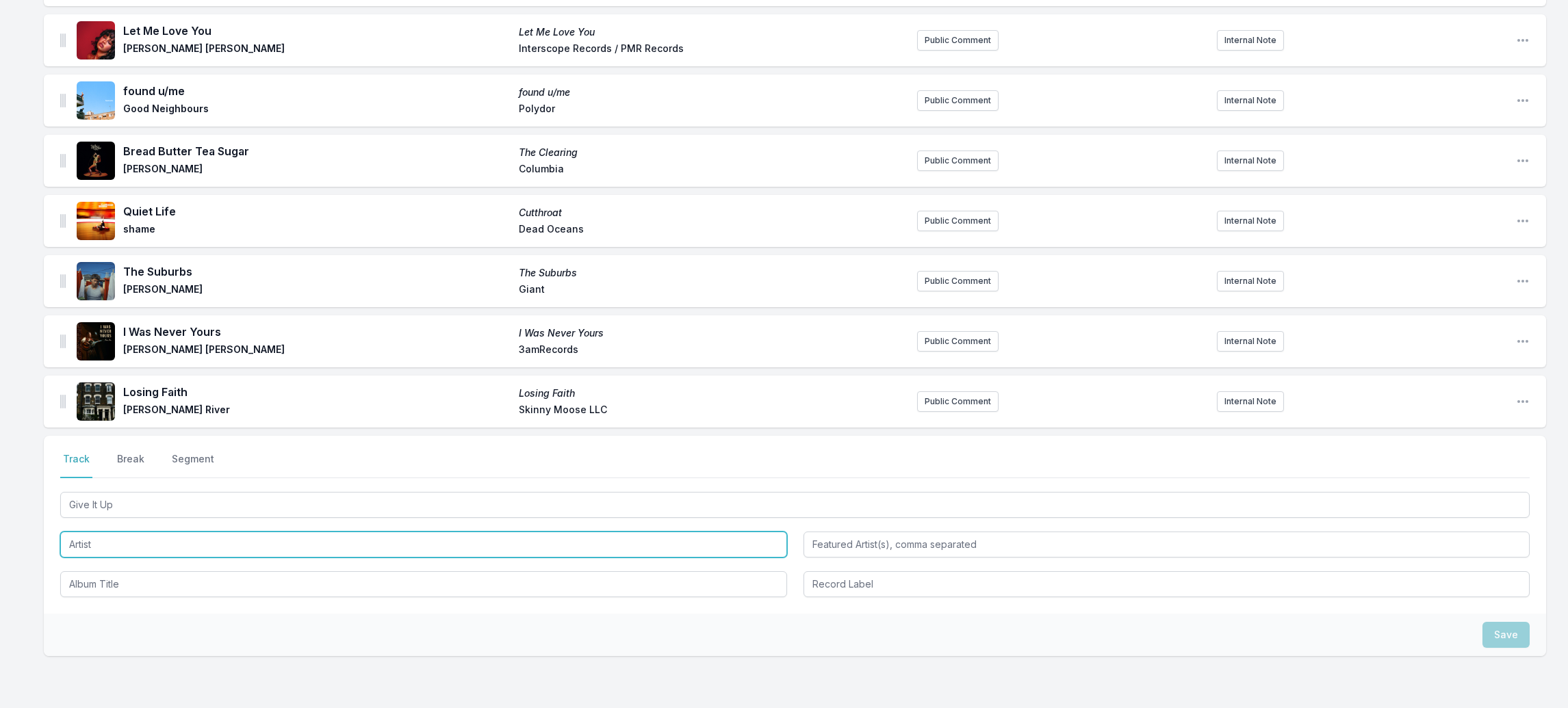
click at [96, 532] on input "Artist" at bounding box center [423, 544] width 727 height 26
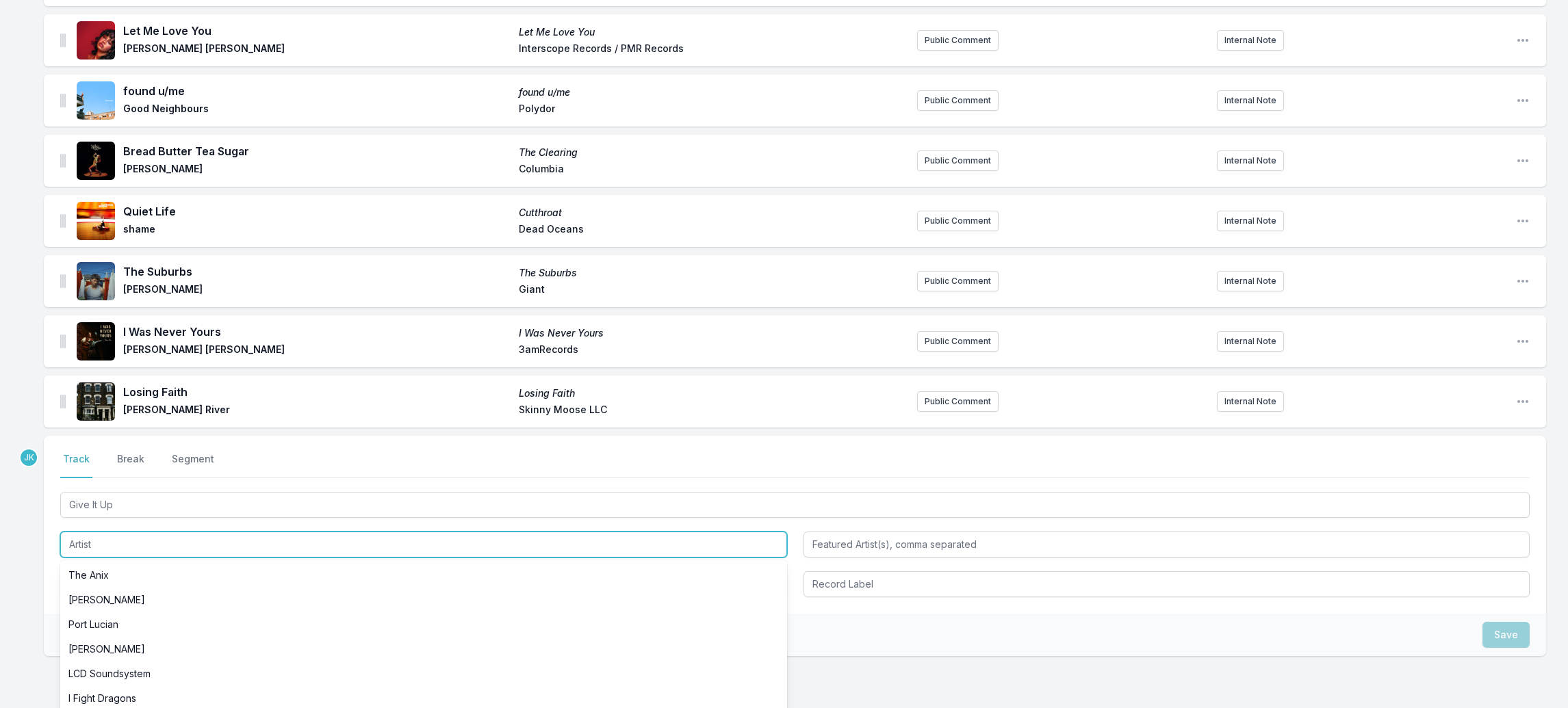
paste input "[PERSON_NAME]"
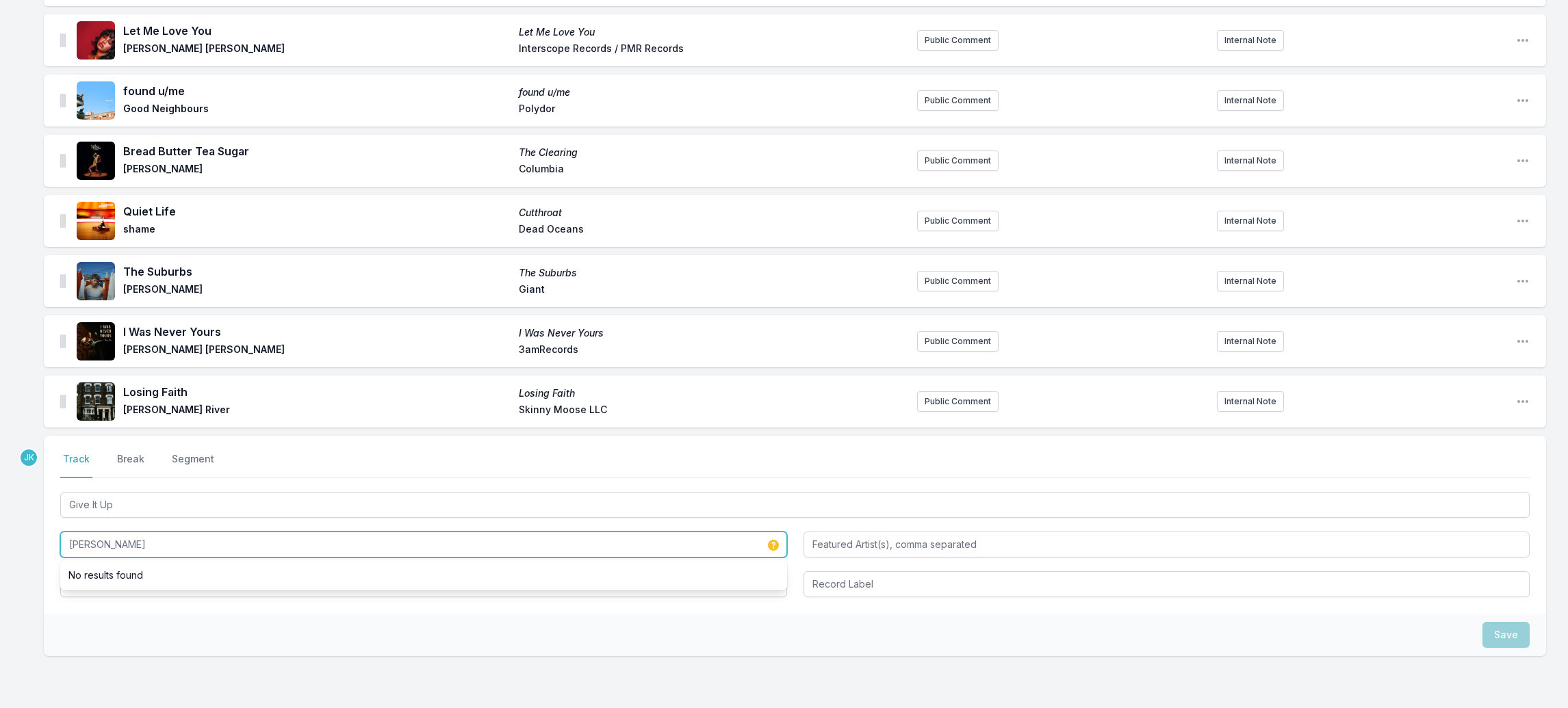
type input "[PERSON_NAME]"
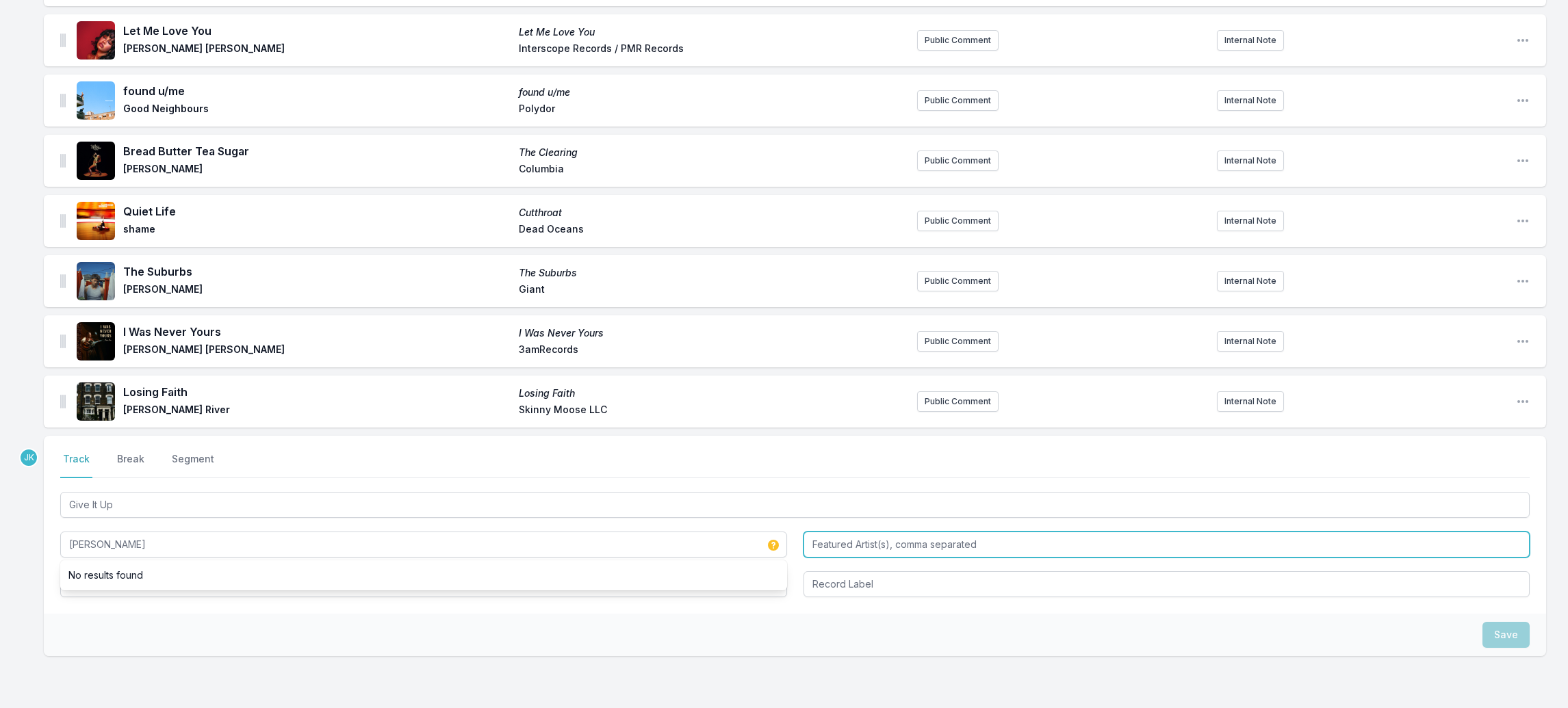
click at [843, 531] on input "Featured Artist(s), comma separated" at bounding box center [1167, 544] width 727 height 26
paste input "[PERSON_NAME]"
type input "[PERSON_NAME]"
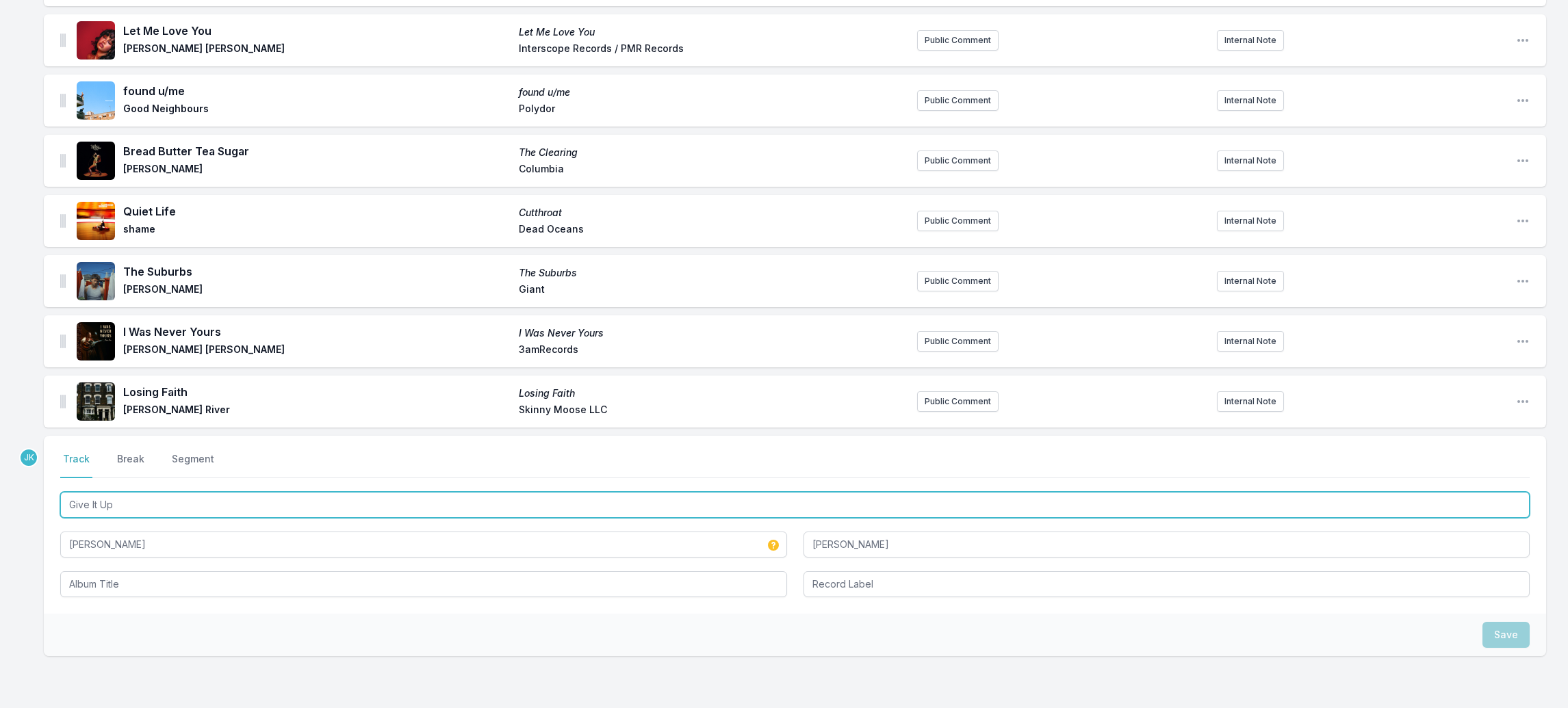
click at [138, 492] on input "Give It Up" at bounding box center [794, 504] width 1470 height 26
drag, startPoint x: 138, startPoint y: 484, endPoint x: 111, endPoint y: 566, distance: 86.3
click at [111, 566] on div "Give It Up [PERSON_NAME] [PERSON_NAME]" at bounding box center [794, 543] width 1470 height 108
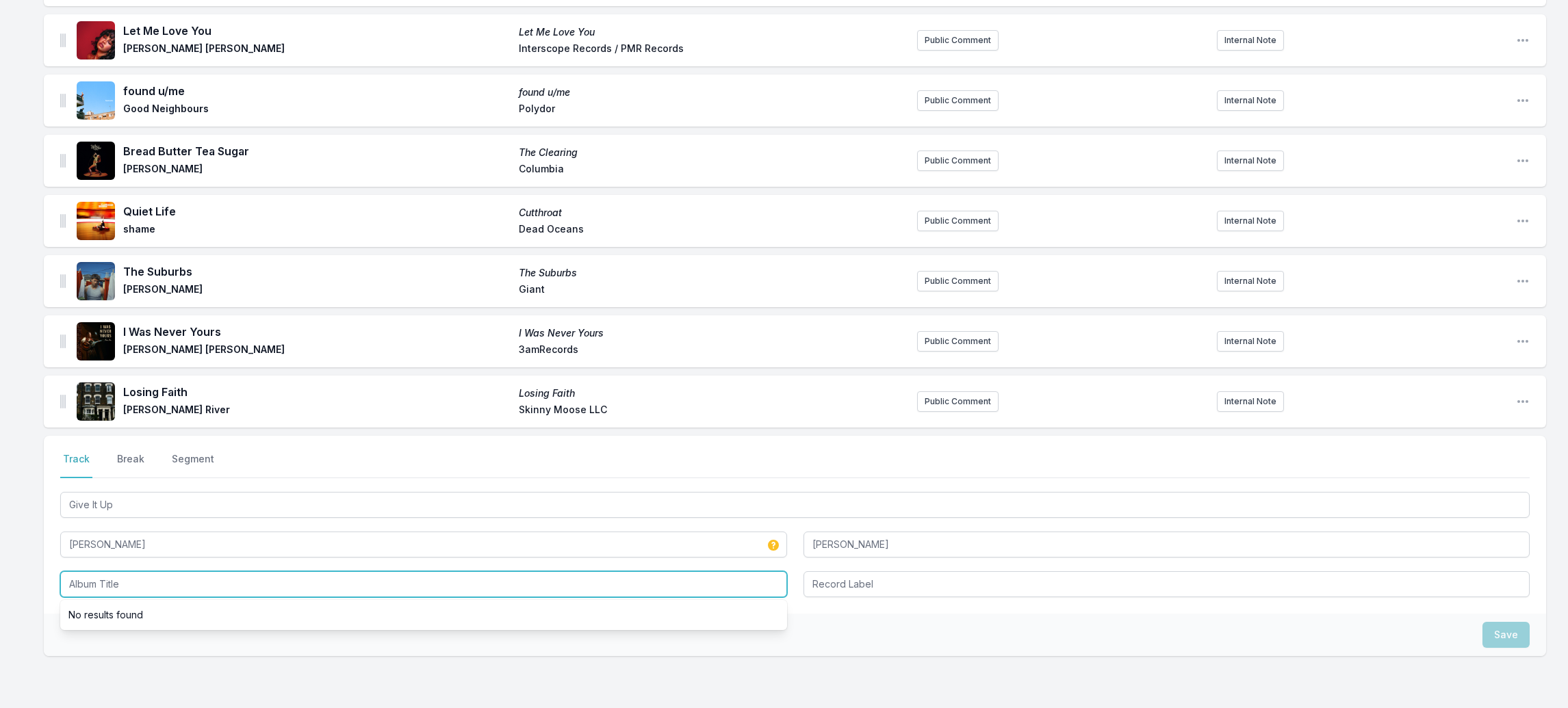
click at [111, 571] on input "Album Title" at bounding box center [423, 584] width 727 height 26
paste input "Give It Up"
type input "Give It Up"
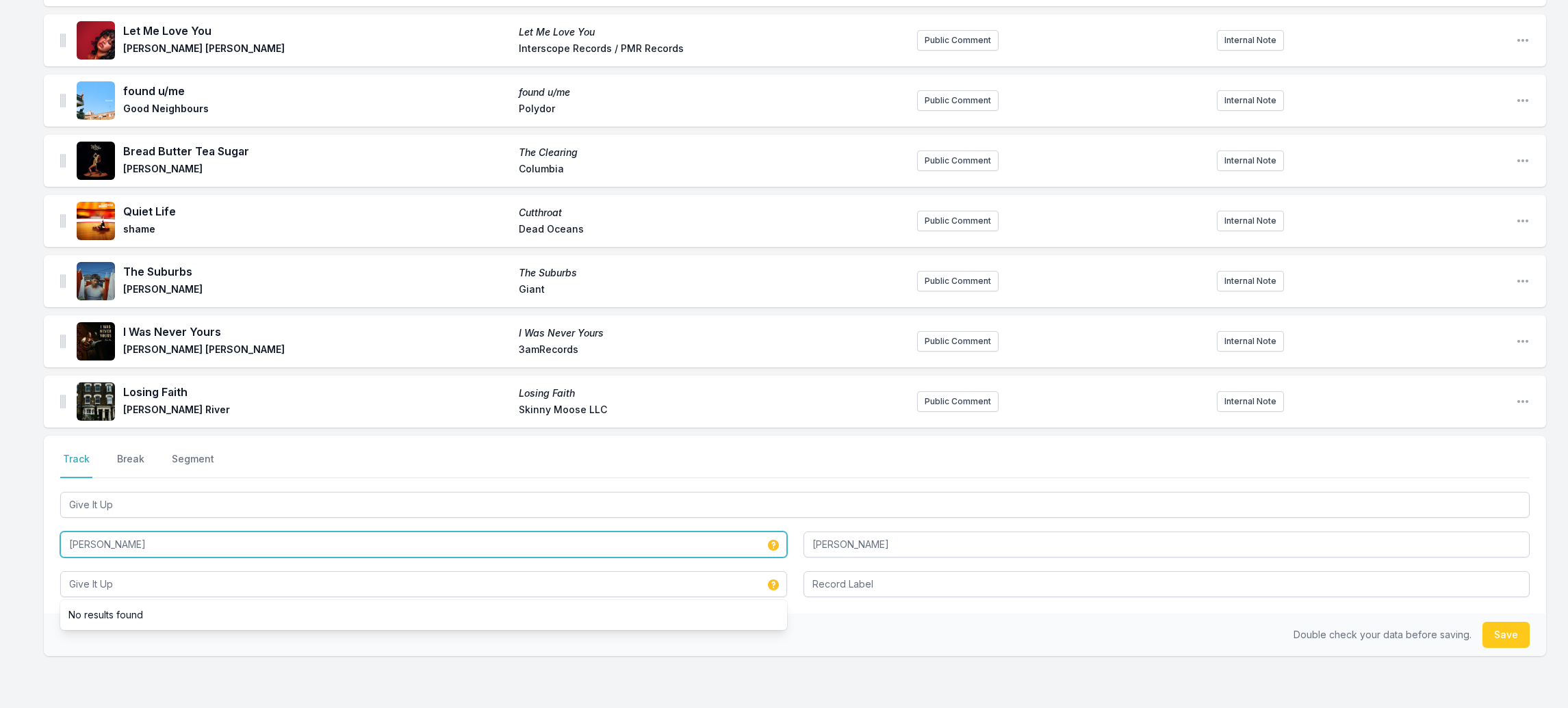
click at [133, 531] on input "[PERSON_NAME]" at bounding box center [423, 544] width 727 height 26
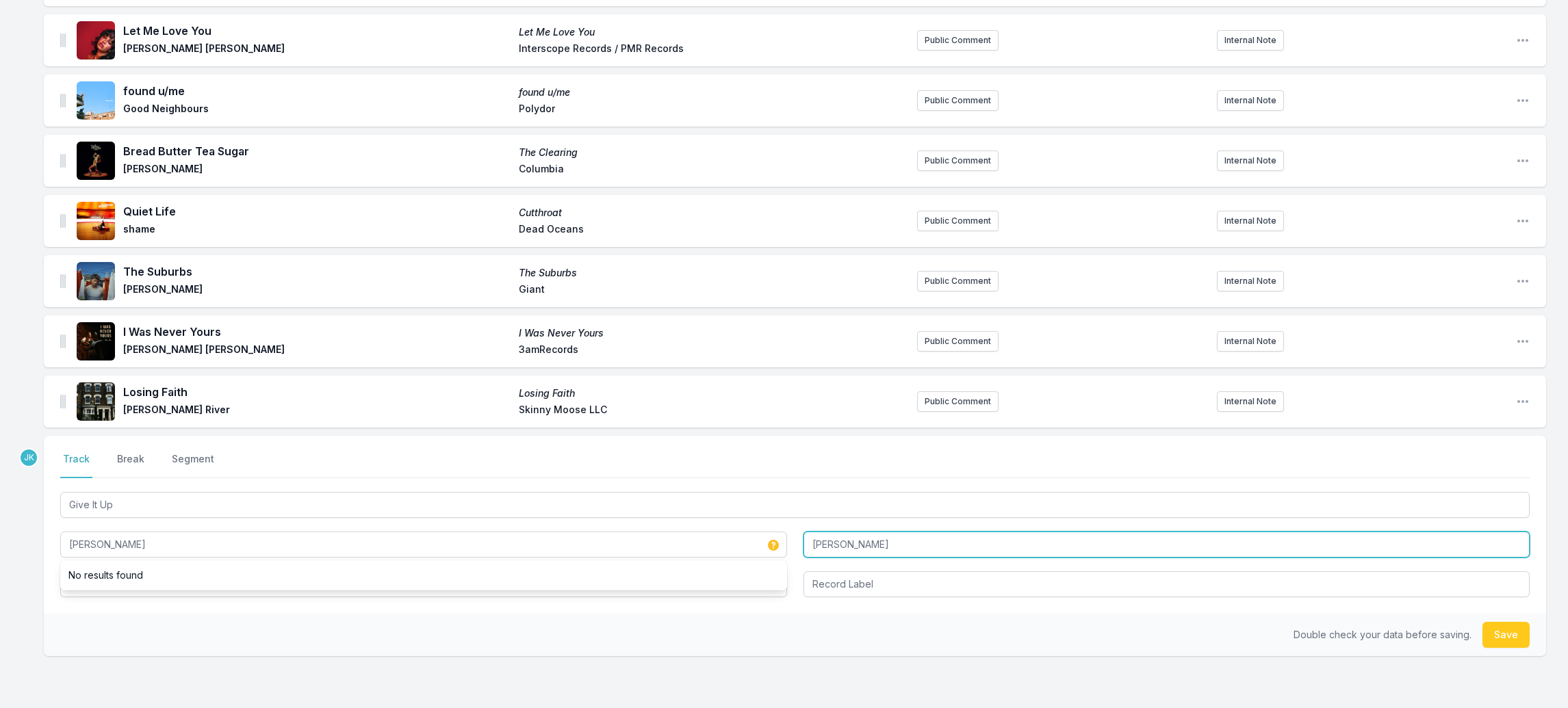
click at [877, 531] on input "[PERSON_NAME]" at bounding box center [1167, 544] width 727 height 26
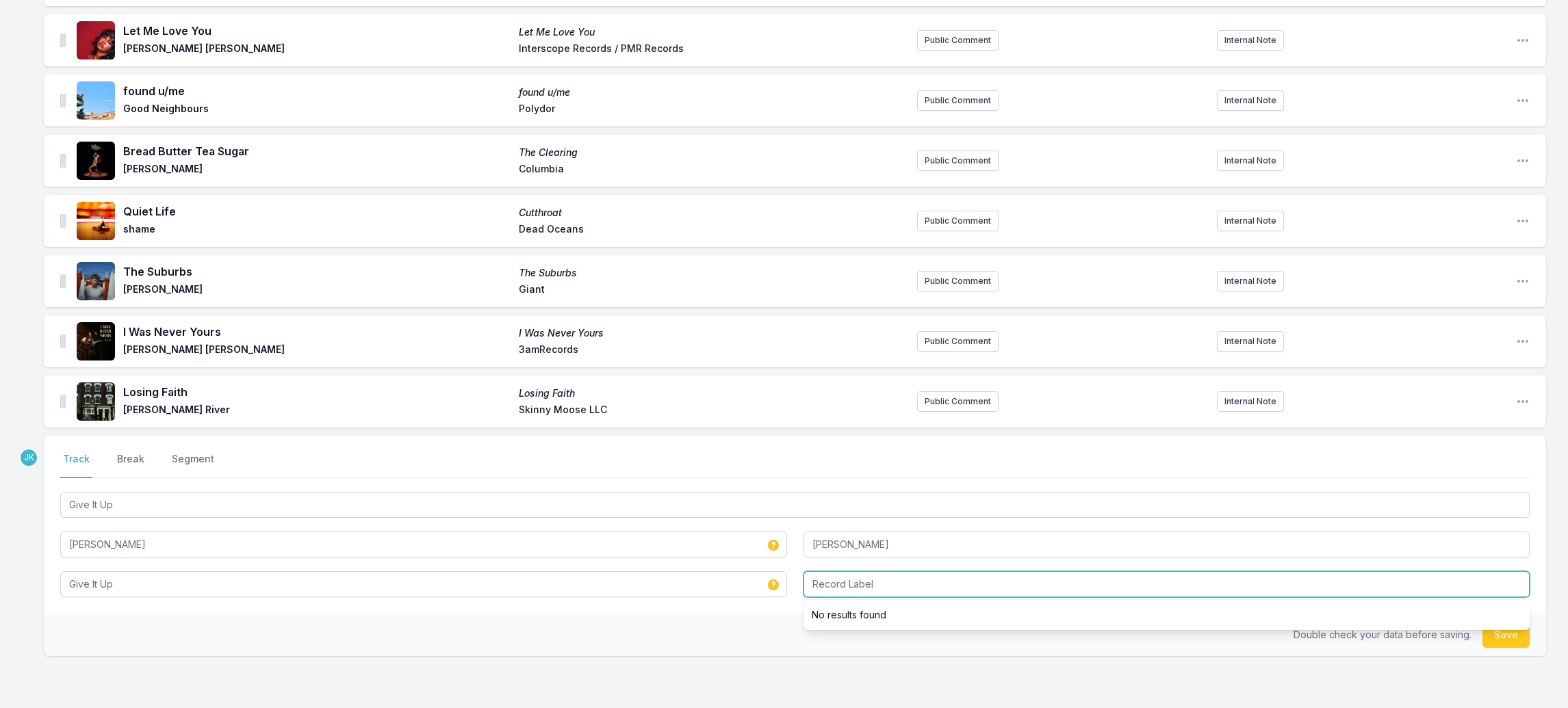
click at [833, 571] on input "Record Label" at bounding box center [1167, 584] width 727 height 26
paste input "[PERSON_NAME]"
type input "[PERSON_NAME]"
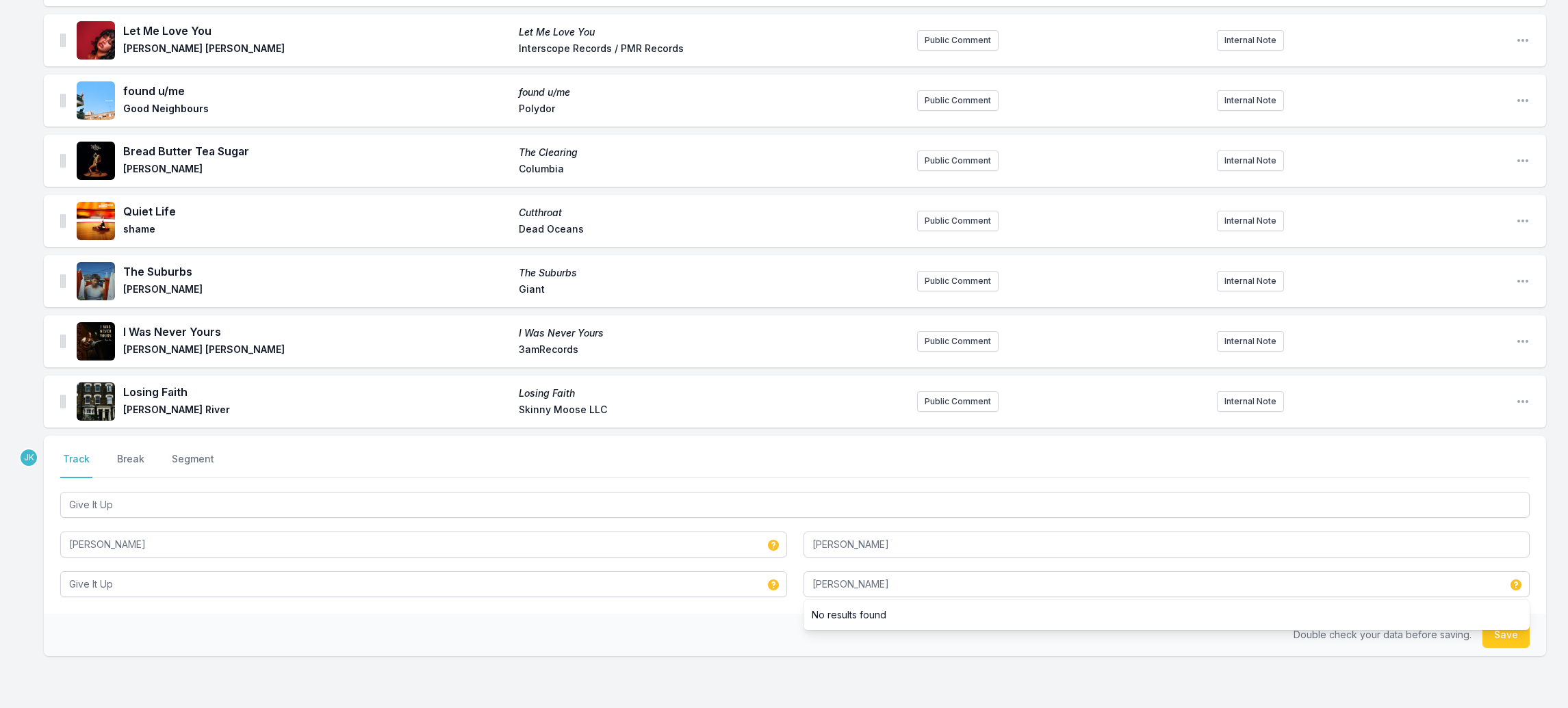
click at [1510, 622] on button "Save" at bounding box center [1506, 635] width 47 height 26
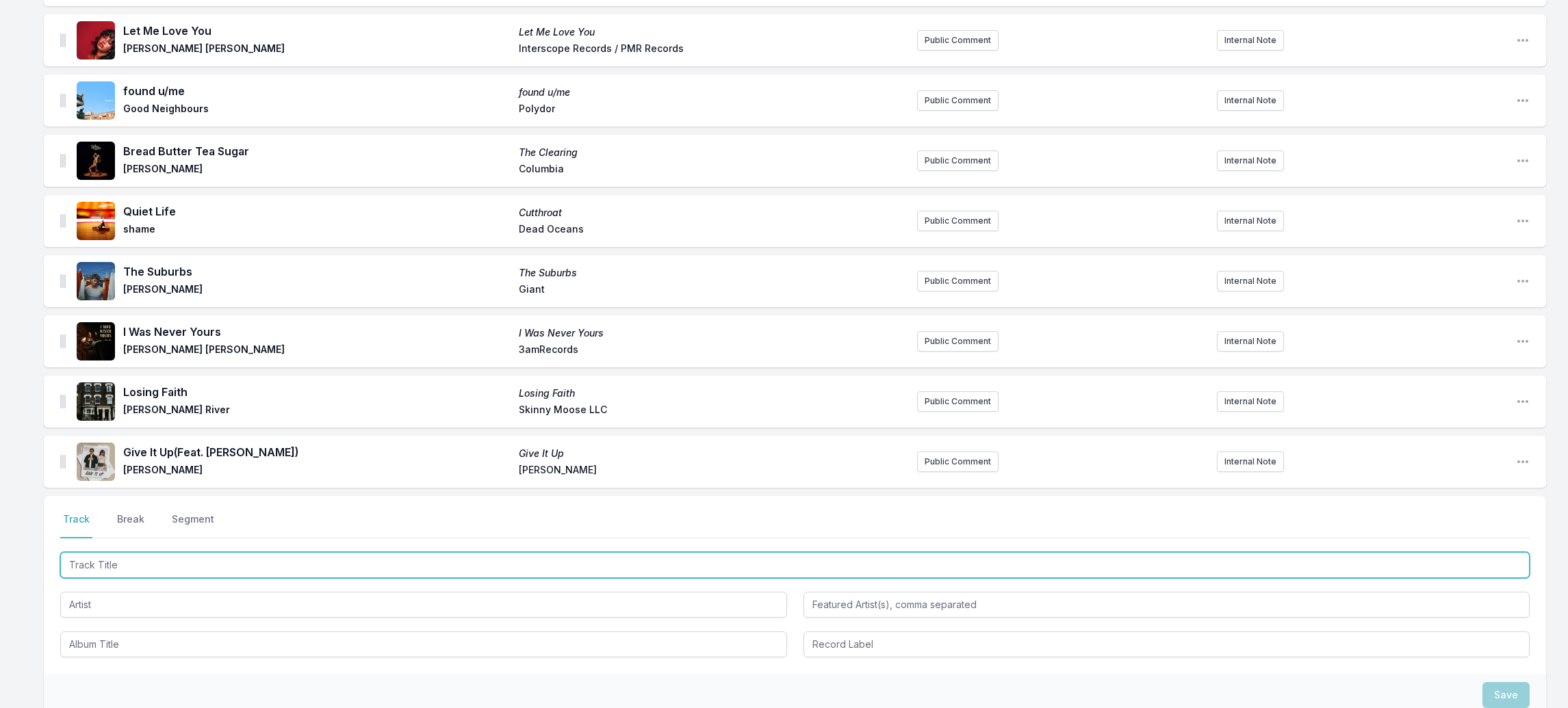
drag, startPoint x: 97, startPoint y: 553, endPoint x: 100, endPoint y: 545, distance: 8.5
click at [97, 553] on input "Track Title" at bounding box center [794, 565] width 1470 height 26
paste input "SUPERMODEL"
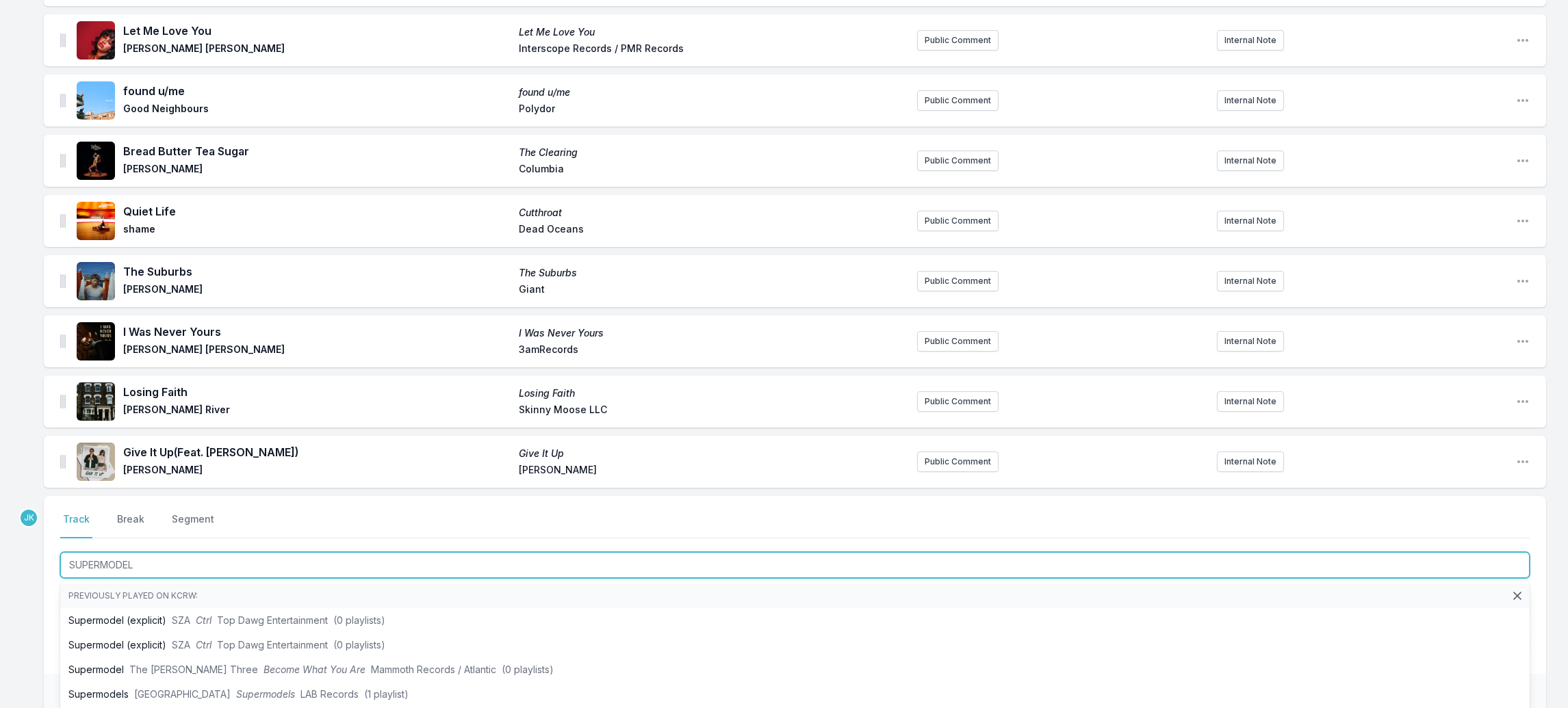
type input "SUPERMODEL"
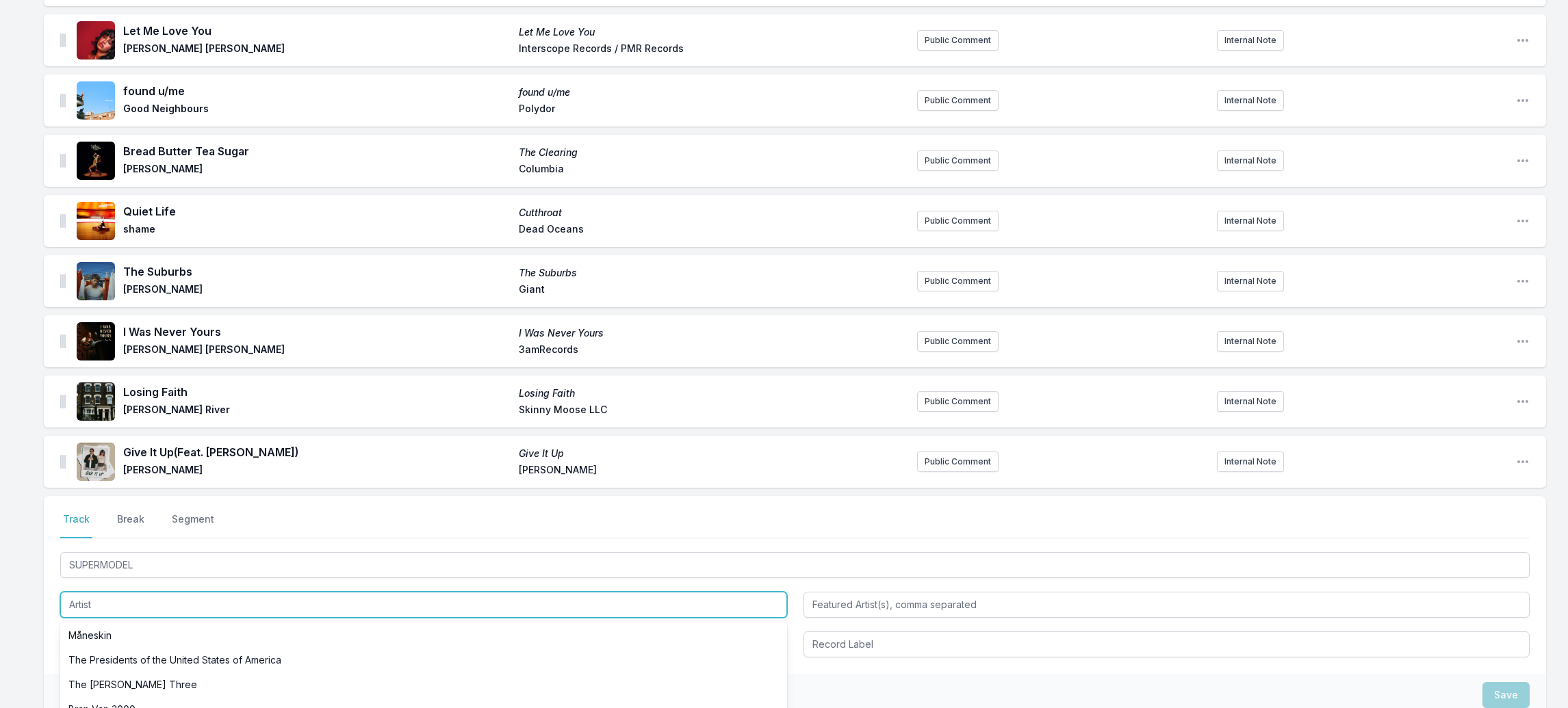
click at [75, 592] on input "Artist" at bounding box center [423, 605] width 727 height 26
paste input "LAUNDRY DAY"
type input "LAUNDRY DAY"
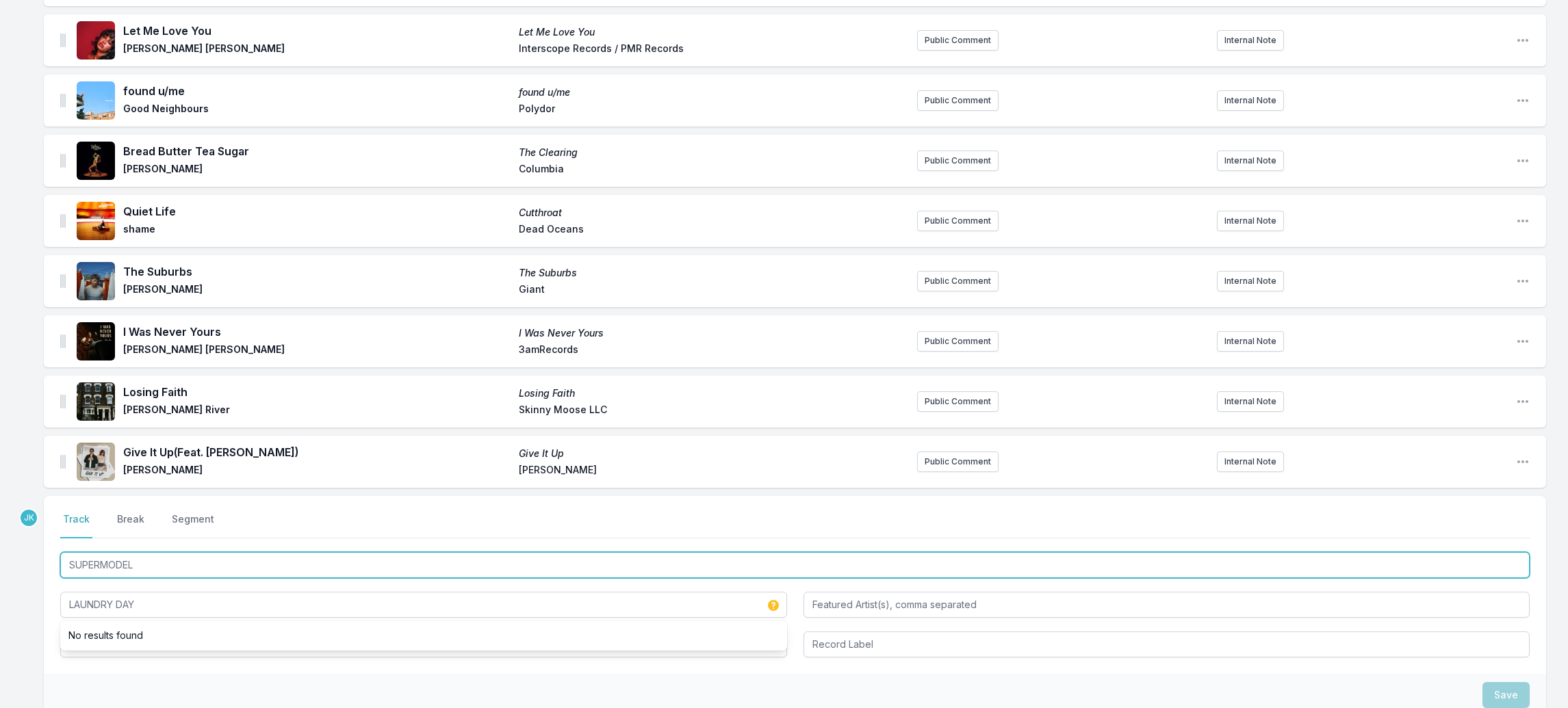
click at [144, 553] on input "SUPERMODEL" at bounding box center [794, 565] width 1470 height 26
drag, startPoint x: 144, startPoint y: 546, endPoint x: 114, endPoint y: 607, distance: 68.0
click at [118, 618] on div "SUPERMODEL LAUNDRY DAY" at bounding box center [794, 604] width 1470 height 108
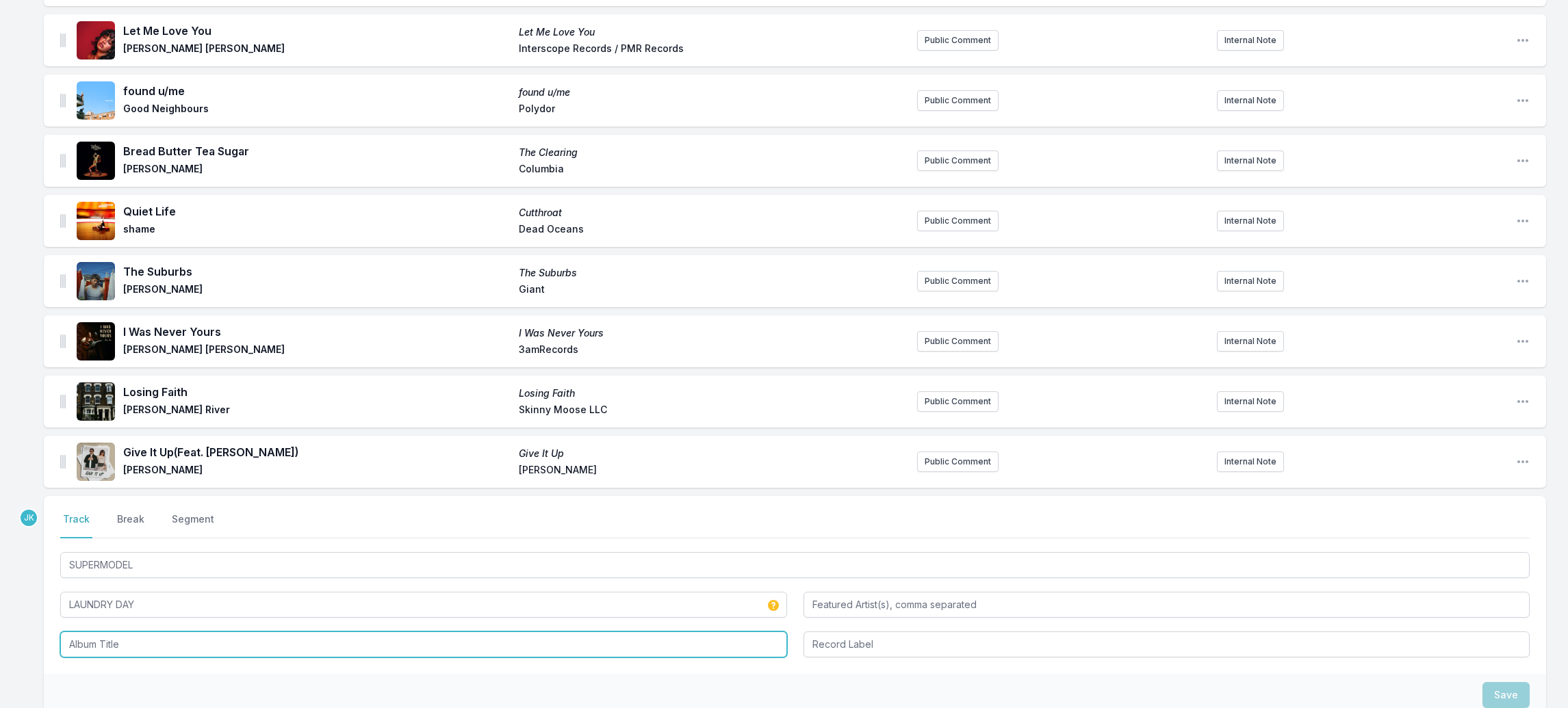
click at [101, 632] on input "Album Title" at bounding box center [423, 644] width 727 height 26
paste input "SUPERMODEL"
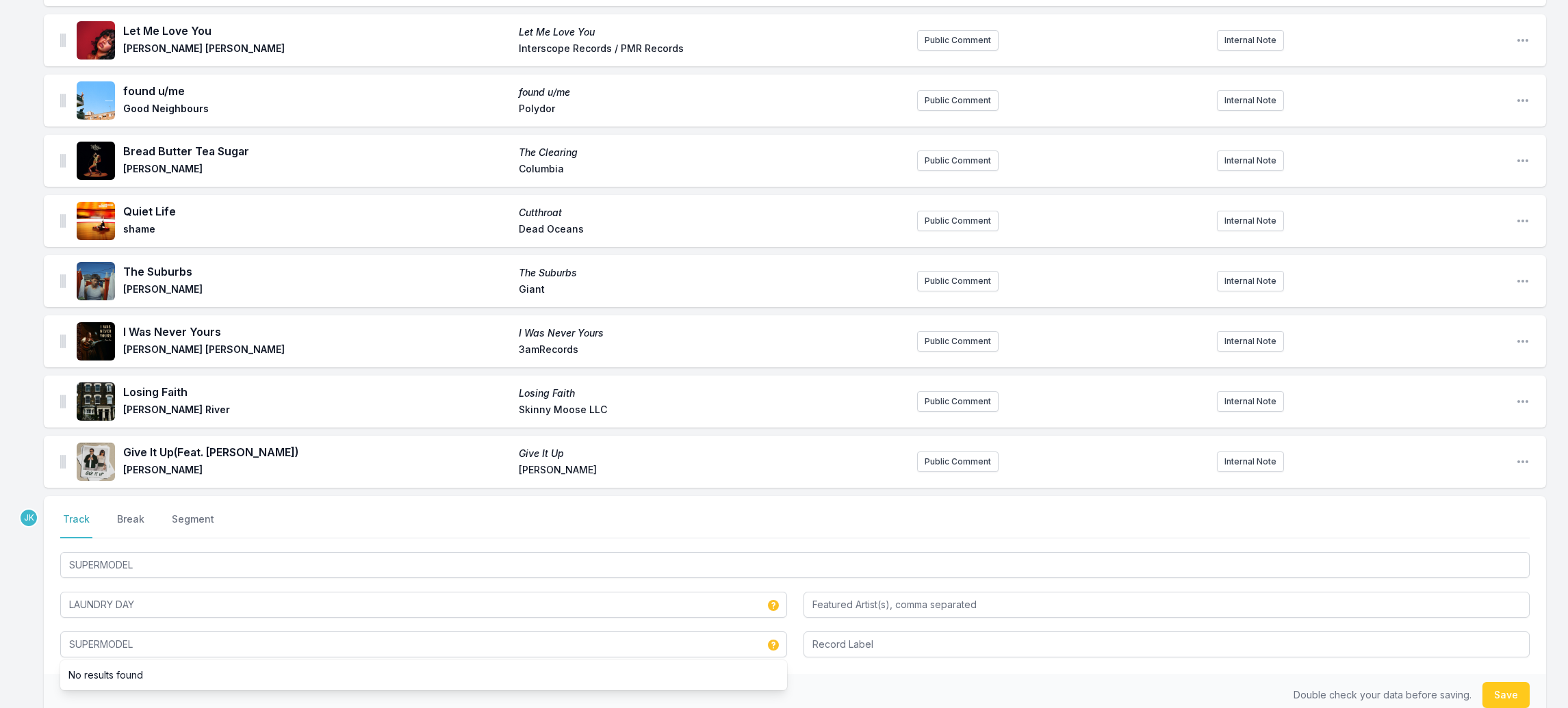
drag, startPoint x: 1512, startPoint y: 677, endPoint x: 1259, endPoint y: 671, distance: 253.1
click at [1512, 682] on button "Save" at bounding box center [1506, 694] width 47 height 26
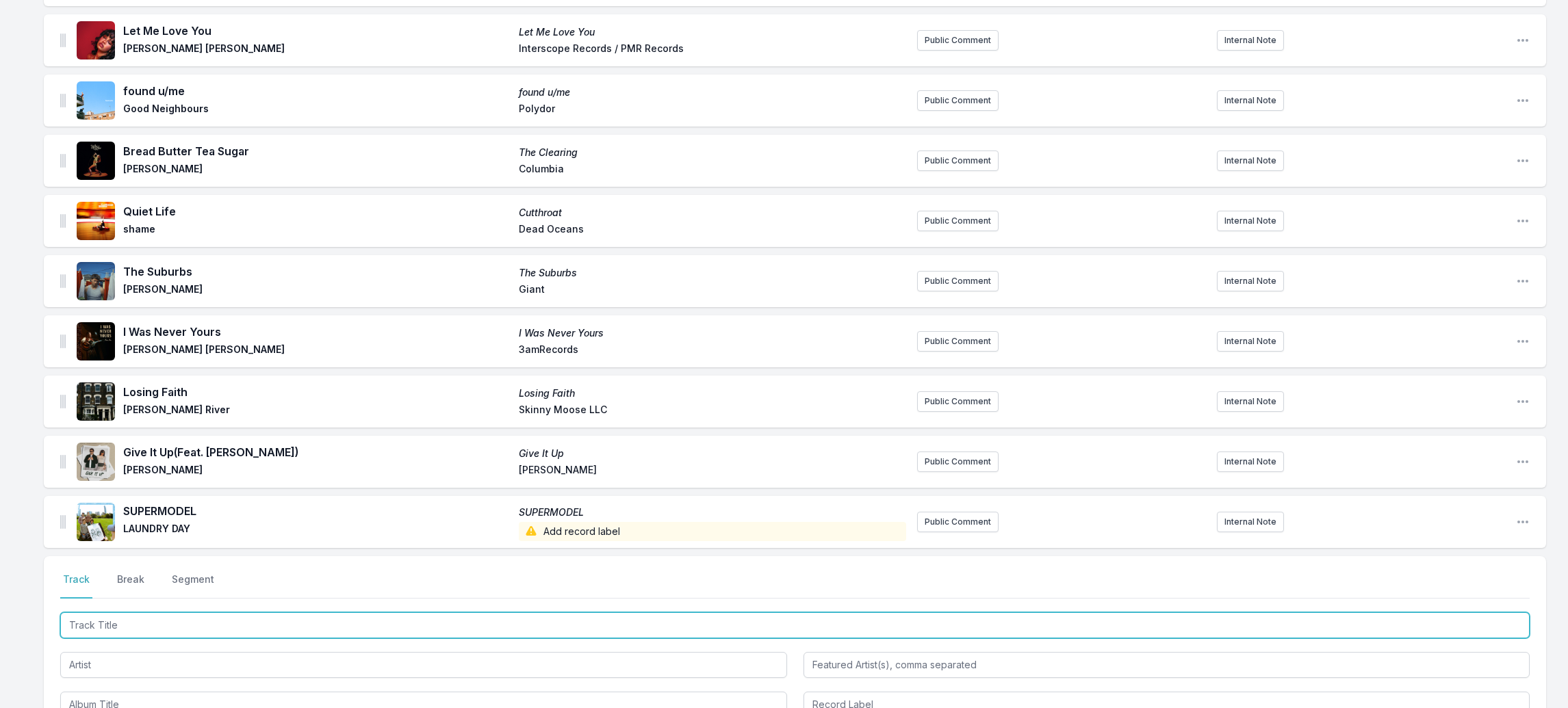
click at [92, 613] on input "Track Title" at bounding box center [794, 625] width 1470 height 26
paste input "Free As A Bird (2025 Mix)"
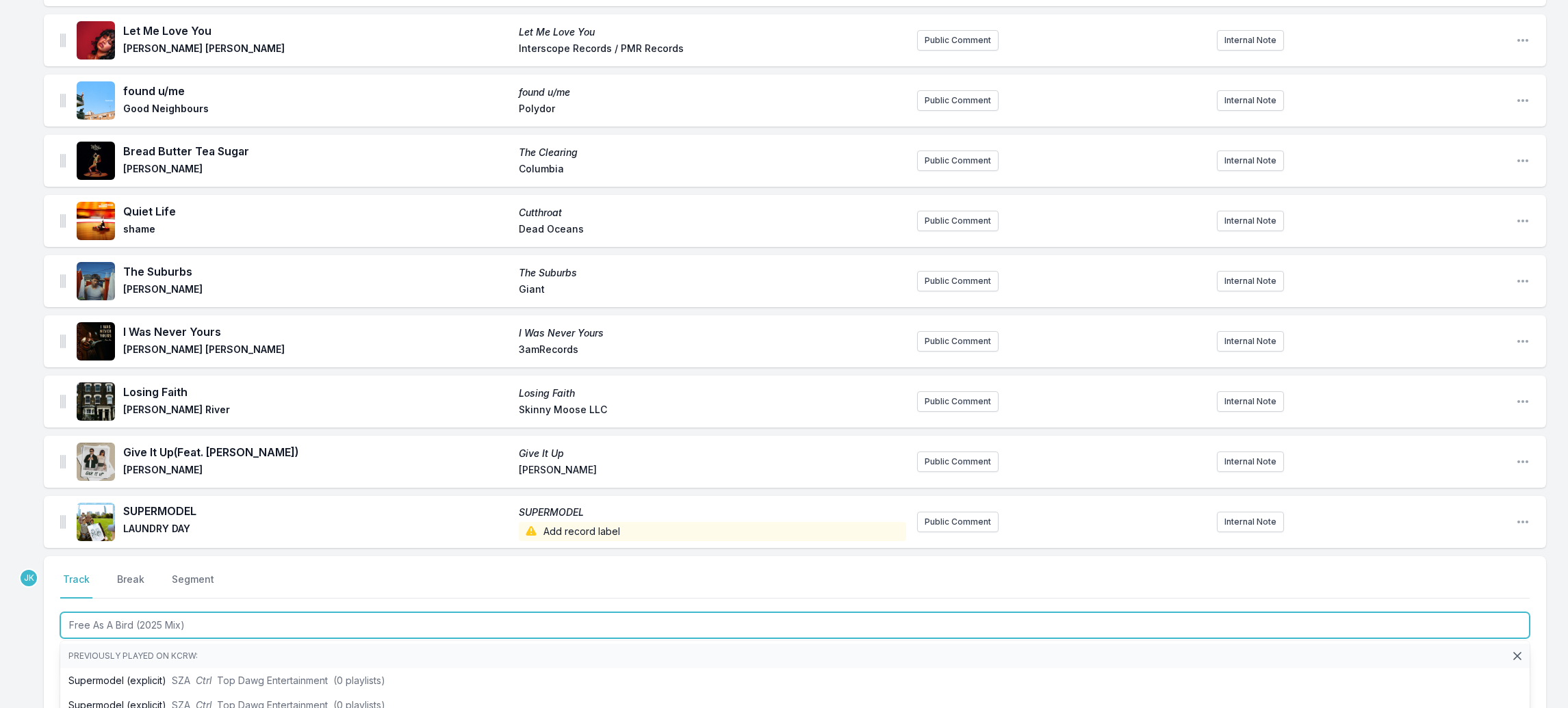
scroll to position [1688, 0]
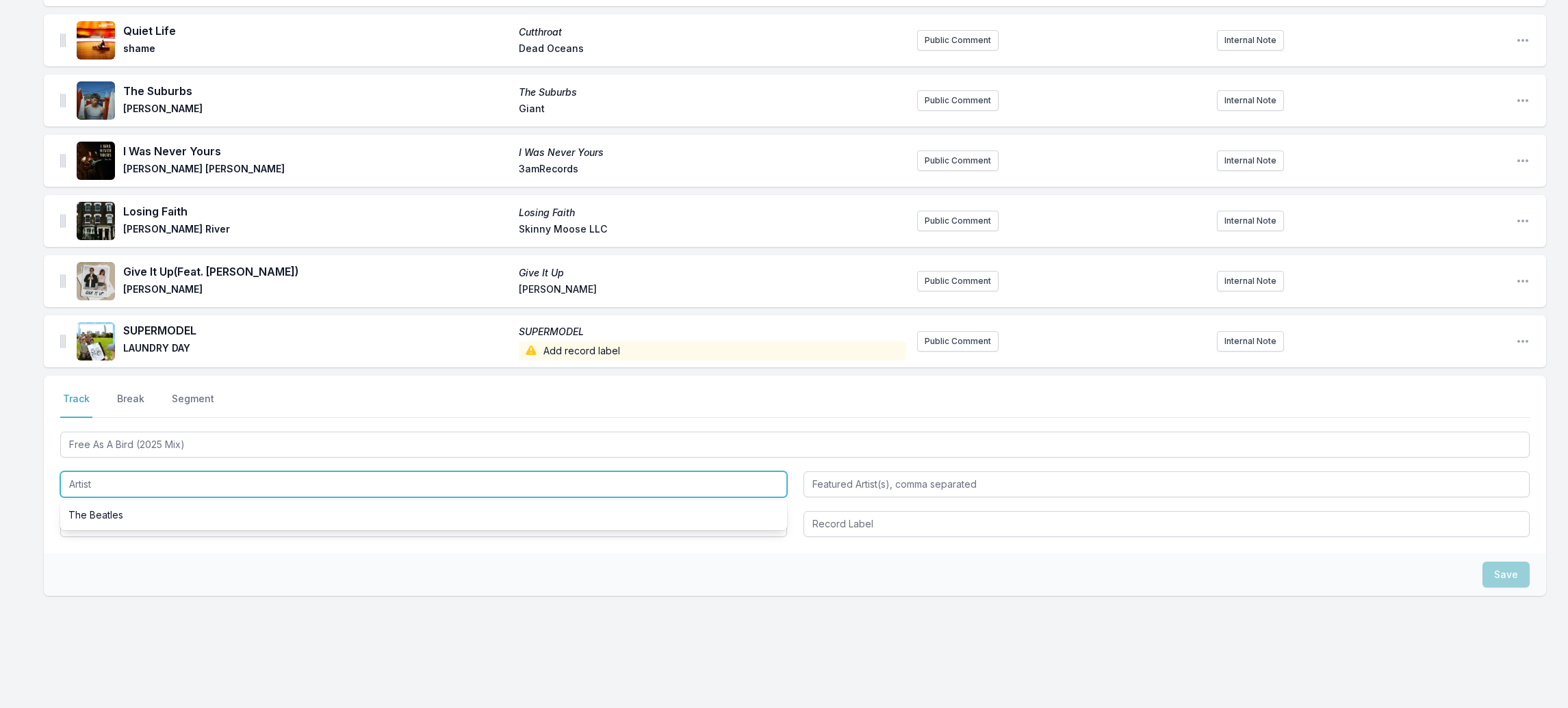
click at [112, 472] on input "Artist" at bounding box center [423, 484] width 727 height 26
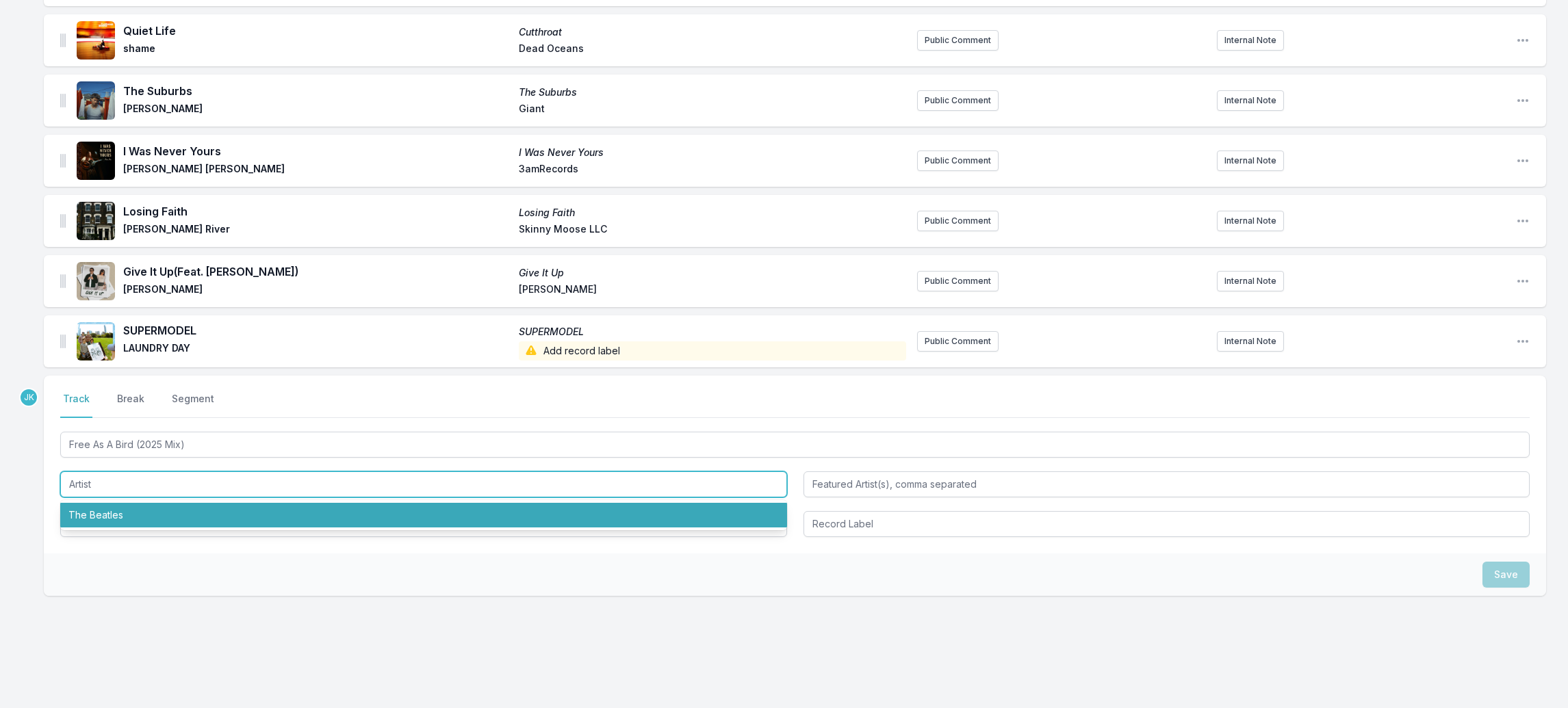
click at [100, 503] on li "The Beatles" at bounding box center [423, 515] width 727 height 25
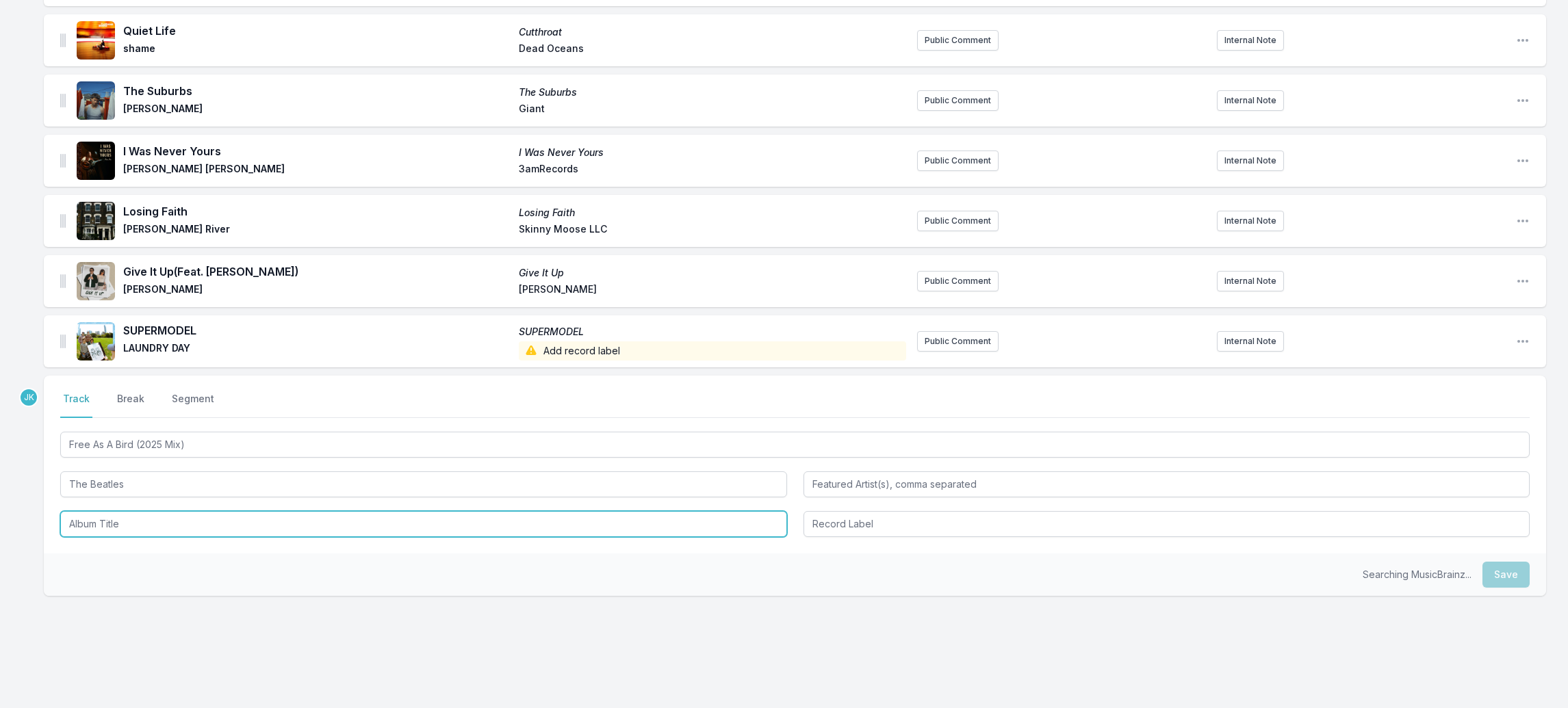
click at [107, 511] on input "Album Title" at bounding box center [423, 524] width 727 height 26
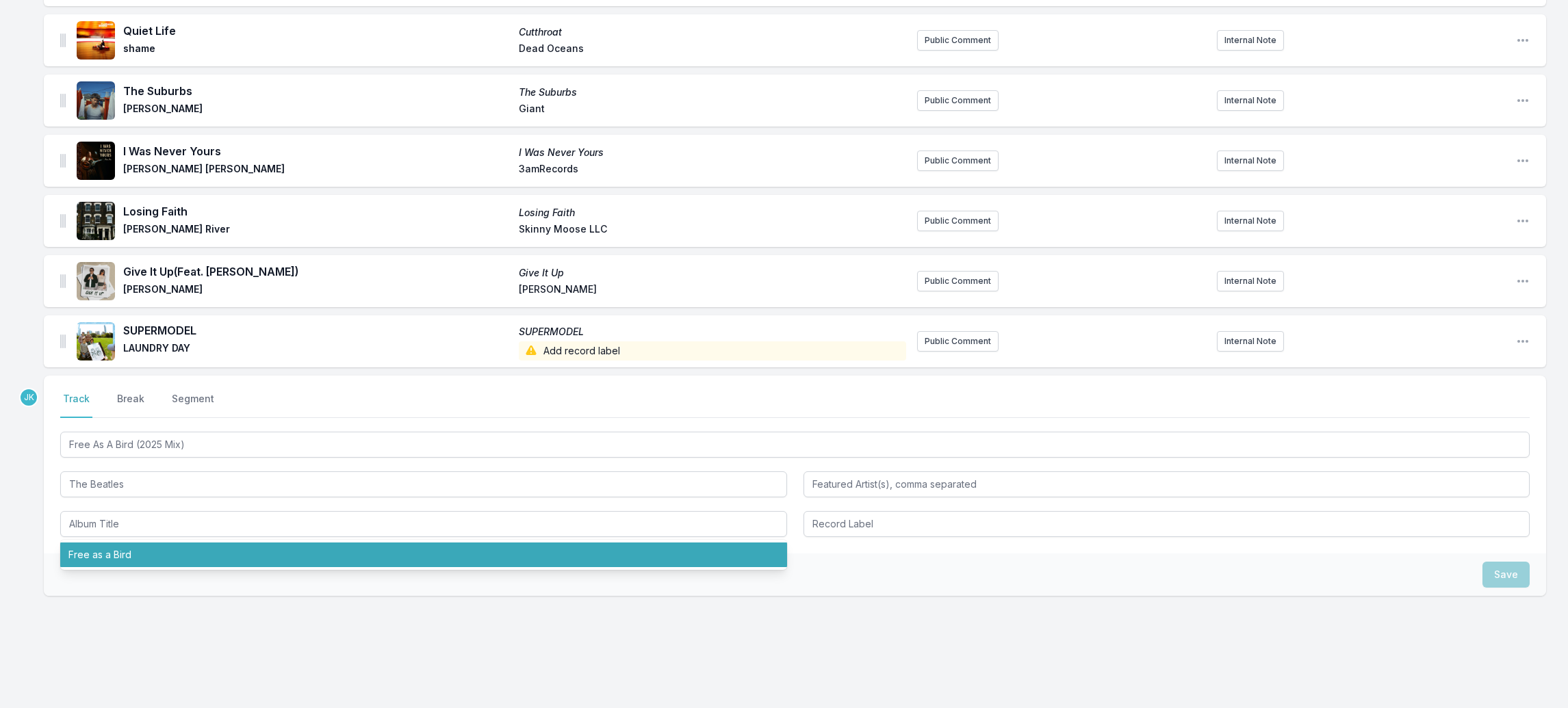
drag, startPoint x: 106, startPoint y: 574, endPoint x: 100, endPoint y: 552, distance: 22.8
click at [106, 574] on div "Save" at bounding box center [794, 575] width 1502 height 42
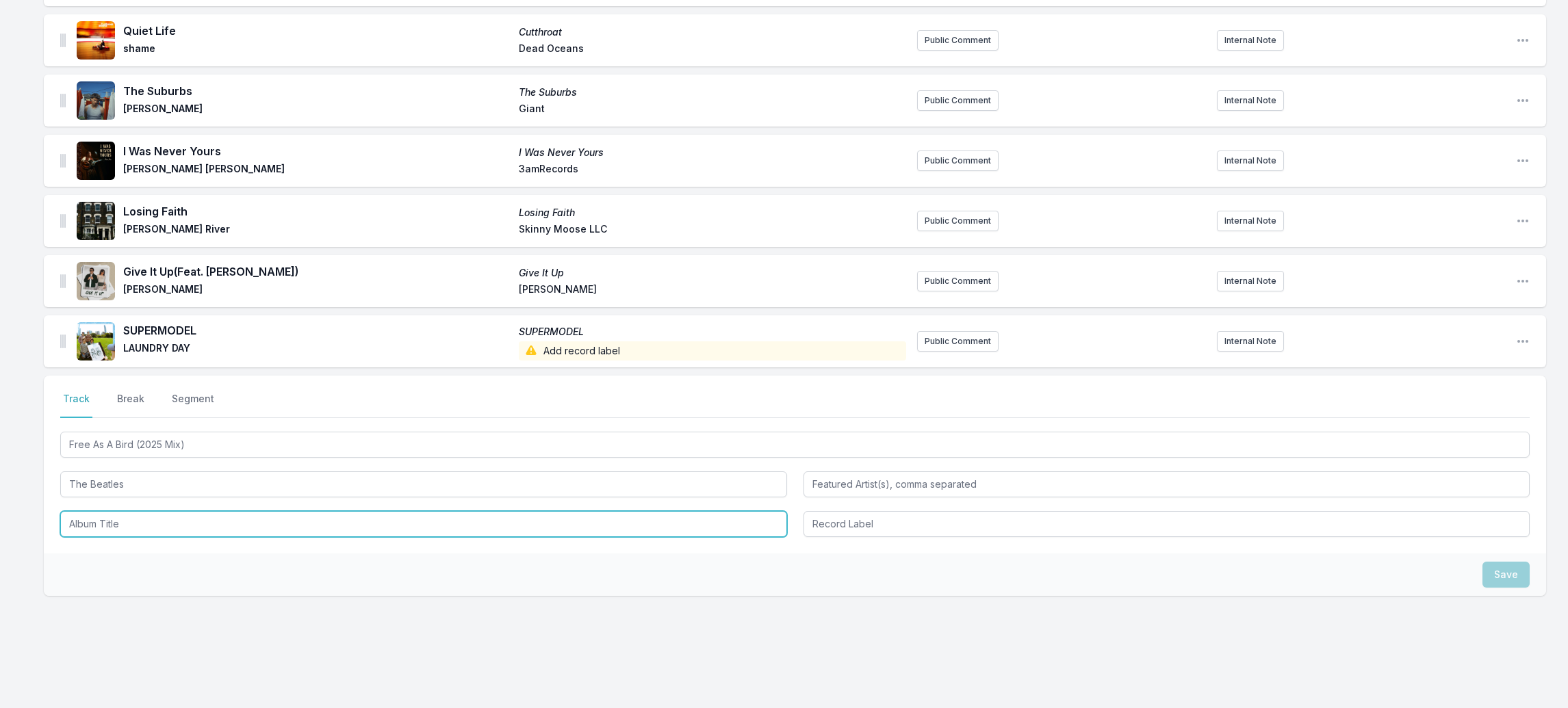
click at [105, 511] on input "Album Title" at bounding box center [423, 524] width 727 height 26
paste input "Anthology 4"
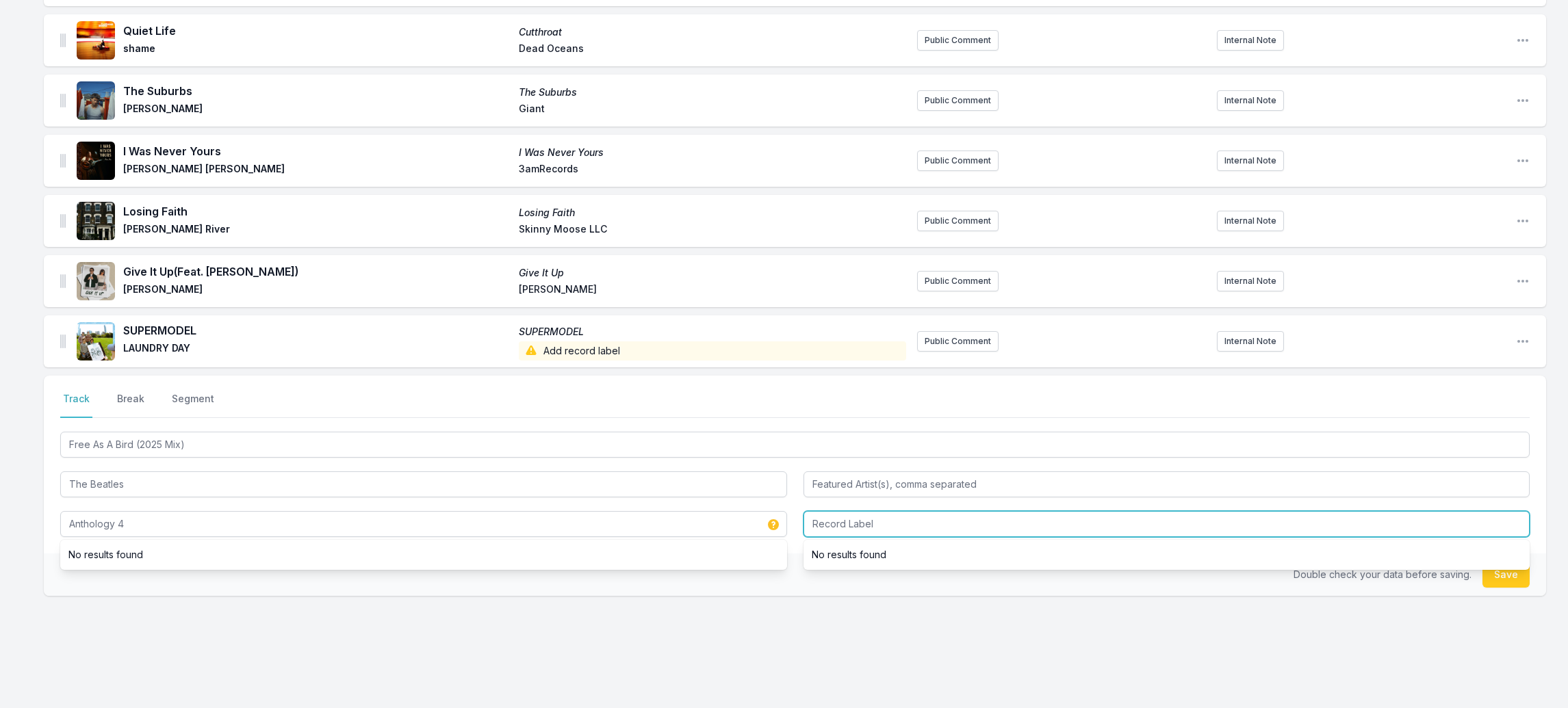
click at [890, 511] on input "Record Label" at bounding box center [1167, 524] width 727 height 26
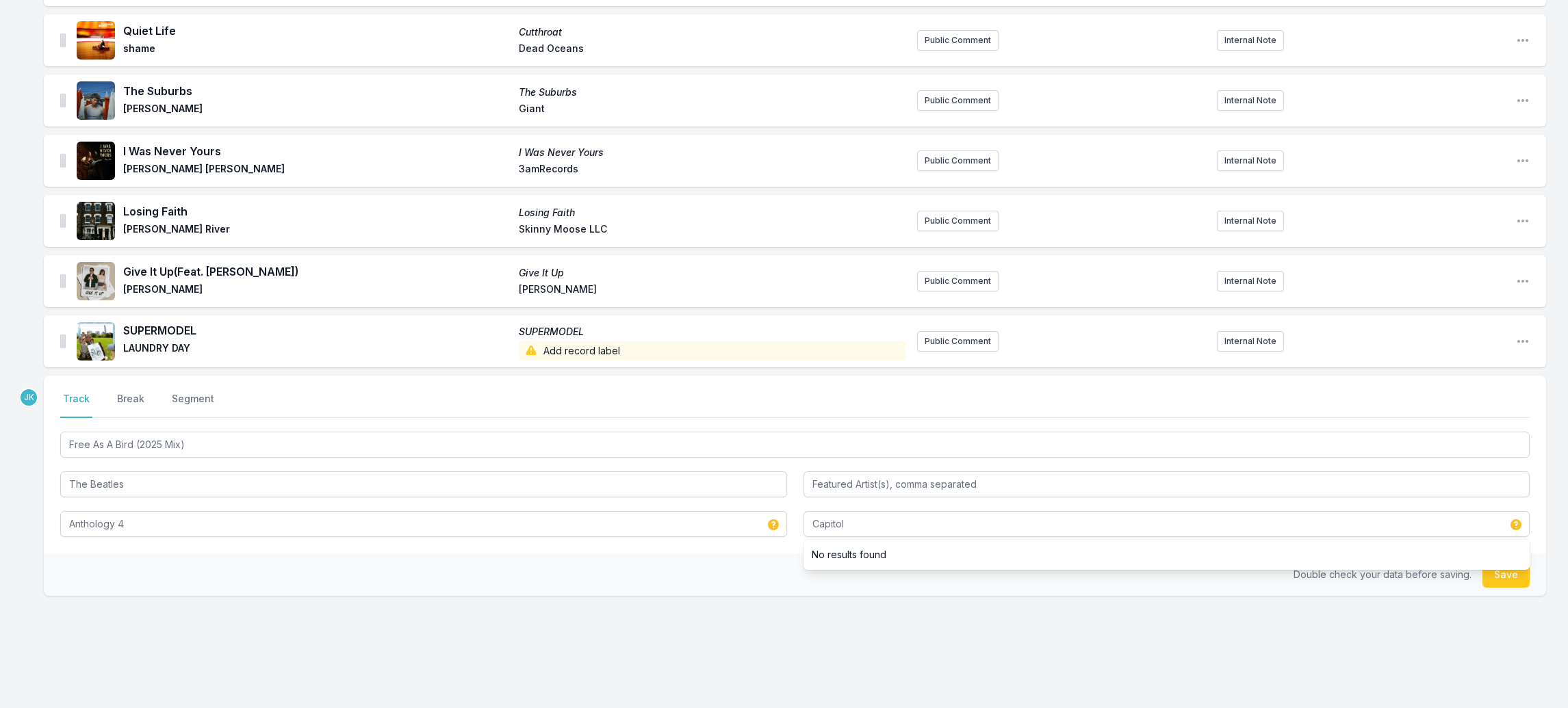
click at [1496, 561] on button "Save" at bounding box center [1506, 574] width 47 height 26
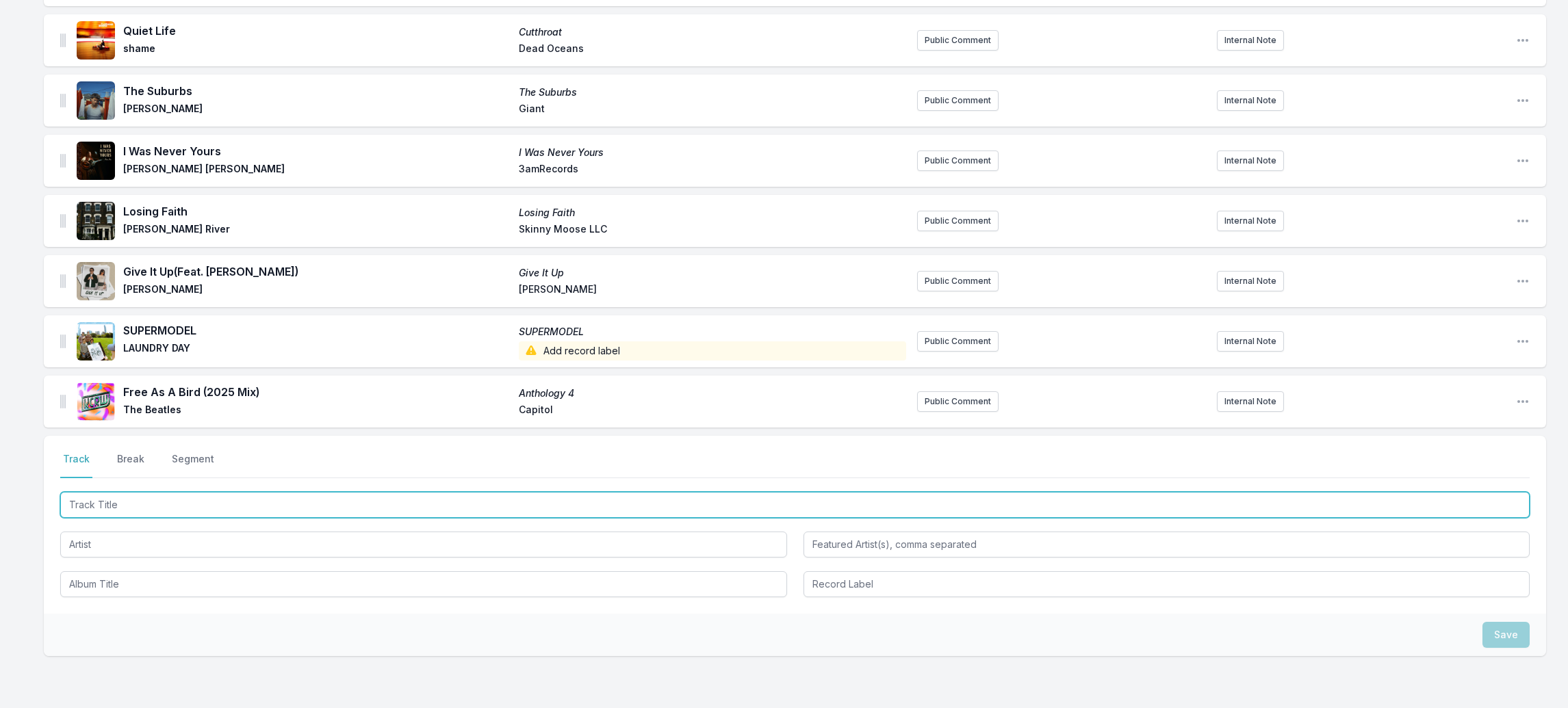
click at [102, 492] on input "Track Title" at bounding box center [794, 504] width 1470 height 26
paste input "Wolves of Worry"
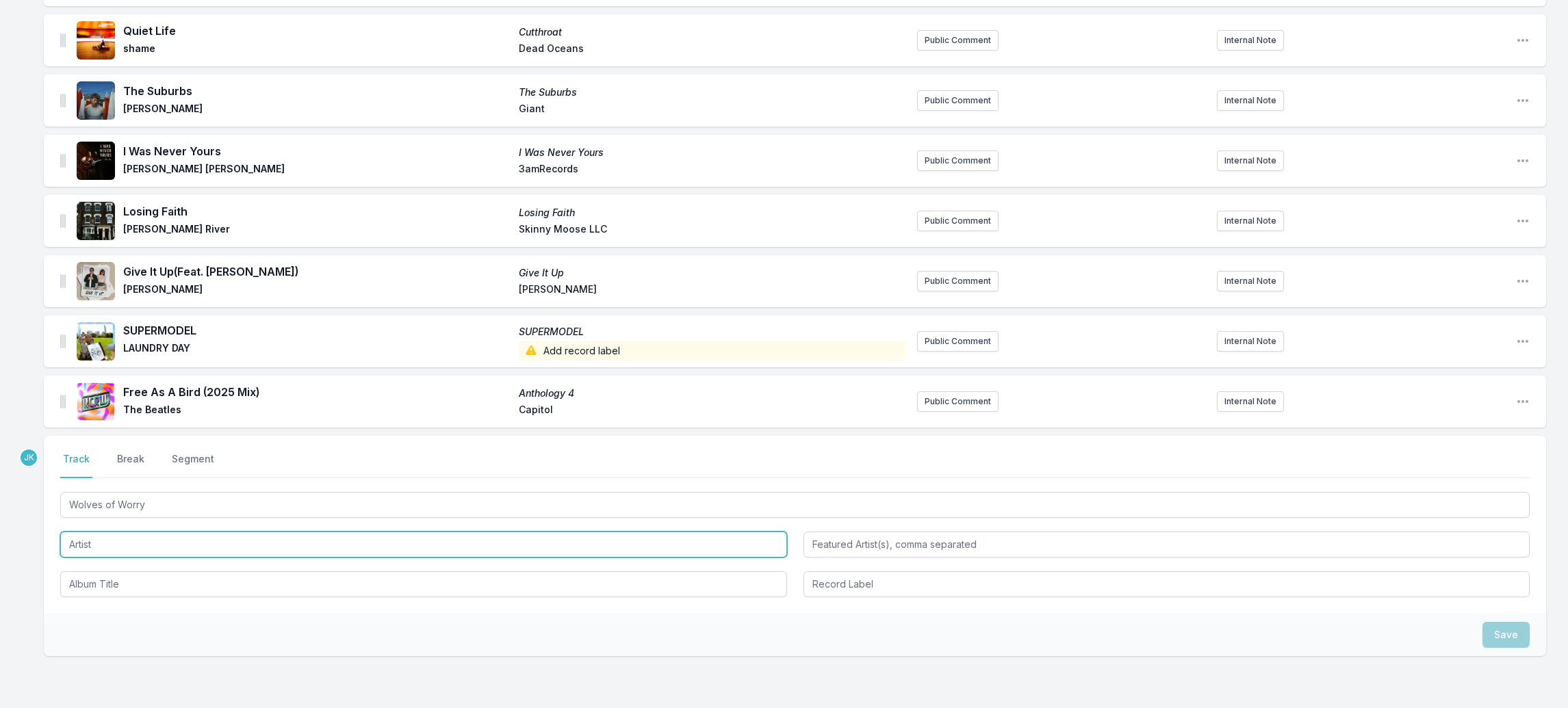
click at [113, 531] on input "Artist" at bounding box center [423, 544] width 727 height 26
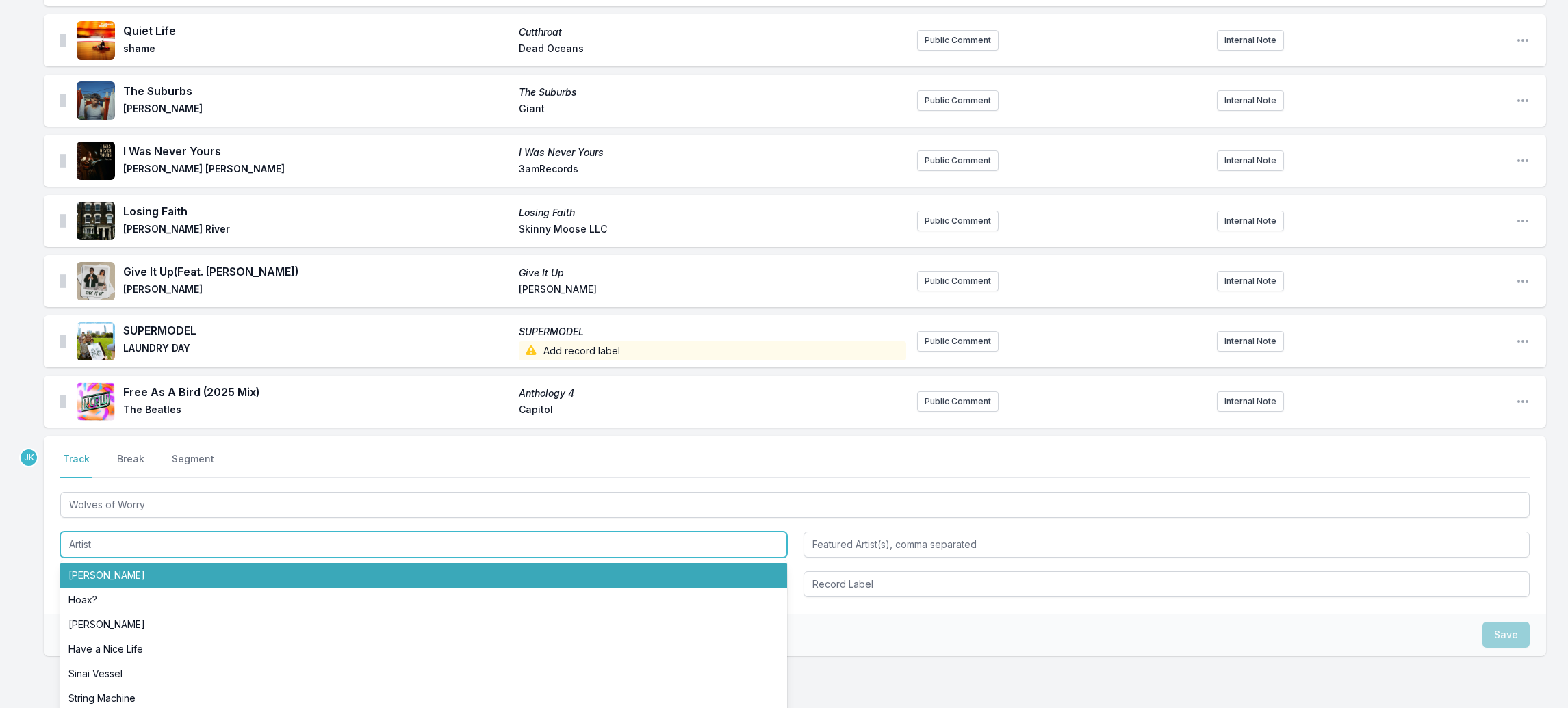
click at [120, 563] on li "[PERSON_NAME]" at bounding box center [423, 576] width 727 height 25
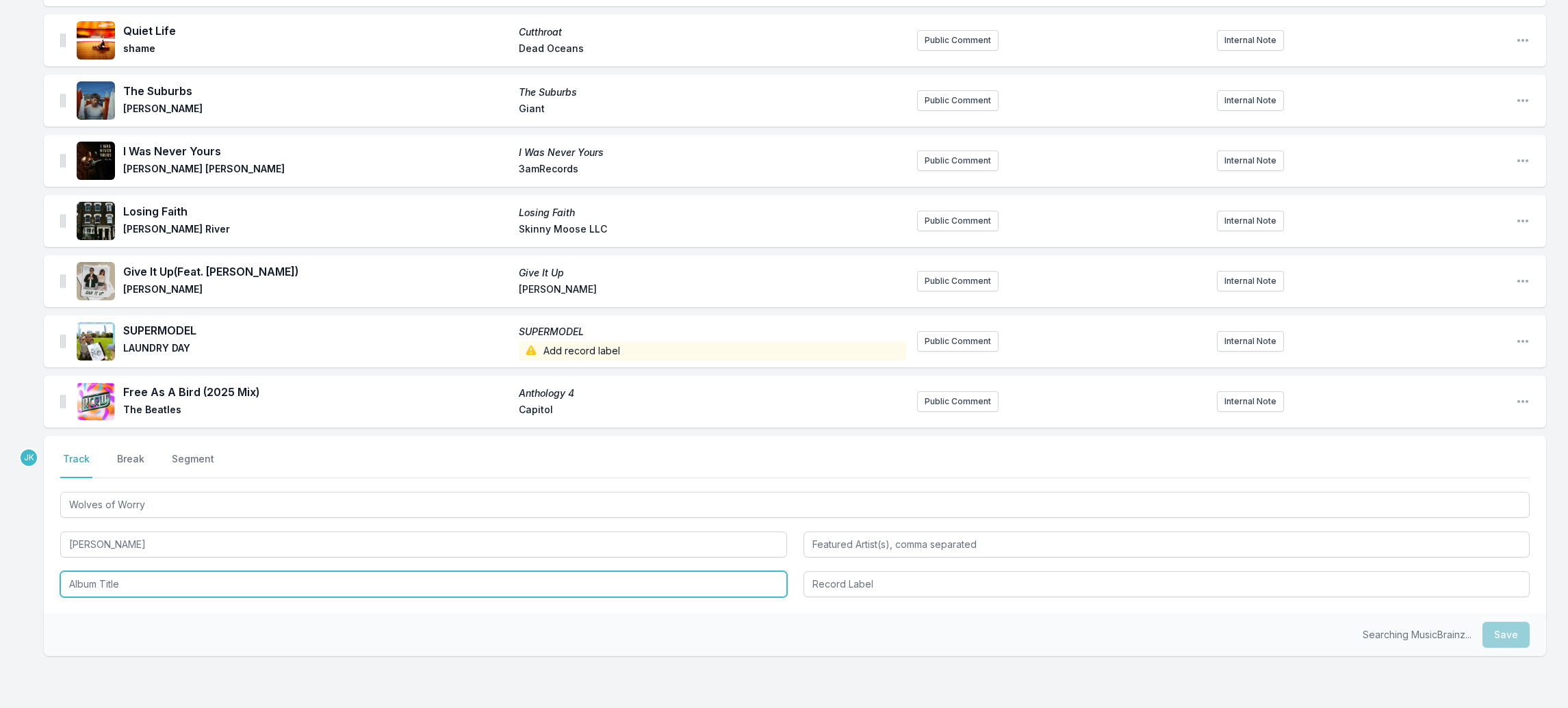
click at [112, 571] on input "Album Title" at bounding box center [423, 584] width 727 height 26
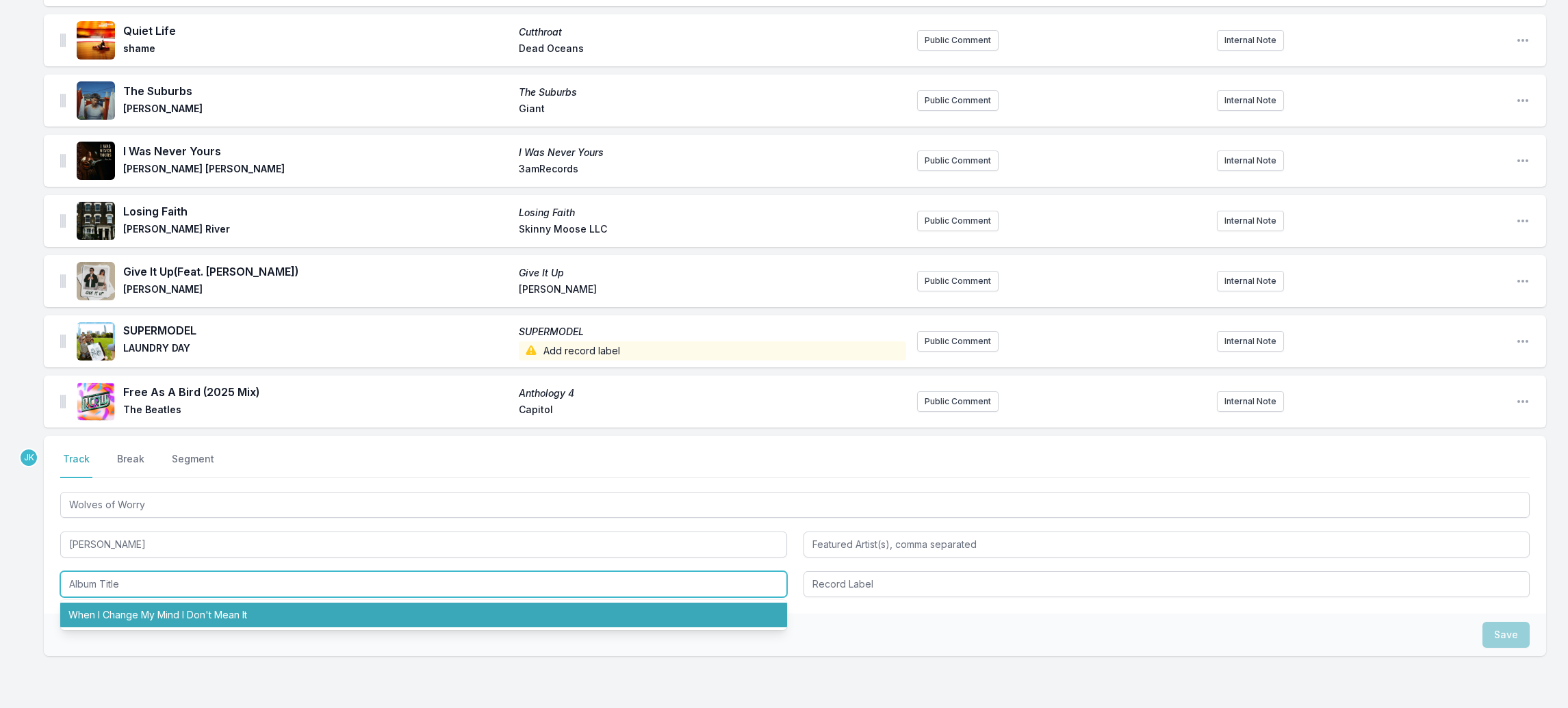
click at [122, 603] on li "When I Change My Mind I Don't Mean It" at bounding box center [423, 615] width 727 height 25
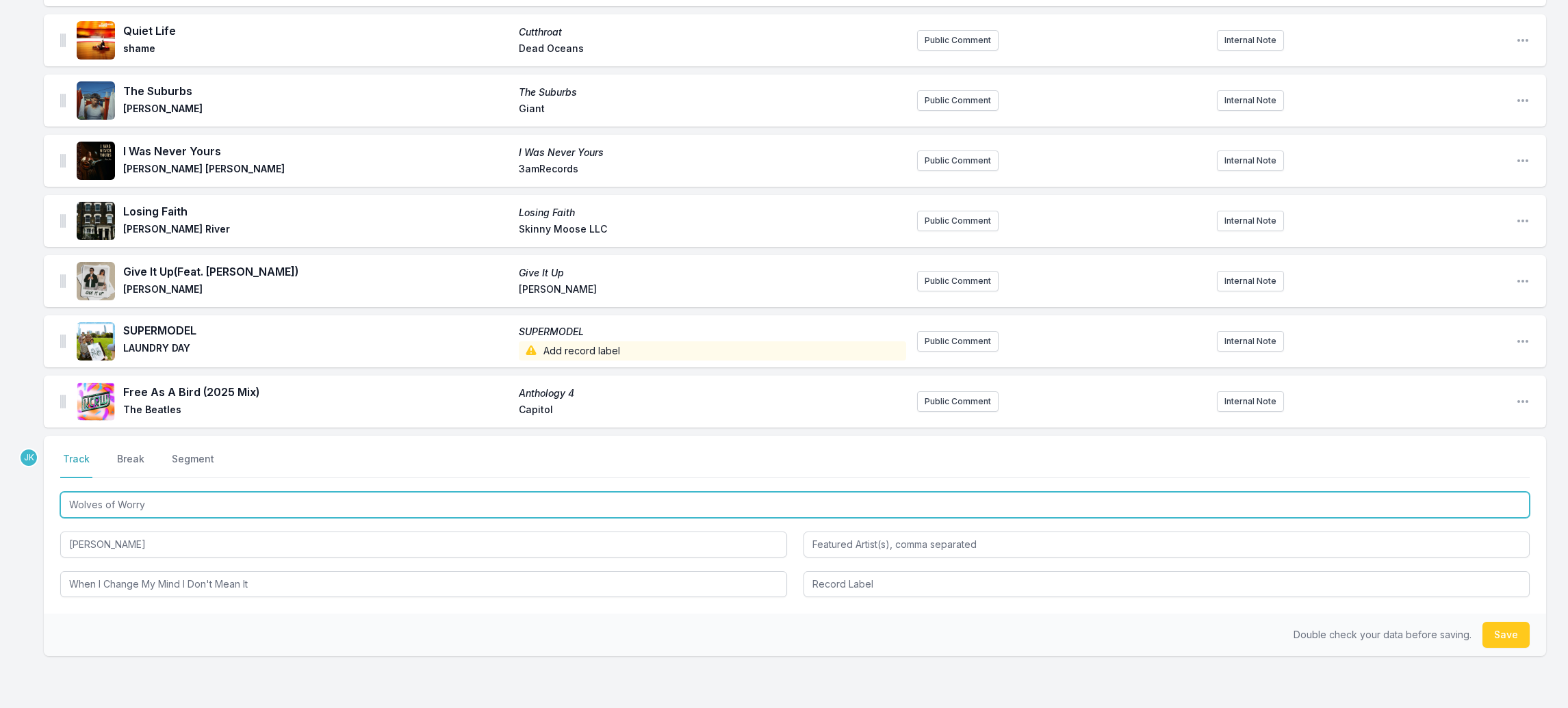
click at [123, 492] on input "Wolves of Worry" at bounding box center [794, 504] width 1470 height 26
drag, startPoint x: 123, startPoint y: 481, endPoint x: 122, endPoint y: 564, distance: 83.0
click at [122, 564] on div "Wolves of Worry [PERSON_NAME] When I Change My Mind I Don't Mean It" at bounding box center [794, 543] width 1470 height 108
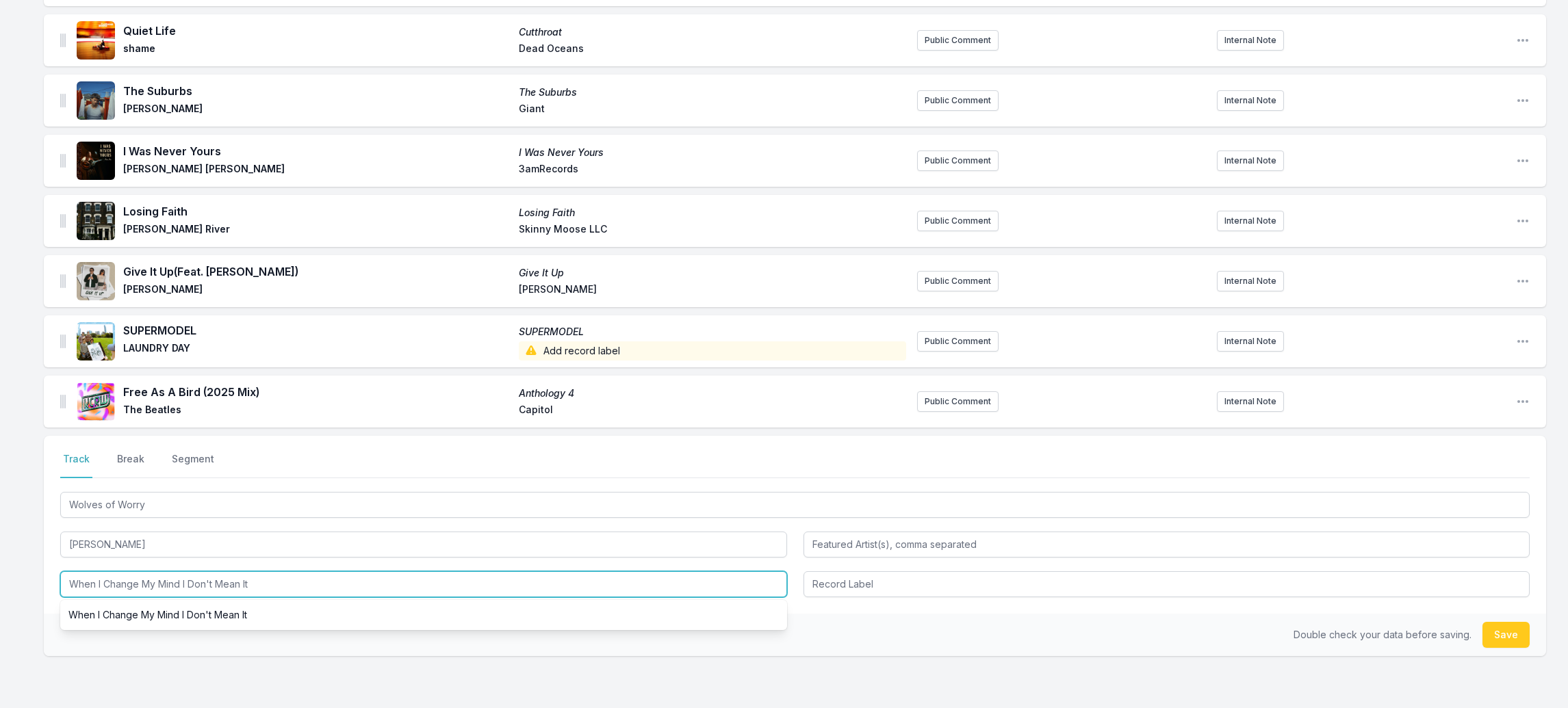
click at [122, 571] on input "When I Change My Mind I Don't Mean It" at bounding box center [423, 584] width 727 height 26
paste input "olves of Worry"
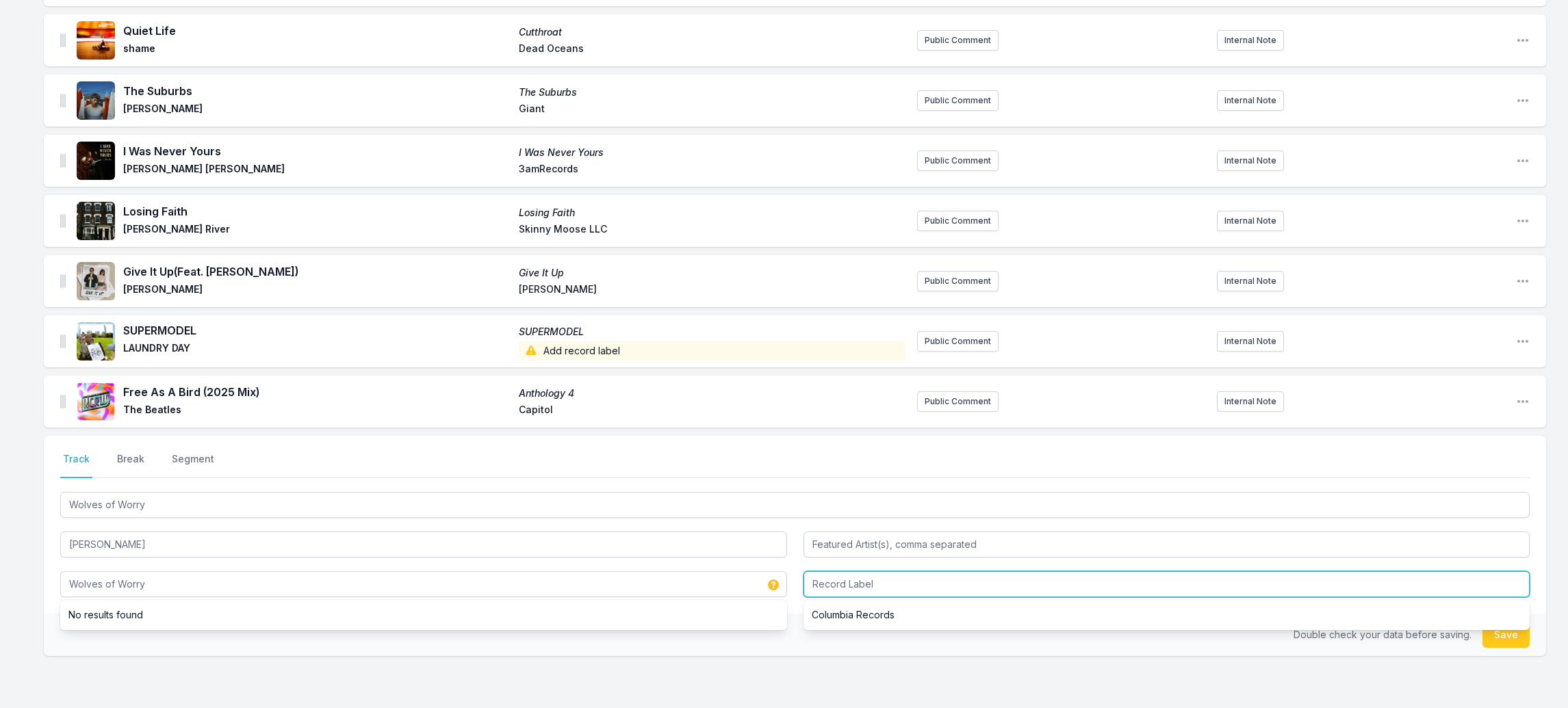
click at [875, 571] on input "Record Label" at bounding box center [1167, 584] width 727 height 26
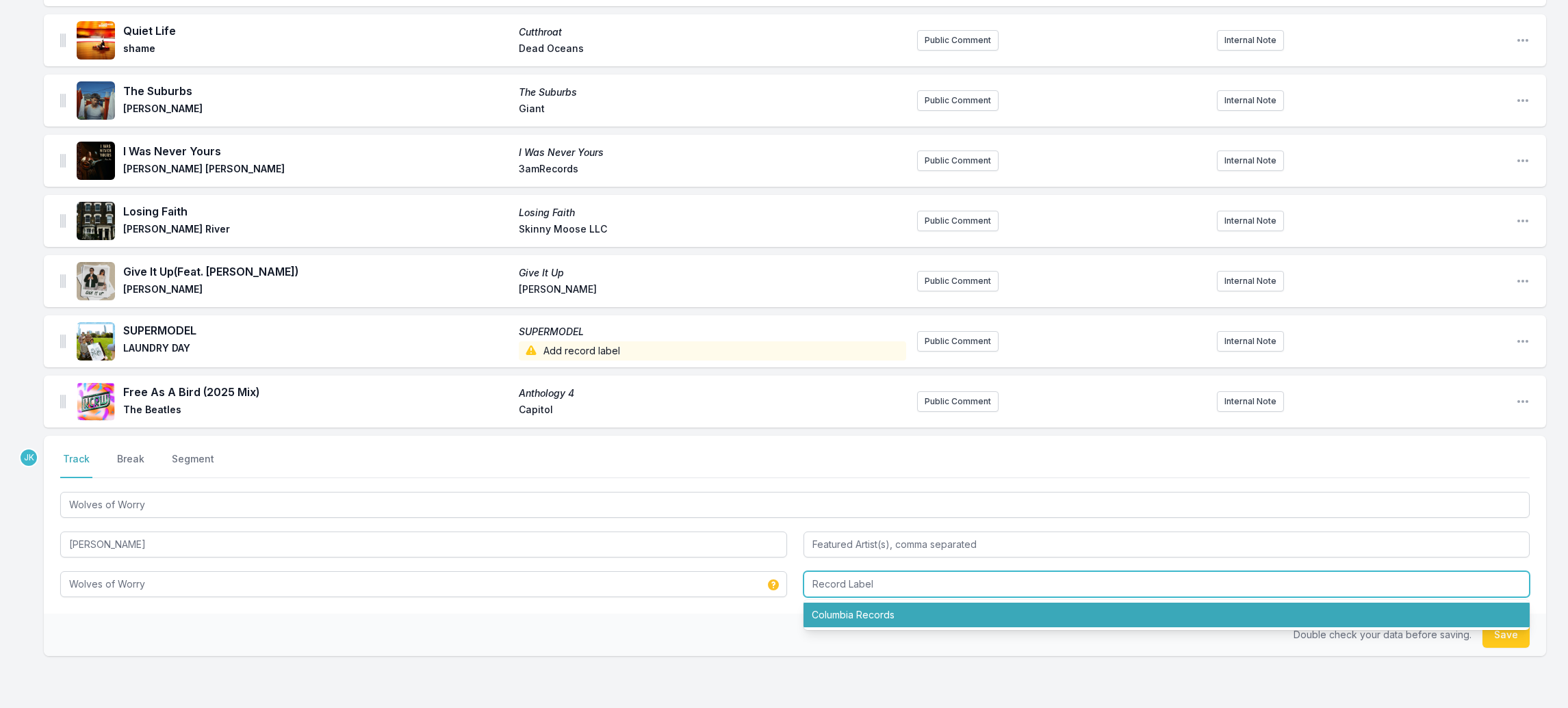
drag, startPoint x: 866, startPoint y: 597, endPoint x: 872, endPoint y: 590, distance: 9.2
click at [866, 603] on li "Columbia Records" at bounding box center [1167, 615] width 727 height 25
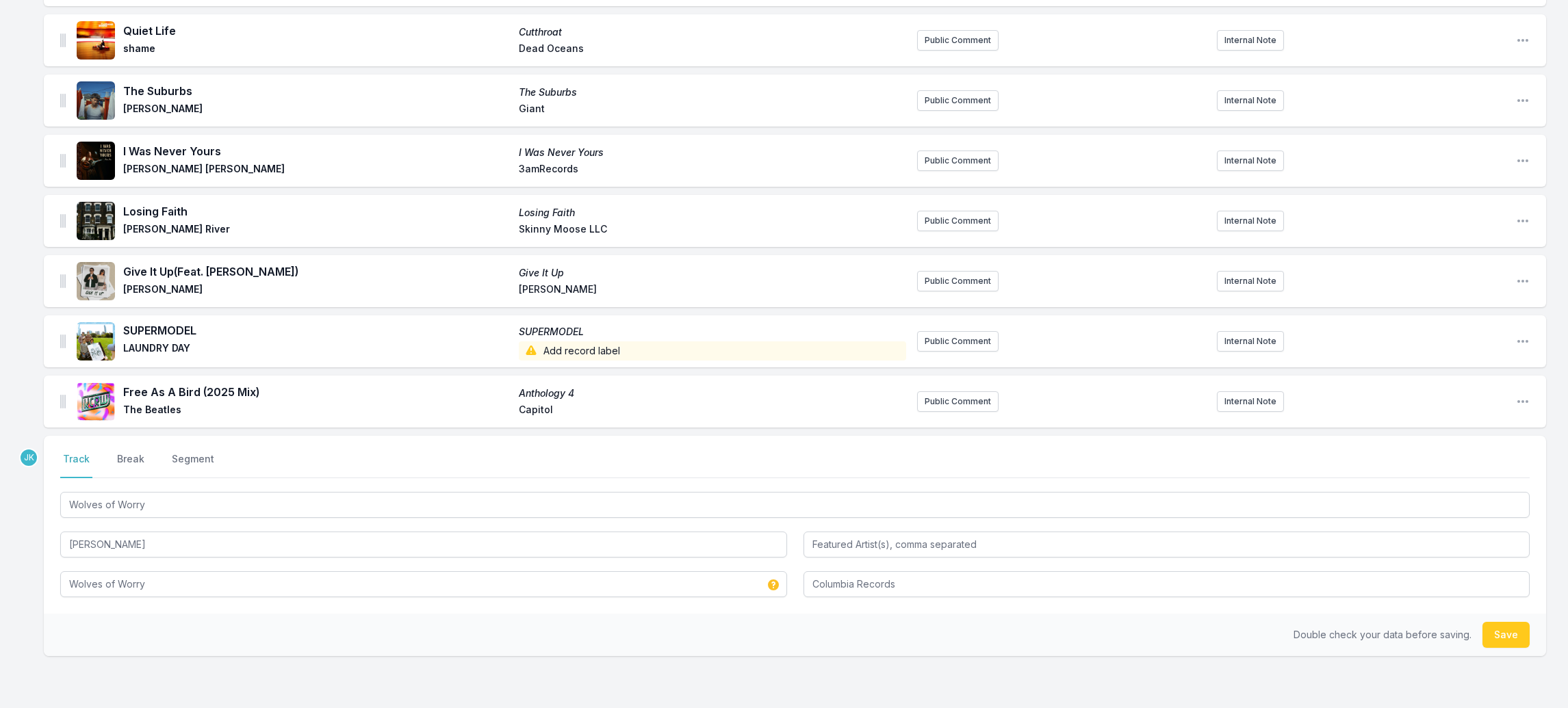
click at [1496, 622] on button "Save" at bounding box center [1506, 635] width 47 height 26
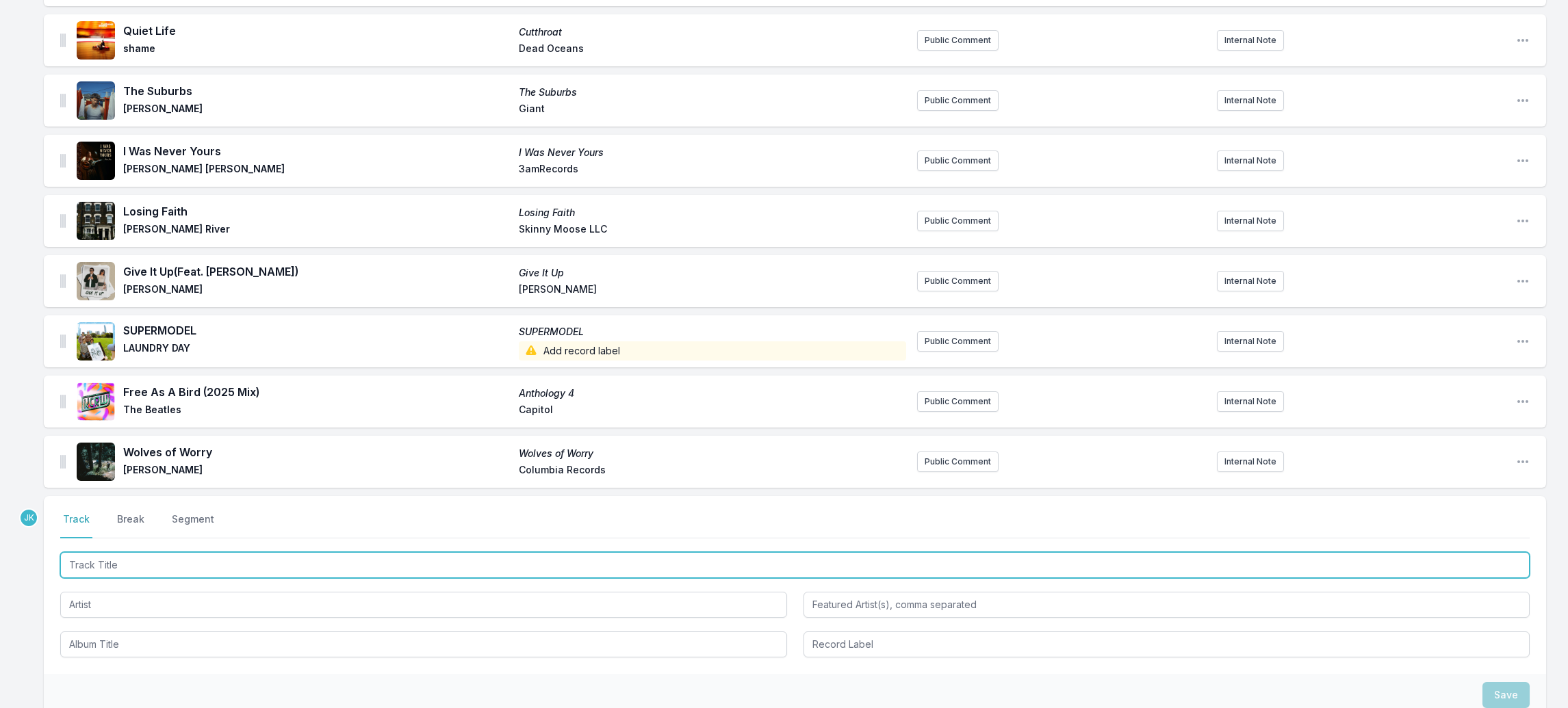
paste input "Sexy Back"
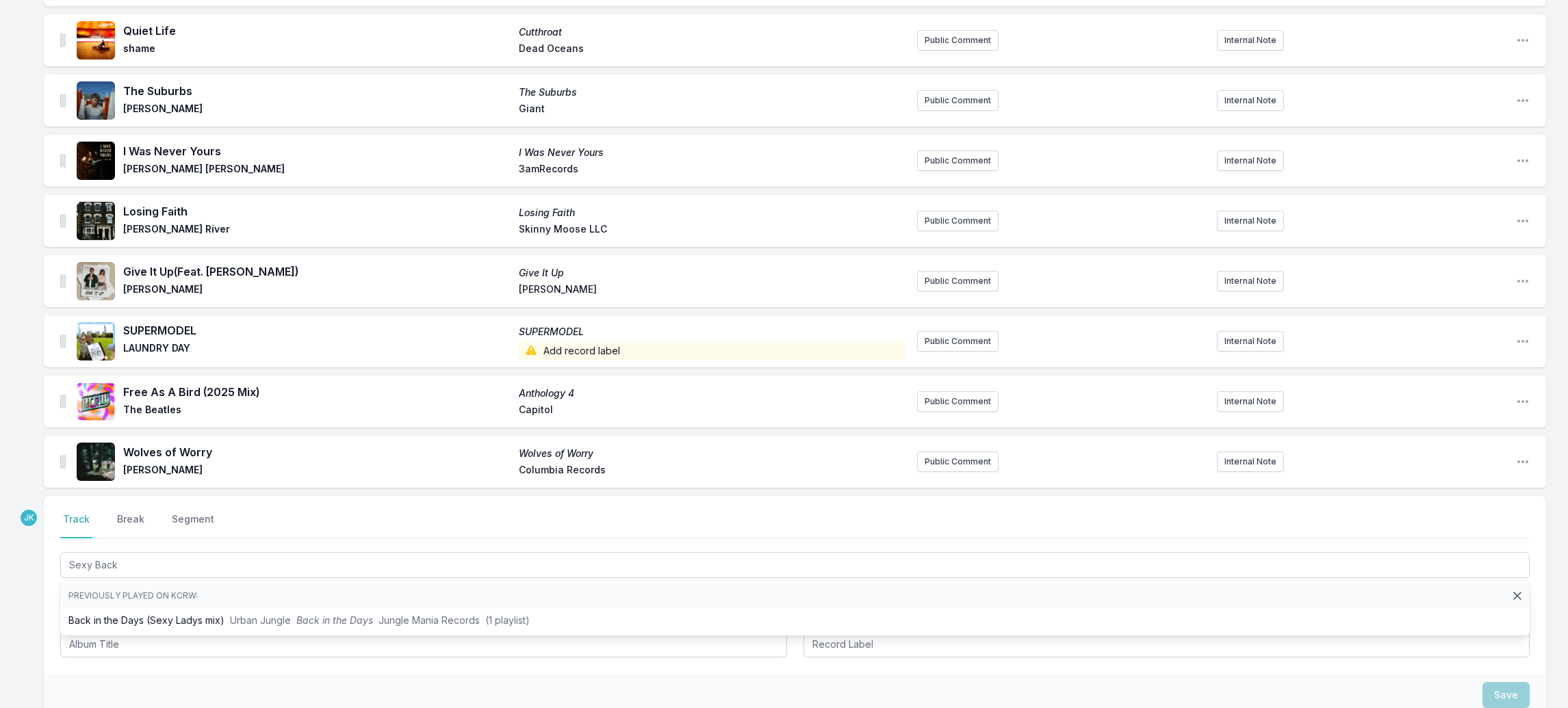
drag, startPoint x: 26, startPoint y: 637, endPoint x: 58, endPoint y: 602, distance: 47.4
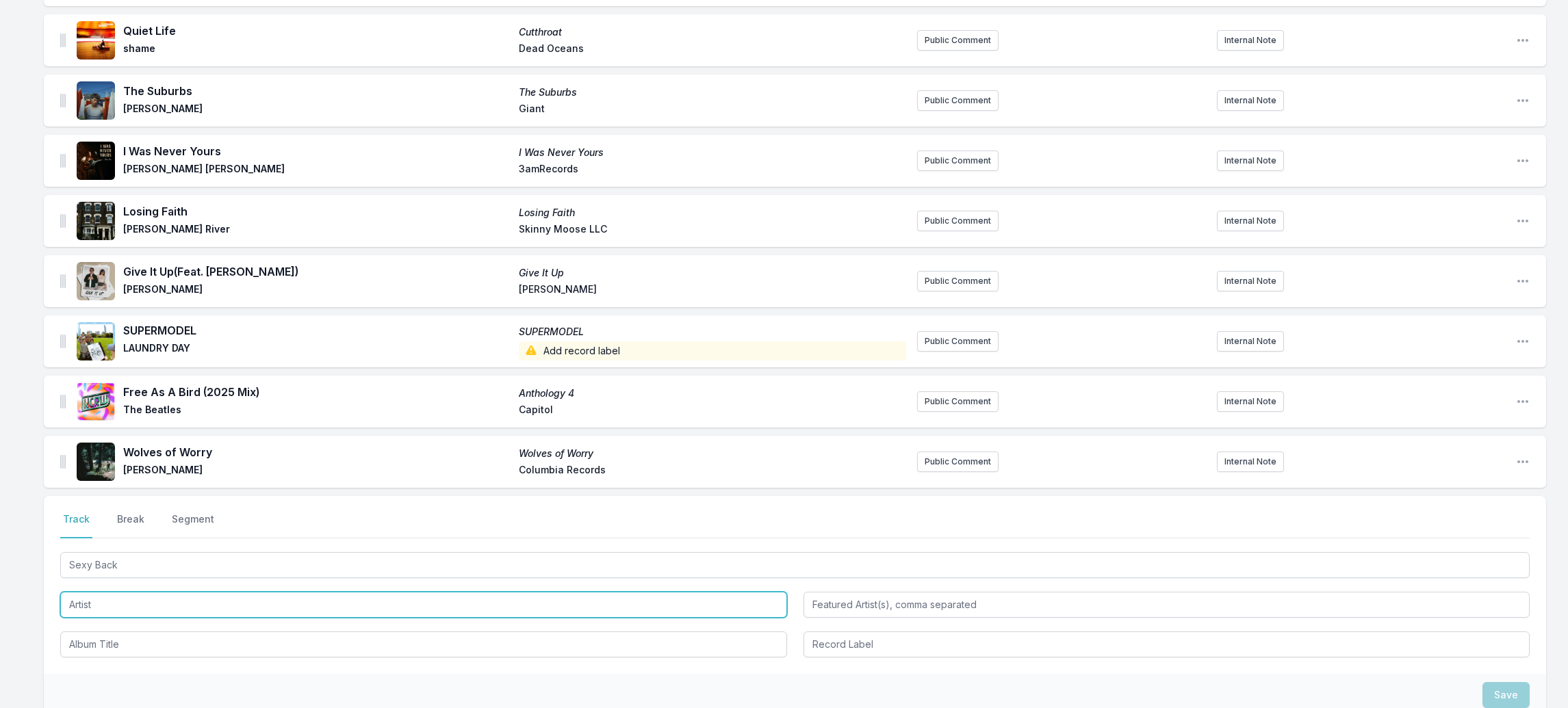
click at [86, 592] on input "Artist" at bounding box center [423, 605] width 727 height 26
paste input "[PERSON_NAME], [PERSON_NAME]"
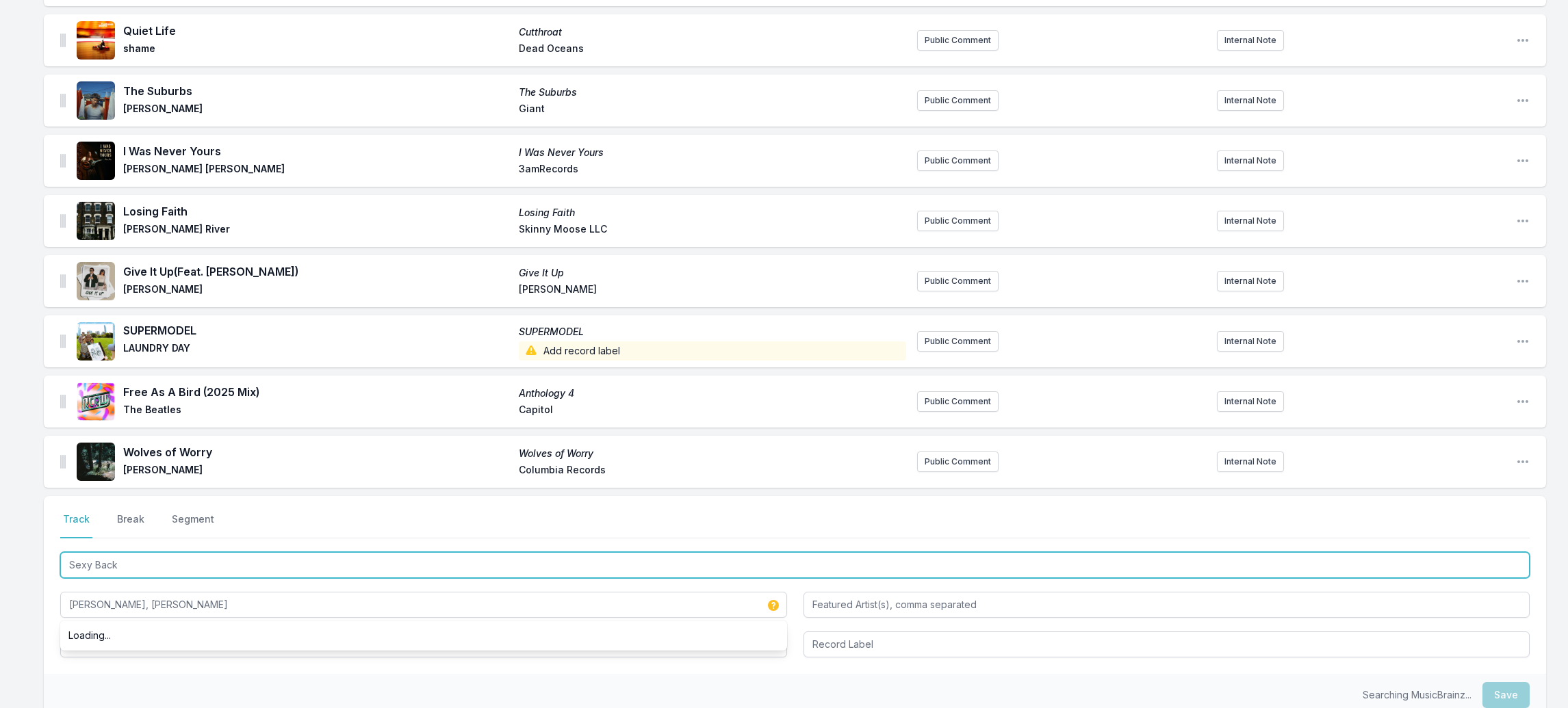
click at [128, 553] on input "Sexy Back" at bounding box center [794, 565] width 1470 height 26
drag, startPoint x: 128, startPoint y: 544, endPoint x: 117, endPoint y: 618, distance: 74.8
click at [117, 618] on div "Sexy Back [PERSON_NAME], [PERSON_NAME]" at bounding box center [794, 604] width 1470 height 108
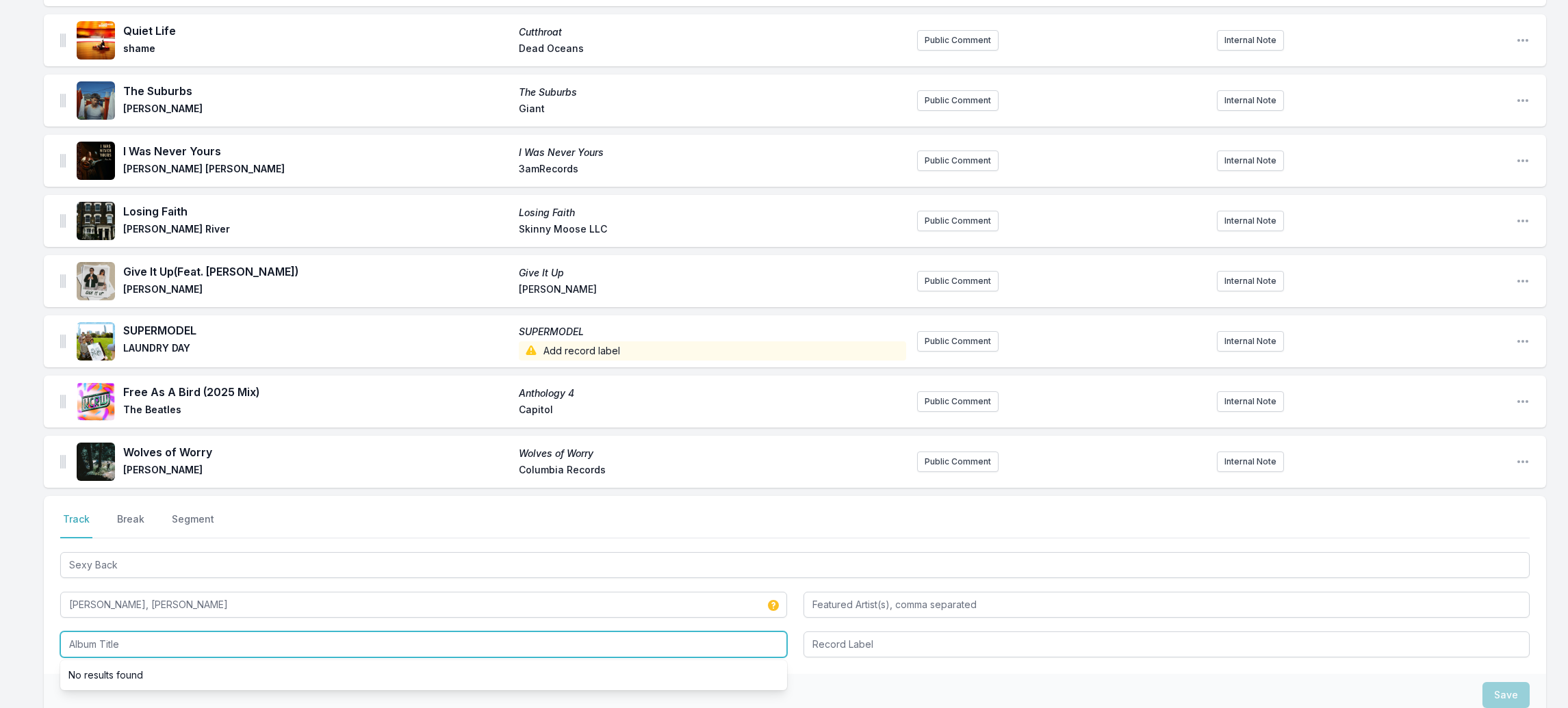
click at [117, 632] on input "Album Title" at bounding box center [423, 644] width 727 height 26
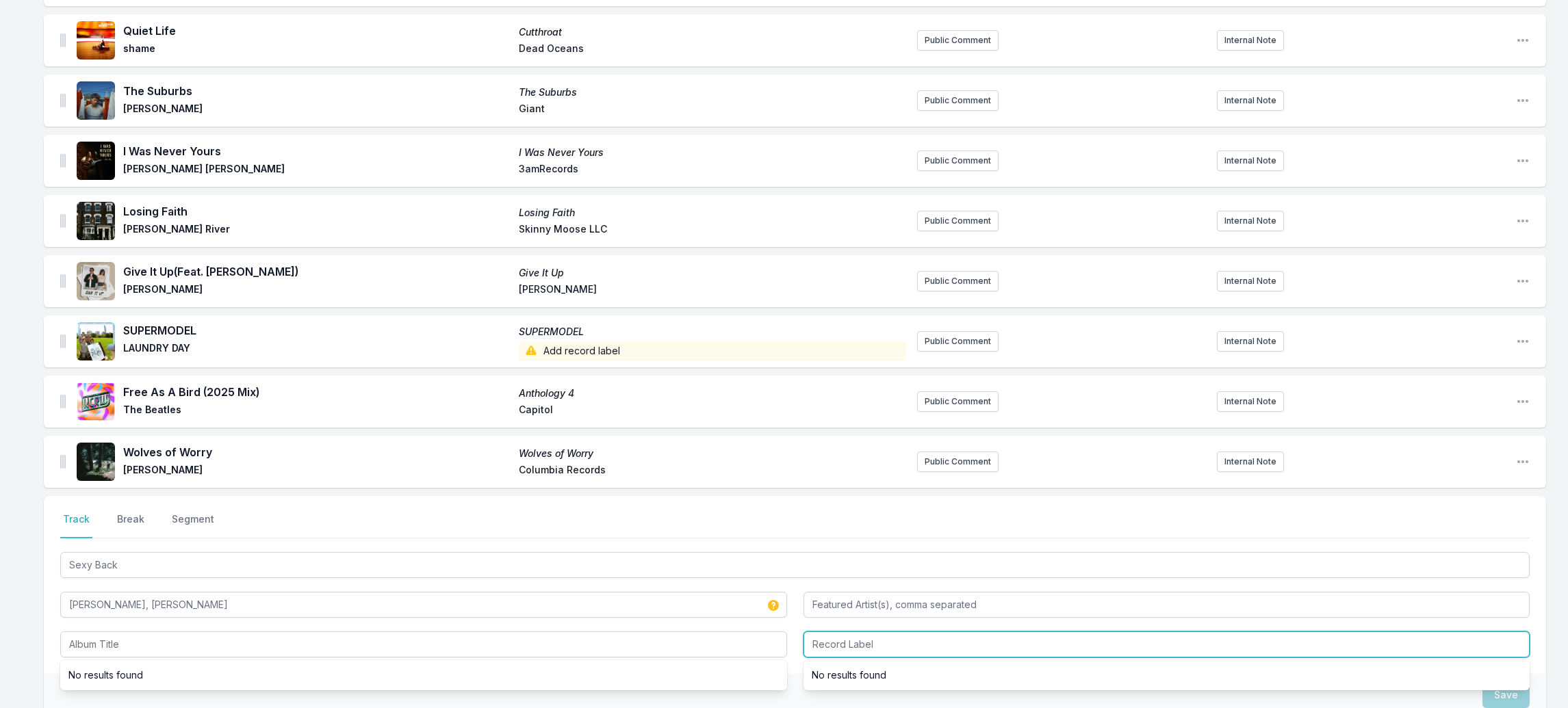
click at [839, 632] on input "Record Label" at bounding box center [1167, 644] width 727 height 26
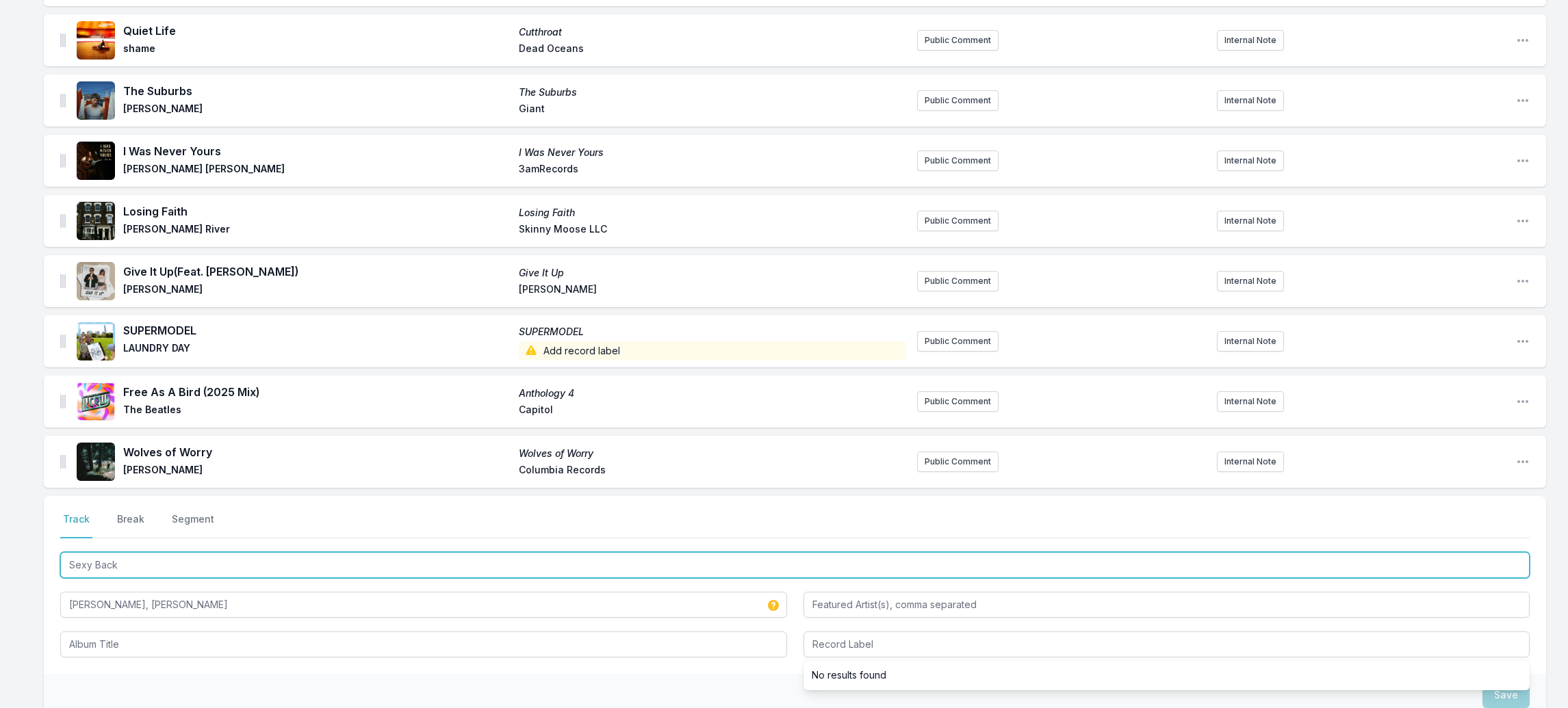
click at [163, 553] on input "Sexy Back" at bounding box center [794, 565] width 1470 height 26
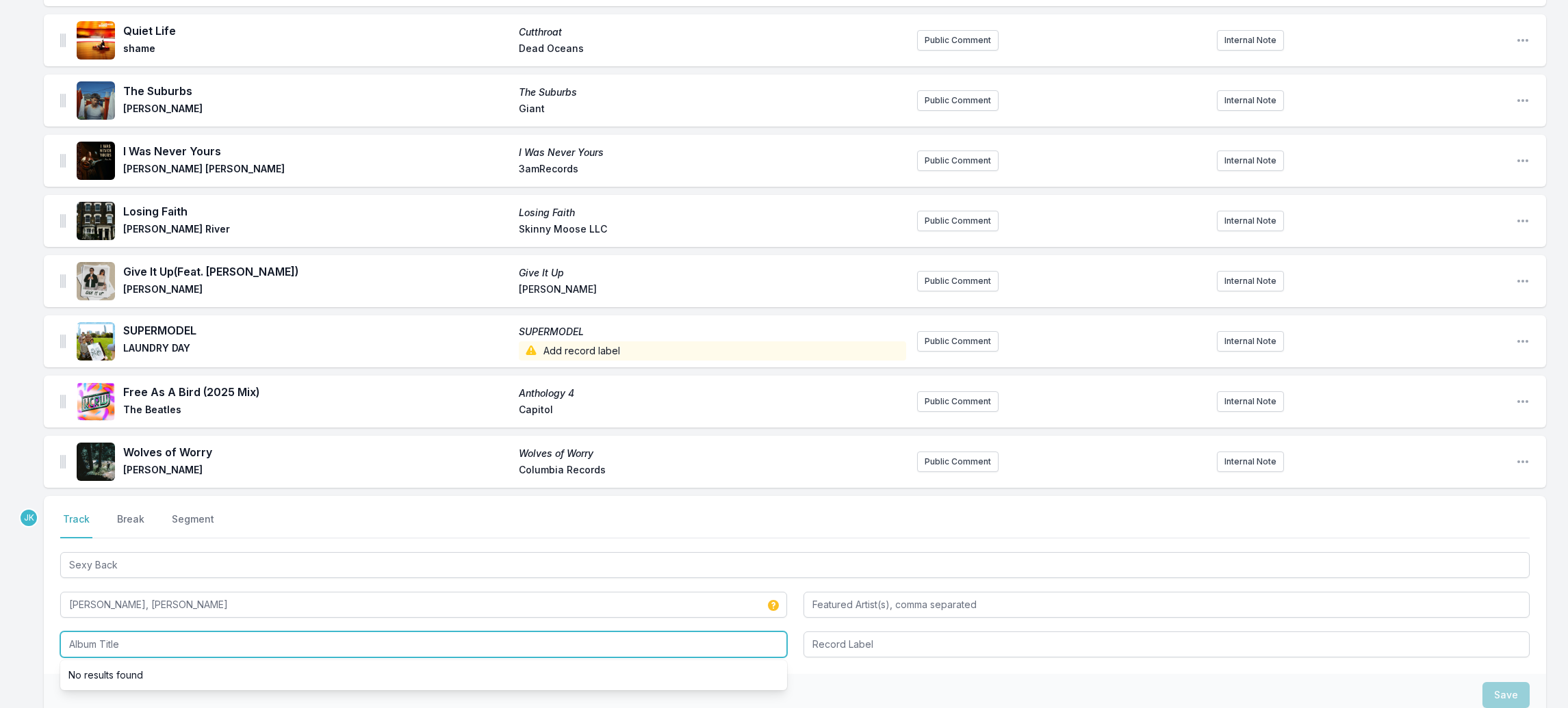
click at [124, 632] on input "Album Title" at bounding box center [423, 644] width 727 height 26
paste input "Sexy Back"
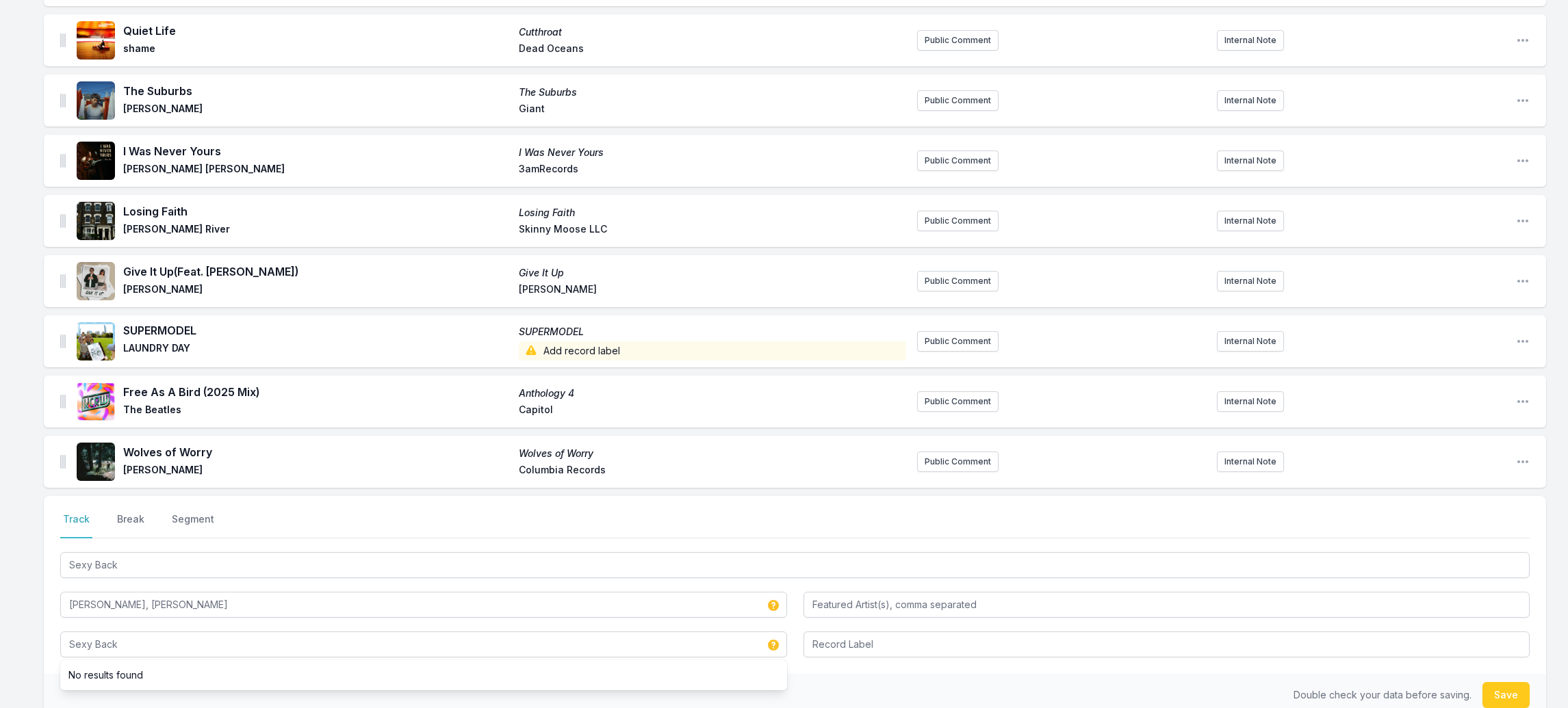
click at [1509, 682] on button "Save" at bounding box center [1506, 694] width 47 height 26
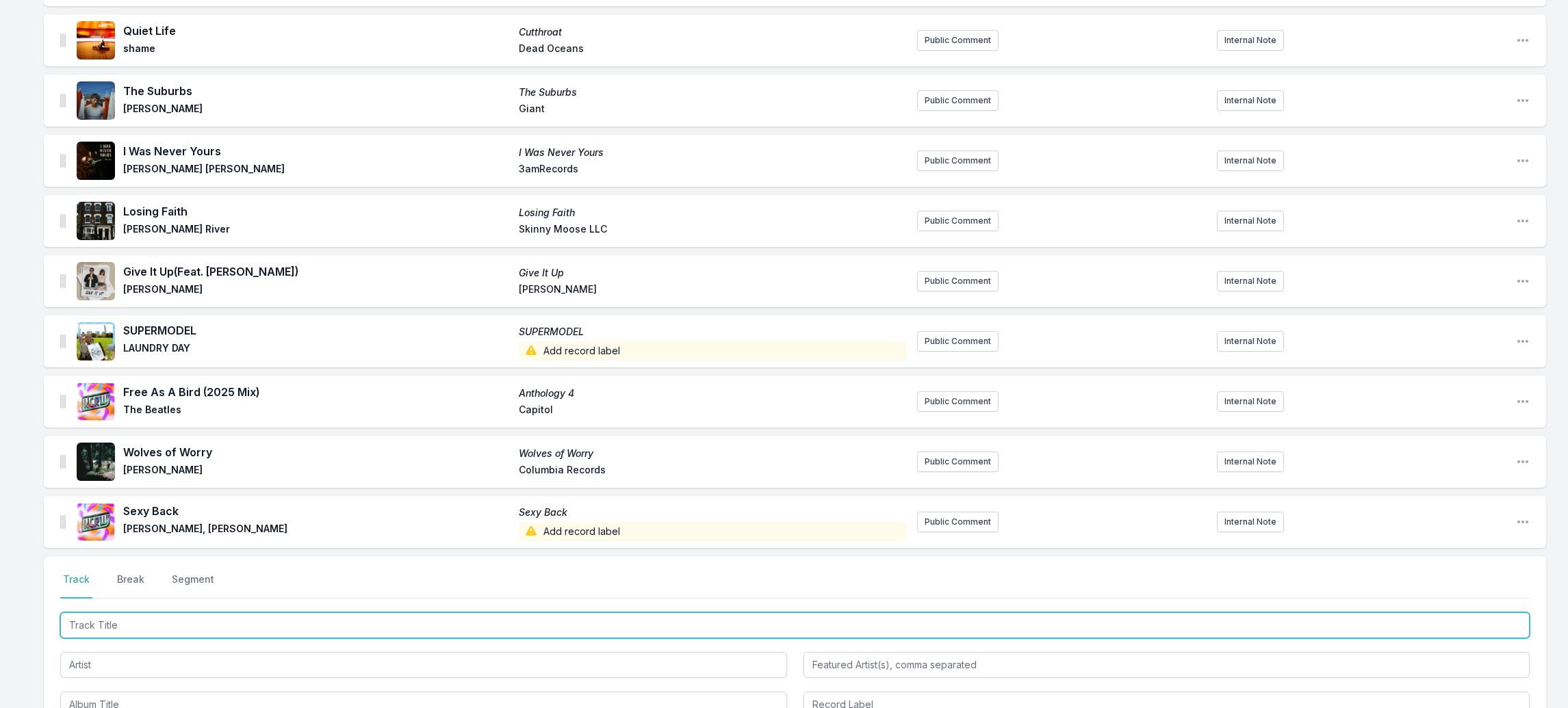
click at [100, 613] on input "Track Title" at bounding box center [794, 625] width 1470 height 26
paste input "Front & Back"
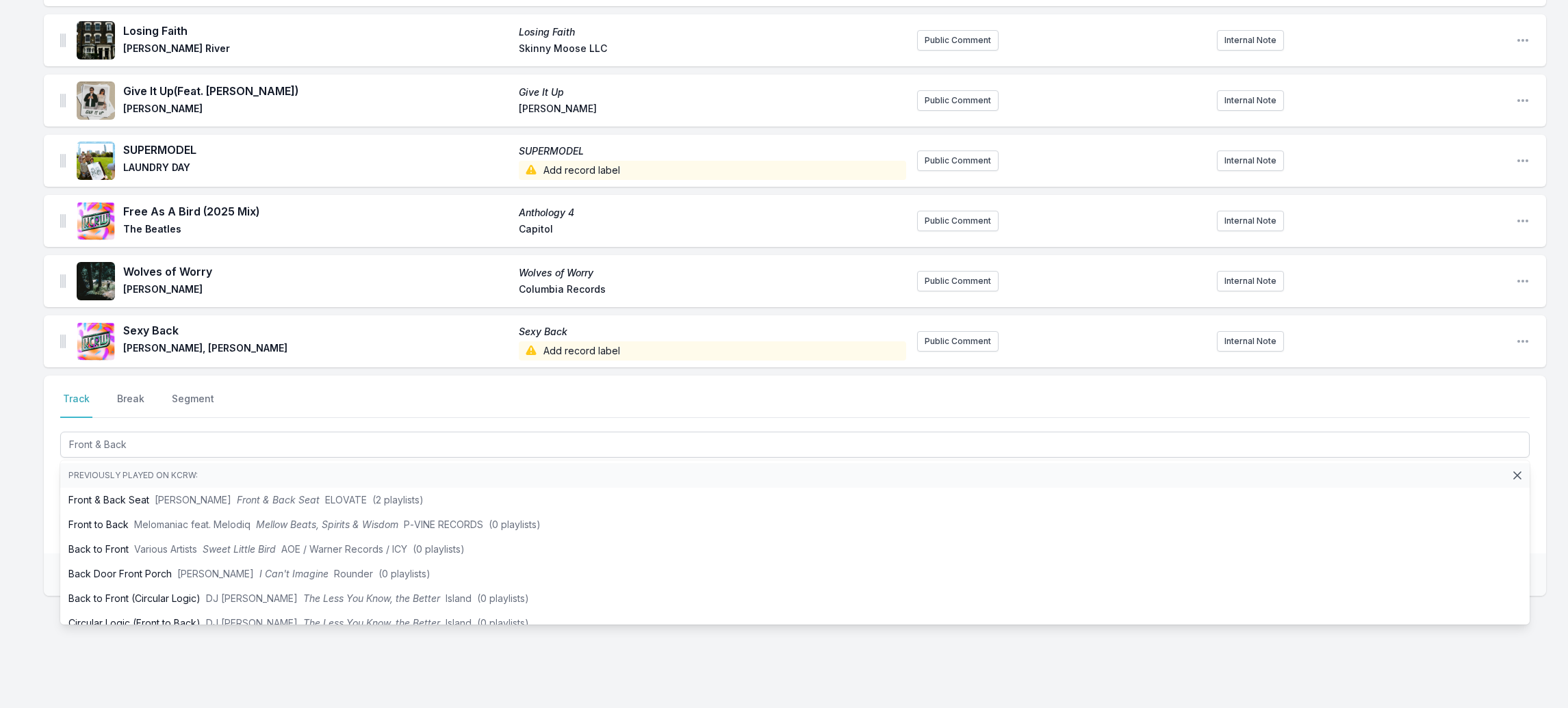
drag, startPoint x: 17, startPoint y: 603, endPoint x: 34, endPoint y: 558, distance: 48.1
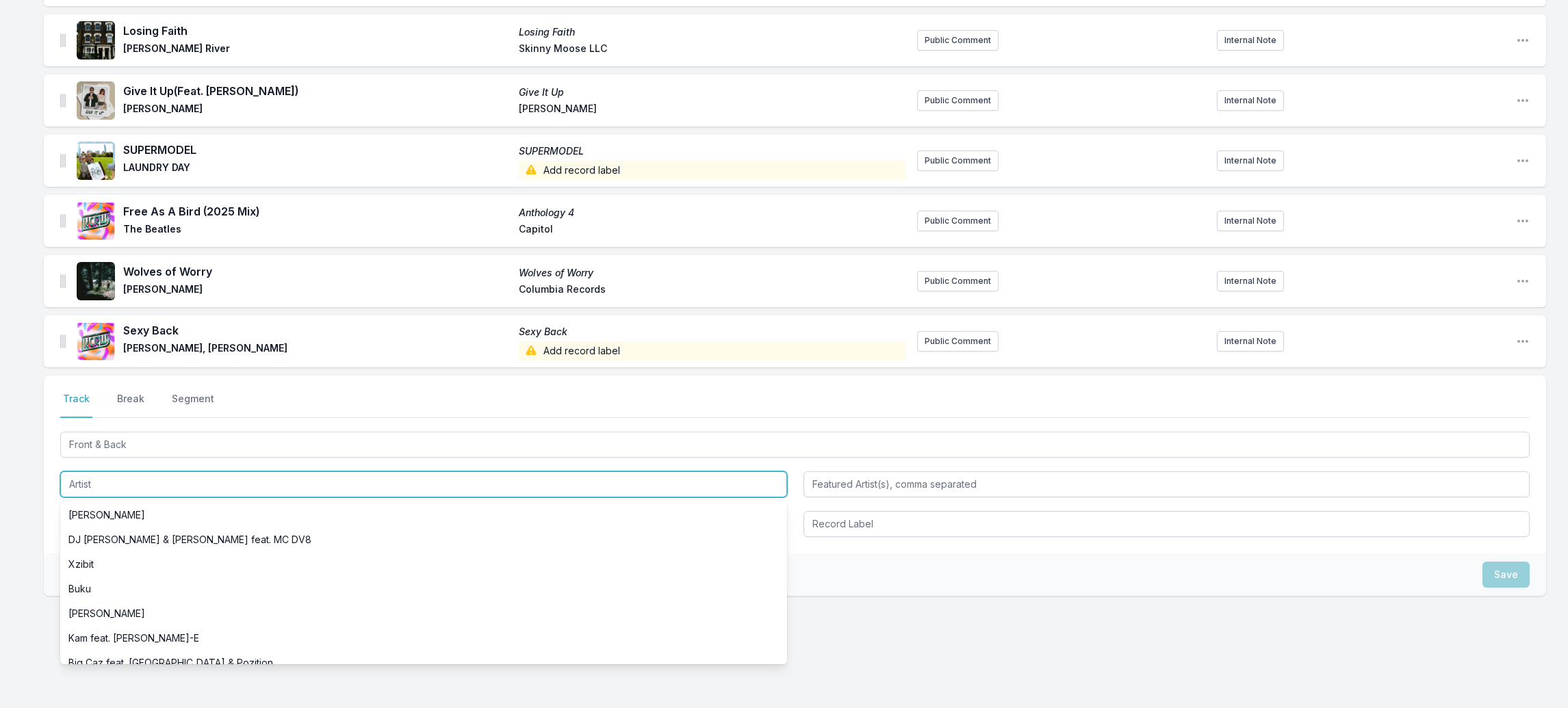
click at [88, 472] on input "Artist" at bounding box center [423, 484] width 727 height 26
paste input "[PERSON_NAME]"
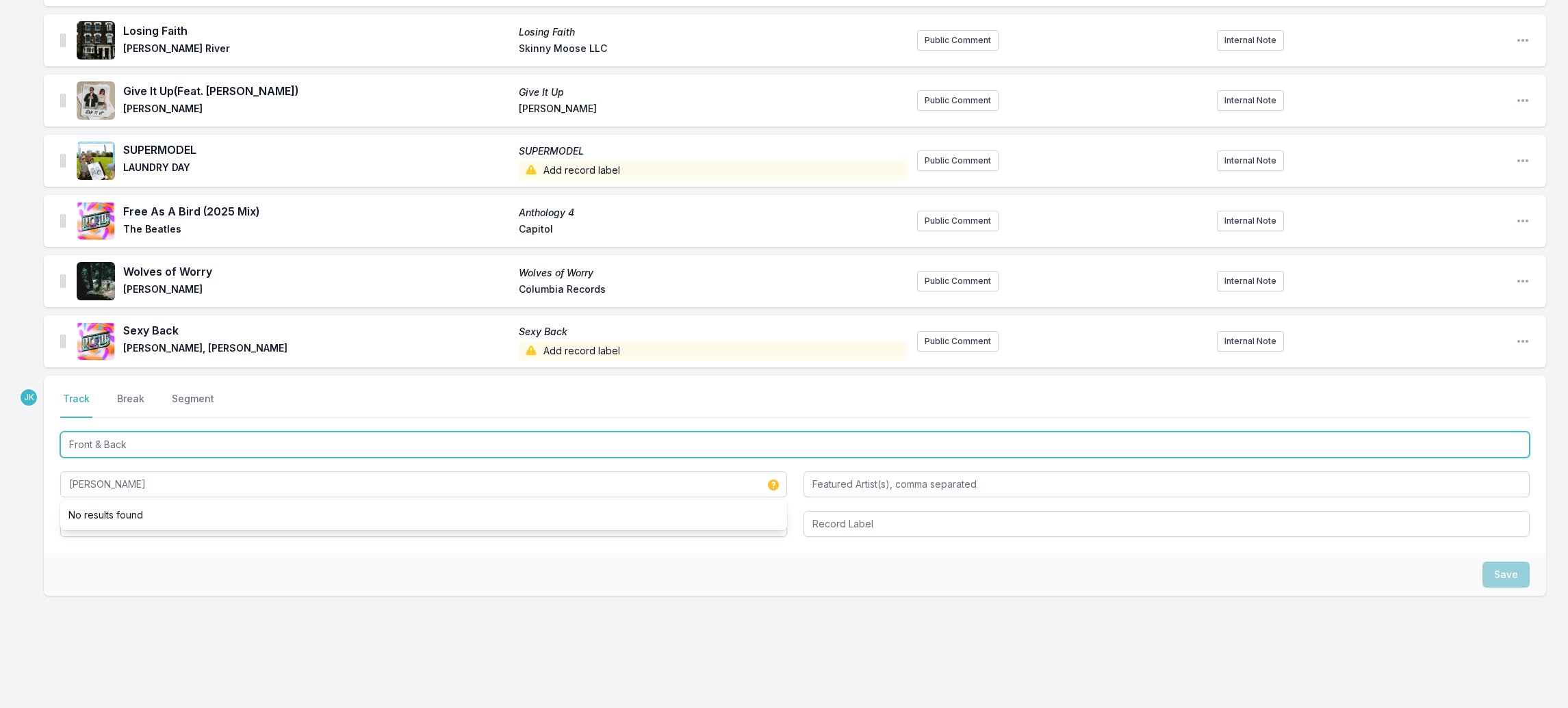
click at [138, 432] on input "Front & Back" at bounding box center [794, 445] width 1470 height 26
drag, startPoint x: 138, startPoint y: 421, endPoint x: 75, endPoint y: 497, distance: 98.7
click at [75, 496] on div "Front & Back [PERSON_NAME]" at bounding box center [794, 483] width 1470 height 108
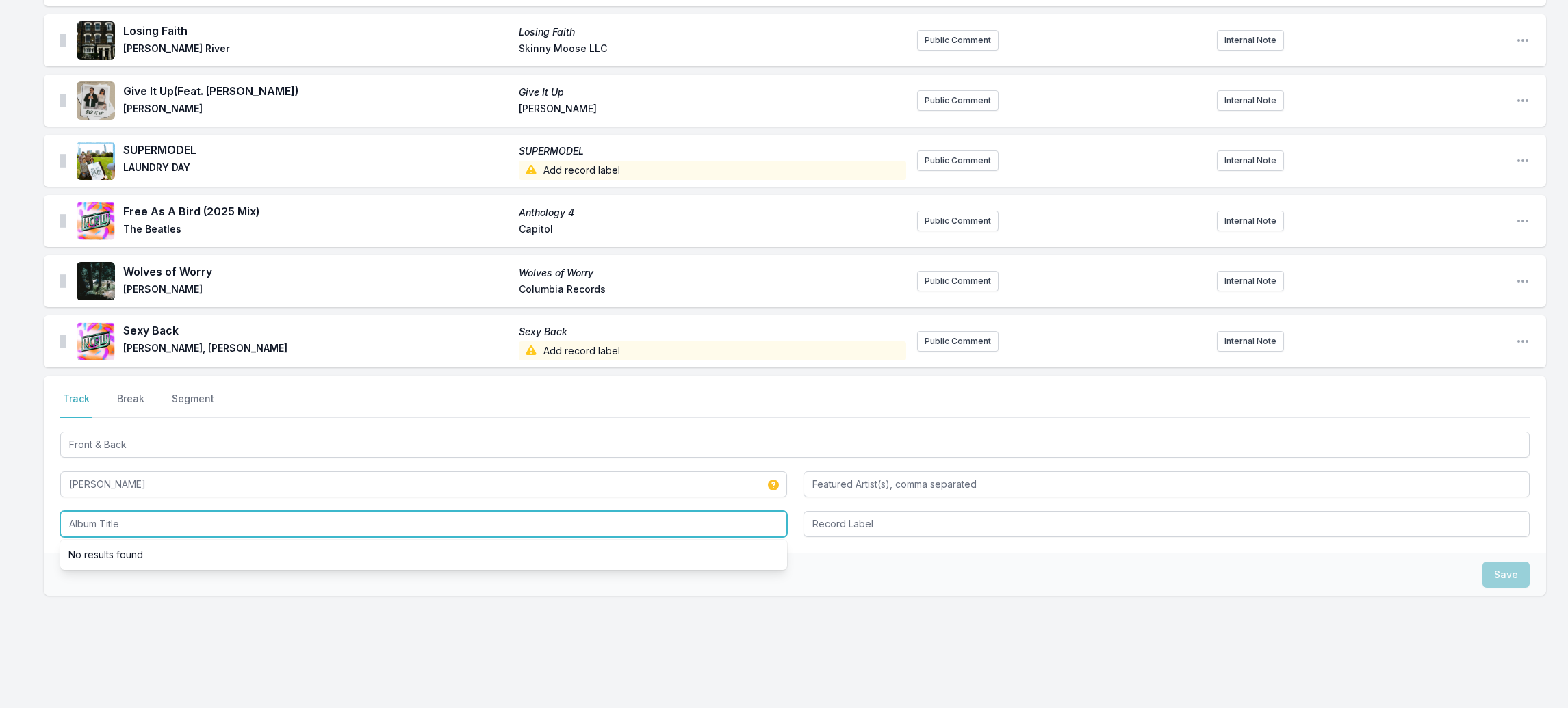
click at [75, 511] on input "Album Title" at bounding box center [423, 524] width 727 height 26
paste input "Front & Back"
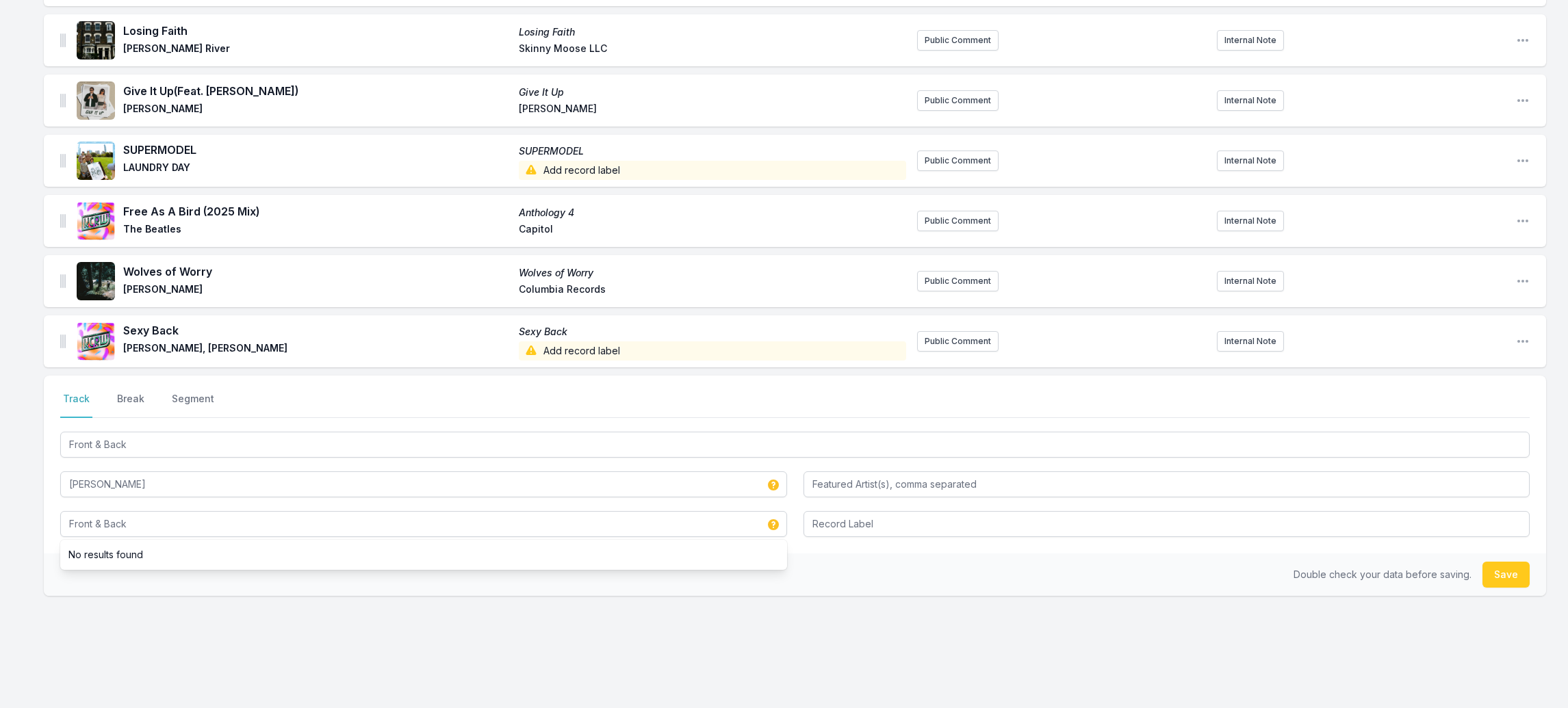
click at [1496, 561] on button "Save" at bounding box center [1506, 574] width 47 height 26
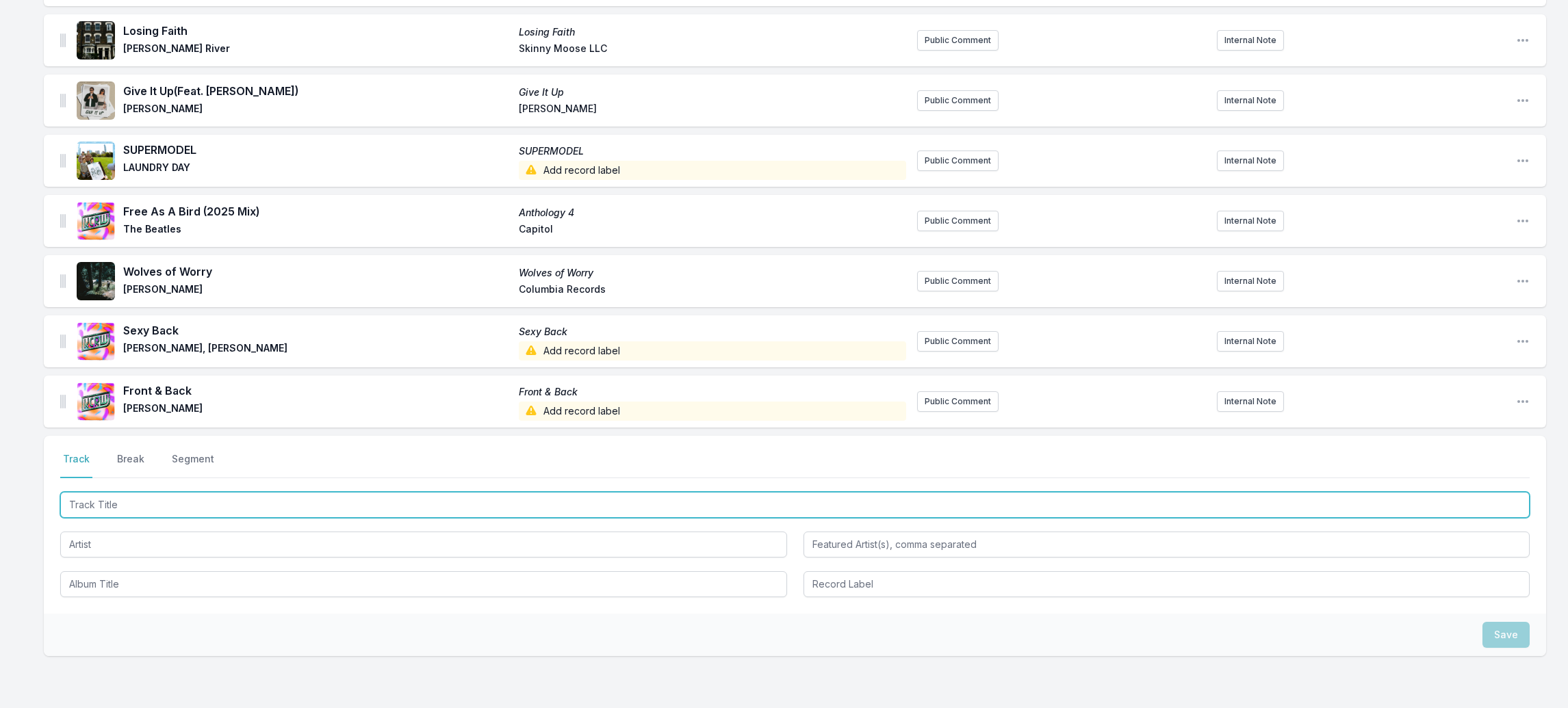
click at [104, 492] on input "Track Title" at bounding box center [794, 504] width 1470 height 26
paste input "Sorry"
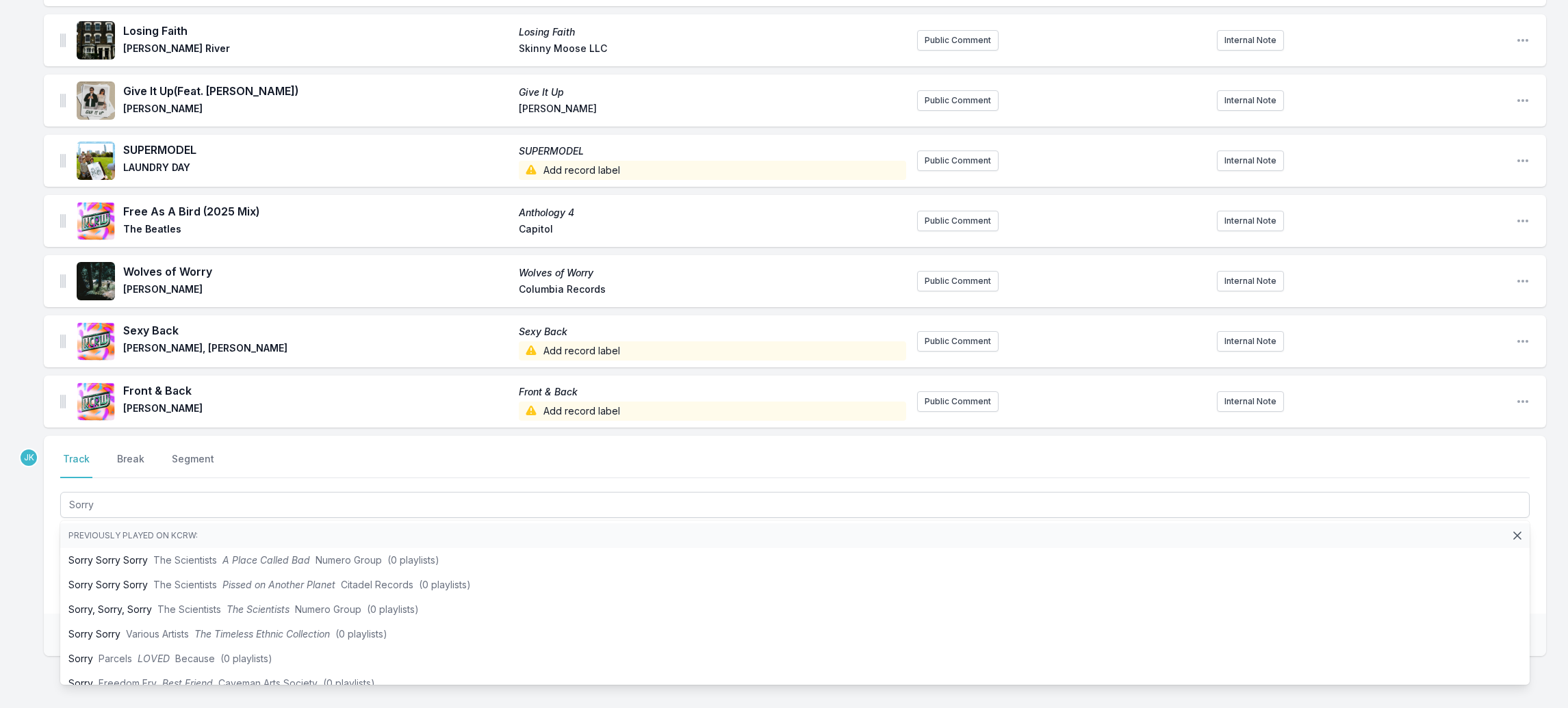
drag, startPoint x: 25, startPoint y: 566, endPoint x: 48, endPoint y: 550, distance: 28.0
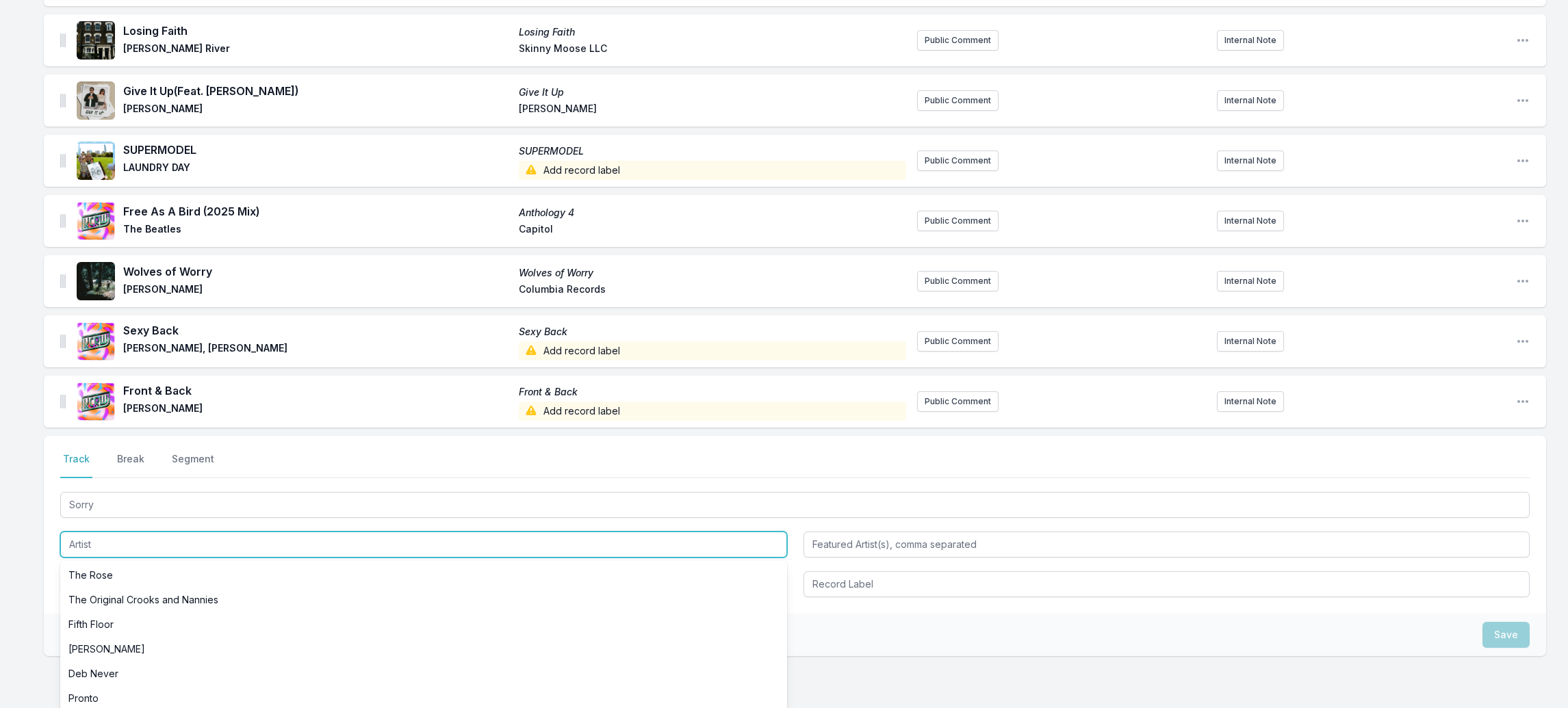
click at [96, 531] on input "Artist" at bounding box center [423, 544] width 727 height 26
paste input "AMPRS&ND"
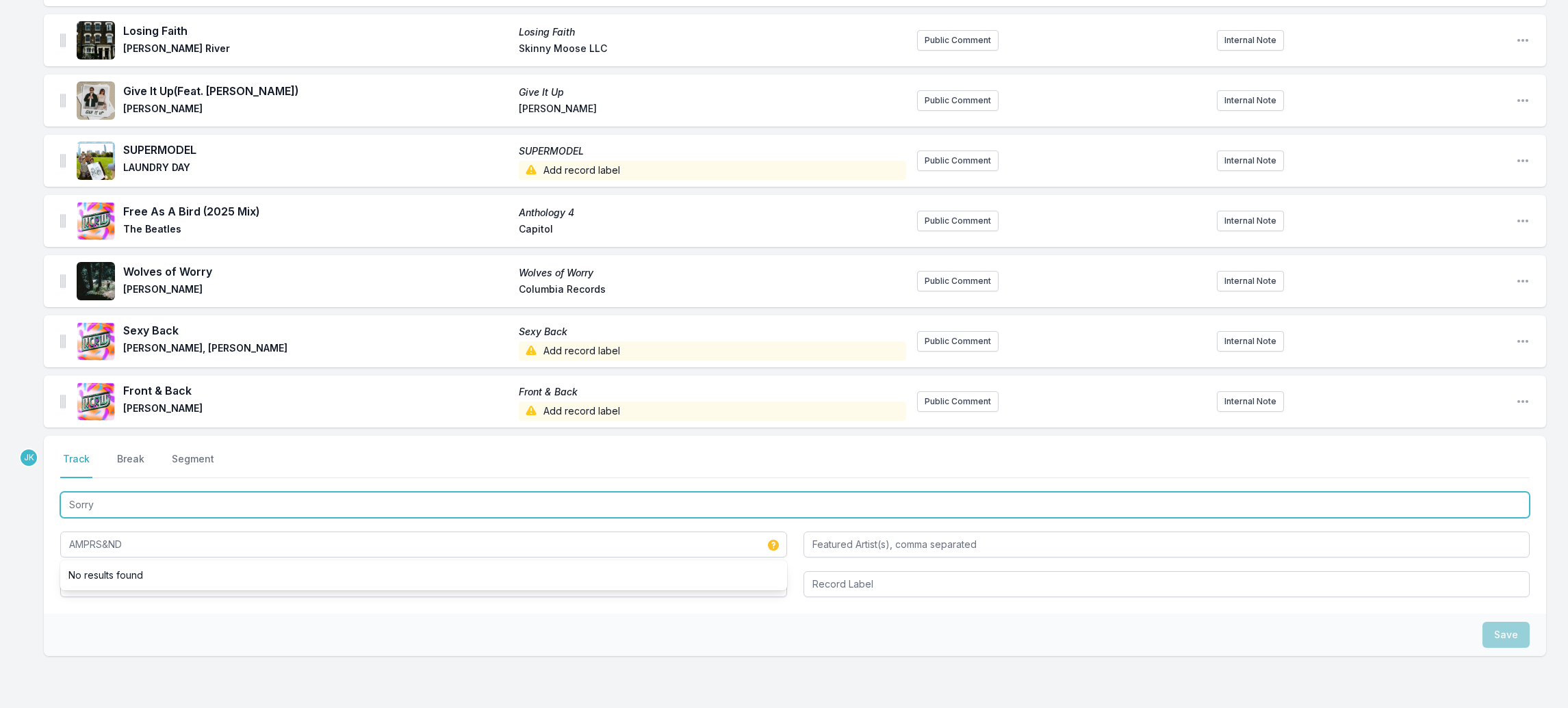
click at [105, 492] on input "Sorry" at bounding box center [794, 504] width 1470 height 26
drag, startPoint x: 105, startPoint y: 486, endPoint x: 96, endPoint y: 566, distance: 80.5
click at [95, 566] on div "Sorry AMPRS&ND" at bounding box center [794, 543] width 1470 height 108
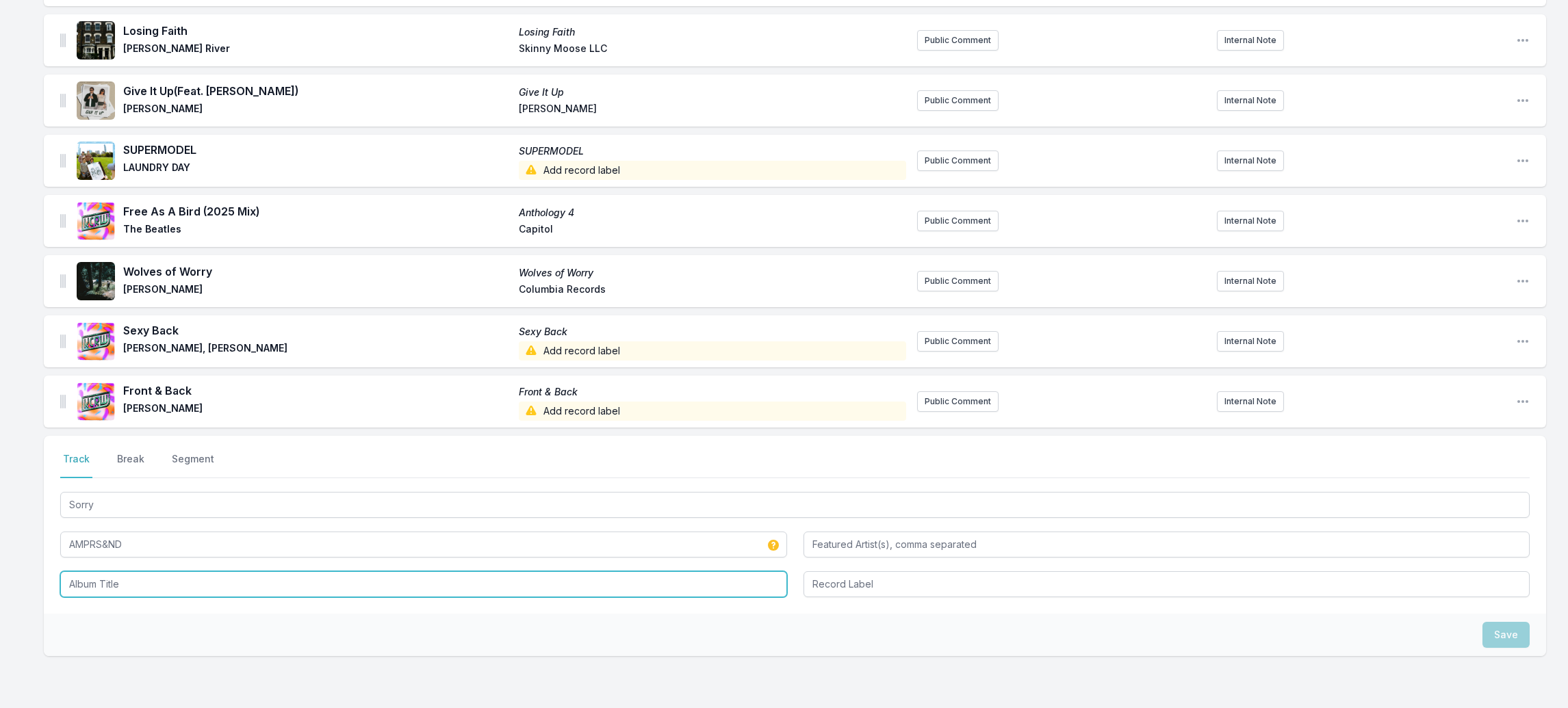
click at [96, 571] on input "Album Title" at bounding box center [423, 584] width 727 height 26
paste input "Sorry"
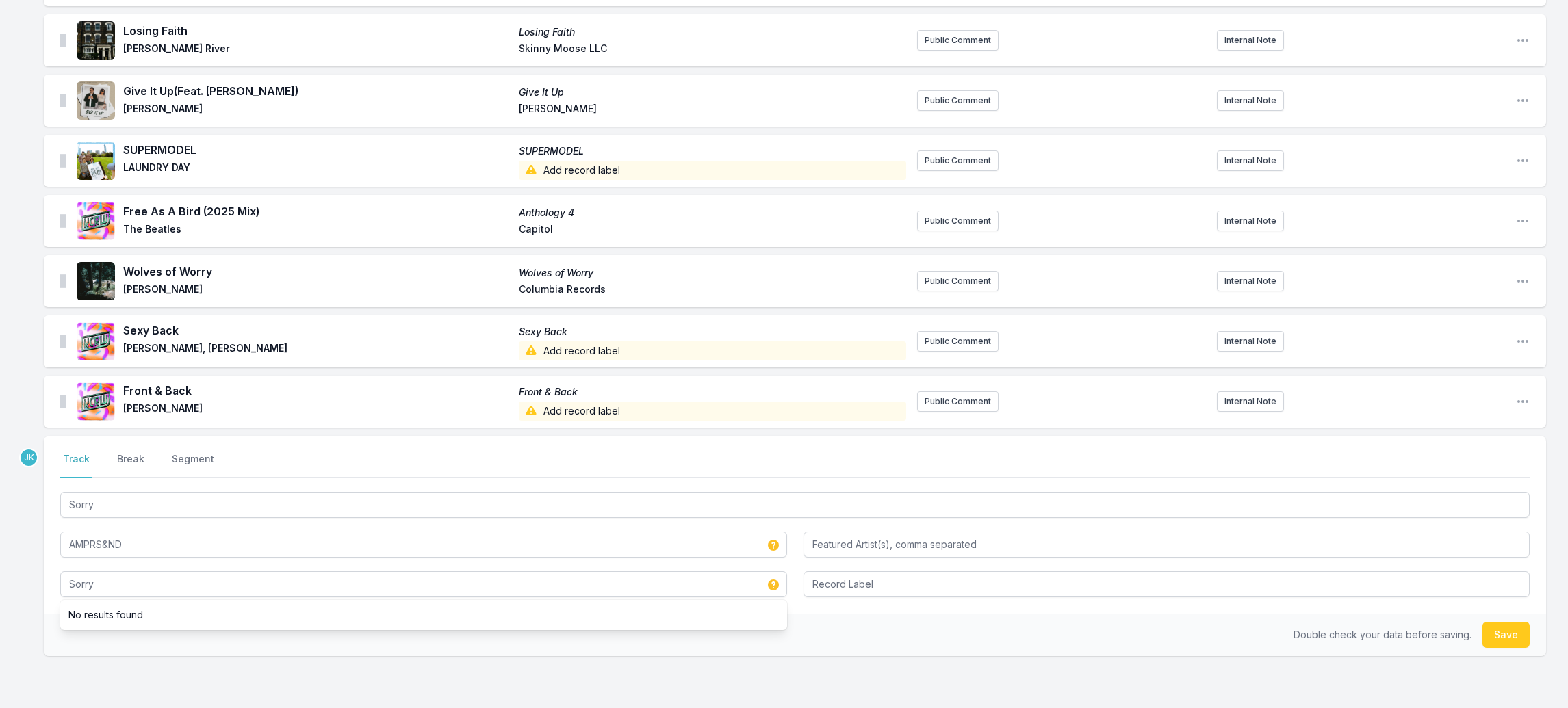
drag, startPoint x: 1499, startPoint y: 617, endPoint x: 1444, endPoint y: 621, distance: 55.1
click at [1499, 622] on button "Save" at bounding box center [1506, 635] width 47 height 26
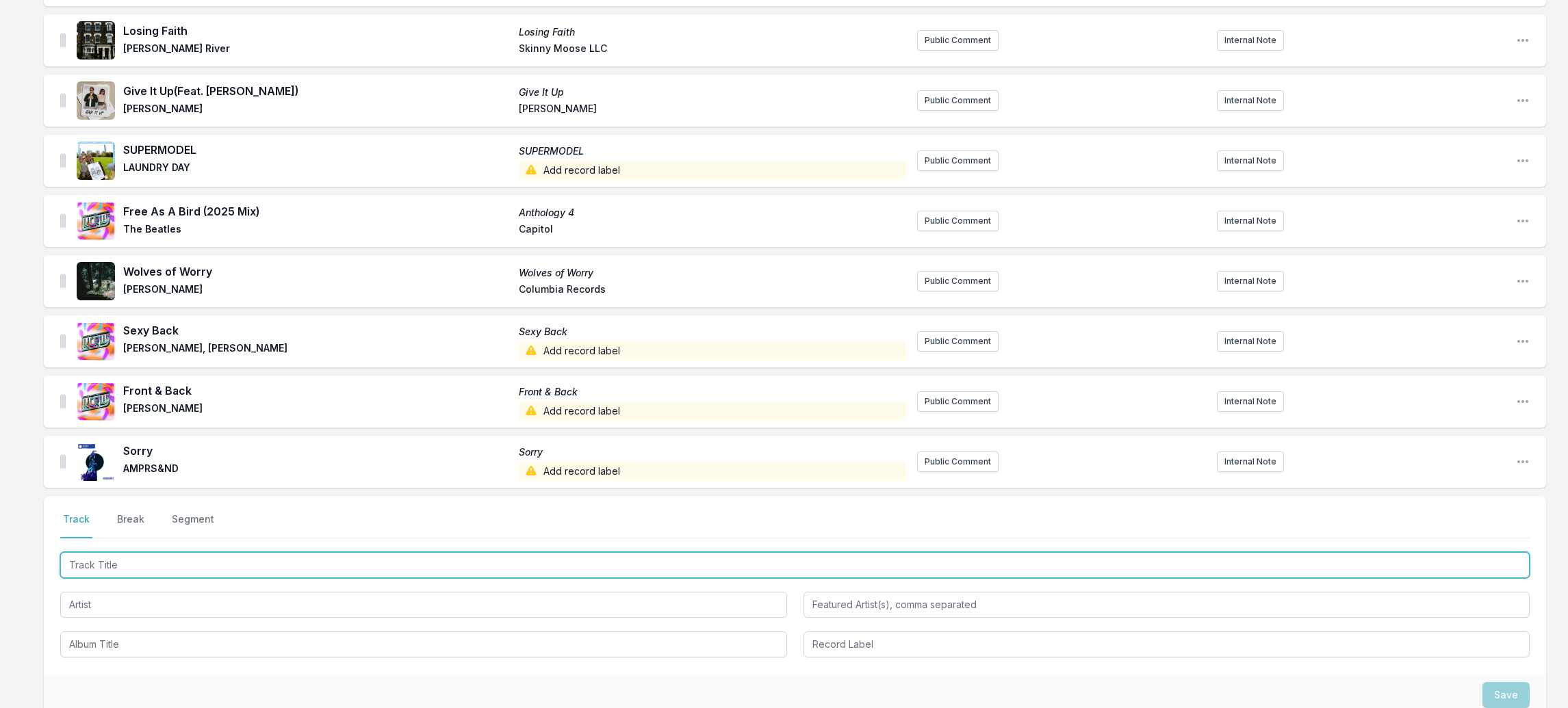
click at [117, 553] on input "Track Title" at bounding box center [794, 565] width 1470 height 26
paste input "All We Need (Deep Inside)"
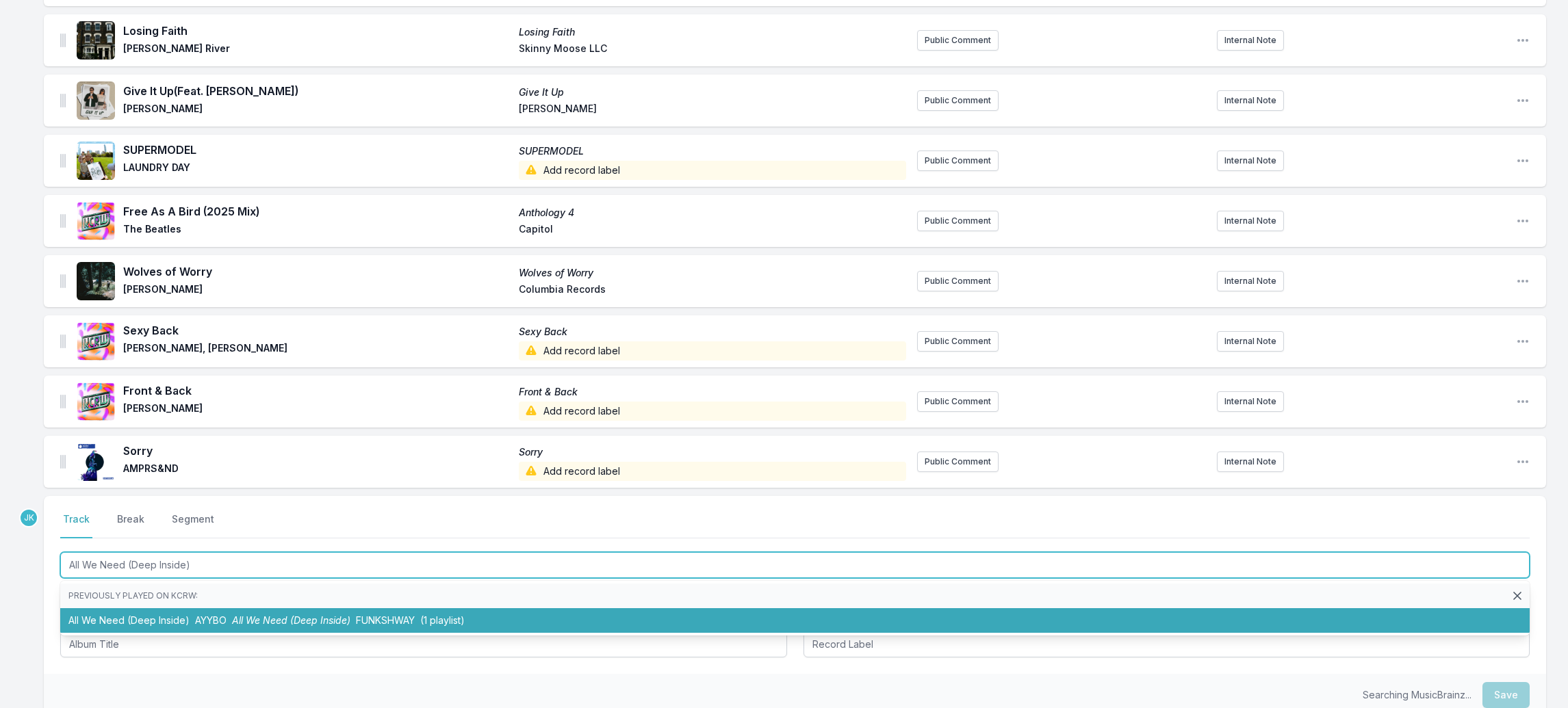
click at [126, 609] on li "All We Need (Deep Inside) AYYBO All We Need (Deep Inside) FUNKSHWAY (1 playlist)" at bounding box center [794, 621] width 1470 height 25
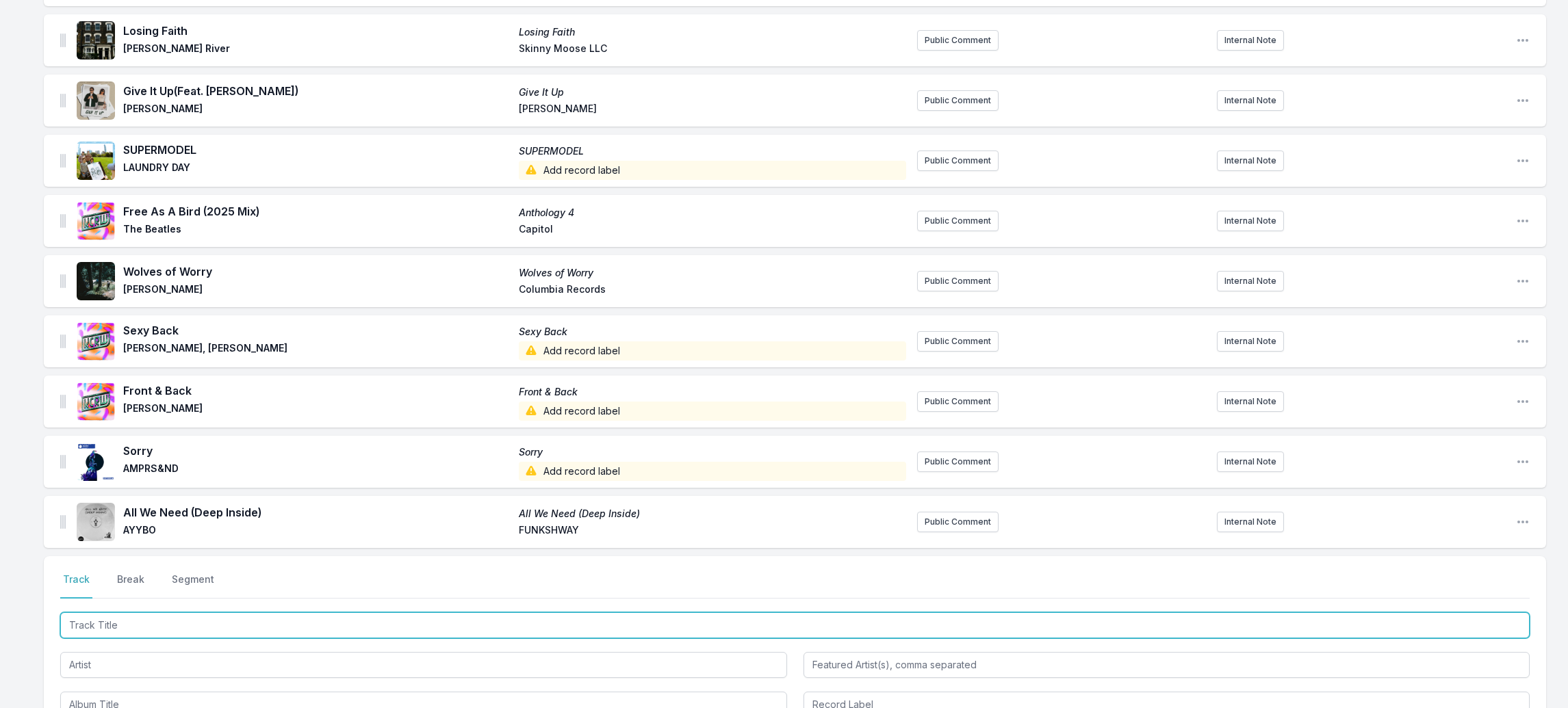
click at [148, 613] on input "Track Title" at bounding box center [794, 625] width 1470 height 26
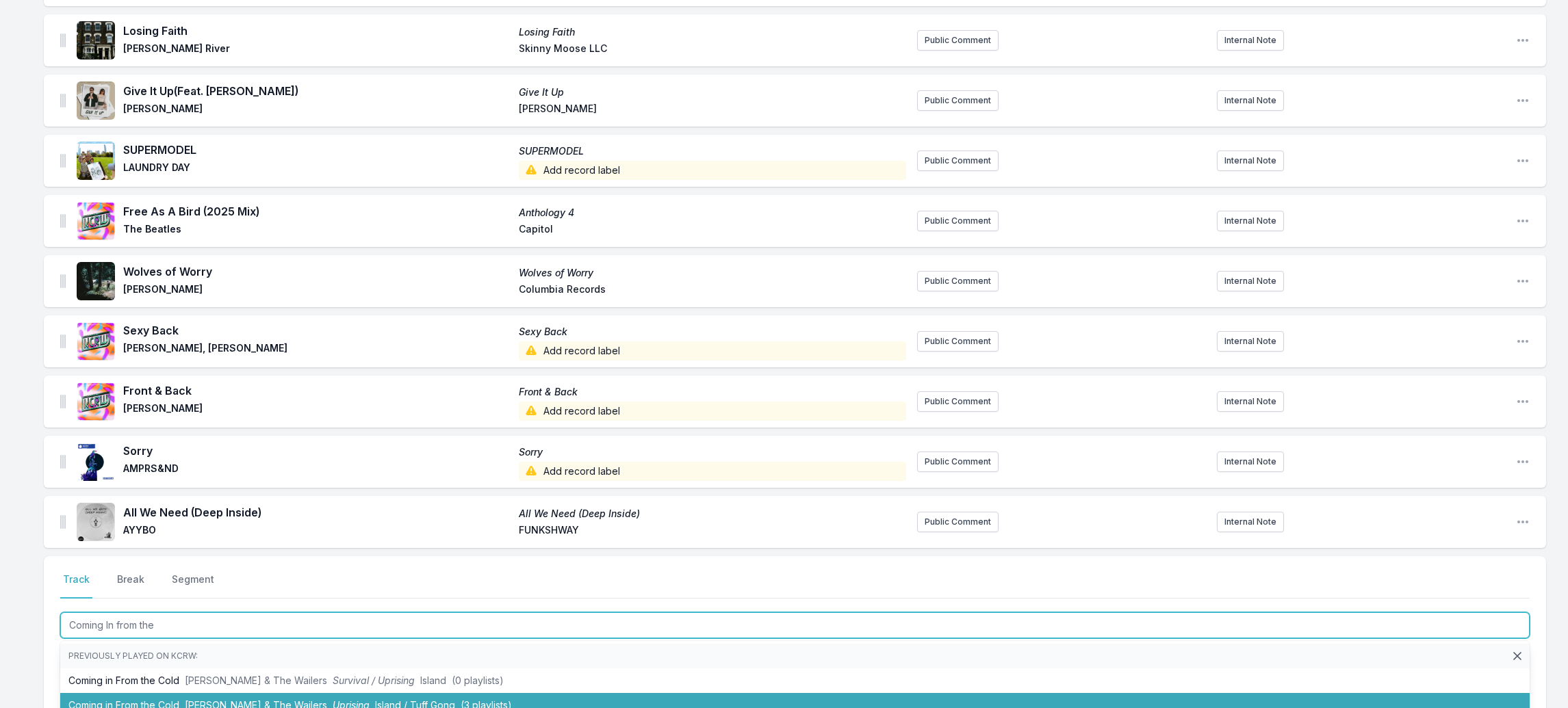
click at [143, 694] on li "Coming in From the Cold [PERSON_NAME] & The Wailers Uprising Island / Tuff Gong…" at bounding box center [794, 706] width 1470 height 25
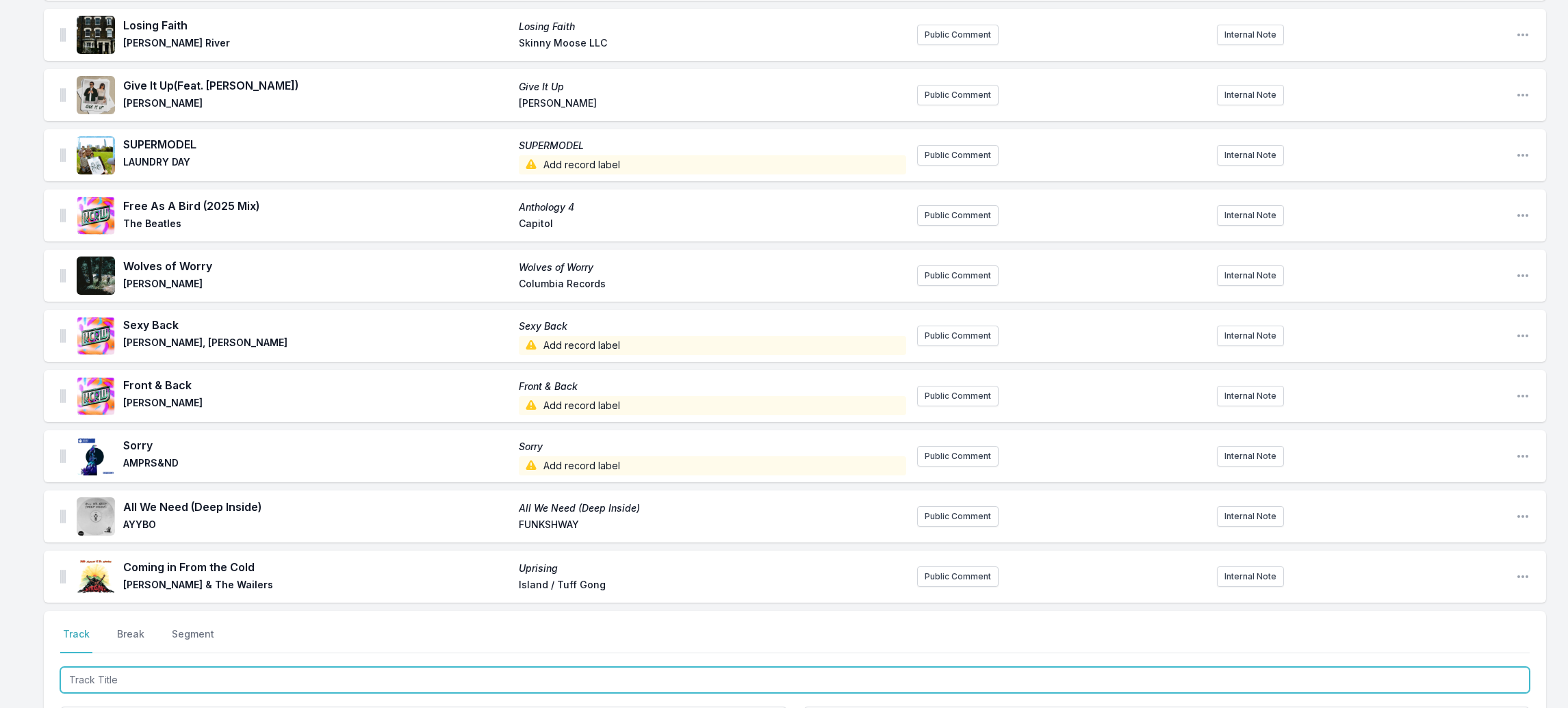
scroll to position [1984, 0]
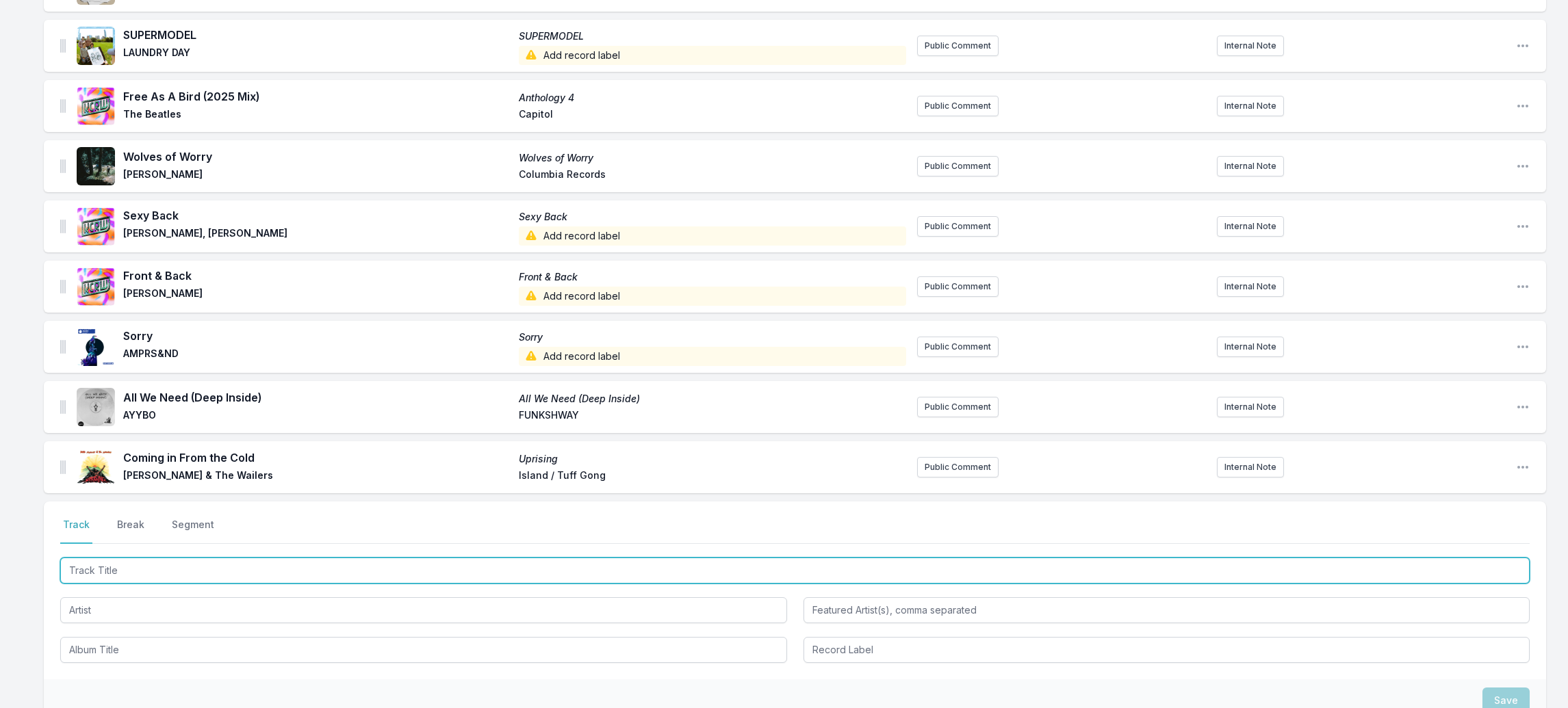
paste input "[GEOGRAPHIC_DATA]"
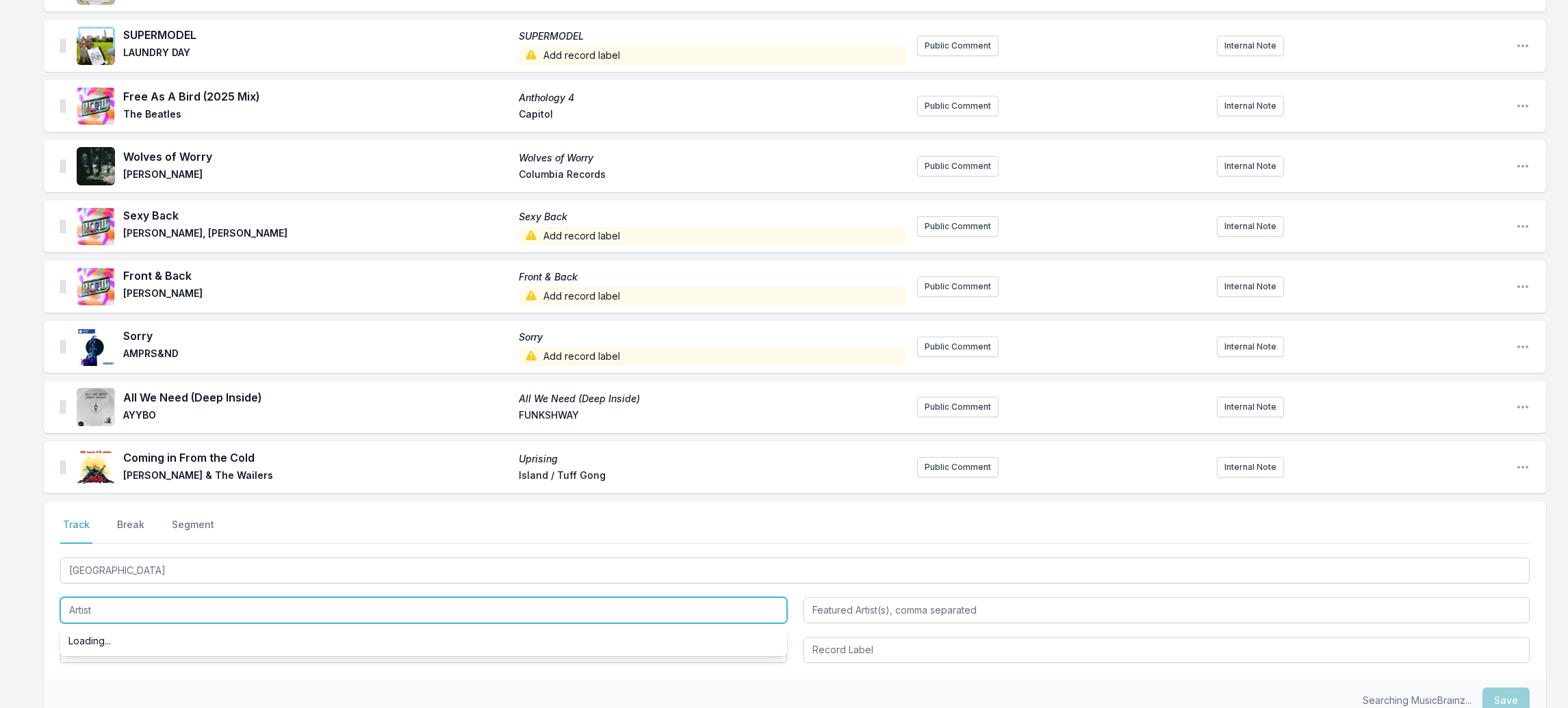
click at [77, 597] on input "Artist" at bounding box center [423, 610] width 727 height 26
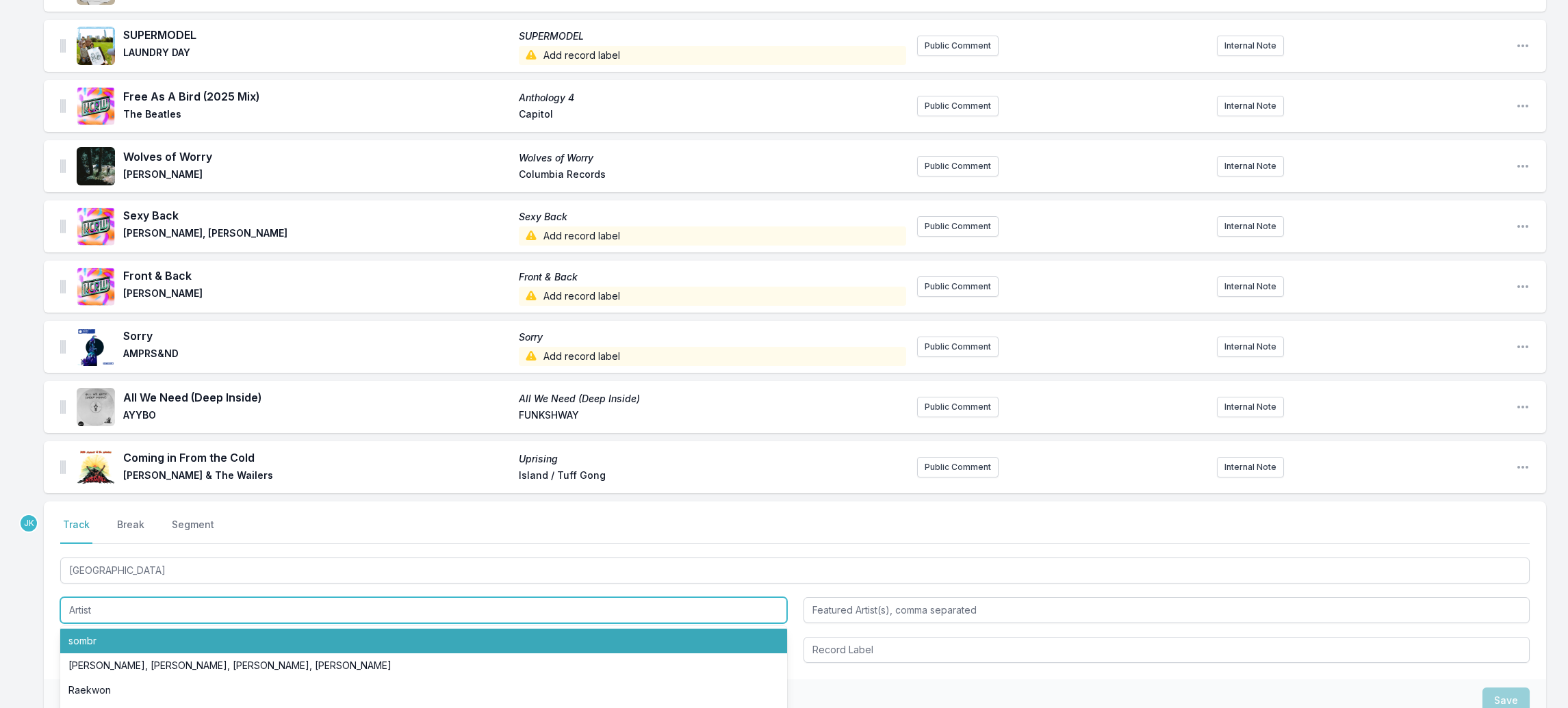
click at [86, 629] on li "sombr" at bounding box center [423, 641] width 727 height 25
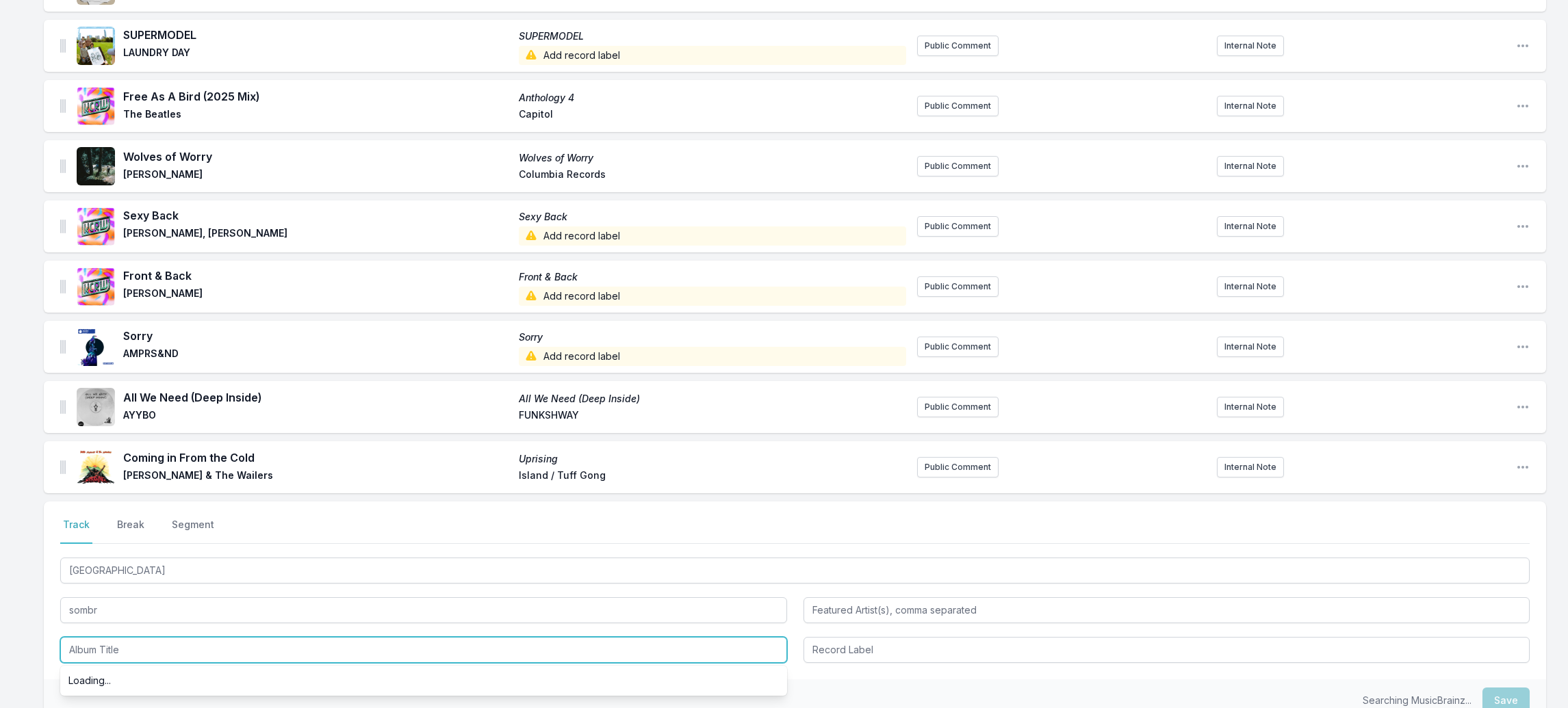
click at [99, 638] on input "Album Title" at bounding box center [423, 650] width 727 height 26
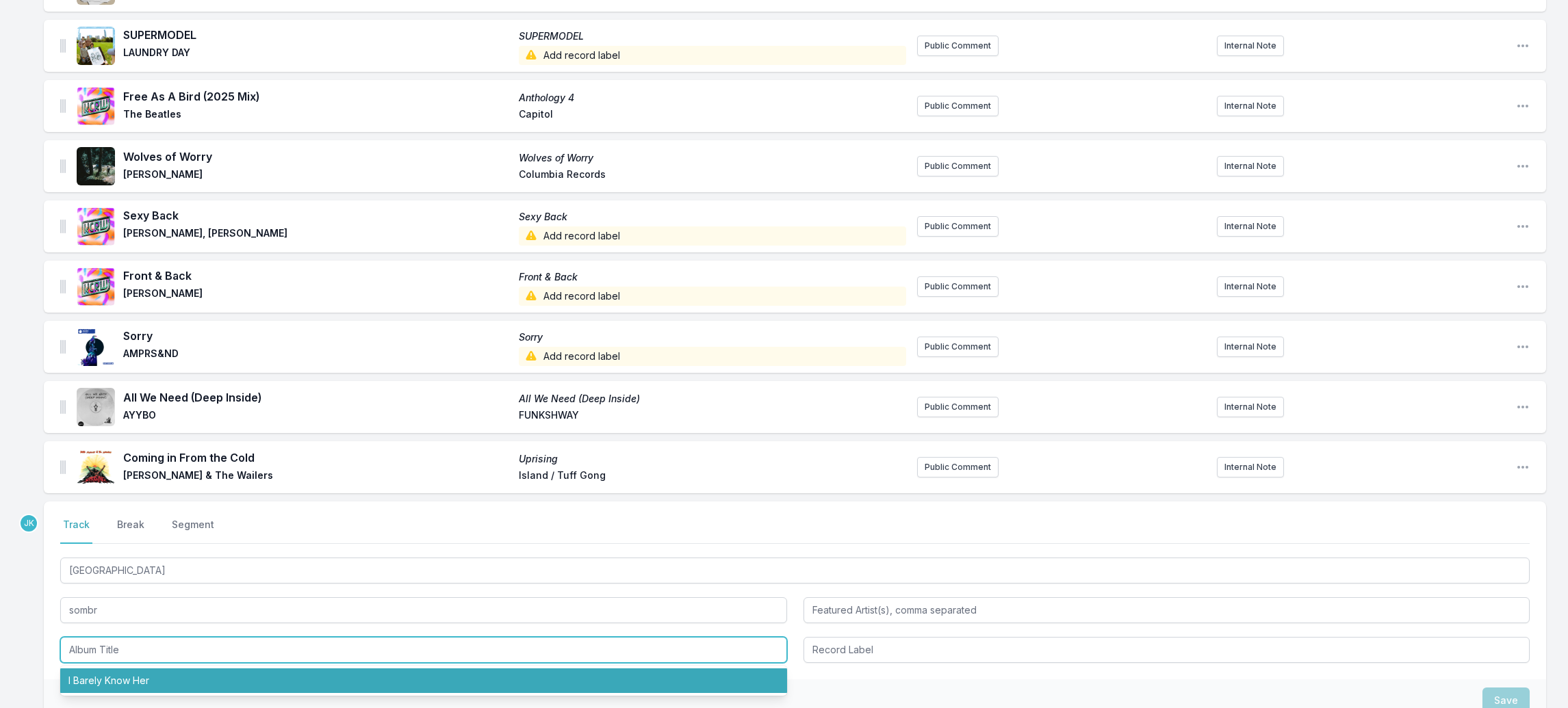
drag, startPoint x: 118, startPoint y: 662, endPoint x: 173, endPoint y: 666, distance: 55.1
click at [118, 668] on li "I Barely Know Her" at bounding box center [423, 681] width 727 height 25
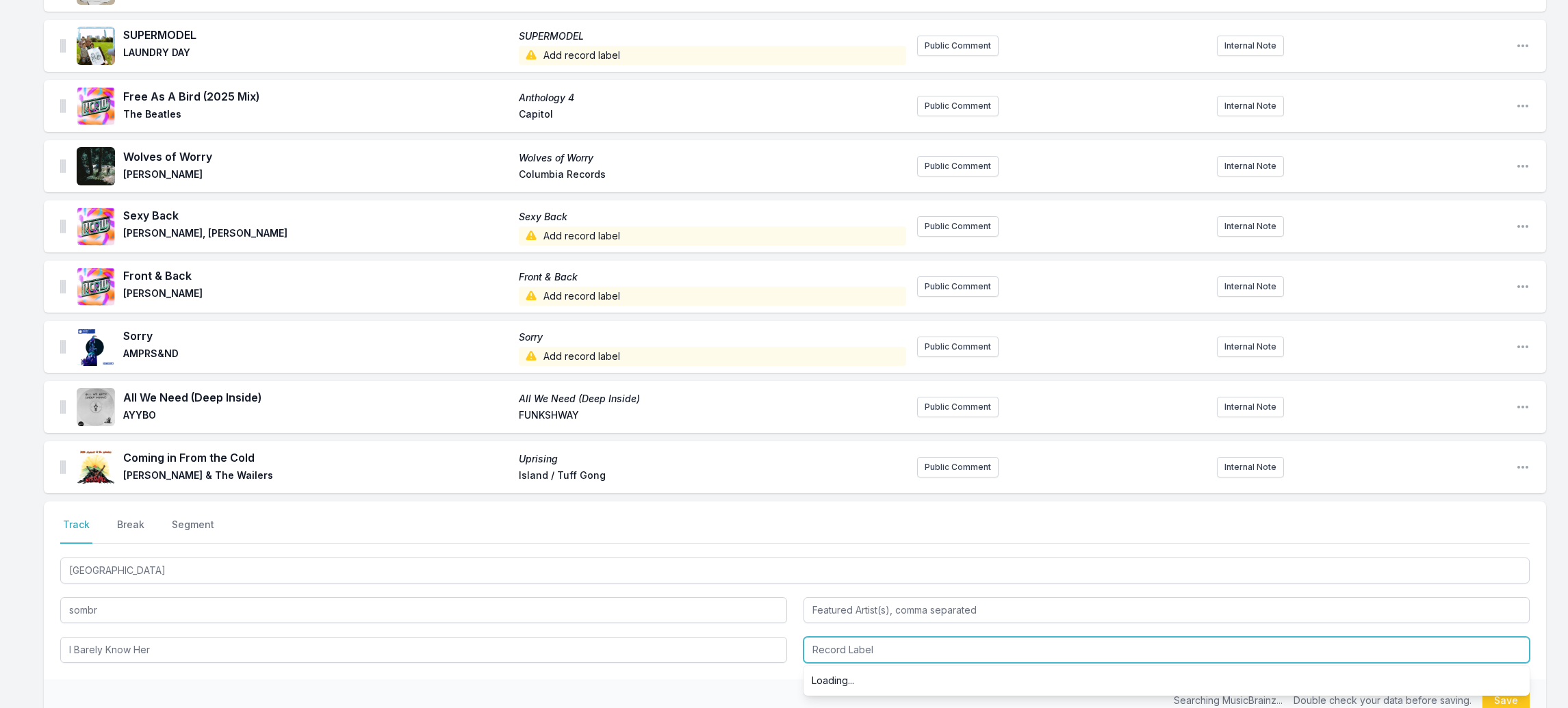
drag, startPoint x: 888, startPoint y: 621, endPoint x: 880, endPoint y: 616, distance: 9.4
click at [887, 638] on input "Record Label" at bounding box center [1167, 650] width 727 height 26
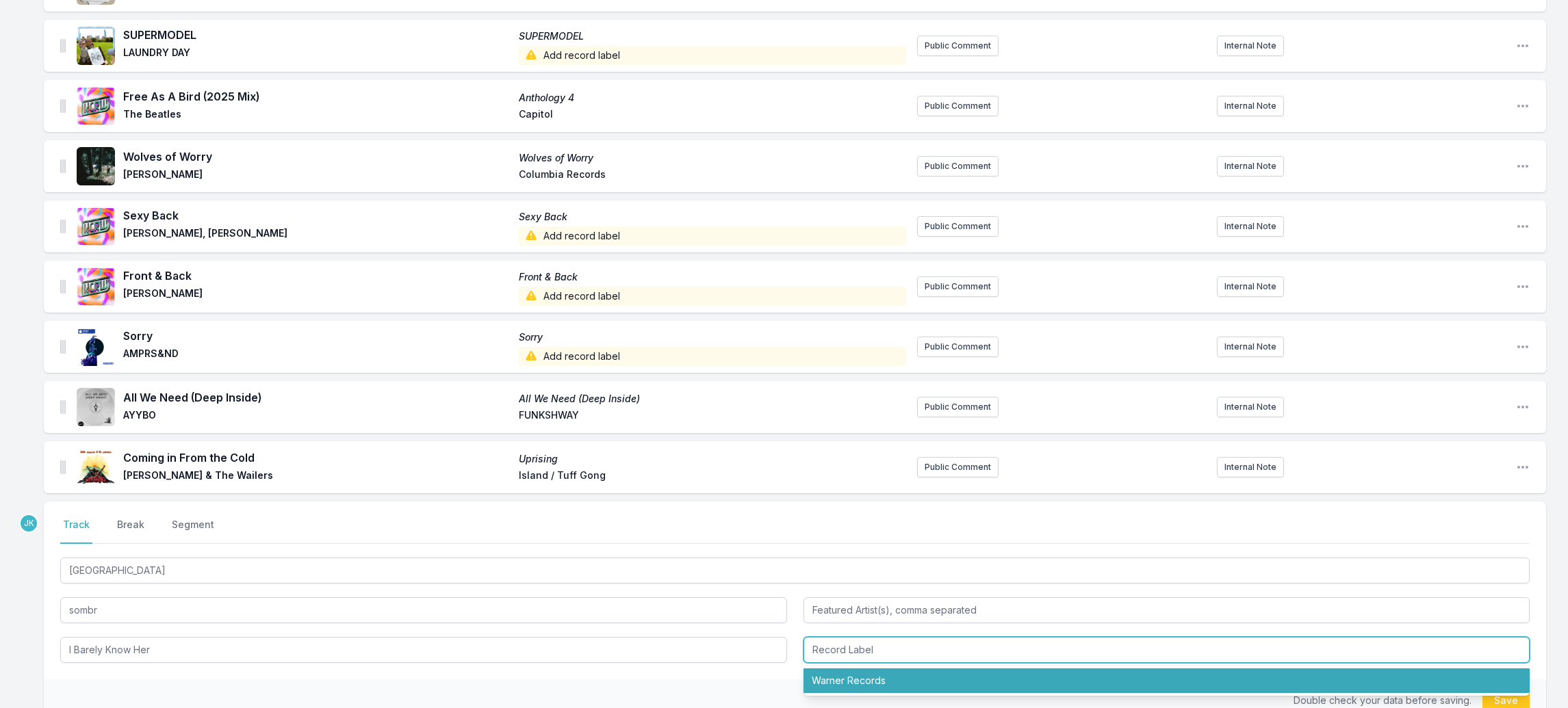
drag, startPoint x: 888, startPoint y: 658, endPoint x: 1114, endPoint y: 649, distance: 226.2
click at [888, 668] on li "Warner Records" at bounding box center [1167, 681] width 727 height 25
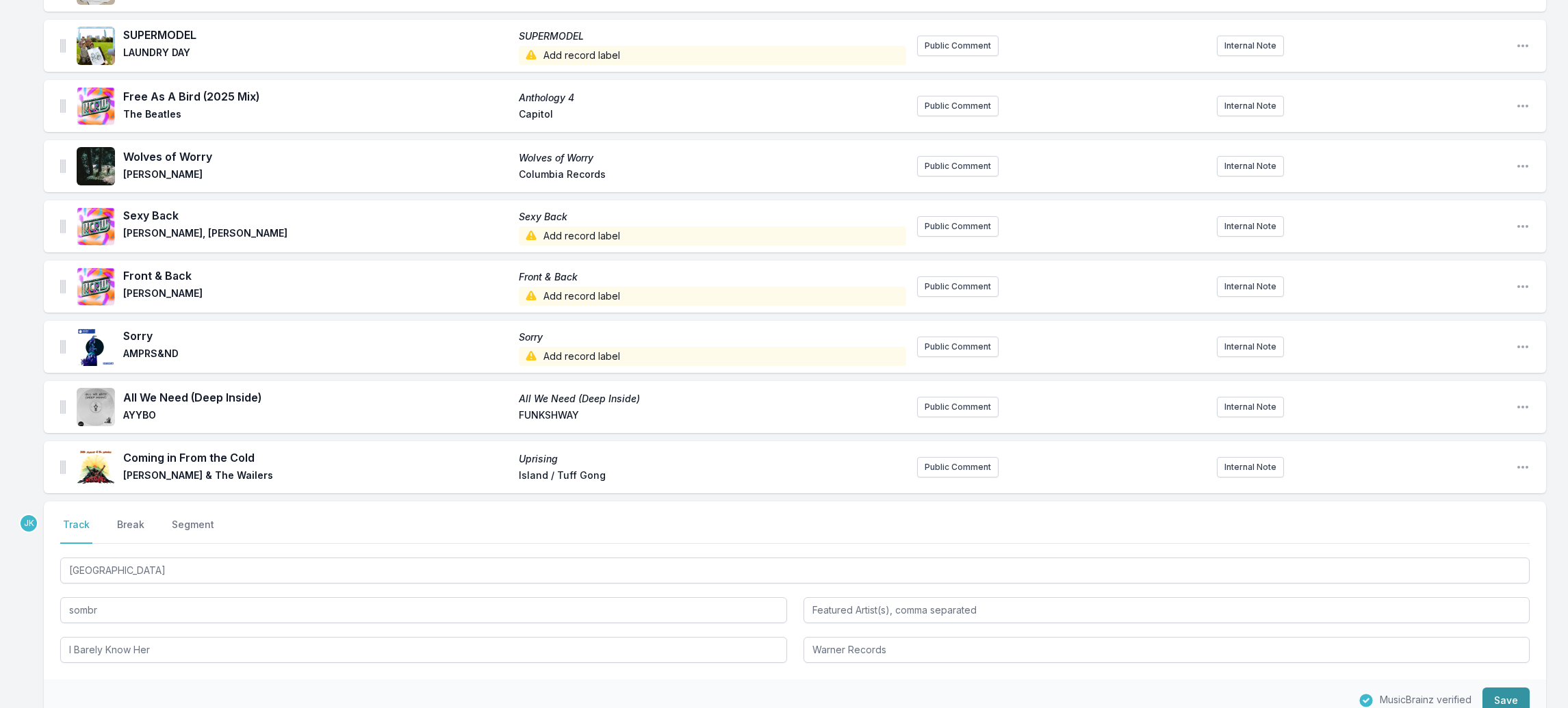
click at [1498, 688] on button "Save" at bounding box center [1506, 700] width 47 height 26
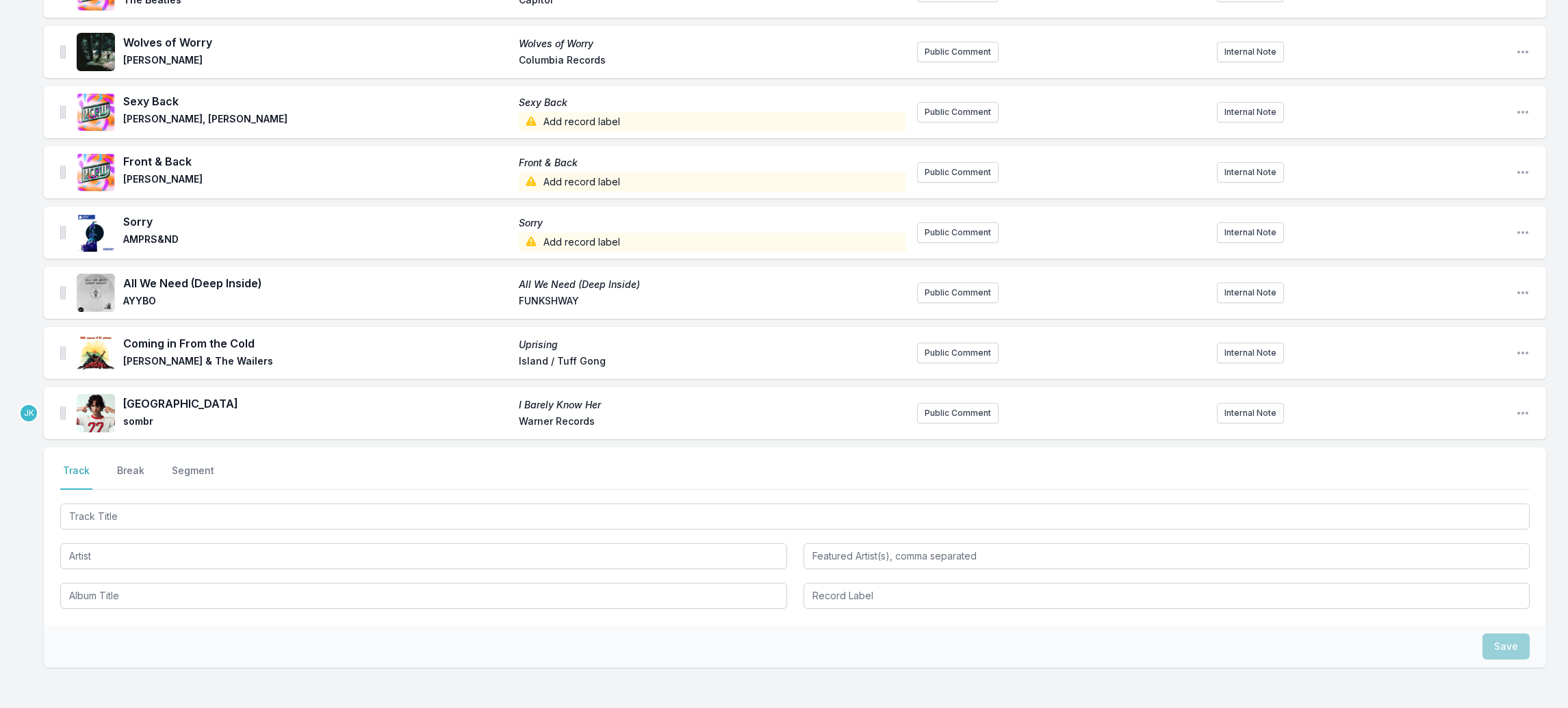
scroll to position [2170, 0]
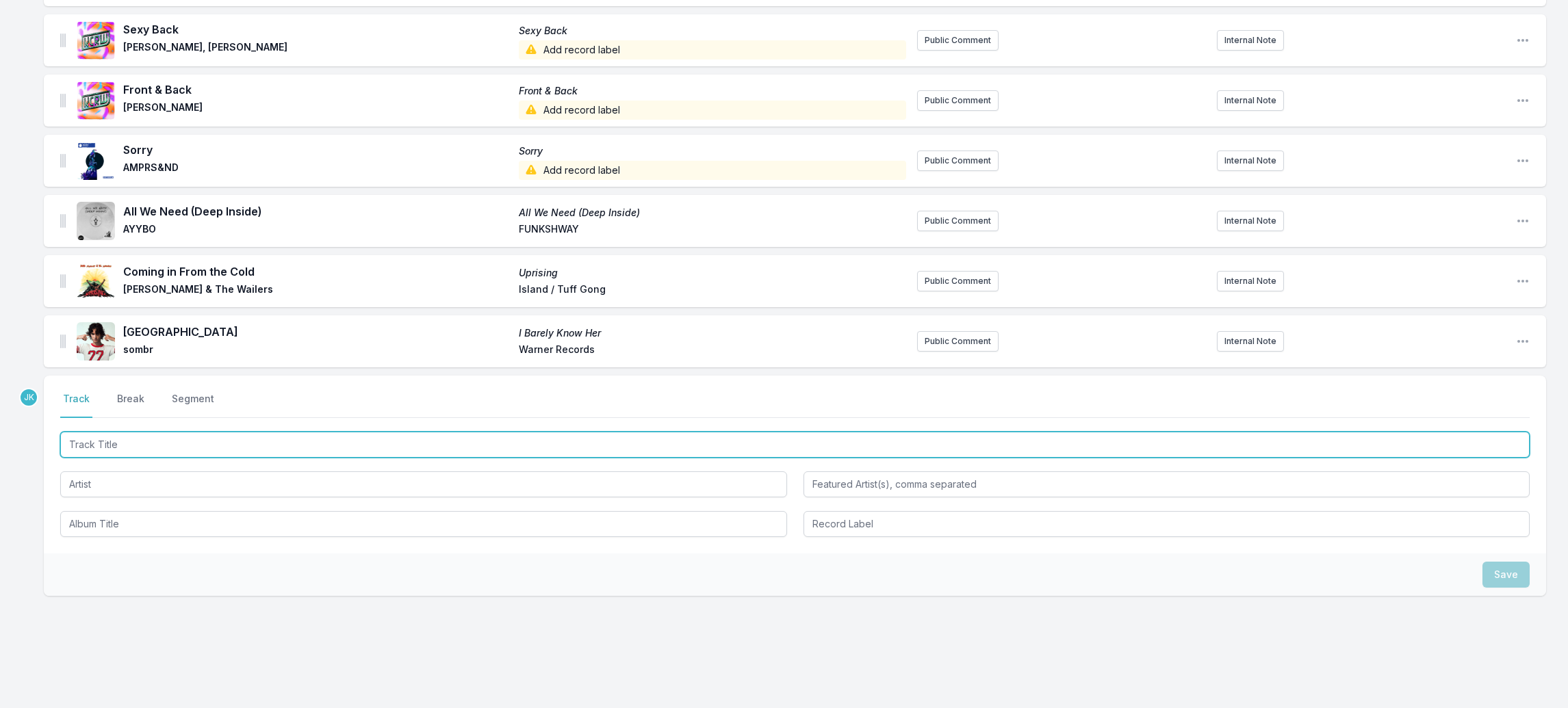
paste input "Crushing"
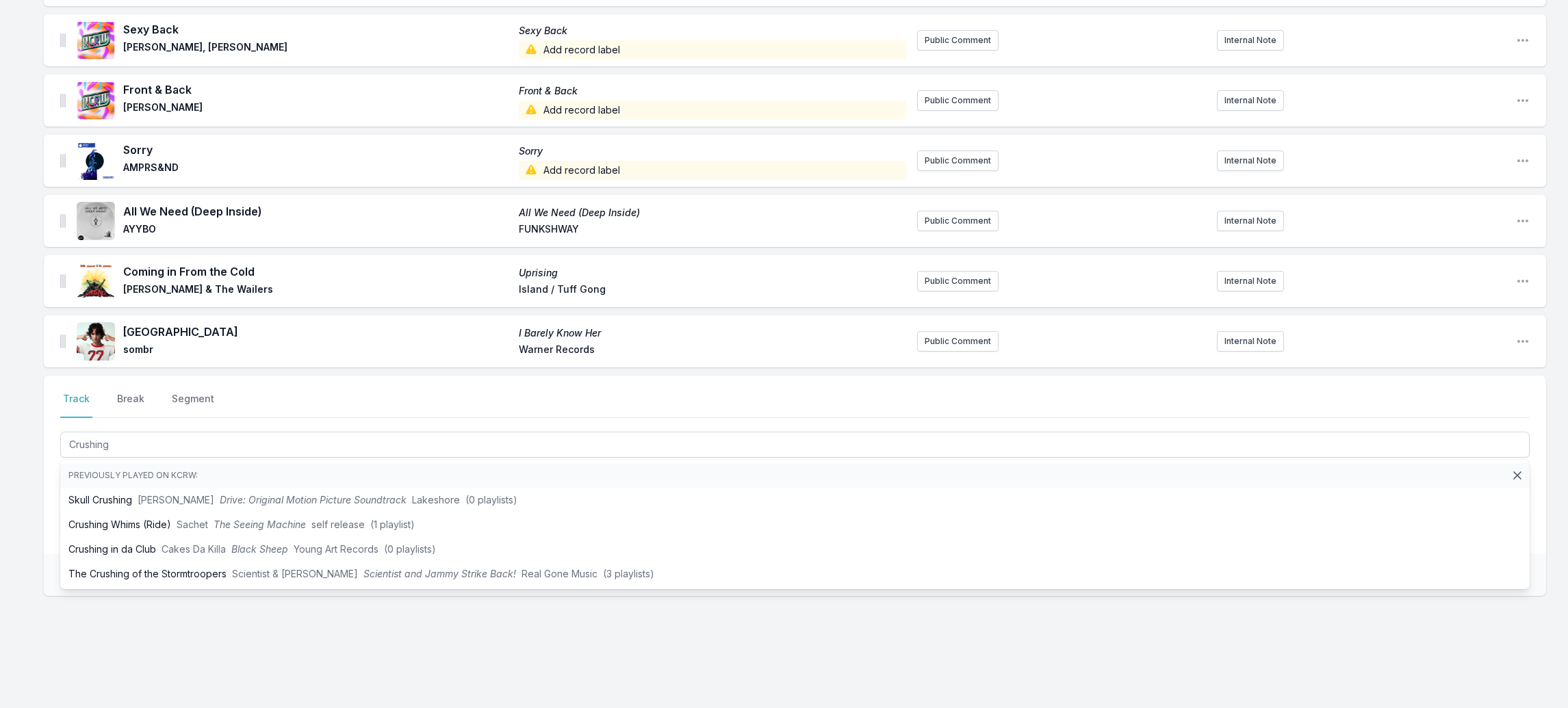
drag, startPoint x: 47, startPoint y: 460, endPoint x: 72, endPoint y: 458, distance: 25.1
click at [47, 460] on div "Select a tab Track Break Segment Track Break Segment Crushing Previously played…" at bounding box center [794, 465] width 1502 height 177
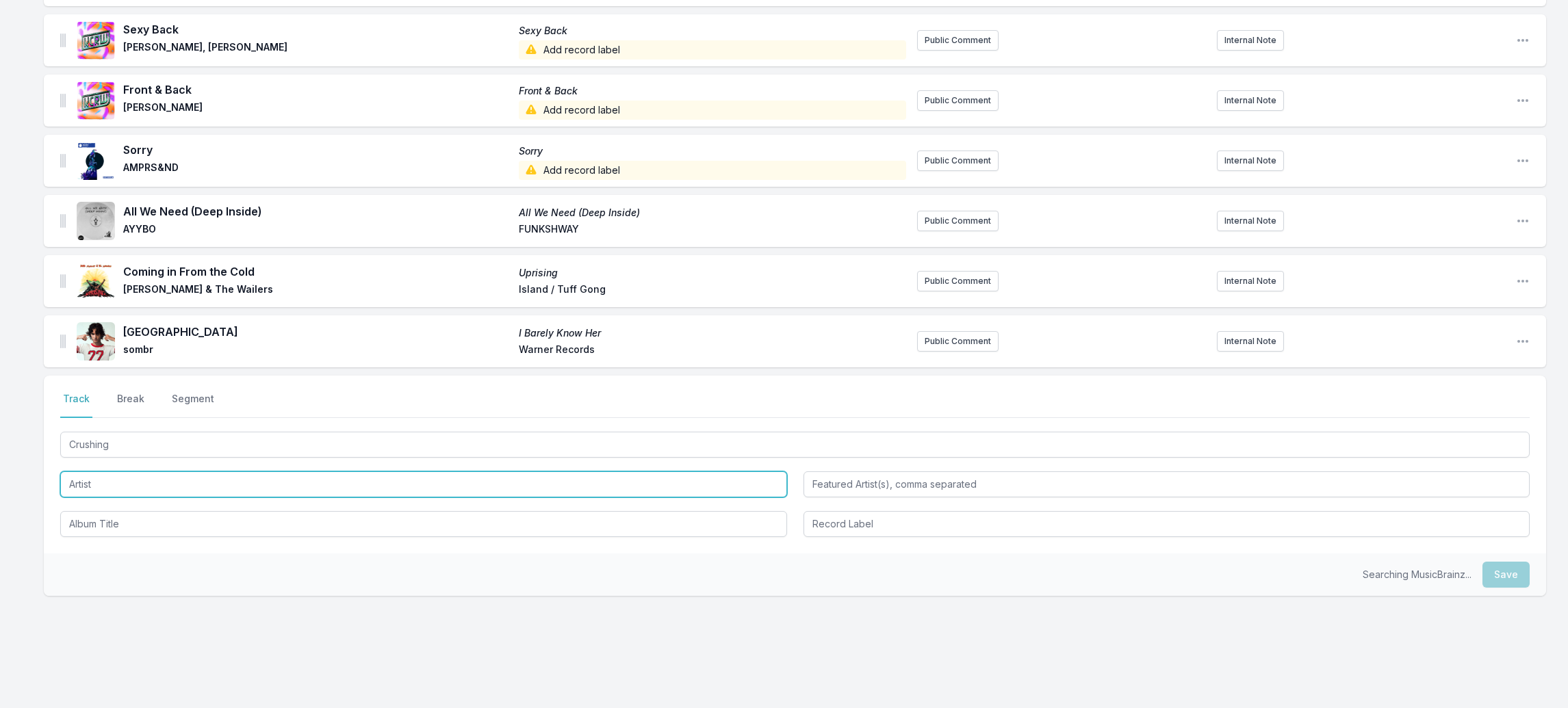
click at [77, 472] on input "Artist" at bounding box center [423, 484] width 727 height 26
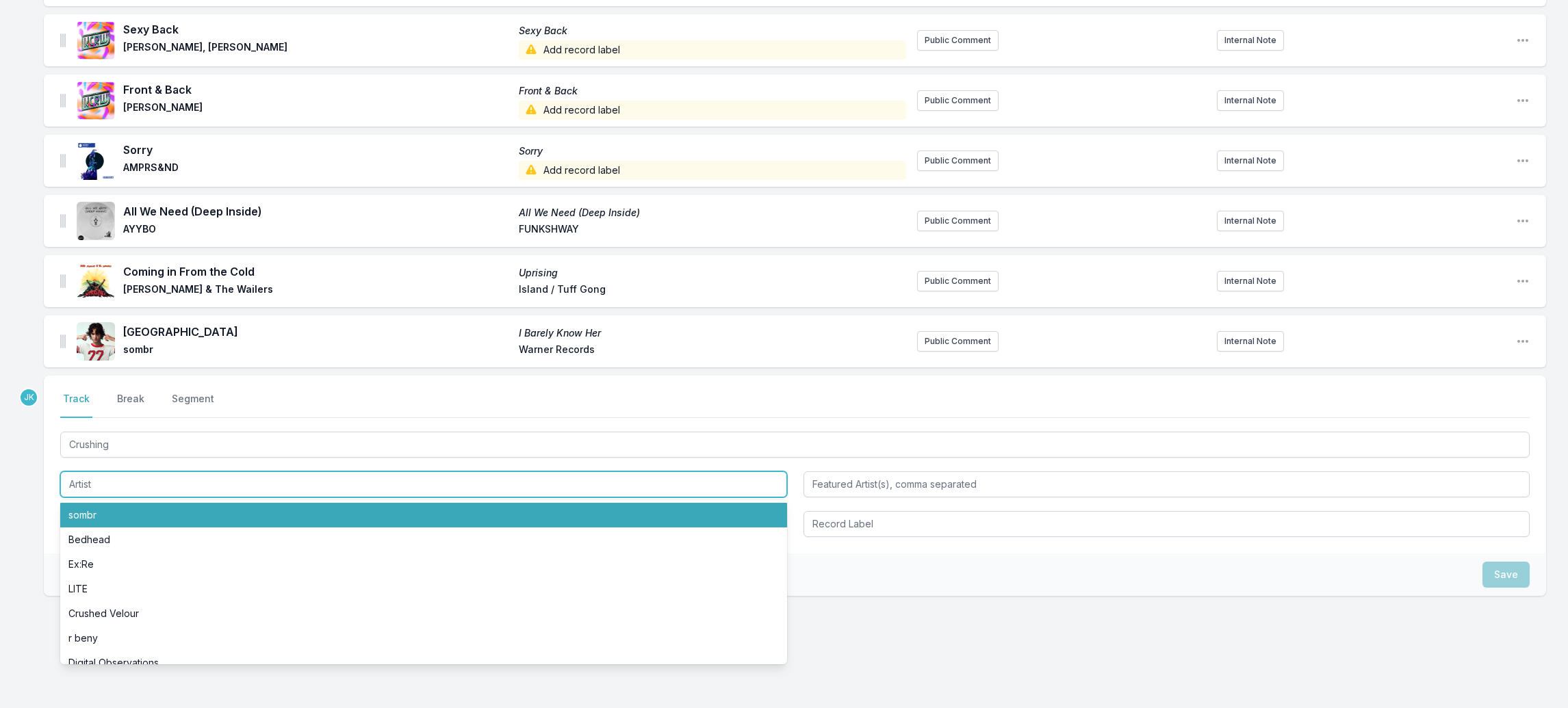
click at [96, 503] on li "sombr" at bounding box center [423, 515] width 727 height 25
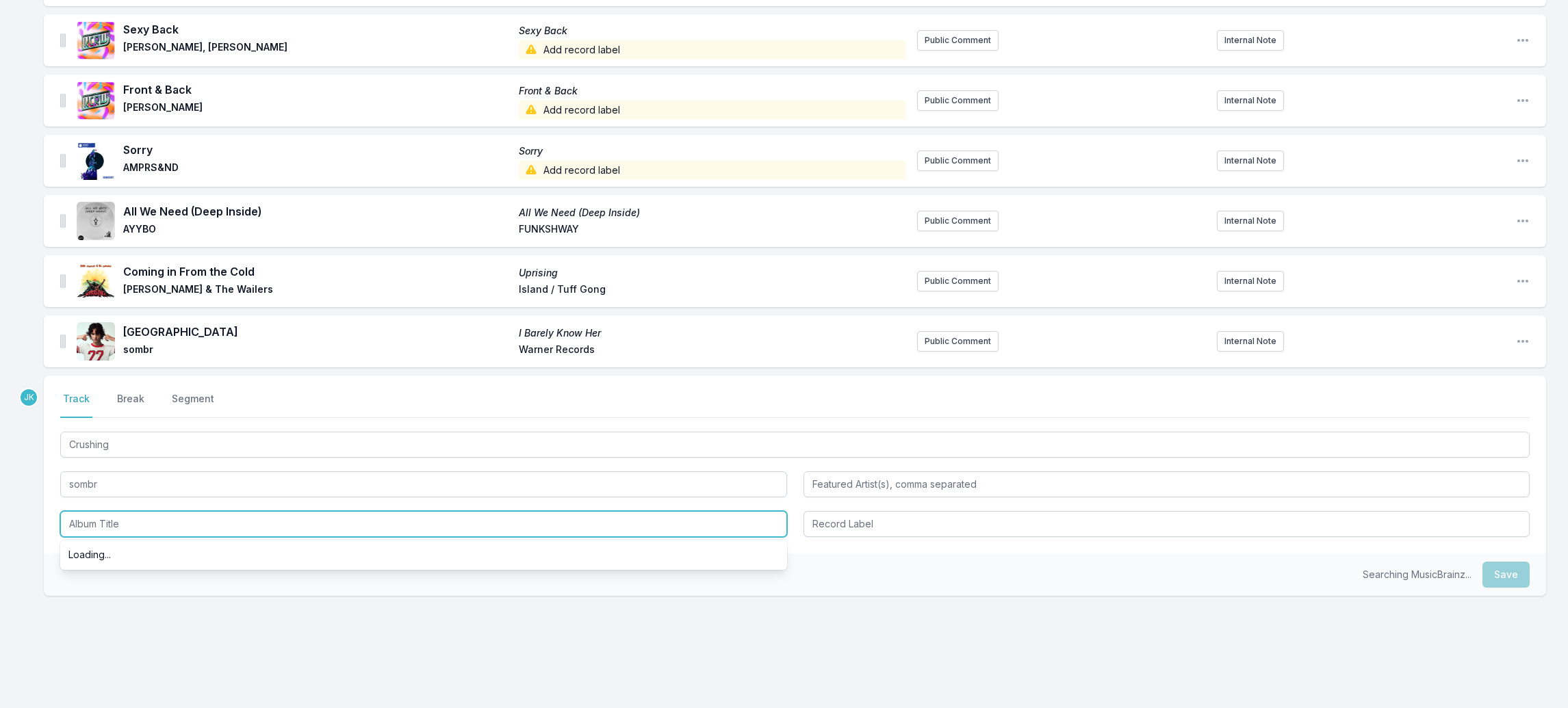
click at [89, 511] on input "Album Title" at bounding box center [423, 524] width 727 height 26
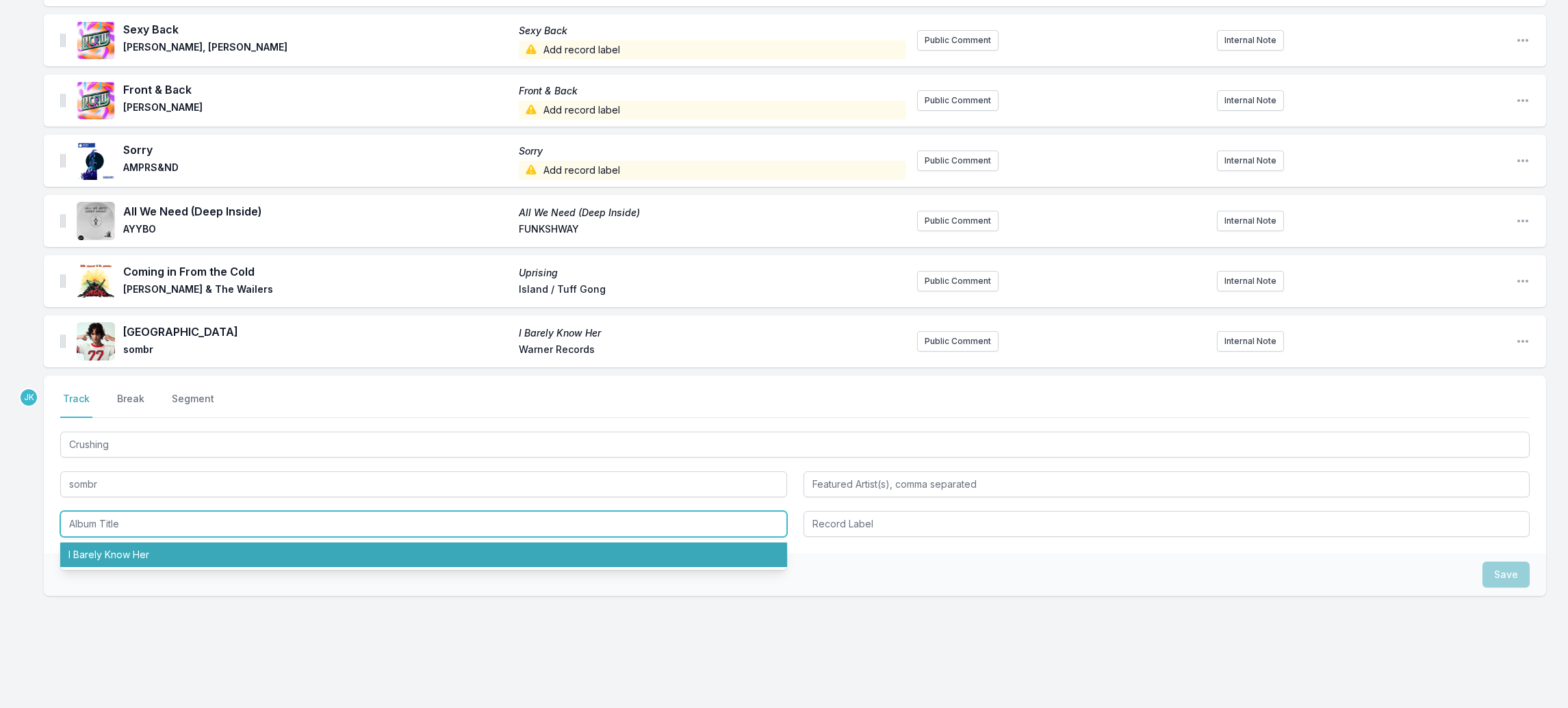
drag, startPoint x: 98, startPoint y: 531, endPoint x: 241, endPoint y: 550, distance: 144.3
click at [98, 543] on li "I Barely Know Her" at bounding box center [423, 556] width 727 height 25
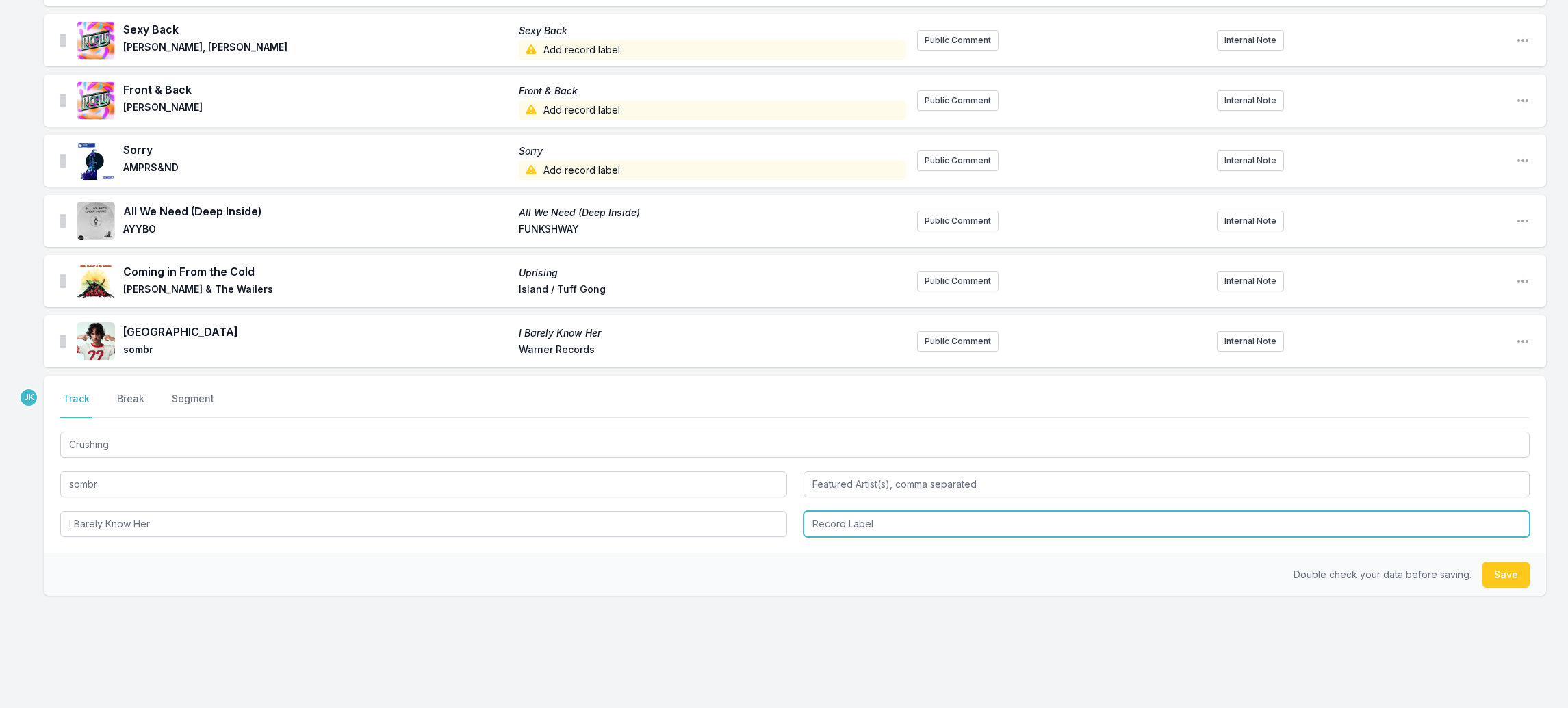
drag, startPoint x: 846, startPoint y: 499, endPoint x: 849, endPoint y: 491, distance: 8.5
click at [848, 511] on input "Record Label" at bounding box center [1167, 524] width 727 height 26
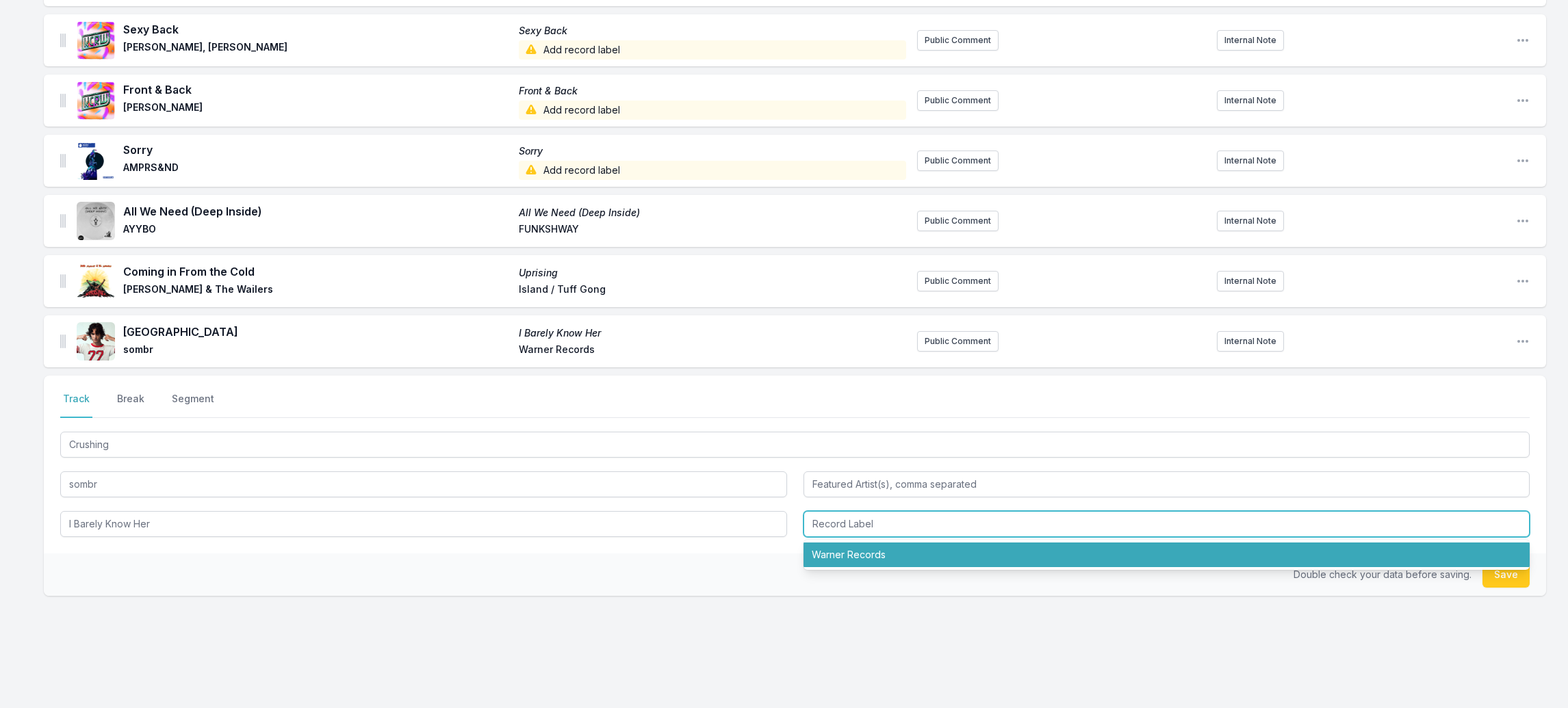
drag, startPoint x: 878, startPoint y: 533, endPoint x: 911, endPoint y: 536, distance: 33.1
click at [882, 543] on li "Warner Records" at bounding box center [1167, 556] width 727 height 25
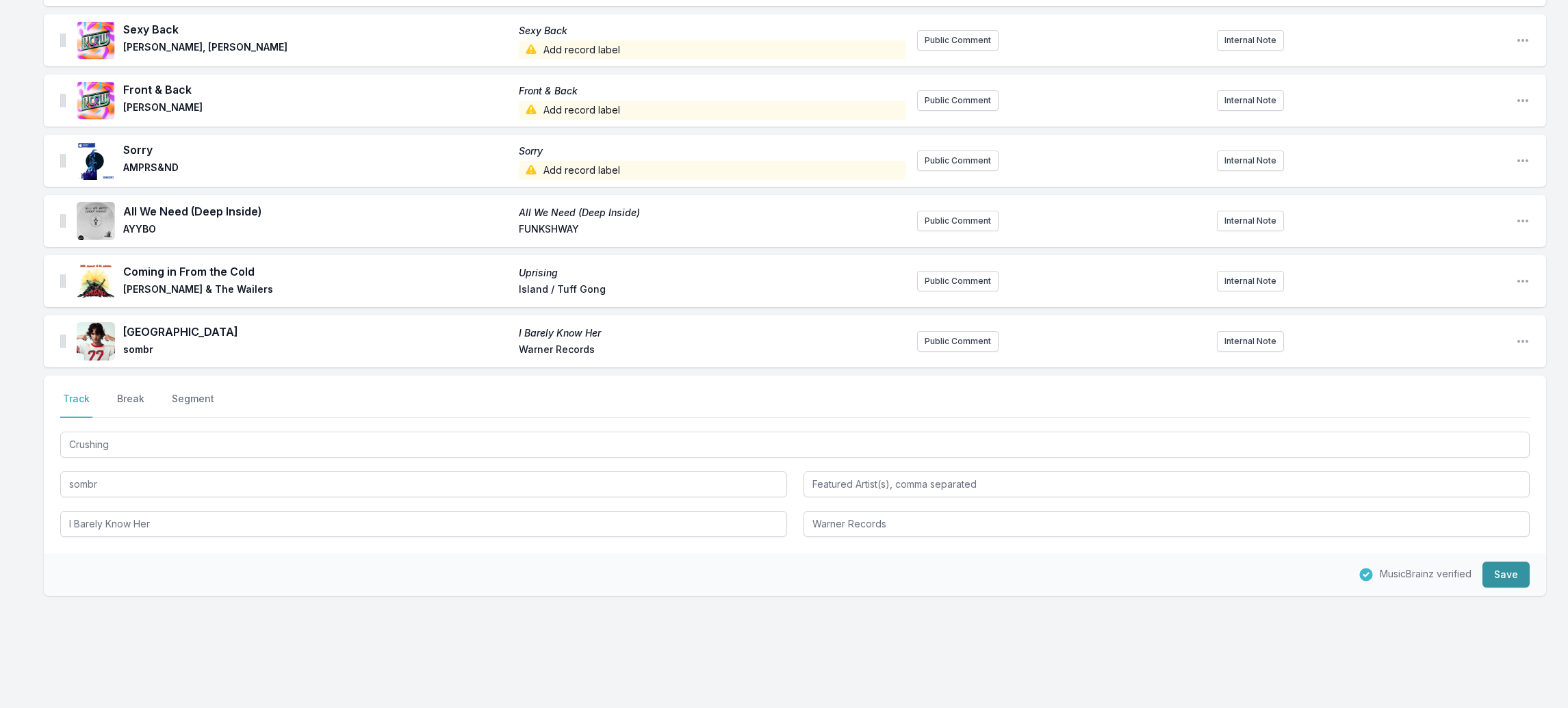
click at [1514, 561] on button "Save" at bounding box center [1506, 574] width 47 height 26
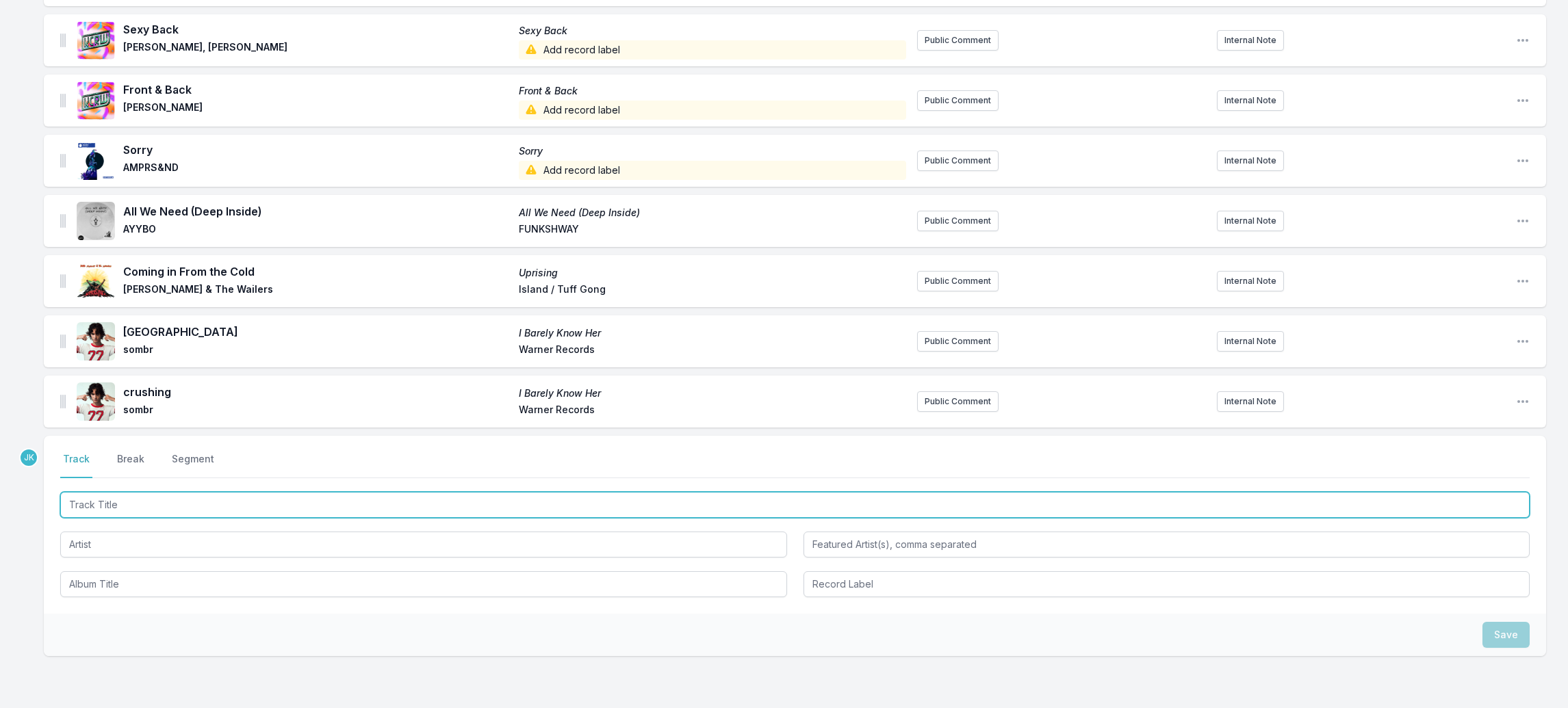
paste input "21"
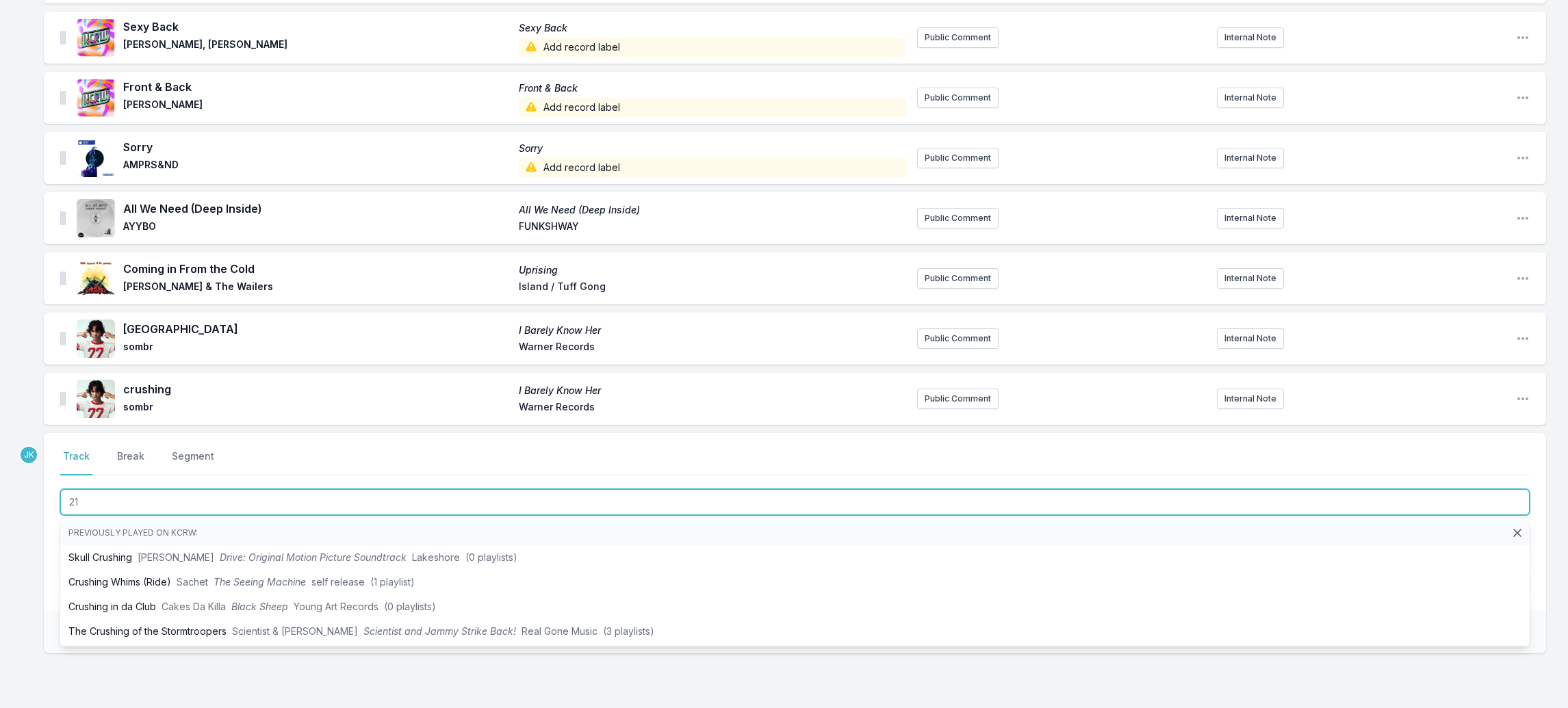
scroll to position [2230, 0]
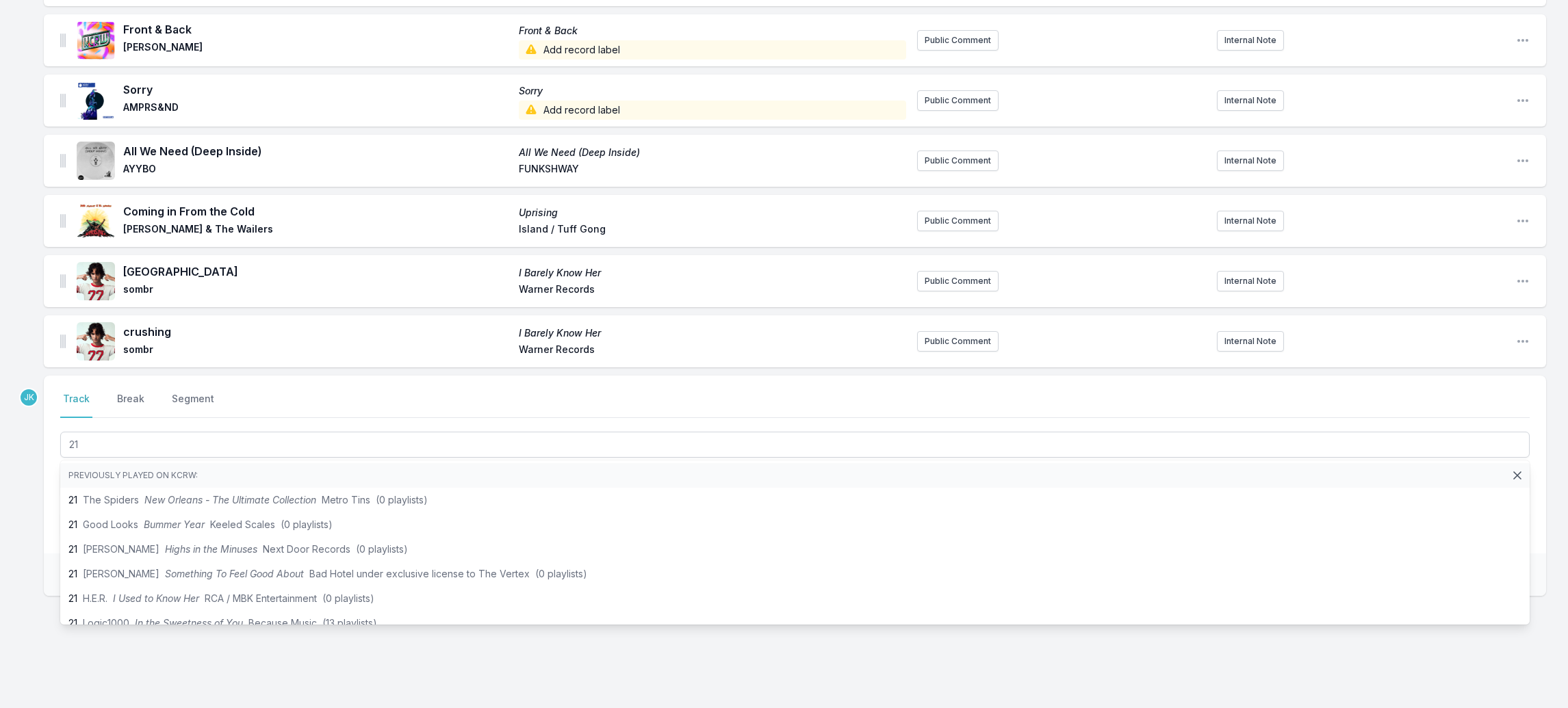
drag, startPoint x: 43, startPoint y: 467, endPoint x: 60, endPoint y: 464, distance: 17.3
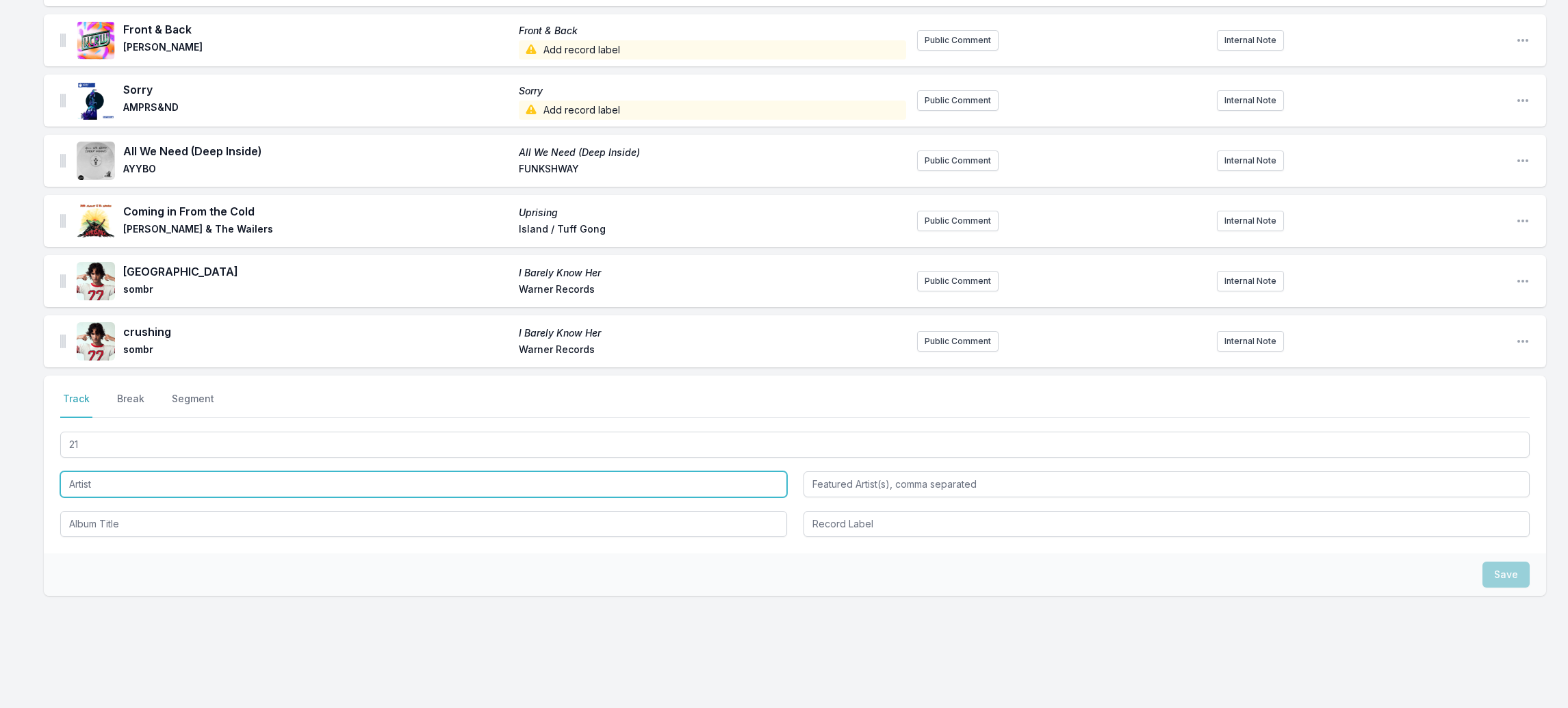
click at [72, 472] on input "Artist" at bounding box center [423, 484] width 727 height 26
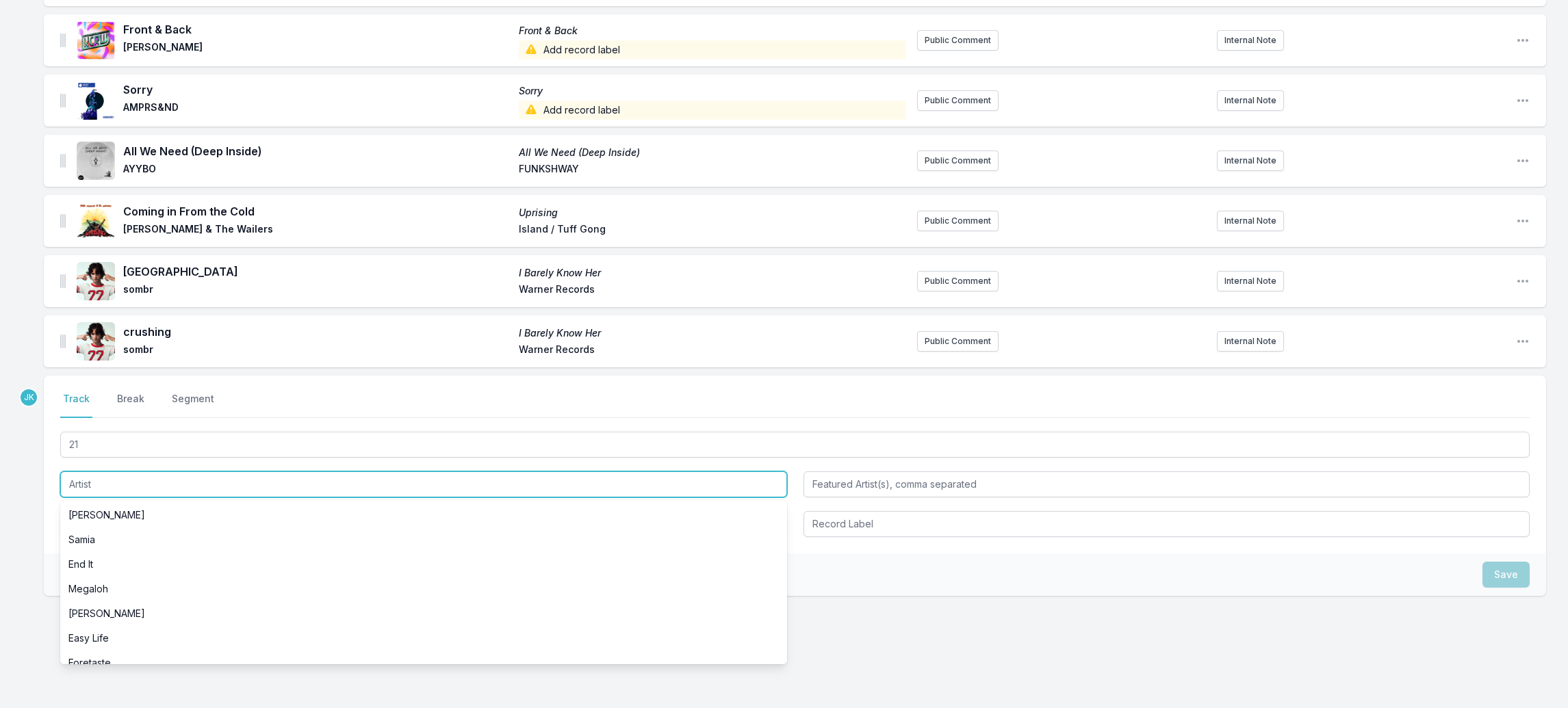
paste input "Kingfishr"
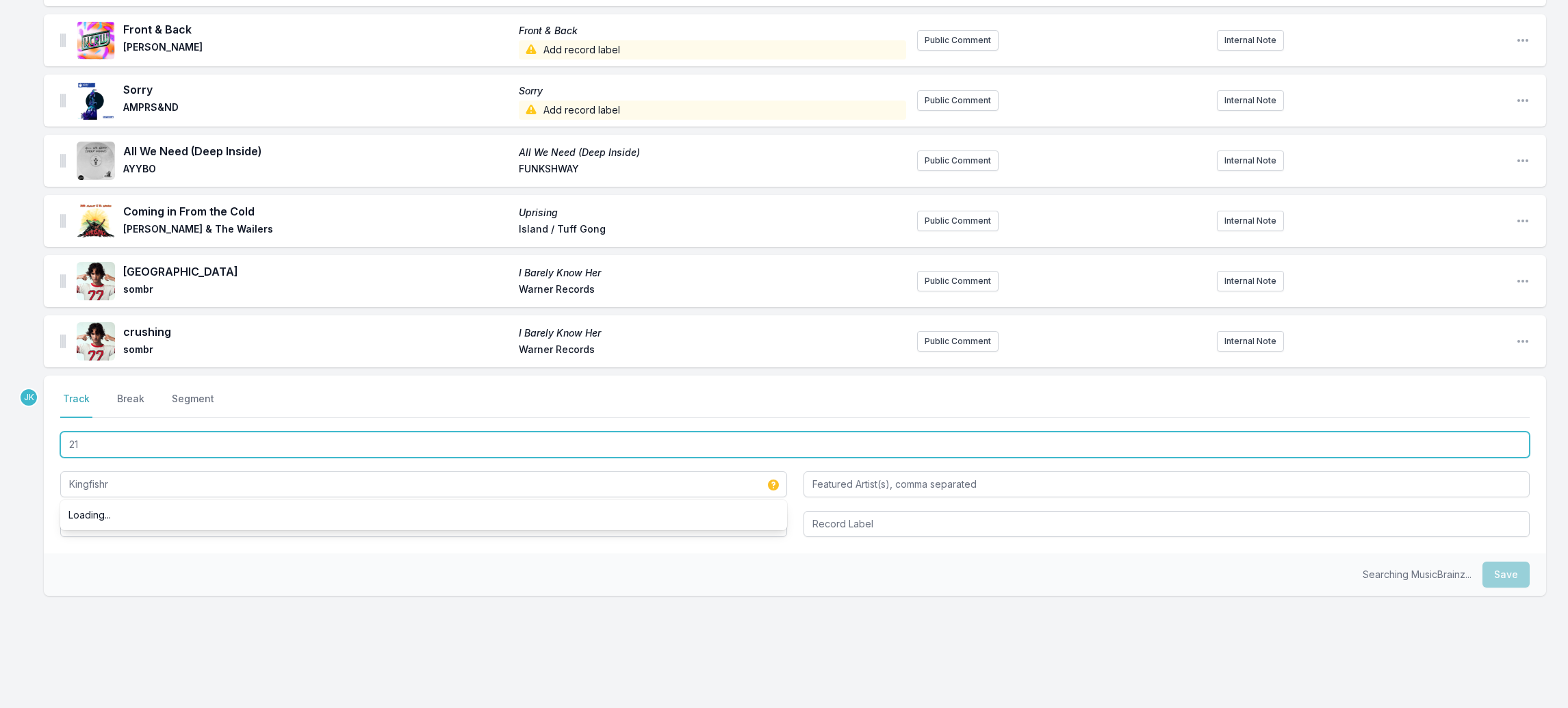
click at [85, 432] on input "21" at bounding box center [794, 445] width 1470 height 26
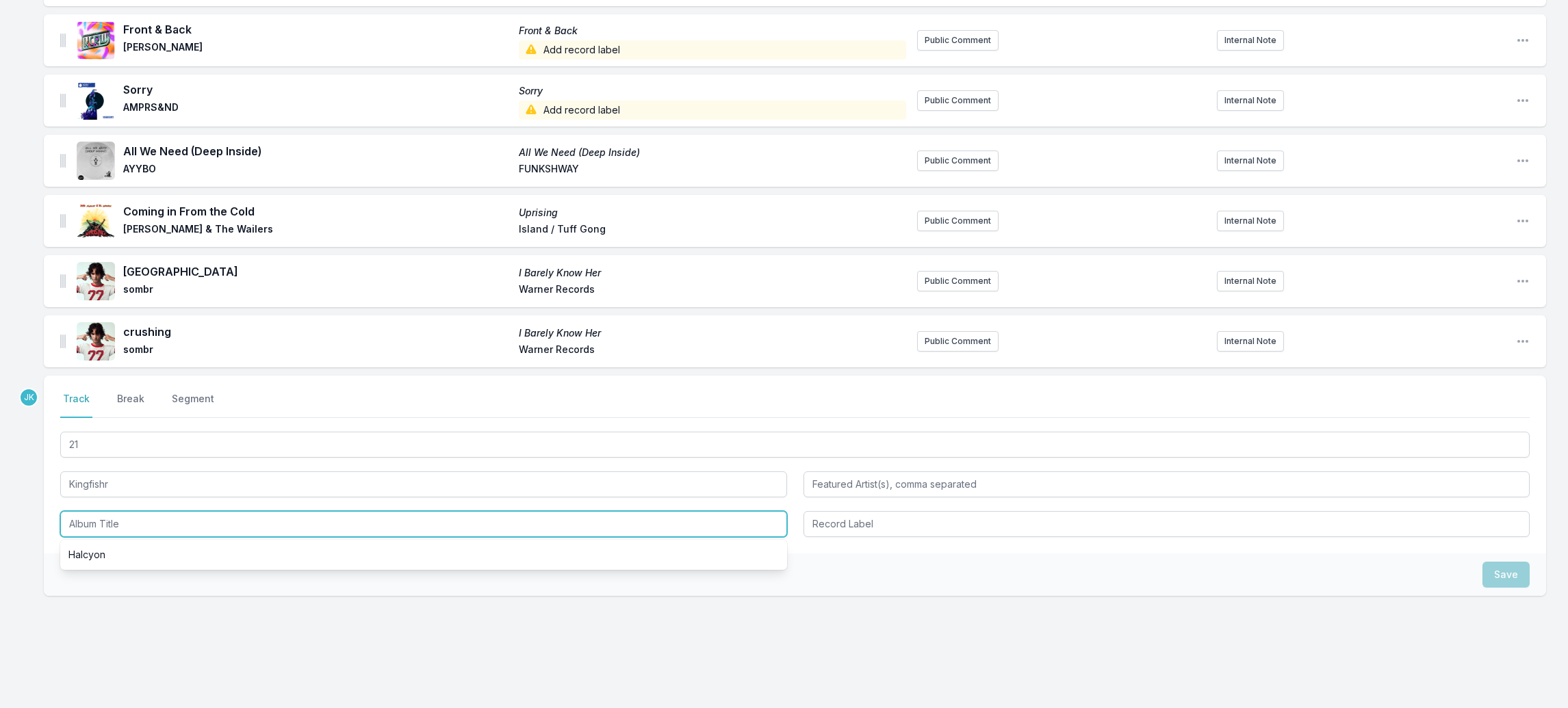
click at [79, 511] on input "Album Title" at bounding box center [423, 524] width 727 height 26
paste input "21"
click at [96, 511] on input "21" at bounding box center [423, 524] width 727 height 26
drag, startPoint x: 96, startPoint y: 508, endPoint x: 67, endPoint y: 505, distance: 29.2
click at [64, 511] on input "21" at bounding box center [423, 524] width 727 height 26
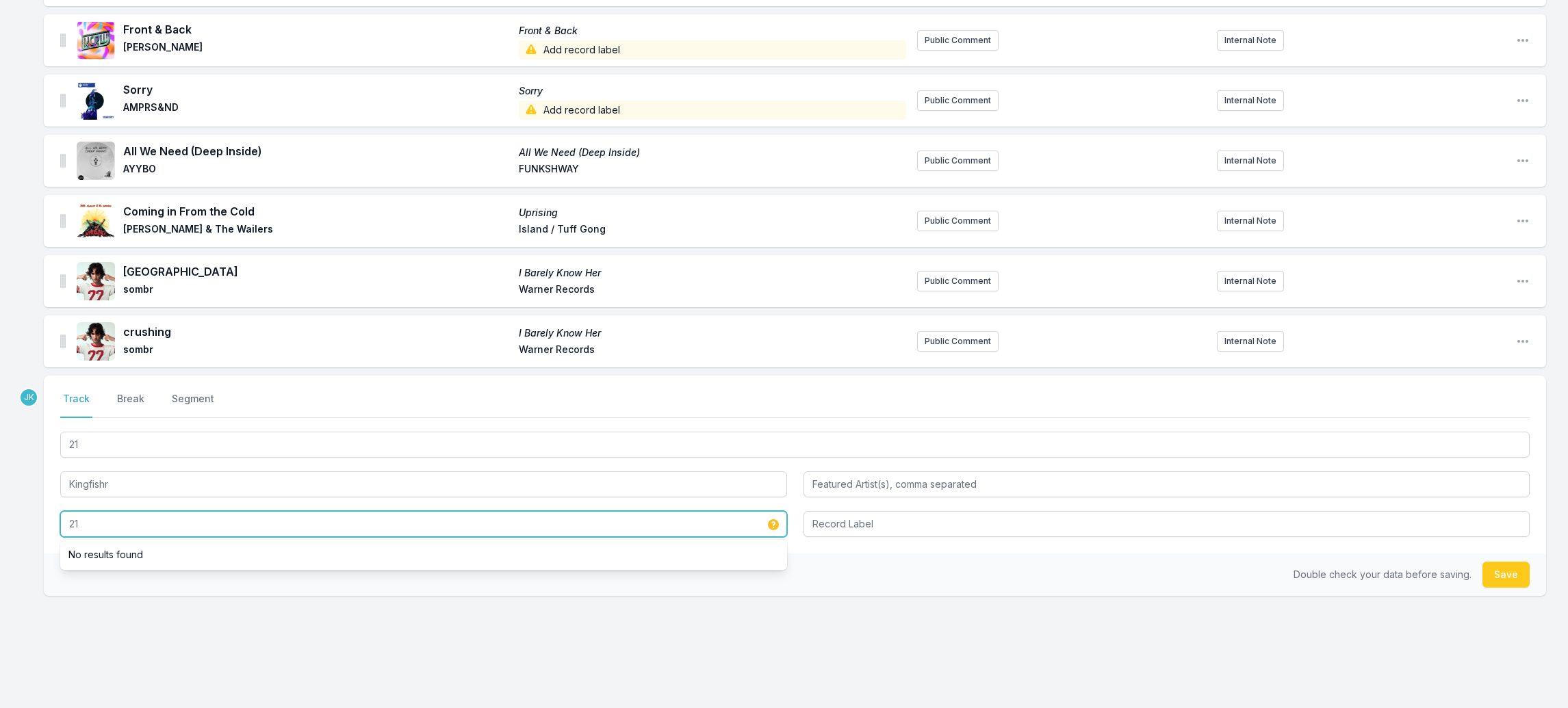
paste input "Halcyon"
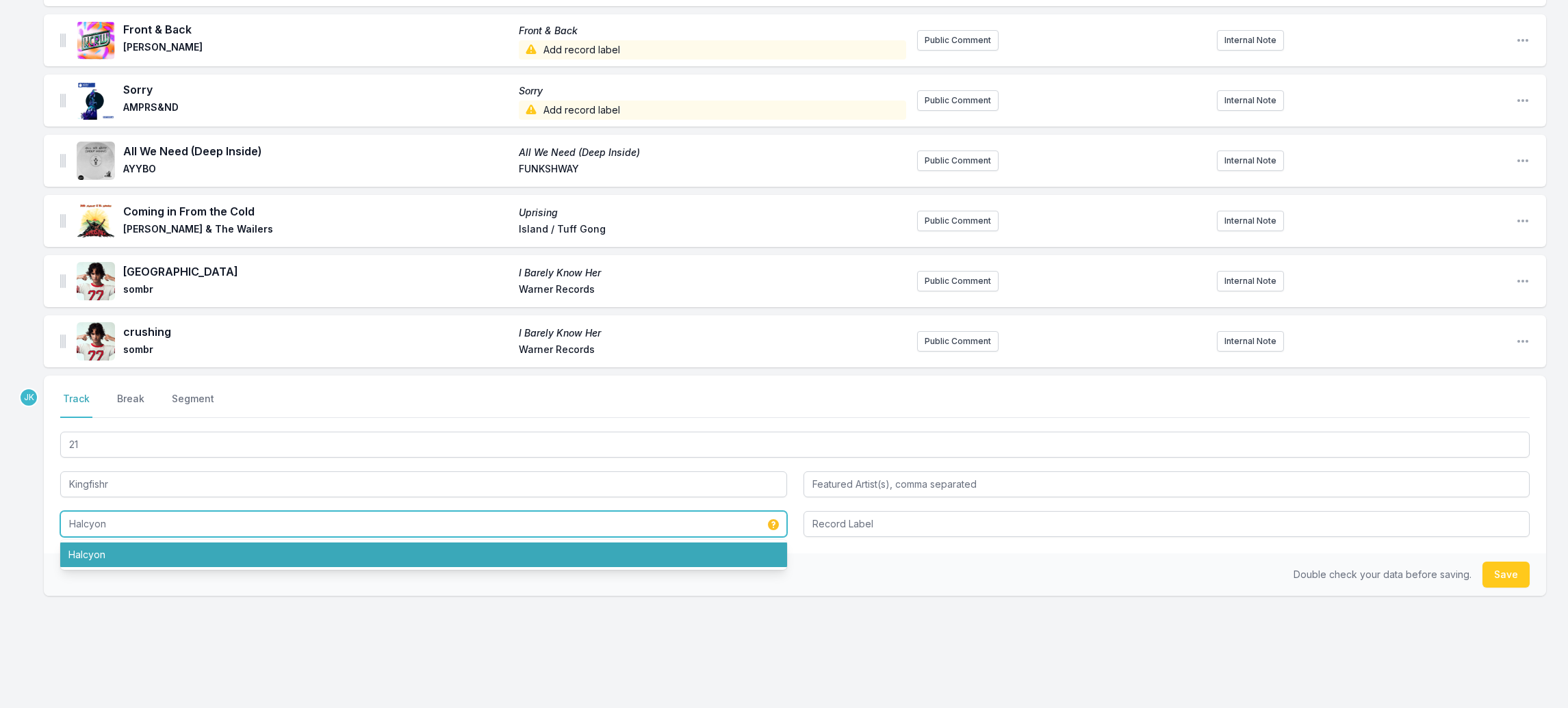
drag, startPoint x: 84, startPoint y: 535, endPoint x: 101, endPoint y: 529, distance: 18.0
click at [86, 543] on li "Halcyon" at bounding box center [423, 556] width 727 height 25
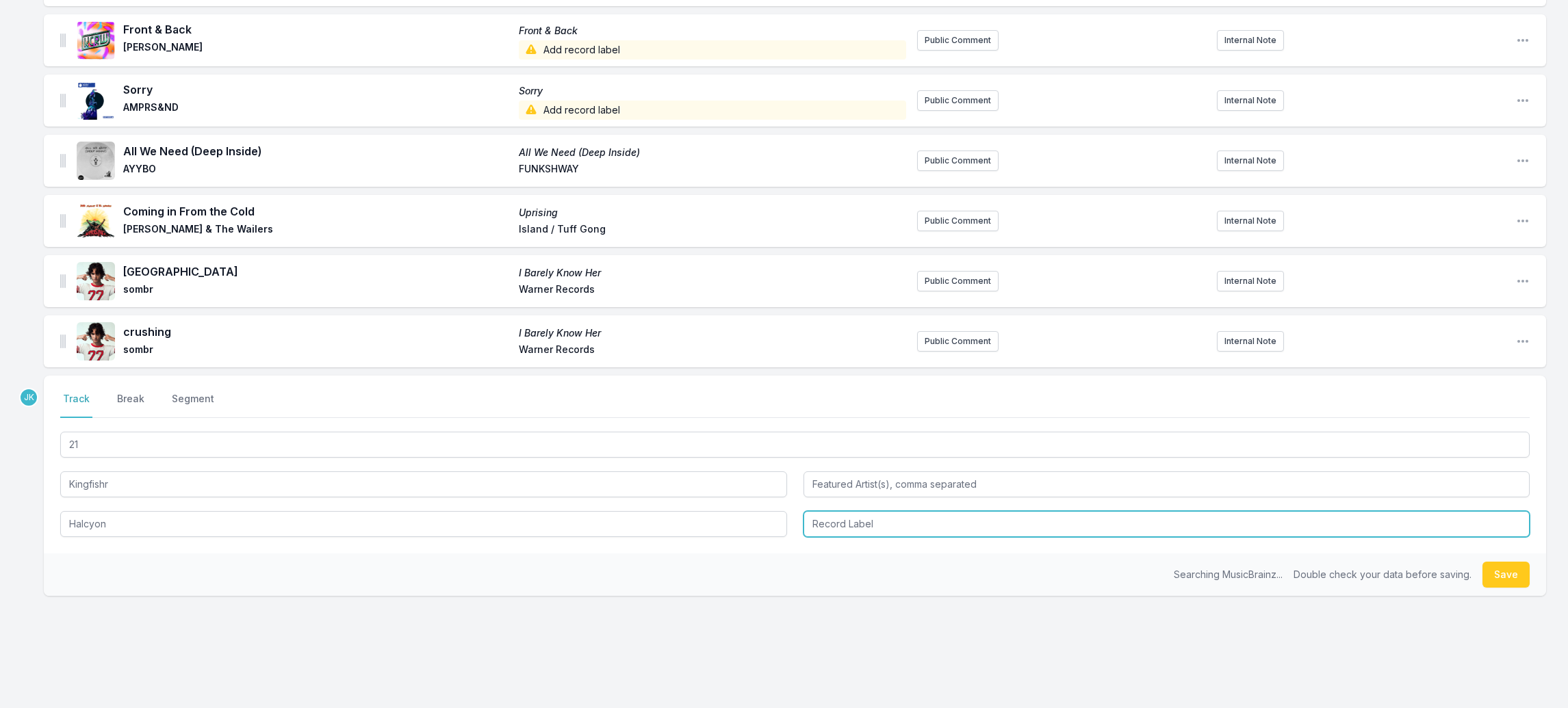
click at [830, 511] on input "Record Label" at bounding box center [1167, 524] width 727 height 26
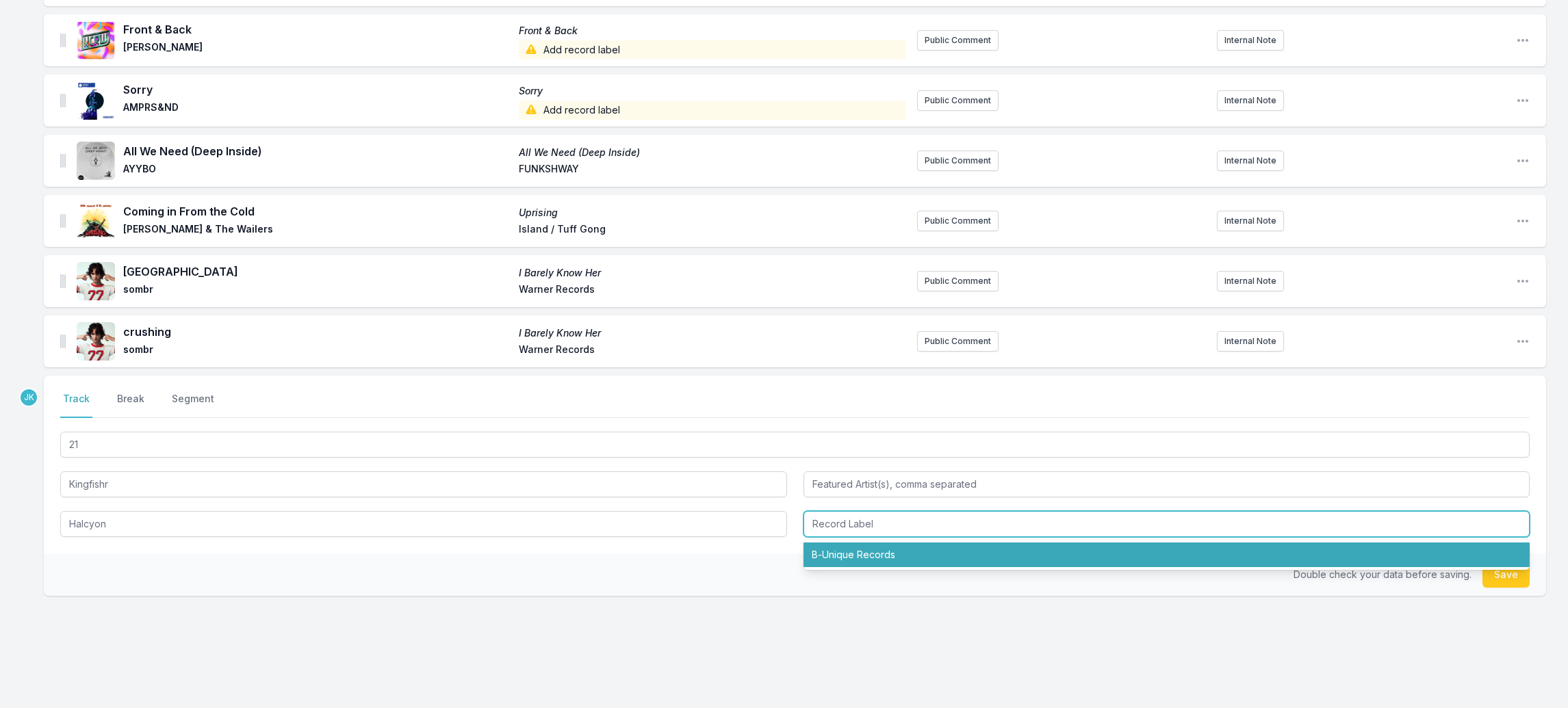
drag, startPoint x: 876, startPoint y: 536, endPoint x: 1027, endPoint y: 545, distance: 151.3
click at [878, 543] on li "B‐Unique Records" at bounding box center [1167, 556] width 727 height 25
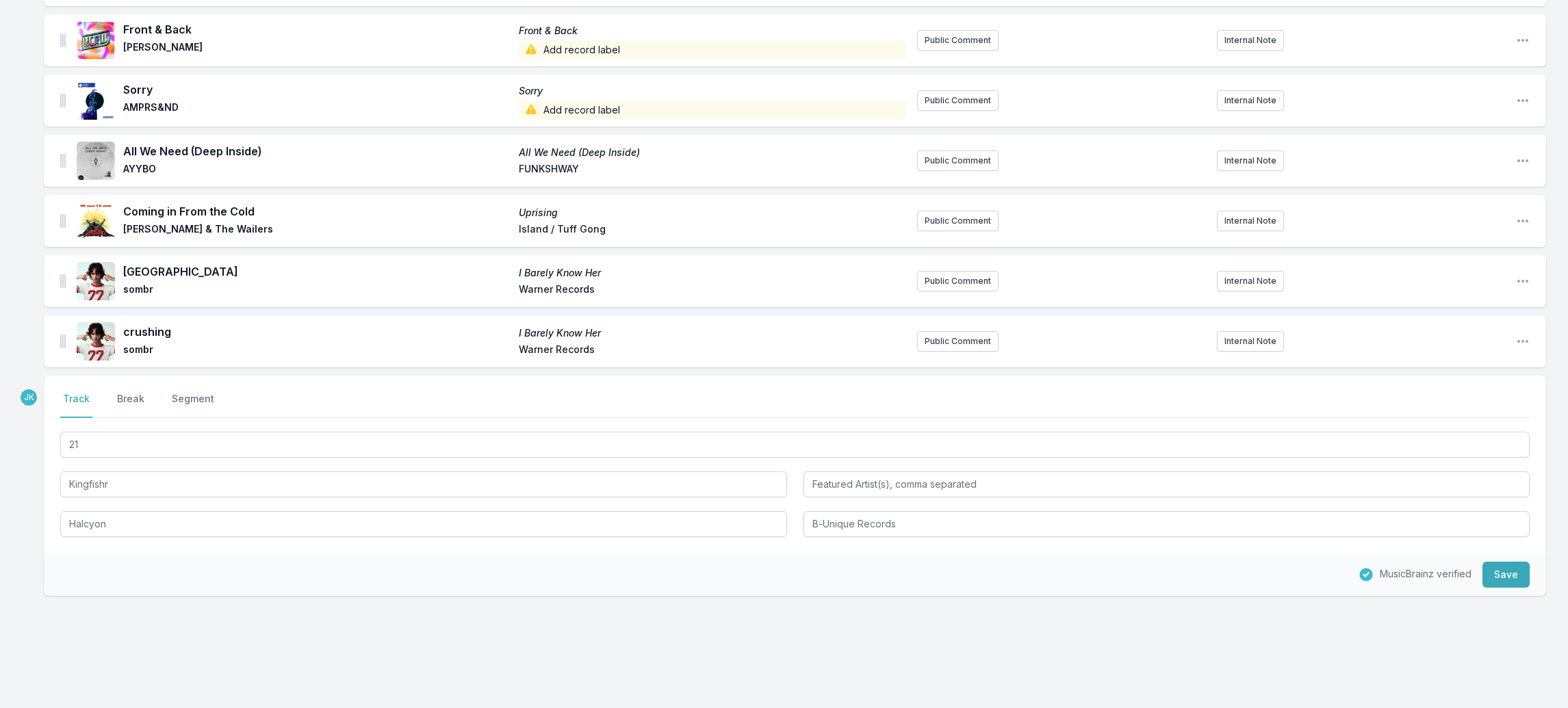
drag, startPoint x: 1502, startPoint y: 559, endPoint x: 898, endPoint y: 559, distance: 604.0
click at [1502, 561] on button "Save" at bounding box center [1506, 574] width 47 height 26
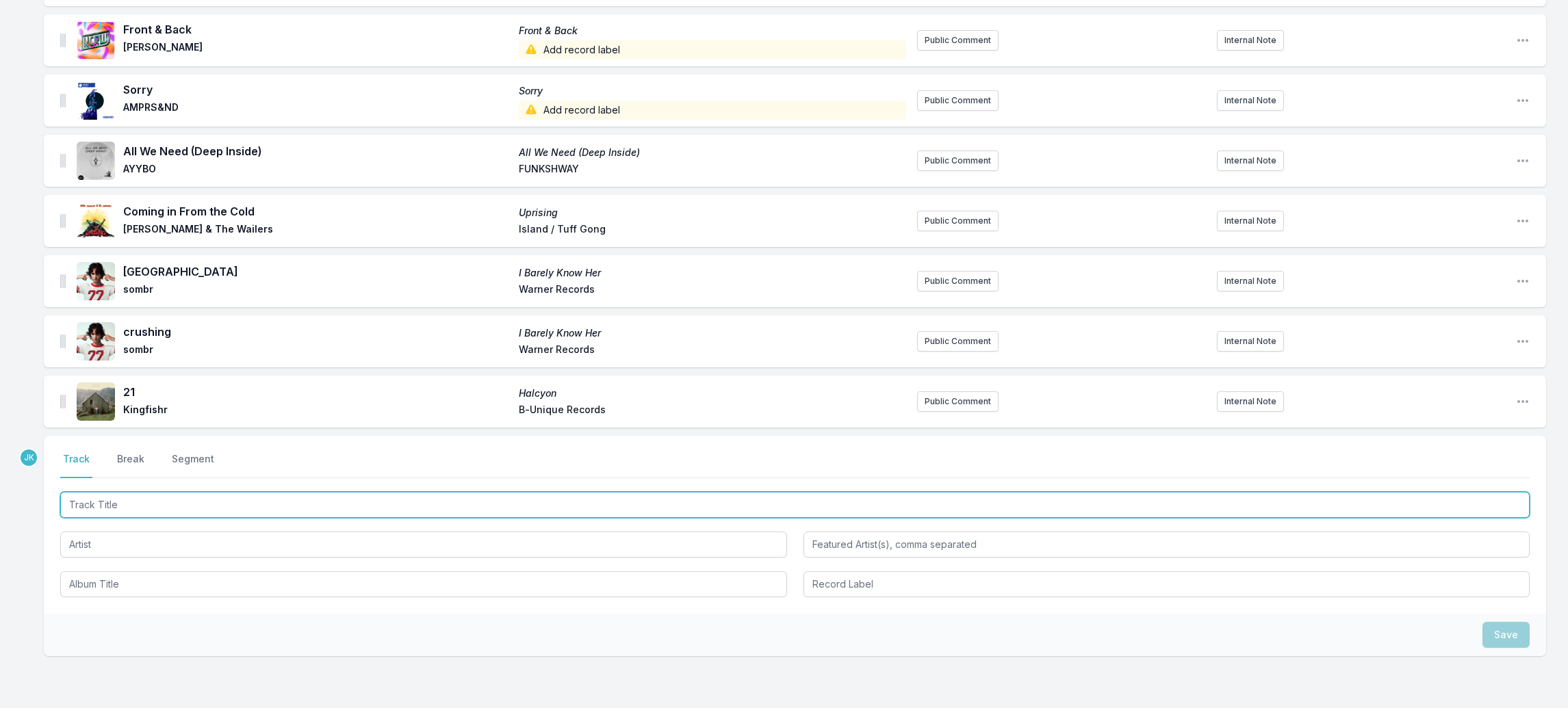
paste input "Everybody Scream"
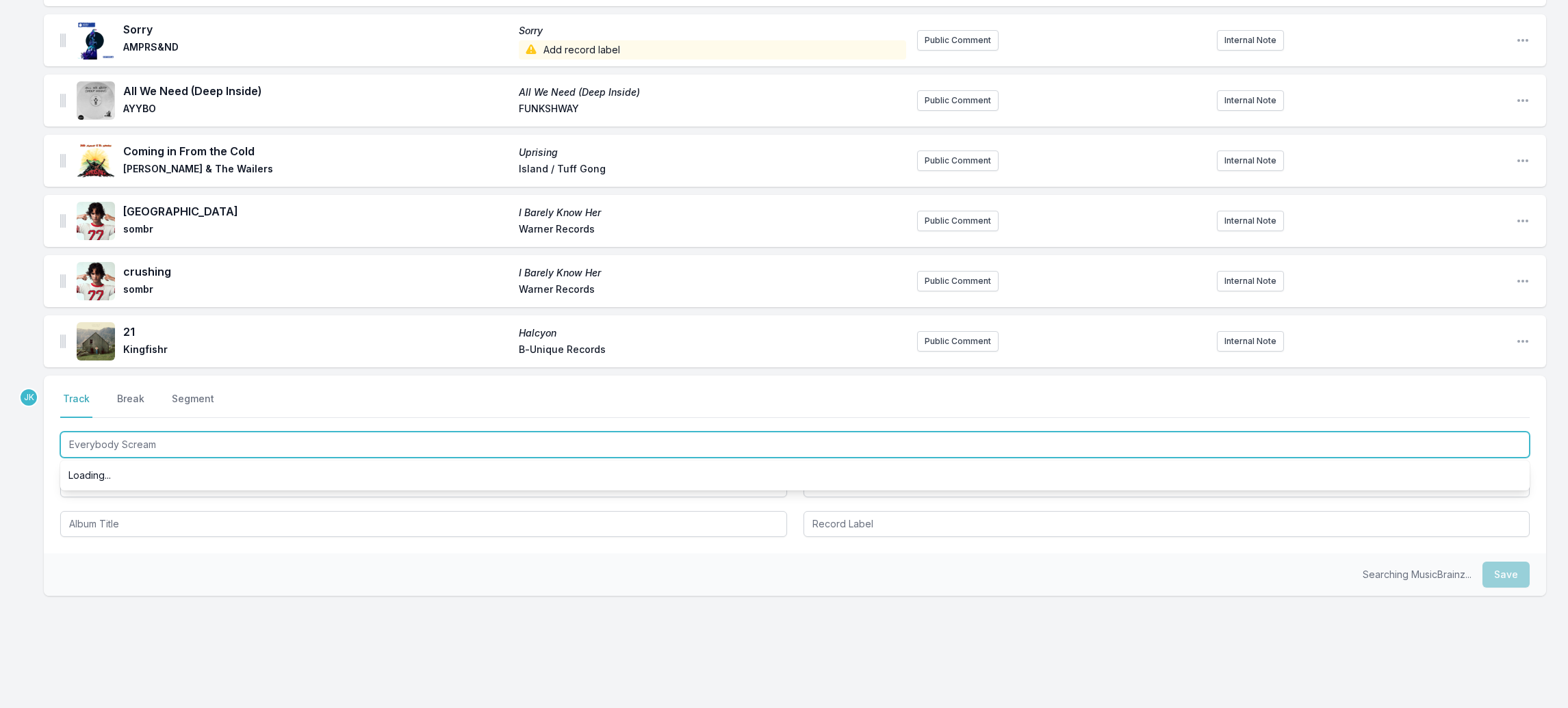
scroll to position [0, 0]
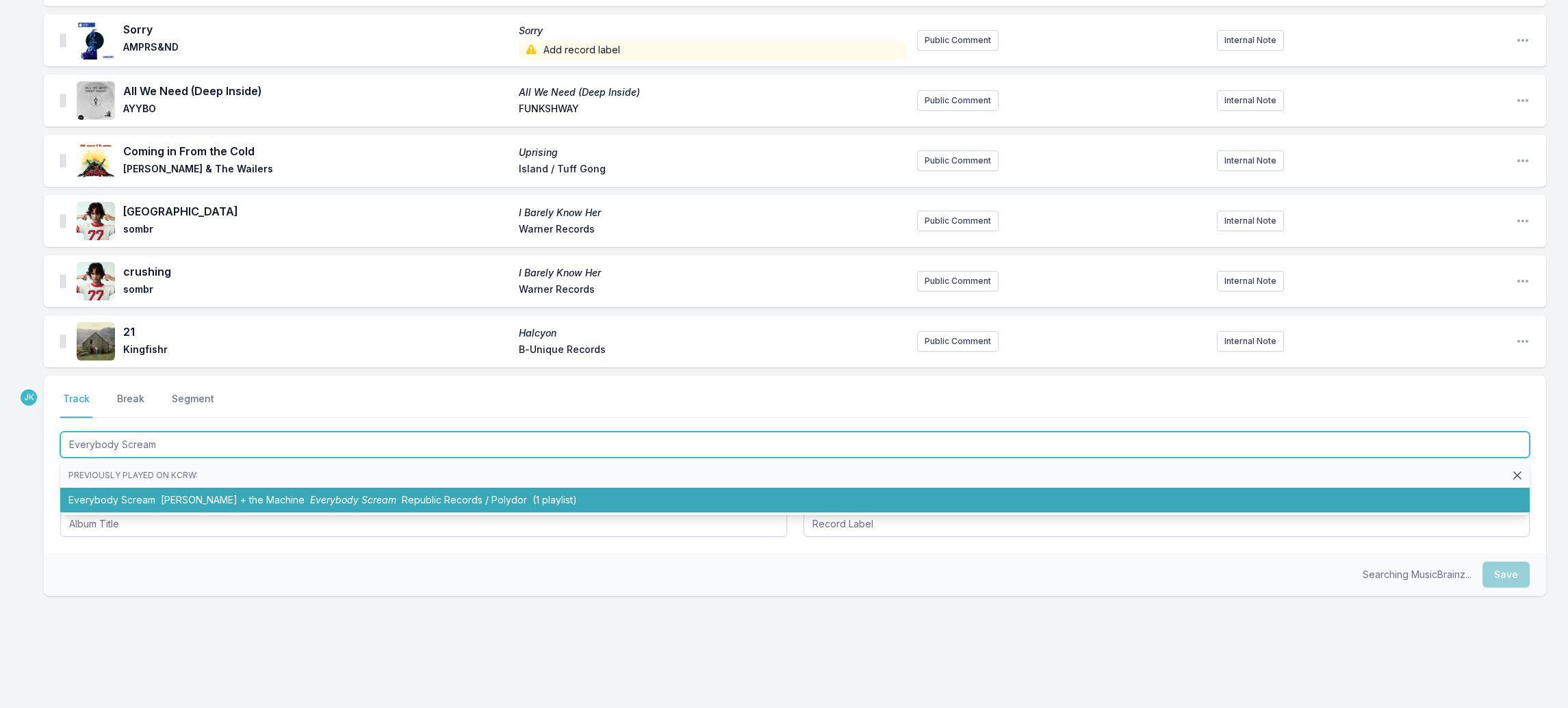
click at [118, 488] on li "Everybody Scream [PERSON_NAME] + the Machine Everybody Scream Republic Records …" at bounding box center [794, 501] width 1470 height 25
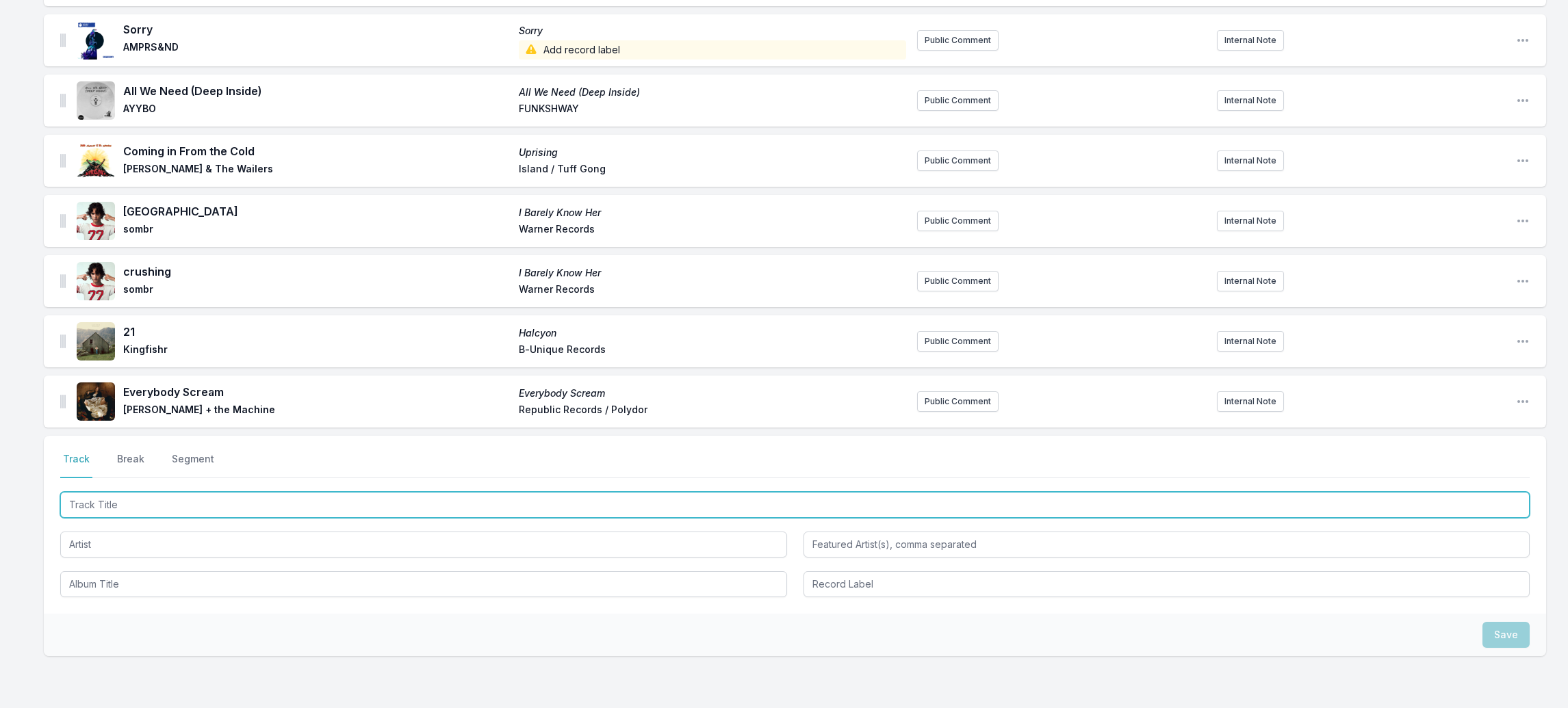
paste input "Keep An Eye On Summer"
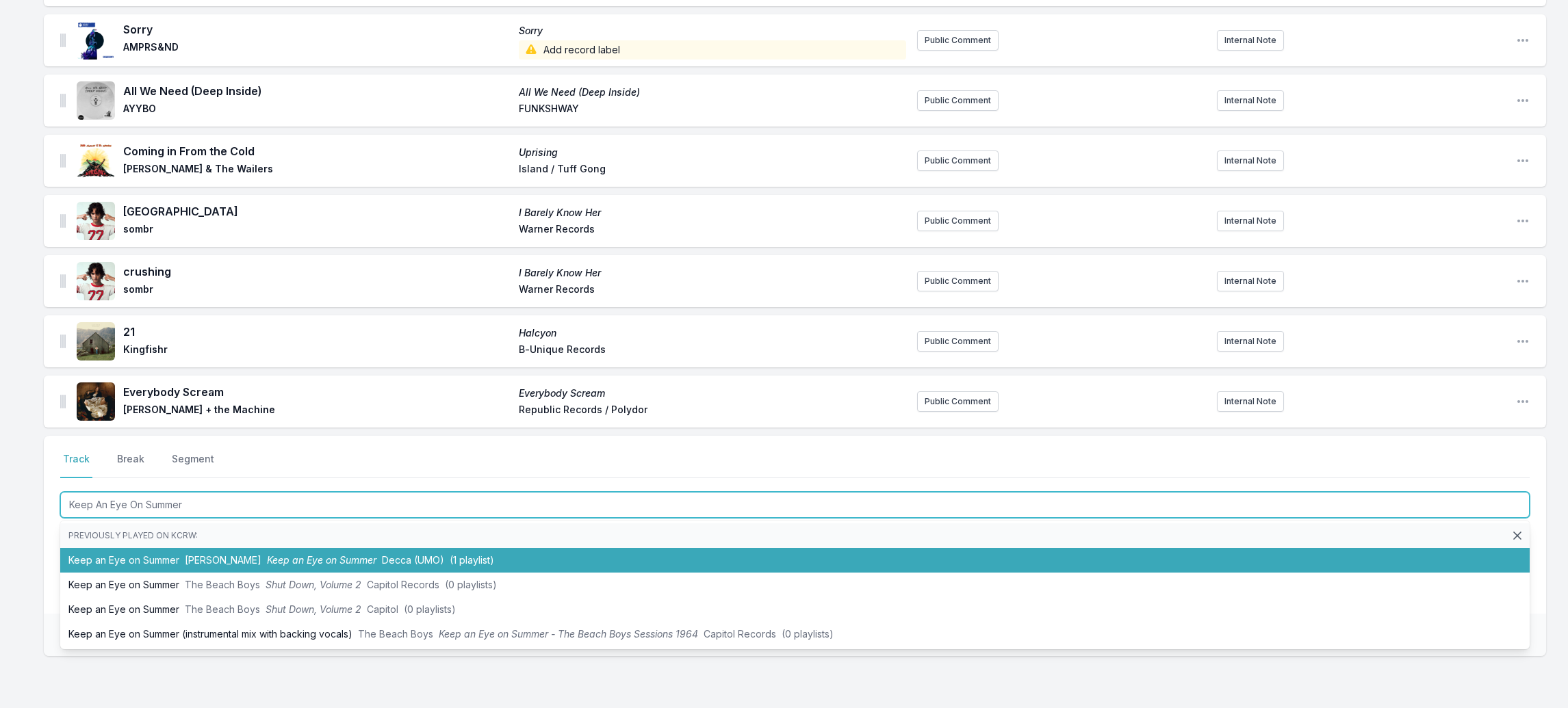
click at [128, 548] on li "Keep an Eye on Summer [PERSON_NAME] Keep an Eye on Summer Decca (UMO) (1 playli…" at bounding box center [794, 560] width 1470 height 25
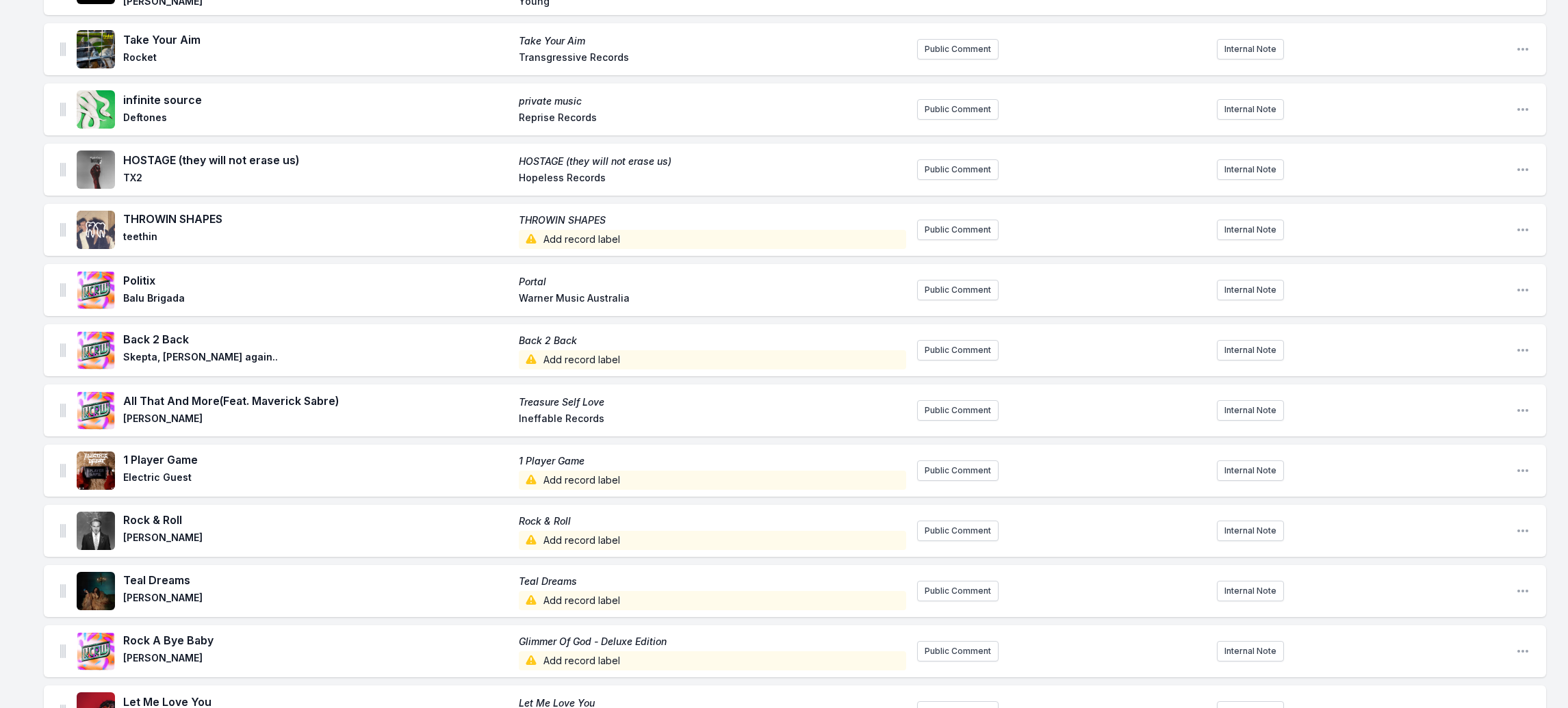
scroll to position [707, 0]
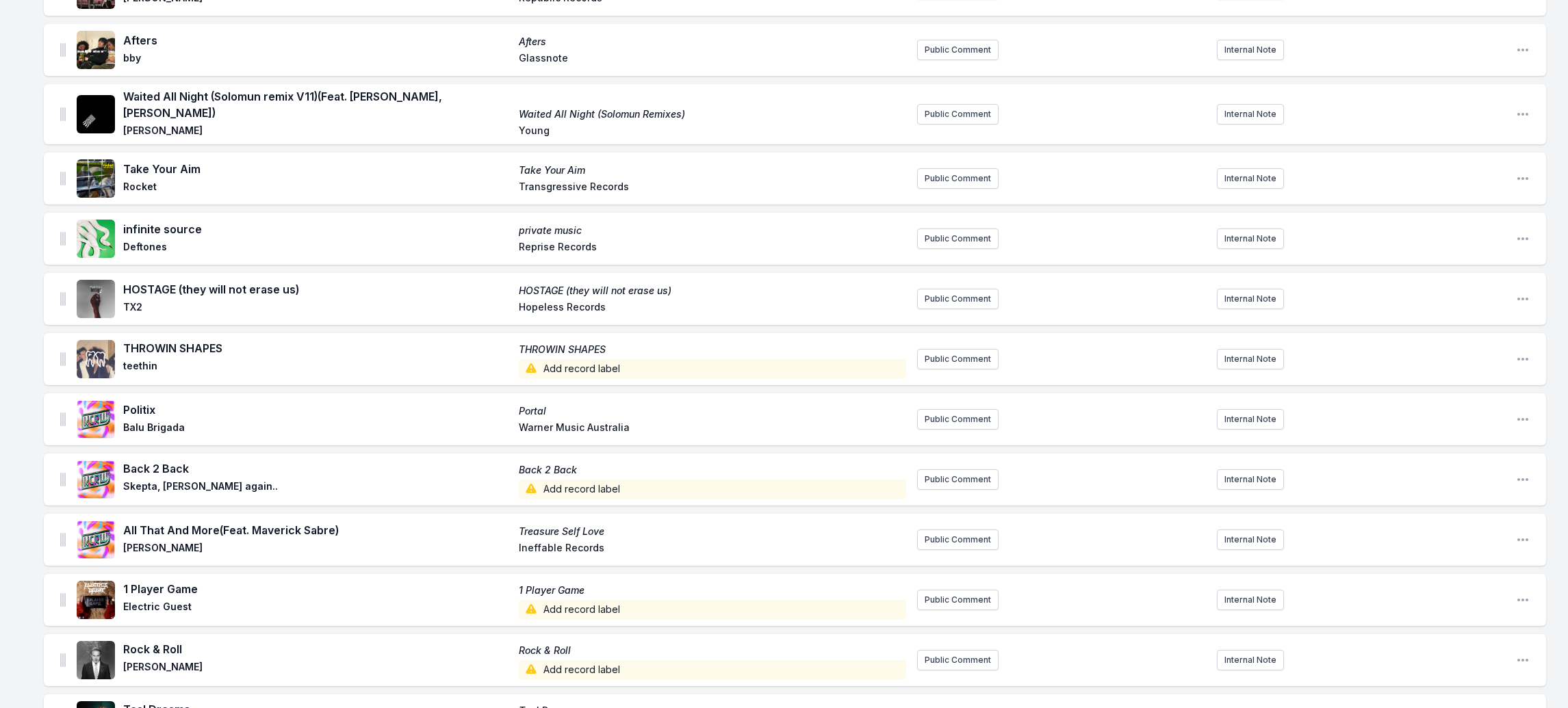
click at [564, 359] on span "Add record label" at bounding box center [713, 368] width 388 height 19
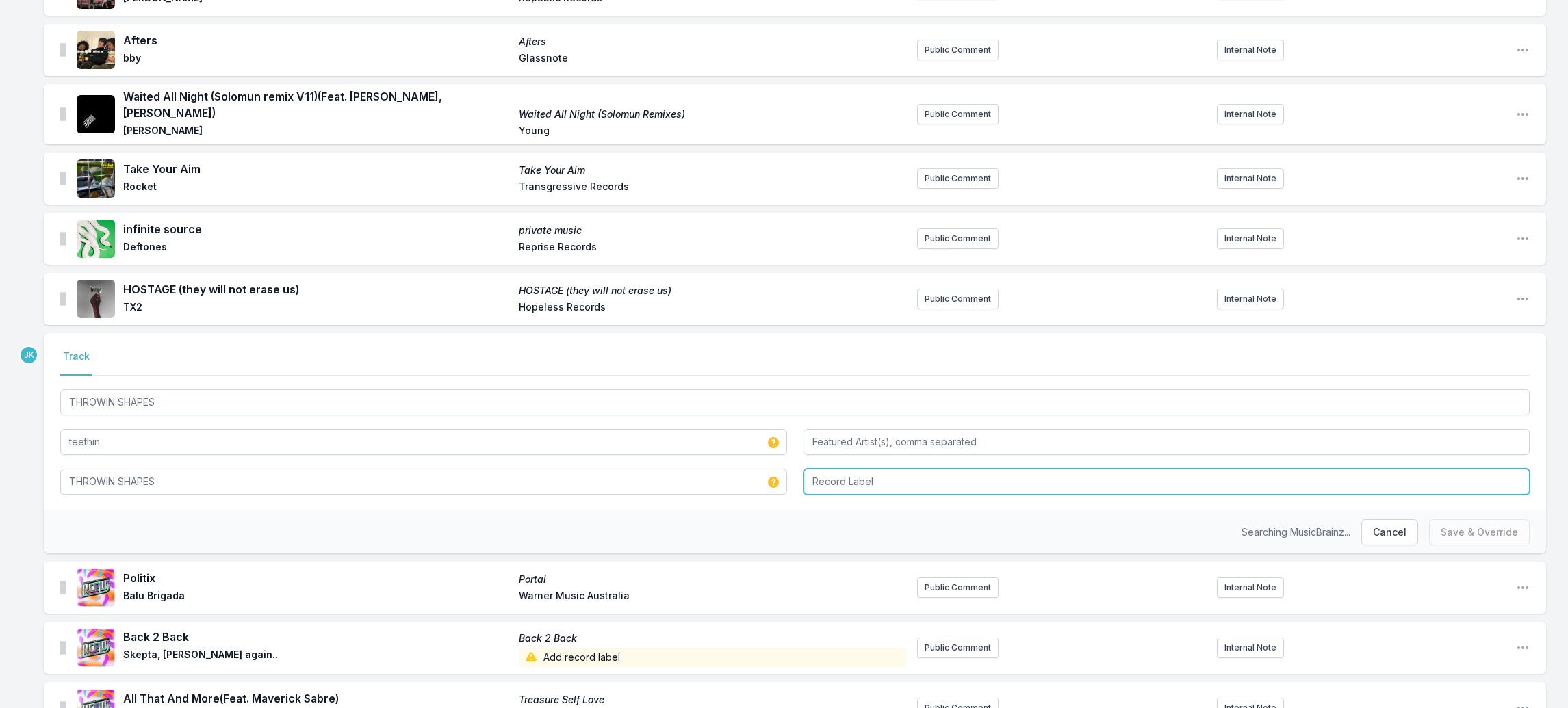
click at [843, 469] on input "Record Label" at bounding box center [1167, 481] width 727 height 26
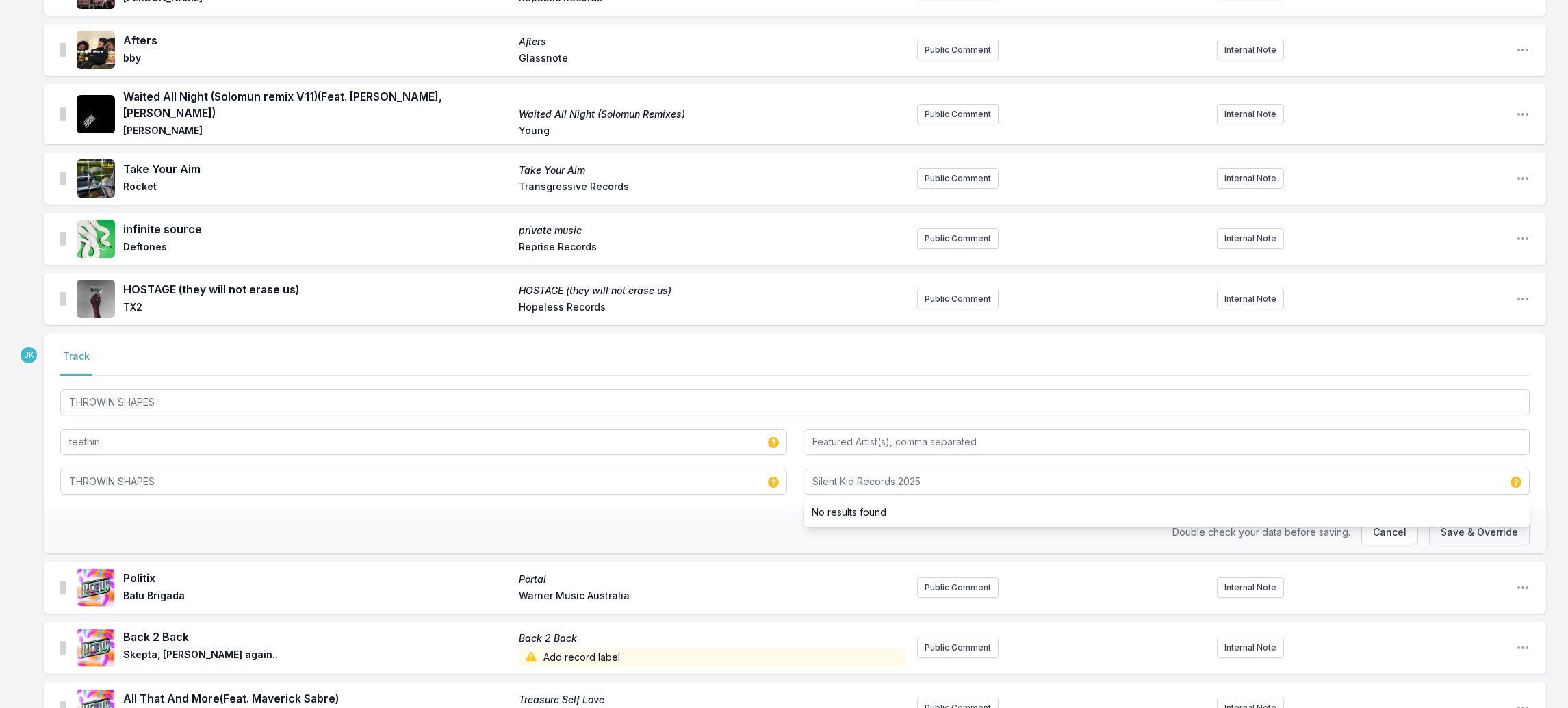
click at [1472, 519] on button "Save & Override" at bounding box center [1479, 531] width 100 height 26
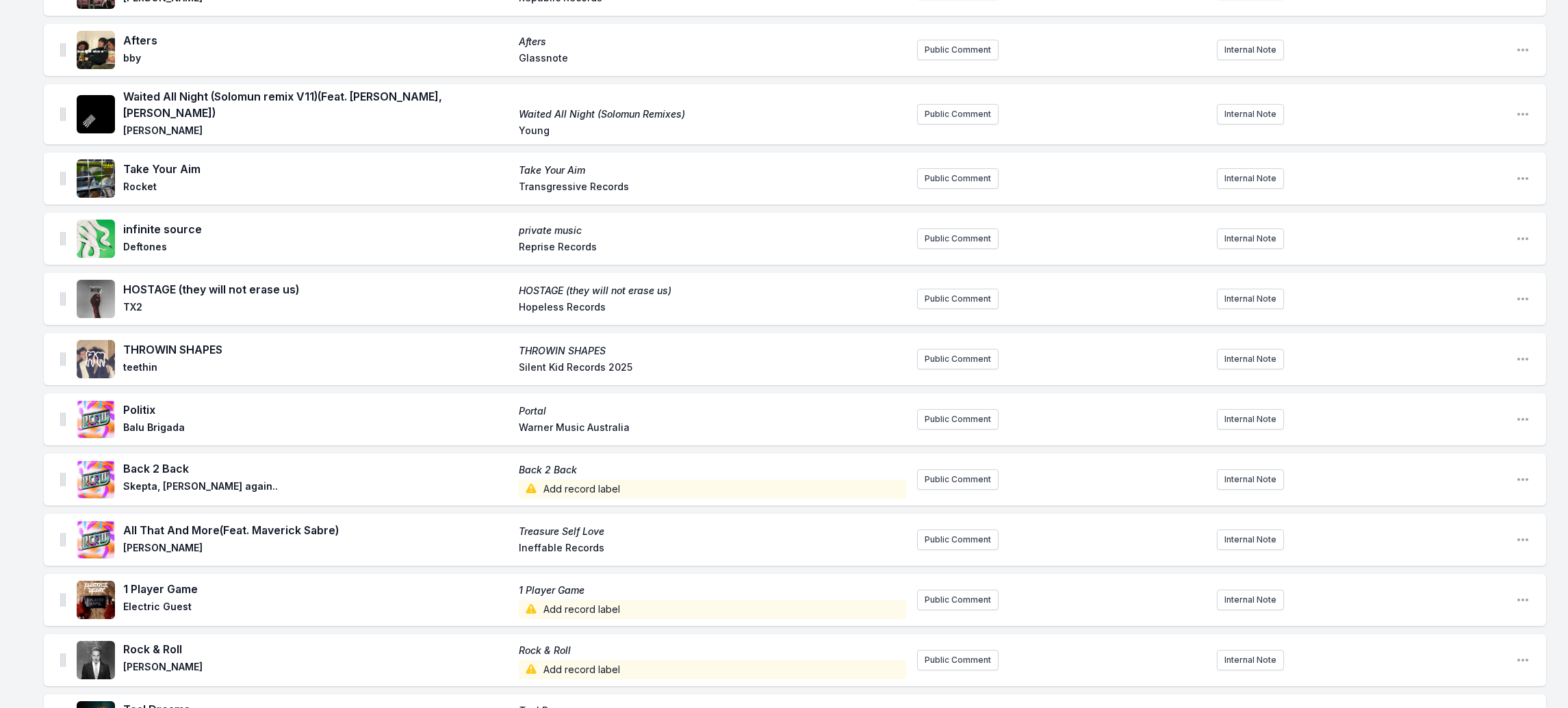
click at [558, 479] on span "Add record label" at bounding box center [713, 489] width 388 height 19
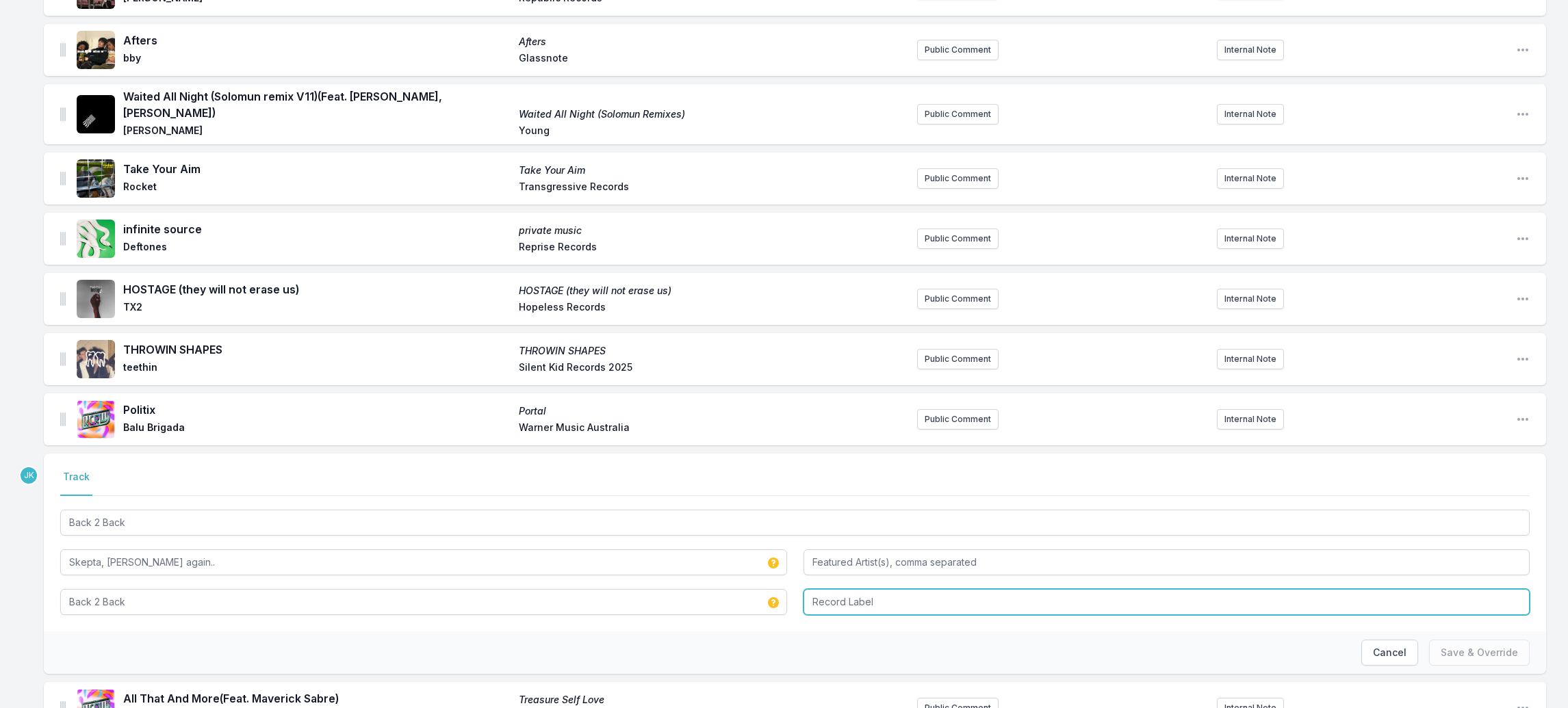
click at [825, 589] on input "Record Label" at bounding box center [1167, 602] width 727 height 26
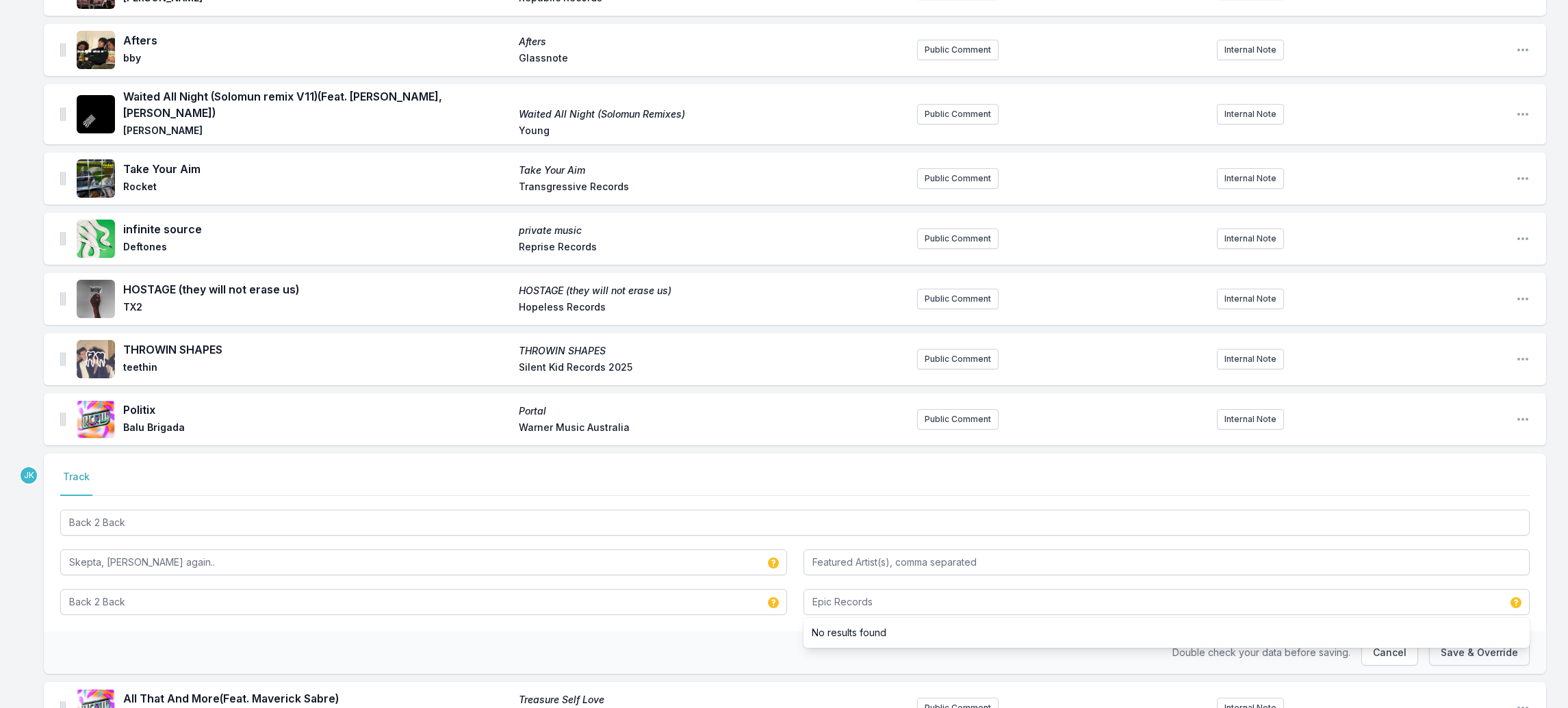
click at [1444, 640] on button "Save & Override" at bounding box center [1479, 652] width 100 height 26
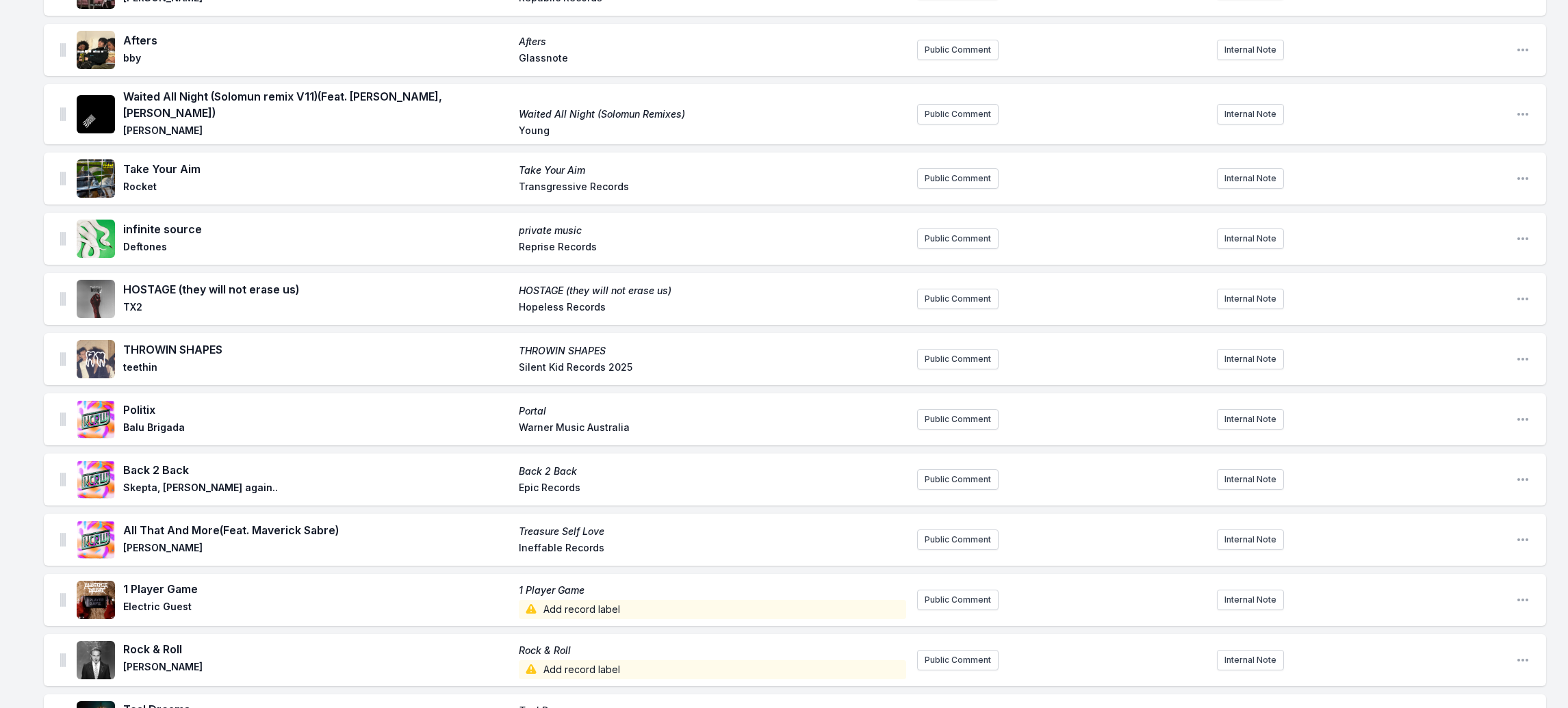
click at [571, 600] on span "Add record label" at bounding box center [713, 610] width 388 height 19
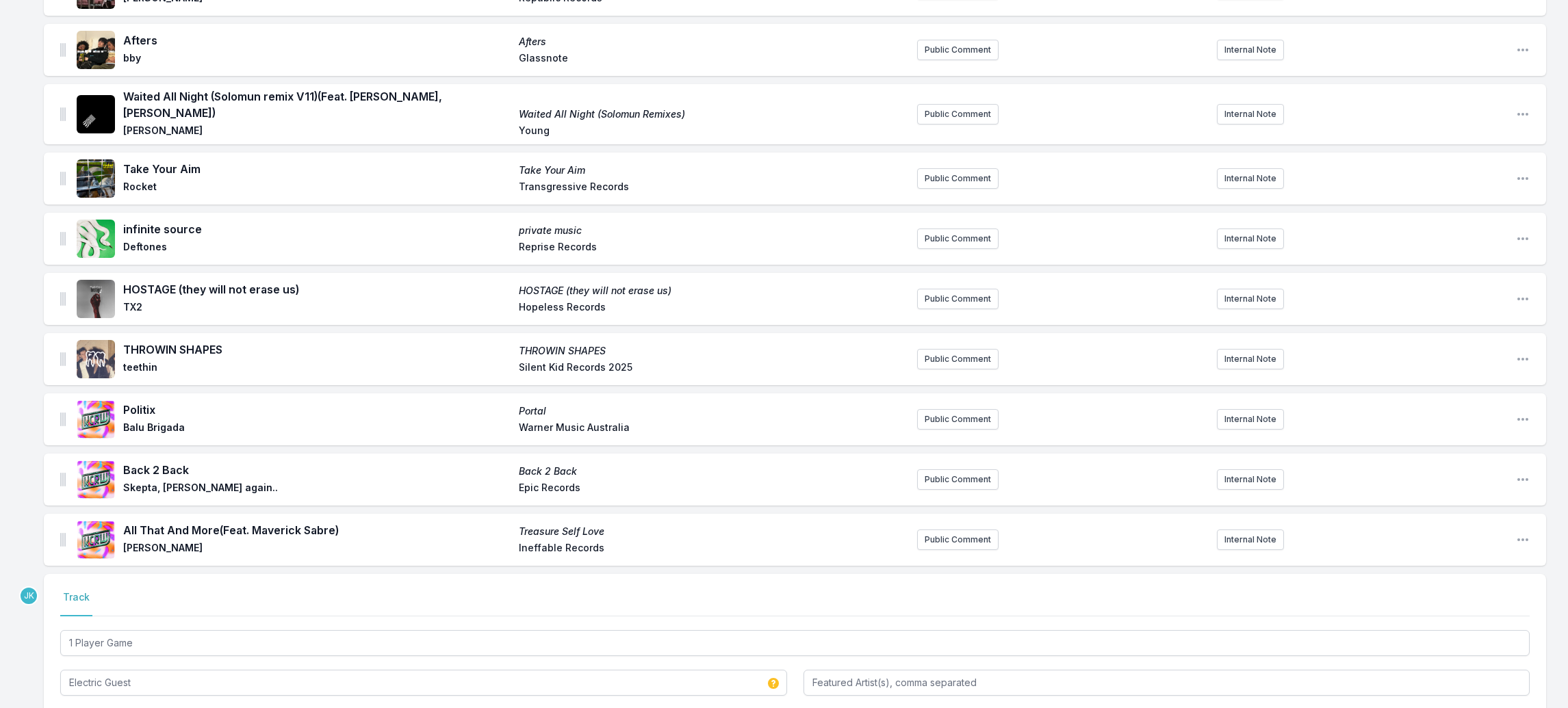
scroll to position [1132, 0]
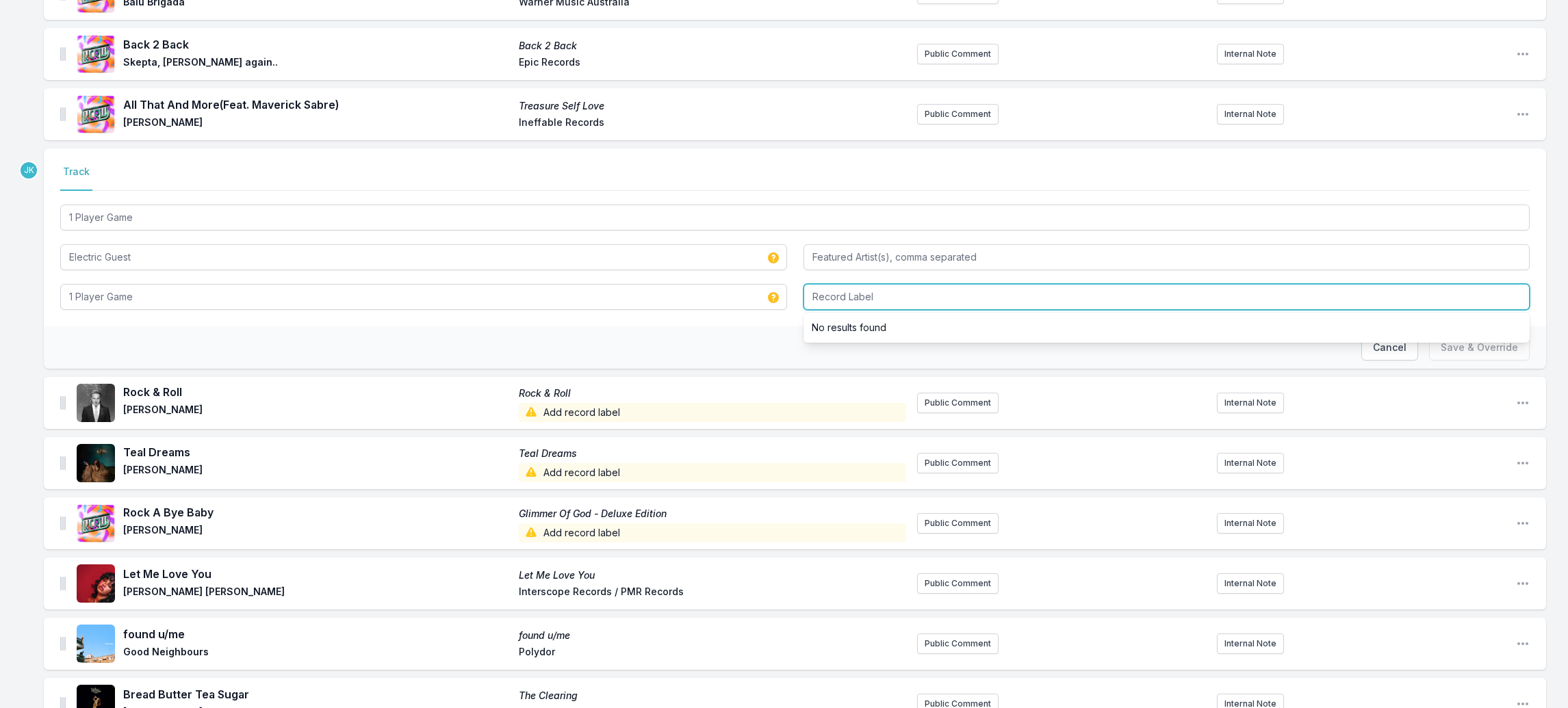
click at [868, 284] on input "Record Label" at bounding box center [1167, 296] width 727 height 26
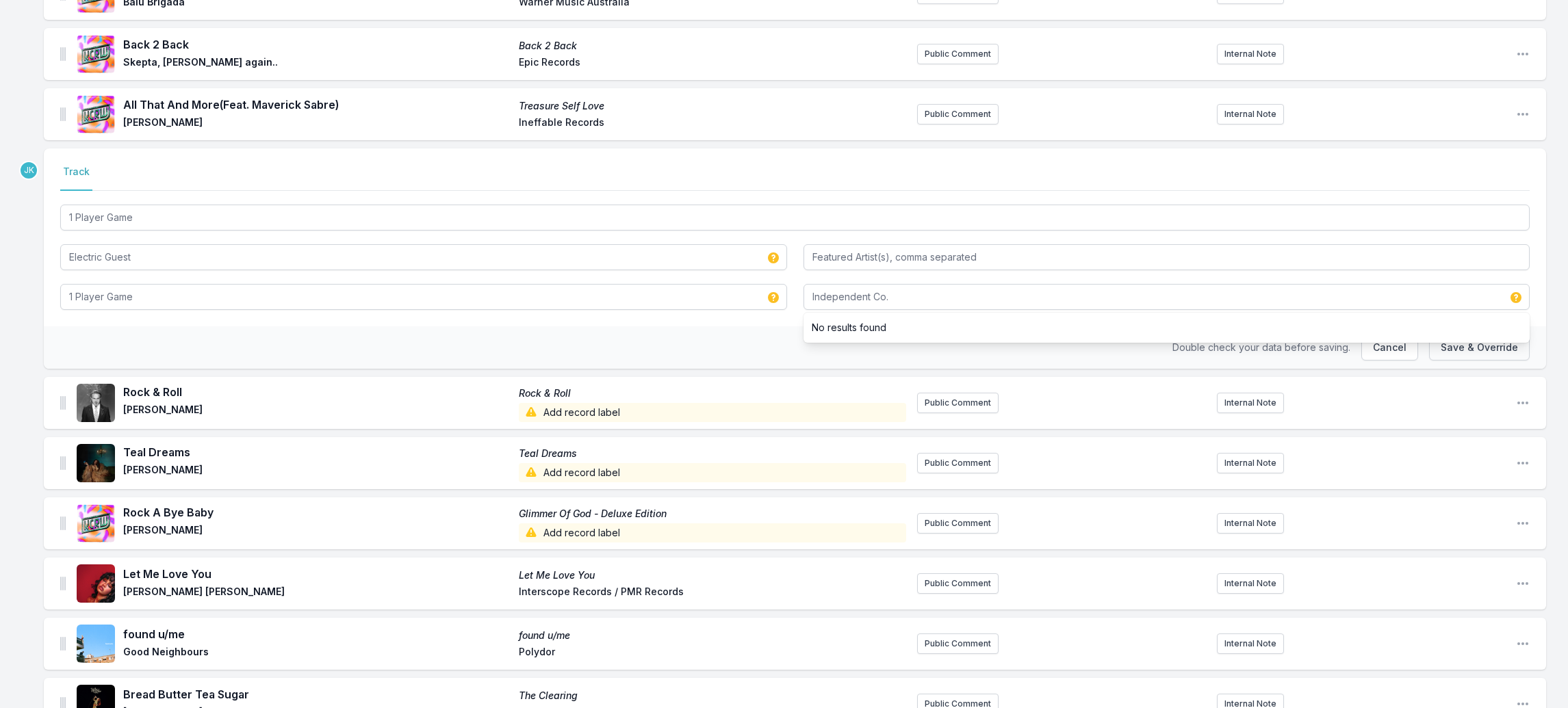
click at [1444, 335] on button "Save & Override" at bounding box center [1479, 347] width 100 height 26
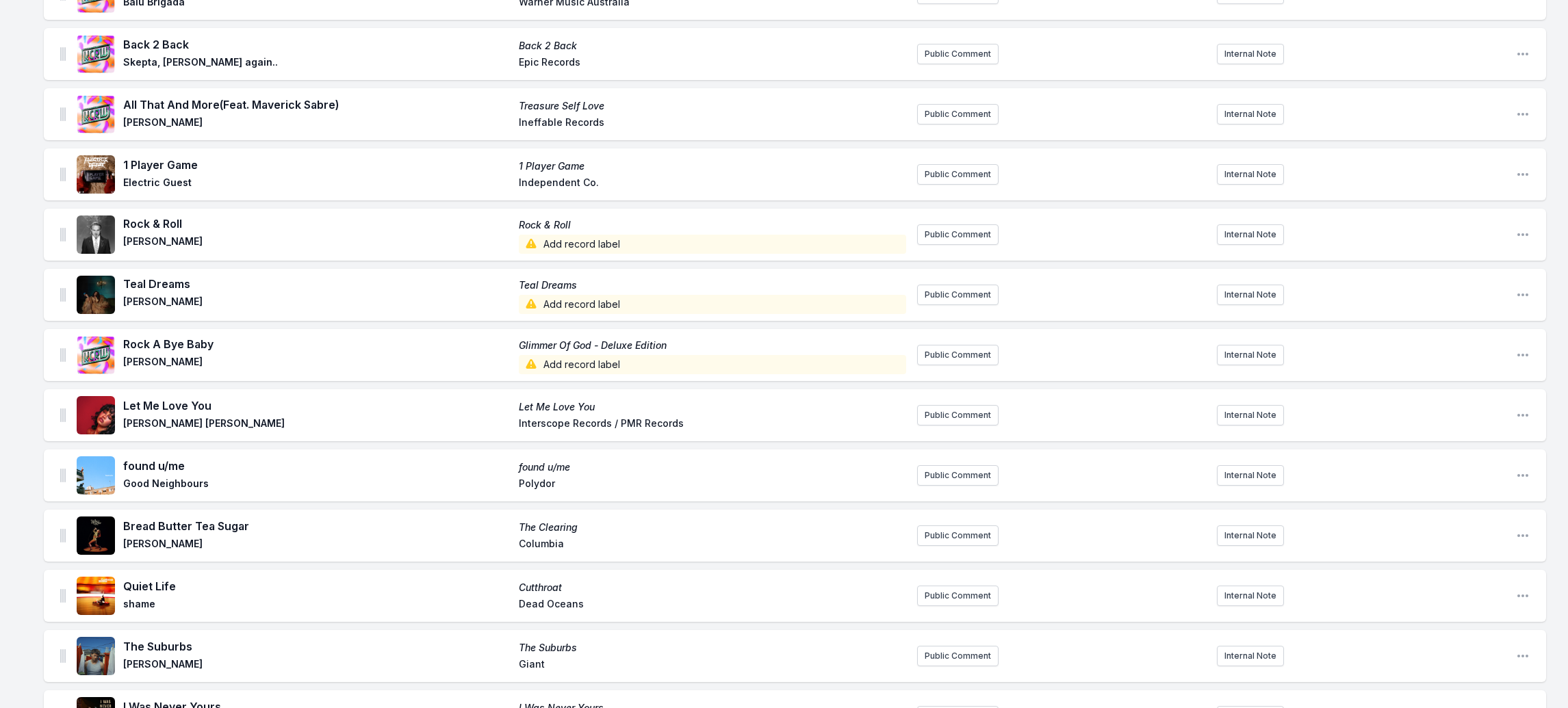
click at [566, 234] on span "Add record label" at bounding box center [713, 244] width 388 height 19
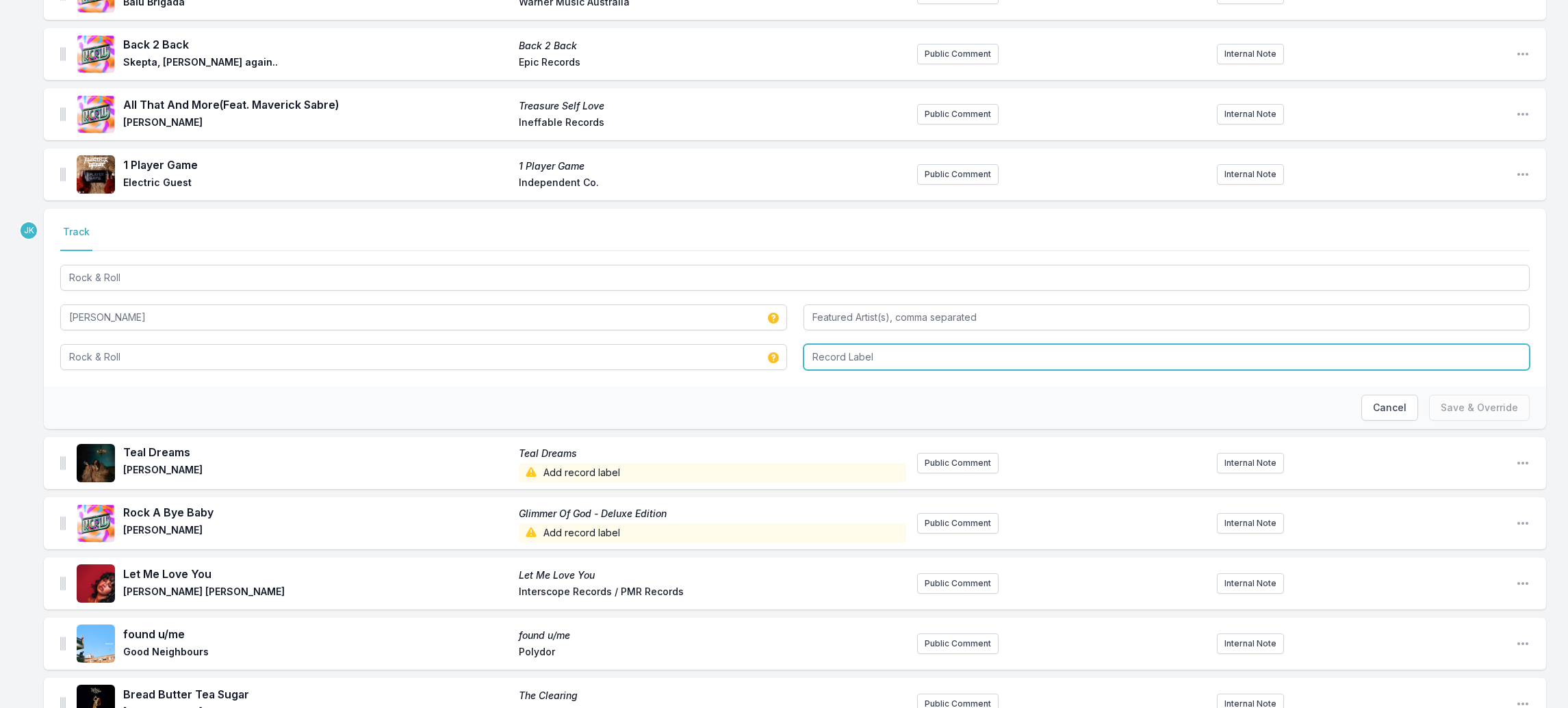
click at [845, 344] on input "Record Label" at bounding box center [1167, 357] width 727 height 26
click at [841, 344] on input "Good boy" at bounding box center [1167, 357] width 727 height 26
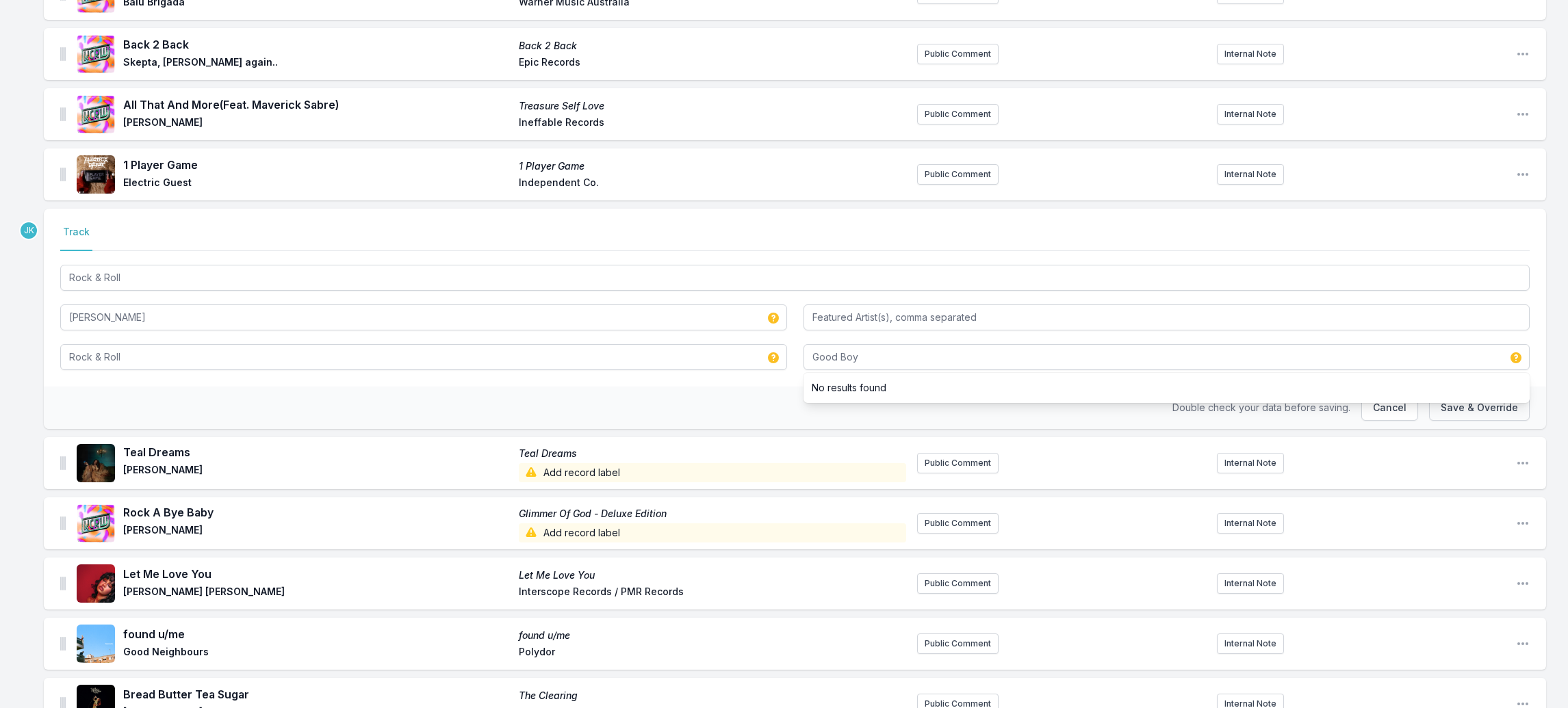
click at [1466, 395] on button "Save & Override" at bounding box center [1479, 407] width 100 height 26
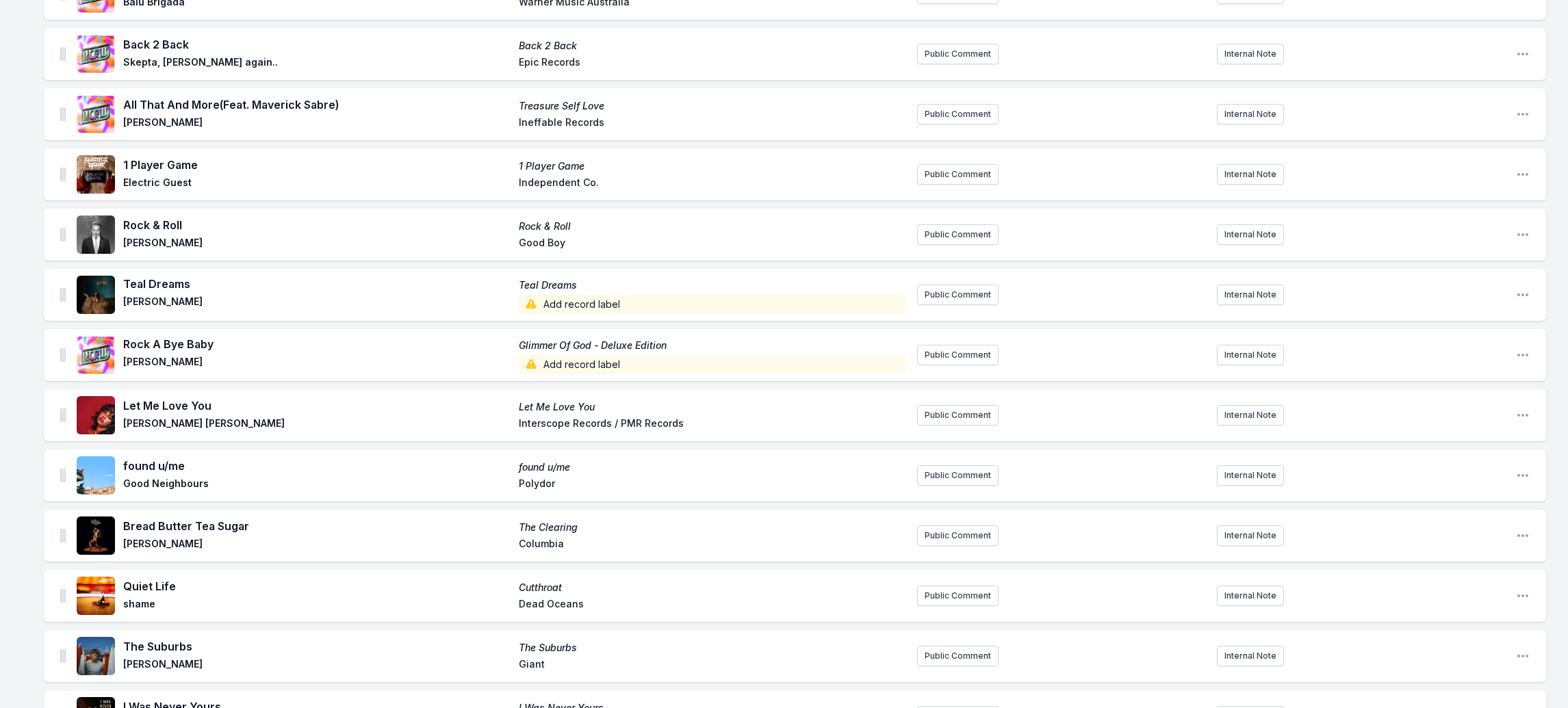
click at [584, 295] on span "Add record label" at bounding box center [713, 305] width 388 height 19
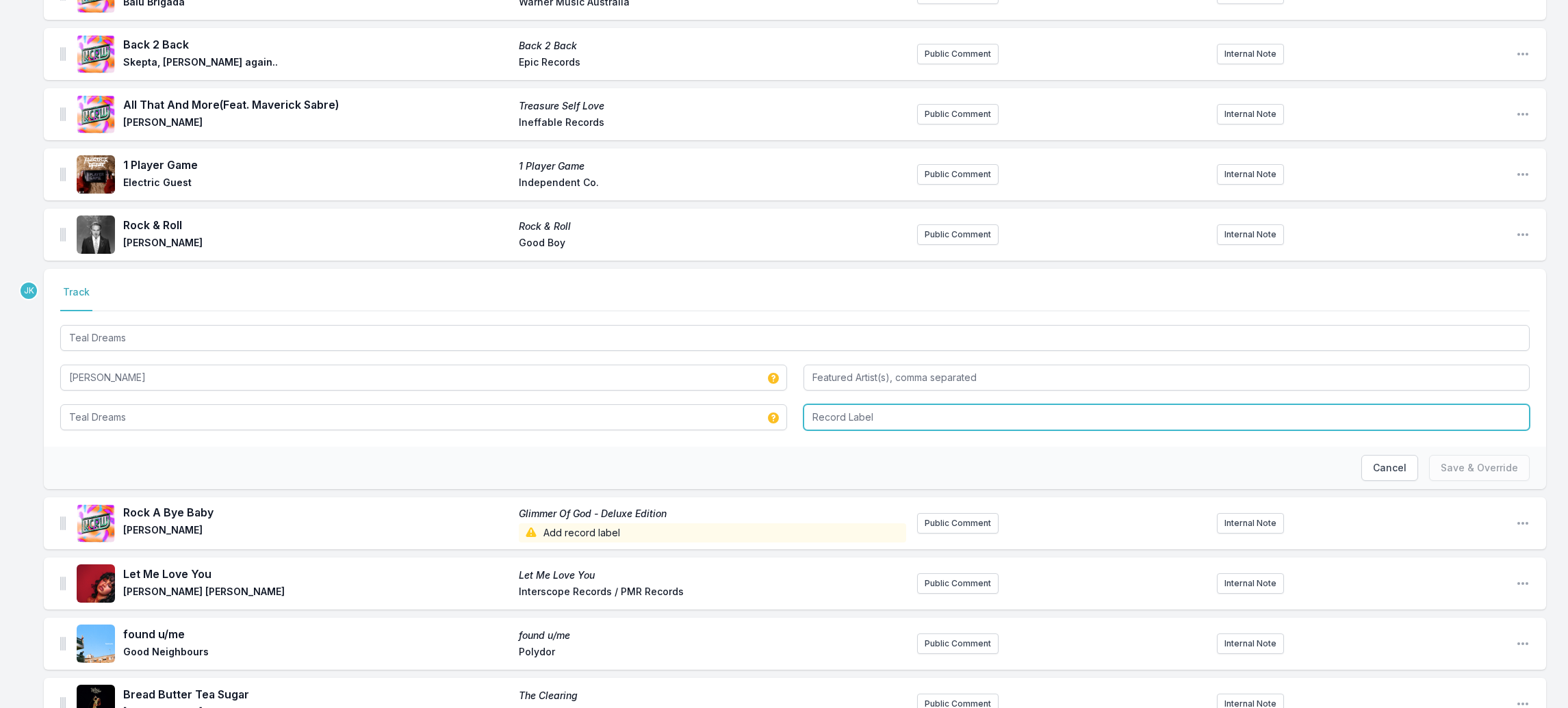
click at [875, 404] on input "Record Label" at bounding box center [1167, 417] width 727 height 26
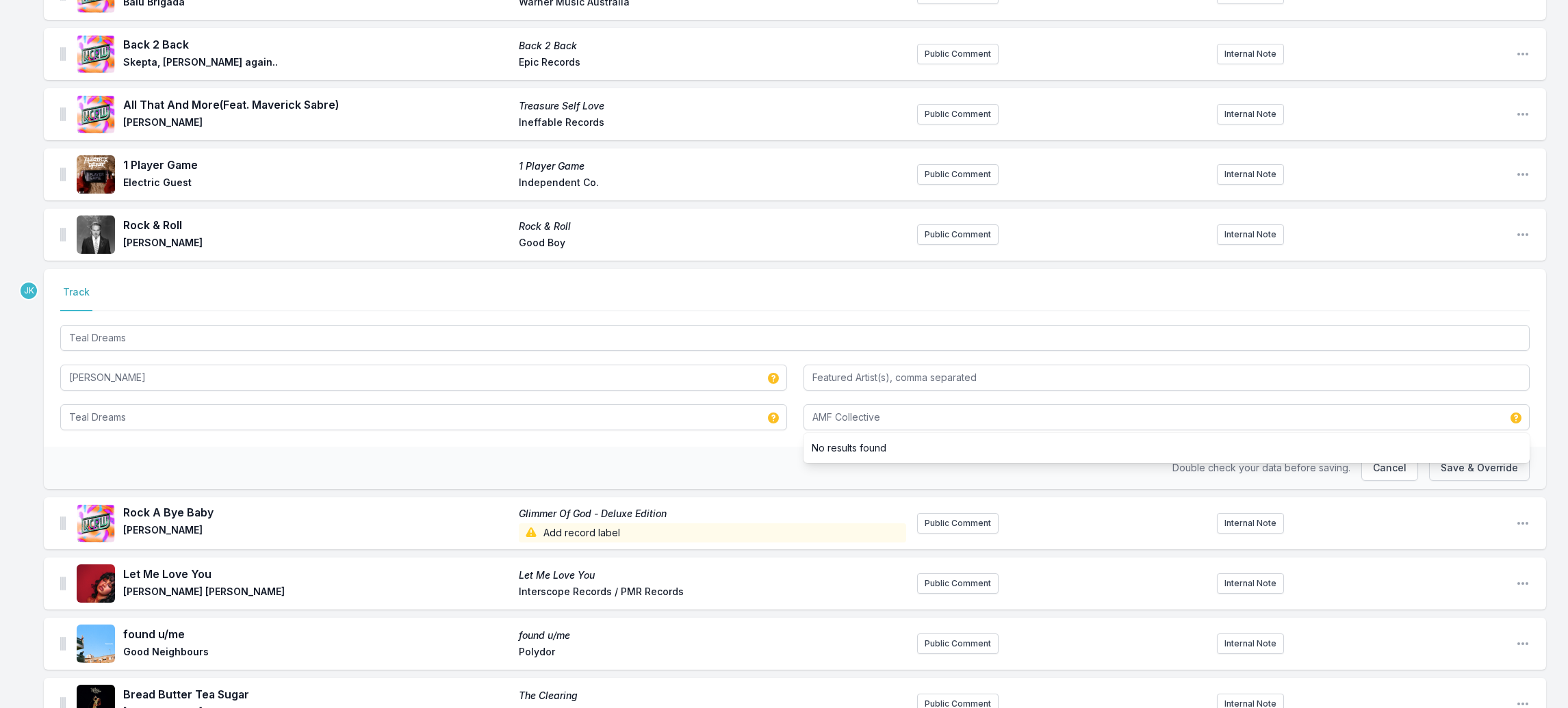
click at [1444, 455] on button "Save & Override" at bounding box center [1479, 468] width 100 height 26
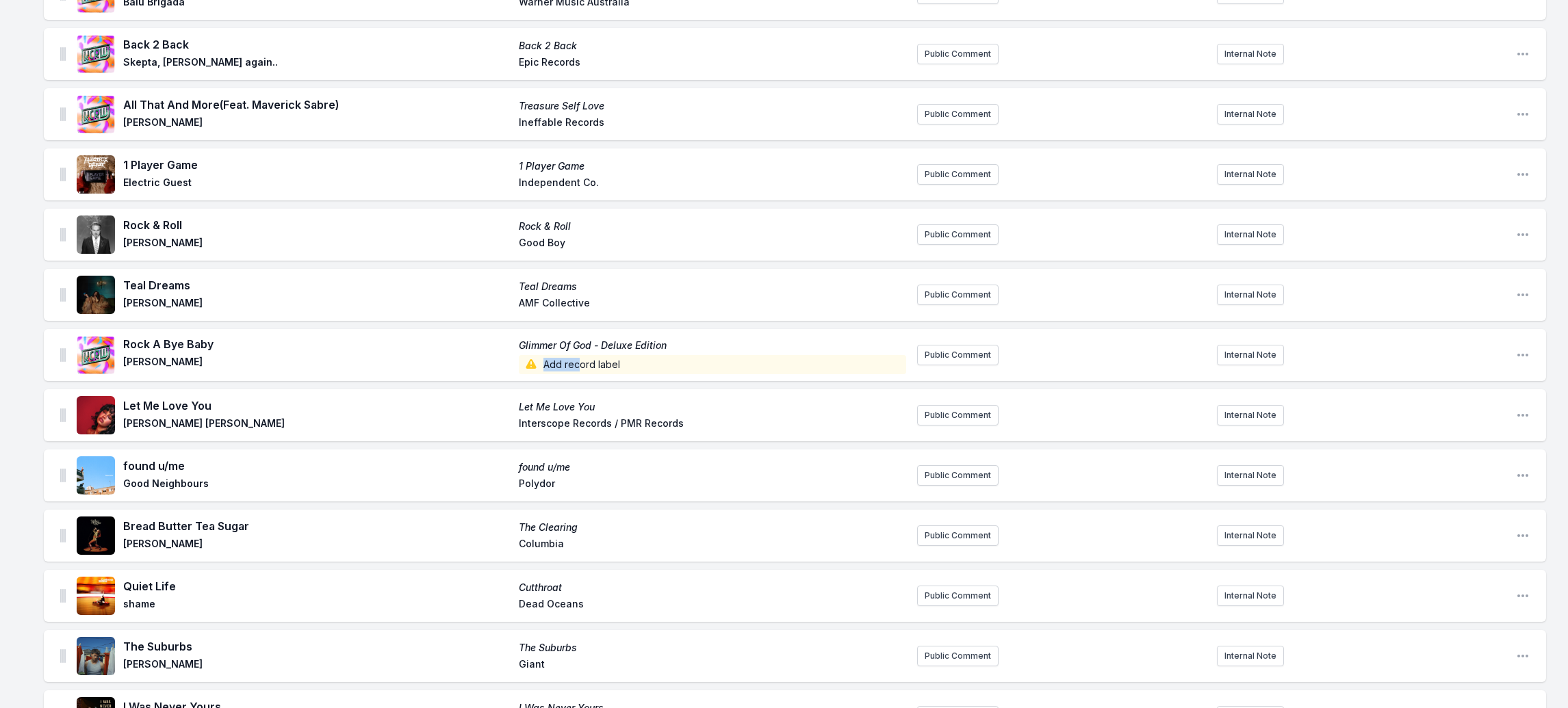
click at [578, 355] on span "Add record label" at bounding box center [713, 365] width 388 height 19
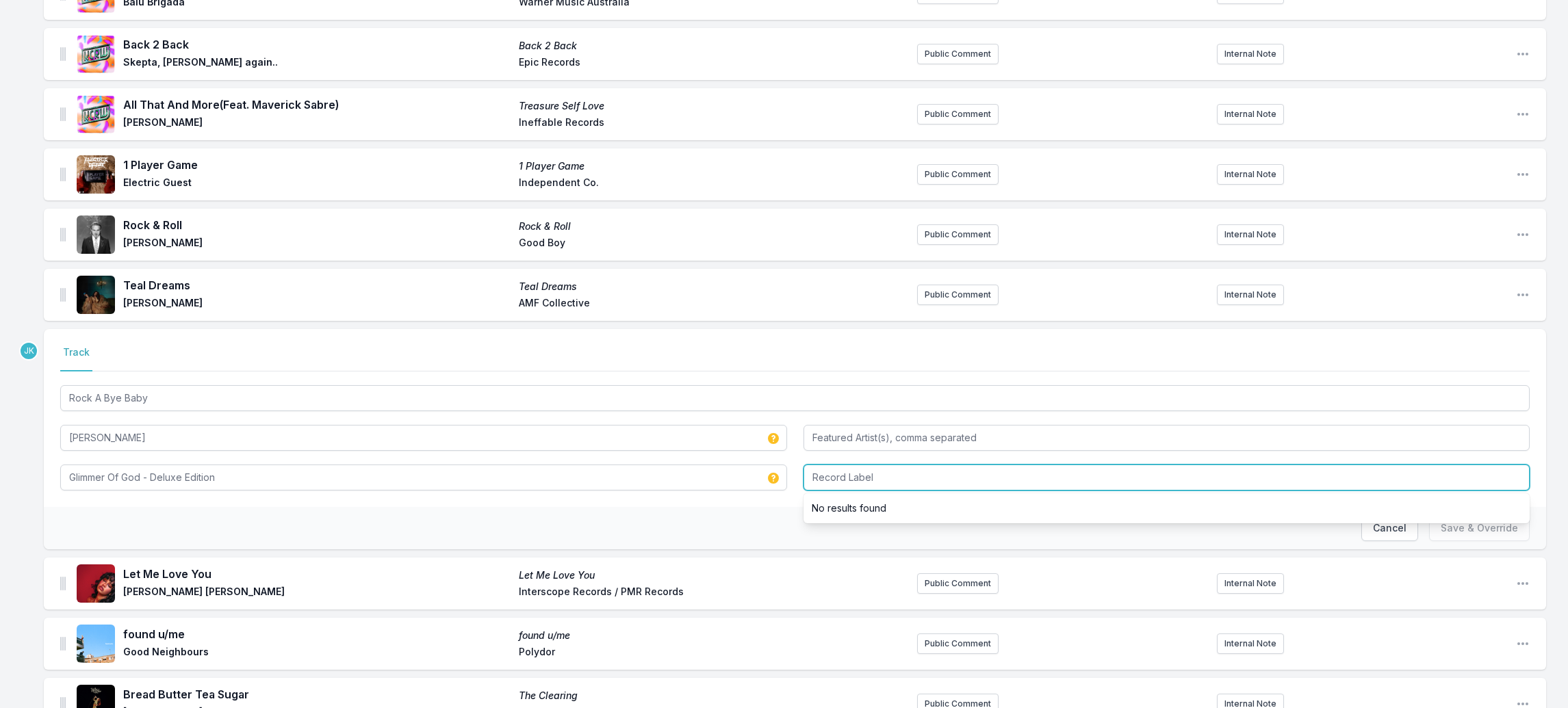
click at [838, 465] on input "Record Label" at bounding box center [1167, 477] width 727 height 26
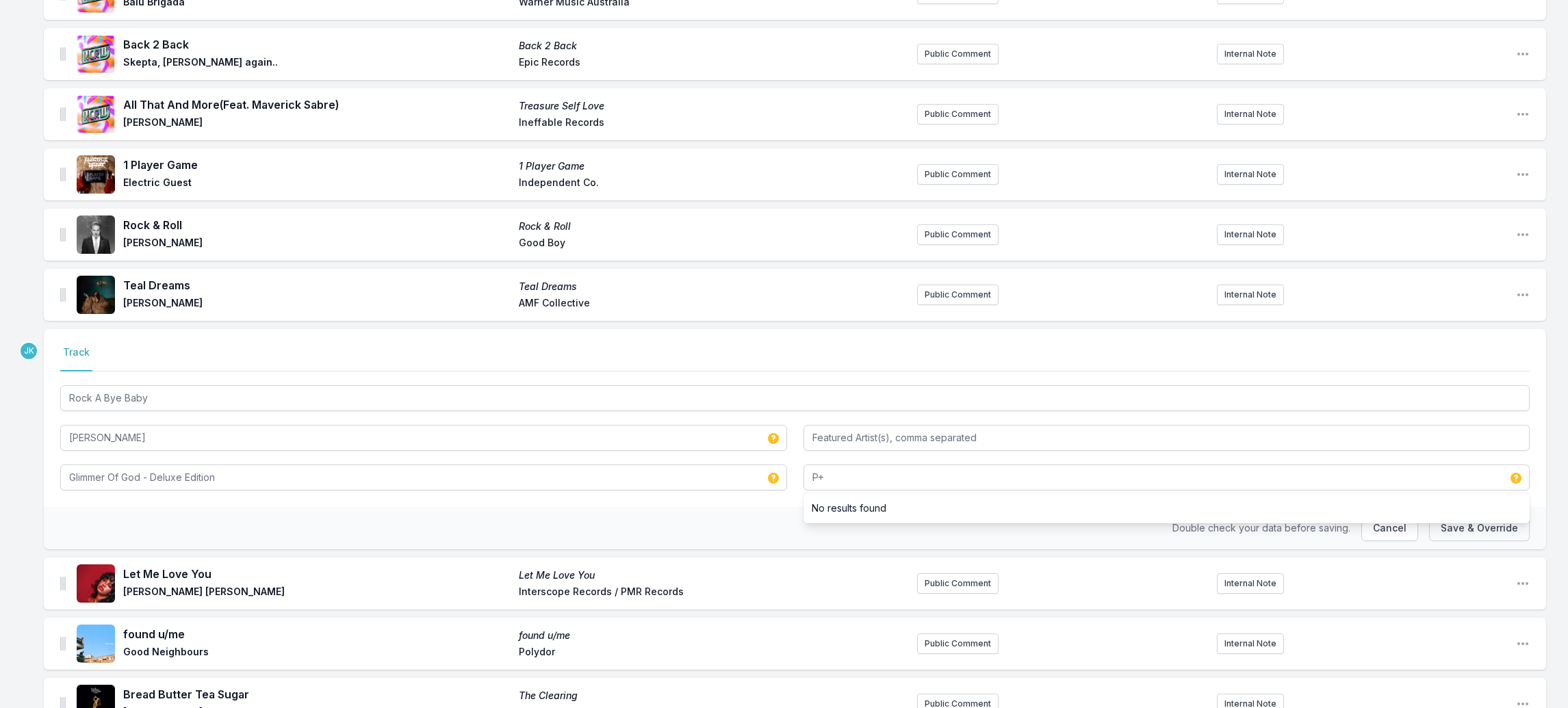
click at [1466, 515] on button "Save & Override" at bounding box center [1479, 528] width 100 height 26
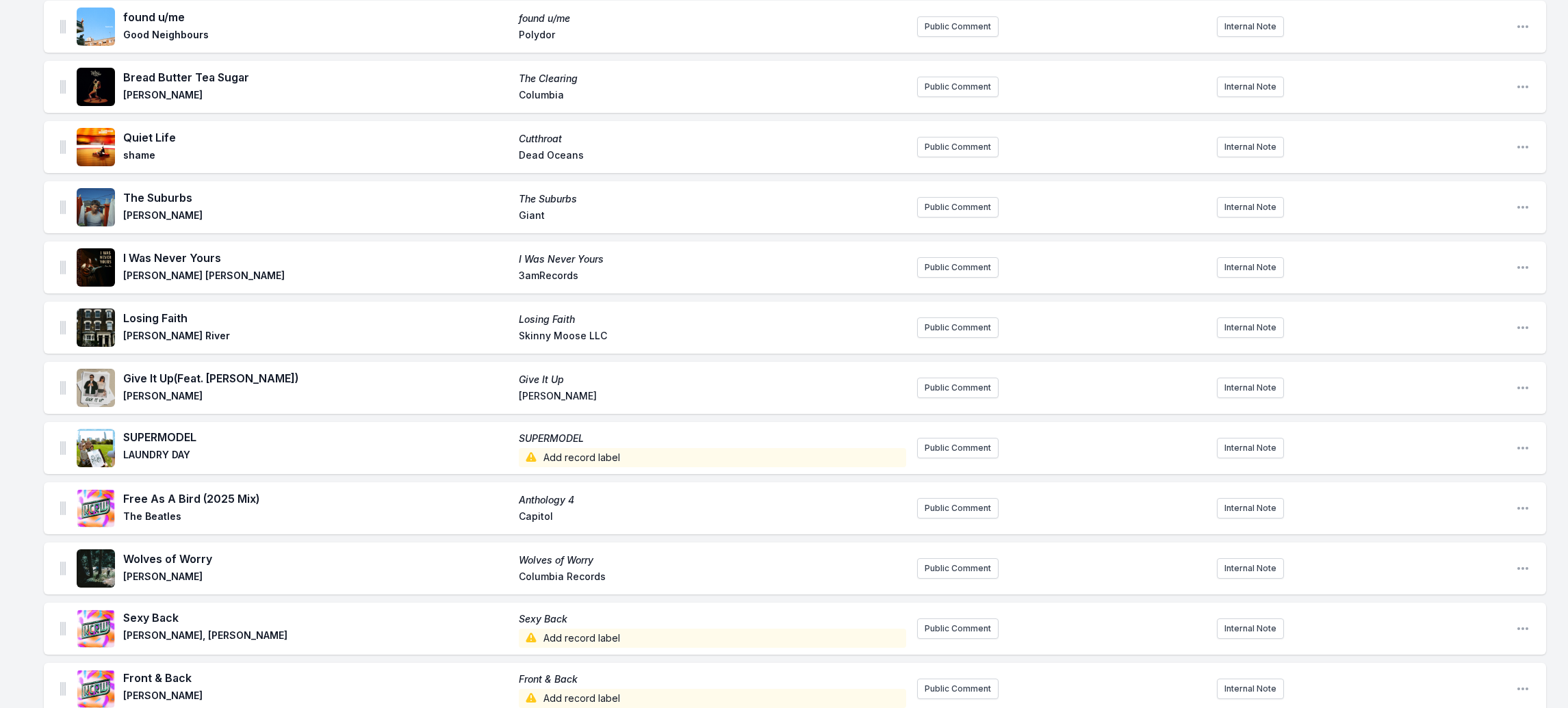
scroll to position [1758, 0]
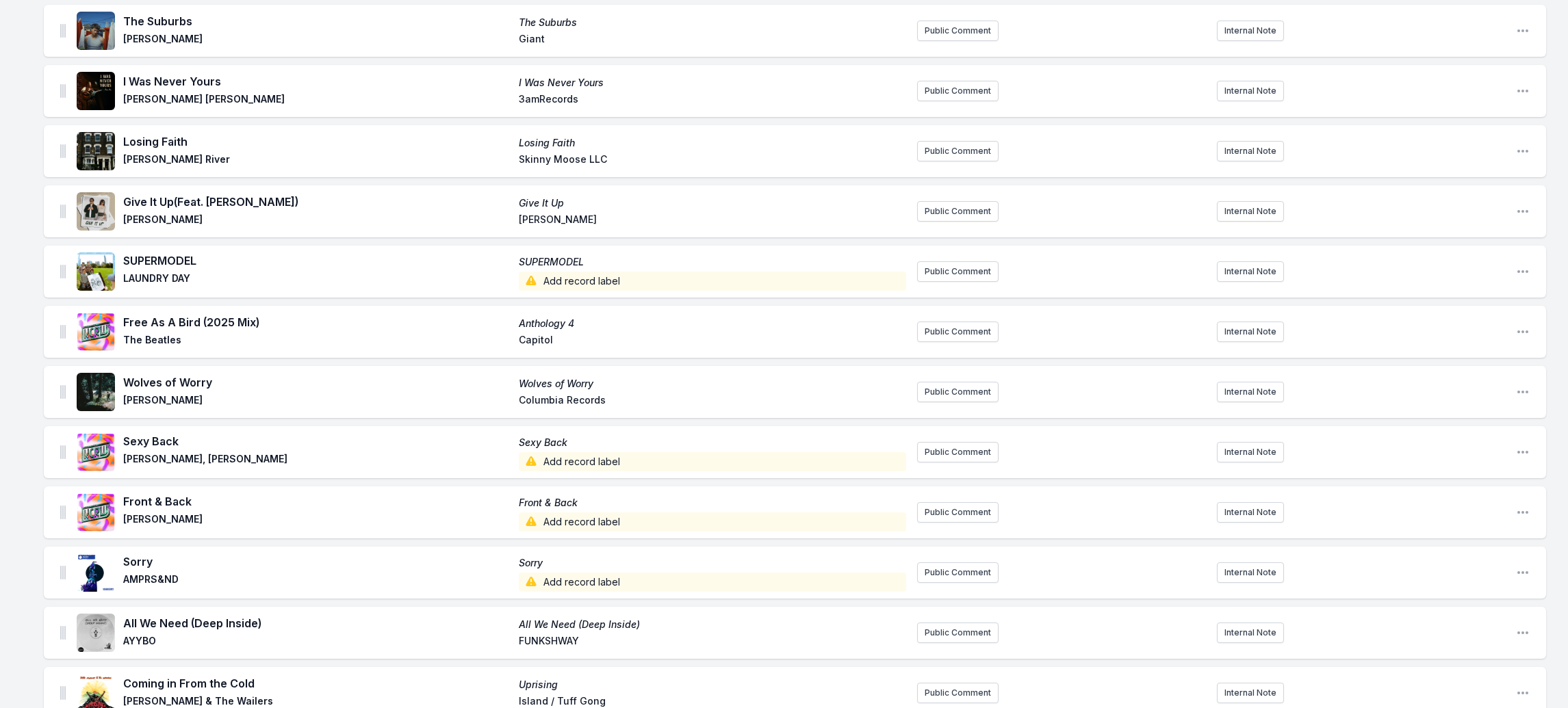
click at [582, 272] on span "Add record label" at bounding box center [713, 282] width 388 height 19
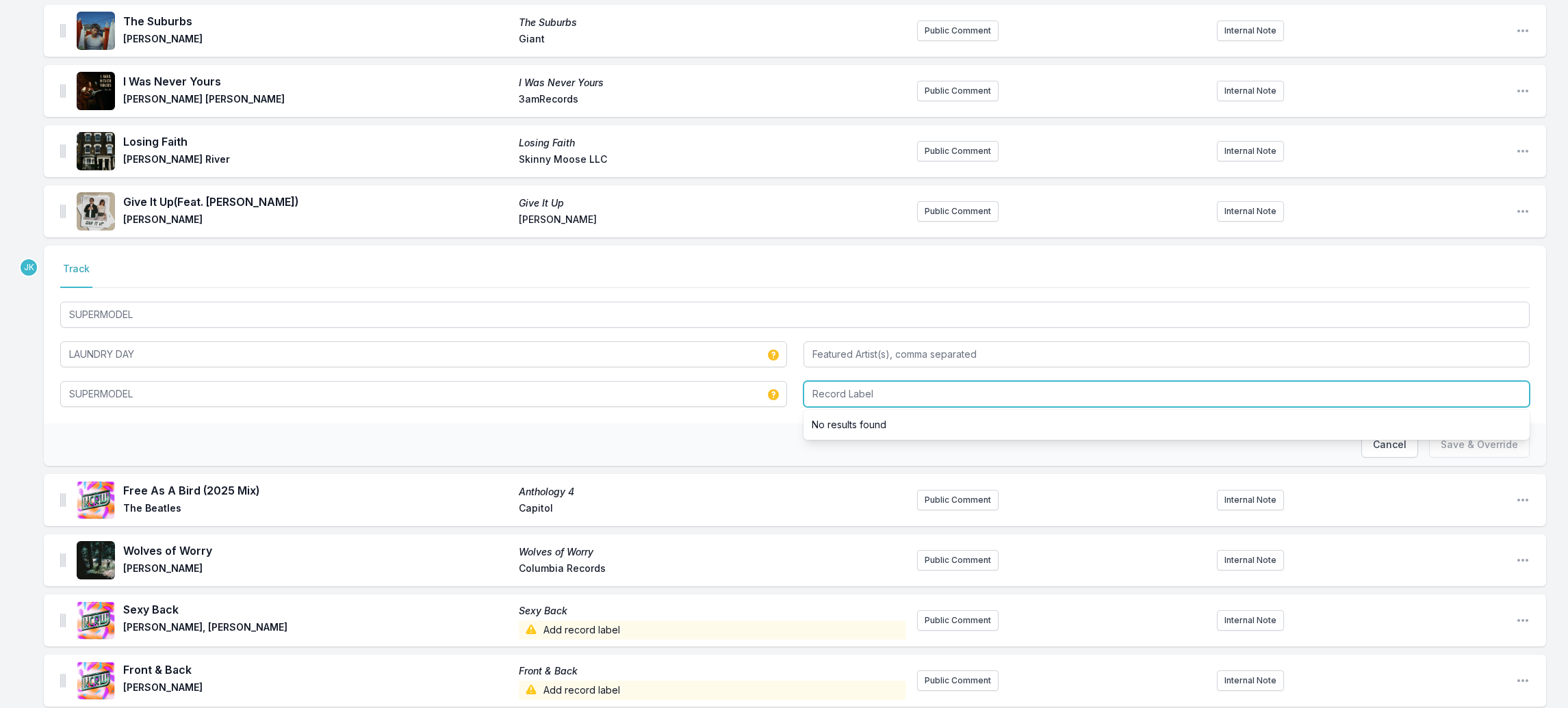
click at [826, 381] on input "Record Label" at bounding box center [1167, 394] width 727 height 26
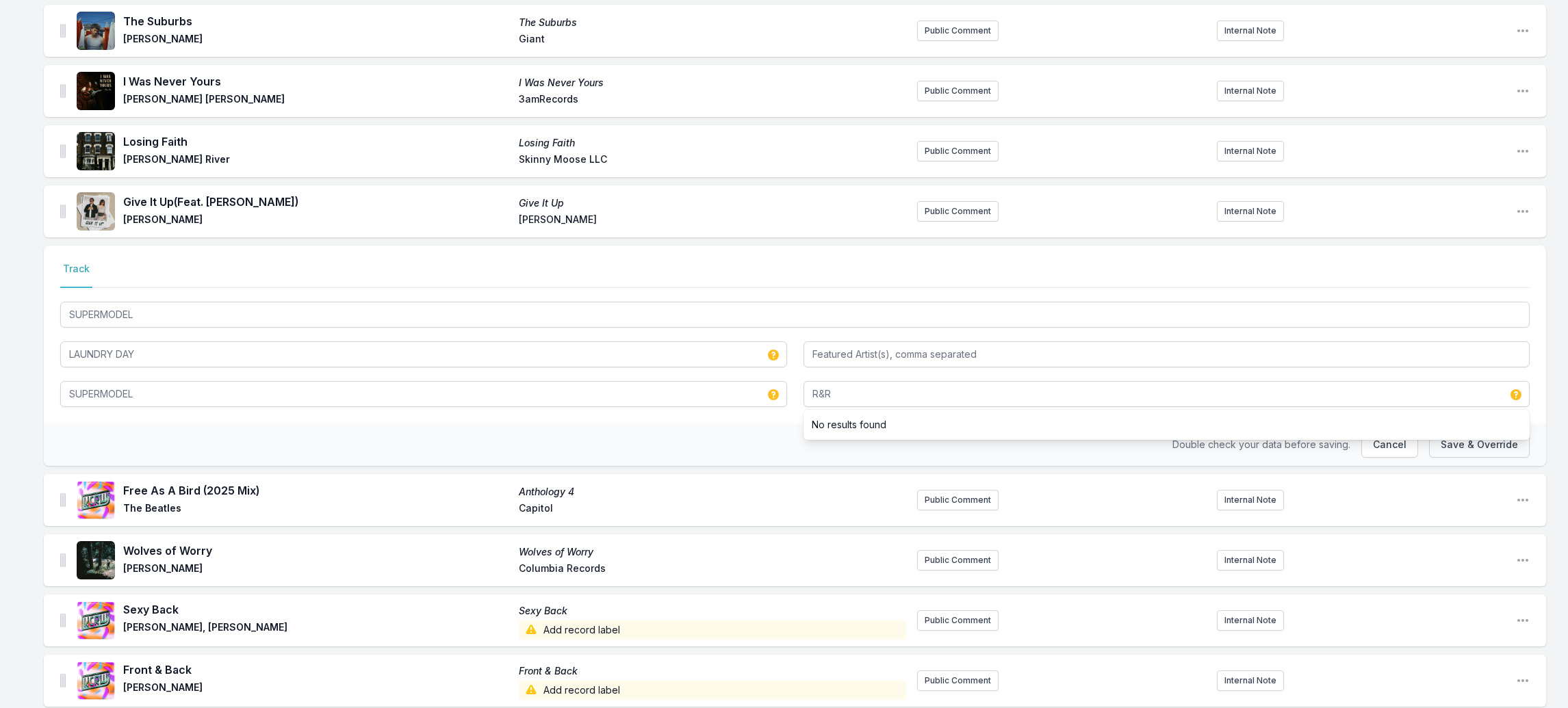
click at [1449, 432] on button "Save & Override" at bounding box center [1479, 445] width 100 height 26
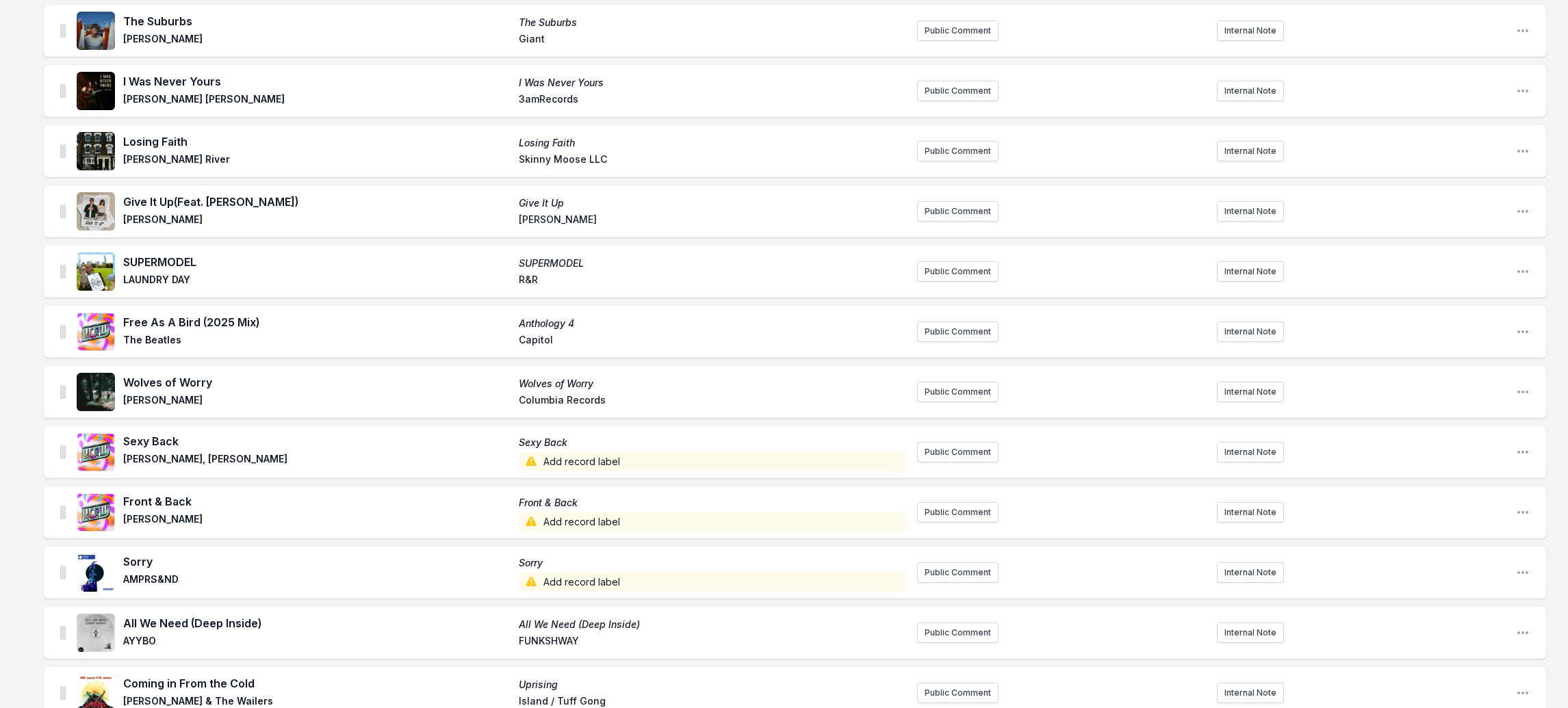
click at [564, 452] on span "Add record label" at bounding box center [713, 462] width 388 height 19
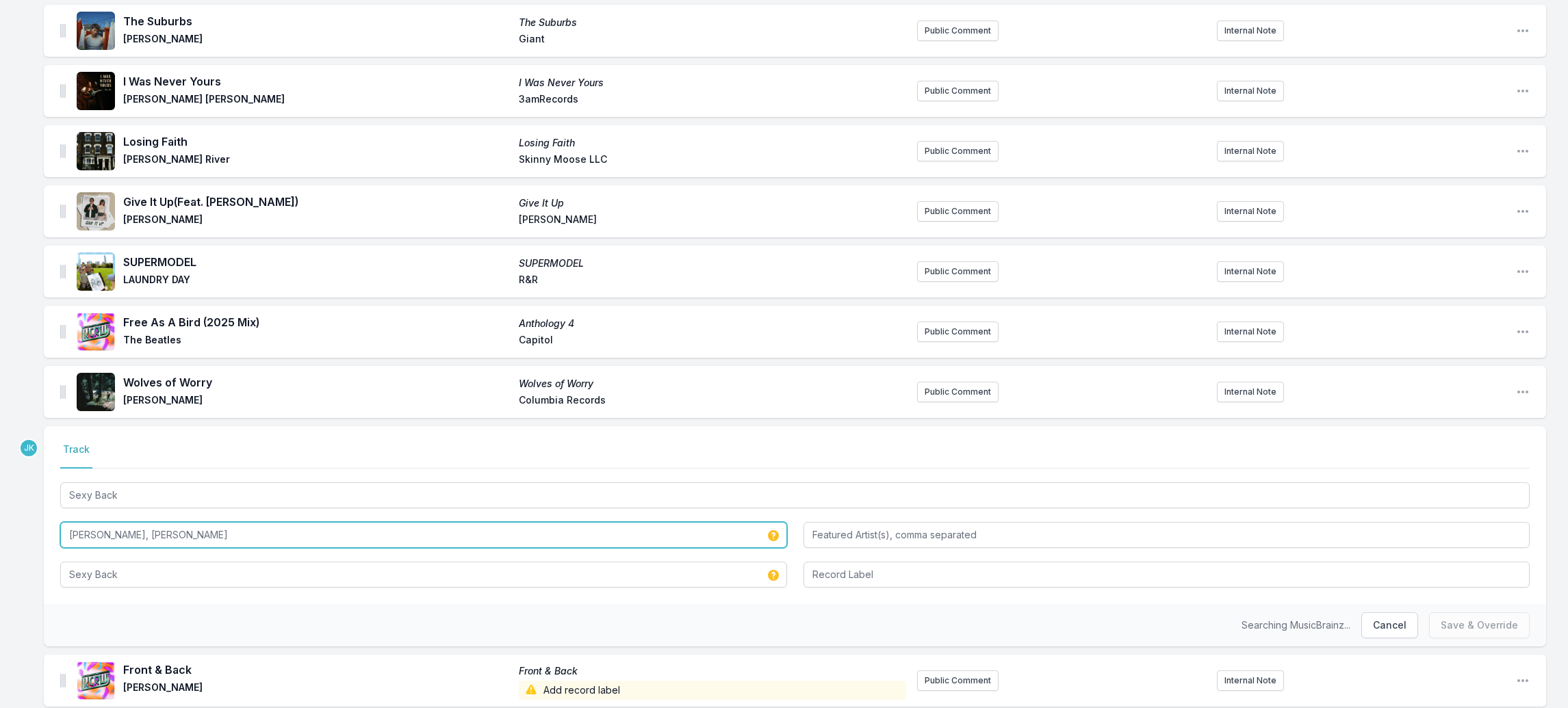
click at [168, 522] on input "[PERSON_NAME], [PERSON_NAME]" at bounding box center [423, 534] width 727 height 26
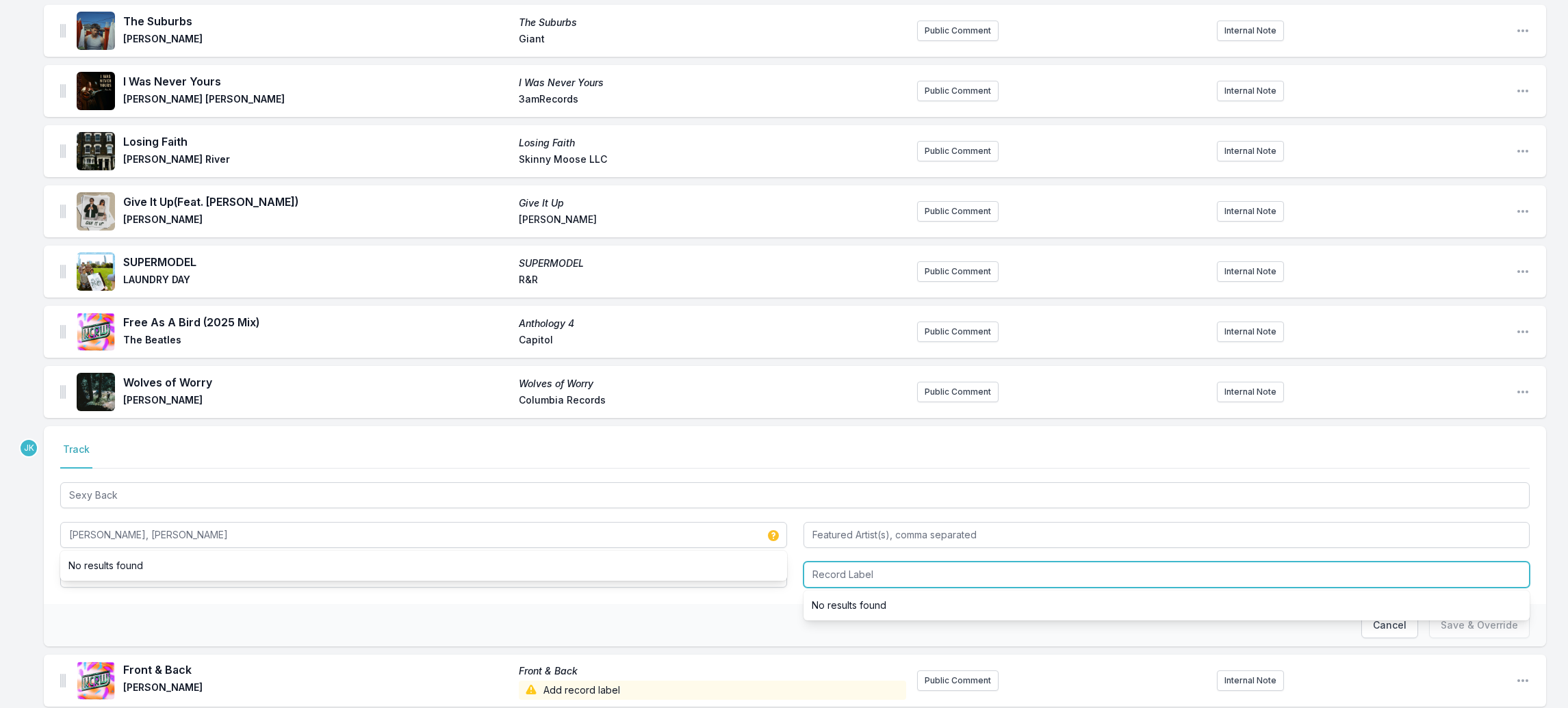
click at [833, 561] on input "Record Label" at bounding box center [1167, 574] width 727 height 26
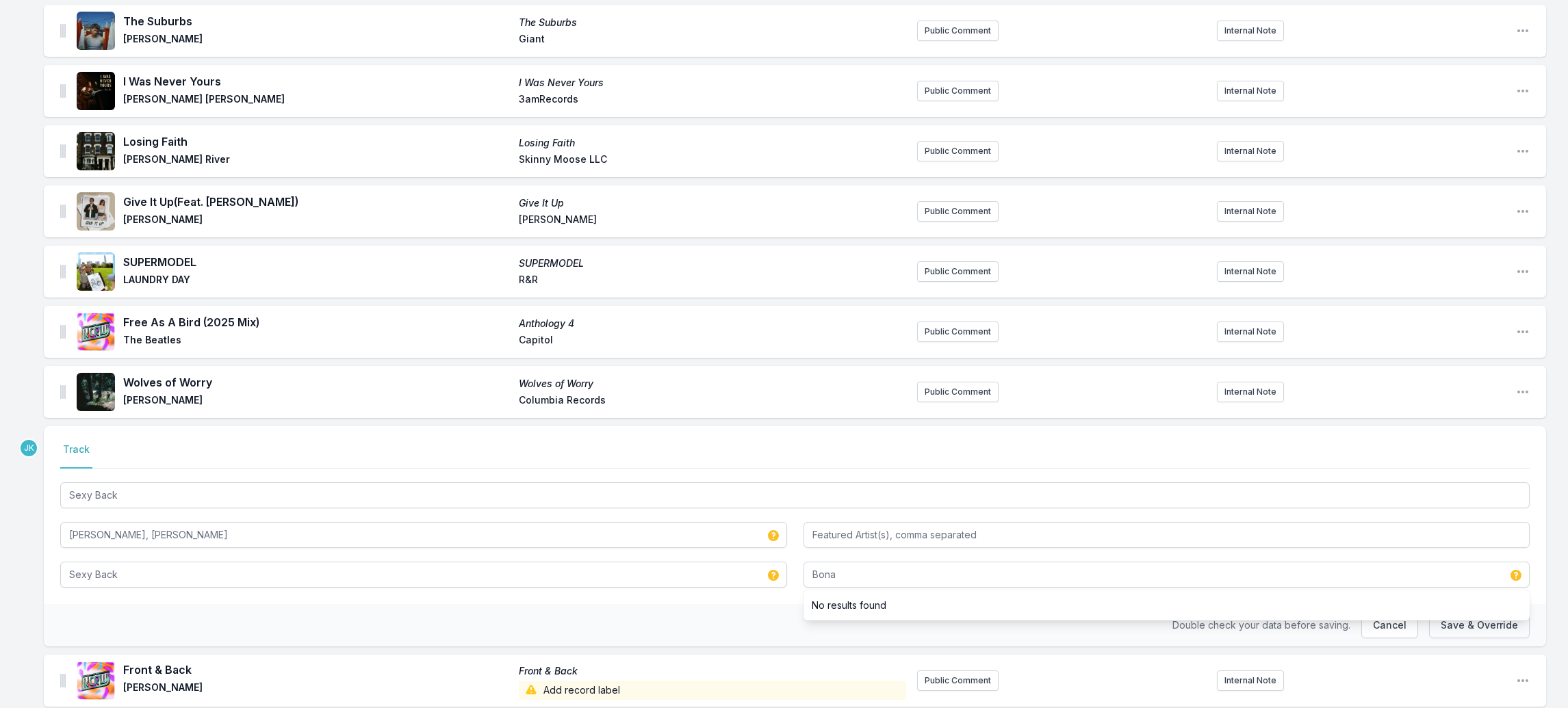
click at [1450, 613] on button "Save & Override" at bounding box center [1479, 625] width 100 height 26
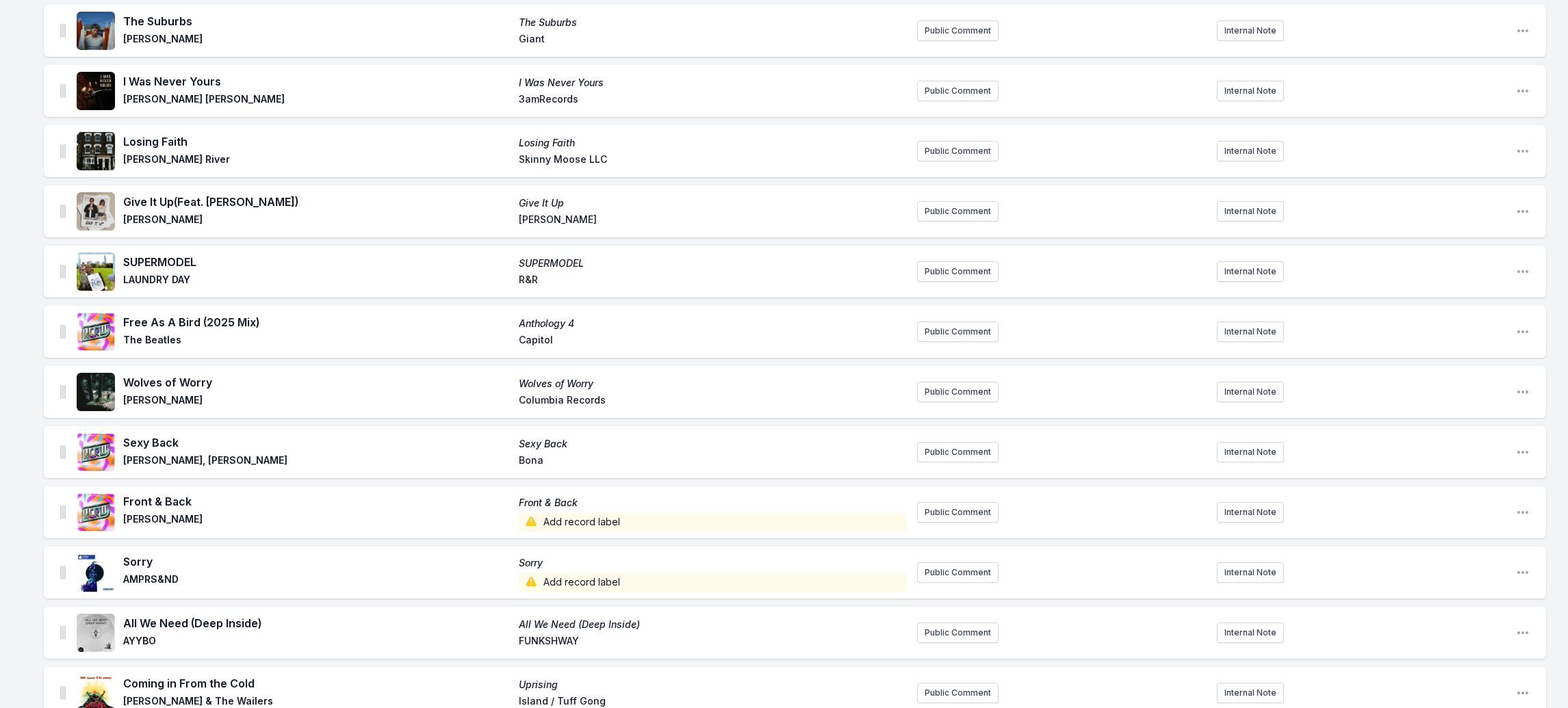
click at [625, 512] on span "Add record label" at bounding box center [713, 522] width 388 height 19
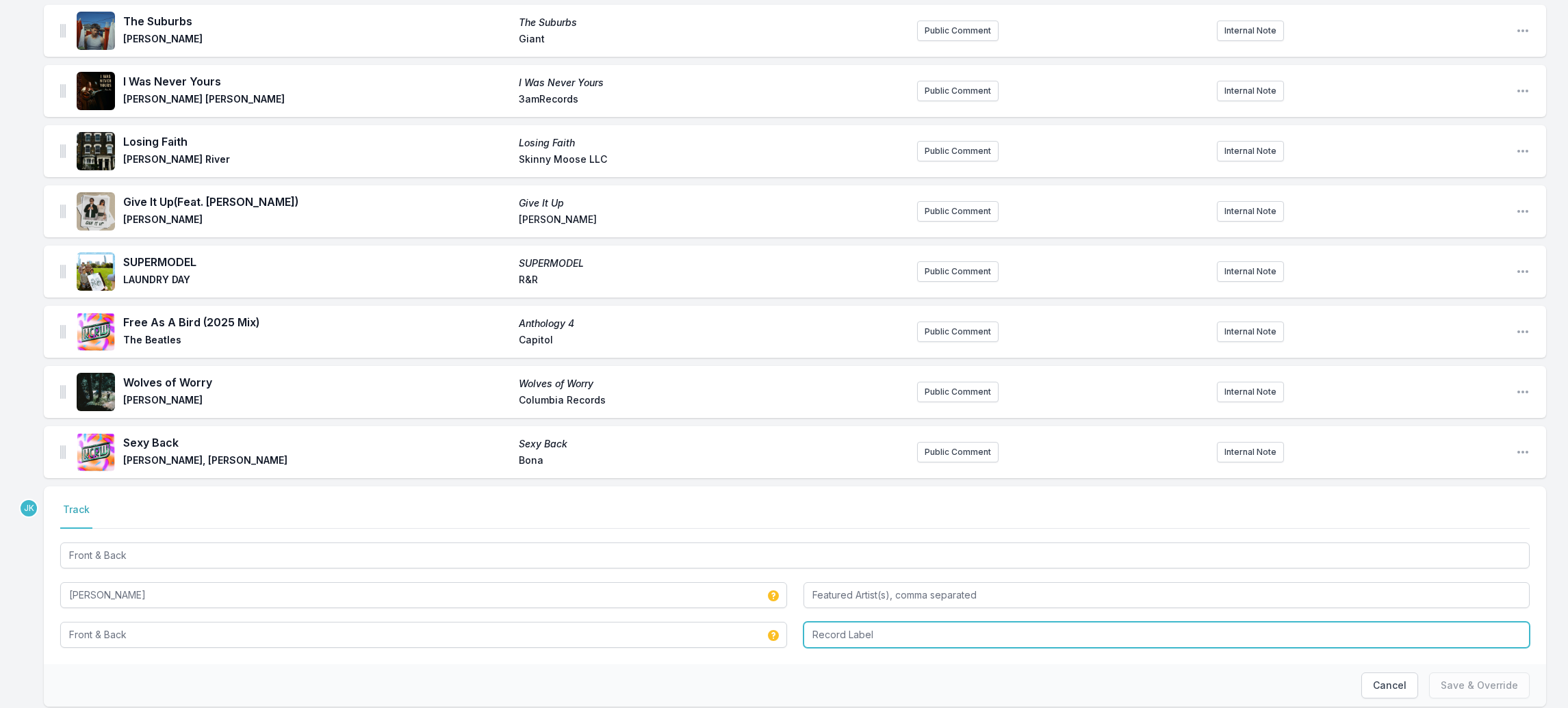
click at [847, 622] on input "Record Label" at bounding box center [1167, 635] width 727 height 26
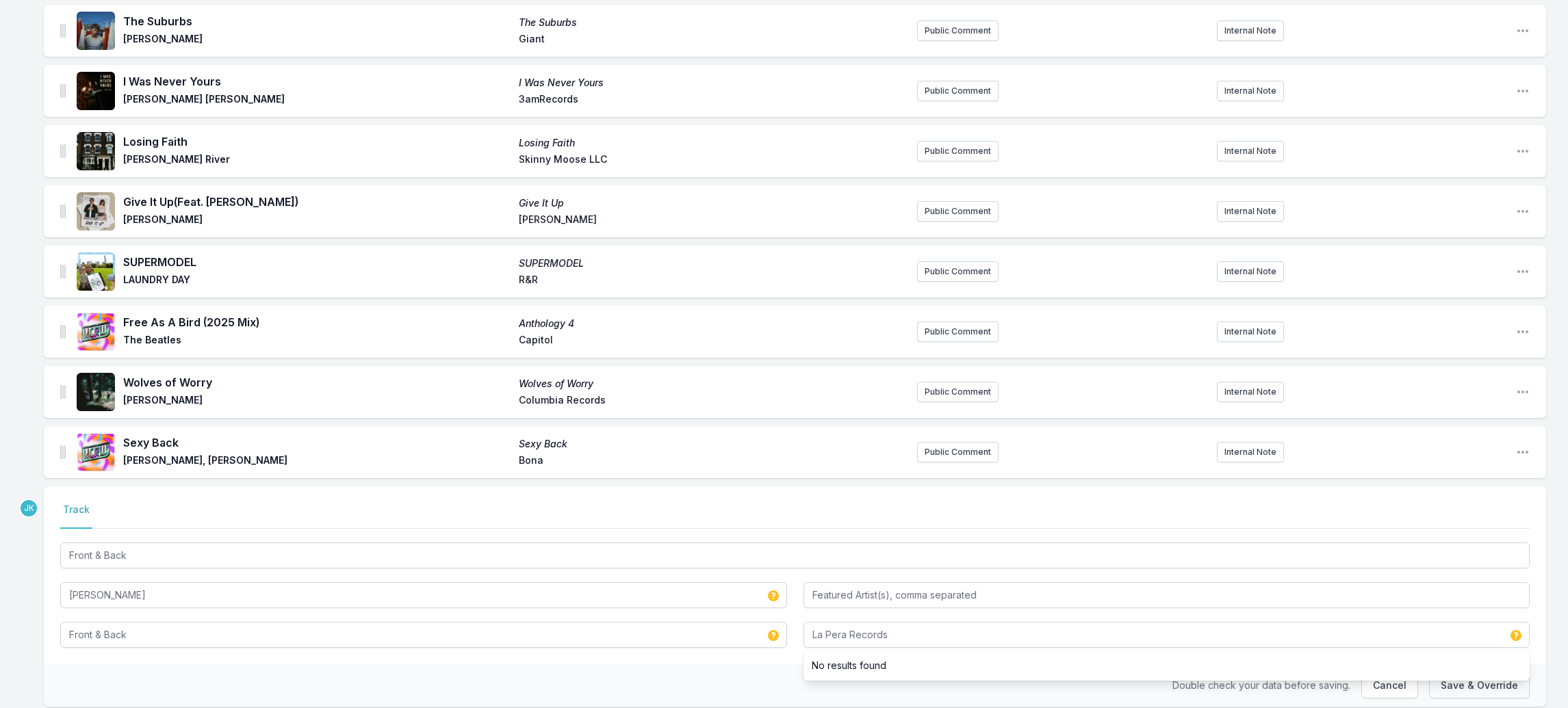
click at [1489, 672] on button "Save & Override" at bounding box center [1479, 685] width 100 height 26
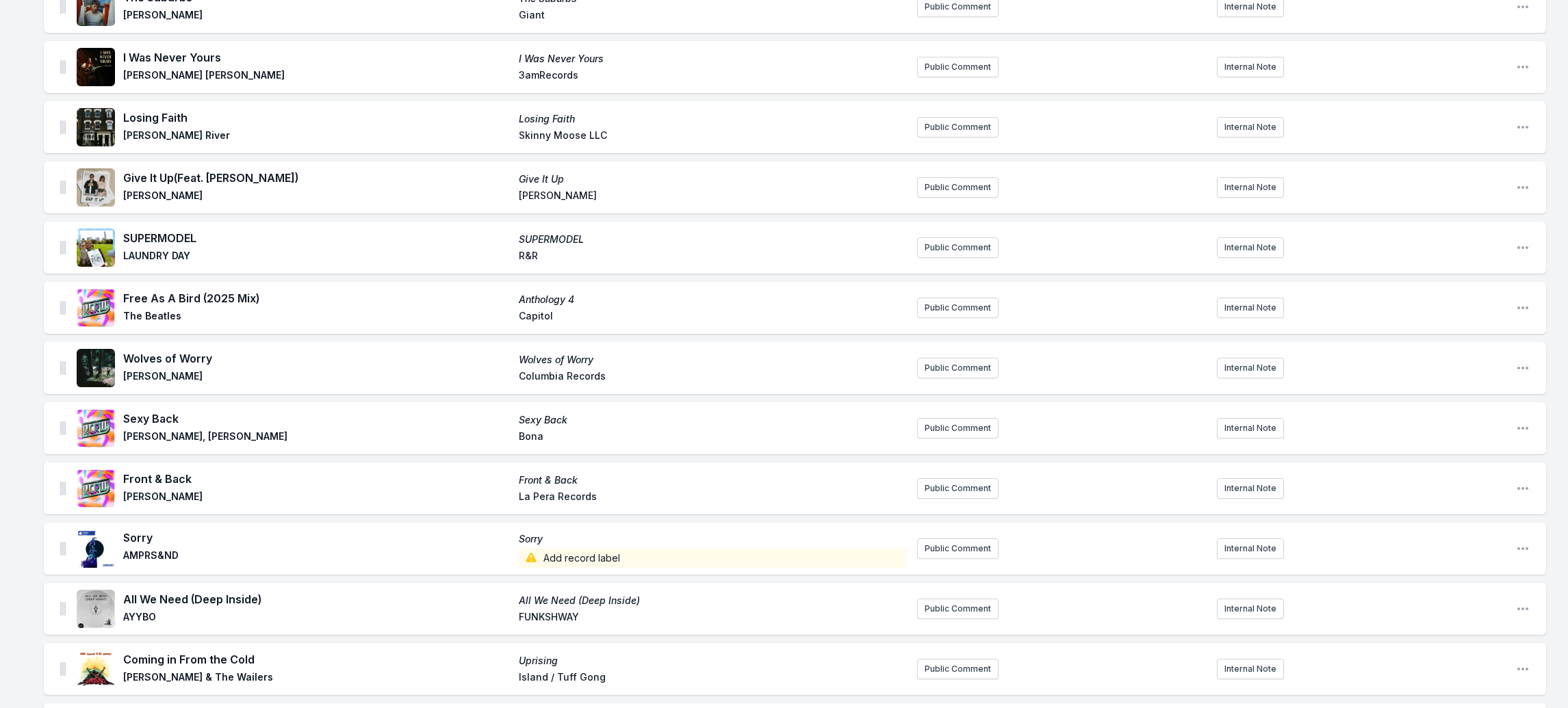
scroll to position [1842, 0]
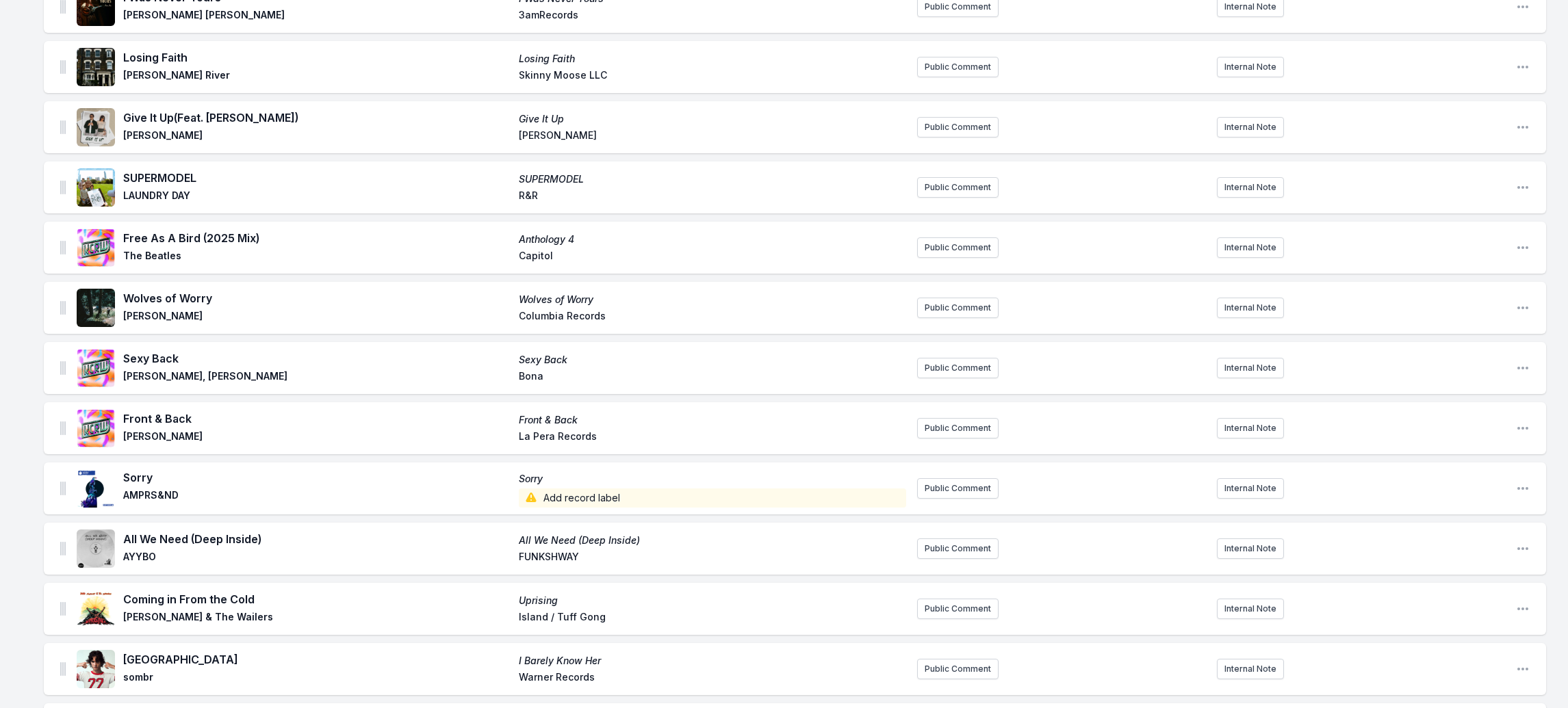
click at [569, 489] on span "Add record label" at bounding box center [713, 499] width 388 height 19
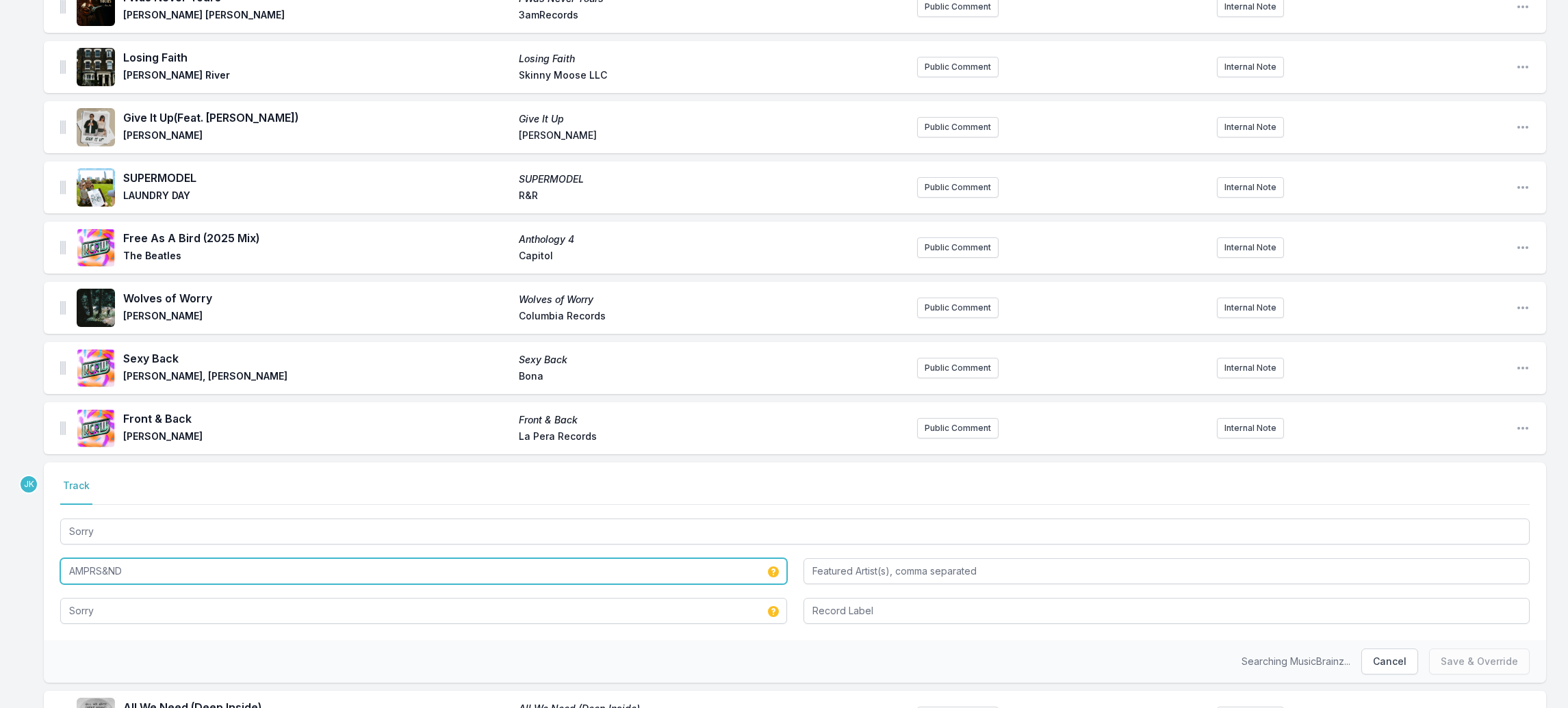
click at [156, 558] on input "AMPRS&ND" at bounding box center [423, 571] width 727 height 26
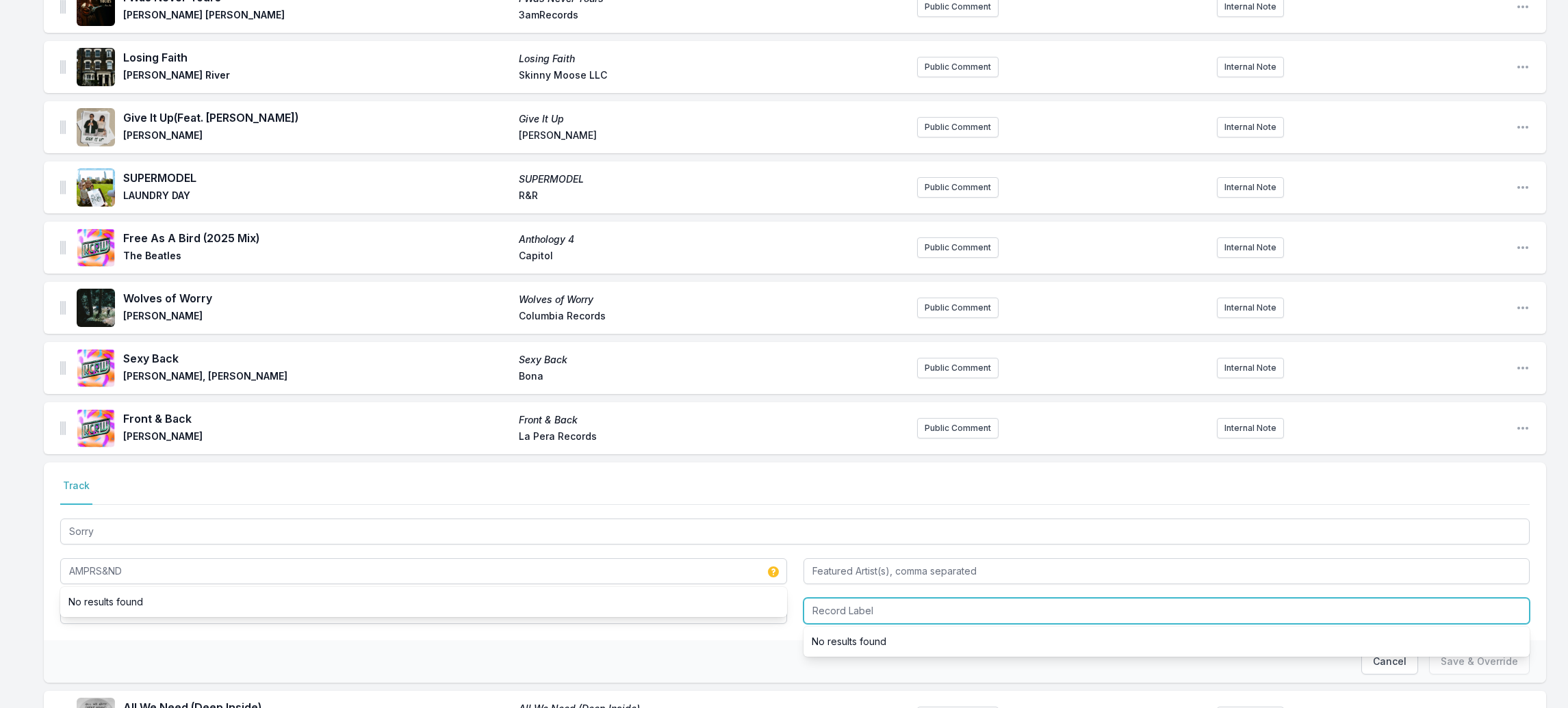
click at [835, 598] on input "Record Label" at bounding box center [1167, 611] width 727 height 26
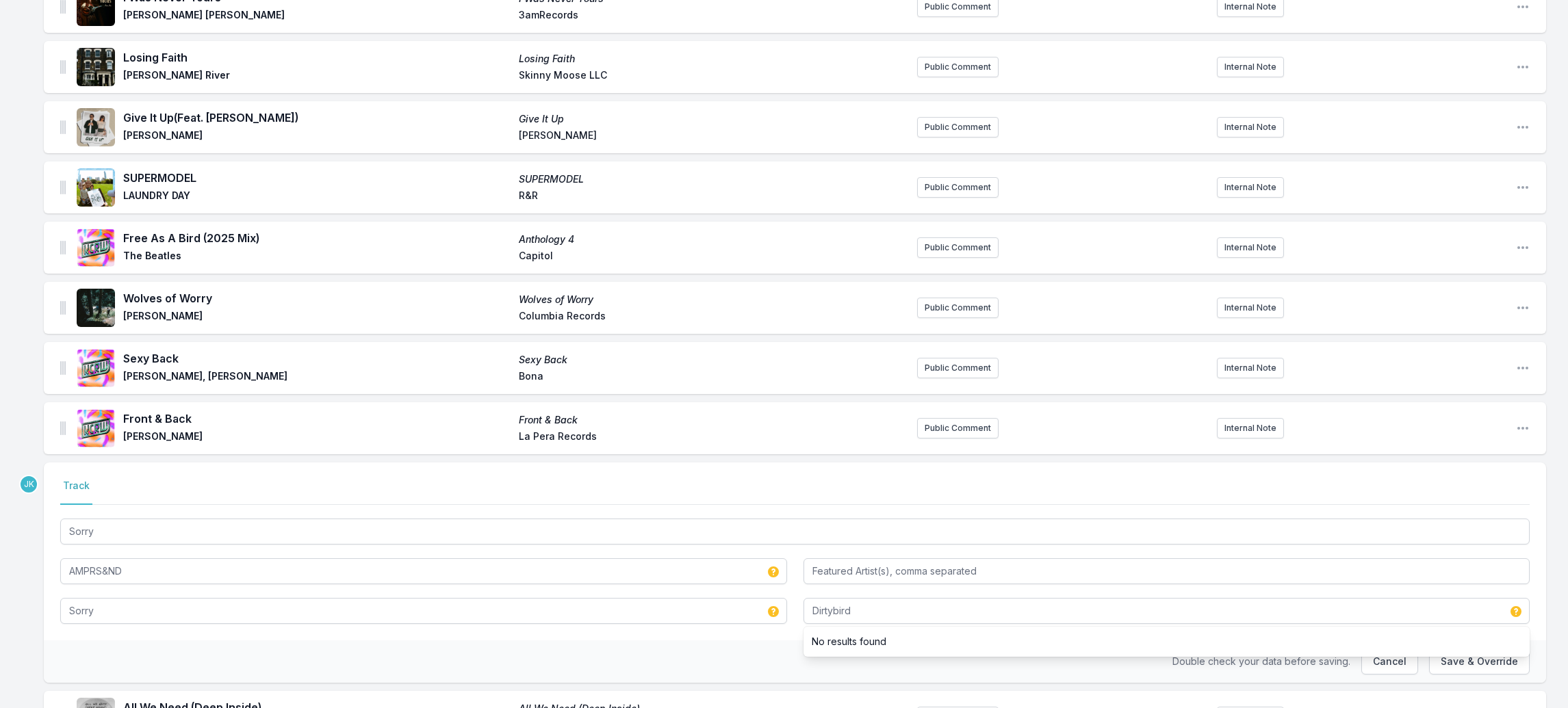
drag, startPoint x: 1450, startPoint y: 649, endPoint x: 1279, endPoint y: 595, distance: 179.3
click at [1450, 649] on button "Save & Override" at bounding box center [1479, 662] width 100 height 26
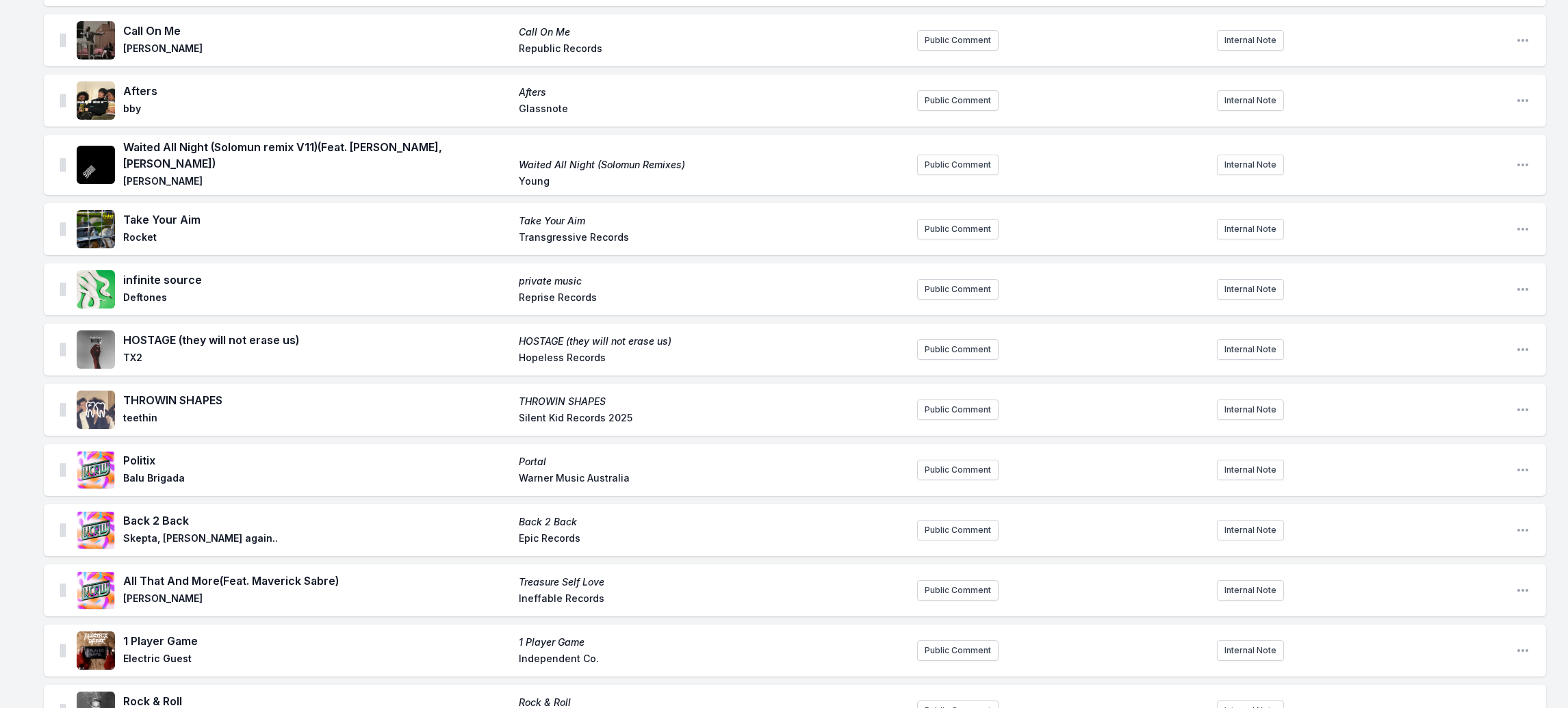
scroll to position [0, 0]
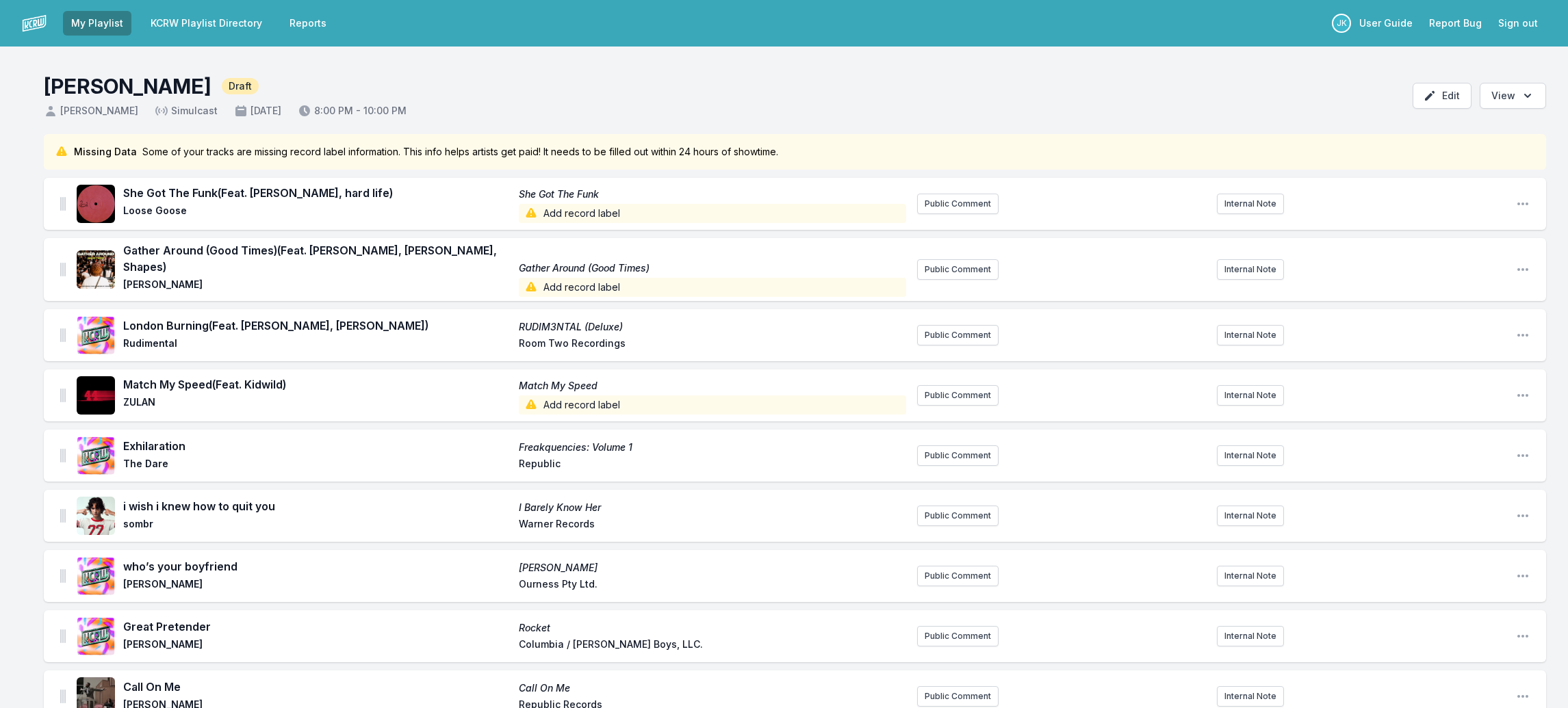
click at [581, 396] on span "Add record label" at bounding box center [713, 405] width 388 height 19
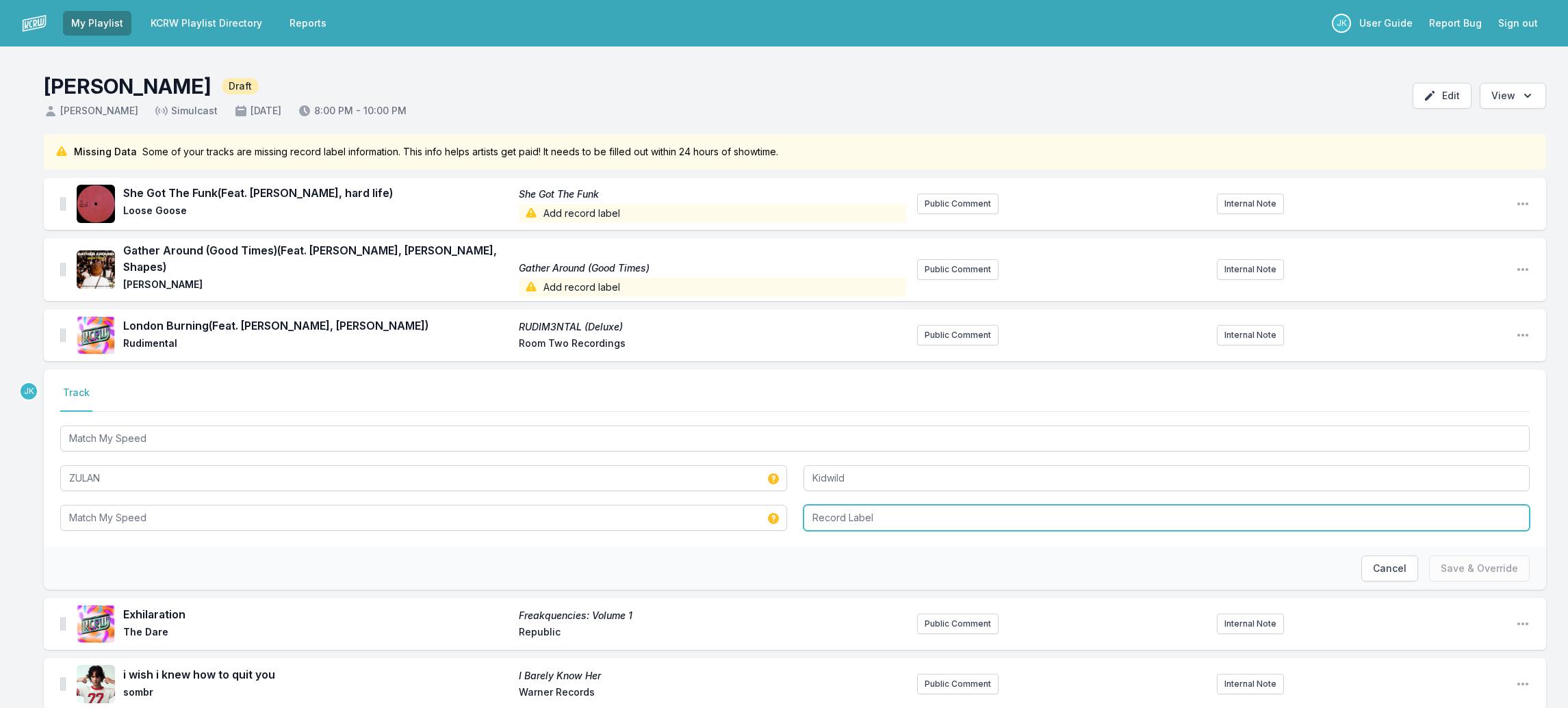
click at [828, 505] on input "Record Label" at bounding box center [1167, 518] width 727 height 26
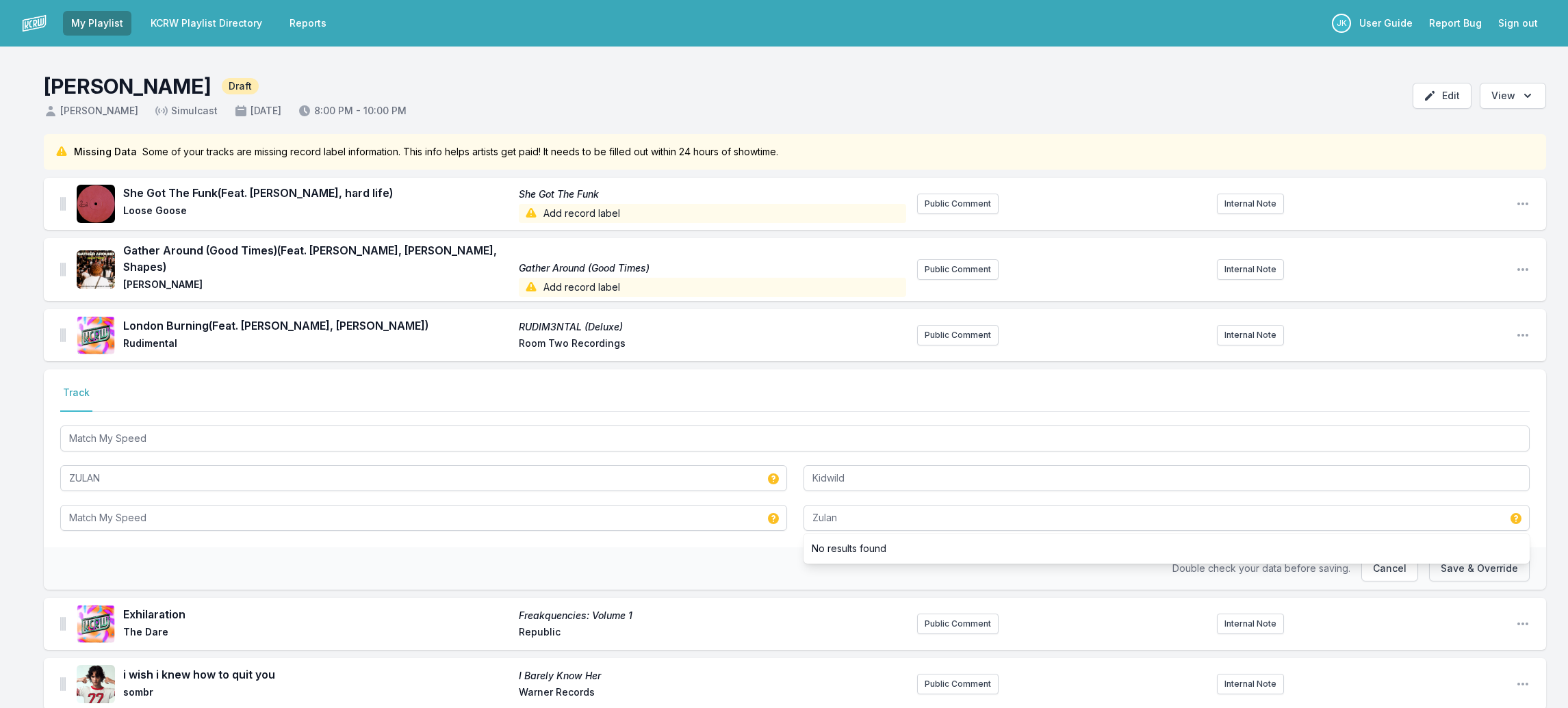
drag, startPoint x: 1468, startPoint y: 558, endPoint x: 1451, endPoint y: 554, distance: 17.5
click at [1468, 558] on button "Save & Override" at bounding box center [1479, 568] width 100 height 26
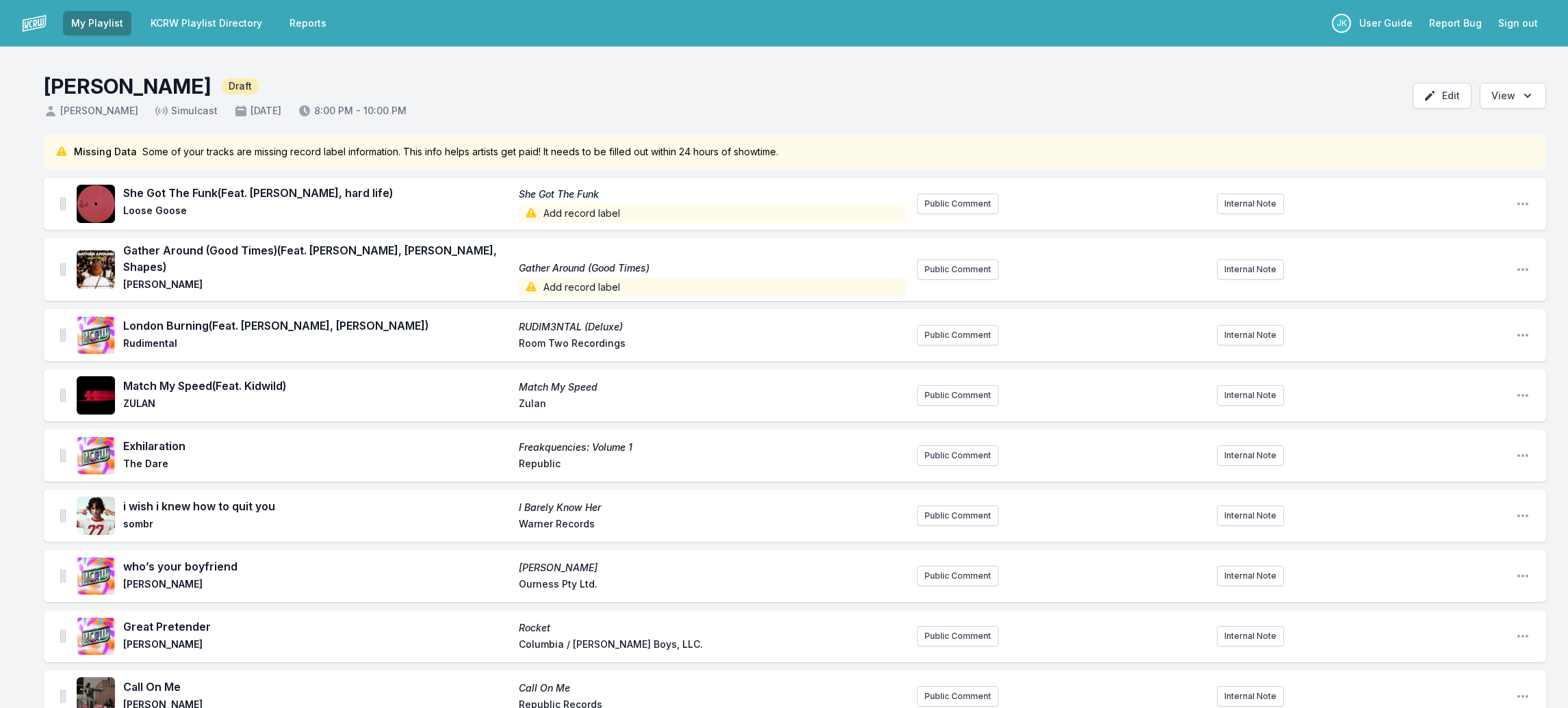
click at [570, 278] on span "Add record label" at bounding box center [713, 287] width 388 height 19
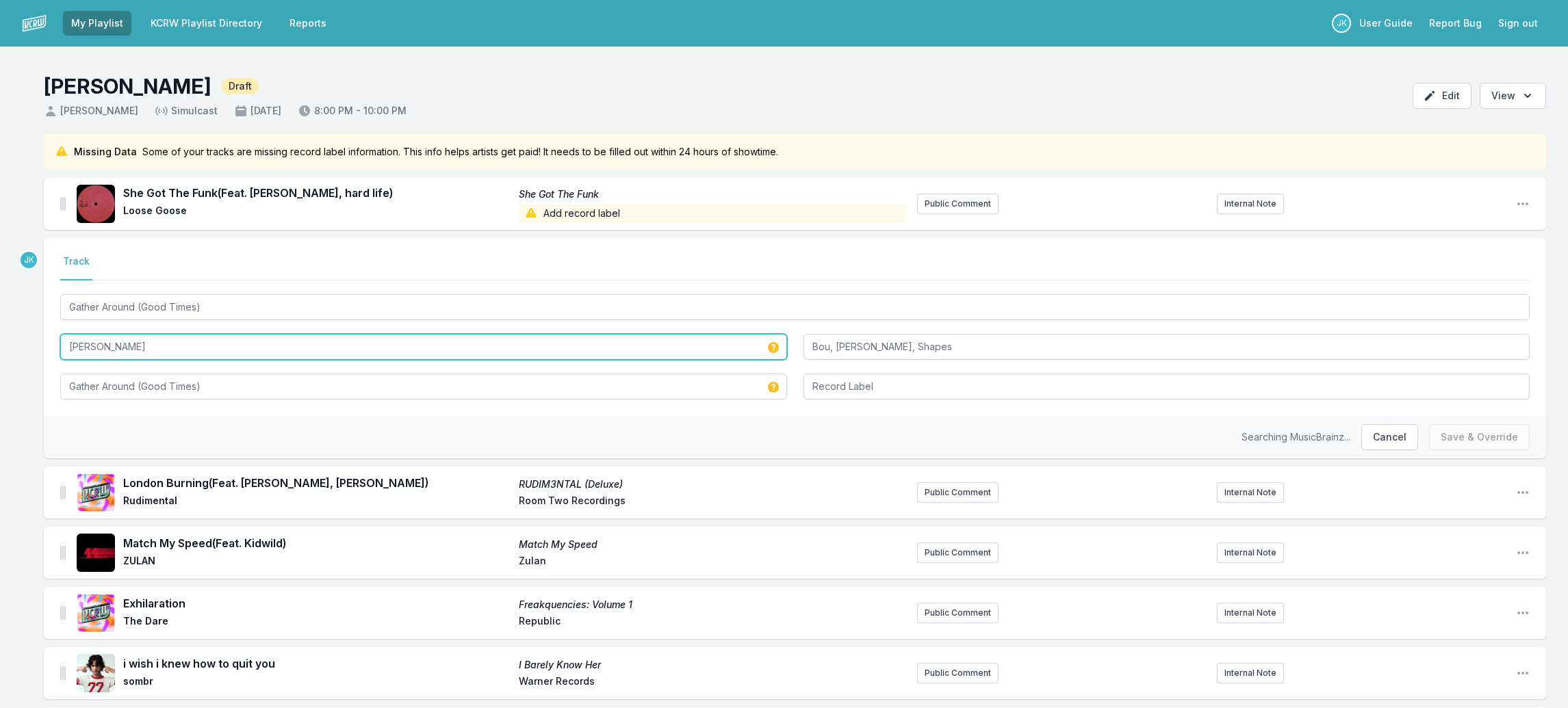
click at [178, 353] on input "[PERSON_NAME]" at bounding box center [423, 346] width 727 height 26
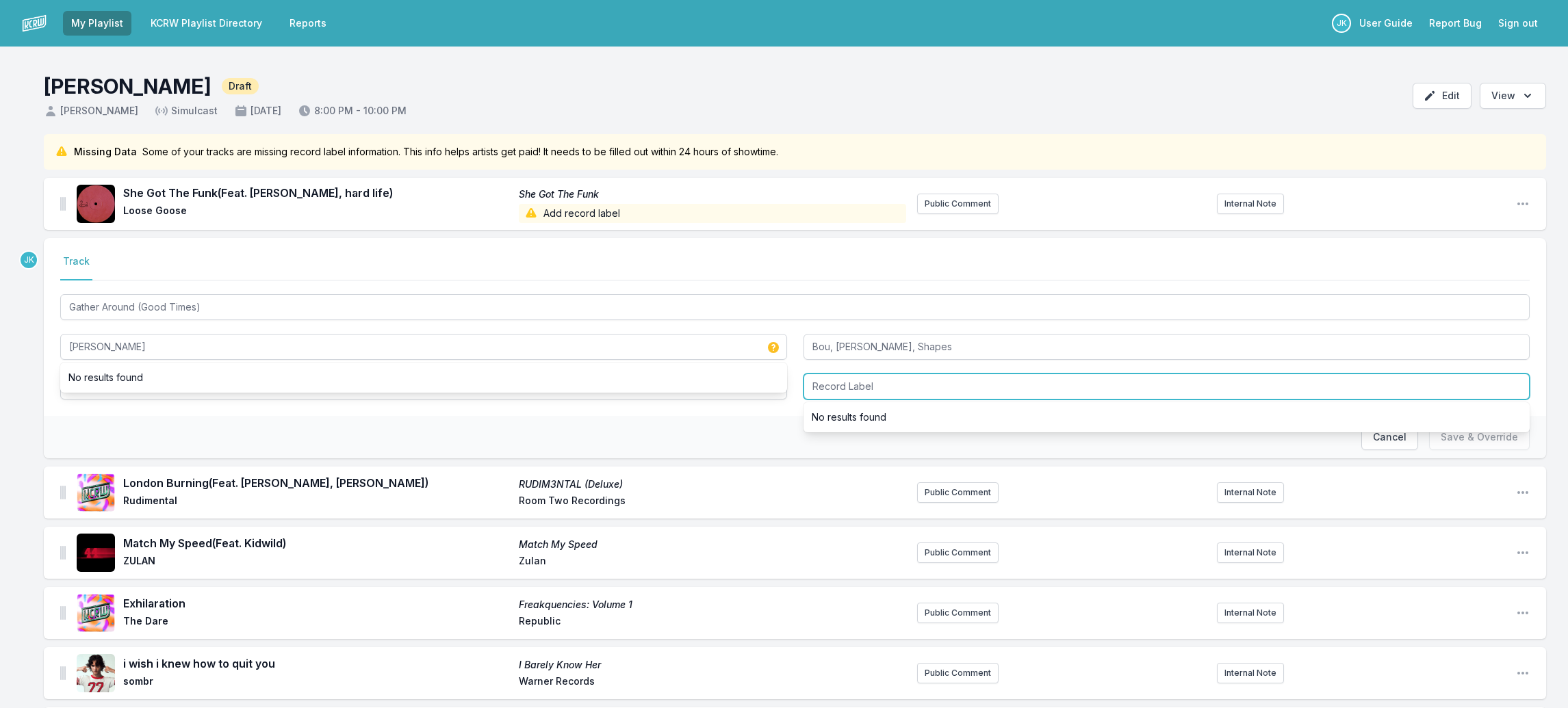
click at [862, 387] on input "Record Label" at bounding box center [1167, 386] width 727 height 26
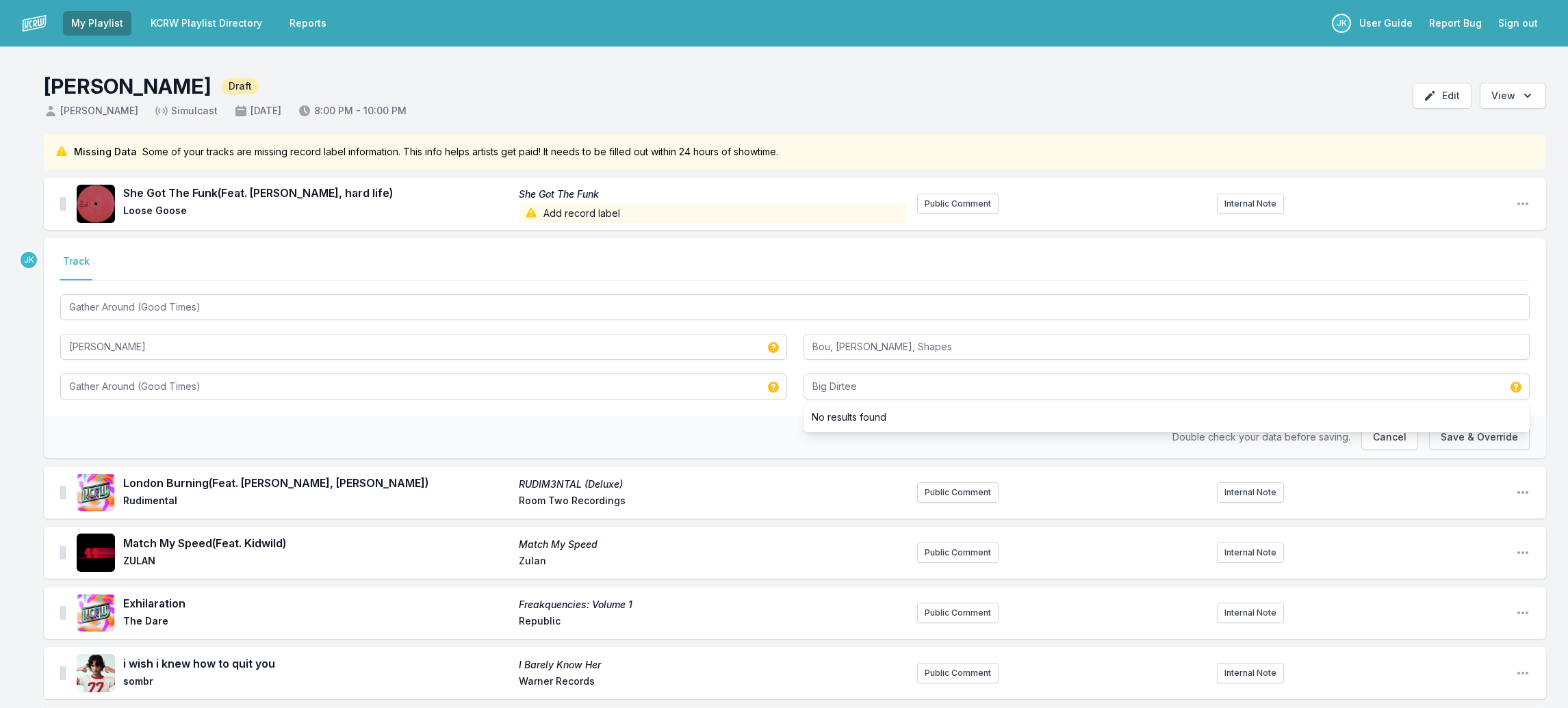
click at [1456, 436] on button "Save & Override" at bounding box center [1479, 437] width 100 height 26
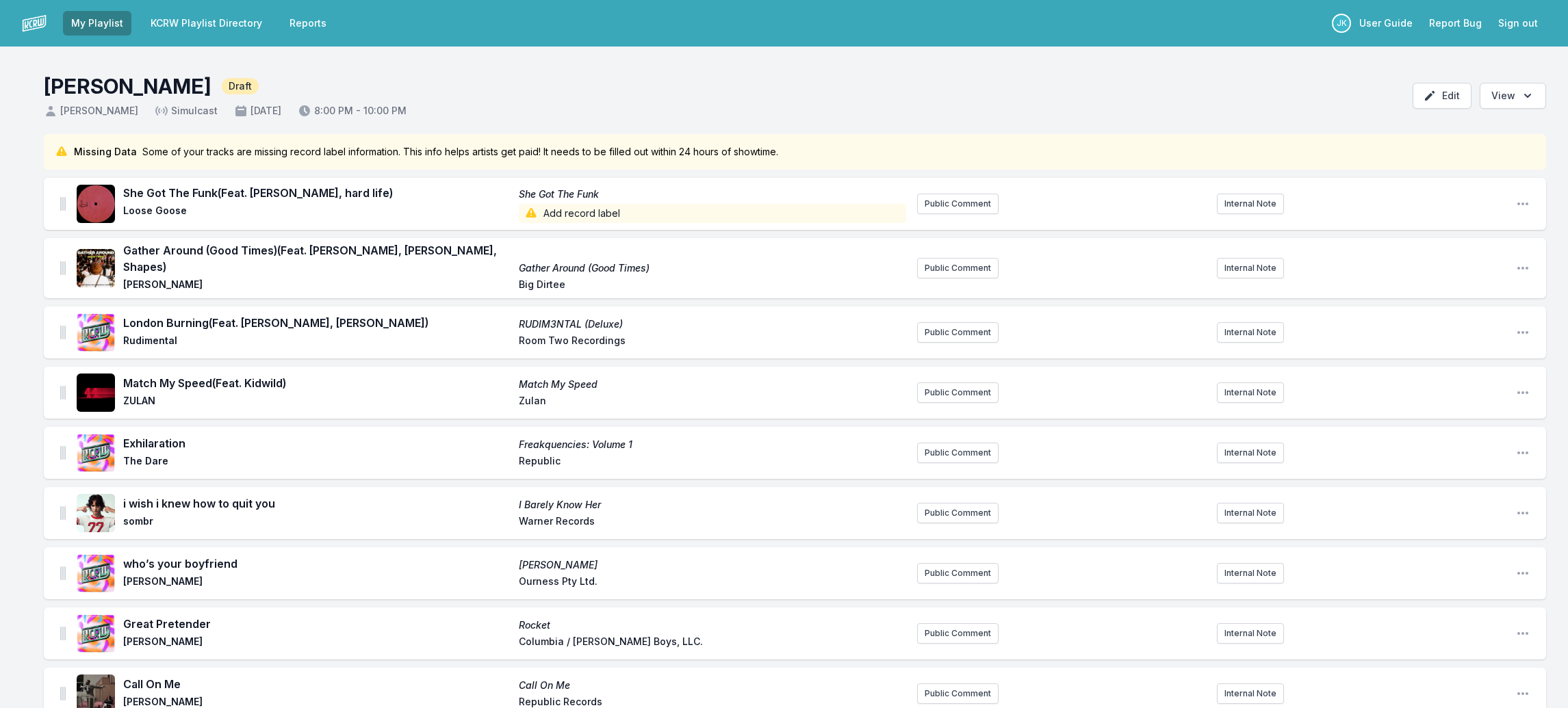
click at [571, 210] on span "Add record label" at bounding box center [713, 213] width 388 height 19
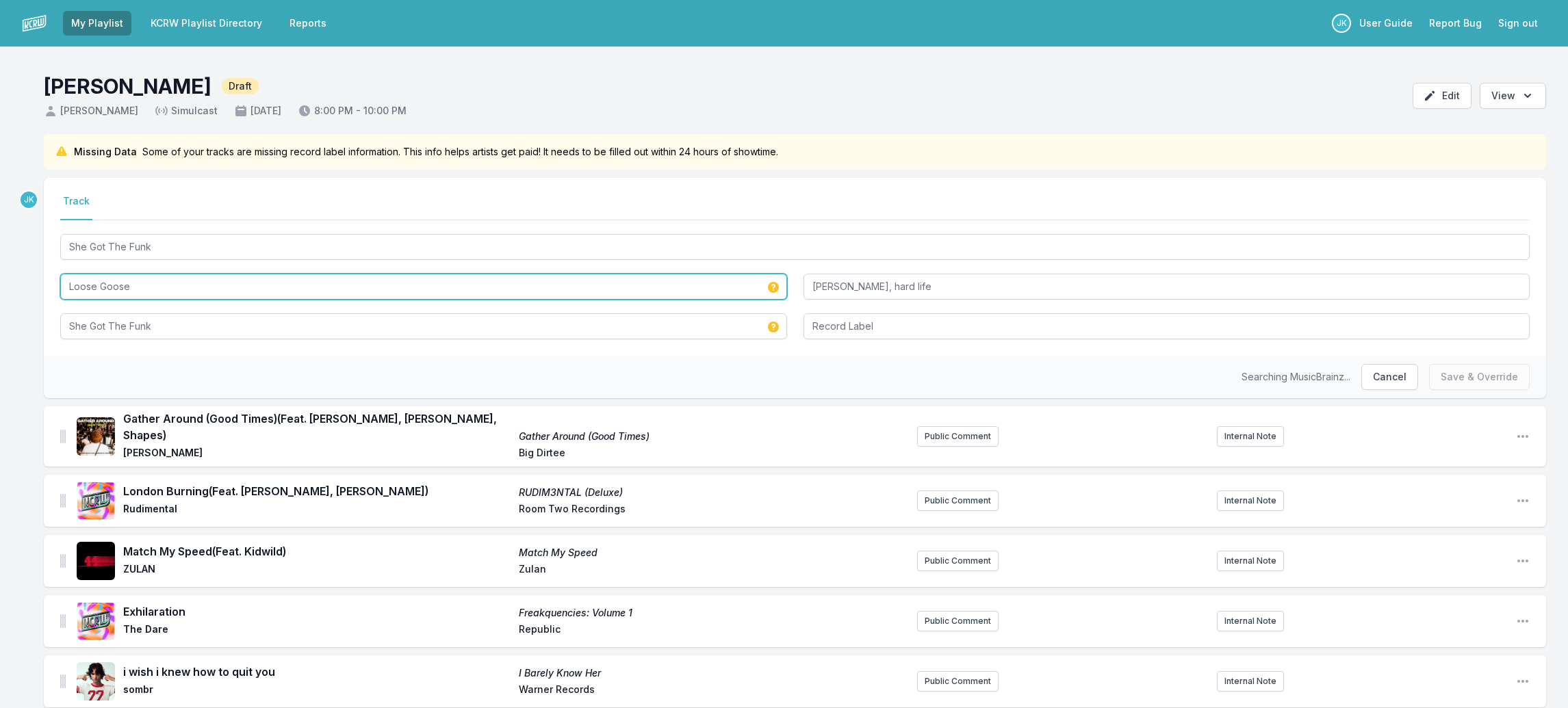
click at [152, 290] on input "Loose Goose" at bounding box center [423, 286] width 727 height 26
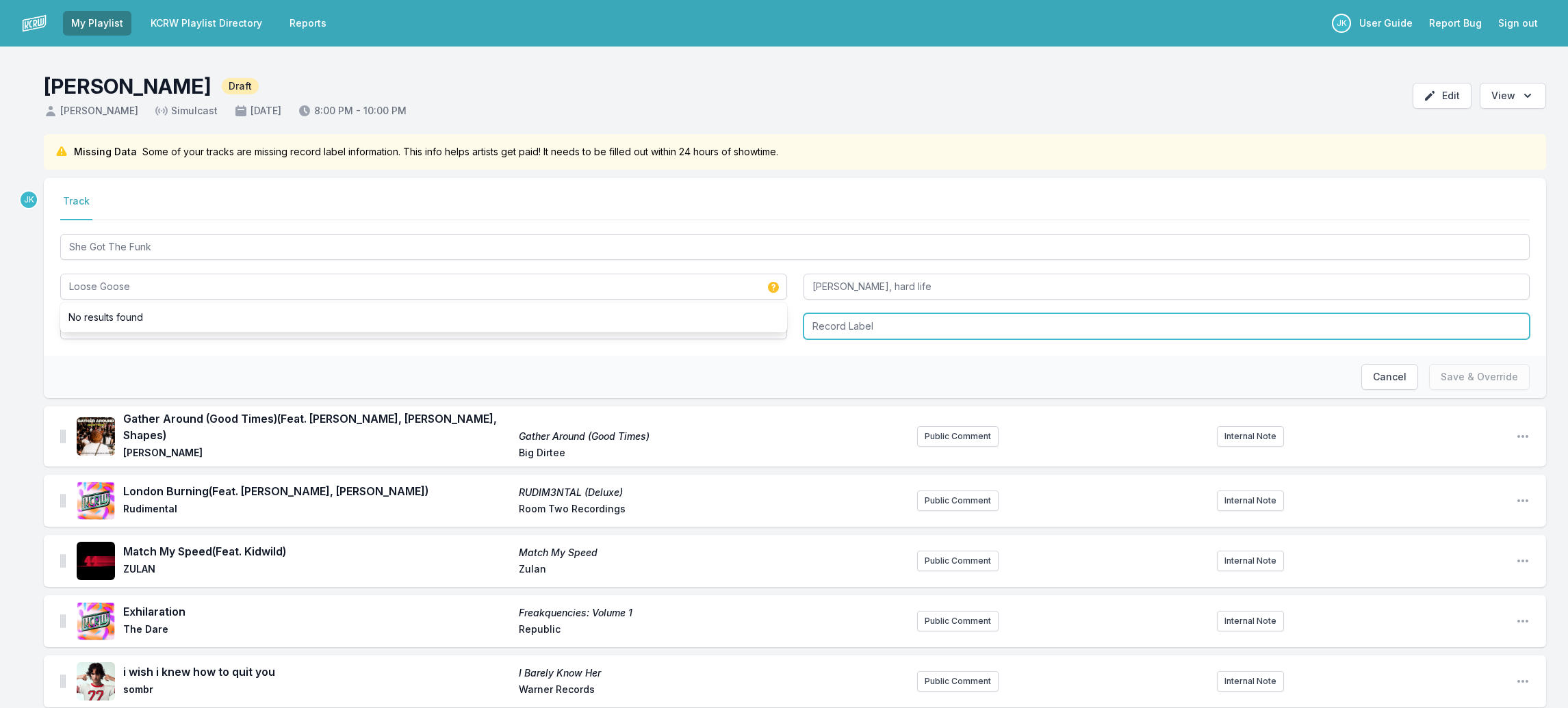
click at [842, 319] on input "Record Label" at bounding box center [1167, 326] width 727 height 26
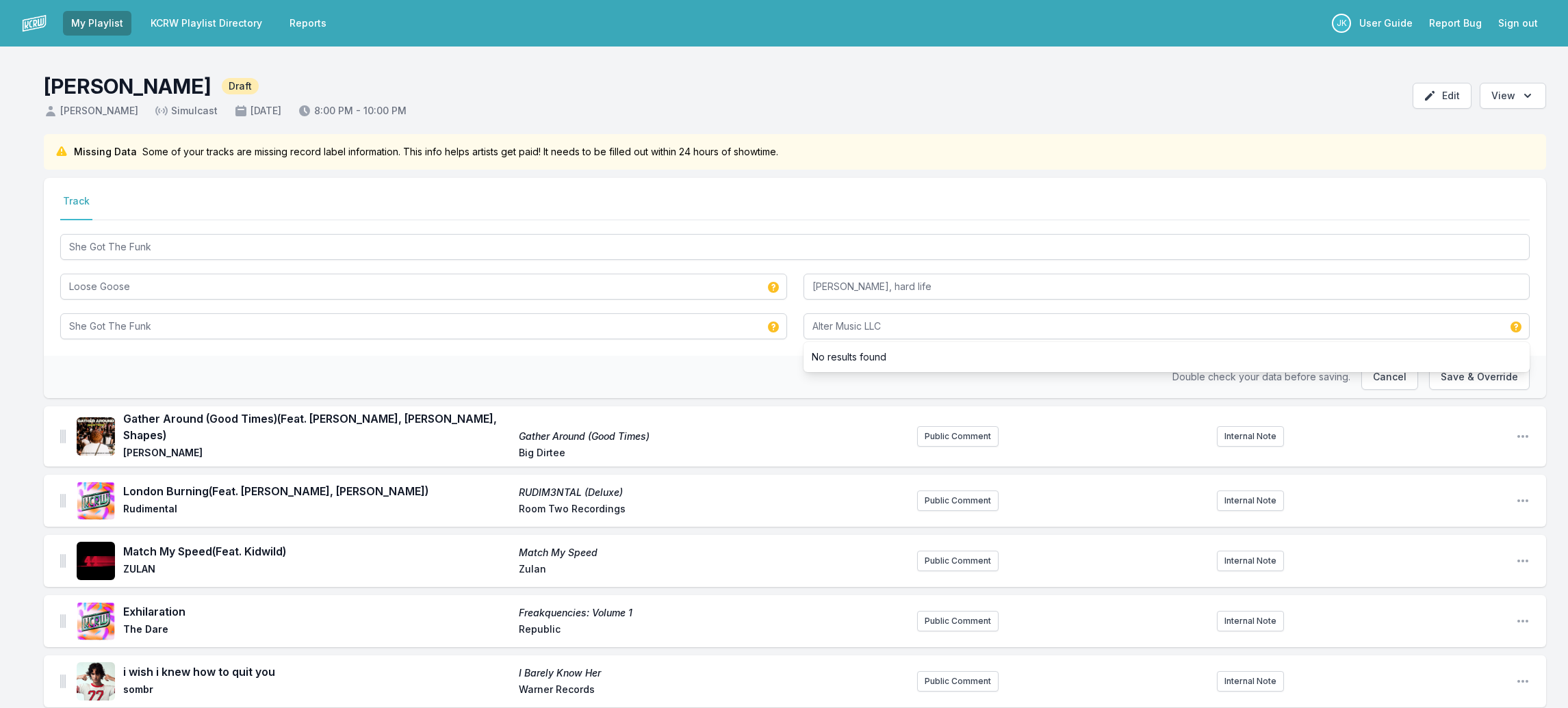
click at [1465, 371] on ul "No results found" at bounding box center [1167, 357] width 727 height 30
click at [1464, 378] on button "Save & Override" at bounding box center [1479, 376] width 100 height 26
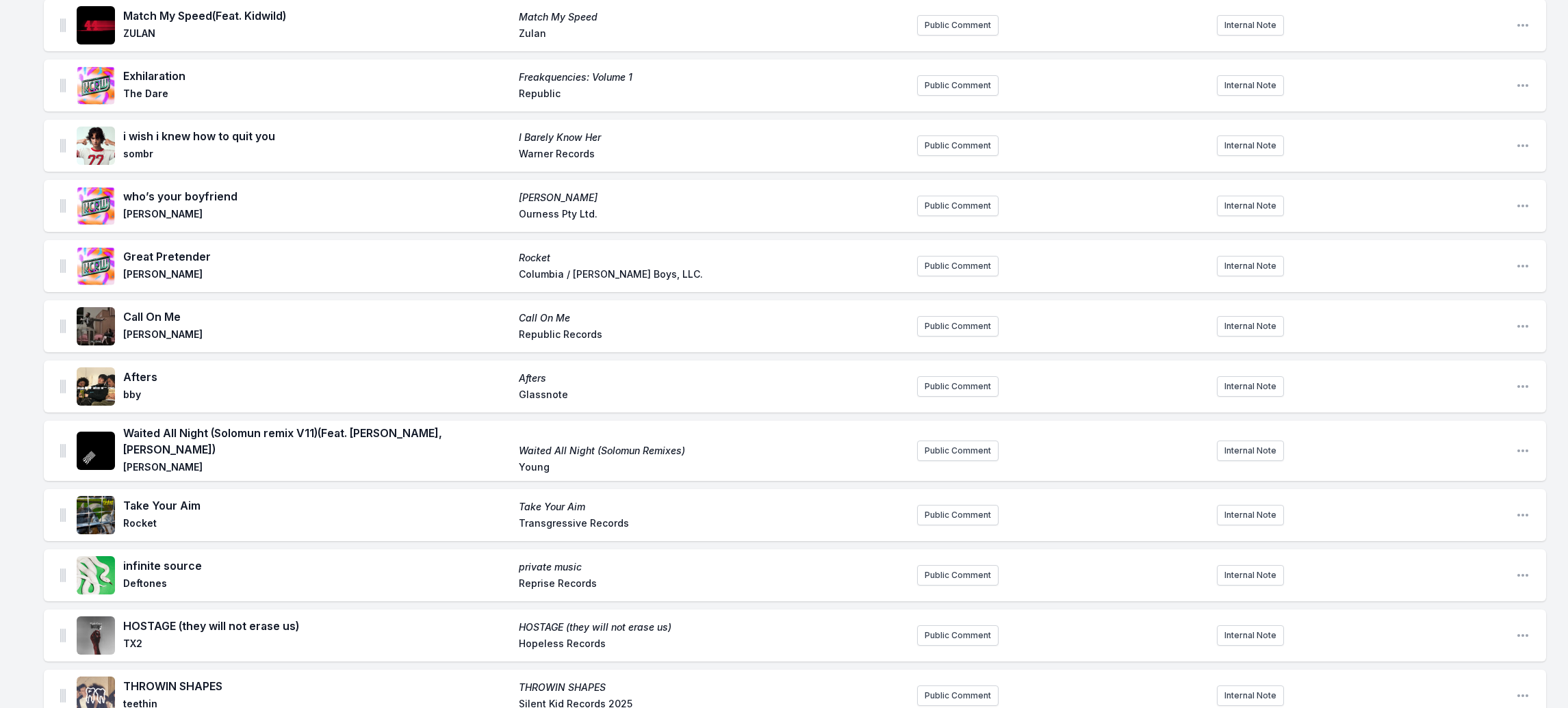
scroll to position [342, 0]
